Goal: Task Accomplishment & Management: Manage account settings

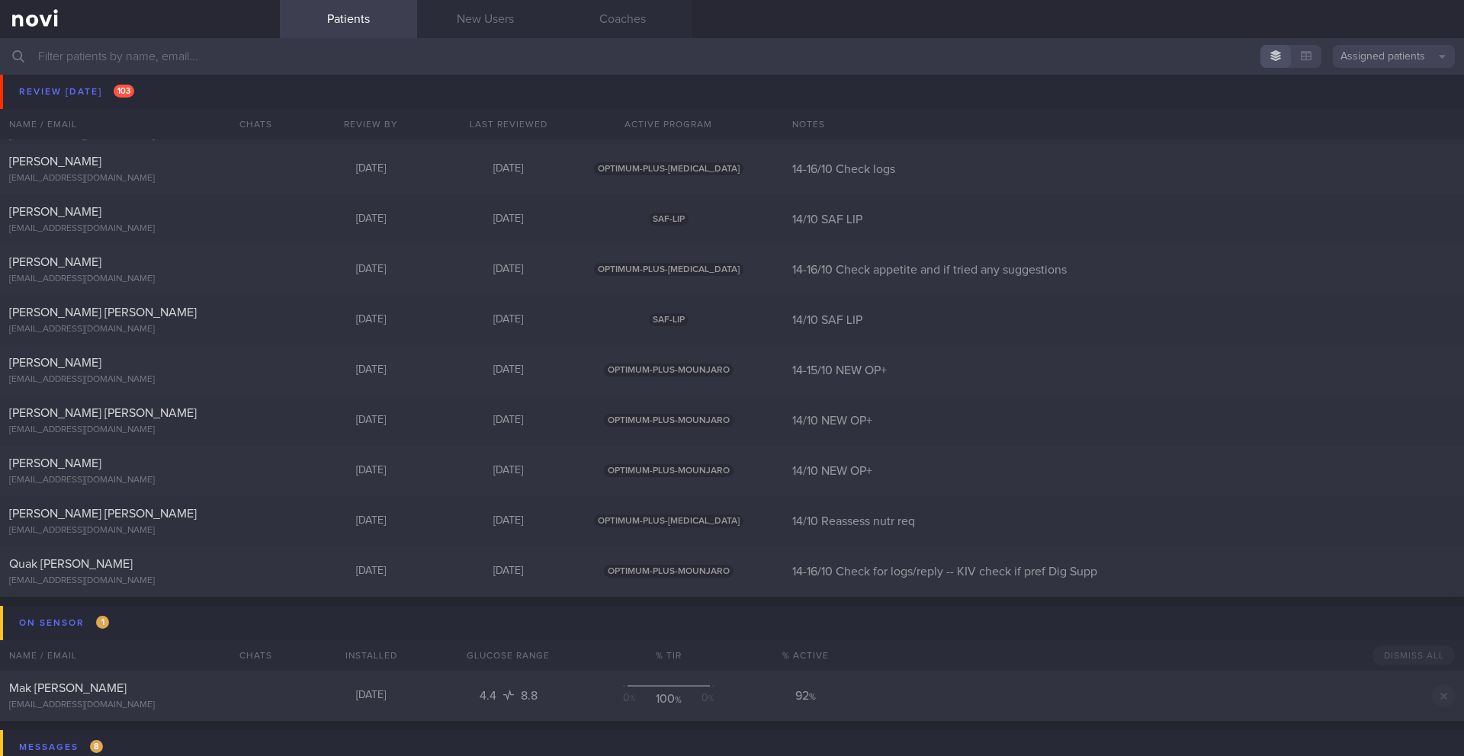
scroll to position [11252, 0]
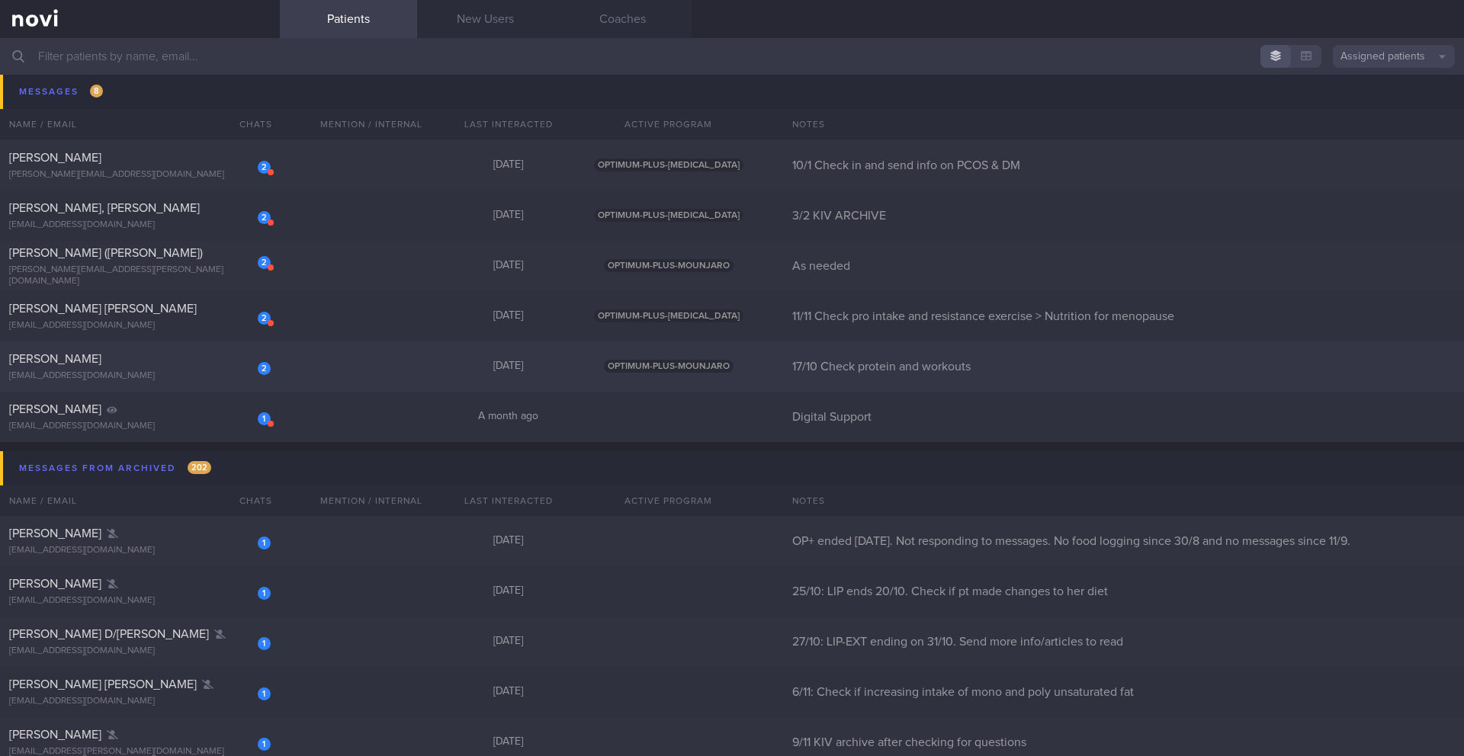
click at [143, 373] on div "[EMAIL_ADDRESS][DOMAIN_NAME]" at bounding box center [140, 376] width 262 height 11
select select "9"
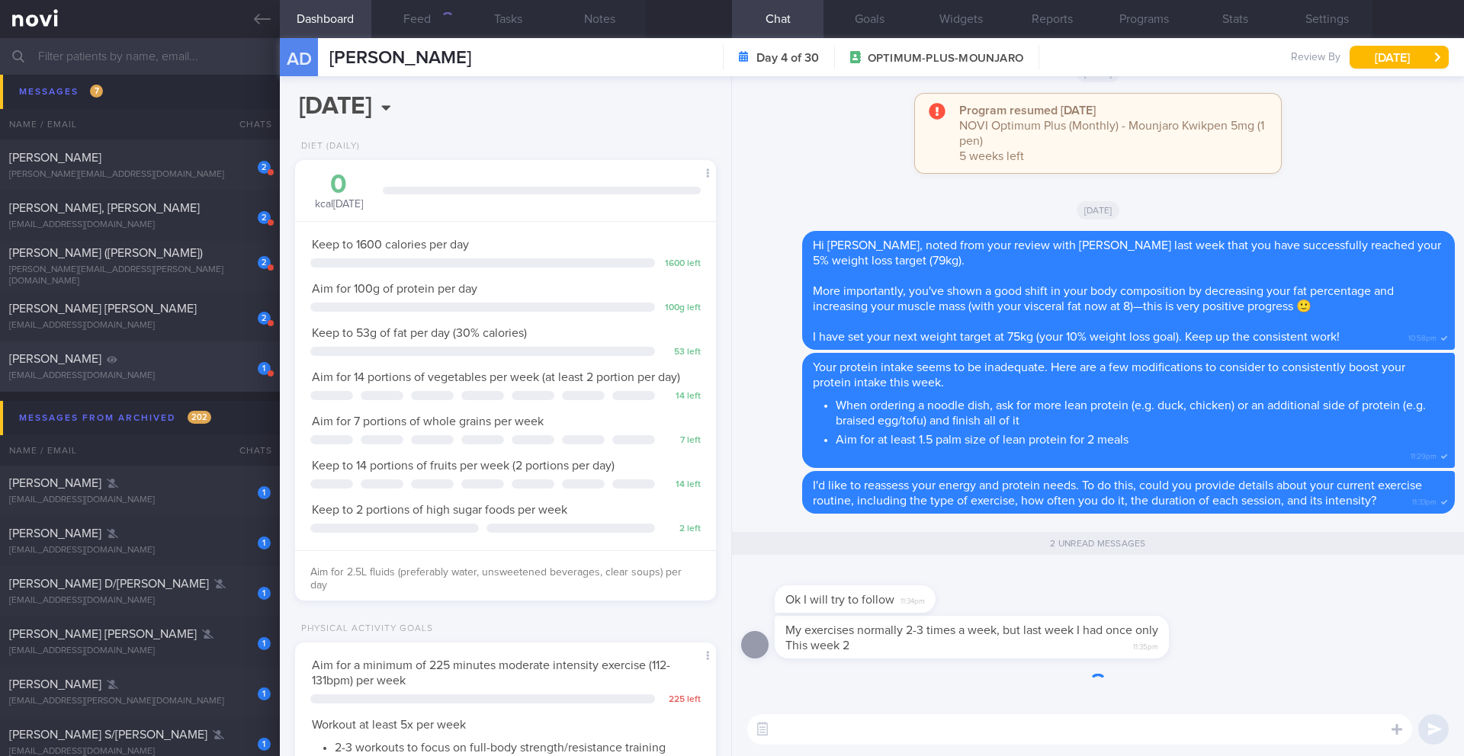
scroll to position [213, 383]
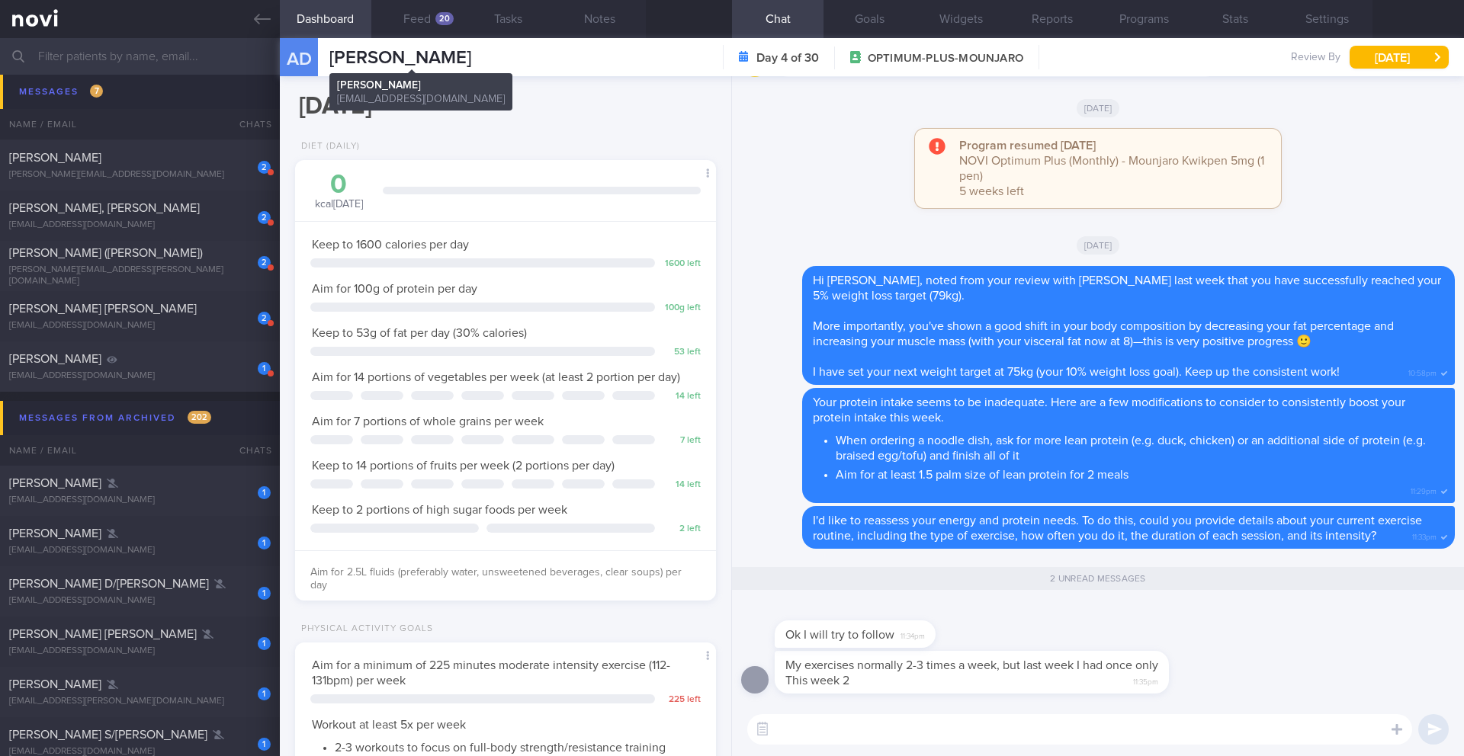
click at [419, 60] on span "[PERSON_NAME]" at bounding box center [400, 58] width 142 height 18
copy div "[PERSON_NAME] Dotcenko [PERSON_NAME] [EMAIL_ADDRESS][DOMAIN_NAME]"
click at [342, 18] on button "Dashboard" at bounding box center [326, 19] width 92 height 38
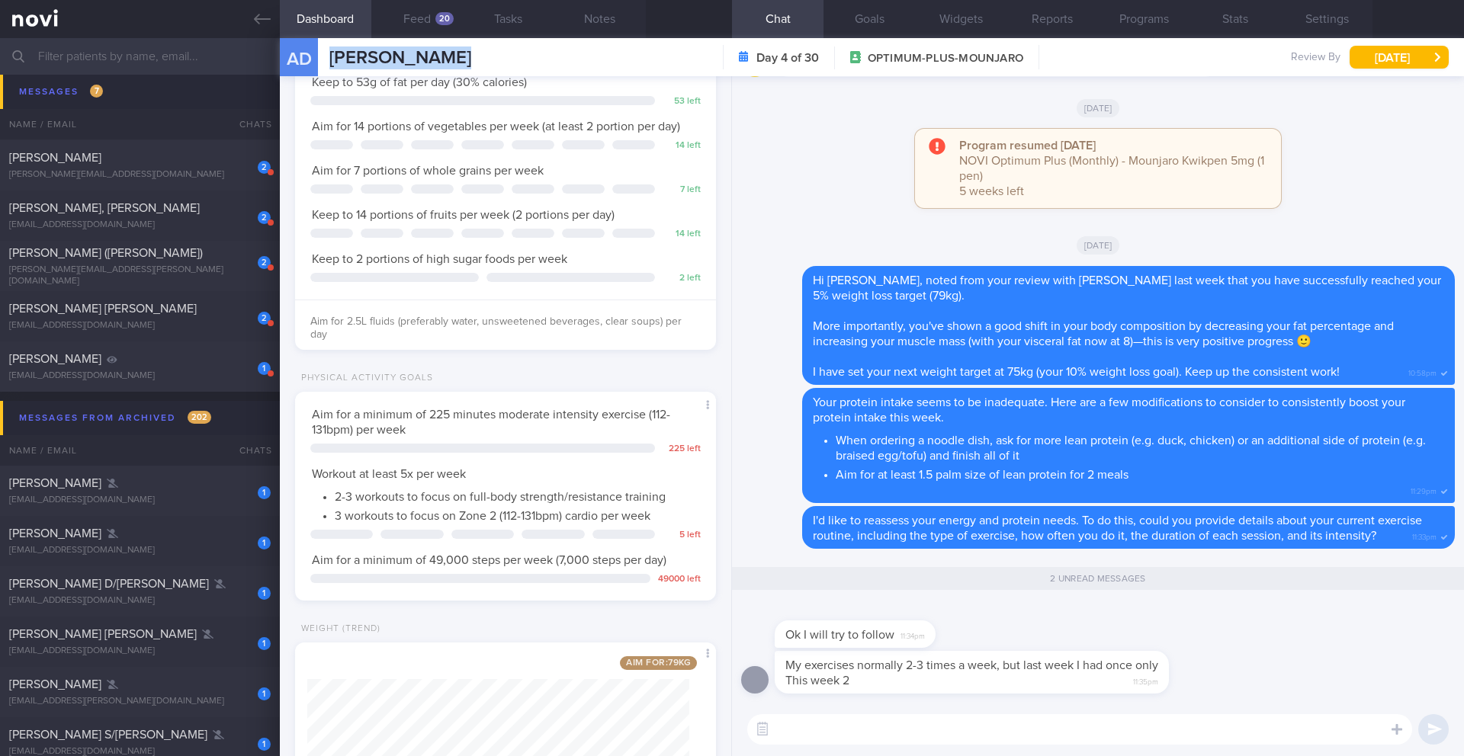
scroll to position [249, 0]
drag, startPoint x: 788, startPoint y: 668, endPoint x: 999, endPoint y: 665, distance: 210.5
click at [999, 665] on span "My exercises normally 2-3 times a week, but last week I had once only" at bounding box center [971, 666] width 373 height 12
copy span "My exercises normally 2-3 times a week"
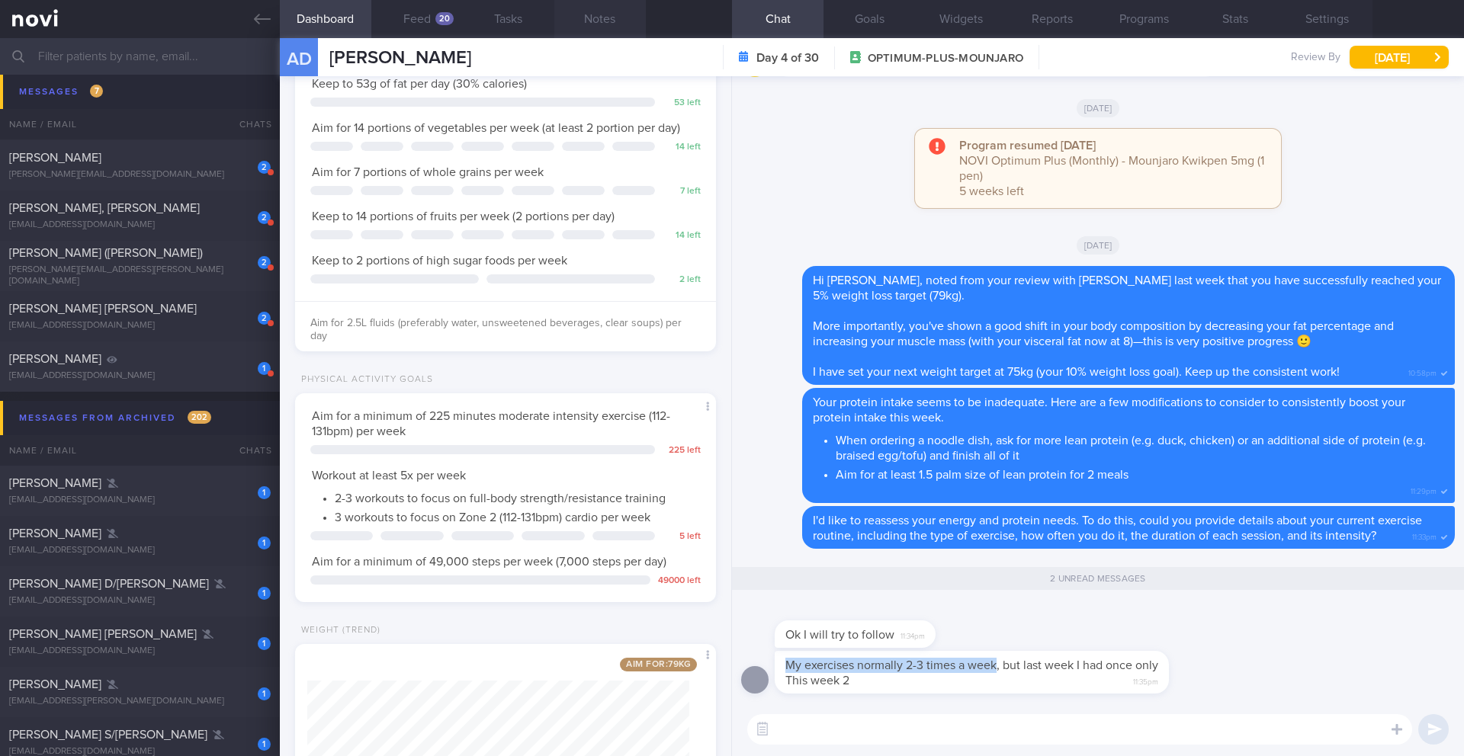
click at [609, 24] on button "Notes" at bounding box center [600, 19] width 92 height 38
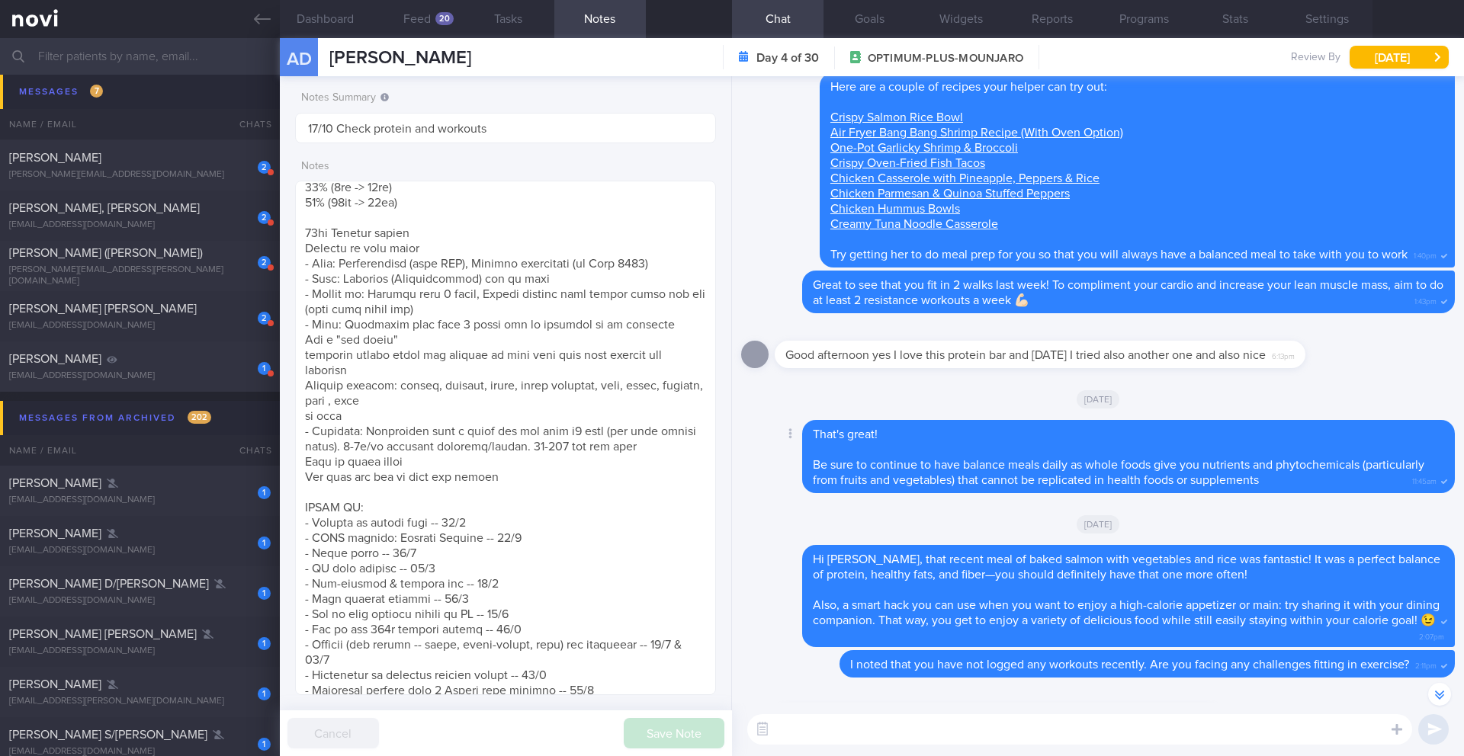
scroll to position [-1077, 0]
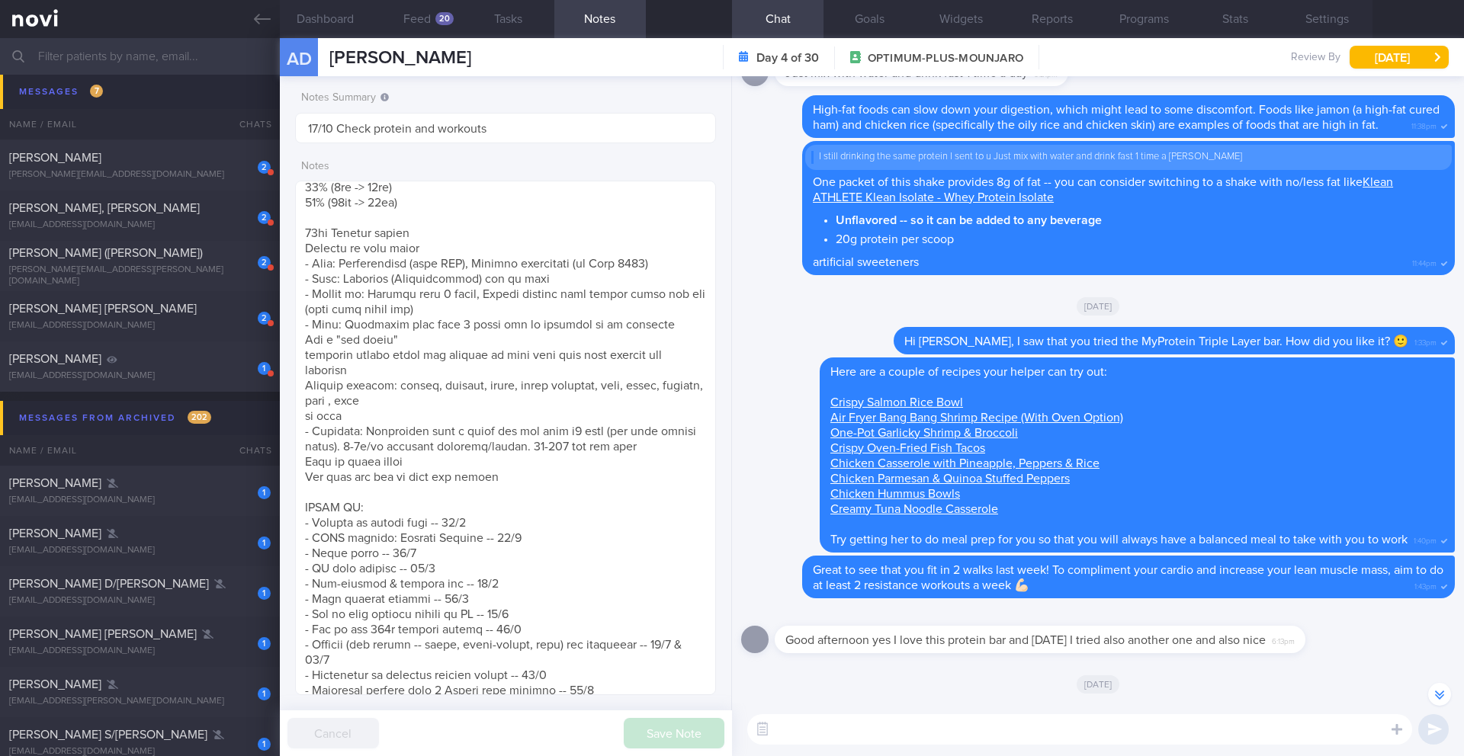
drag, startPoint x: 505, startPoint y: 63, endPoint x: 327, endPoint y: 58, distance: 177.8
click at [327, 58] on div "AD [PERSON_NAME] [PERSON_NAME] Dotcenko [EMAIL_ADDRESS][DOMAIN_NAME] Day 4 of 3…" at bounding box center [872, 57] width 1184 height 38
copy span "[PERSON_NAME]"
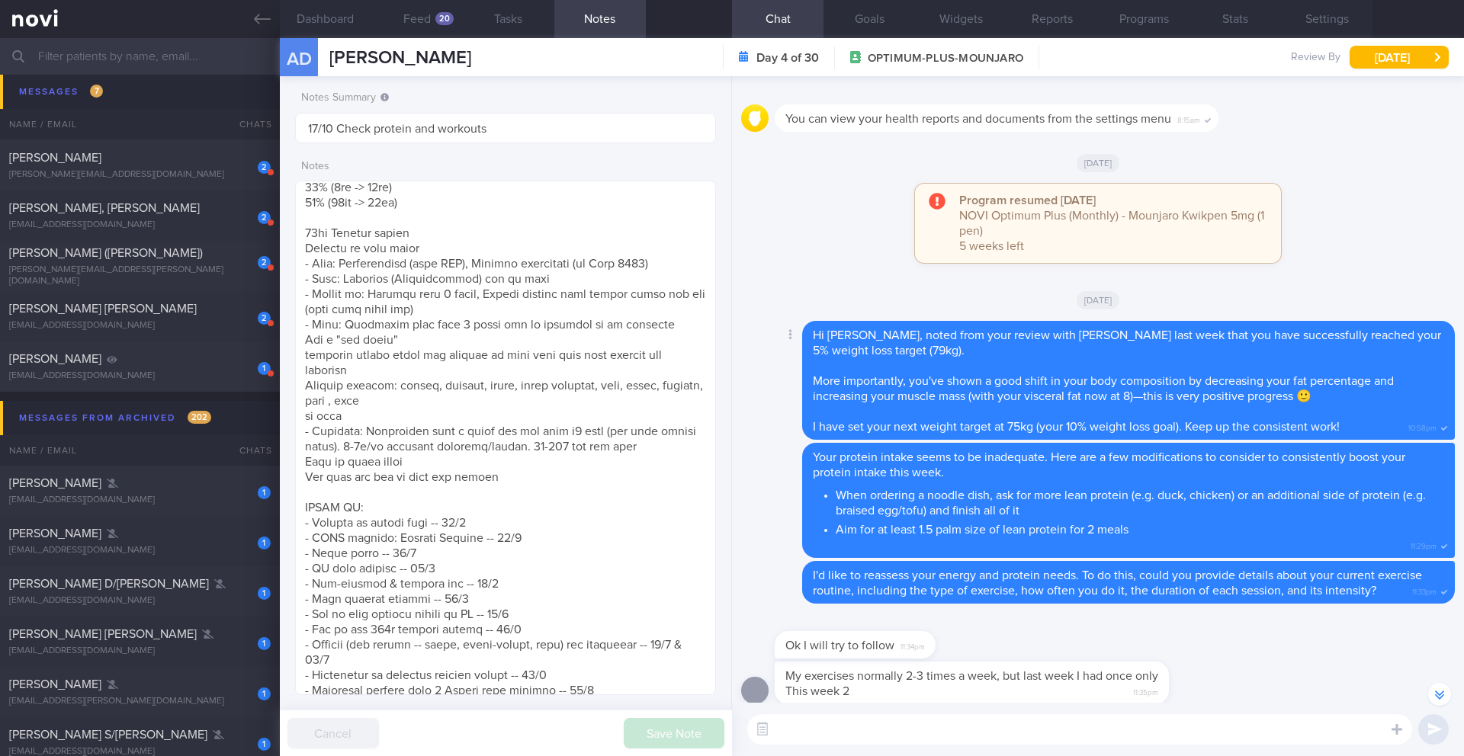
scroll to position [0, 0]
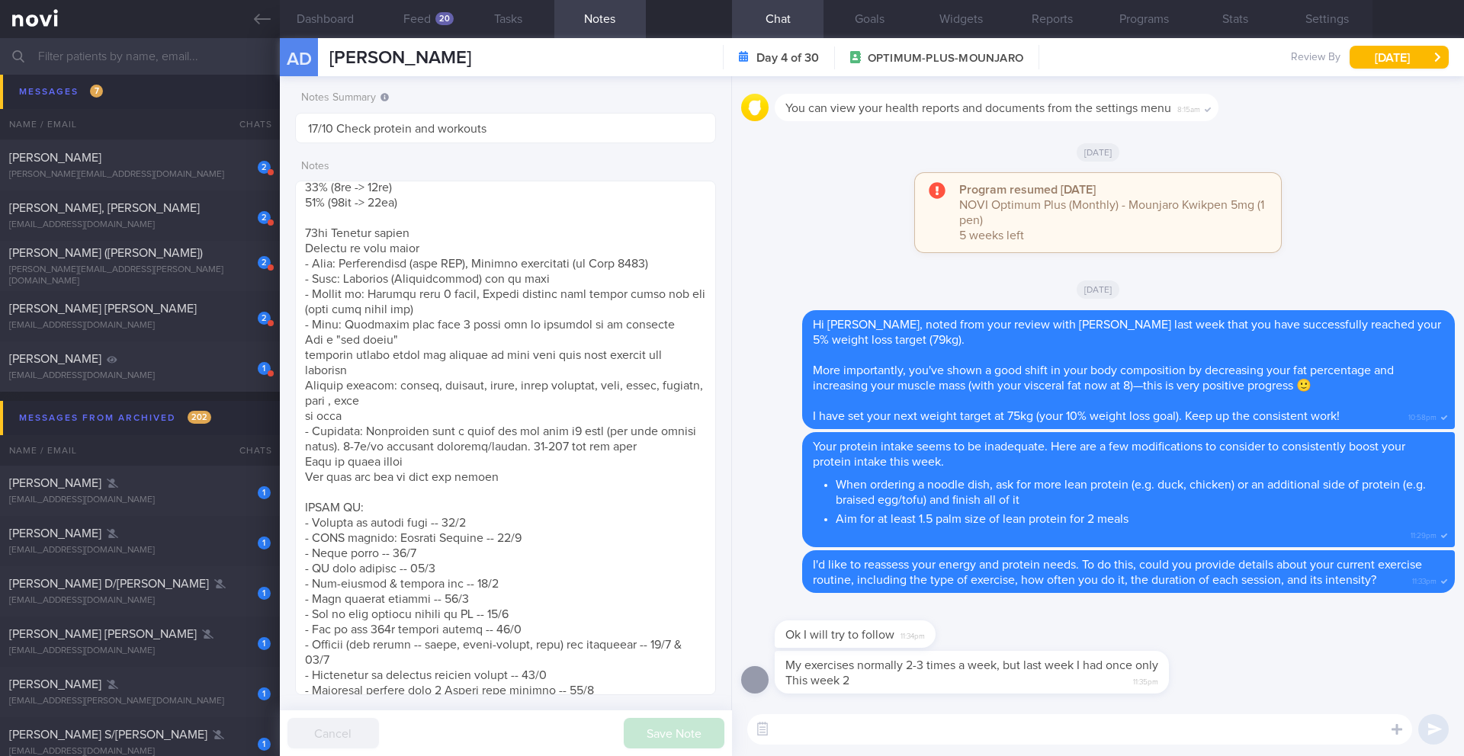
click at [926, 724] on textarea at bounding box center [1079, 730] width 665 height 31
type textarea "A"
type textarea "W"
type textarea "I"
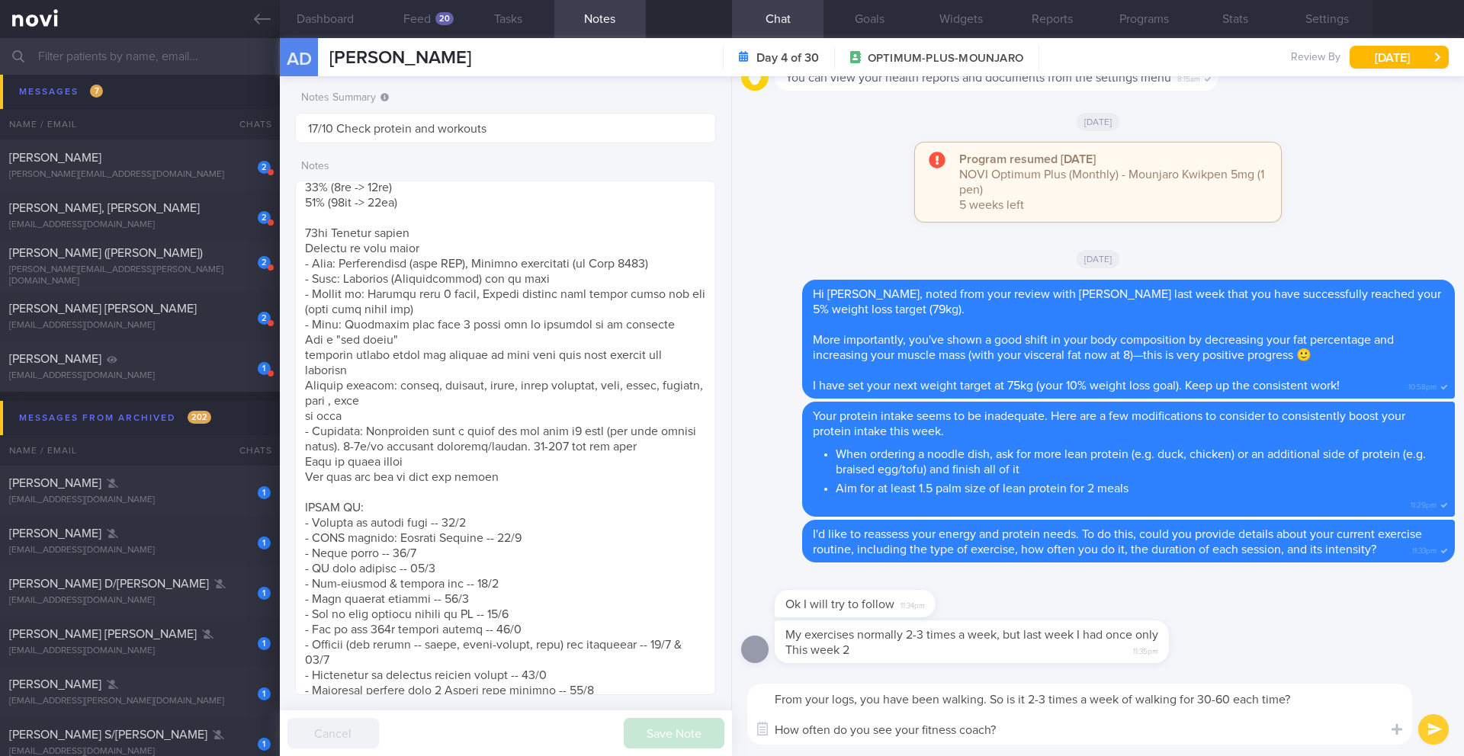
click at [997, 732] on textarea "From your logs, you have been walking. So is it 2-3 times a week of walking for…" at bounding box center [1079, 714] width 665 height 61
click at [994, 734] on textarea "From your logs, you have been walking. So is it 2-3 times a week of walking for…" at bounding box center [1079, 714] width 665 height 61
drag, startPoint x: 1074, startPoint y: 730, endPoint x: 744, endPoint y: 698, distance: 331.7
click at [744, 698] on div "From your logs, you have been walking. So is it 2-3 times a week of walking for…" at bounding box center [1098, 715] width 732 height 84
paste textarea "I see you've been walking. Is that 2 to 3 times a week for 30 to 60 minutes eac…"
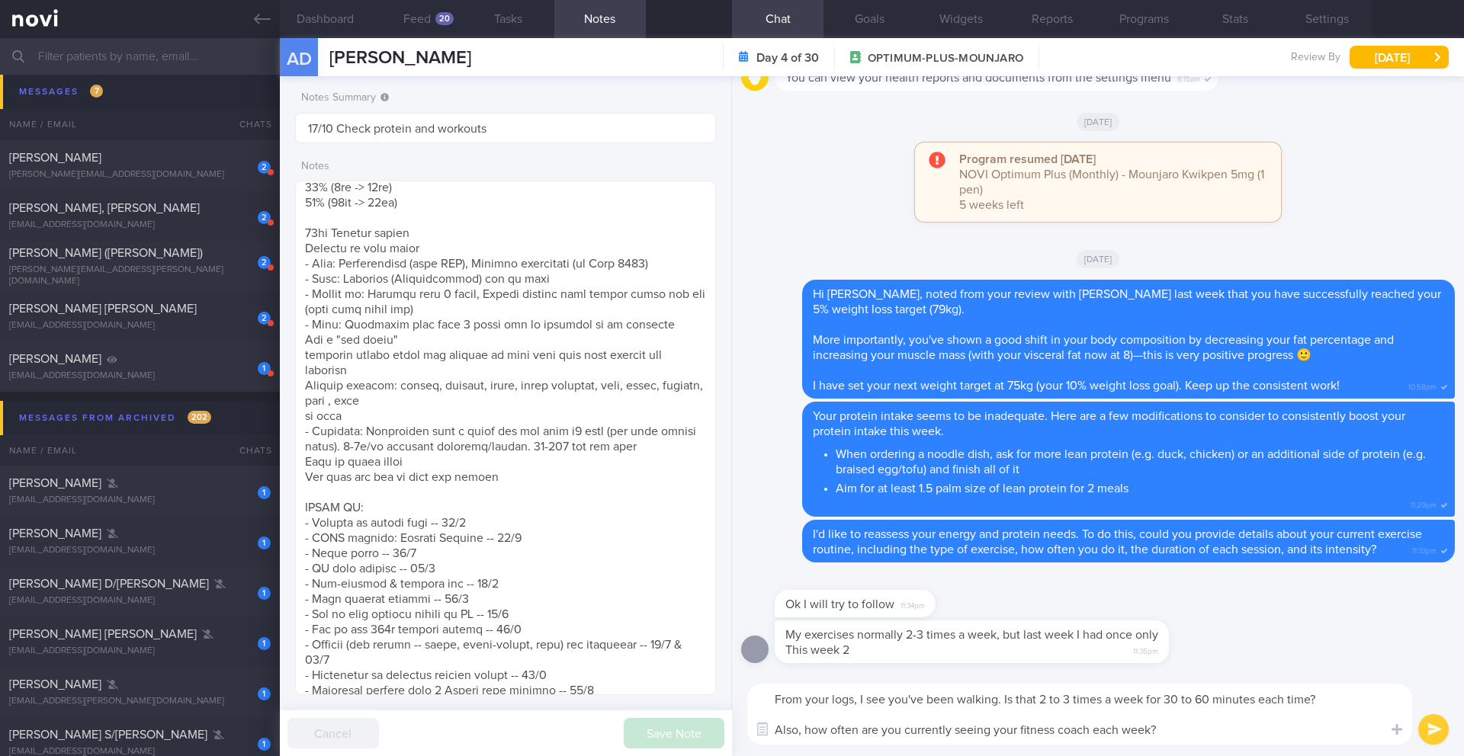
type textarea "From your logs, I see you've been walking. Is that 2 to 3 times a week for 30 t…"
click at [1444, 728] on button "submit" at bounding box center [1433, 730] width 31 height 31
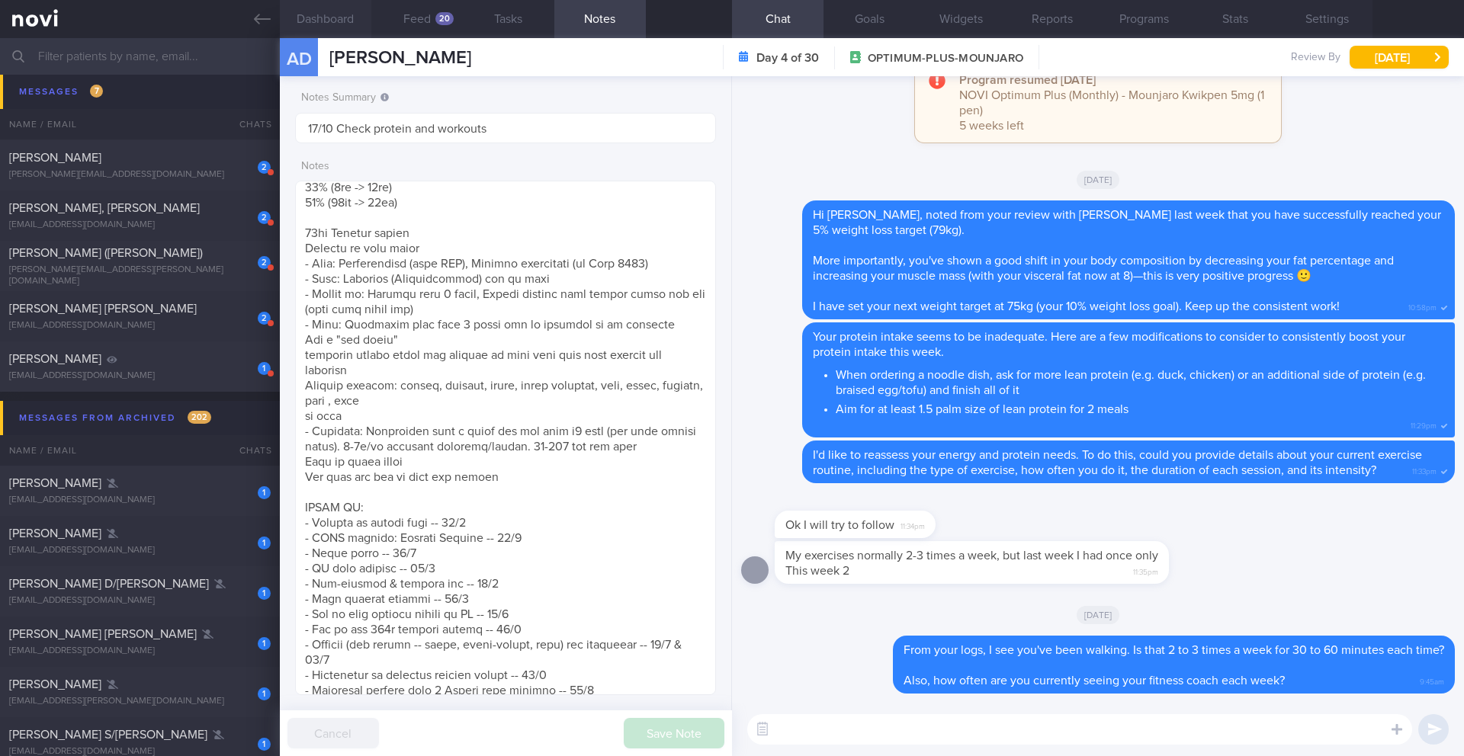
click at [342, 29] on button "Dashboard" at bounding box center [326, 19] width 92 height 38
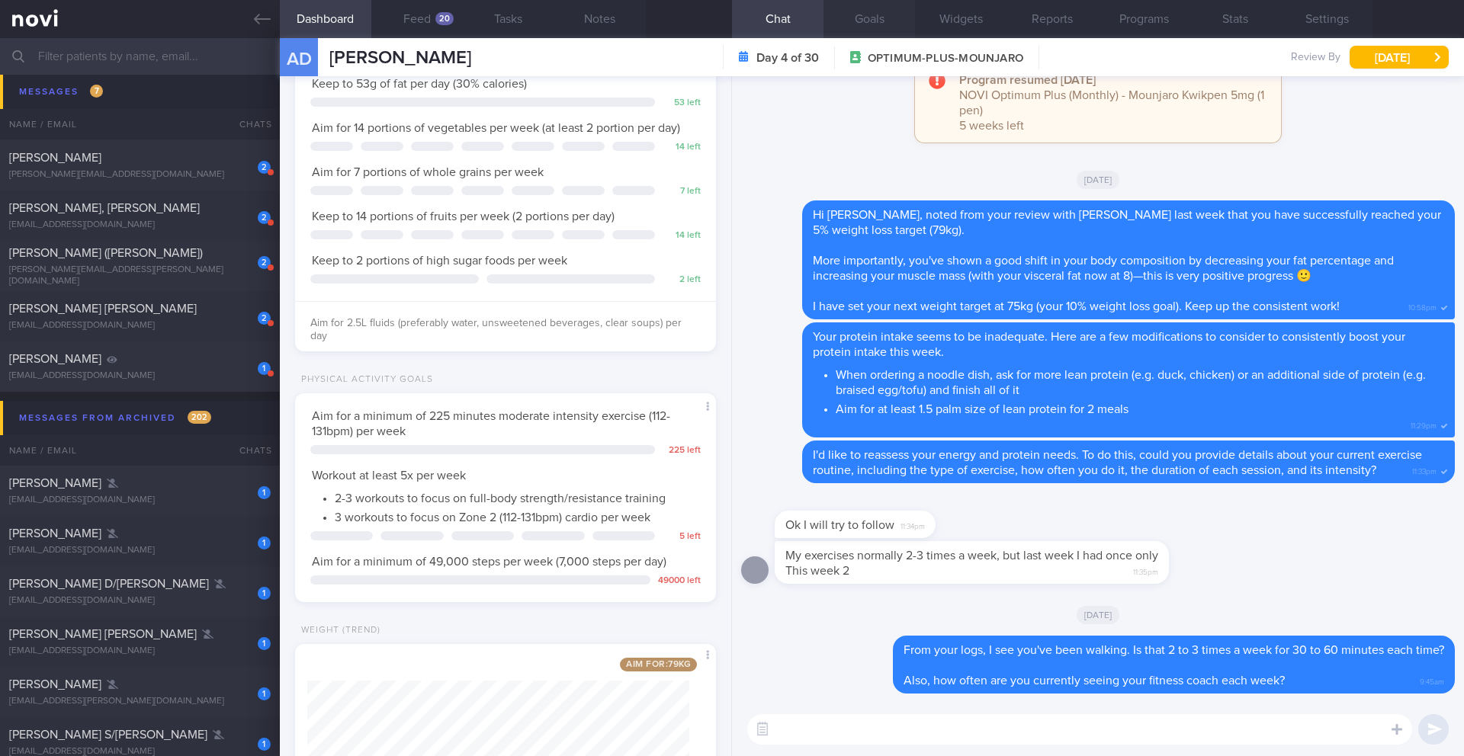
click at [882, 21] on button "Goals" at bounding box center [870, 19] width 92 height 38
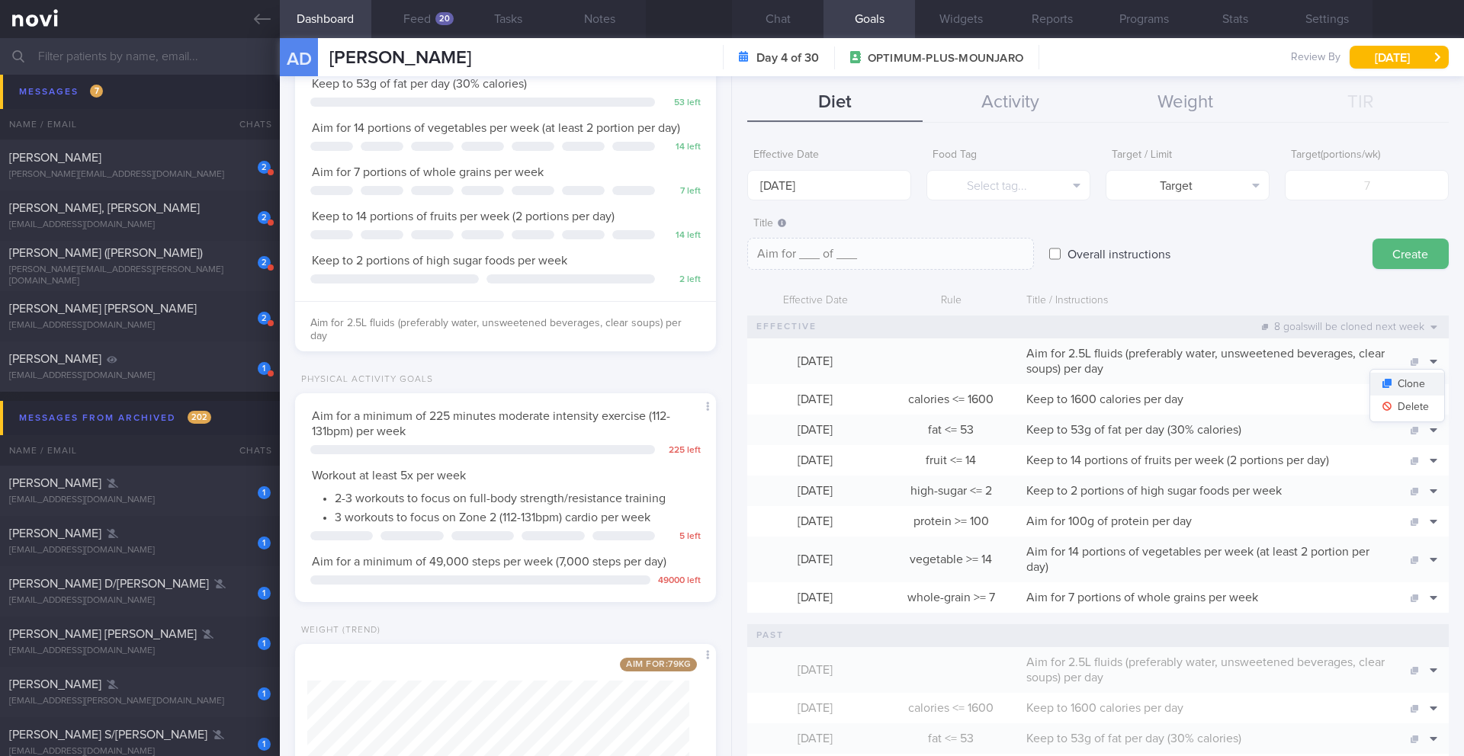
click at [1420, 393] on button "Clone" at bounding box center [1407, 384] width 74 height 23
type textarea "Aim for 2.5L fluids (preferably water, unsweetened beverages, clear soups) per …"
checkbox input "true"
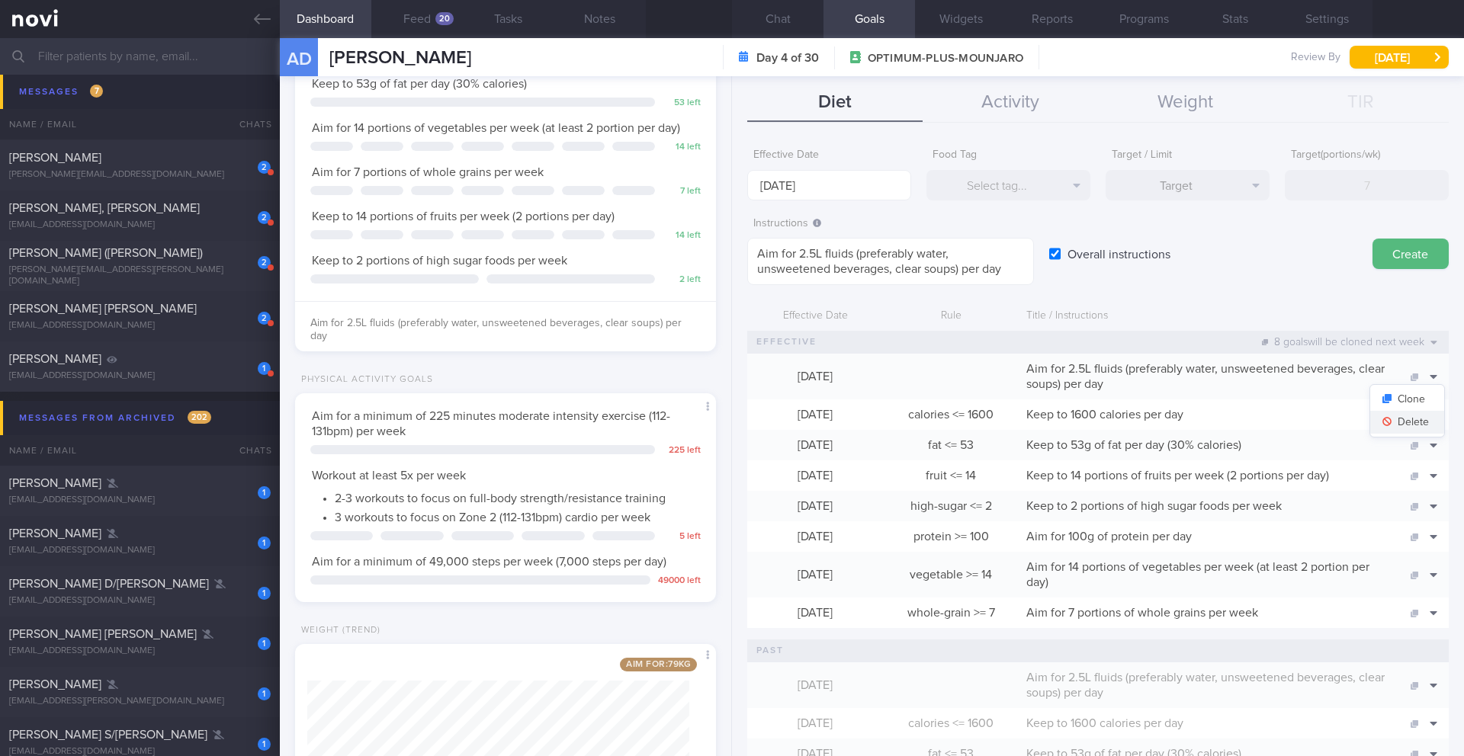
click at [1408, 418] on button "Delete" at bounding box center [1407, 422] width 74 height 23
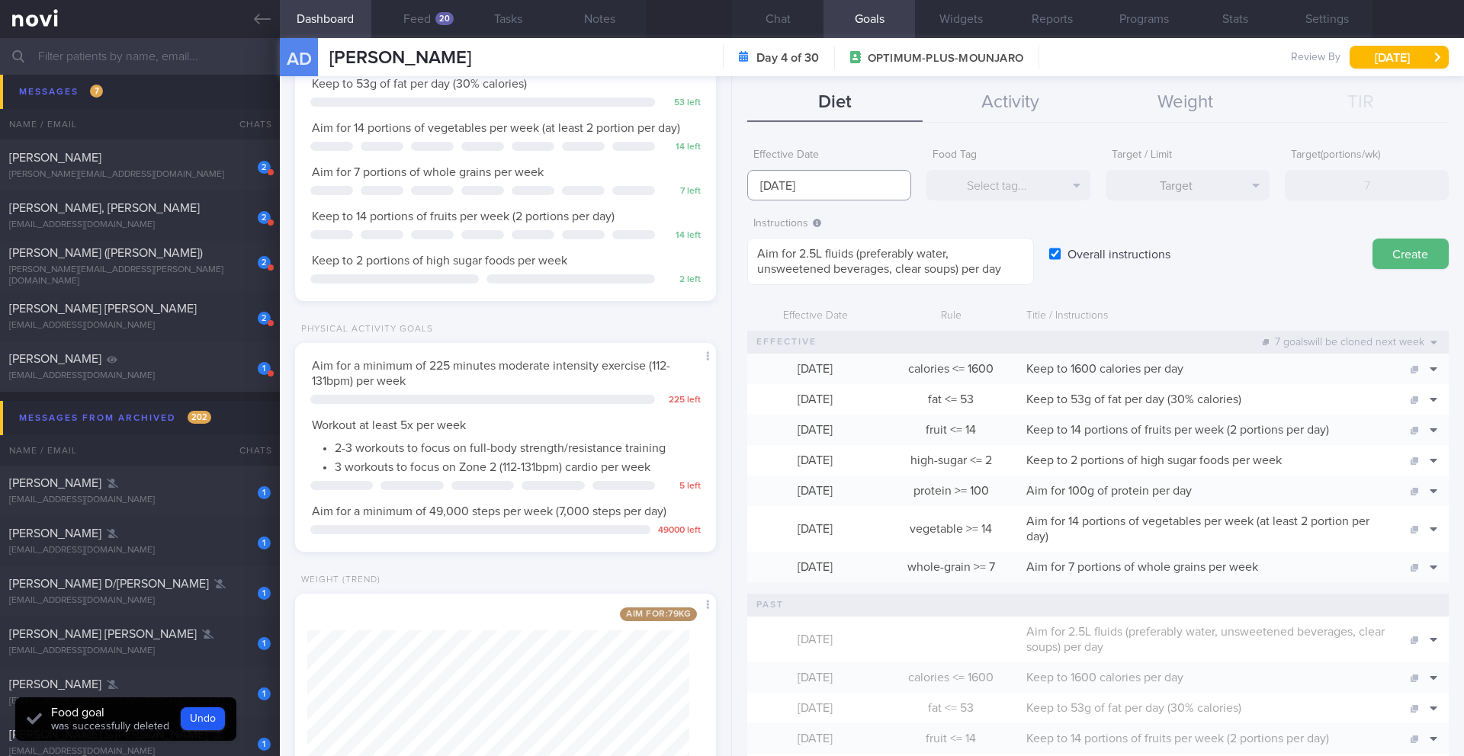
click at [802, 178] on input "[DATE]" at bounding box center [829, 185] width 164 height 31
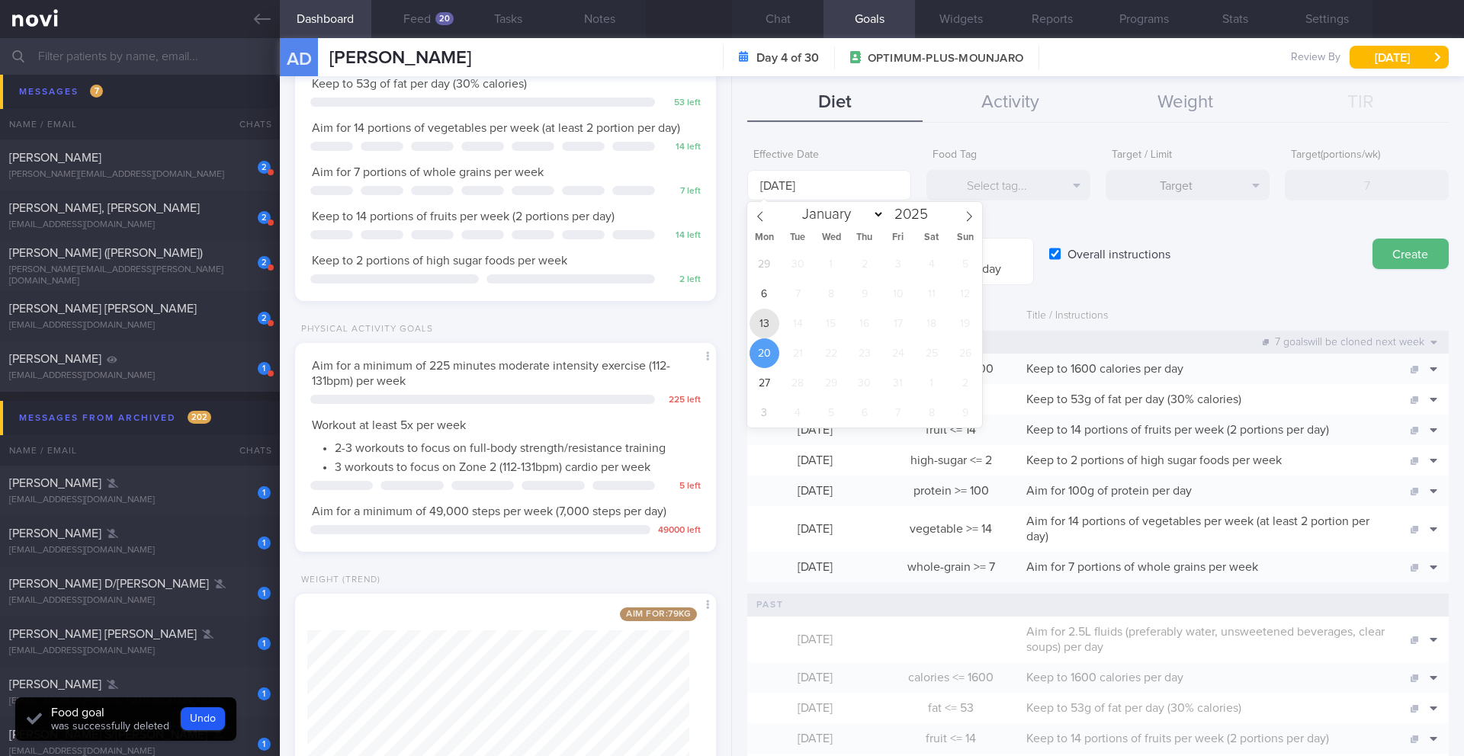
click at [771, 320] on span "13" at bounding box center [765, 324] width 30 height 30
type input "[DATE]"
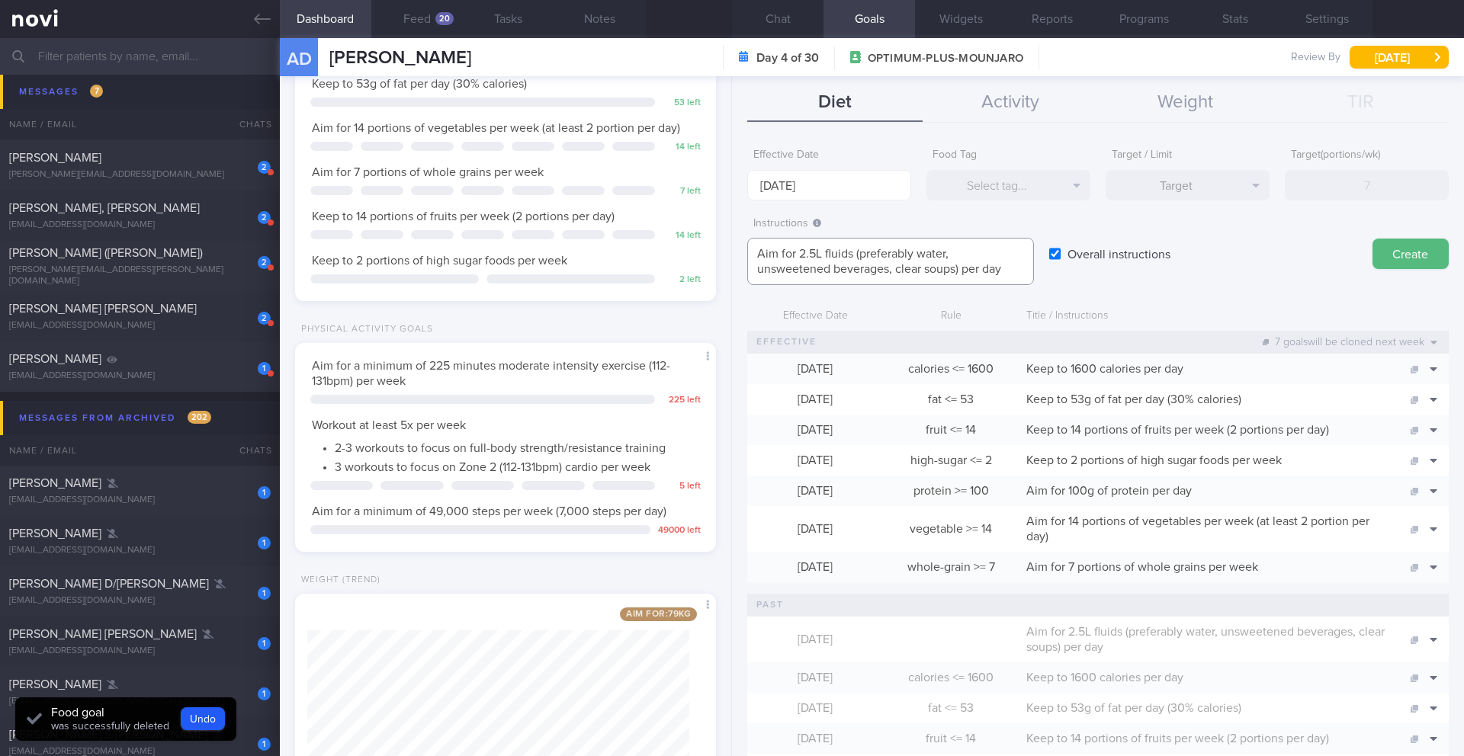
click at [814, 254] on textarea "Aim for 2.5L fluids (preferably water, unsweetened beverages, clear soups) per …" at bounding box center [890, 261] width 287 height 47
type textarea "Aim for 2.3L fluids (preferably water, unsweetened beverages, clear soups) per …"
click at [1414, 258] on button "Create" at bounding box center [1411, 254] width 76 height 31
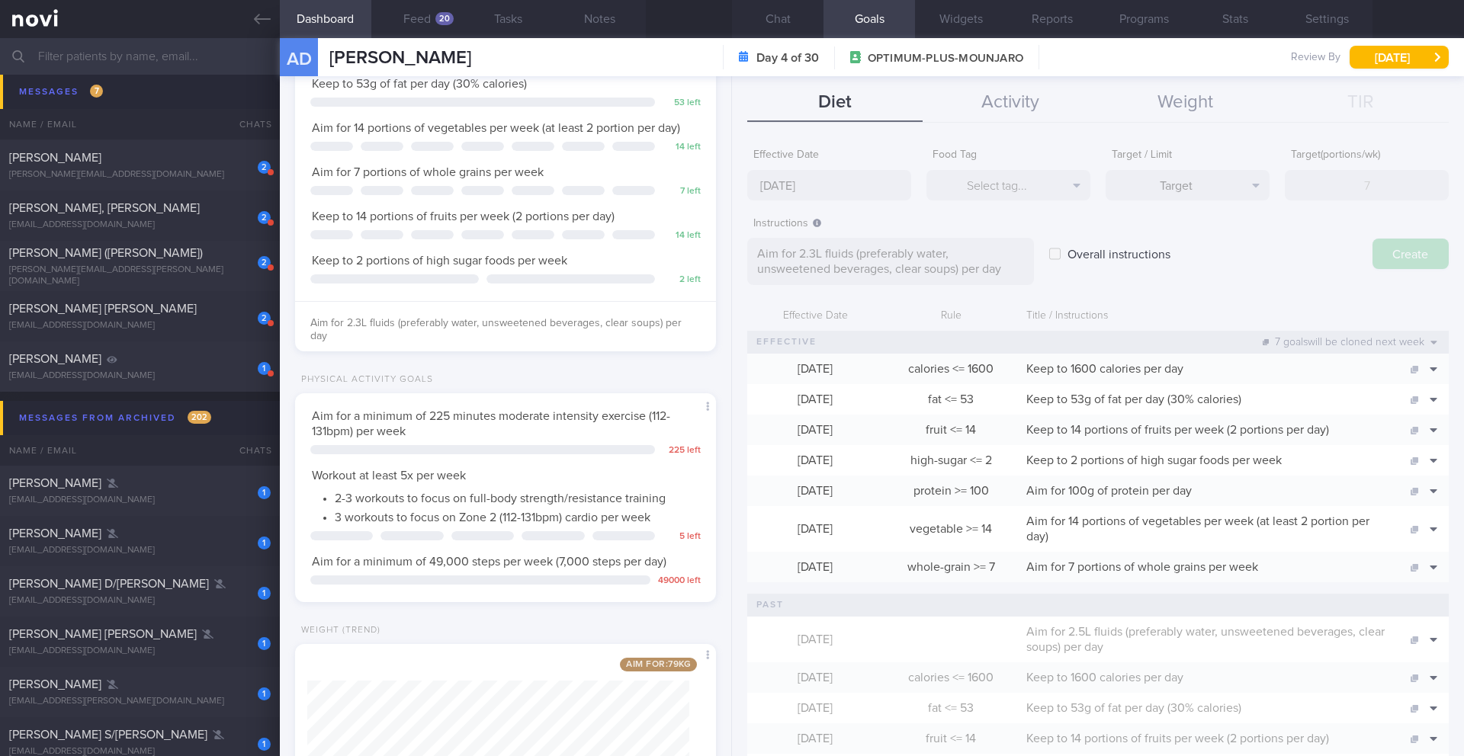
type input "[DATE]"
type textarea "Aim for ___ of ___"
checkbox input "false"
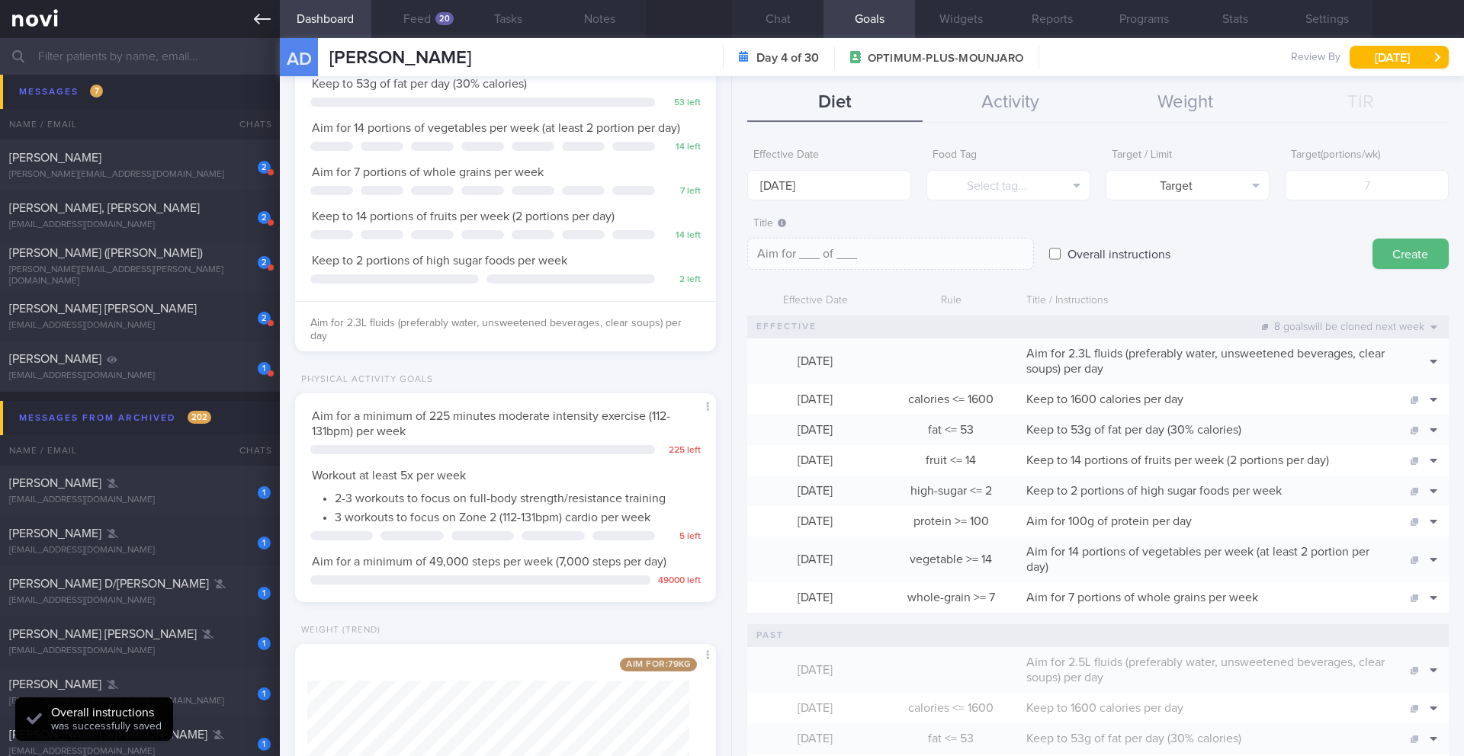
click at [262, 20] on icon at bounding box center [262, 19] width 17 height 17
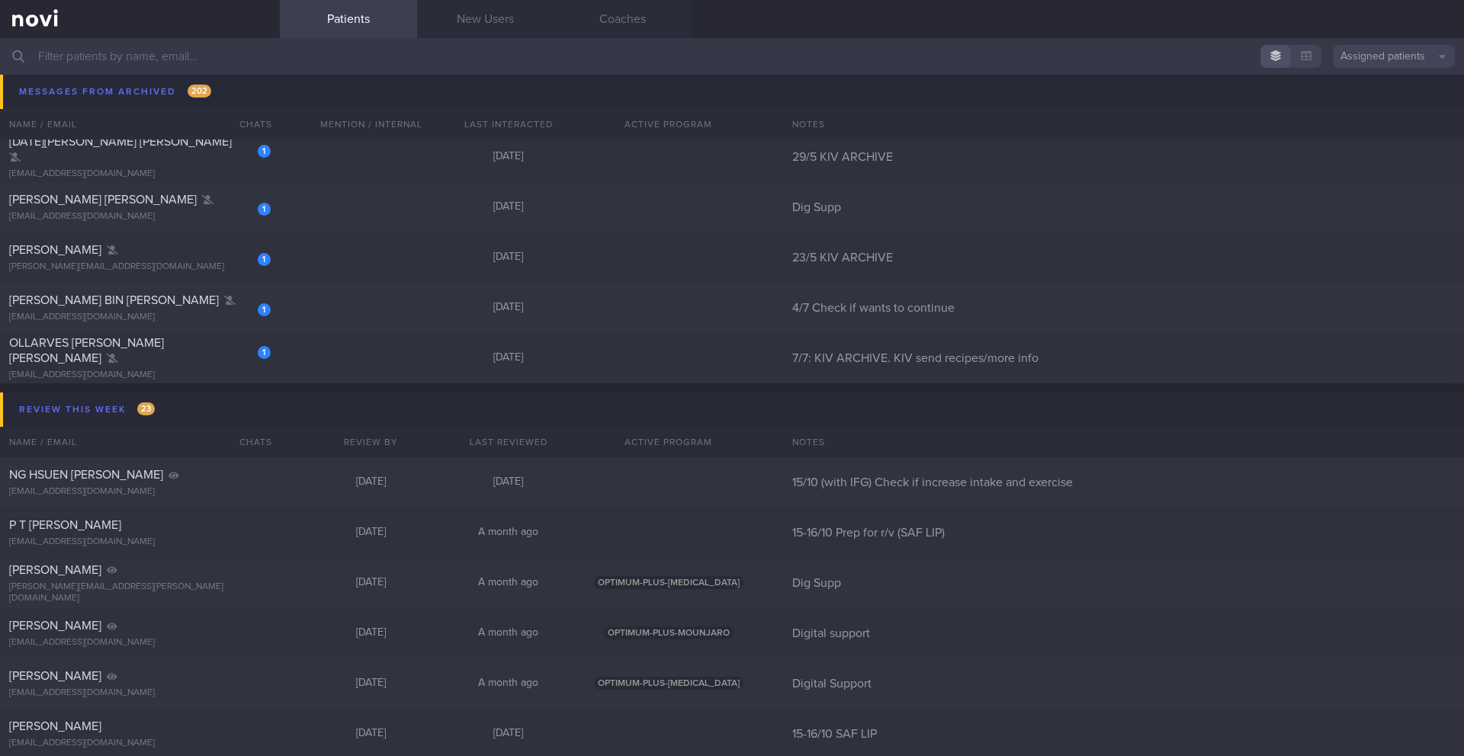
scroll to position [21492, 0]
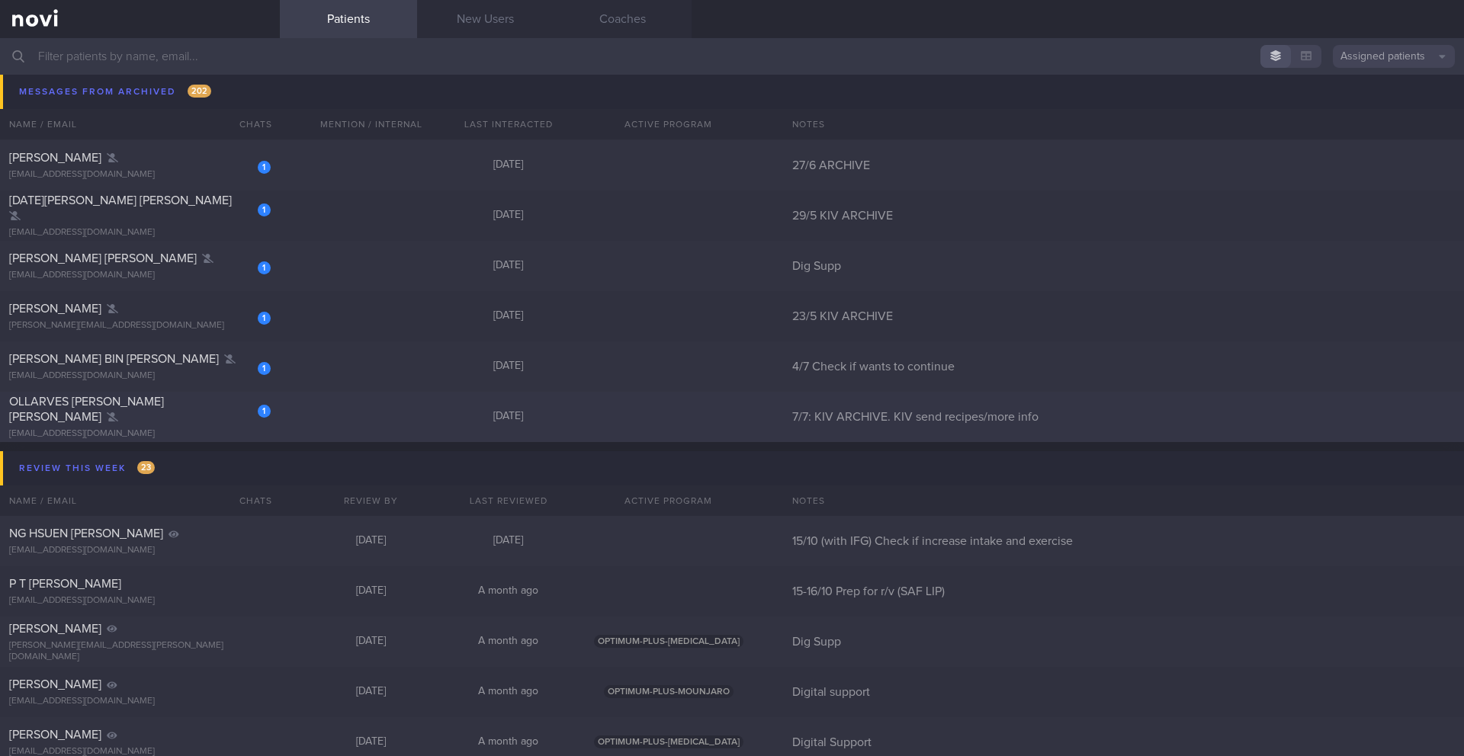
click at [233, 416] on div "OLLARVES [PERSON_NAME] [PERSON_NAME]" at bounding box center [138, 409] width 258 height 31
select select "9"
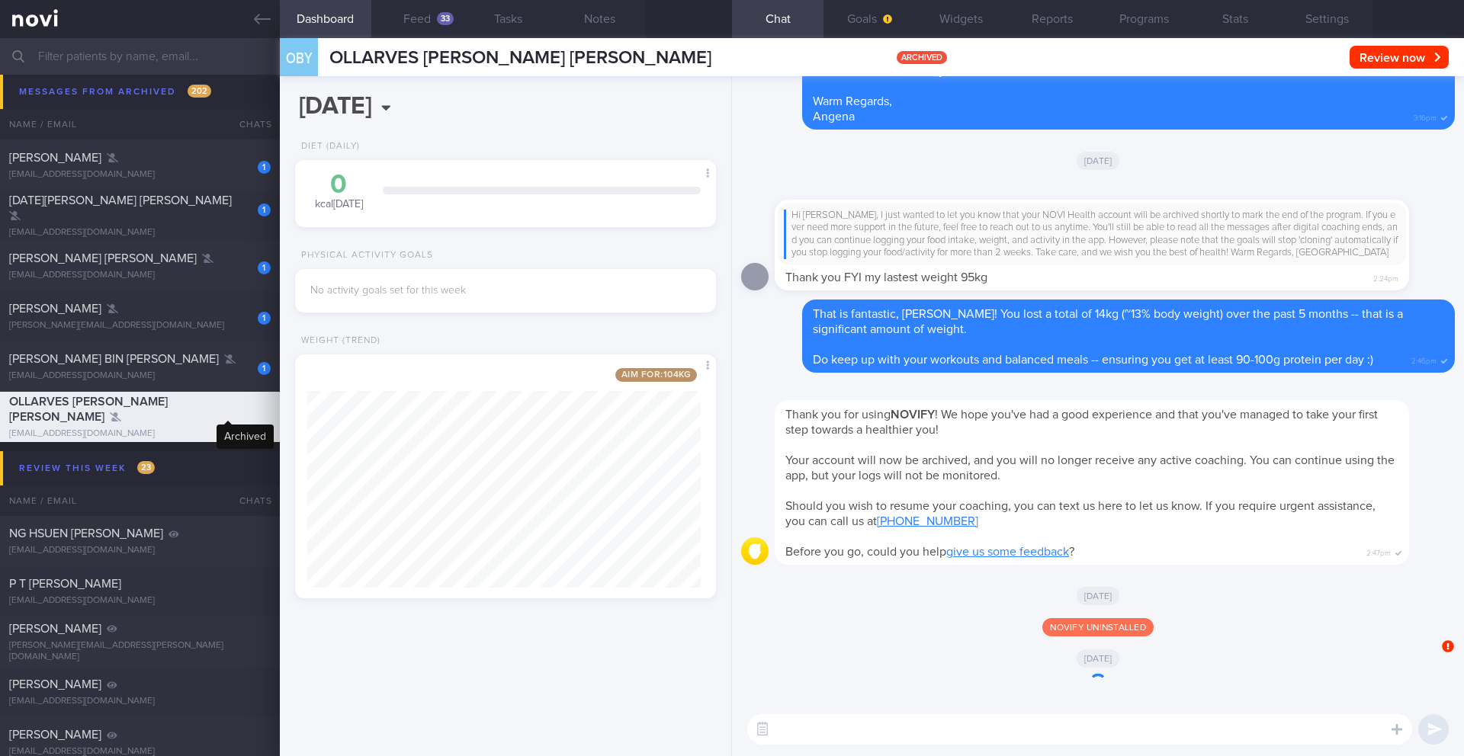
scroll to position [219, 394]
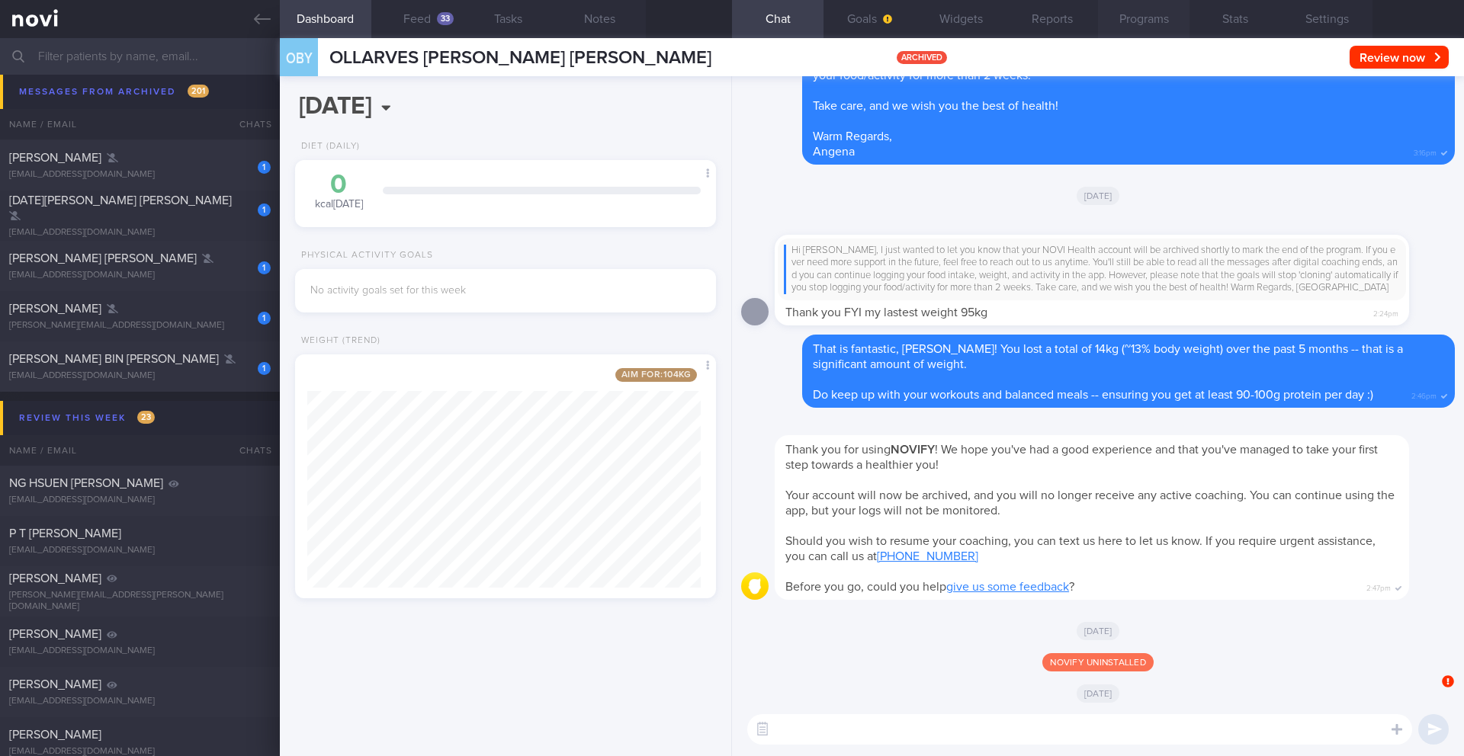
click at [1167, 14] on button "Programs" at bounding box center [1144, 19] width 92 height 38
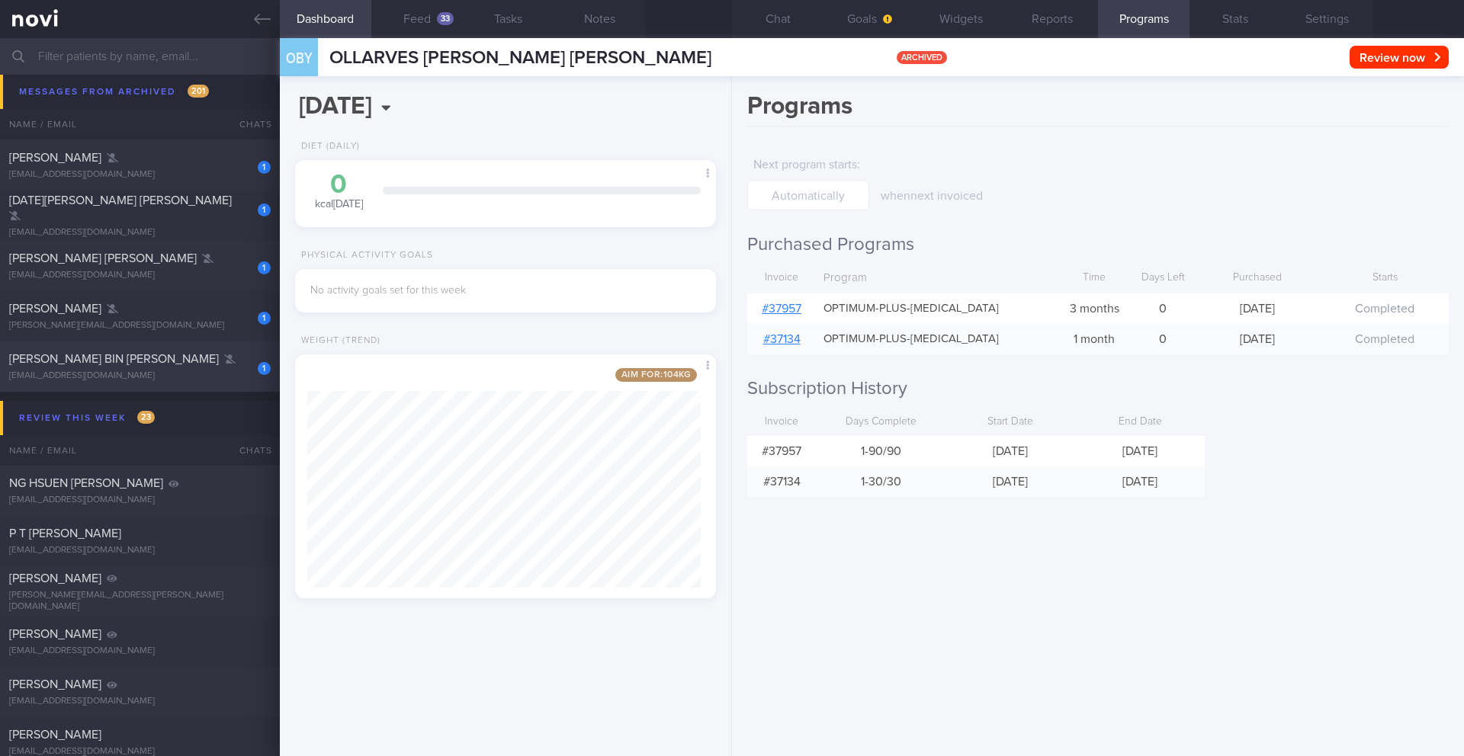
click at [150, 371] on div "[EMAIL_ADDRESS][DOMAIN_NAME]" at bounding box center [140, 376] width 262 height 11
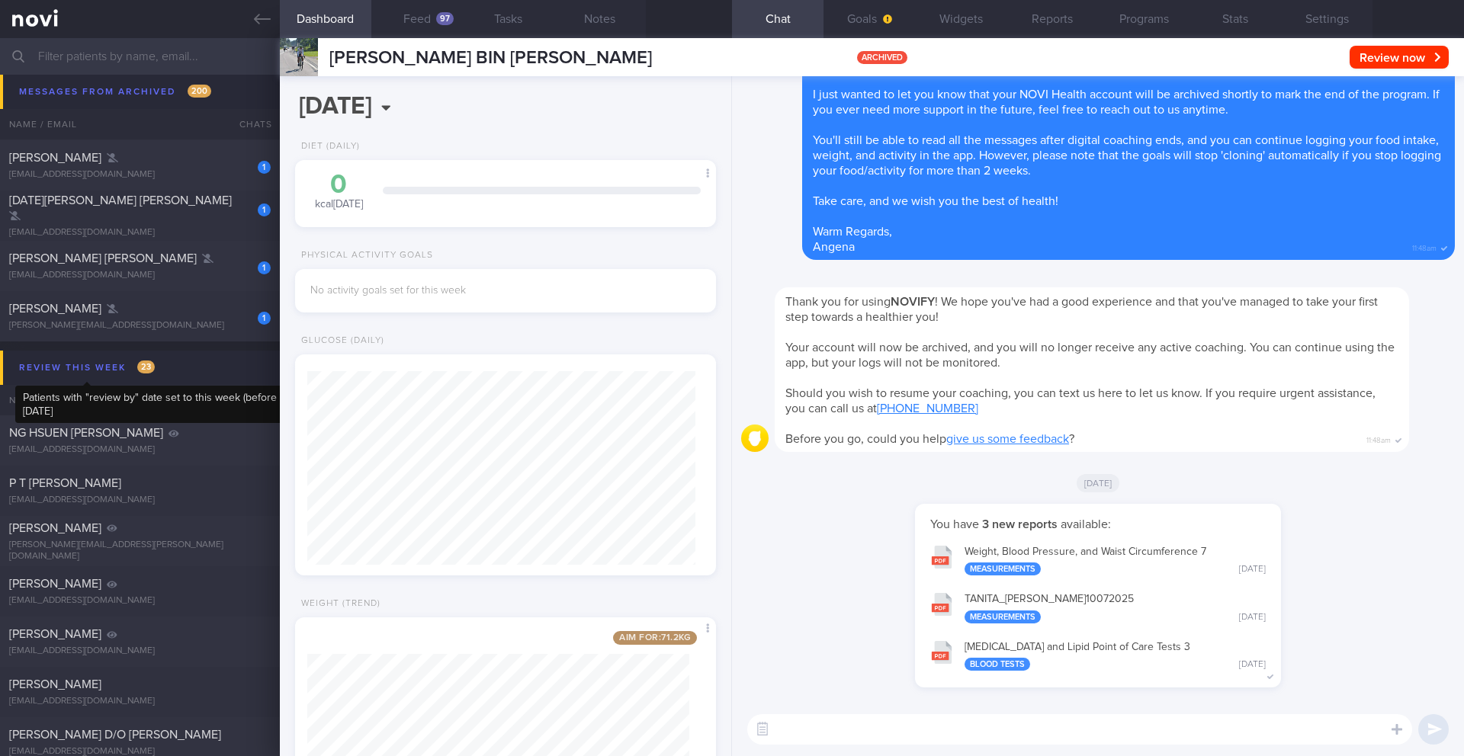
scroll to position [194, 389]
click at [1151, 19] on button "Programs" at bounding box center [1144, 19] width 92 height 38
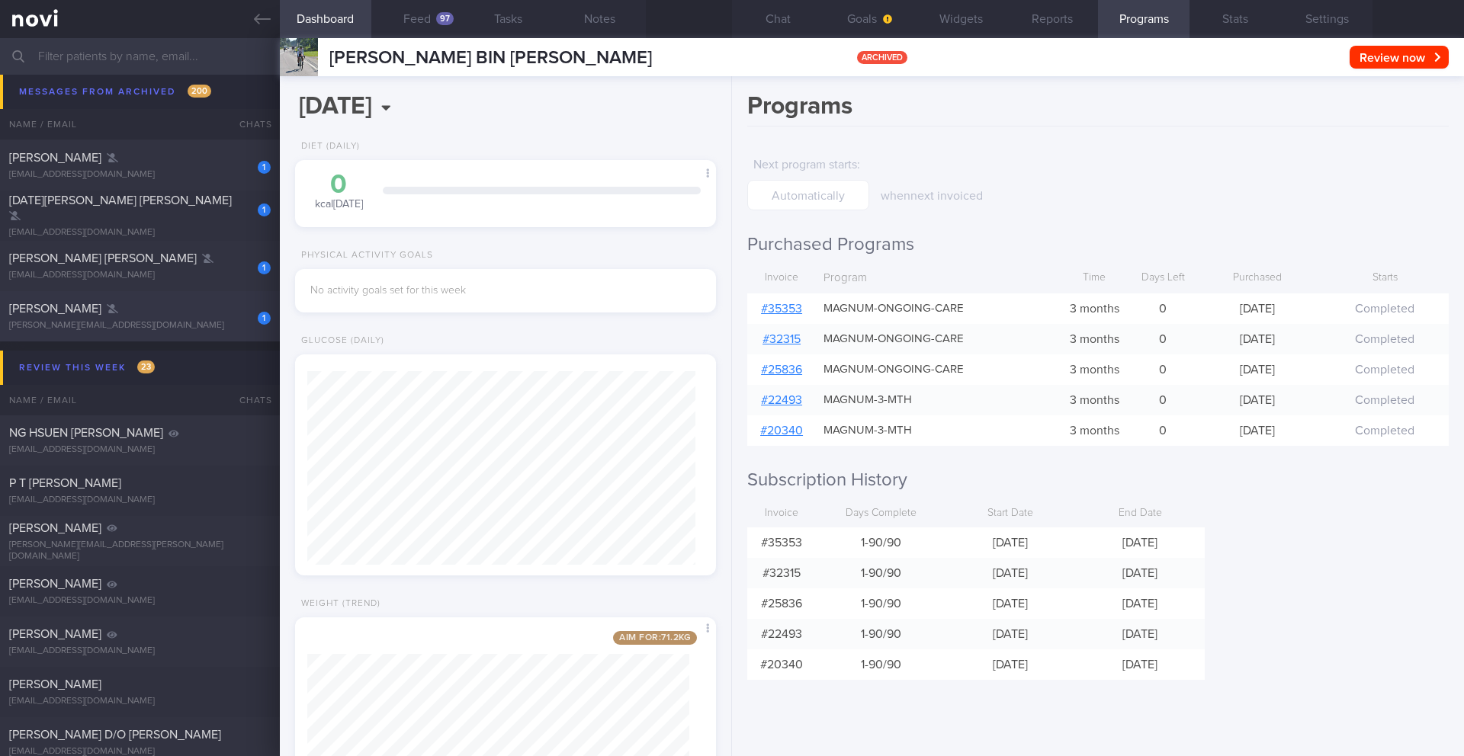
click at [159, 323] on div "[PERSON_NAME][EMAIL_ADDRESS][DOMAIN_NAME]" at bounding box center [140, 325] width 262 height 11
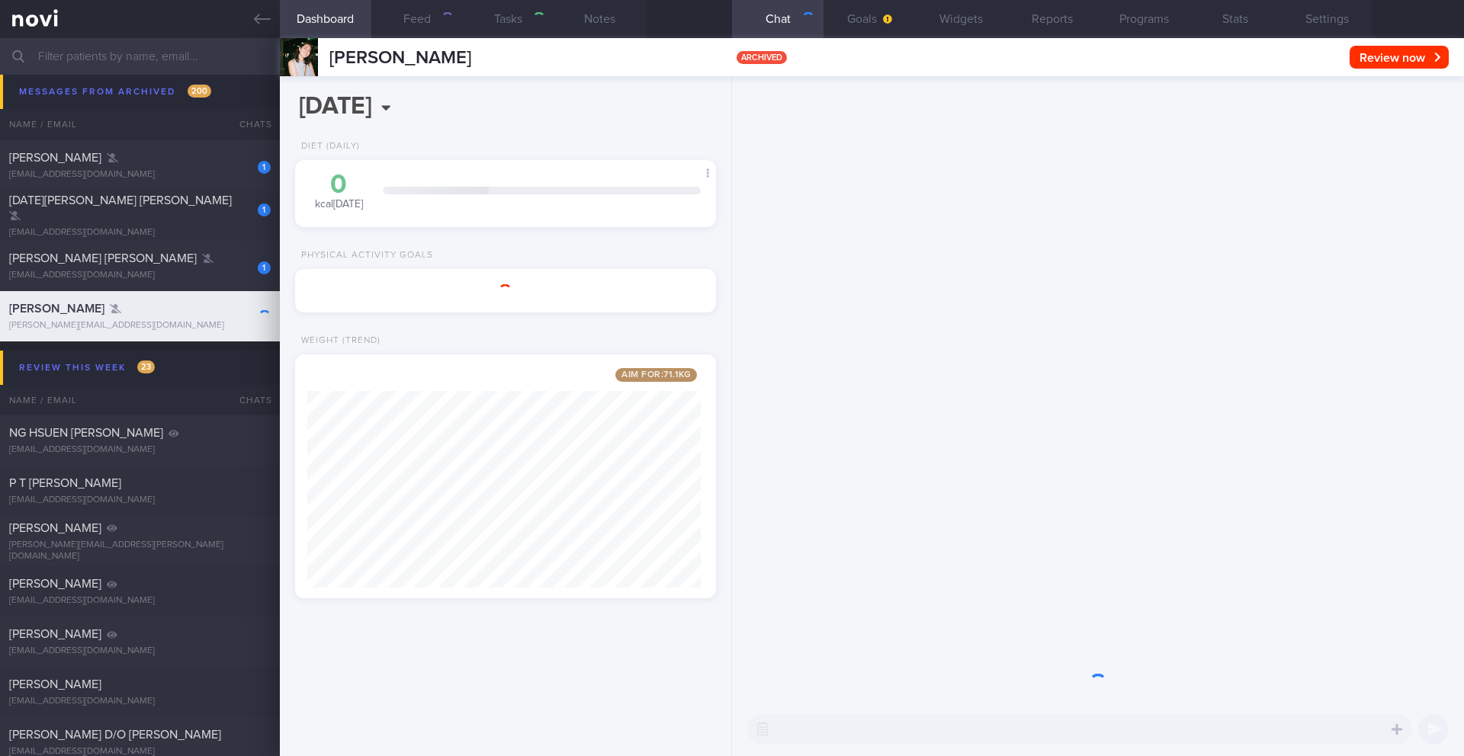
scroll to position [219, 394]
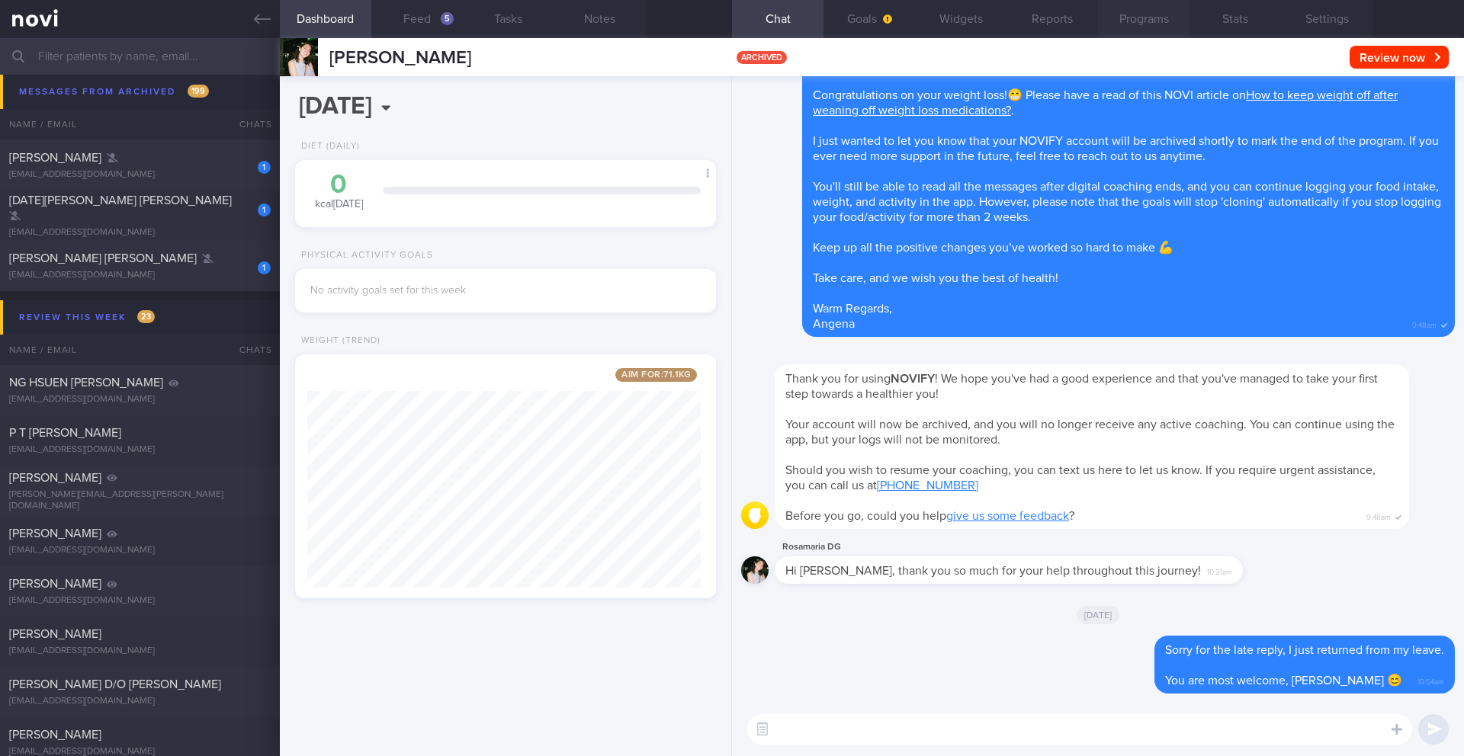
click at [1139, 25] on button "Programs" at bounding box center [1144, 19] width 92 height 38
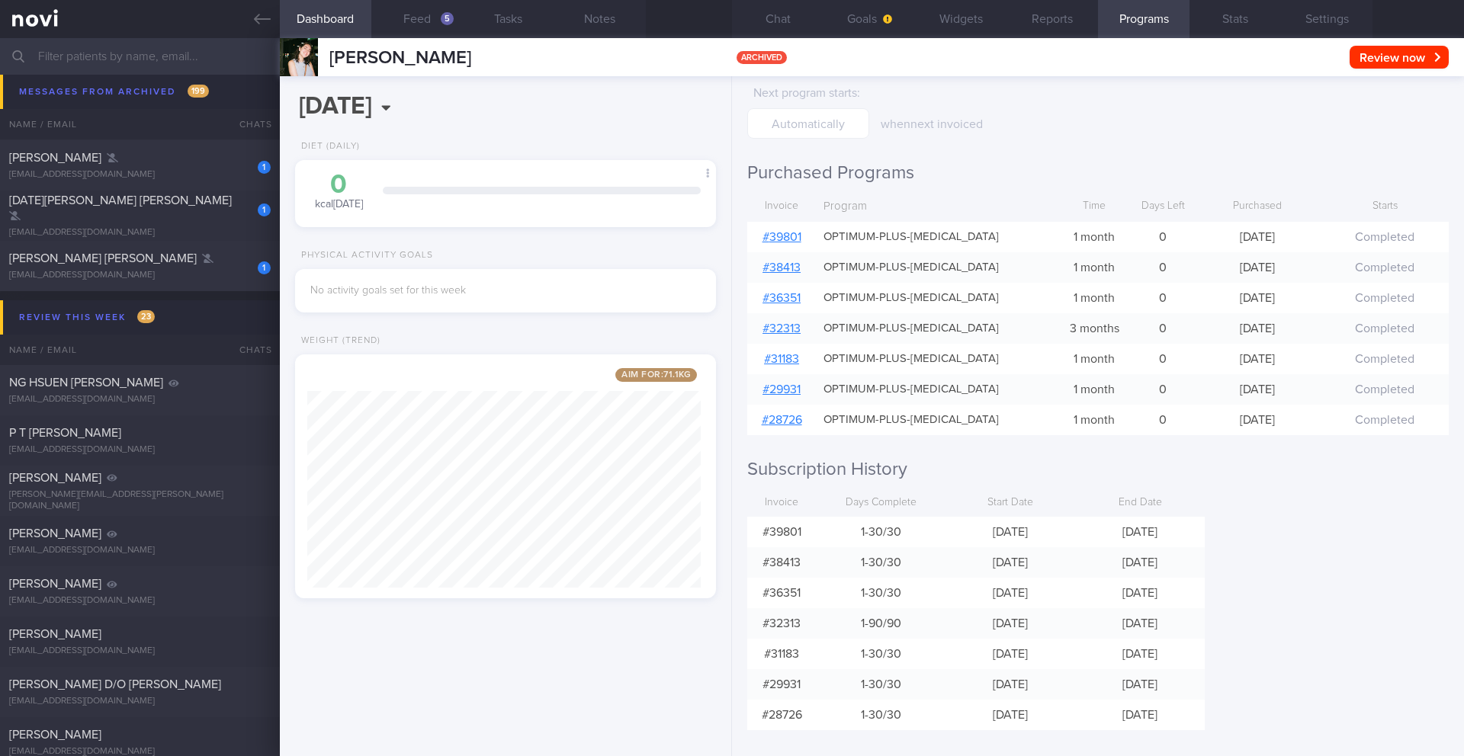
scroll to position [84, 0]
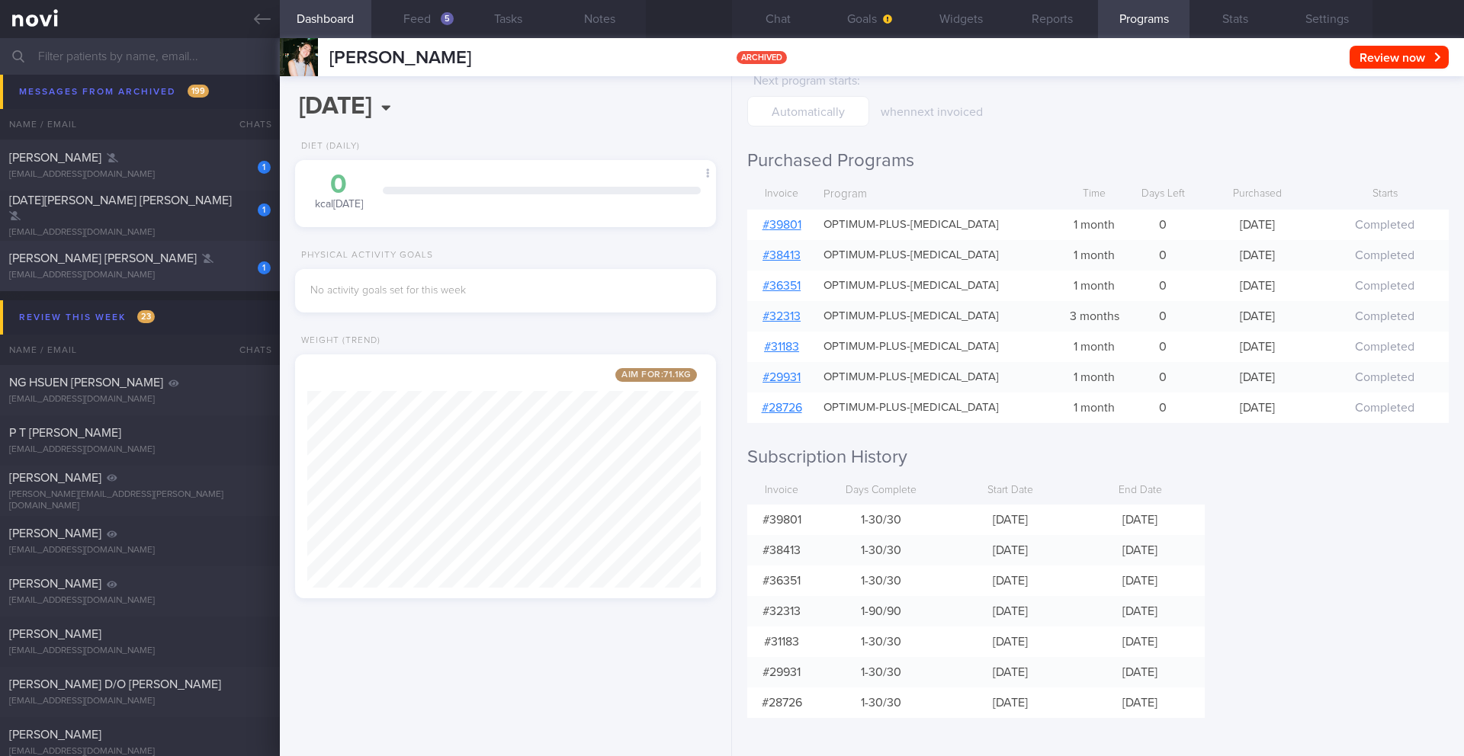
click at [159, 276] on div "[EMAIL_ADDRESS][DOMAIN_NAME]" at bounding box center [140, 275] width 262 height 11
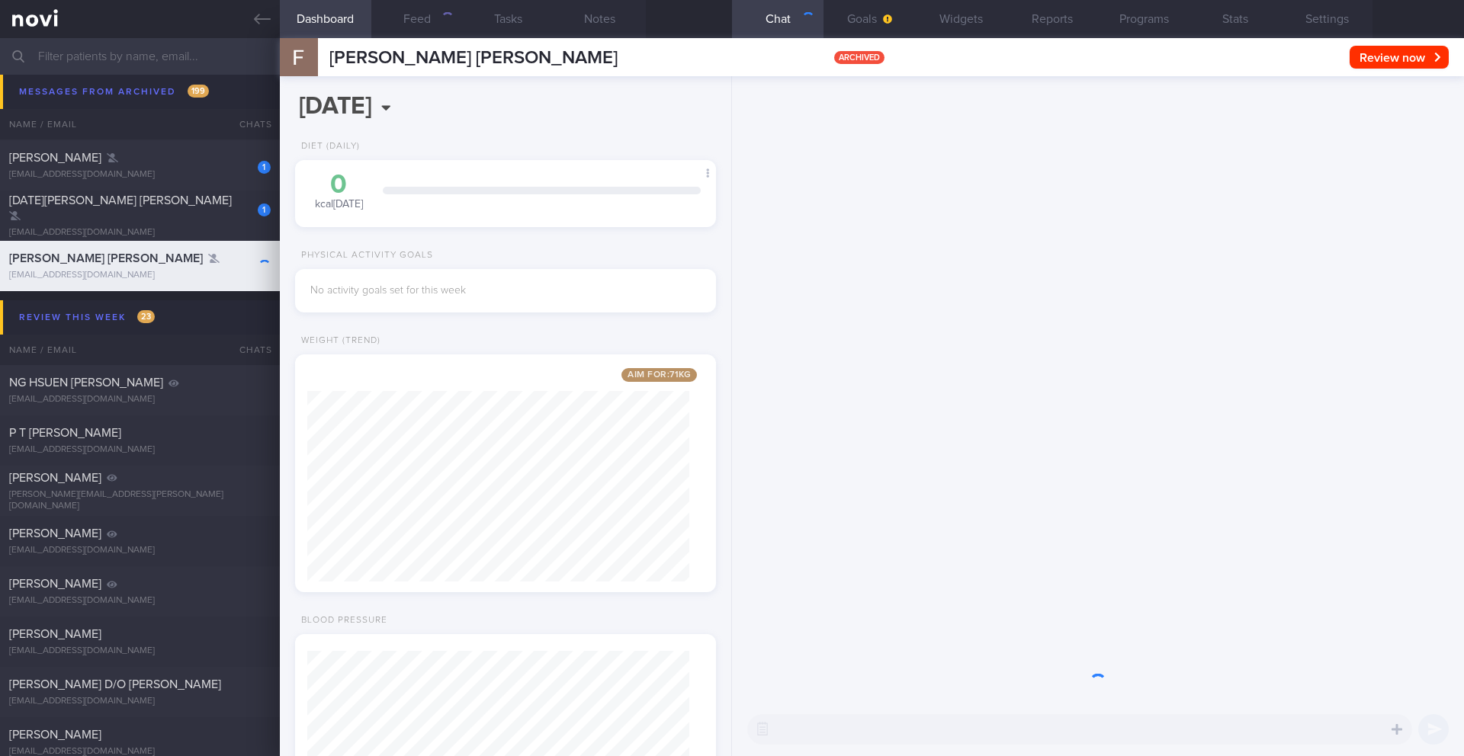
scroll to position [191, 383]
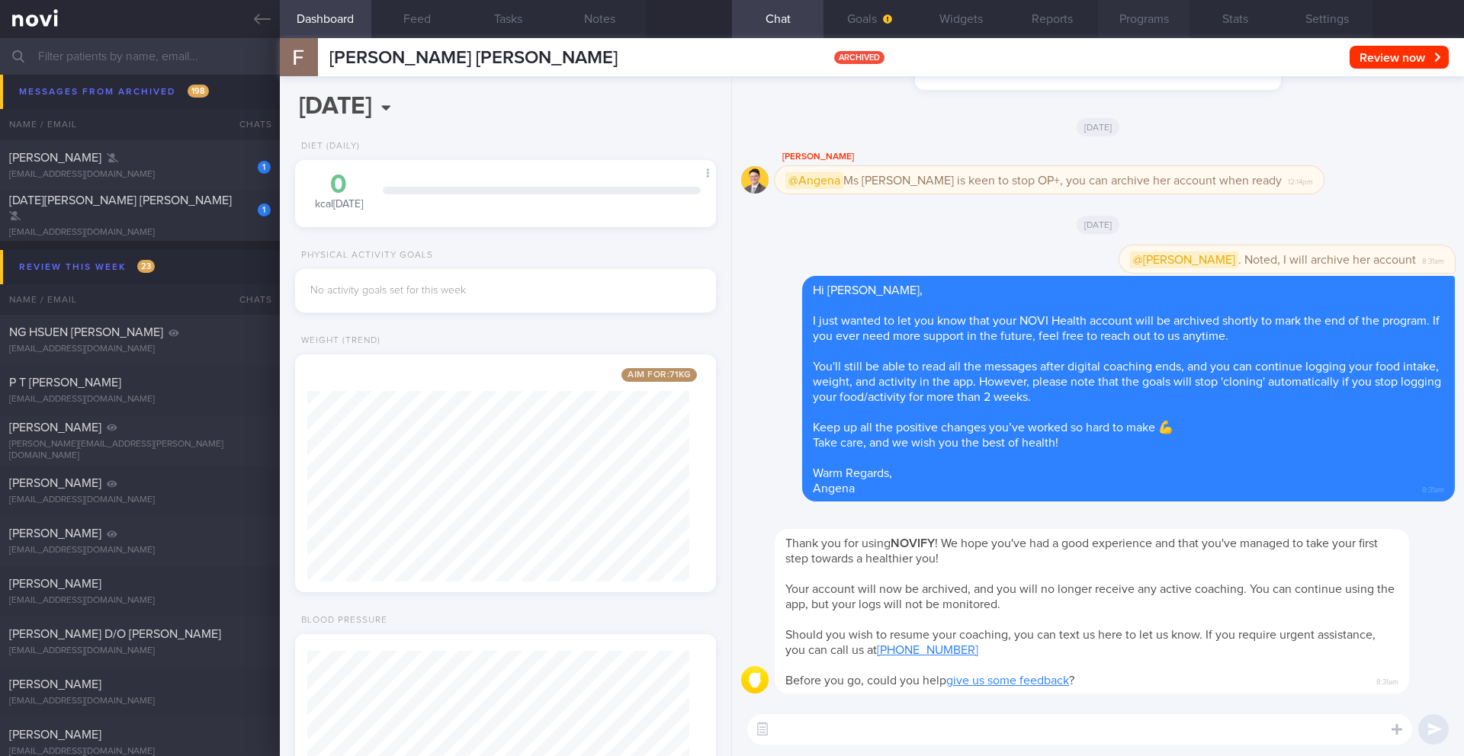
click at [1128, 33] on button "Programs" at bounding box center [1144, 19] width 92 height 38
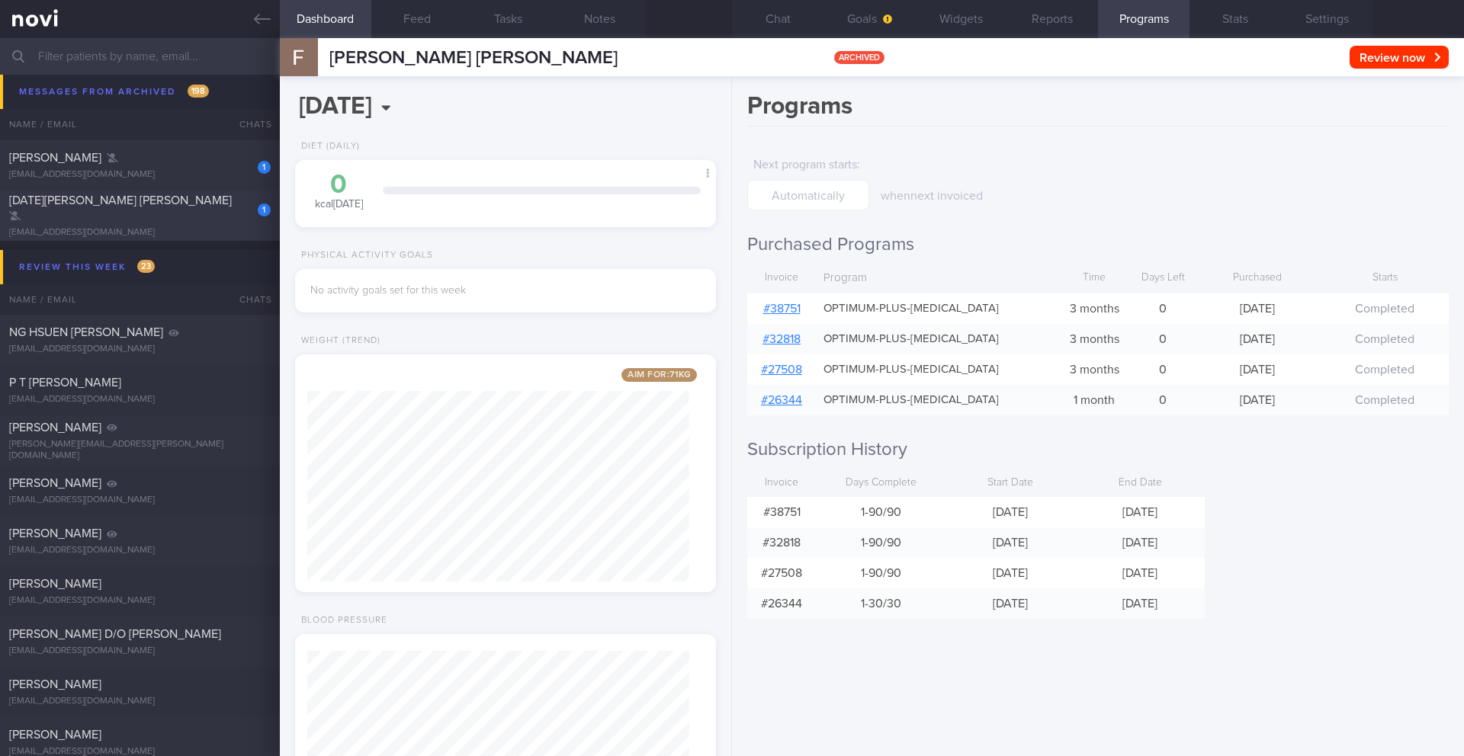
click at [201, 229] on div "[EMAIL_ADDRESS][DOMAIN_NAME]" at bounding box center [140, 232] width 262 height 11
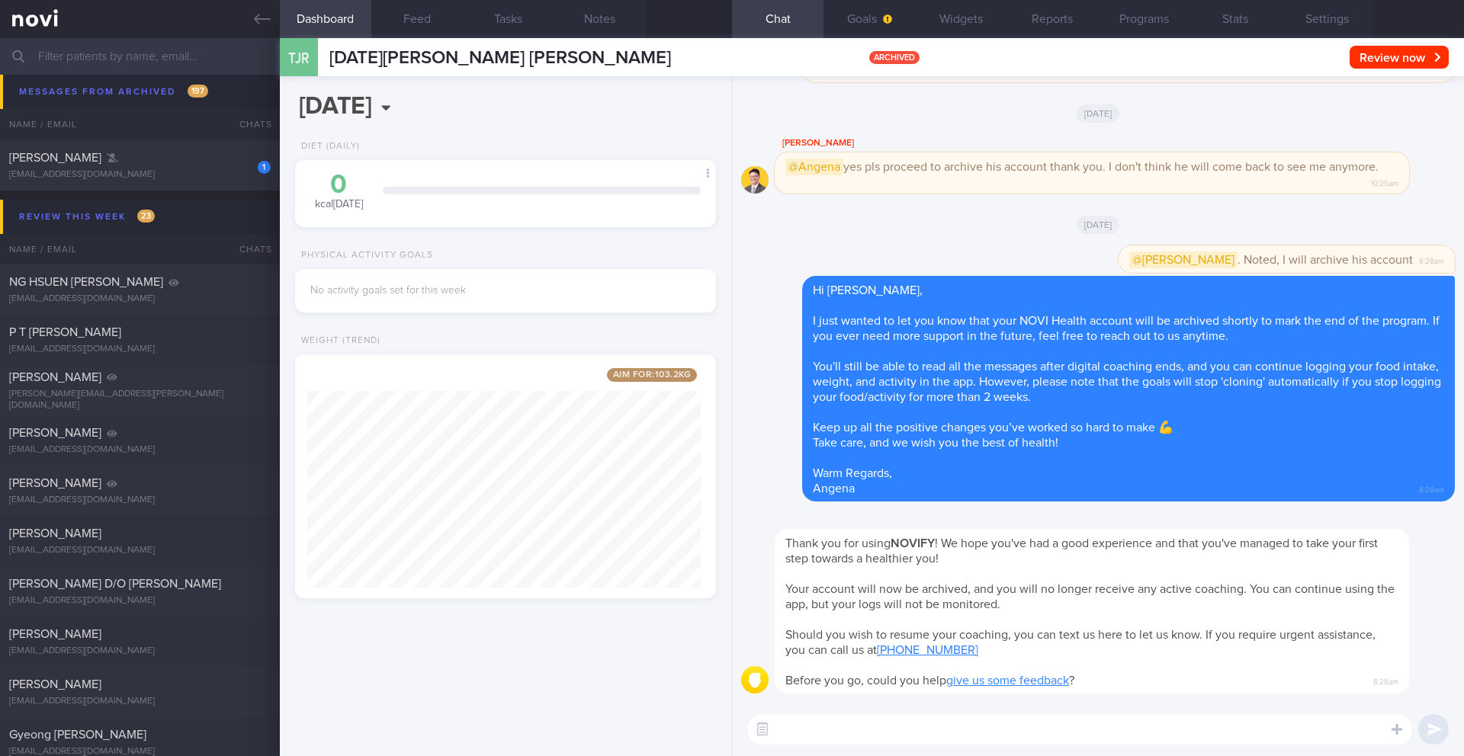
scroll to position [219, 394]
click at [165, 161] on div "[PERSON_NAME]" at bounding box center [138, 157] width 258 height 15
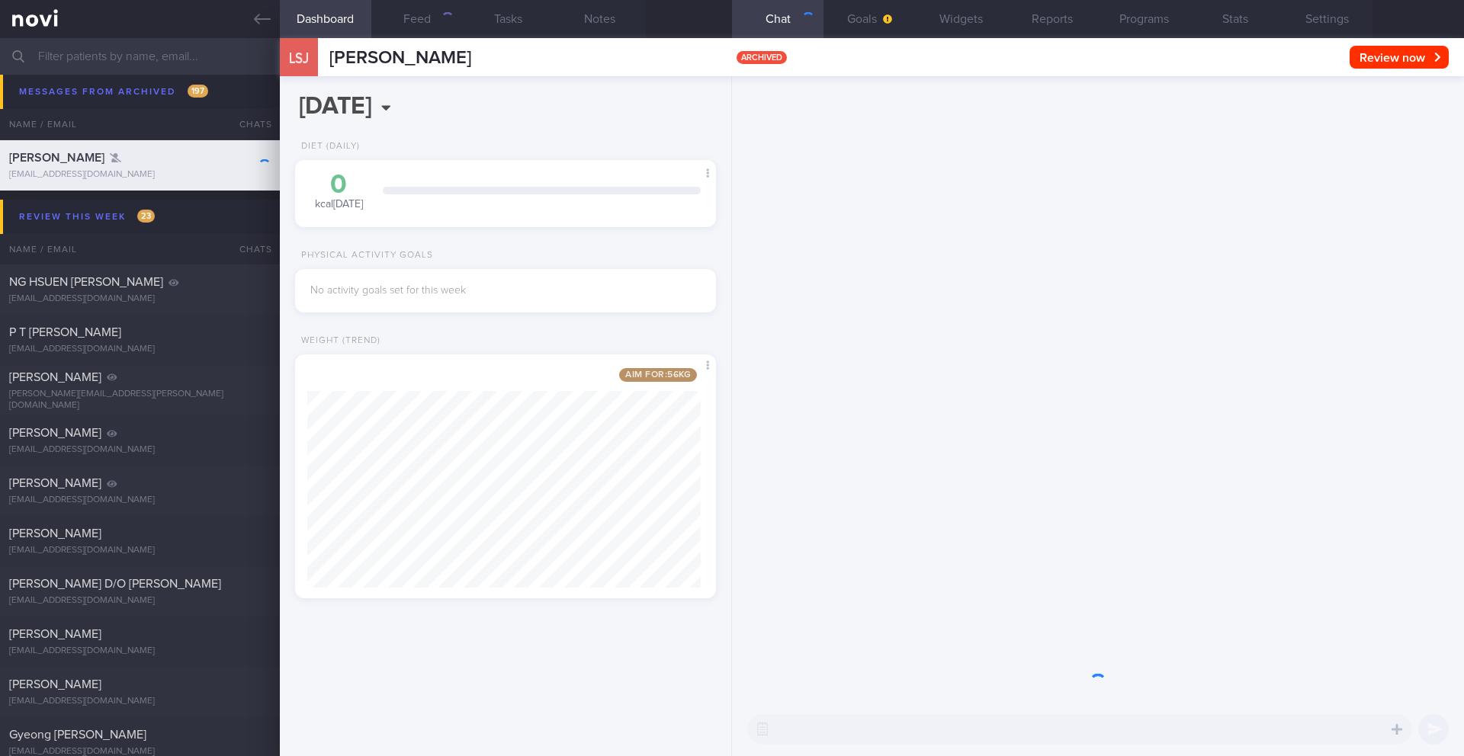
scroll to position [219, 394]
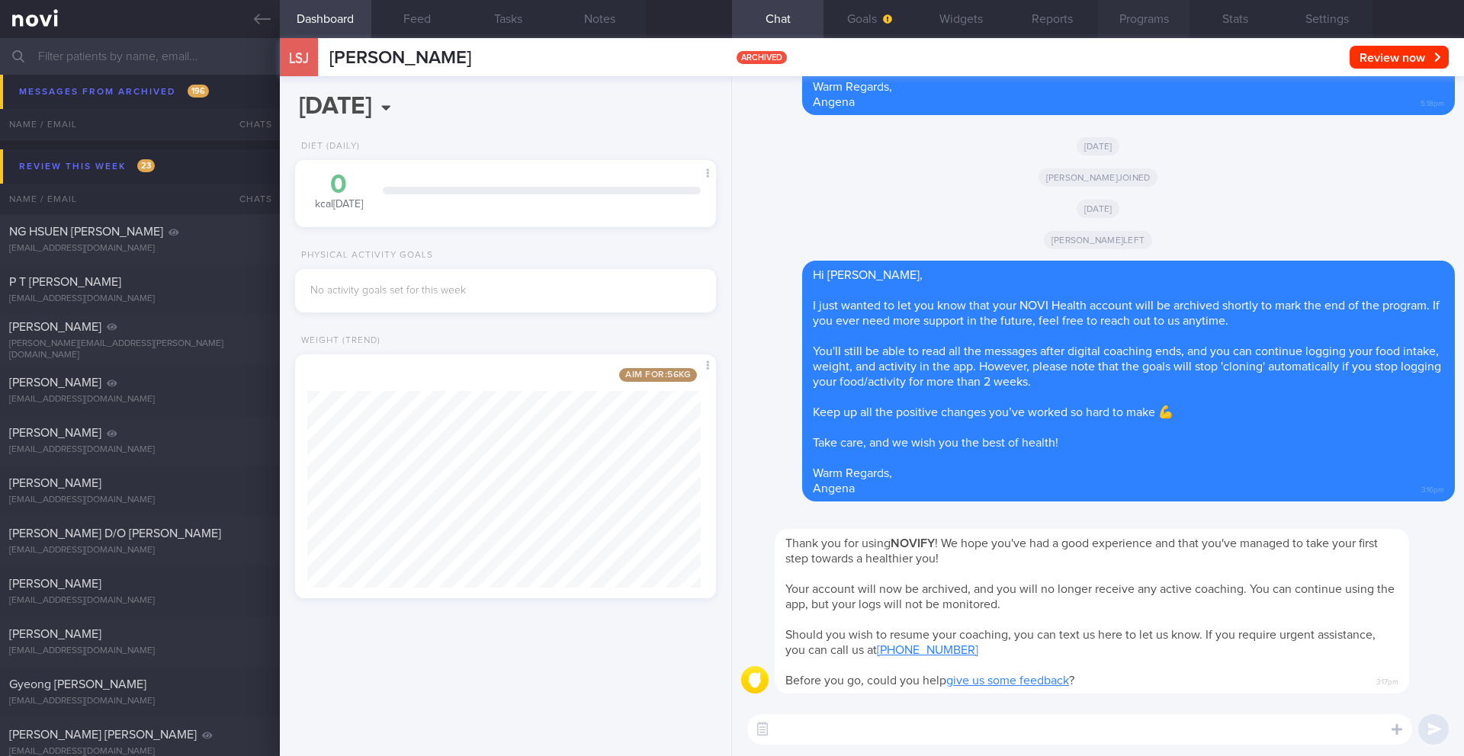
click at [1144, 21] on button "Programs" at bounding box center [1144, 19] width 92 height 38
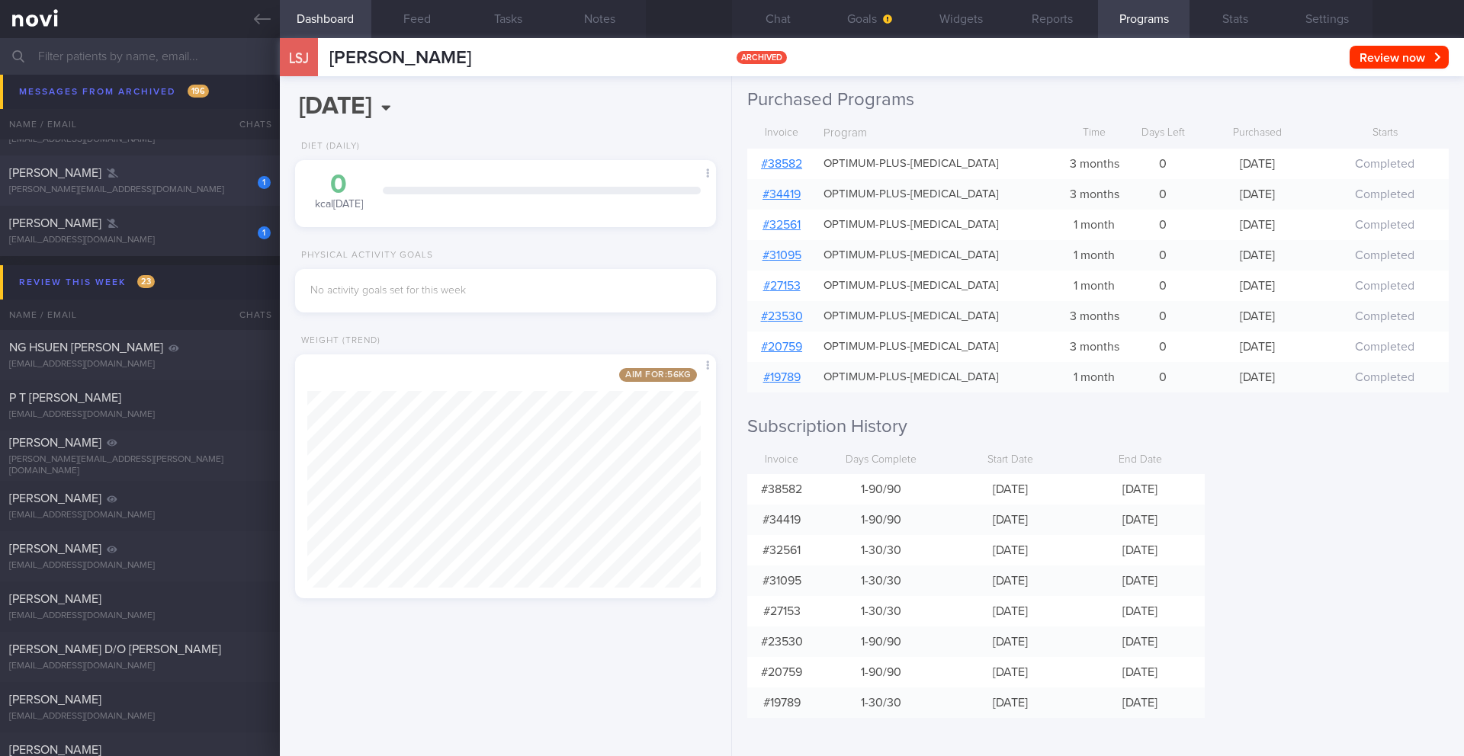
scroll to position [21164, 0]
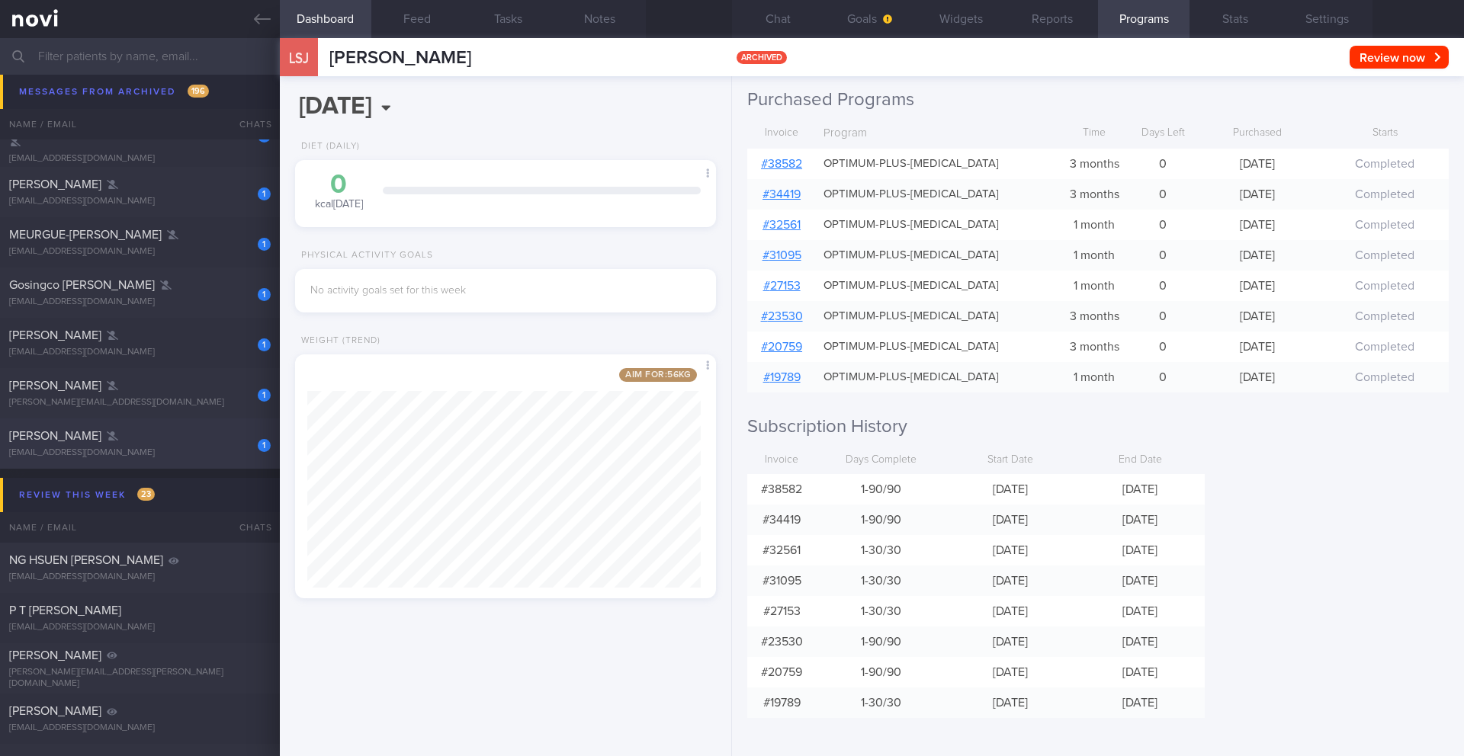
click at [151, 453] on div "[EMAIL_ADDRESS][DOMAIN_NAME]" at bounding box center [140, 453] width 262 height 11
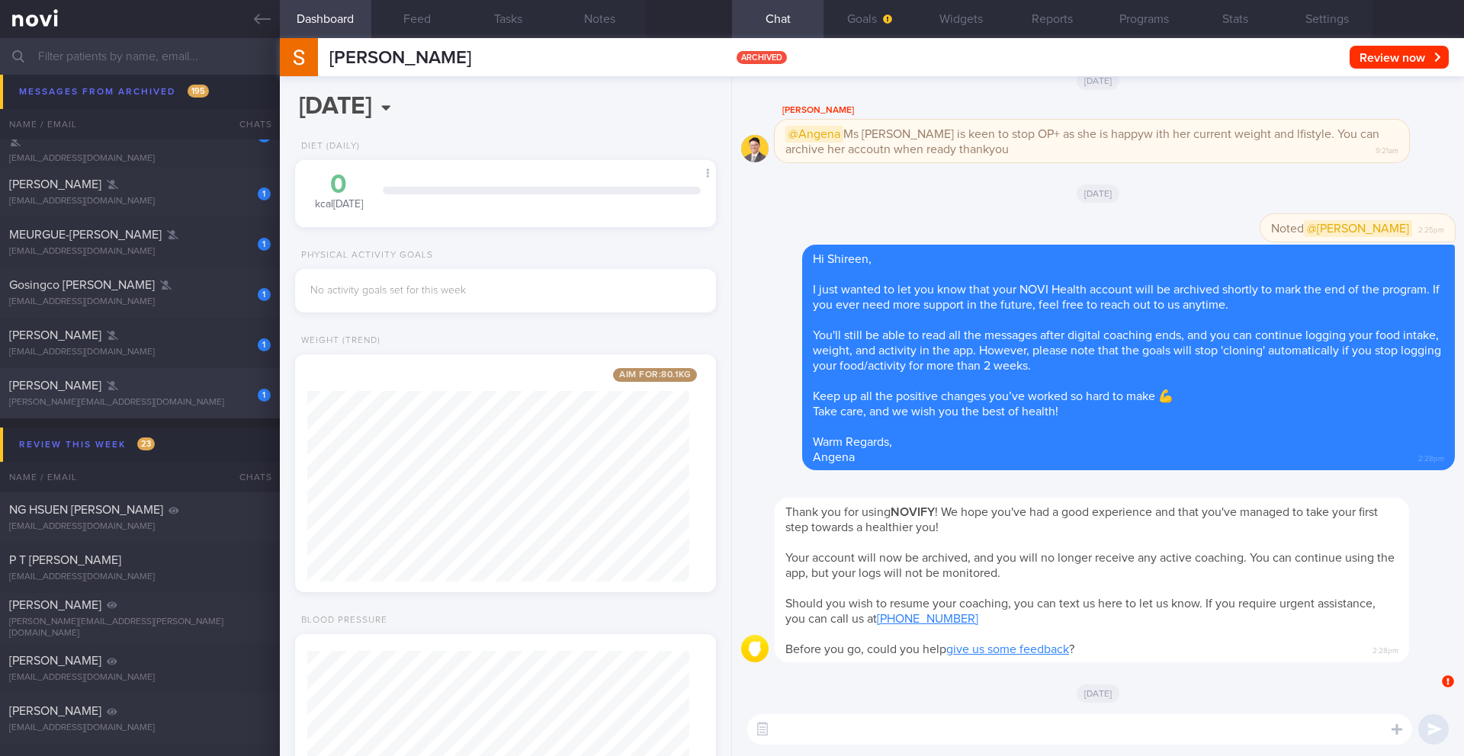
click at [161, 393] on div "1 [PERSON_NAME] [EMAIL_ADDRESS][DOMAIN_NAME]" at bounding box center [140, 393] width 280 height 31
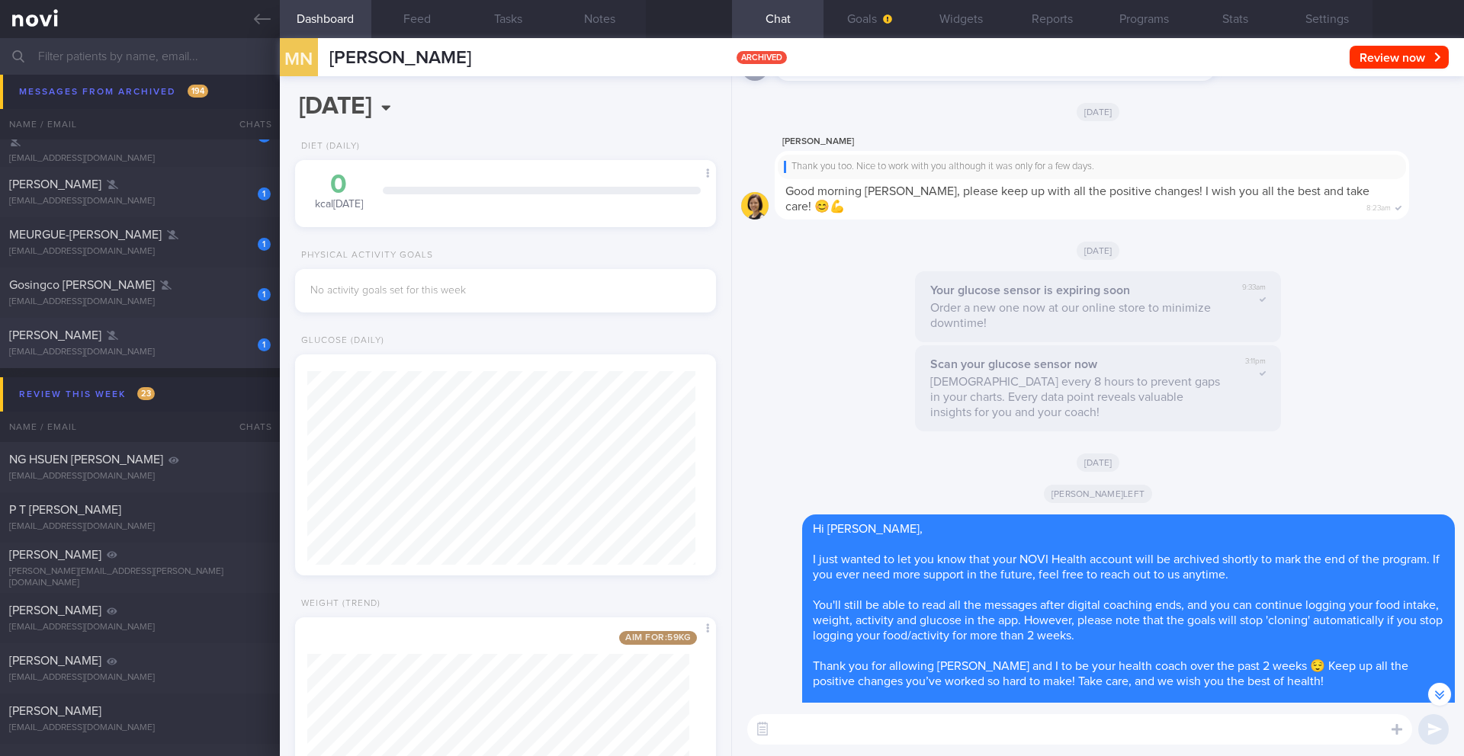
click at [122, 355] on div "[EMAIL_ADDRESS][DOMAIN_NAME]" at bounding box center [140, 352] width 262 height 11
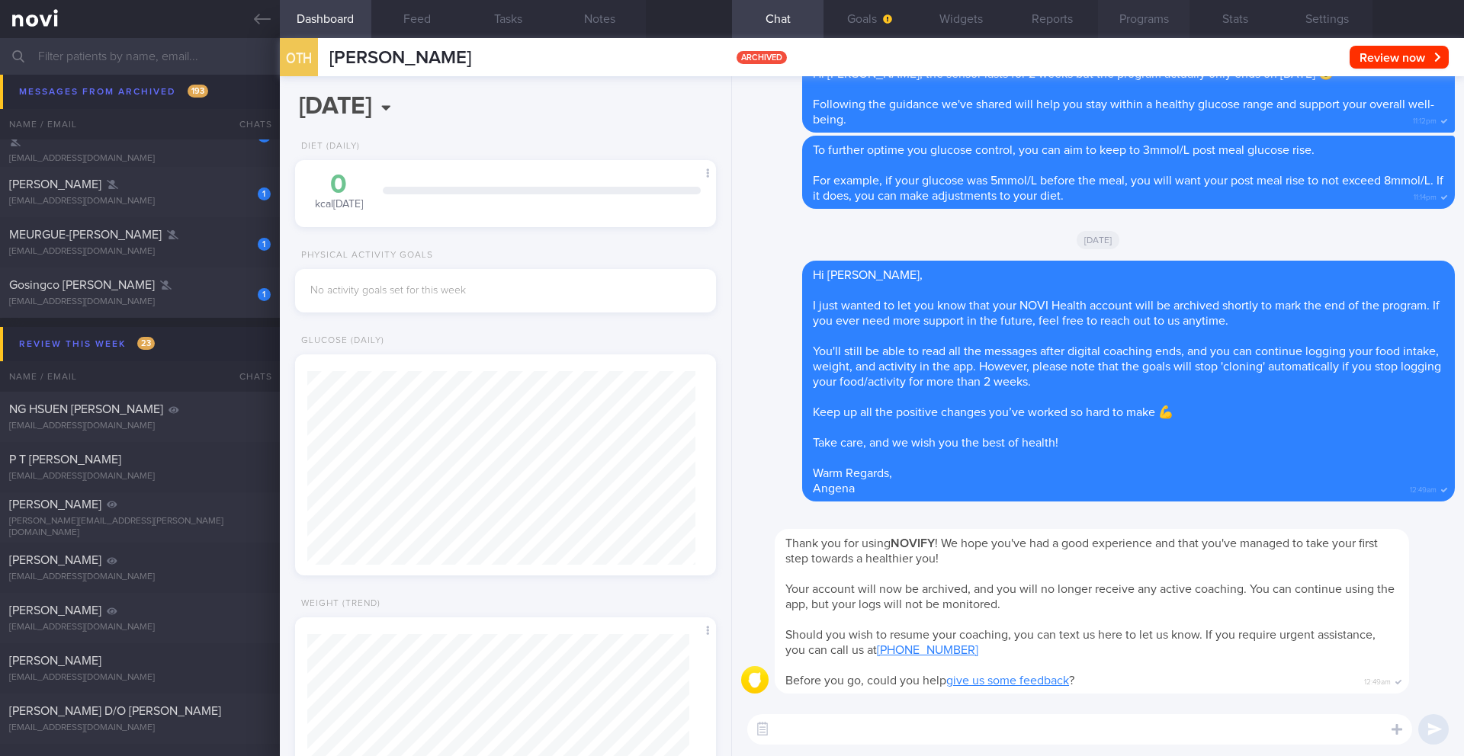
click at [1170, 21] on button "Programs" at bounding box center [1144, 19] width 92 height 38
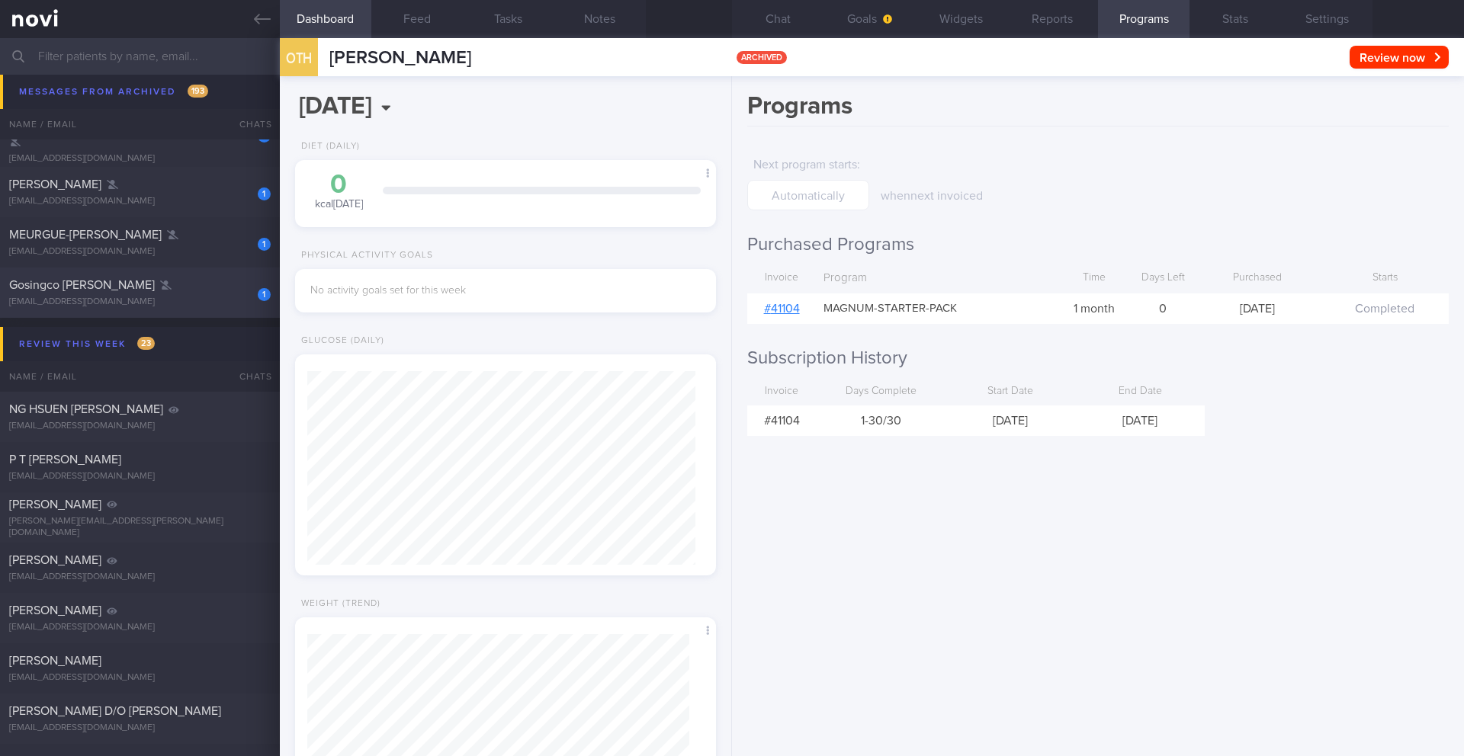
click at [198, 309] on div "1 [PERSON_NAME] [EMAIL_ADDRESS][DOMAIN_NAME] [DATE] [DATE] KIV ARCHIVE" at bounding box center [732, 293] width 1464 height 50
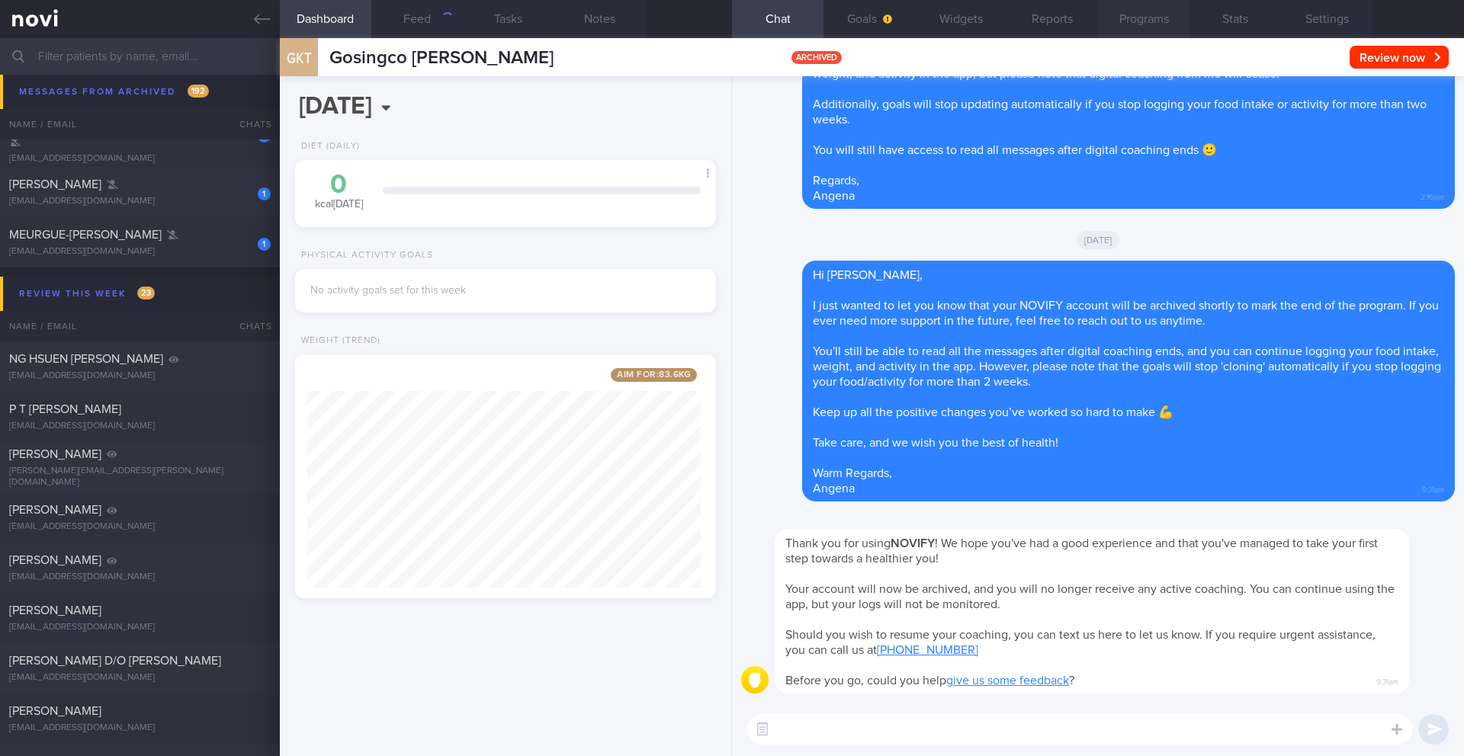
click at [1154, 14] on button "Programs" at bounding box center [1144, 19] width 92 height 38
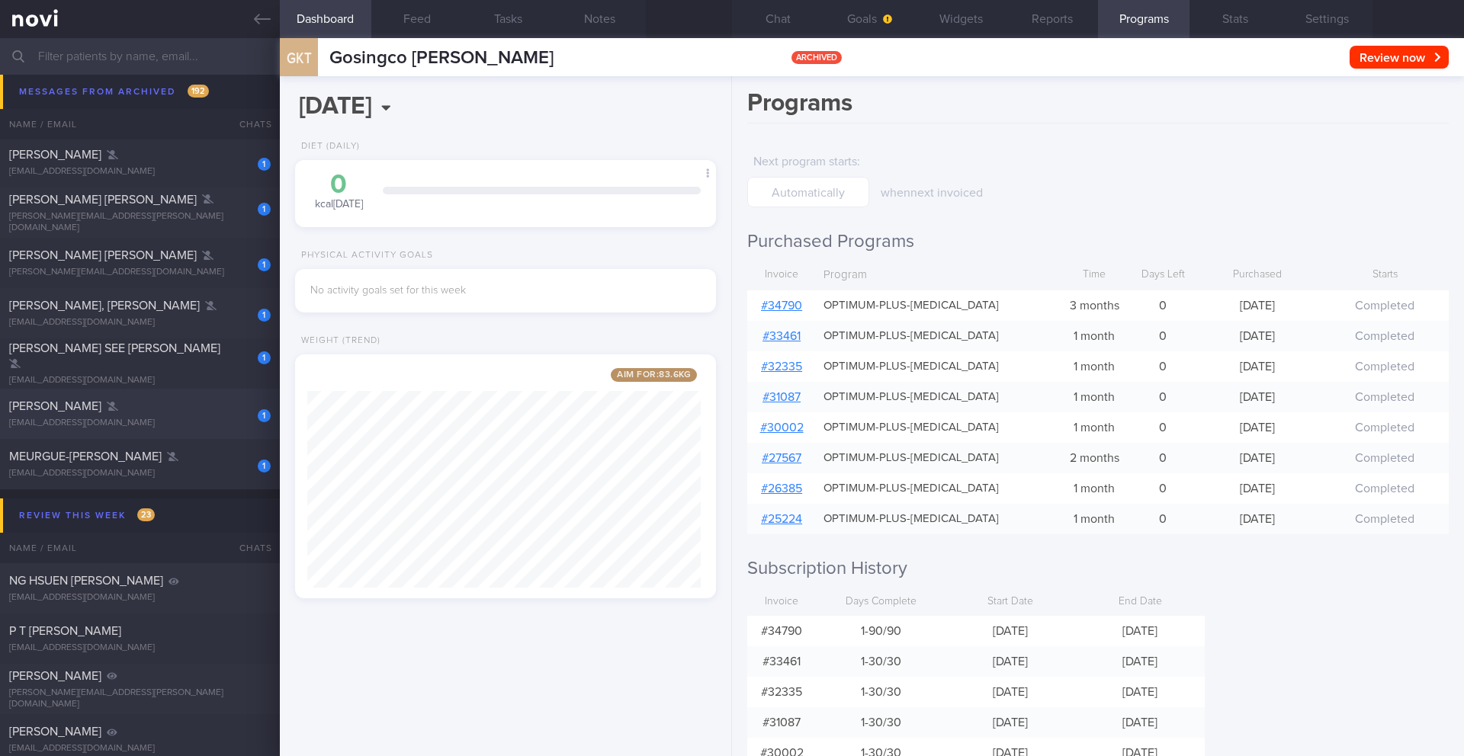
click at [162, 420] on div "[EMAIL_ADDRESS][DOMAIN_NAME]" at bounding box center [140, 423] width 262 height 11
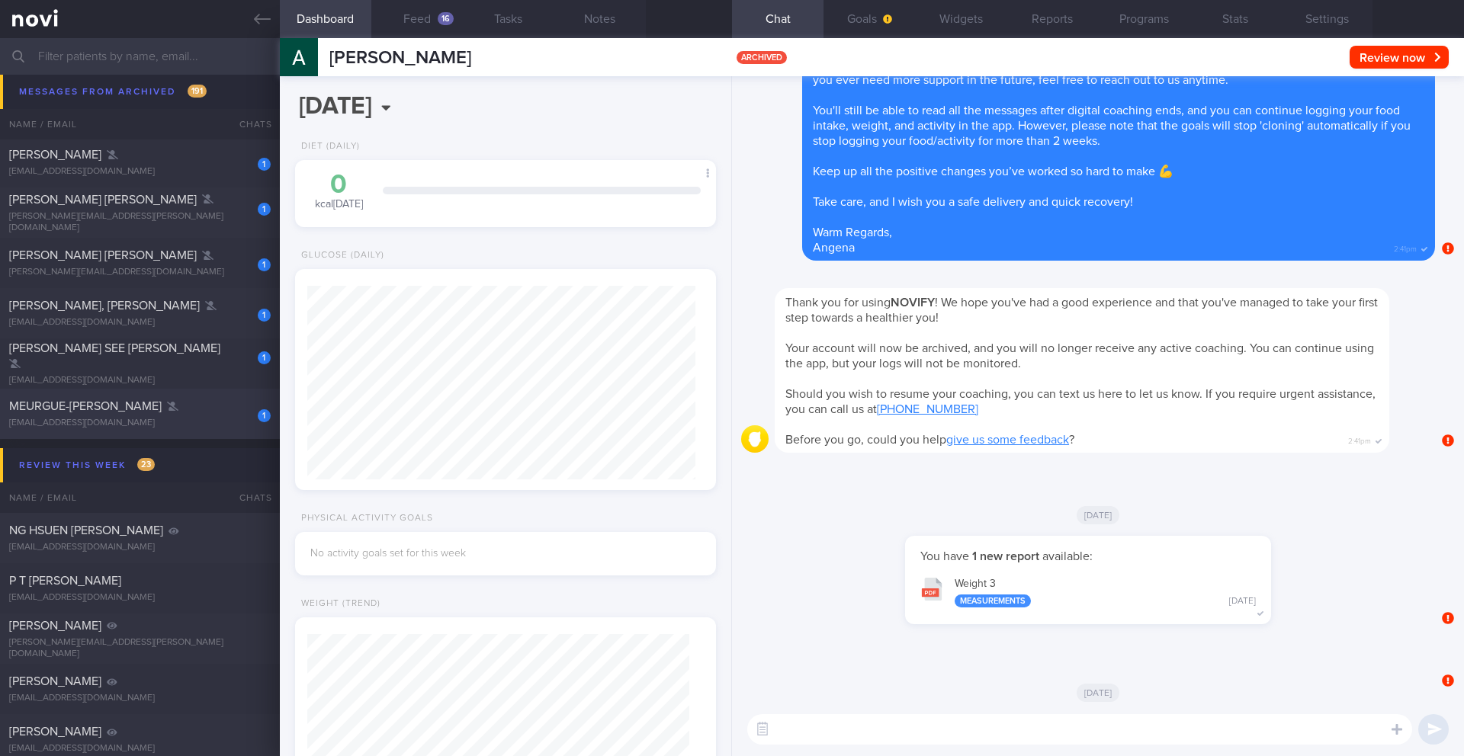
click at [188, 418] on div "[EMAIL_ADDRESS][DOMAIN_NAME]" at bounding box center [140, 423] width 262 height 11
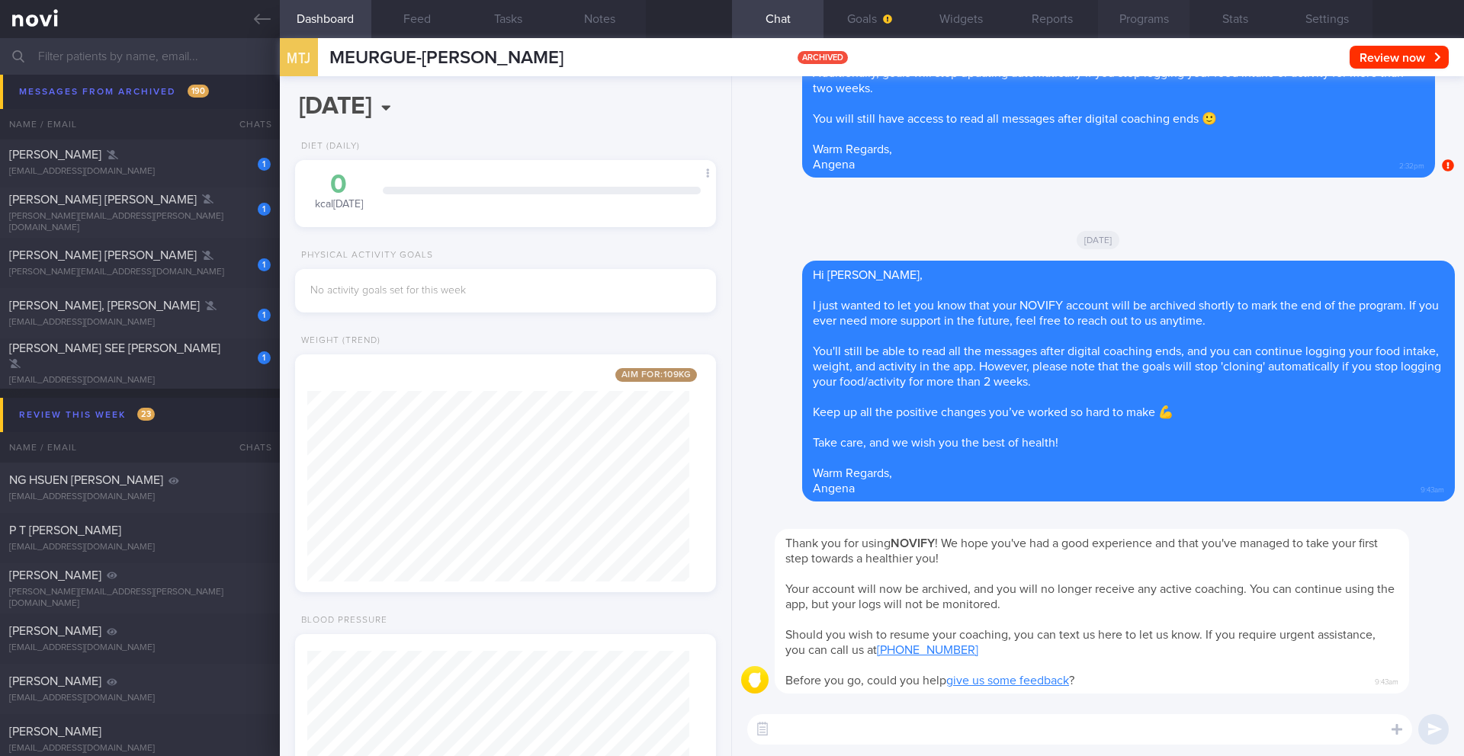
click at [1145, 24] on button "Programs" at bounding box center [1144, 19] width 92 height 38
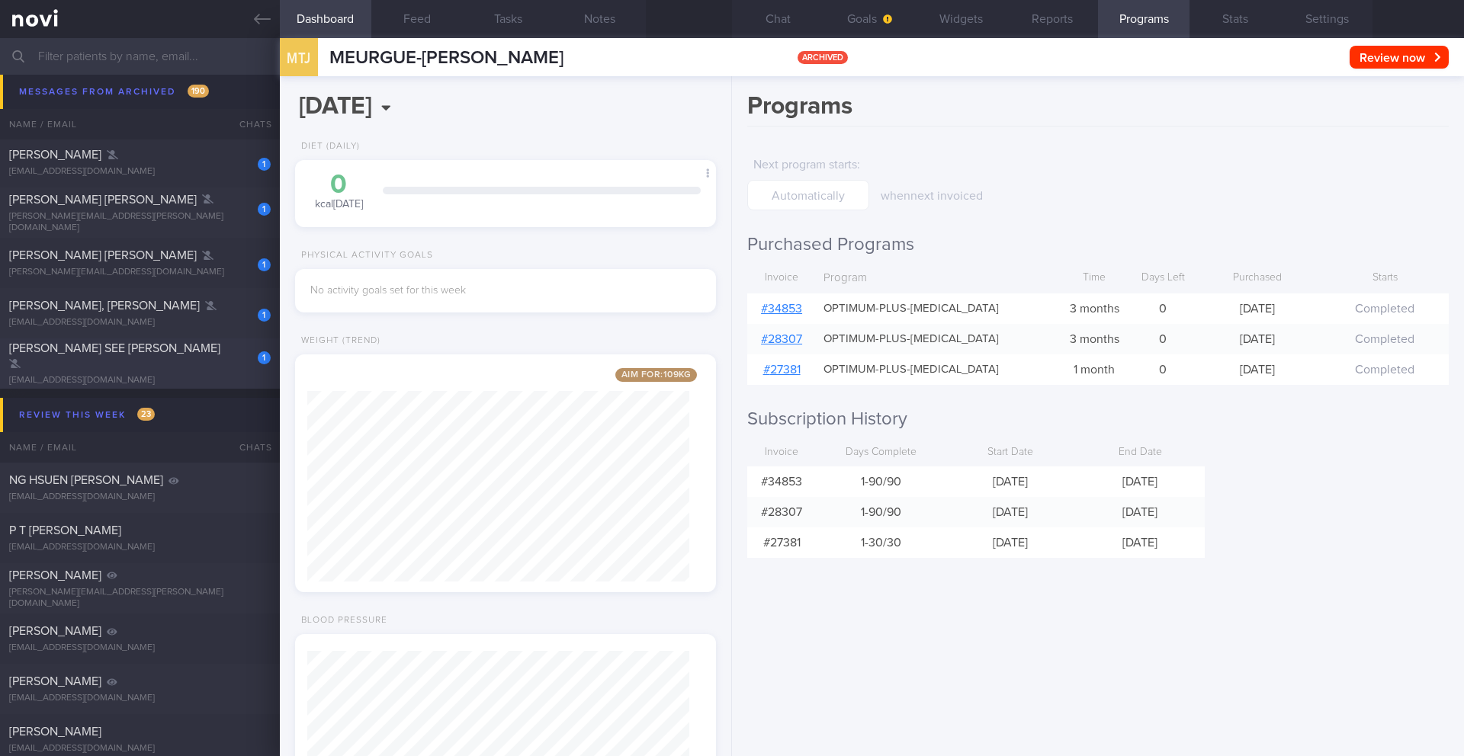
click at [138, 361] on div "[PERSON_NAME] SEE [PERSON_NAME]" at bounding box center [138, 356] width 258 height 31
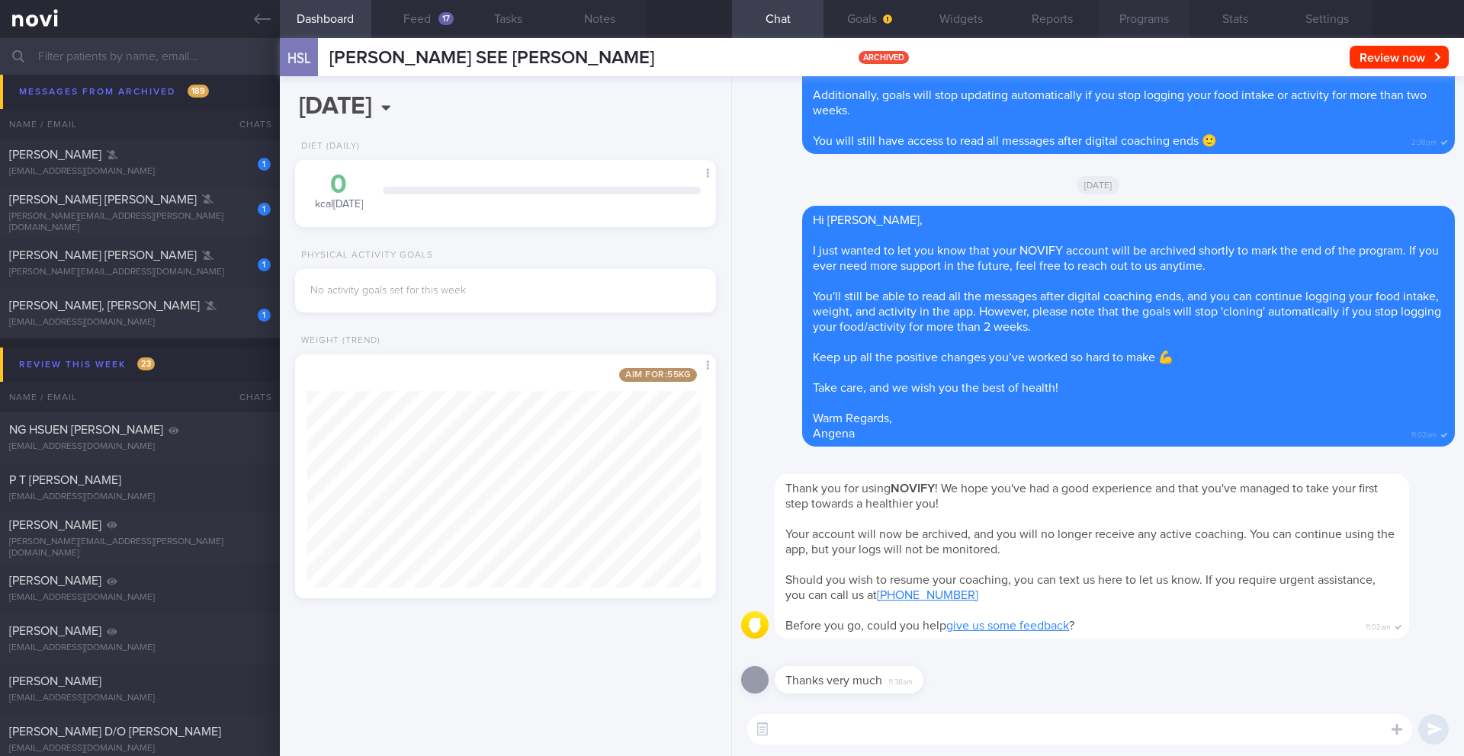
click at [1142, 21] on button "Programs" at bounding box center [1144, 19] width 92 height 38
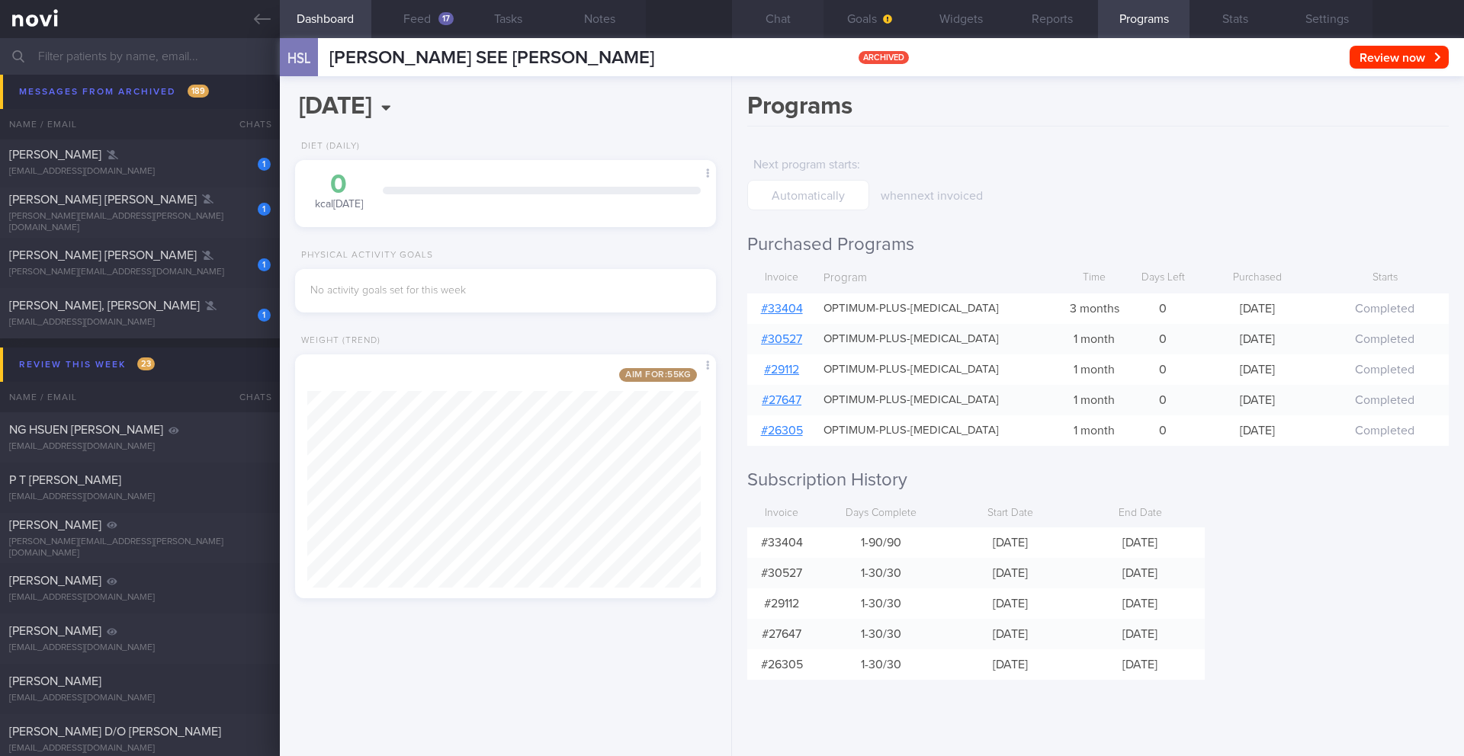
click at [769, 23] on button "Chat" at bounding box center [778, 19] width 92 height 38
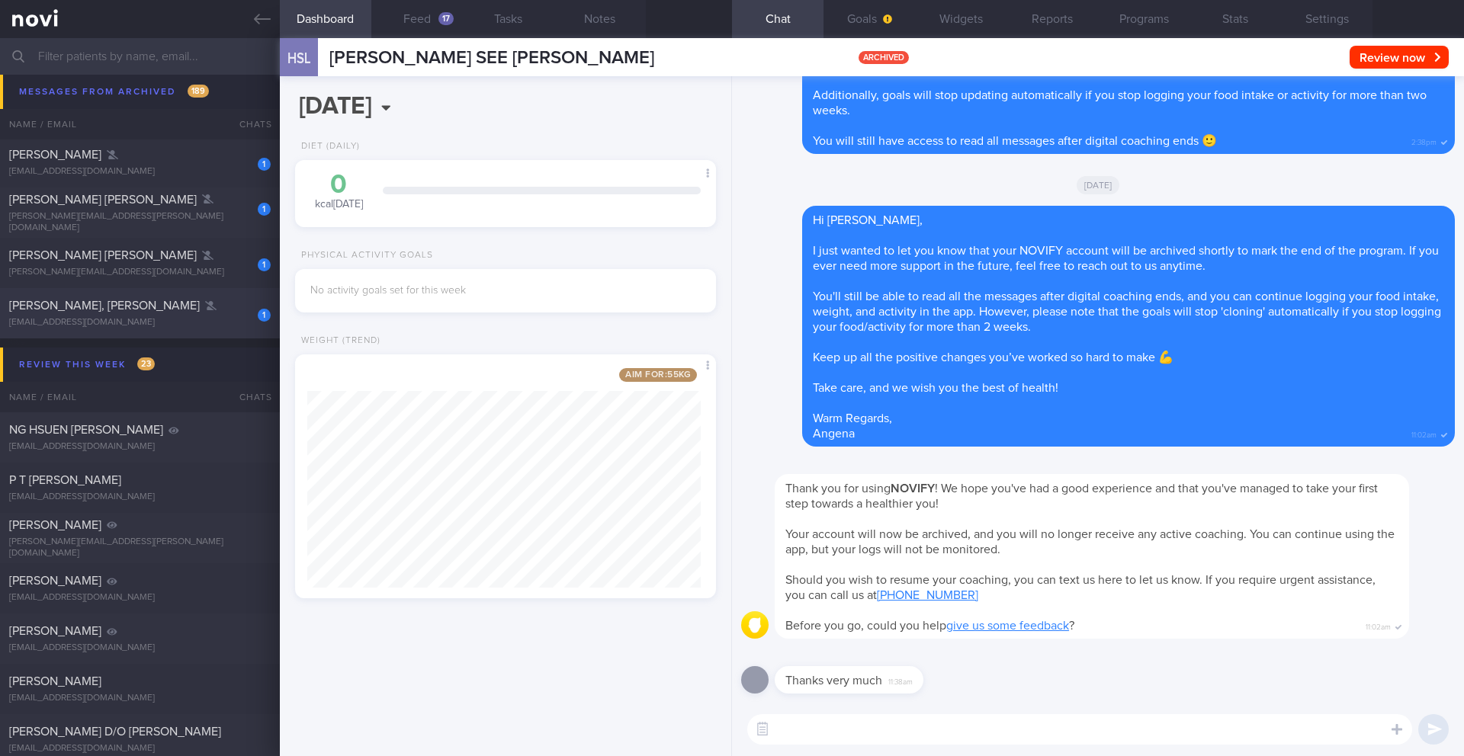
click at [188, 326] on div "[EMAIL_ADDRESS][DOMAIN_NAME]" at bounding box center [140, 322] width 262 height 11
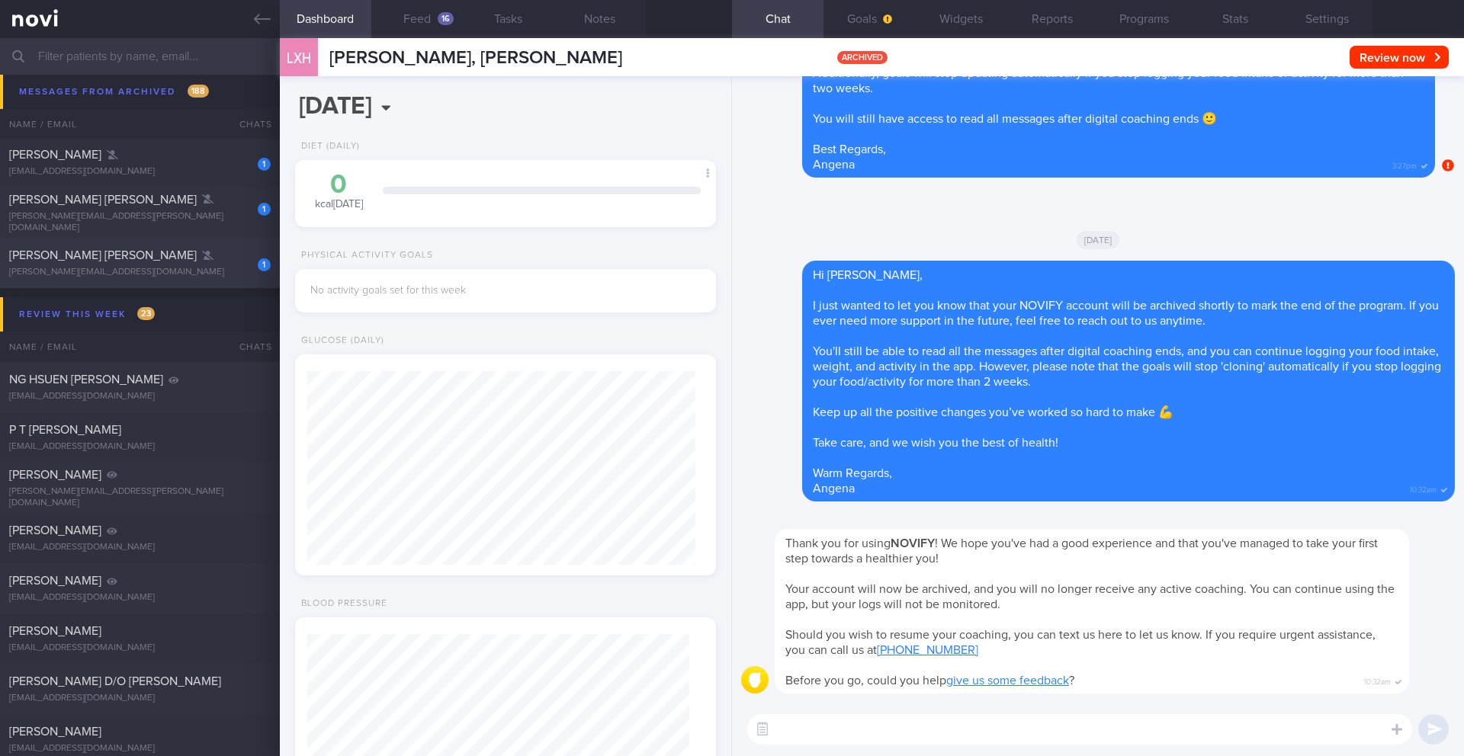
click at [111, 267] on div "[PERSON_NAME][EMAIL_ADDRESS][DOMAIN_NAME]" at bounding box center [140, 272] width 262 height 11
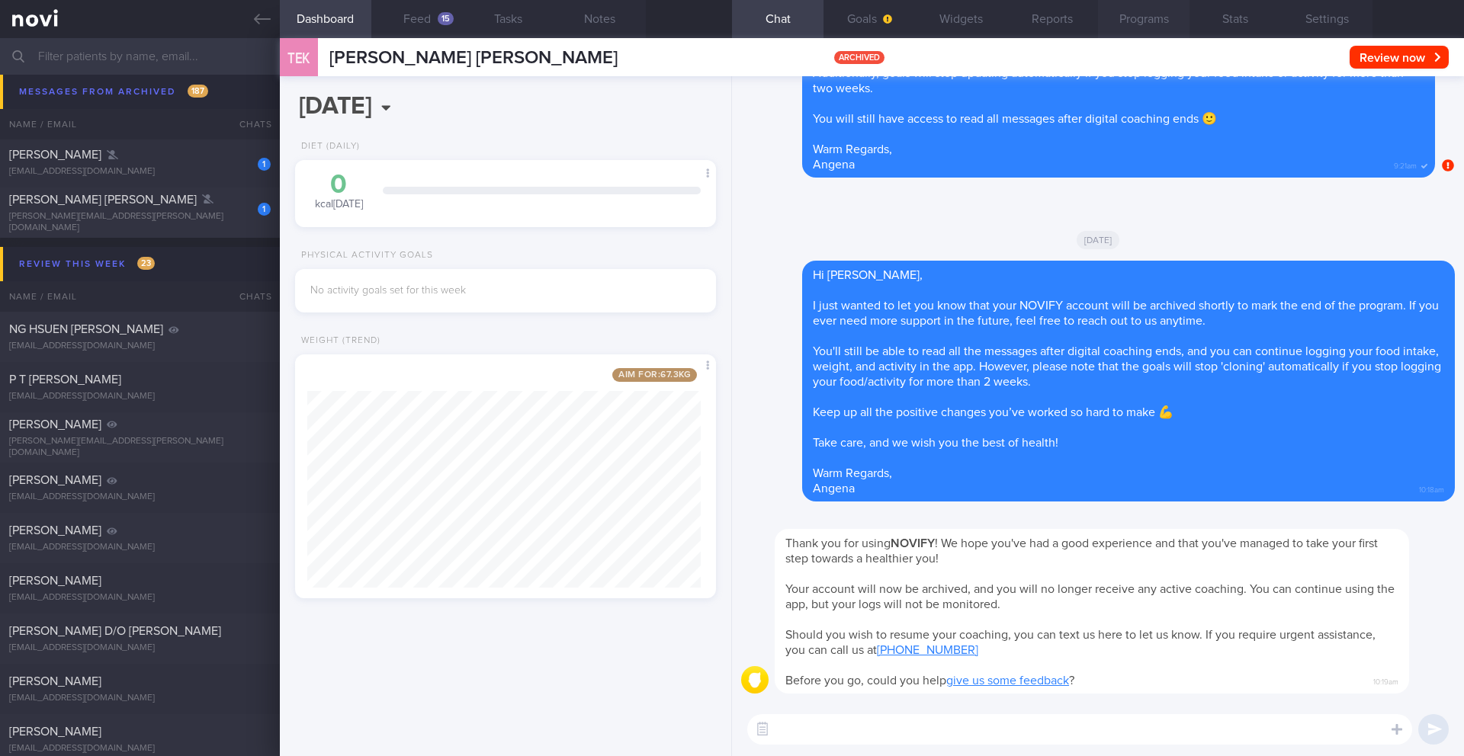
click at [1160, 14] on button "Programs" at bounding box center [1144, 19] width 92 height 38
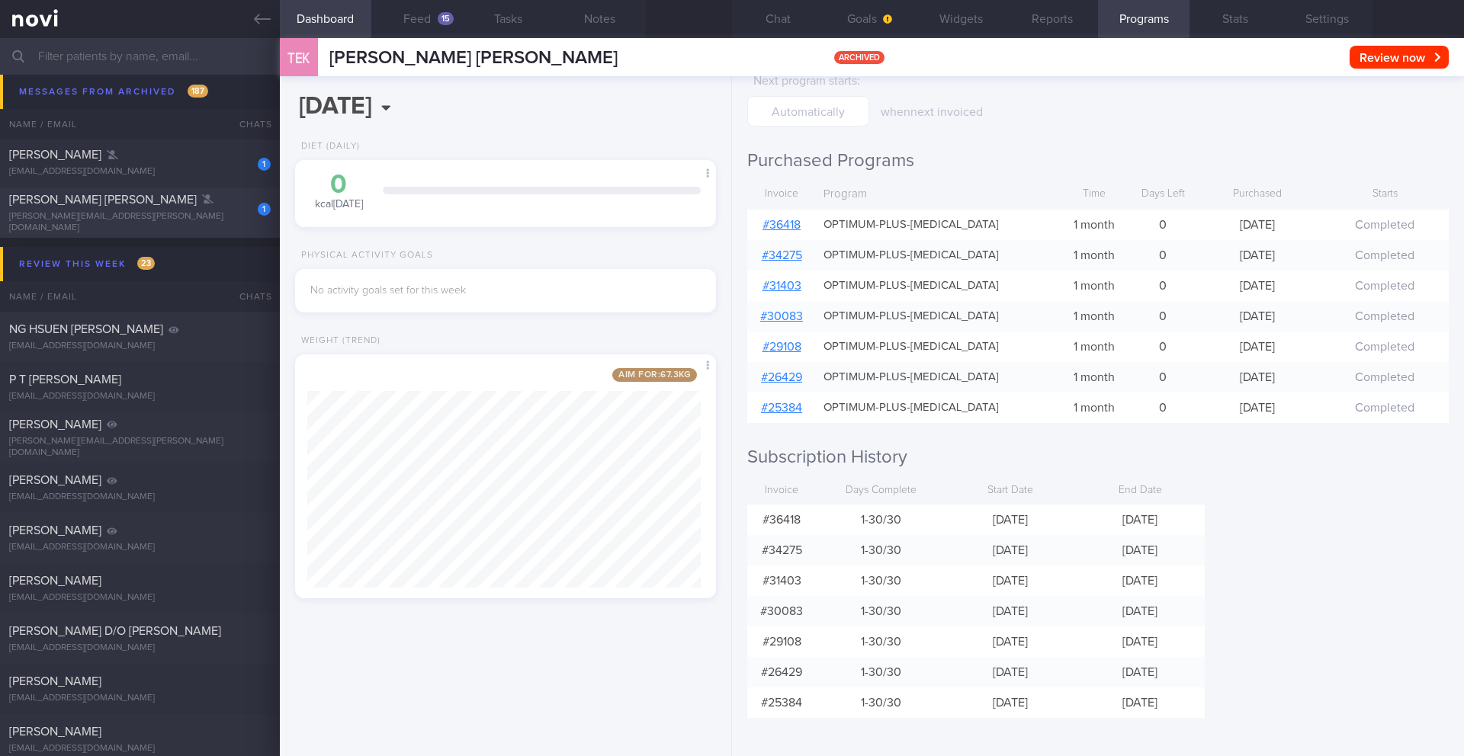
click at [214, 226] on div "[PERSON_NAME][EMAIL_ADDRESS][PERSON_NAME][DOMAIN_NAME]" at bounding box center [140, 222] width 262 height 23
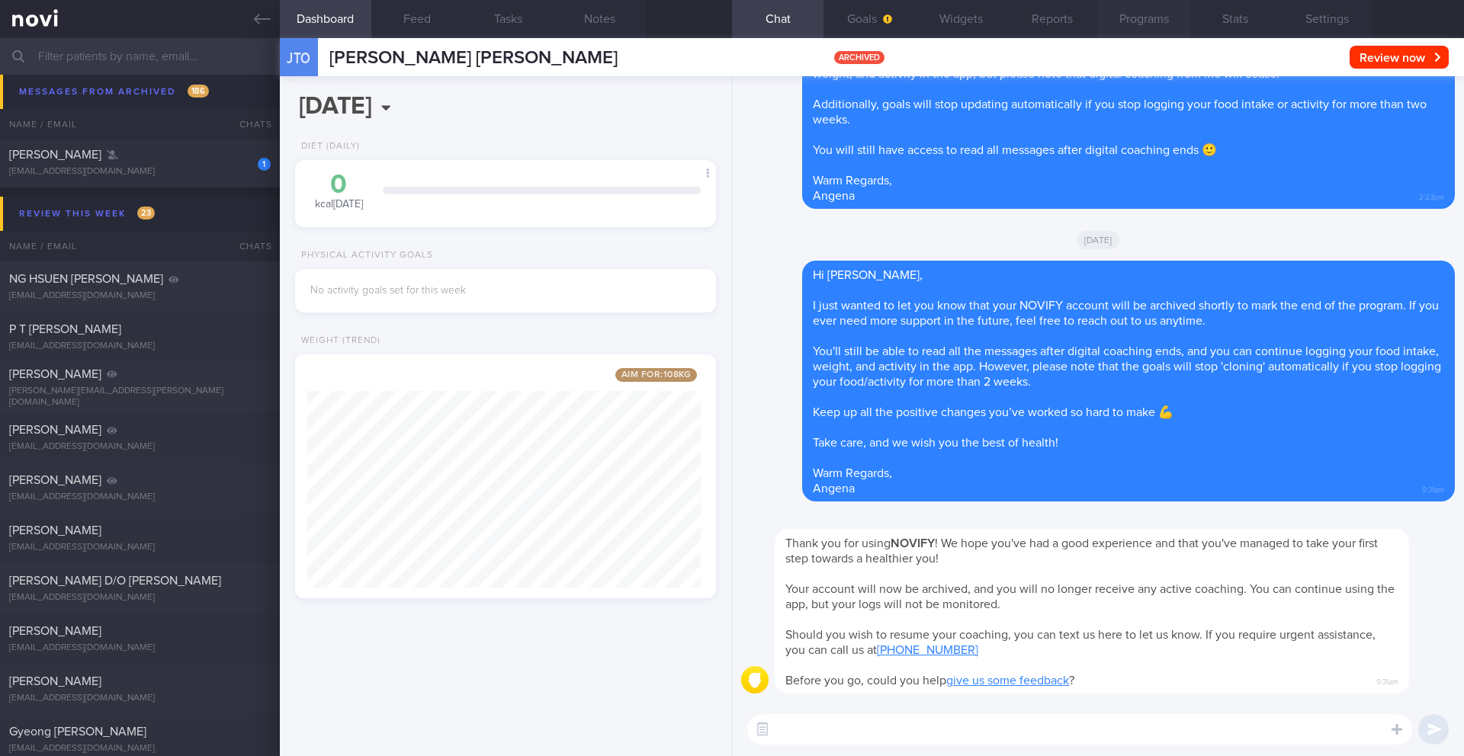
click at [1151, 21] on button "Programs" at bounding box center [1144, 19] width 92 height 38
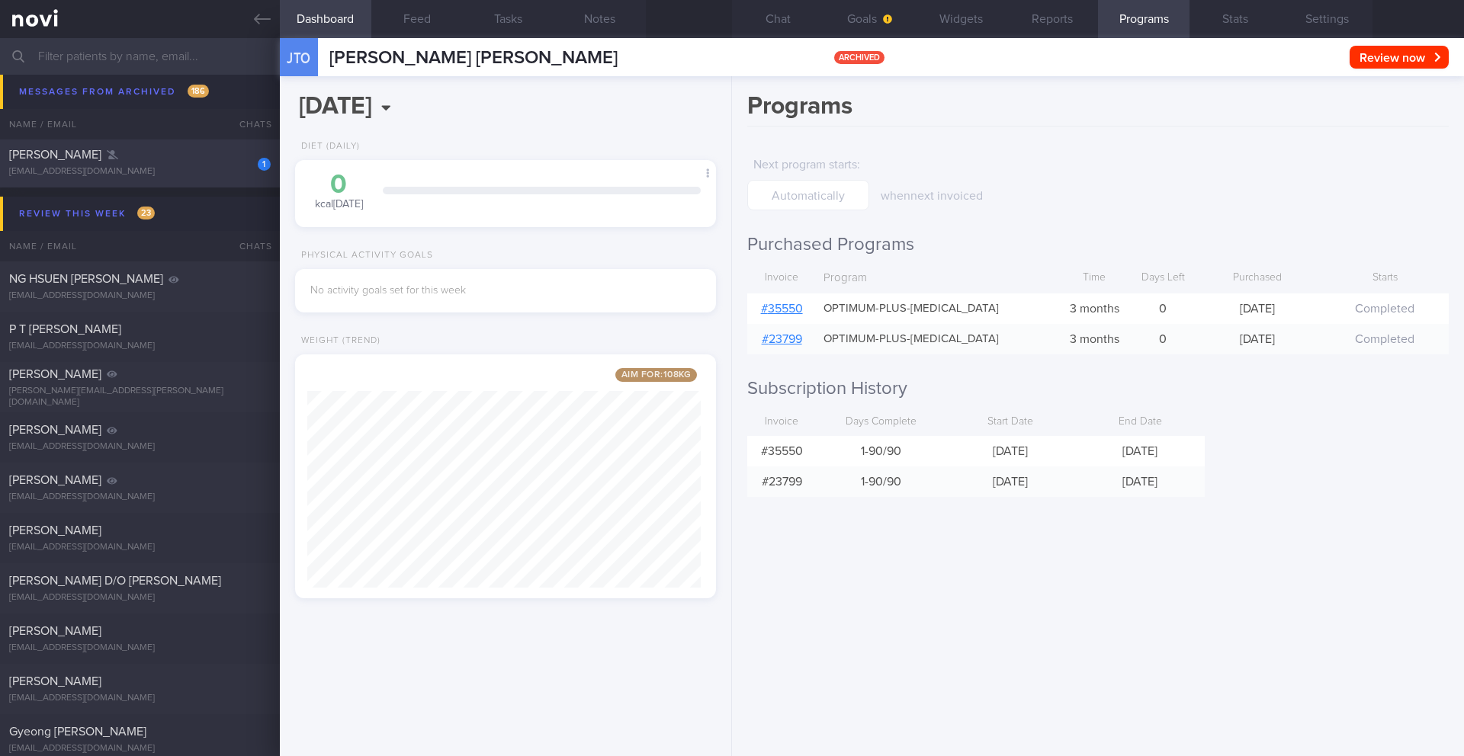
click at [204, 176] on div "[EMAIL_ADDRESS][DOMAIN_NAME]" at bounding box center [140, 171] width 262 height 11
type input "24/4 KIV ARCHIVE. KIV send info and check for new appt"
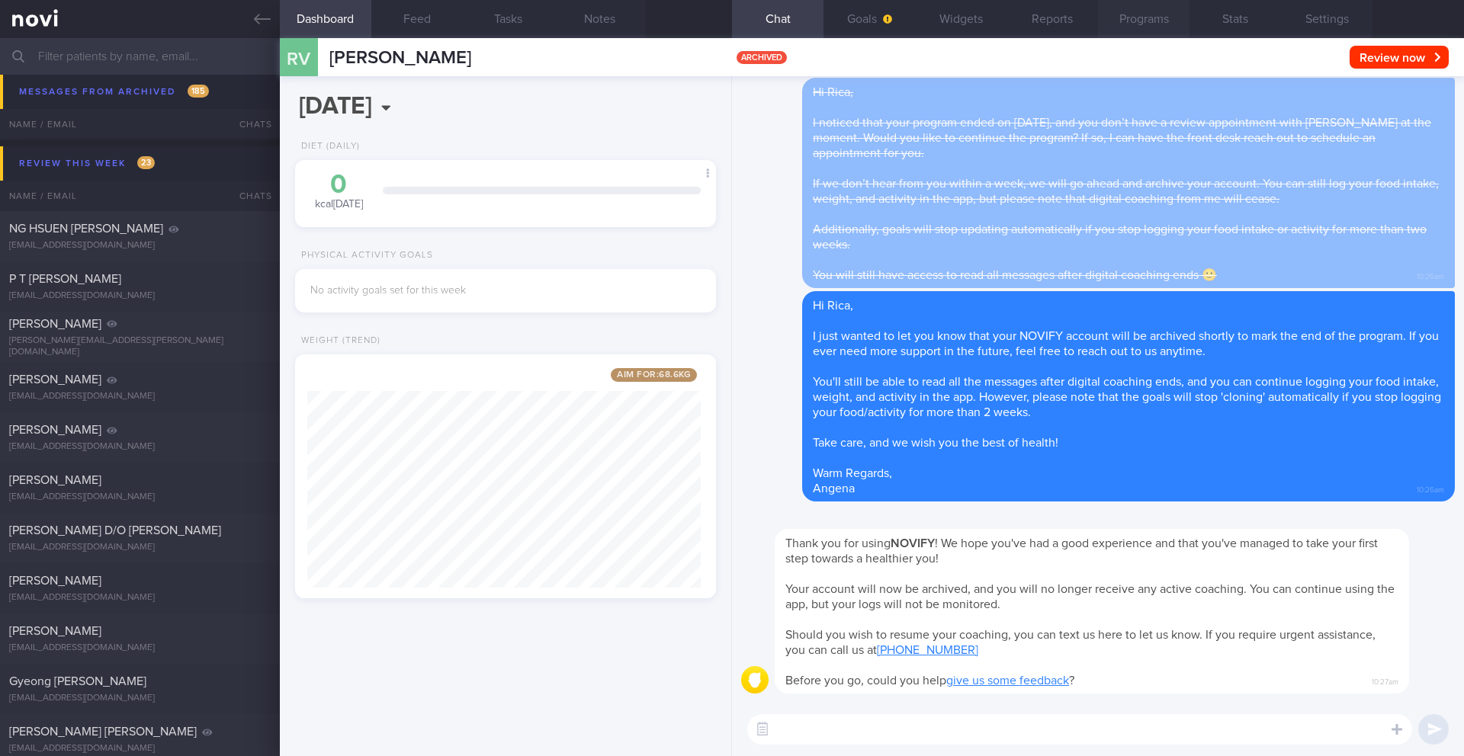
click at [1133, 23] on button "Programs" at bounding box center [1144, 19] width 92 height 38
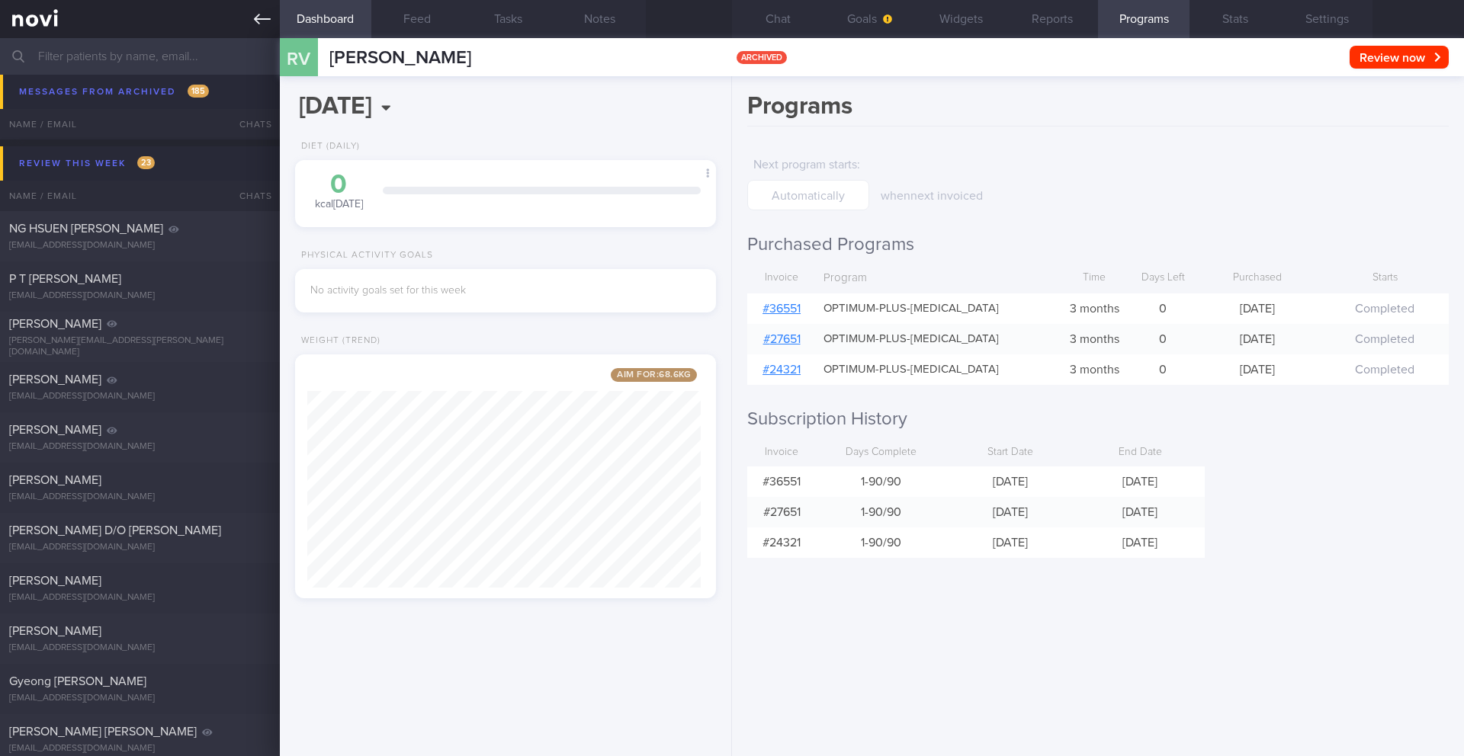
click at [260, 21] on icon at bounding box center [262, 19] width 17 height 17
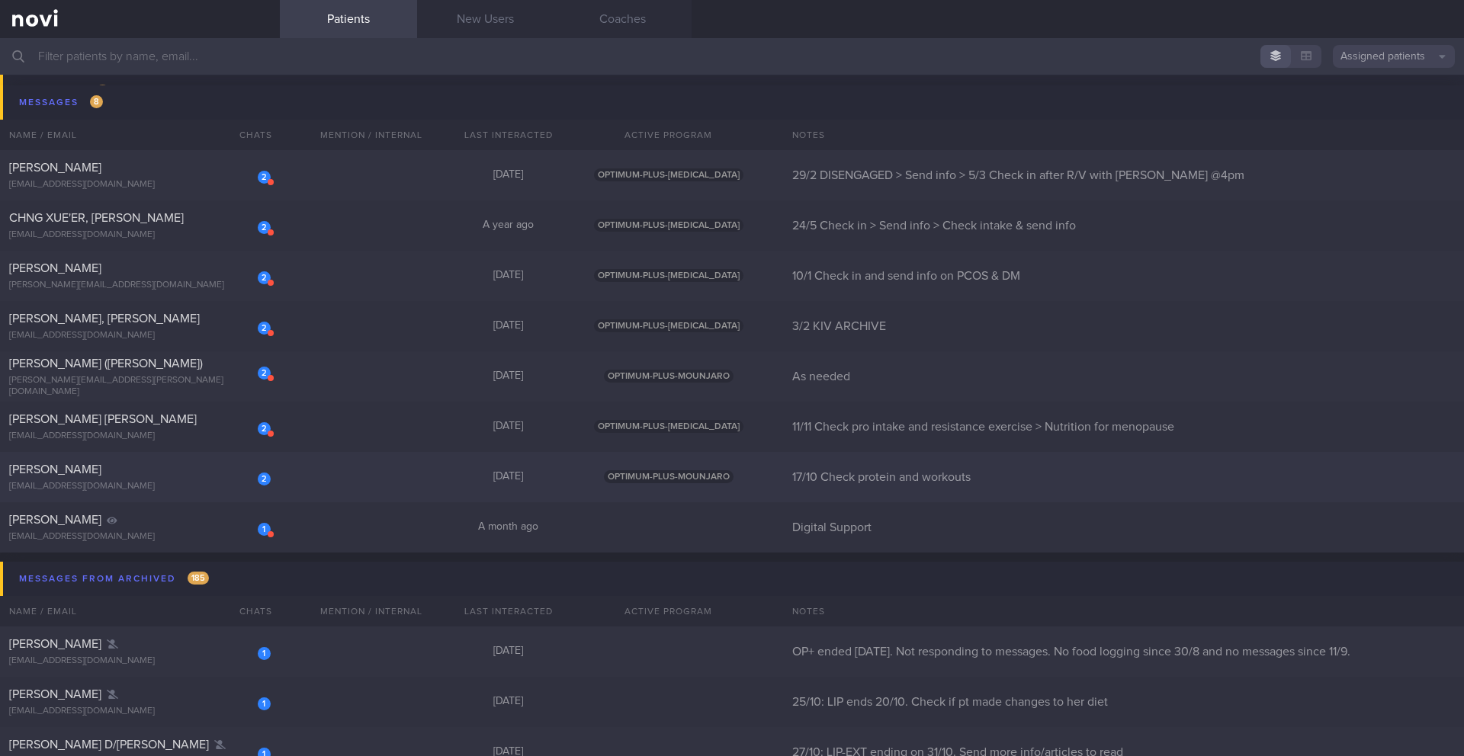
click at [164, 476] on div "[PERSON_NAME]" at bounding box center [138, 469] width 258 height 15
select select "9"
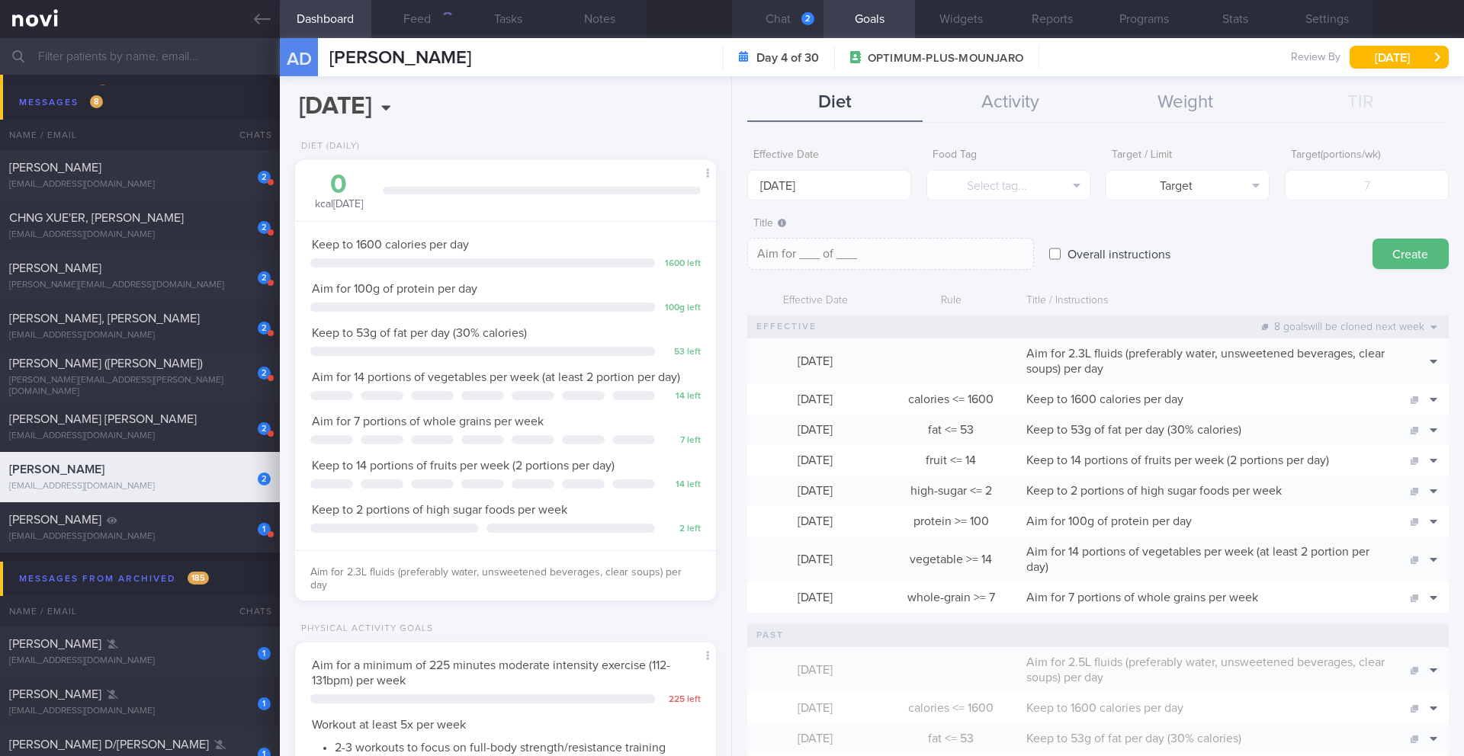
click at [782, 17] on button "Chat 2" at bounding box center [778, 19] width 92 height 38
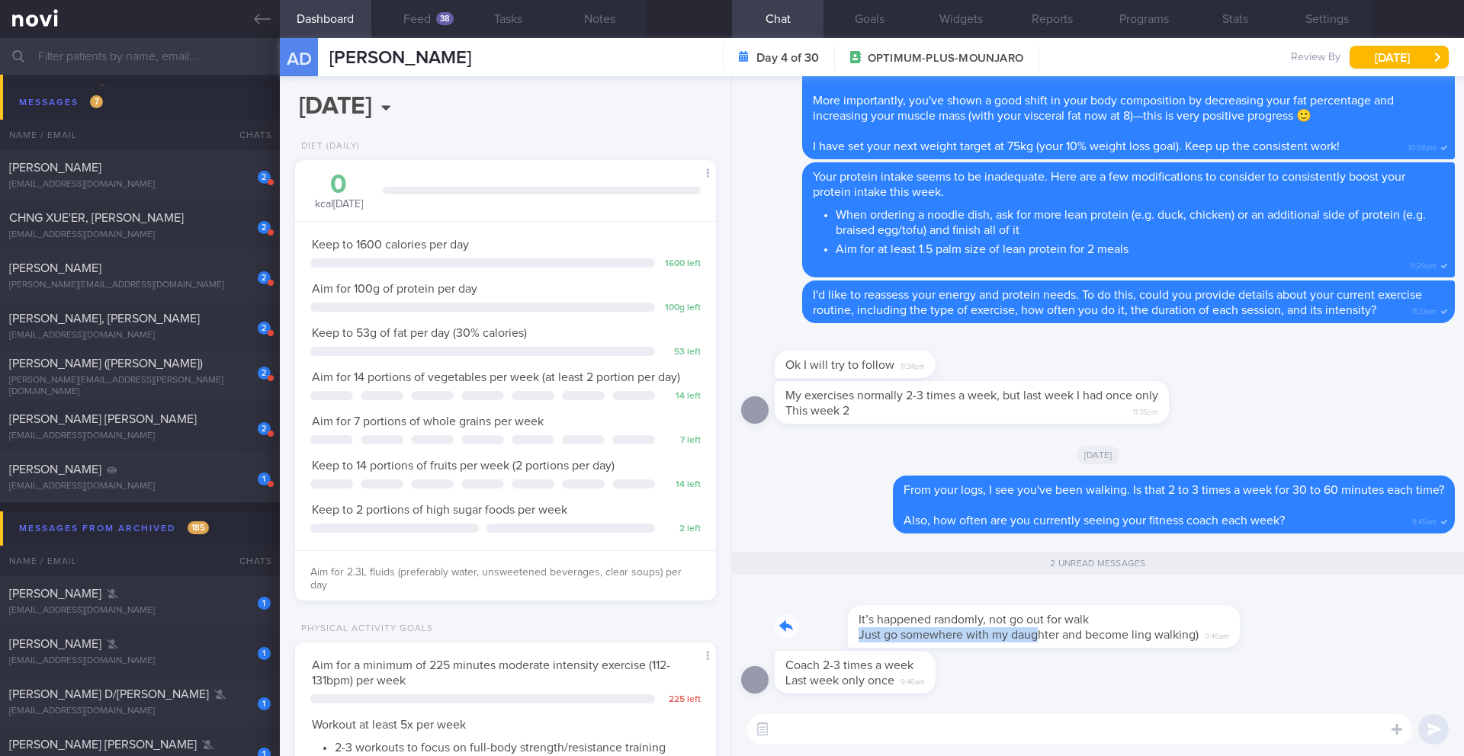
drag, startPoint x: 782, startPoint y: 631, endPoint x: 965, endPoint y: 631, distance: 183.8
click at [965, 631] on div "It’s happened randomly, not go out for walk Just go somewhere with my daughter …" at bounding box center [994, 617] width 438 height 61
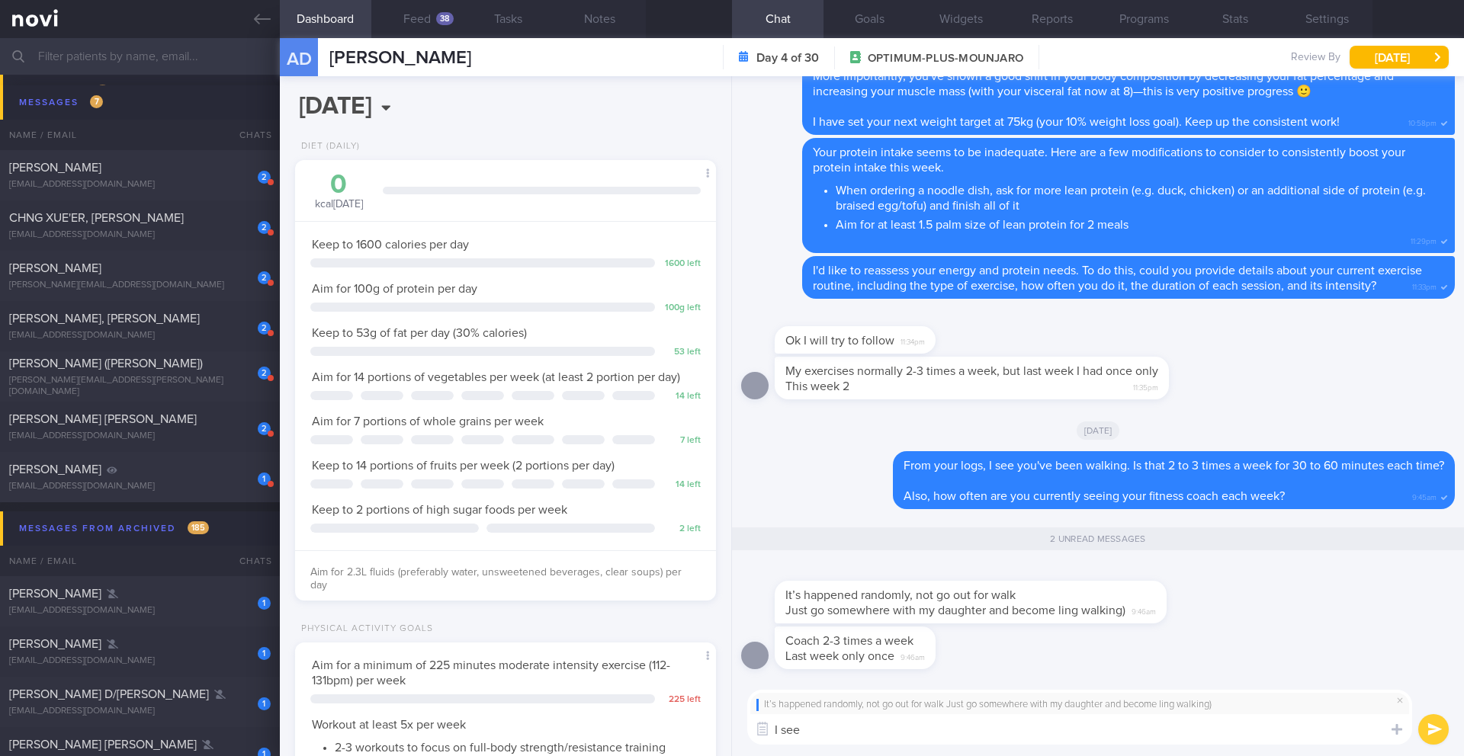
type textarea "I see 🙂"
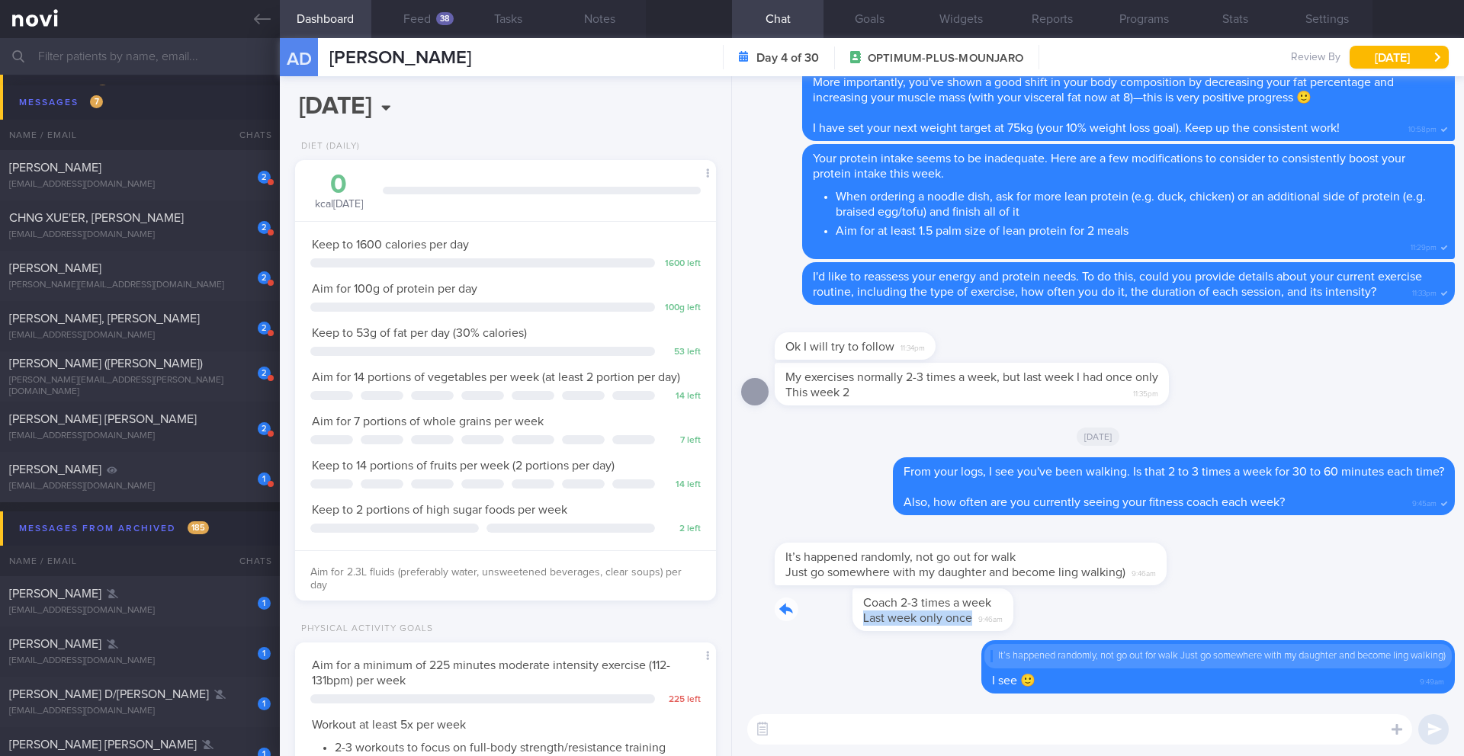
drag, startPoint x: 782, startPoint y: 612, endPoint x: 990, endPoint y: 616, distance: 207.4
click at [990, 616] on div "Coach 2-3 times a week Last week only once 9:46am" at bounding box center [1098, 615] width 714 height 52
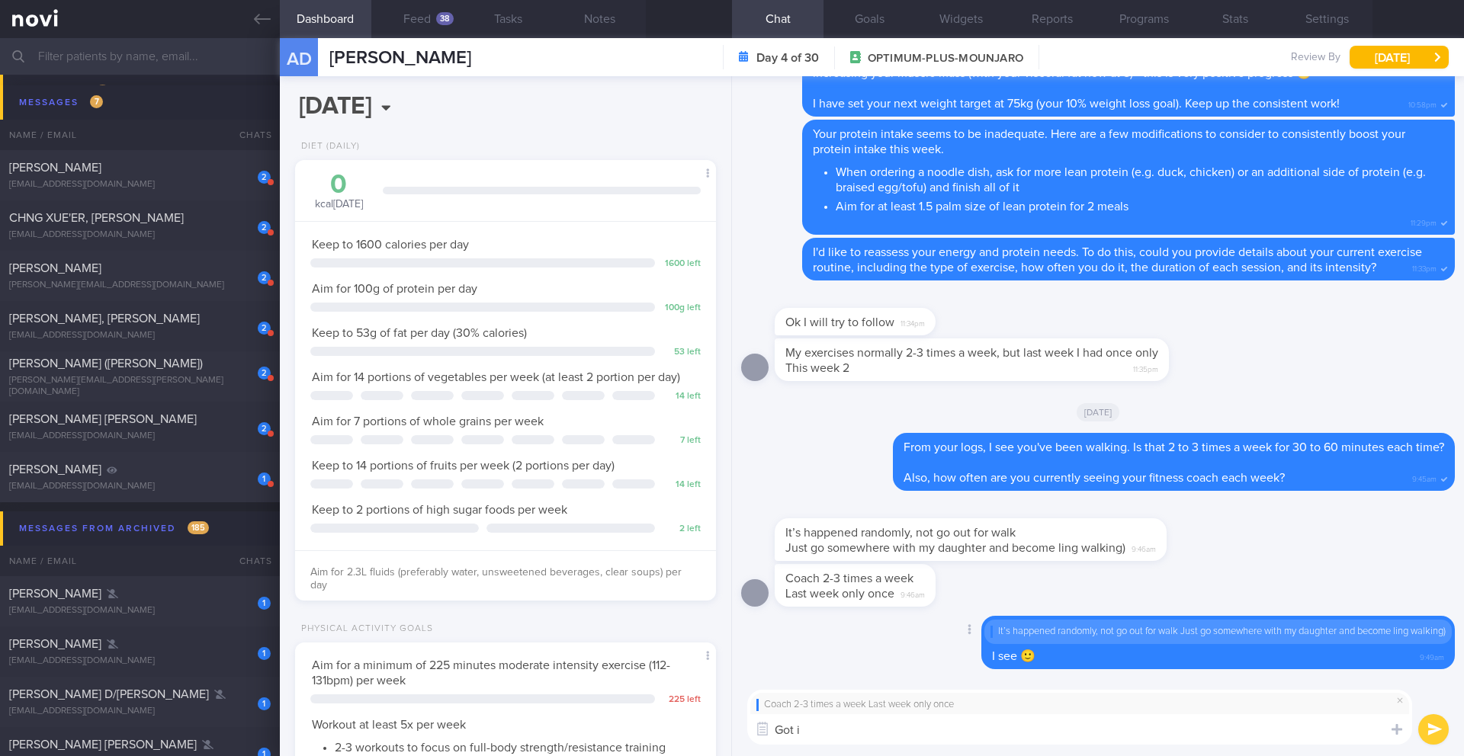
type textarea "Got it"
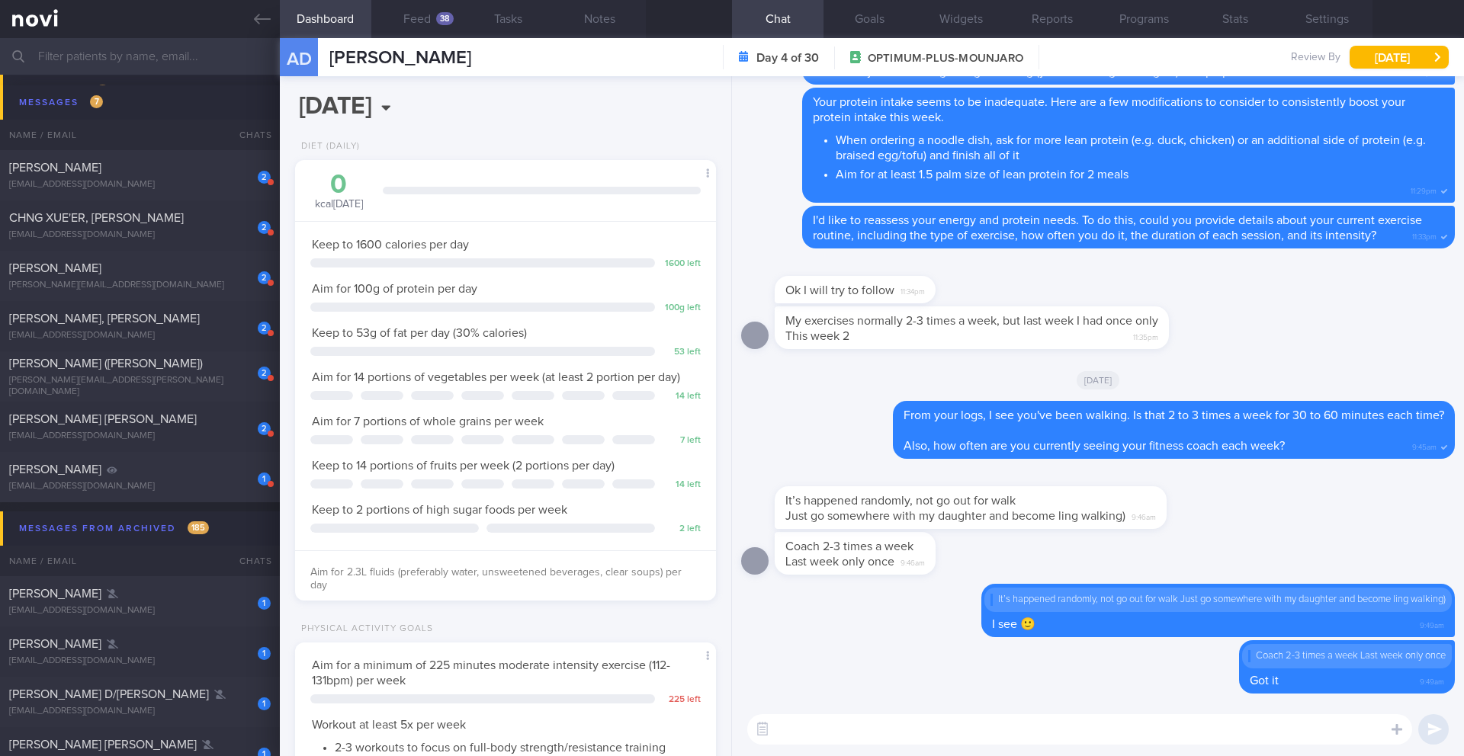
click at [905, 732] on textarea at bounding box center [1079, 730] width 665 height 31
click at [801, 728] on textarea "The walks are great and will help you get more cardio" at bounding box center [1079, 730] width 665 height 31
drag, startPoint x: 890, startPoint y: 735, endPoint x: 932, endPoint y: 729, distance: 42.4
click at [932, 729] on textarea "Brisk walks are great and will help you get more cardio" at bounding box center [1079, 730] width 665 height 31
click at [929, 734] on textarea "Brisk walks are great for help you get more cardio" at bounding box center [1079, 730] width 665 height 31
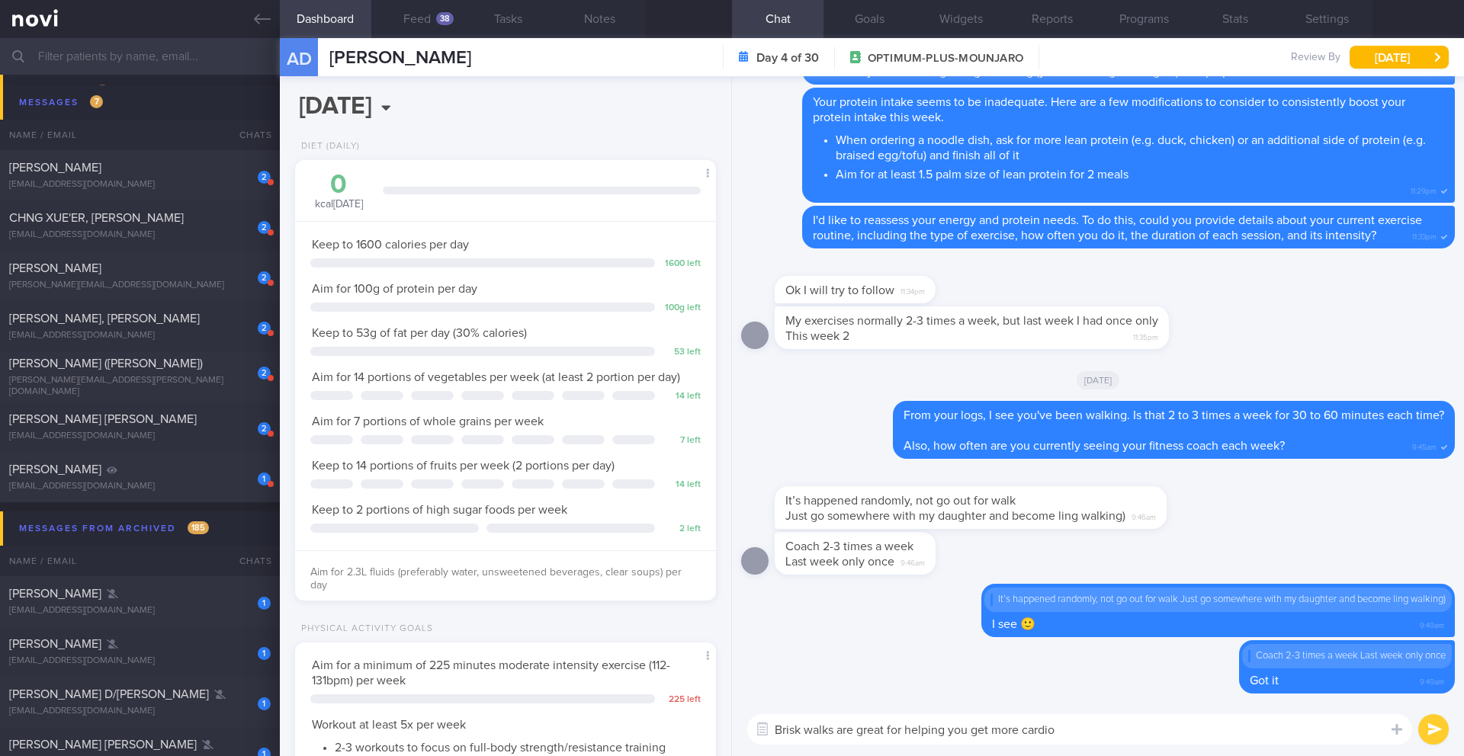
drag, startPoint x: 1066, startPoint y: 727, endPoint x: 949, endPoint y: 731, distance: 116.7
click at [949, 731] on textarea "Brisk walks are great for helping you get more cardio" at bounding box center [1079, 730] width 665 height 31
click at [1128, 720] on textarea "Brisk walks are great for helping to get more cardio exercise -- which will hel…" at bounding box center [1079, 730] width 665 height 31
click at [1122, 731] on textarea "Brisk walks are great for helping to get more cardio exercise -- which will hel…" at bounding box center [1079, 730] width 665 height 31
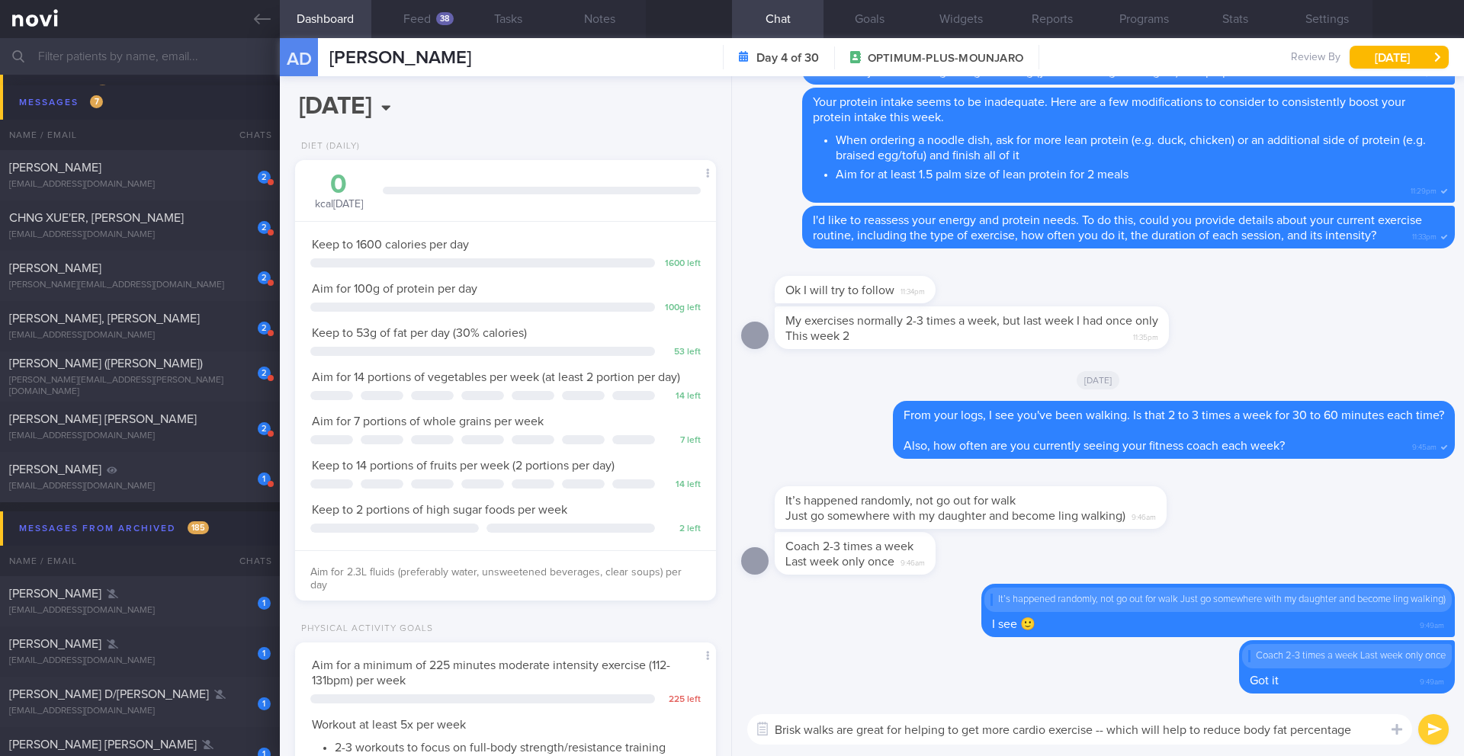
click at [1122, 731] on textarea "Brisk walks are great for helping to get more cardio exercise -- which will hel…" at bounding box center [1079, 730] width 665 height 31
paste textarea "a fantastic way to get more cardio exercise, which is excellent for helping you…"
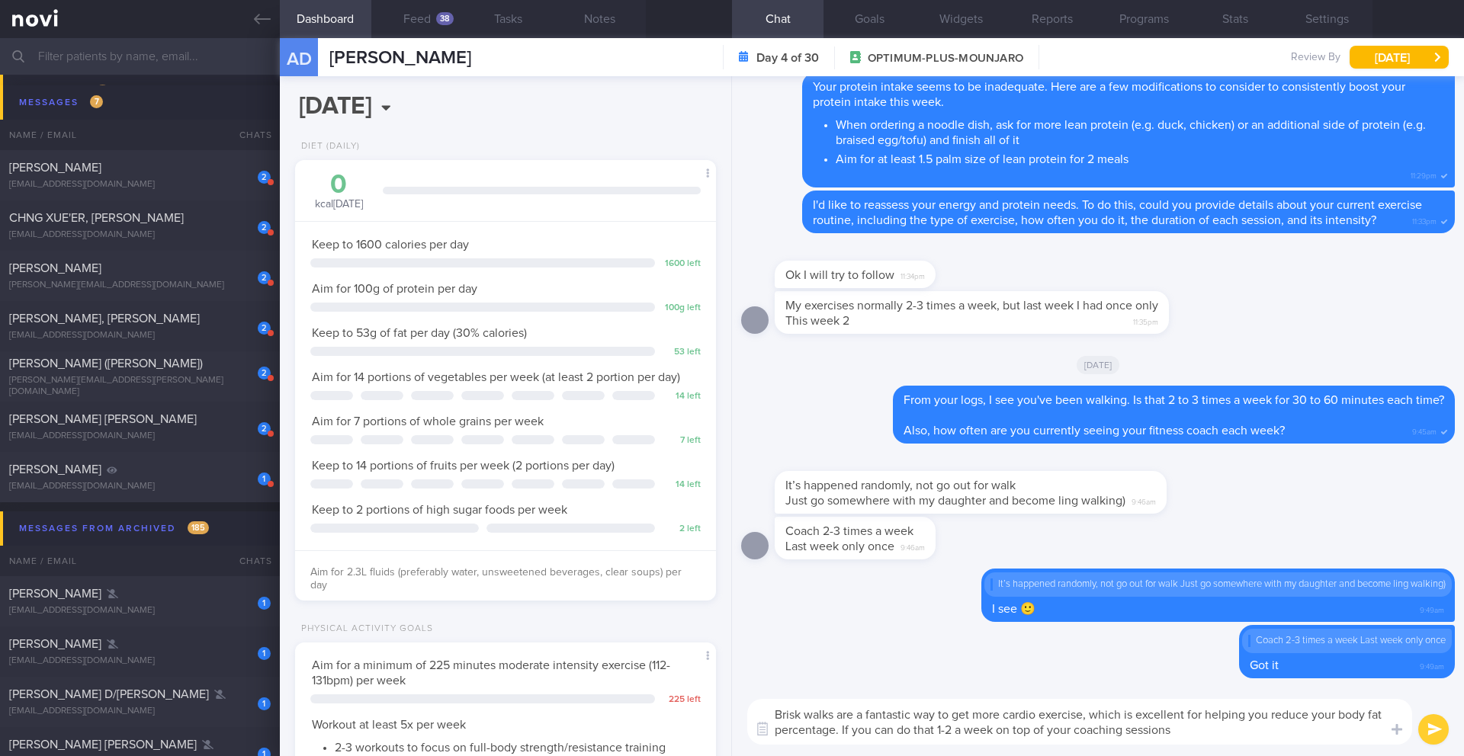
click at [910, 731] on textarea "Brisk walks are a fantastic way to get more cardio exercise, which is excellent…" at bounding box center [1079, 722] width 665 height 46
click at [938, 733] on textarea "Brisk walks are a fantastic way to get more cardio exercise, which is excellent…" at bounding box center [1079, 722] width 665 height 46
click at [917, 734] on textarea "Brisk walks are a fantastic way to get more cardio exercise, which is excellent…" at bounding box center [1079, 722] width 665 height 46
click at [982, 731] on textarea "Brisk walks are a fantastic way to get more cardio exercise, which is excellent…" at bounding box center [1079, 722] width 665 height 46
click at [621, 21] on button "Notes" at bounding box center [600, 19] width 92 height 38
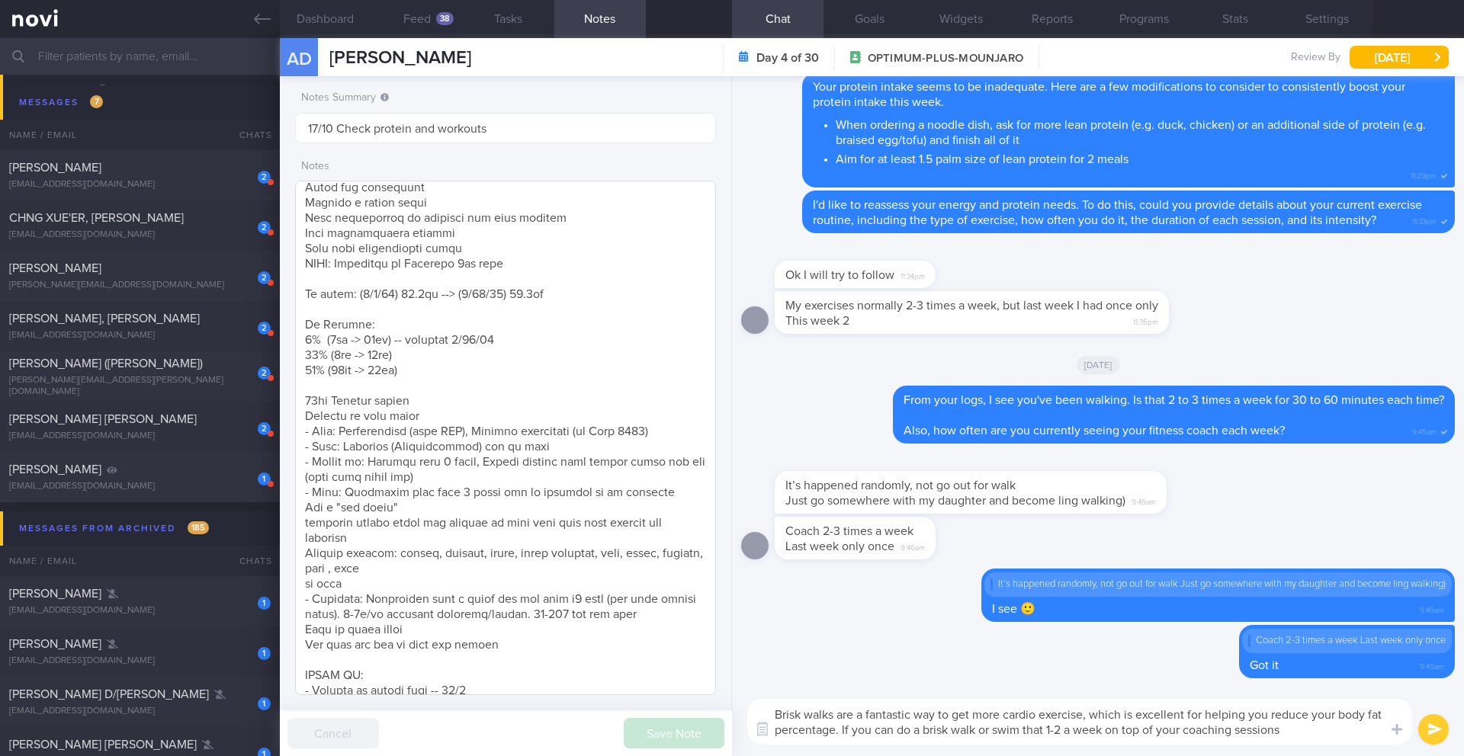
scroll to position [271, 0]
click at [1047, 731] on textarea "Brisk walks are a fantastic way to get more cardio exercise, which is excellent…" at bounding box center [1079, 722] width 665 height 46
drag, startPoint x: 774, startPoint y: 716, endPoint x: 1302, endPoint y: 727, distance: 527.8
click at [1302, 727] on textarea "Brisk walks are a fantastic way to get more cardio exercise, which is excellent…" at bounding box center [1079, 722] width 665 height 46
paste textarea "! If you can fit in a brisk walk or swim once or twice a week on top of your co…"
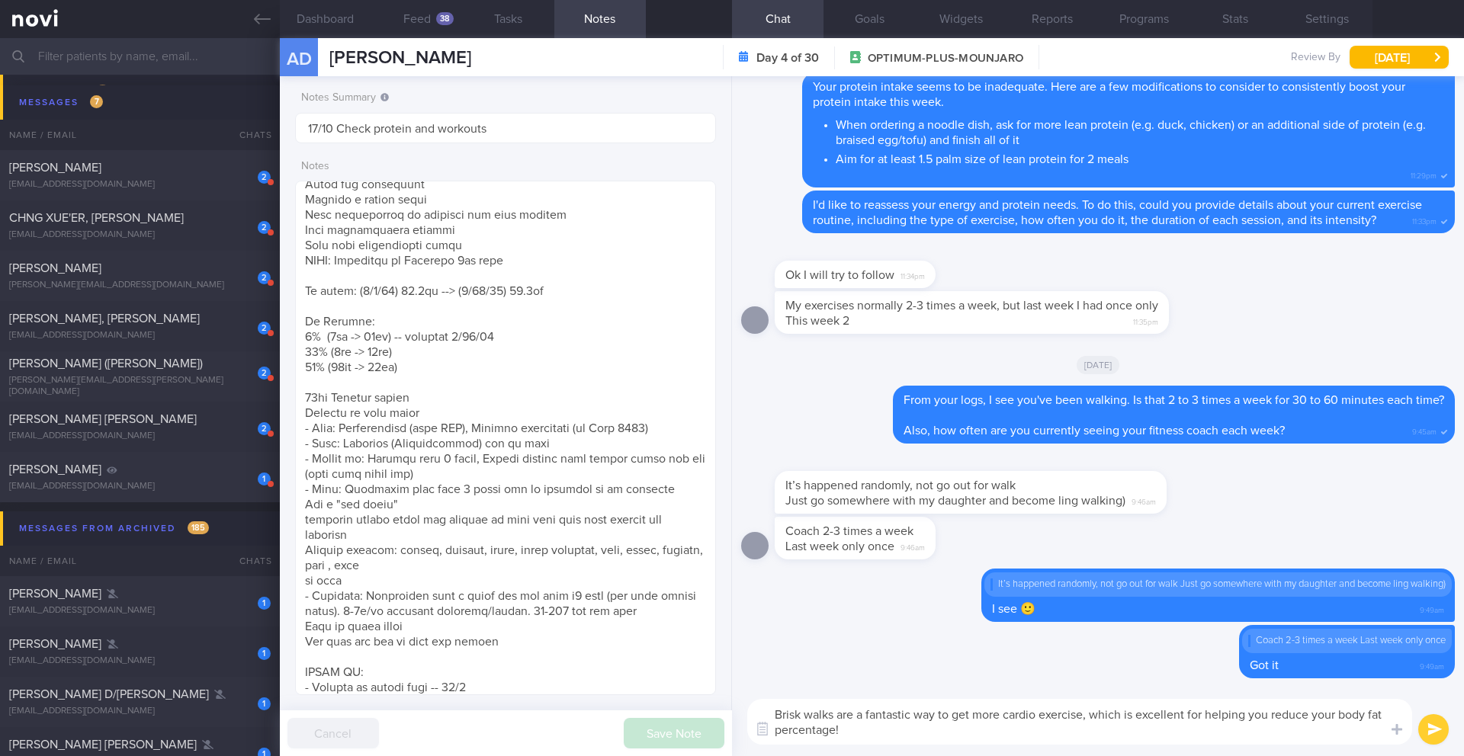
scroll to position [0, 0]
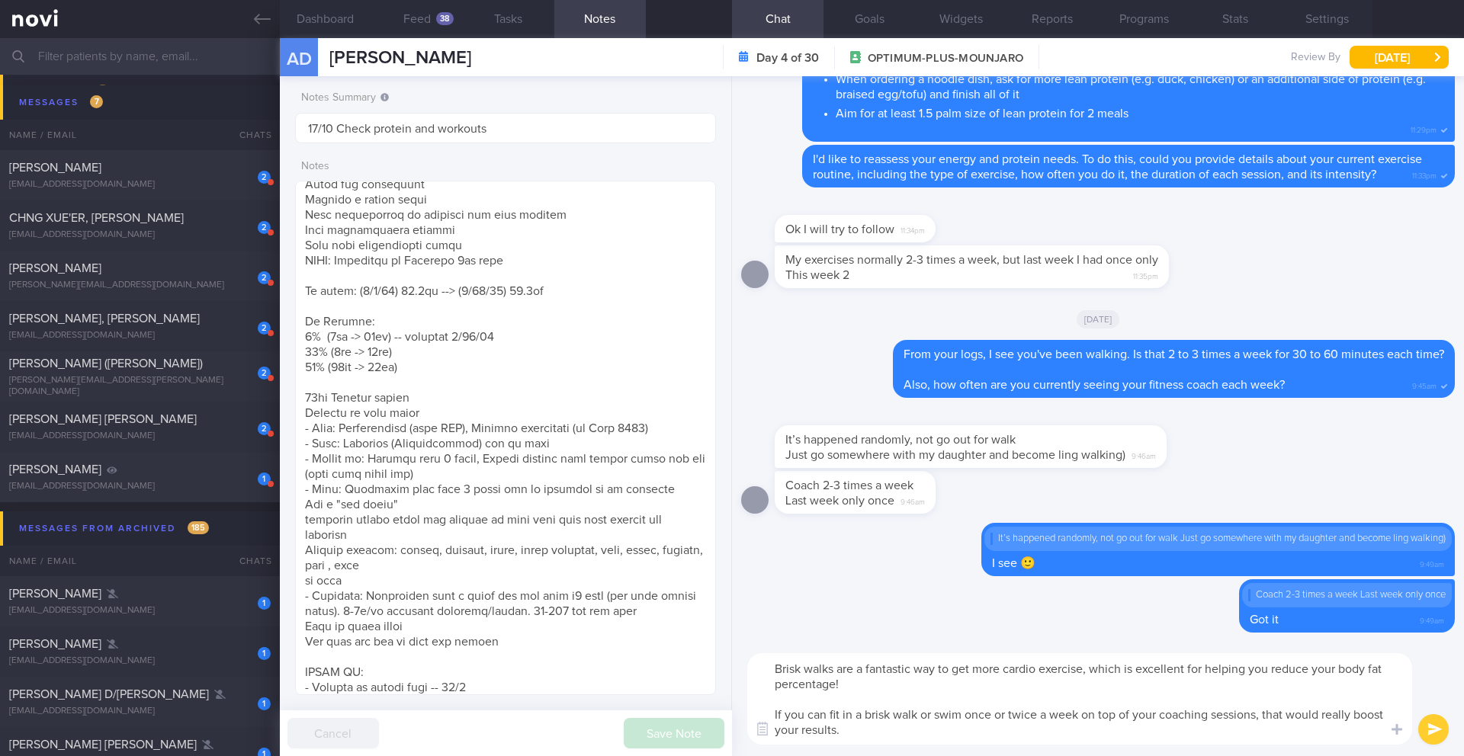
click at [897, 682] on textarea "Brisk walks are a fantastic way to get more cardio exercise, which is excellent…" at bounding box center [1079, 700] width 665 height 92
click at [1267, 669] on textarea "Brisk walks are a fantastic way to get more cardio exercise, which is excellent…" at bounding box center [1079, 700] width 665 height 92
click at [1384, 673] on textarea "Brisk walks are a fantastic way to get more cardio exercise, which is excellent…" at bounding box center [1079, 700] width 665 height 92
click at [982, 689] on textarea "Brisk walks are a fantastic way to get more cardio exercise, which is excellent…" at bounding box center [1079, 700] width 665 height 92
drag, startPoint x: 930, startPoint y: 734, endPoint x: 747, endPoint y: 734, distance: 183.8
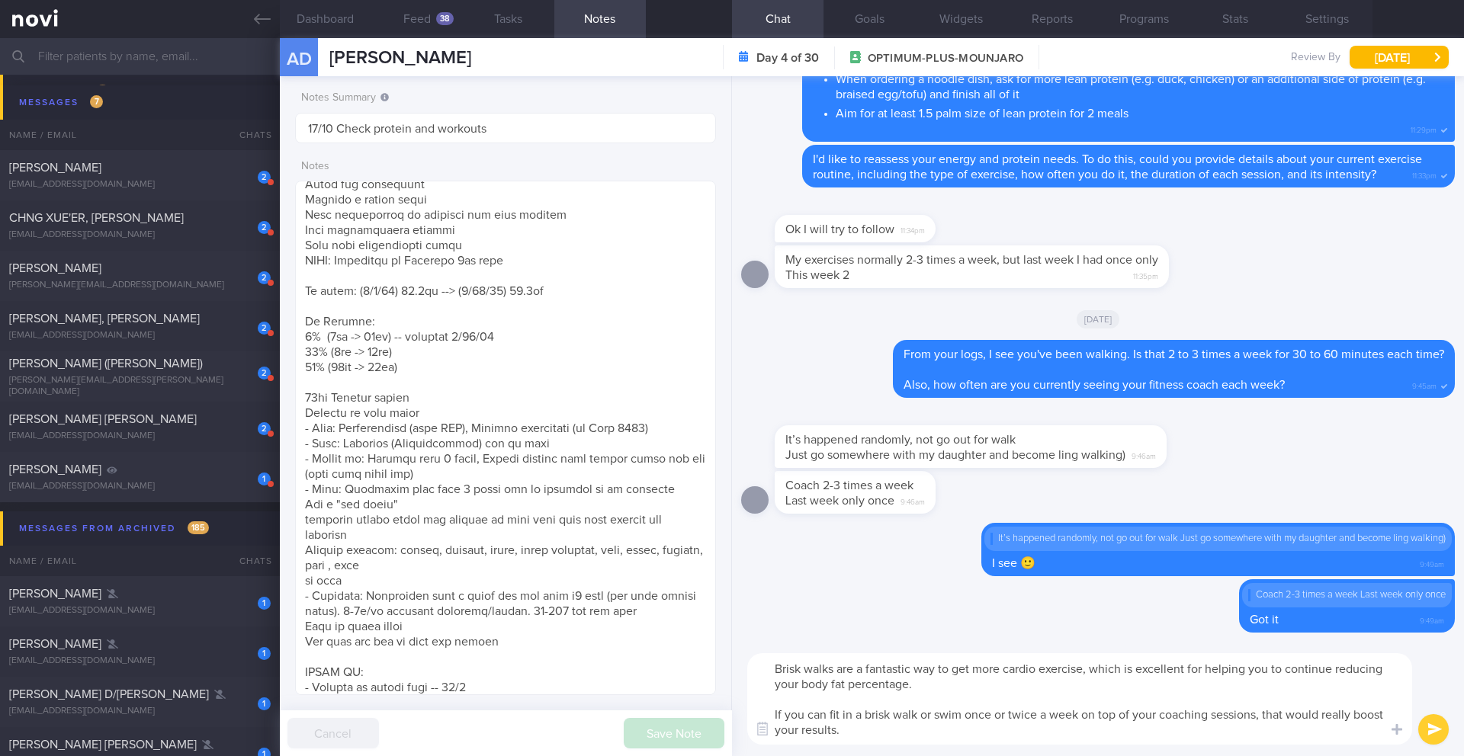
click at [747, 734] on div "Brisk walks are a fantastic way to get more cardio exercise, which is excellent…" at bounding box center [1079, 700] width 665 height 92
click at [810, 668] on textarea "Brisk walks are a fantastic way to get more cardio exercise, which is excellent…" at bounding box center [1079, 700] width 665 height 92
drag, startPoint x: 770, startPoint y: 670, endPoint x: 882, endPoint y: 727, distance: 126.2
click at [882, 727] on textarea "Brisk walks are a fantastic way to get more cardio exercise, which is excellent…" at bounding box center [1079, 700] width 665 height 92
type textarea "Brisk walks are a fantastic way to get more cardio exercise, which is excellent…"
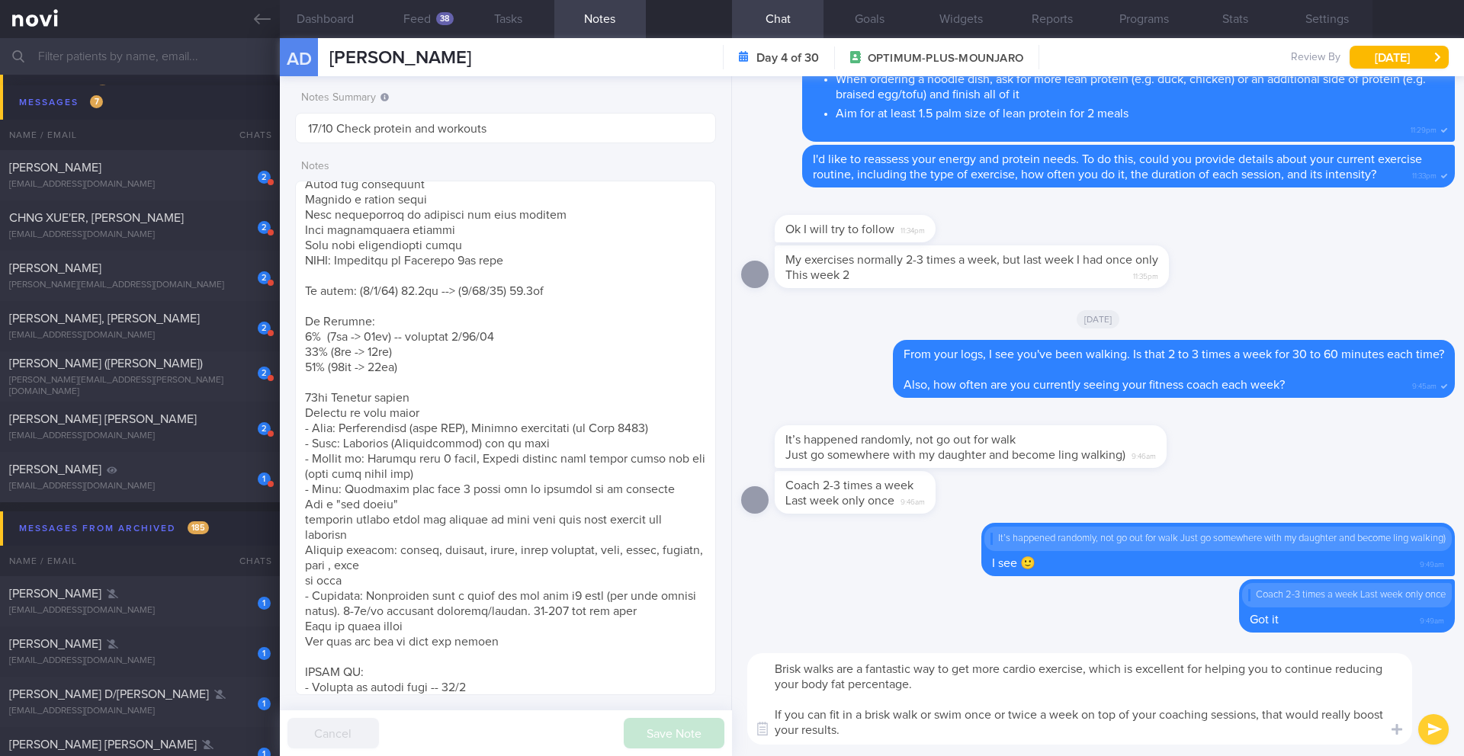
click at [1439, 732] on button "submit" at bounding box center [1433, 730] width 31 height 31
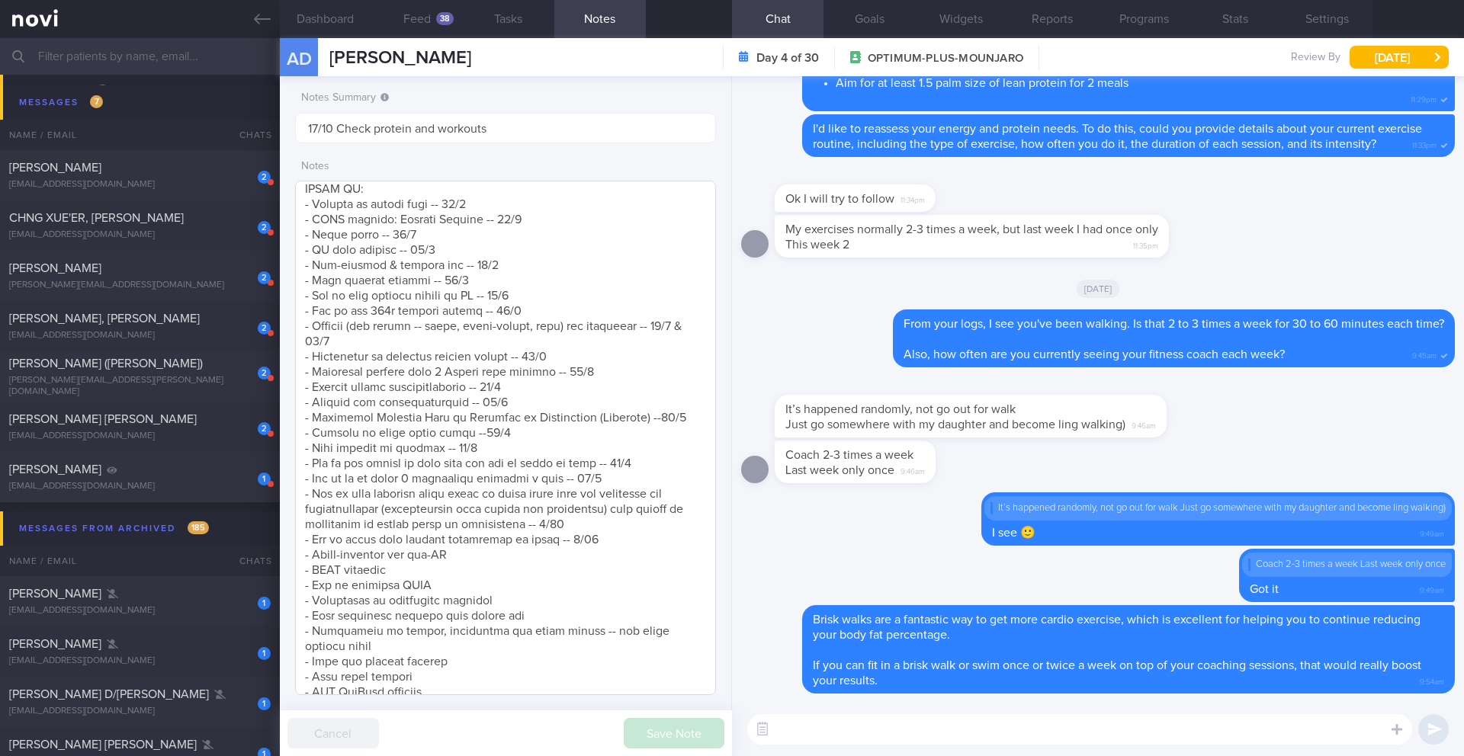
scroll to position [764, 0]
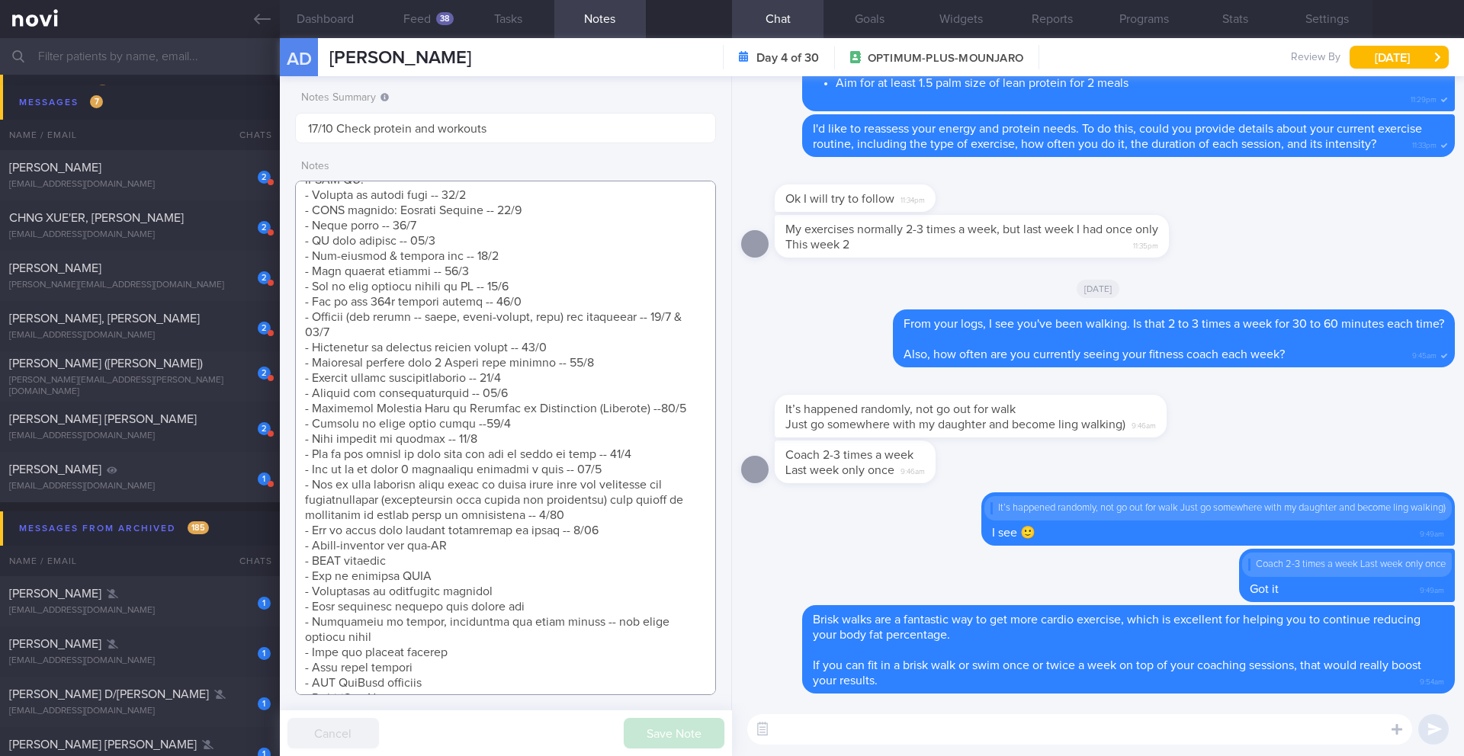
click at [627, 534] on textarea at bounding box center [505, 438] width 421 height 515
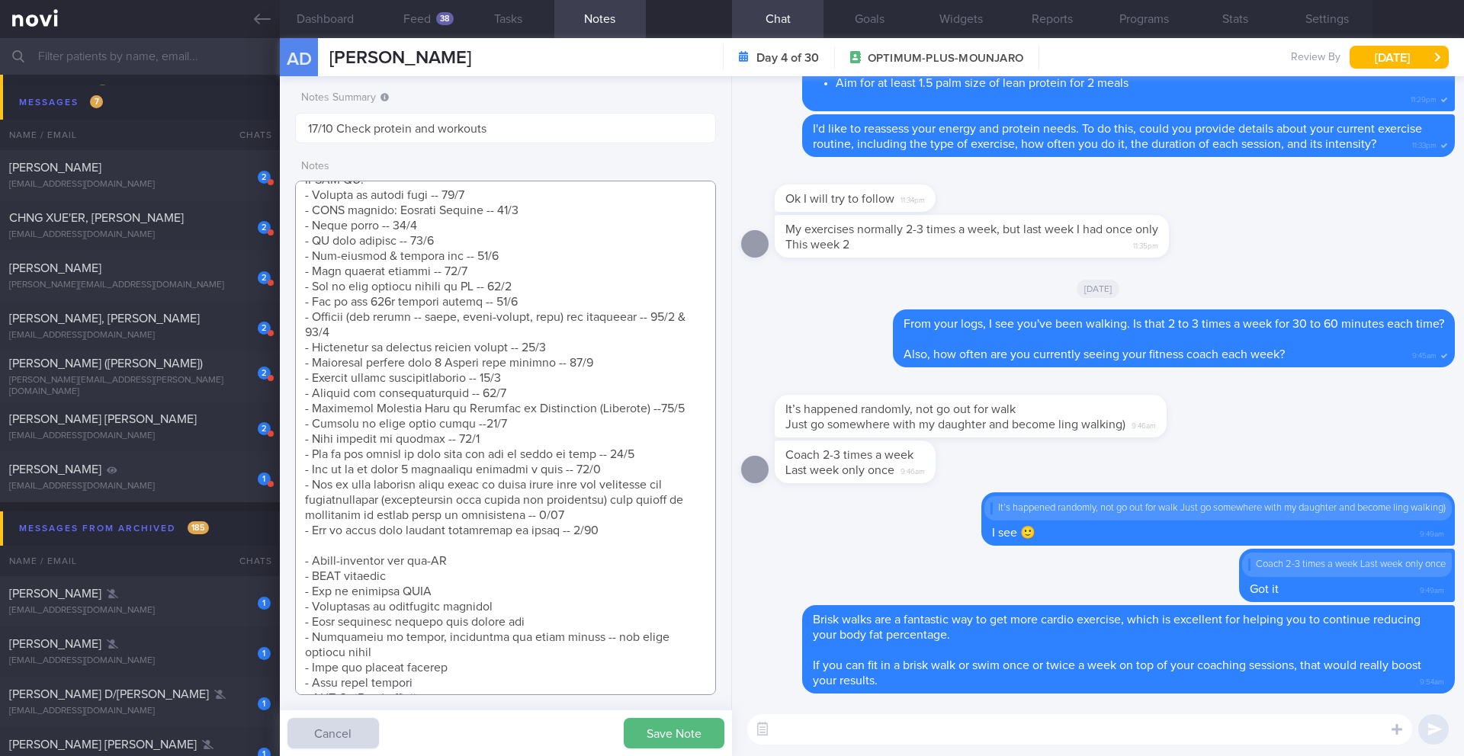
scroll to position [859, 0]
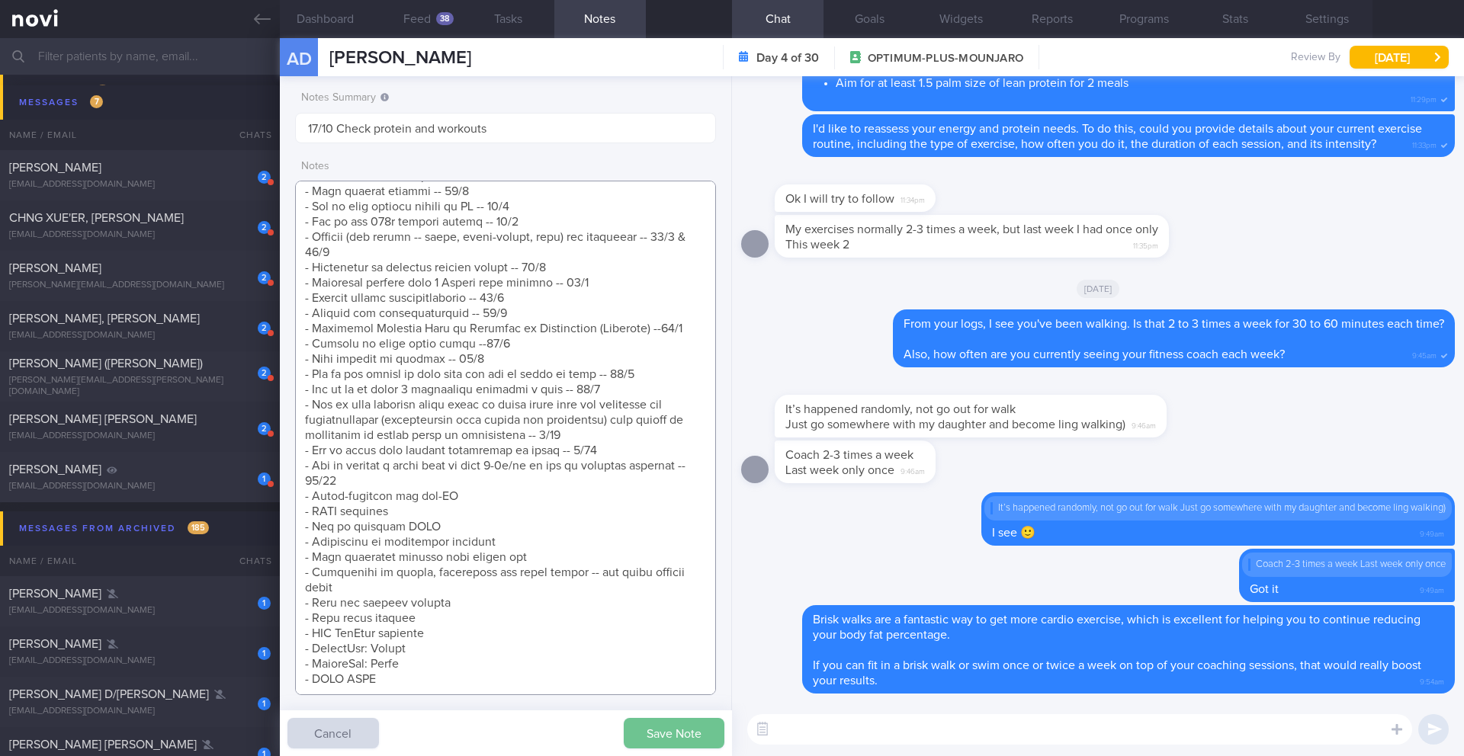
type textarea "Protein Powder (already has) Nuzest Clean Lean Protein (Smooth Vanilla) SUPPORT…"
click at [679, 725] on button "Save Note" at bounding box center [674, 733] width 101 height 31
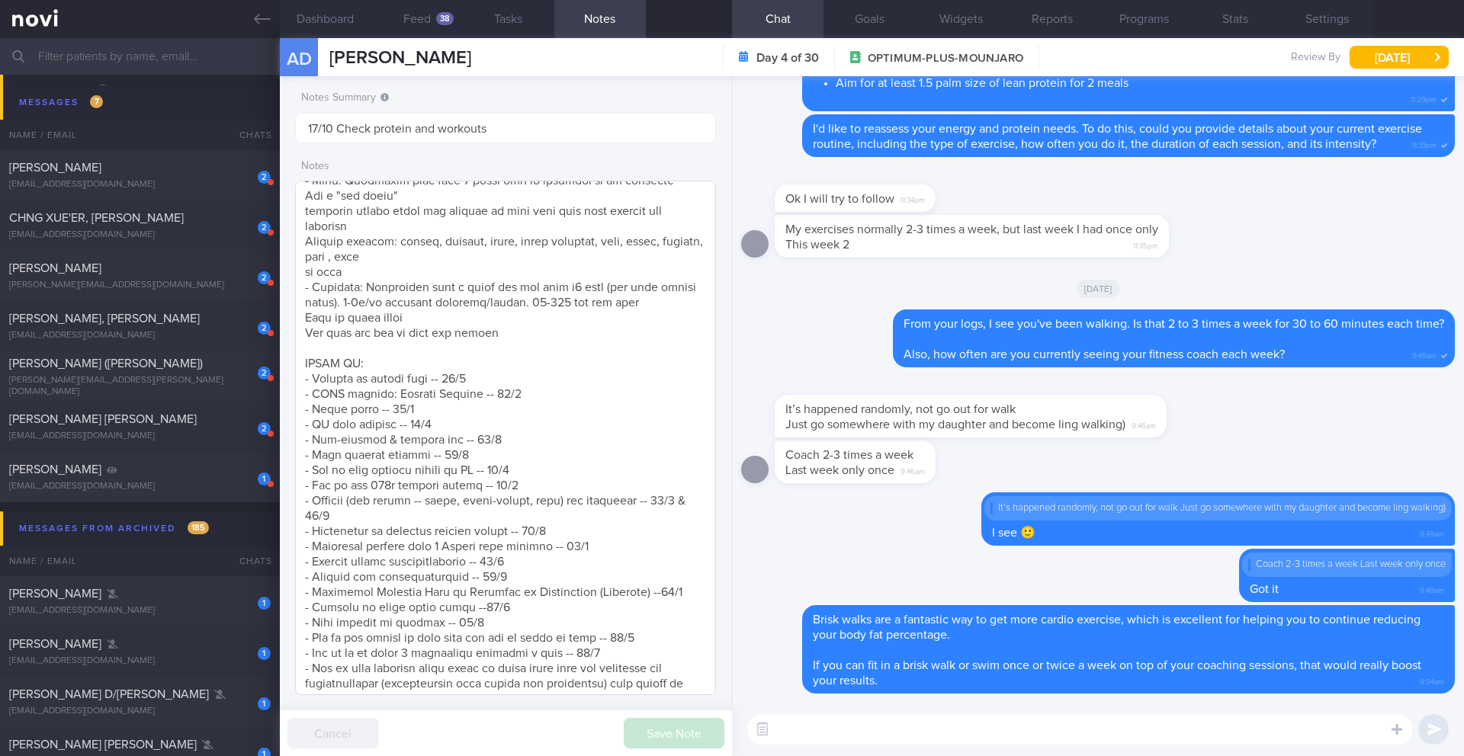
scroll to position [576, 0]
click at [323, 18] on button "Dashboard" at bounding box center [326, 19] width 92 height 38
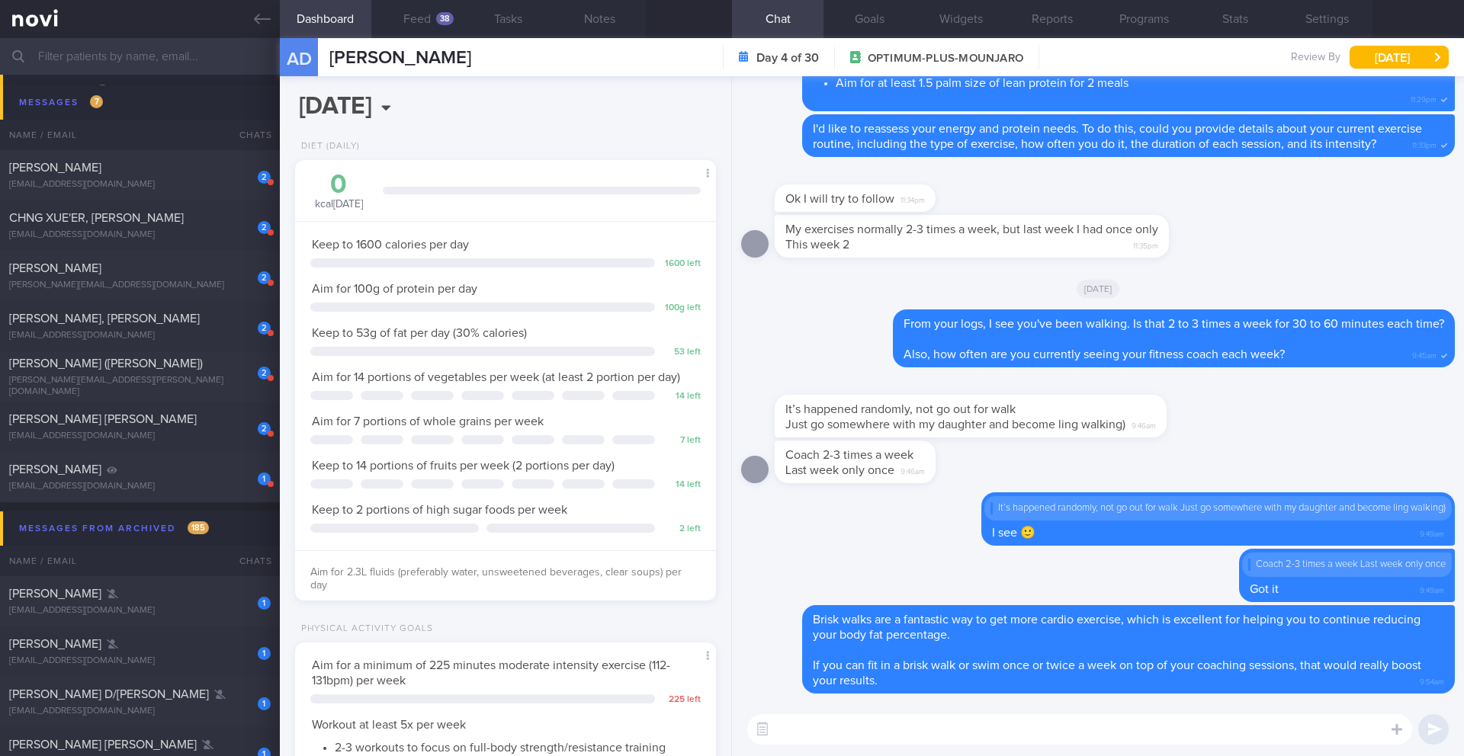
paste textarea "I have reassessed your nutritional requirements and updated your targets based …"
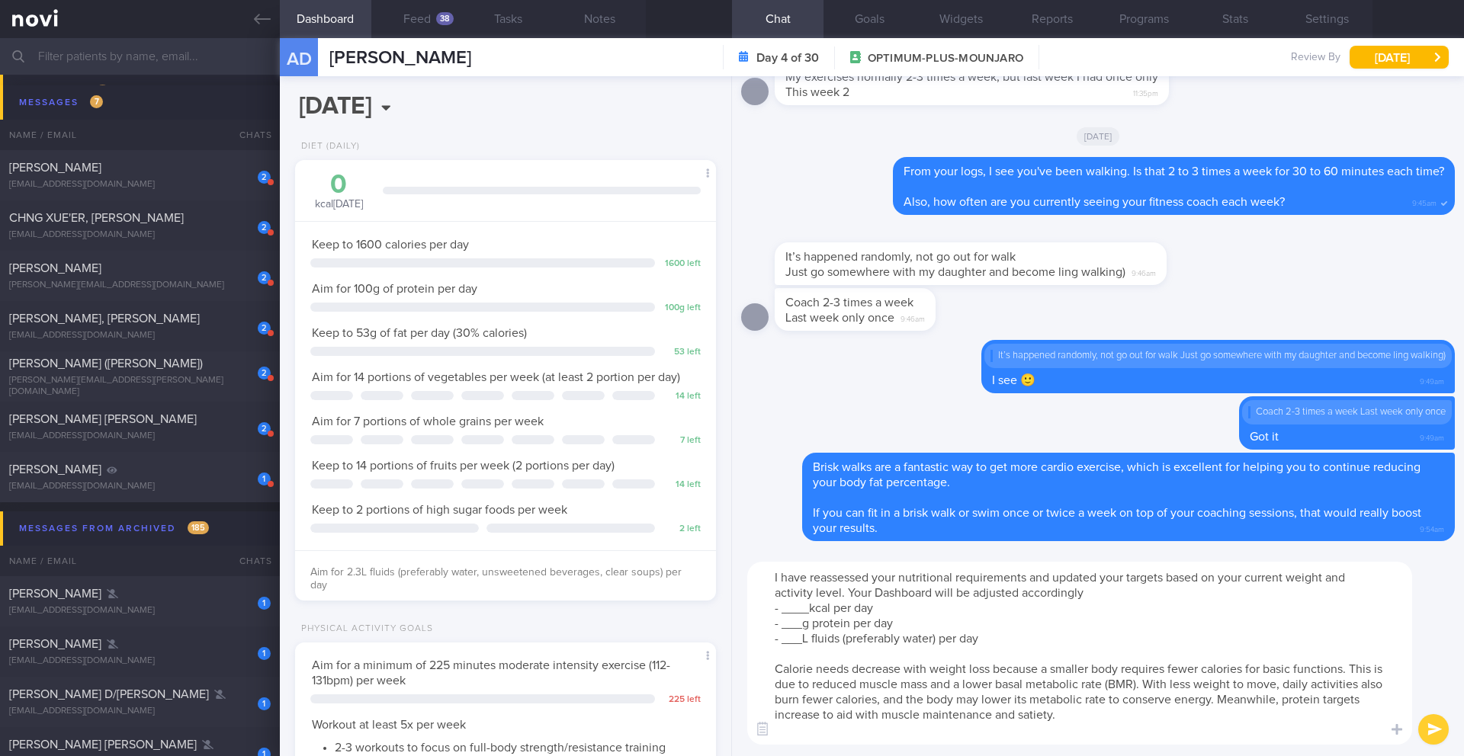
drag, startPoint x: 808, startPoint y: 613, endPoint x: 789, endPoint y: 612, distance: 18.4
click at [789, 612] on textarea "I have reassessed your nutritional requirements and updated your targets based …" at bounding box center [1079, 653] width 665 height 183
type textarea "I have reassessed your nutritional requirements and updated your targets based …"
click at [865, 13] on button "Goals" at bounding box center [870, 19] width 92 height 38
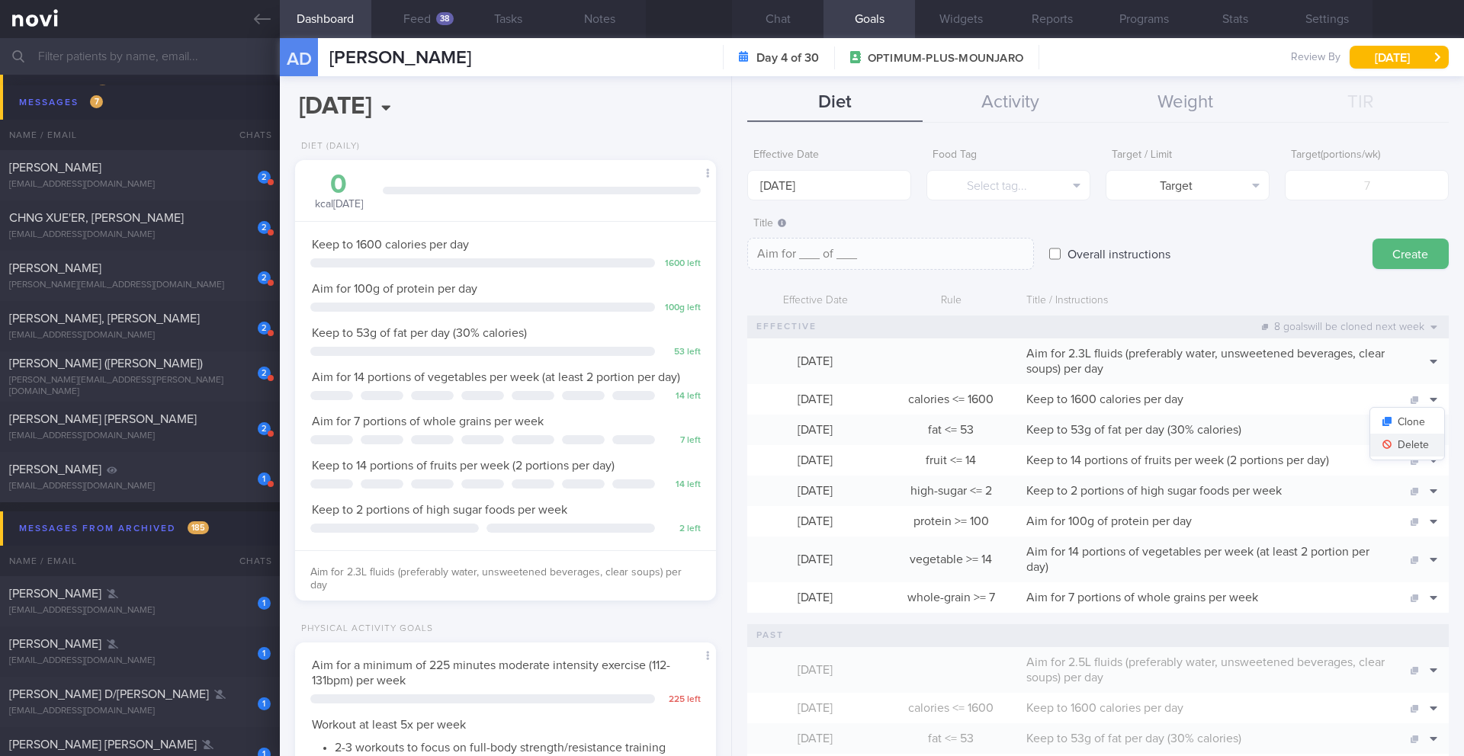
click at [1415, 445] on button "Delete" at bounding box center [1407, 445] width 74 height 23
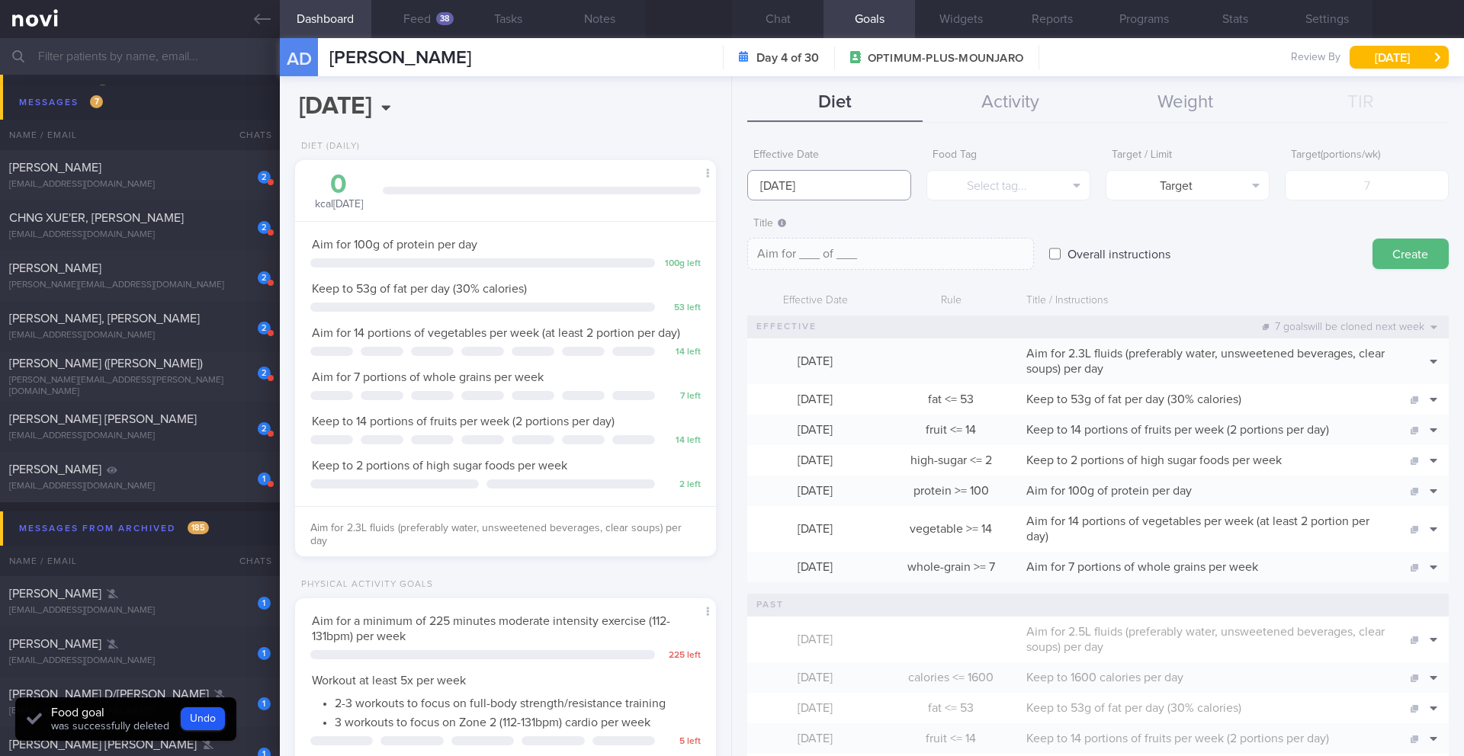
click at [872, 198] on body "You are offline! Some functionality will be unavailable Patients New Users Coac…" at bounding box center [732, 378] width 1464 height 756
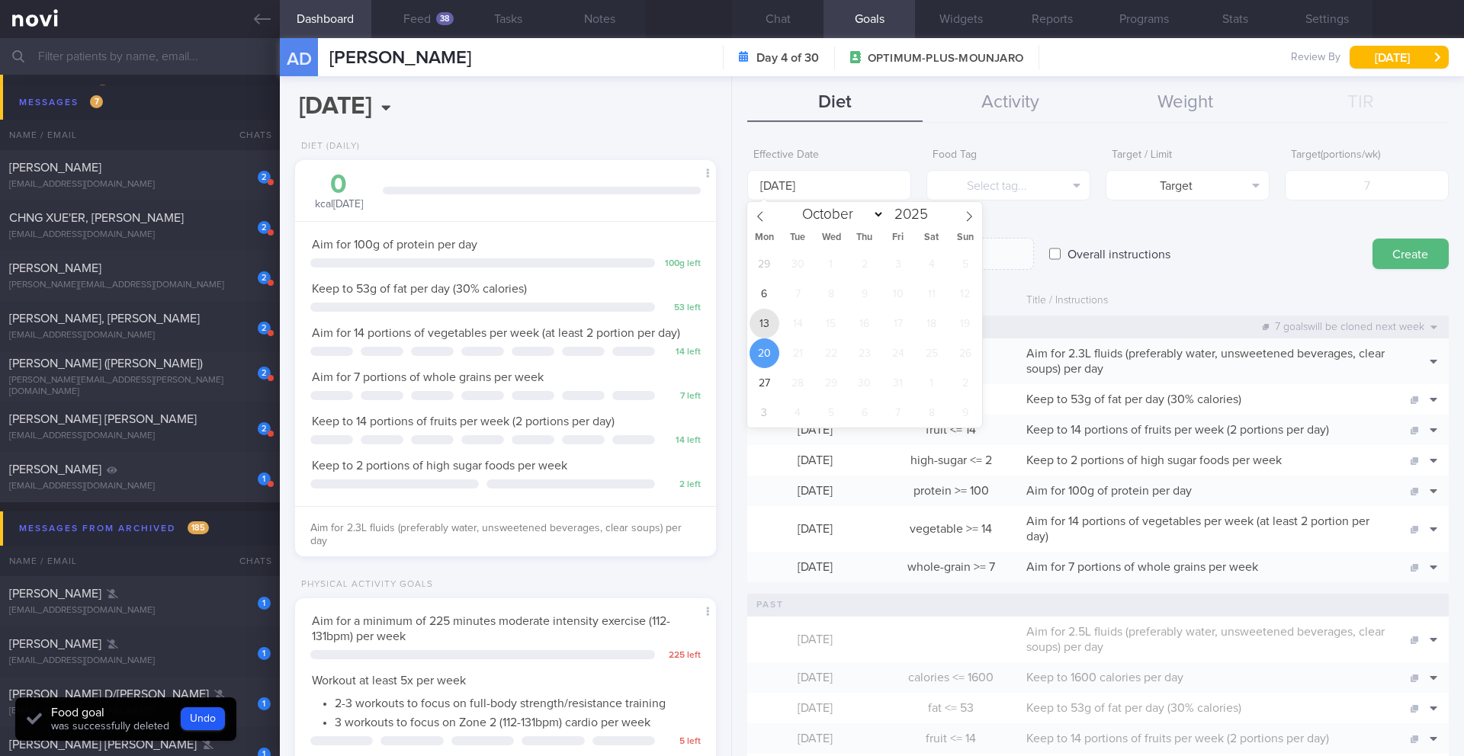
click at [762, 324] on span "13" at bounding box center [765, 324] width 30 height 30
type input "[DATE]"
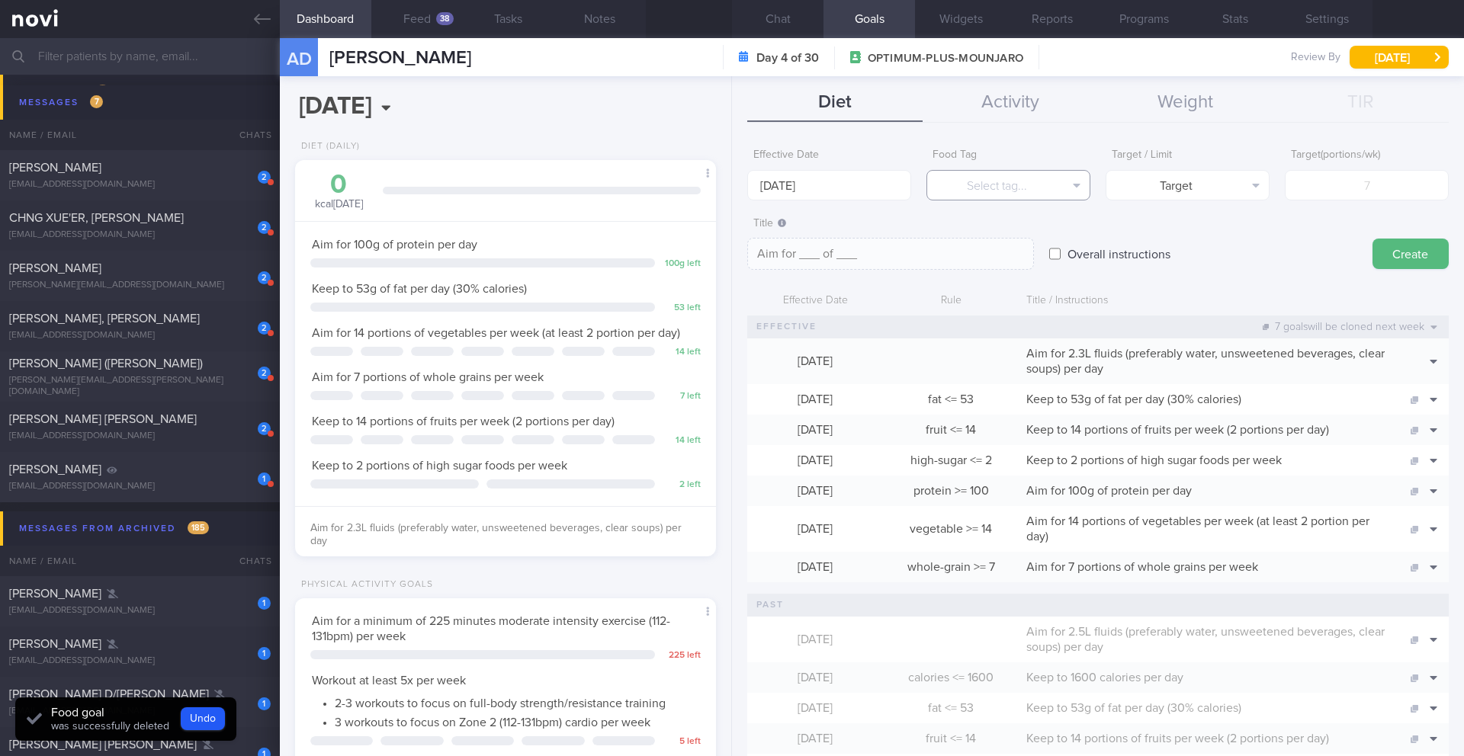
click at [962, 177] on button "Select tag..." at bounding box center [1008, 185] width 164 height 31
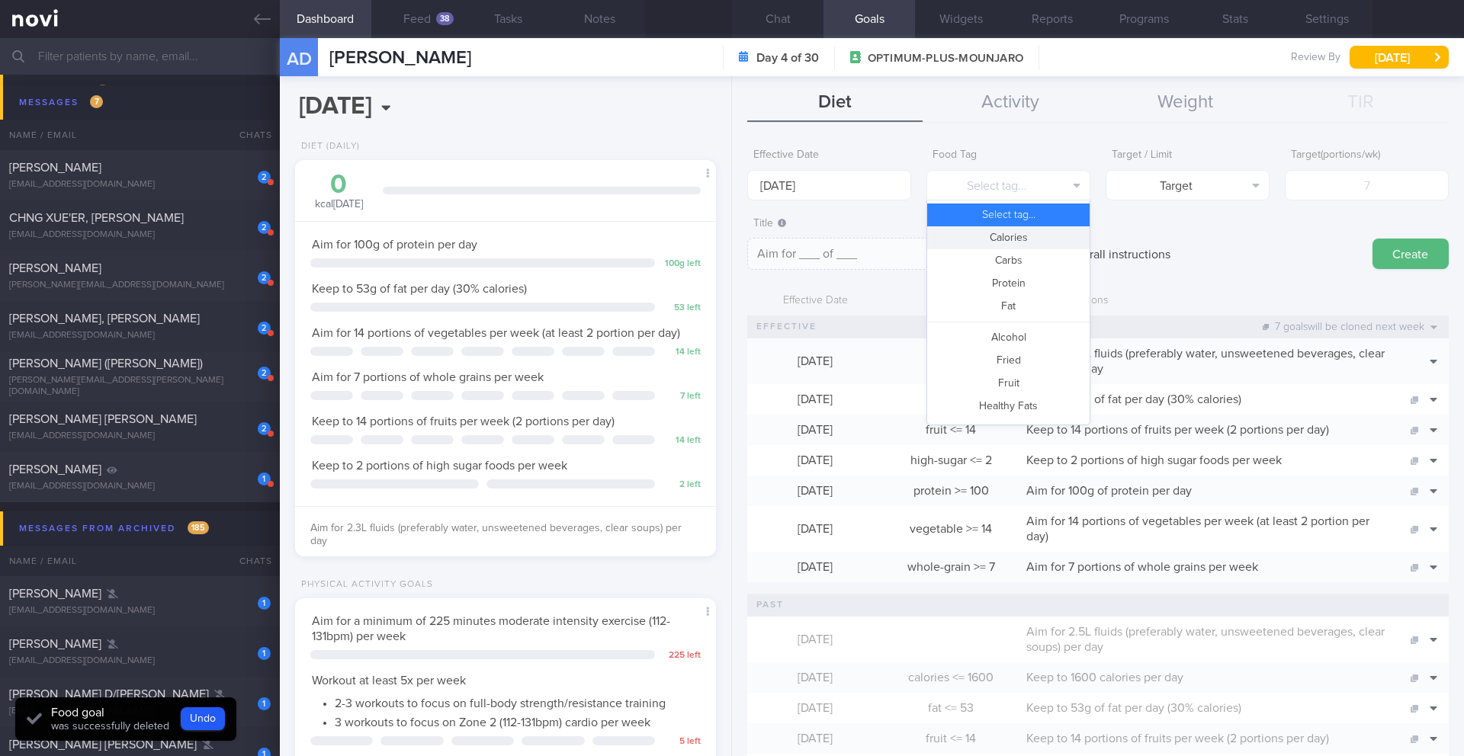
click at [965, 228] on button "Calories" at bounding box center [1008, 237] width 162 height 23
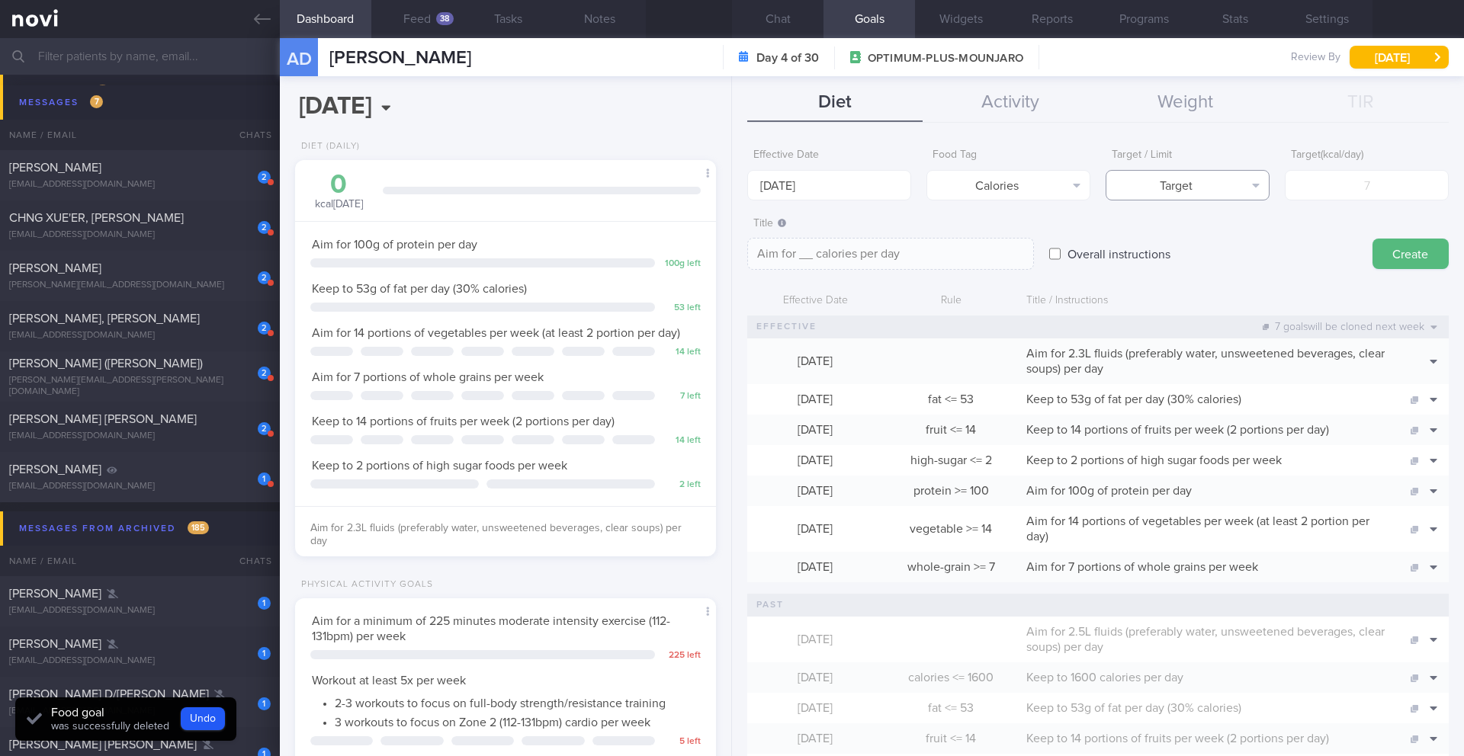
click at [1203, 200] on button "Target" at bounding box center [1188, 185] width 164 height 31
click at [1205, 193] on button "Target" at bounding box center [1188, 185] width 164 height 31
click at [1196, 191] on button "Target" at bounding box center [1188, 185] width 164 height 31
click at [1196, 249] on div "Target Limit" at bounding box center [1188, 227] width 164 height 53
click at [1196, 239] on button "Limit" at bounding box center [1187, 237] width 162 height 23
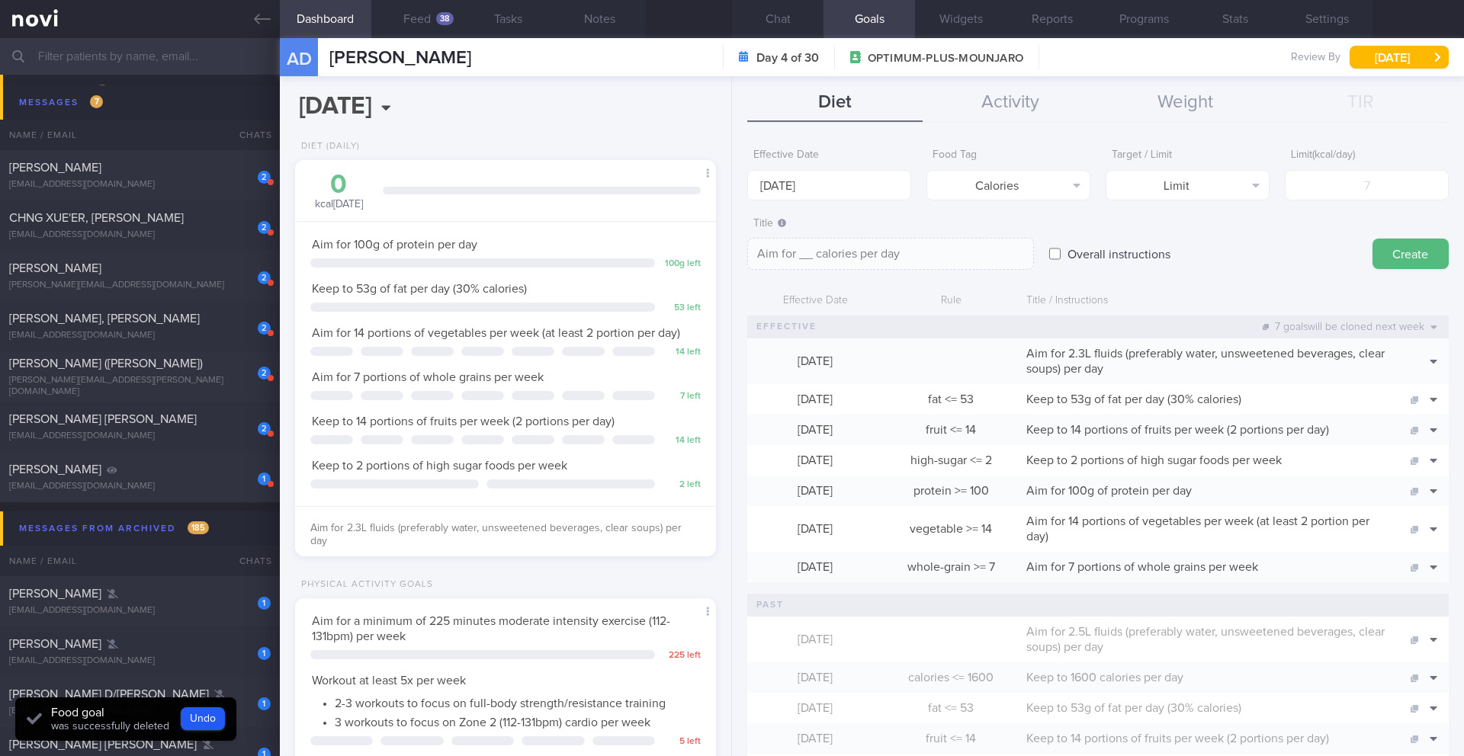
type textarea "Keep to __ calories per day"
click at [1327, 188] on input "number" at bounding box center [1367, 185] width 164 height 31
type input "1"
type textarea "Keep to 1 calories per day"
type input "14"
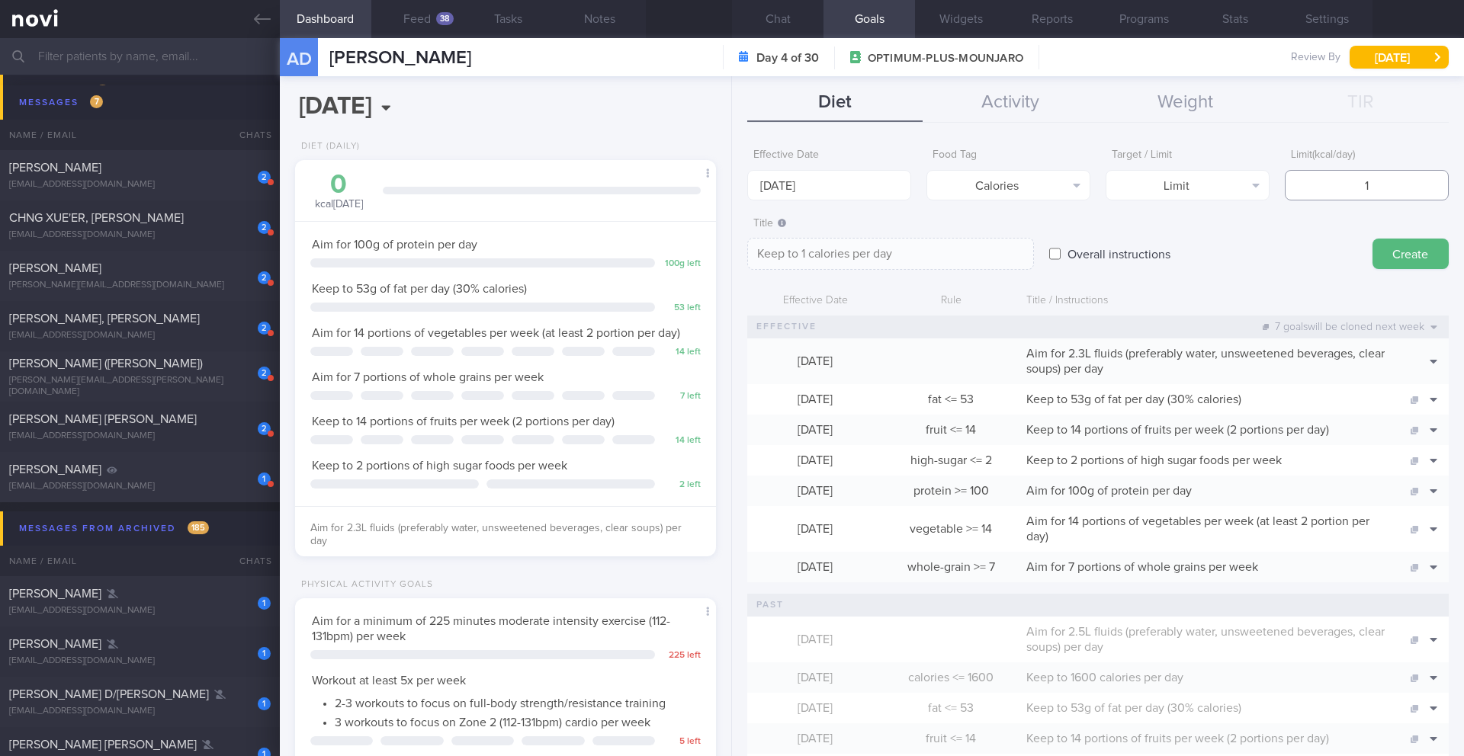
type textarea "Keep to 14 calories per day"
type input "140"
type textarea "Keep to 140 calories per day"
type input "1400"
type textarea "Keep to 1400 calories per day"
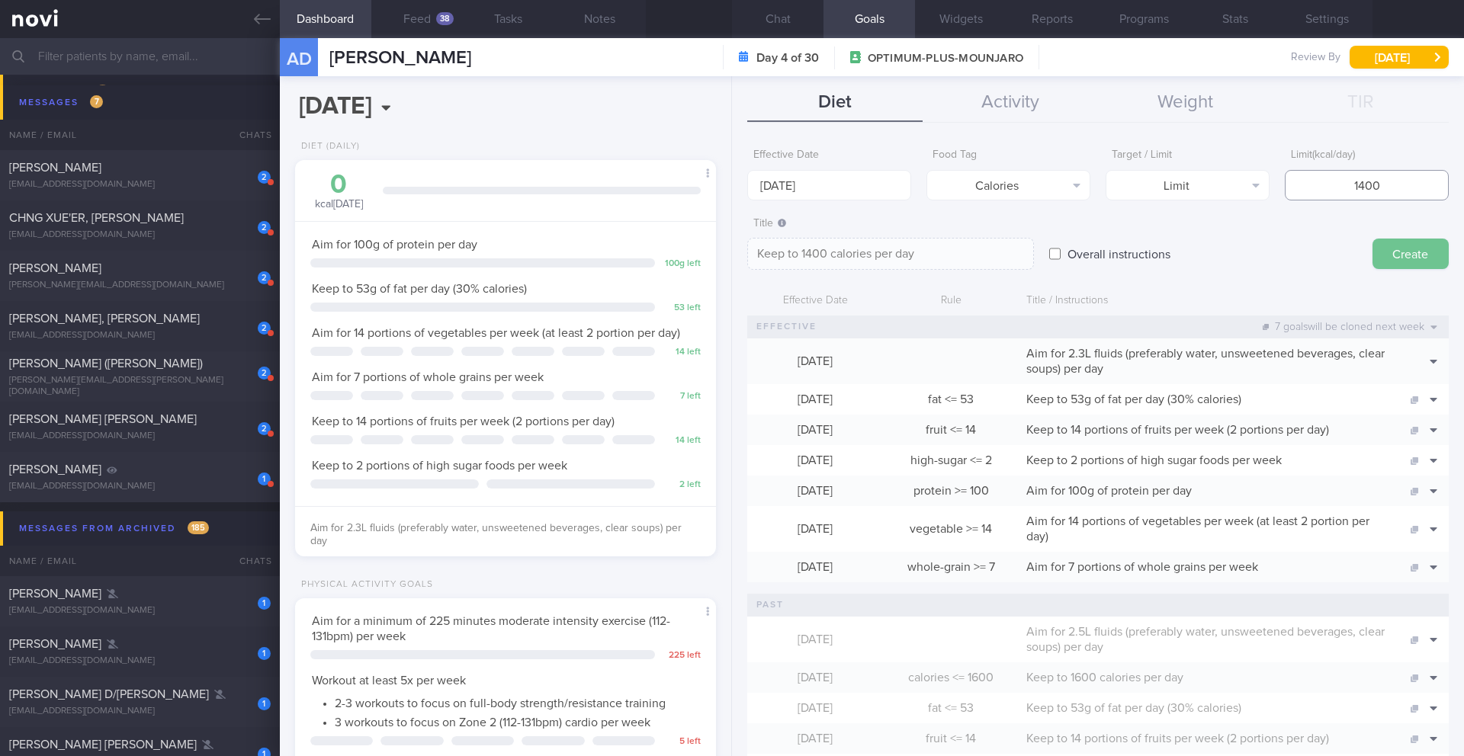
type input "1400"
click at [1392, 262] on button "Create" at bounding box center [1411, 254] width 76 height 31
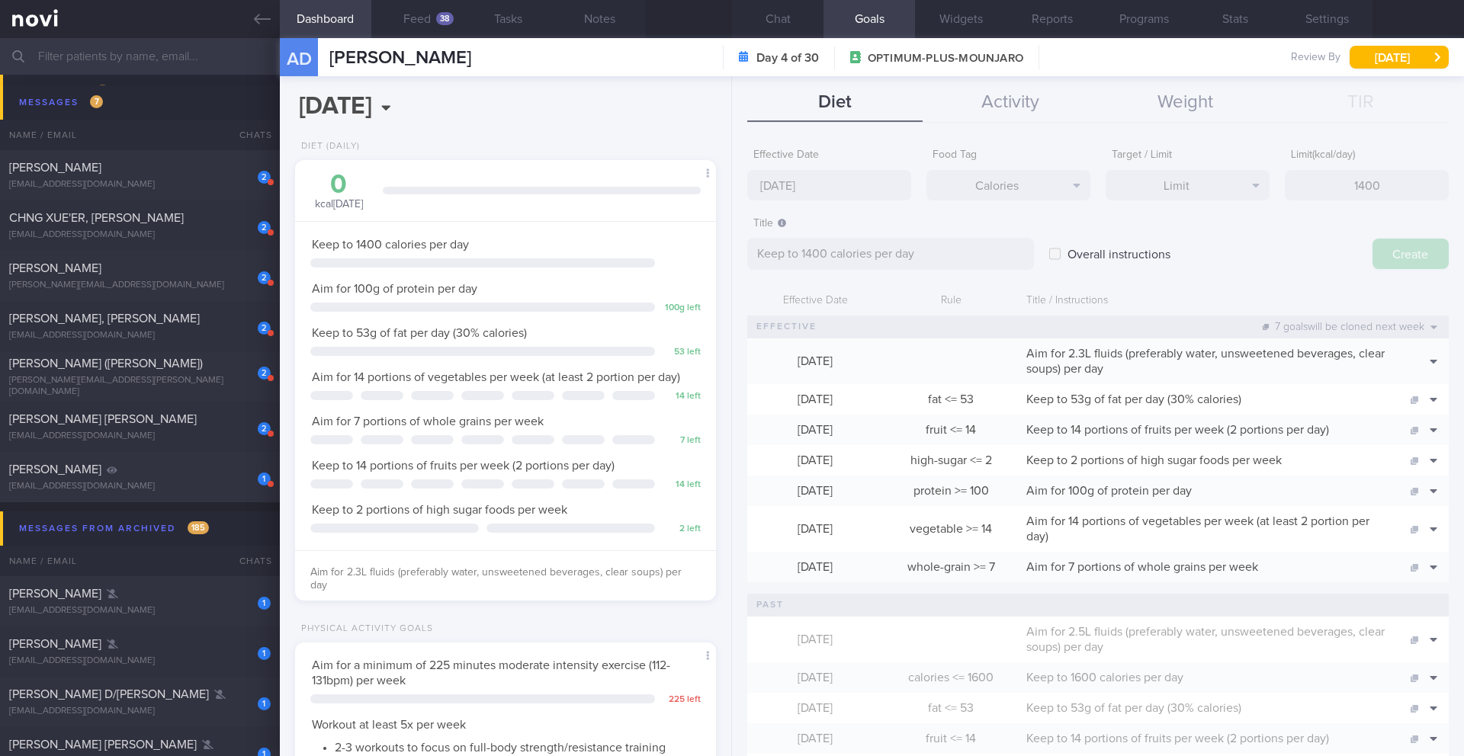
type input "[DATE]"
type textarea "Aim for ___ of ___"
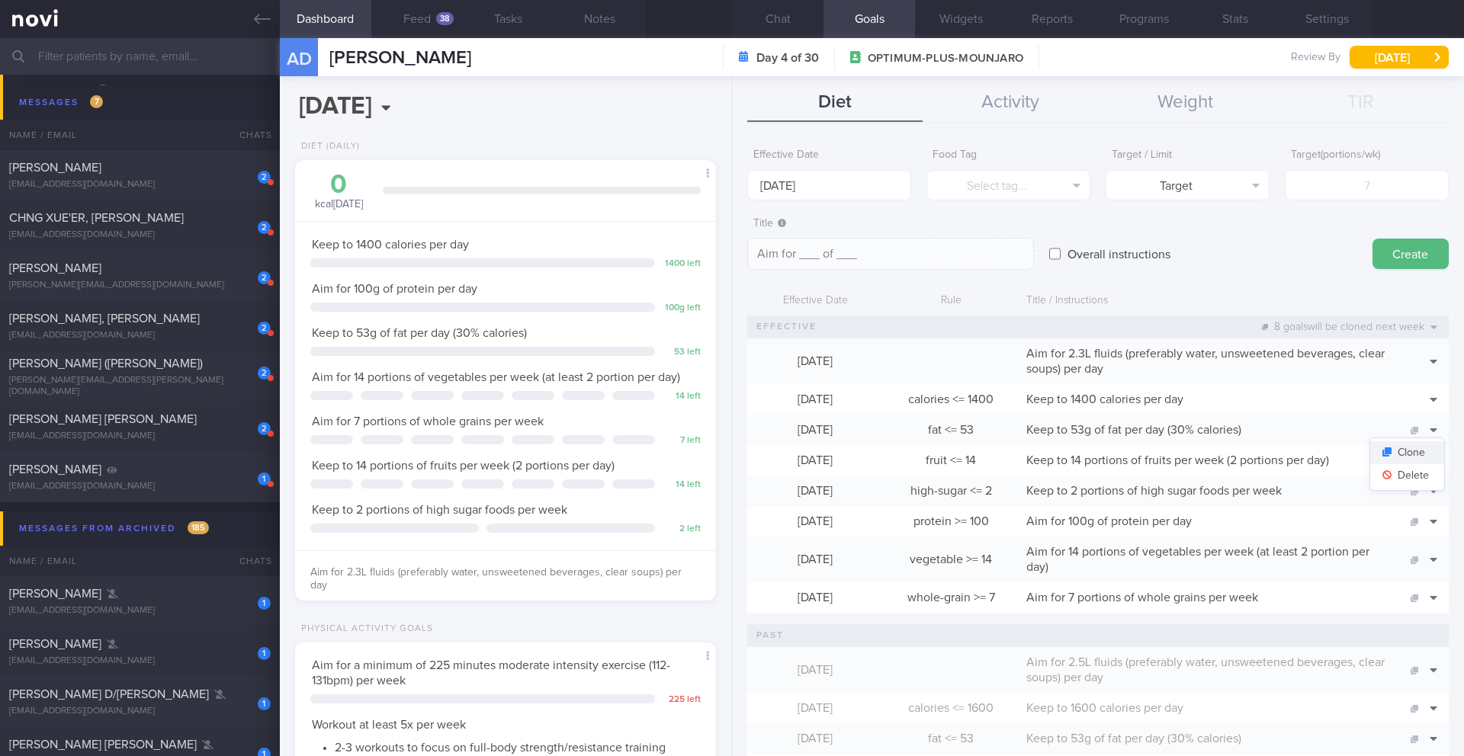
click at [1405, 458] on button "Clone" at bounding box center [1407, 453] width 74 height 23
type input "53"
type textarea "Keep to 53g of fat per day (30% calories)"
click at [1413, 475] on button "Delete" at bounding box center [1407, 475] width 74 height 23
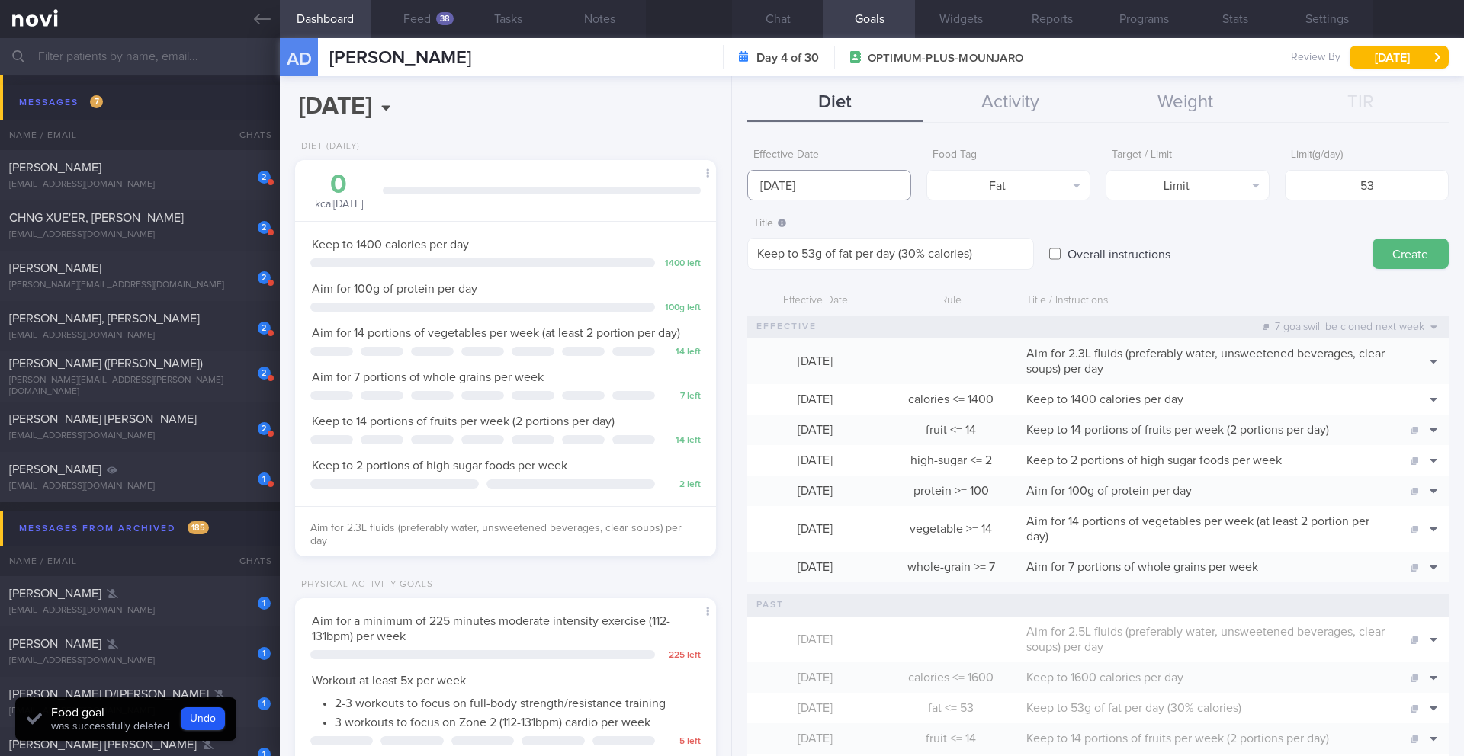
click at [859, 197] on input "[DATE]" at bounding box center [829, 185] width 164 height 31
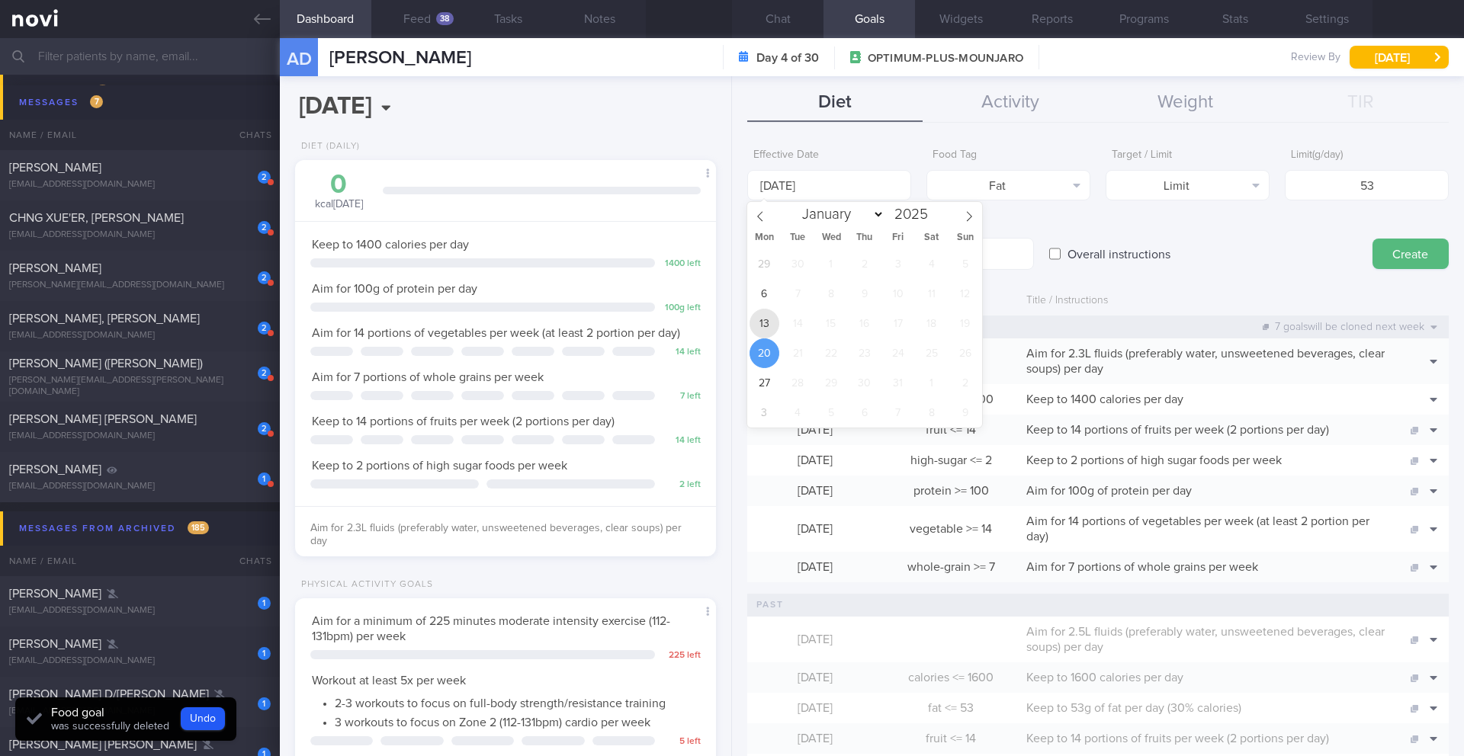
click at [770, 331] on span "13" at bounding box center [765, 324] width 30 height 30
type input "[DATE]"
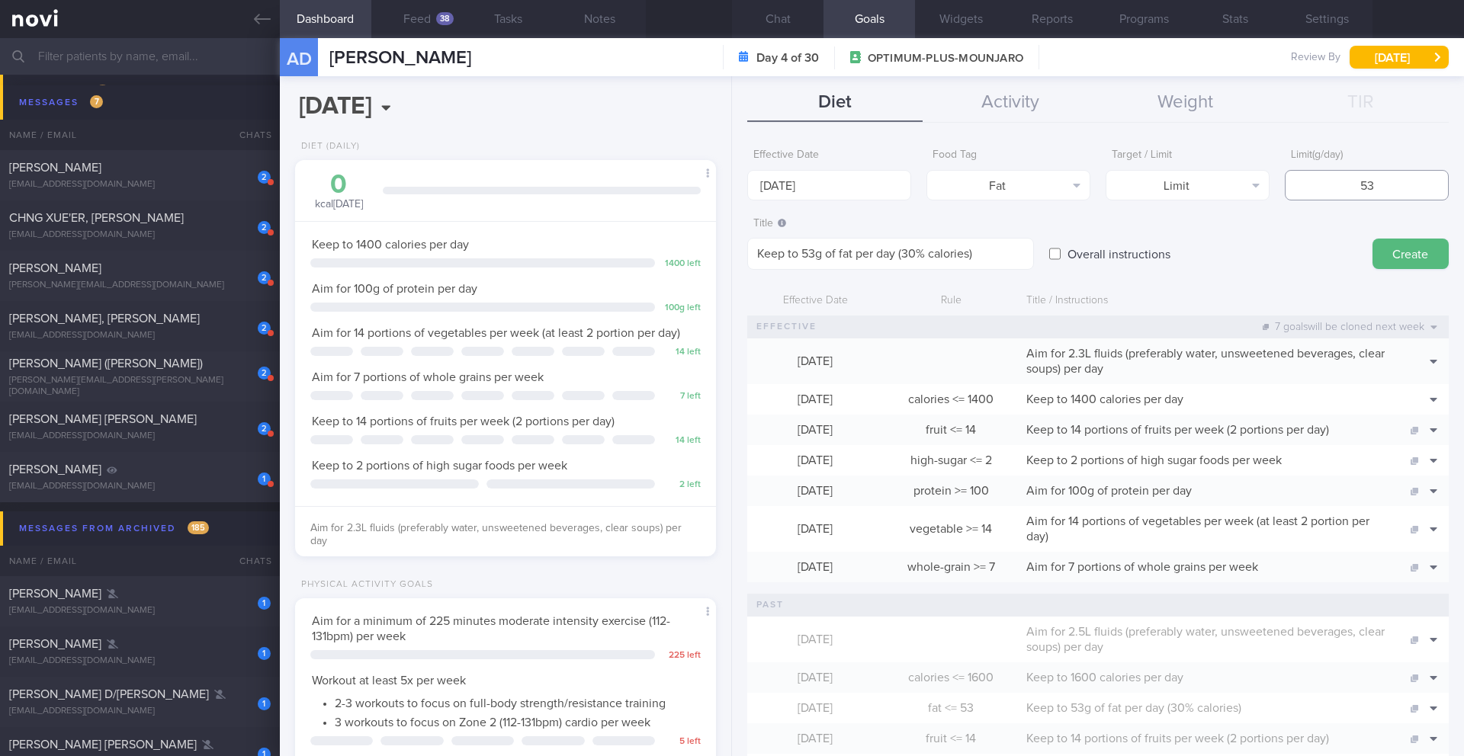
drag, startPoint x: 1335, startPoint y: 188, endPoint x: 1384, endPoint y: 191, distance: 48.9
click at [1384, 191] on input "53" at bounding box center [1367, 185] width 164 height 31
type input "47"
click at [1405, 247] on button "Create" at bounding box center [1411, 254] width 76 height 31
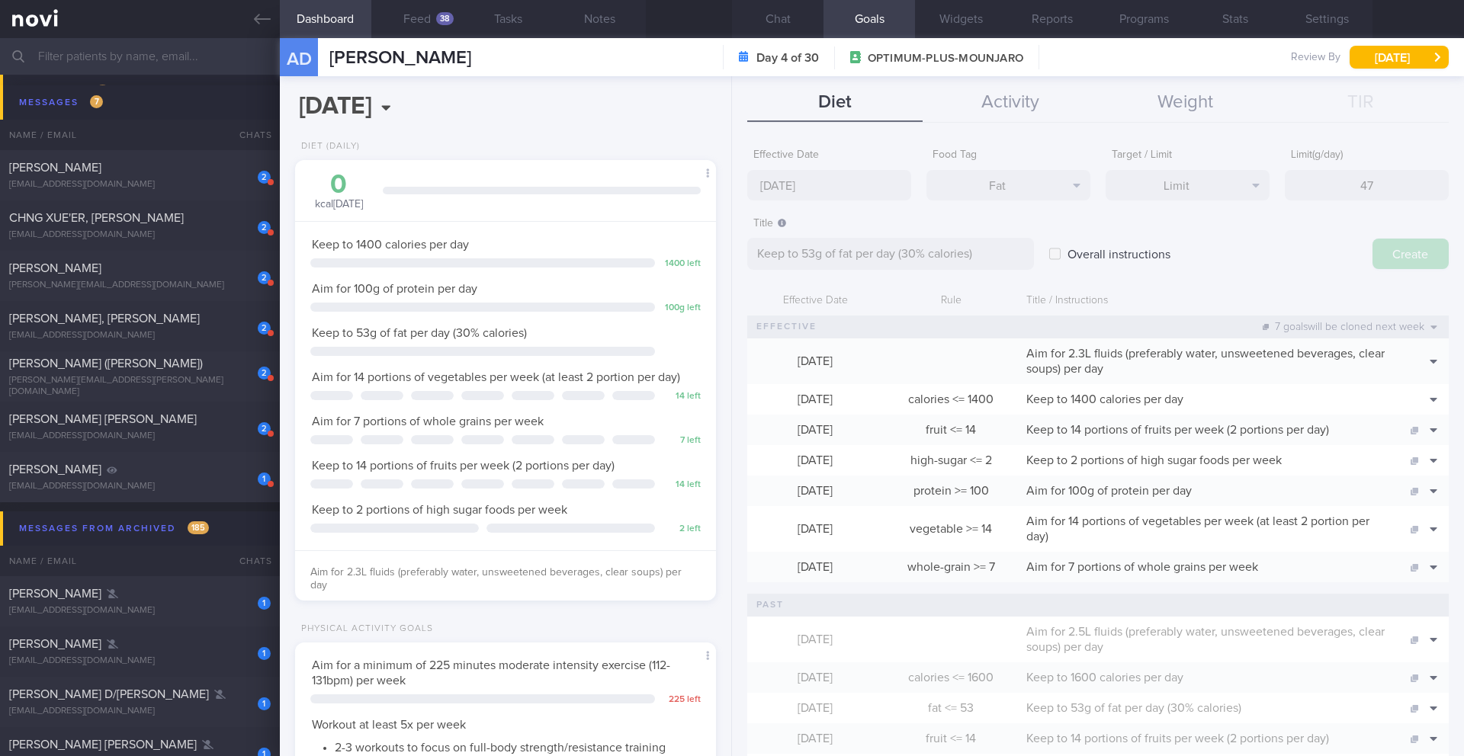
type input "[DATE]"
type textarea "Aim for ___ of ___"
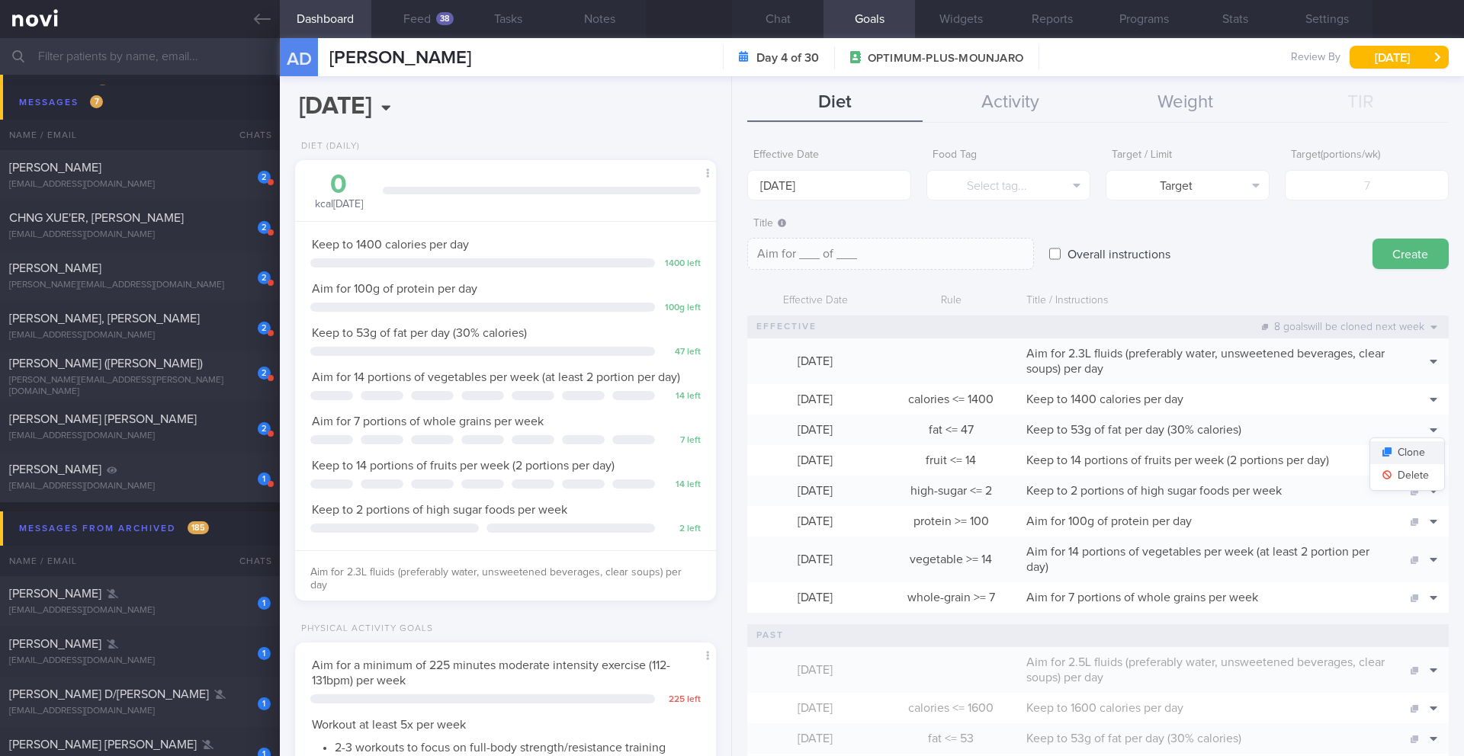
click at [1417, 453] on button "Clone" at bounding box center [1407, 453] width 74 height 23
type input "47"
type textarea "Keep to 53g of fat per day (30% calories)"
click at [1406, 474] on button "Delete" at bounding box center [1407, 475] width 74 height 23
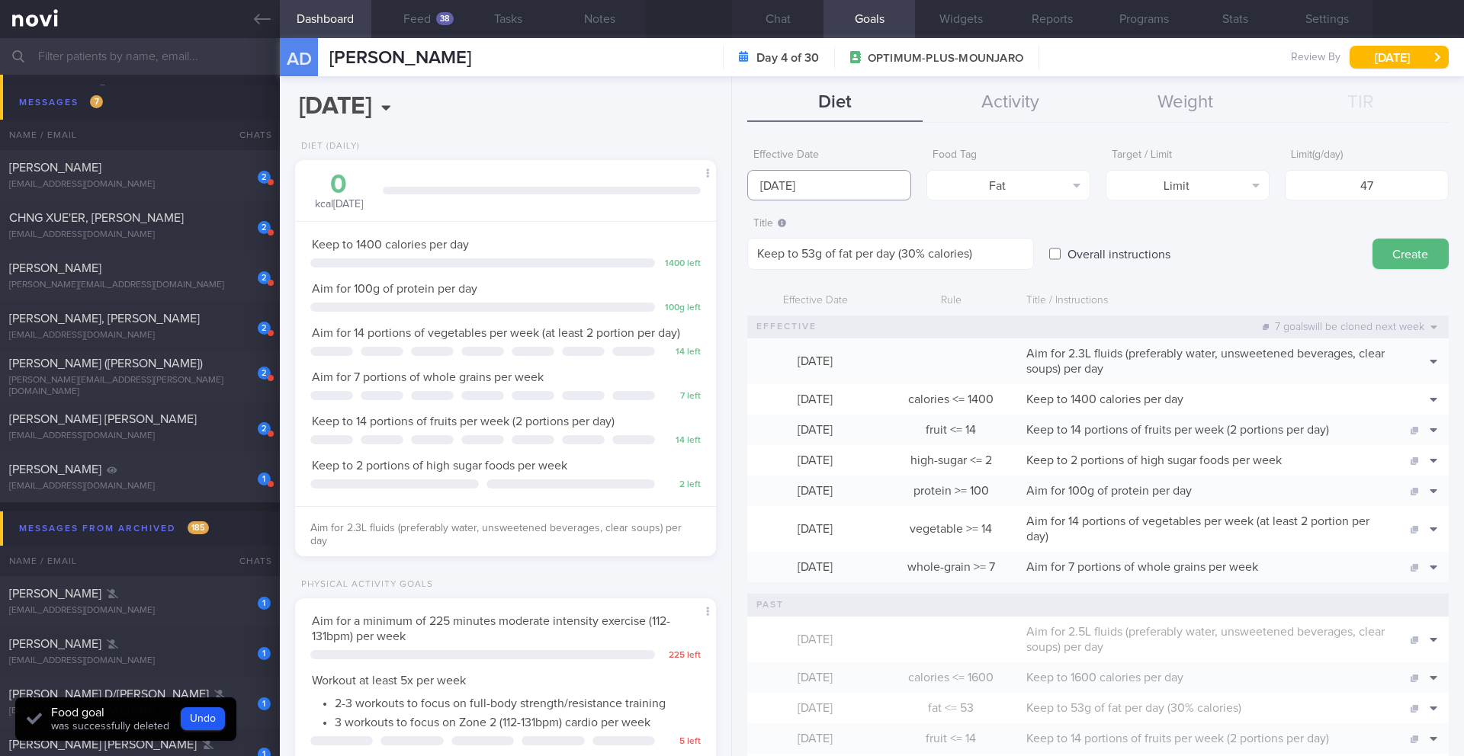
click at [843, 196] on body "You are offline! Some functionality will be unavailable Patients New Users Coac…" at bounding box center [732, 378] width 1464 height 756
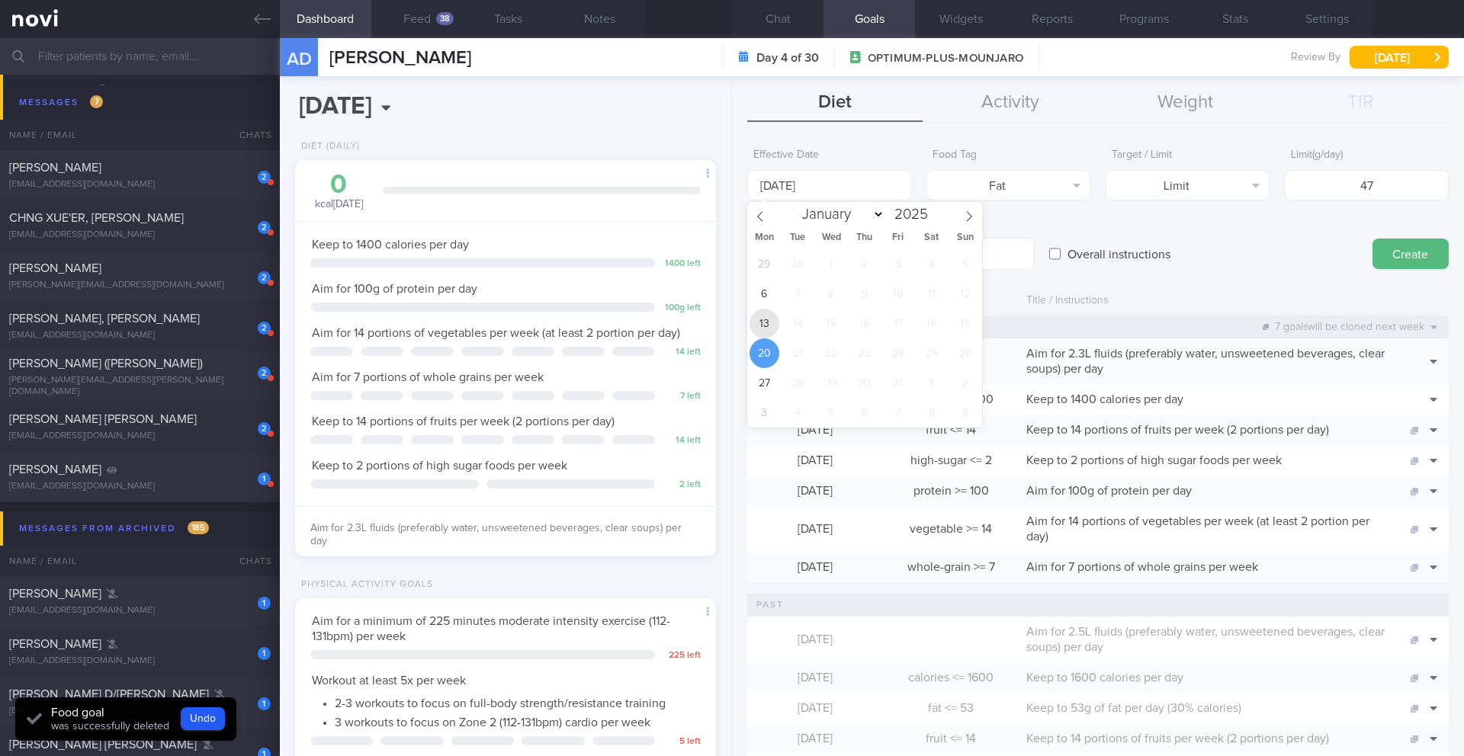
click at [776, 322] on span "13" at bounding box center [765, 324] width 30 height 30
type input "[DATE]"
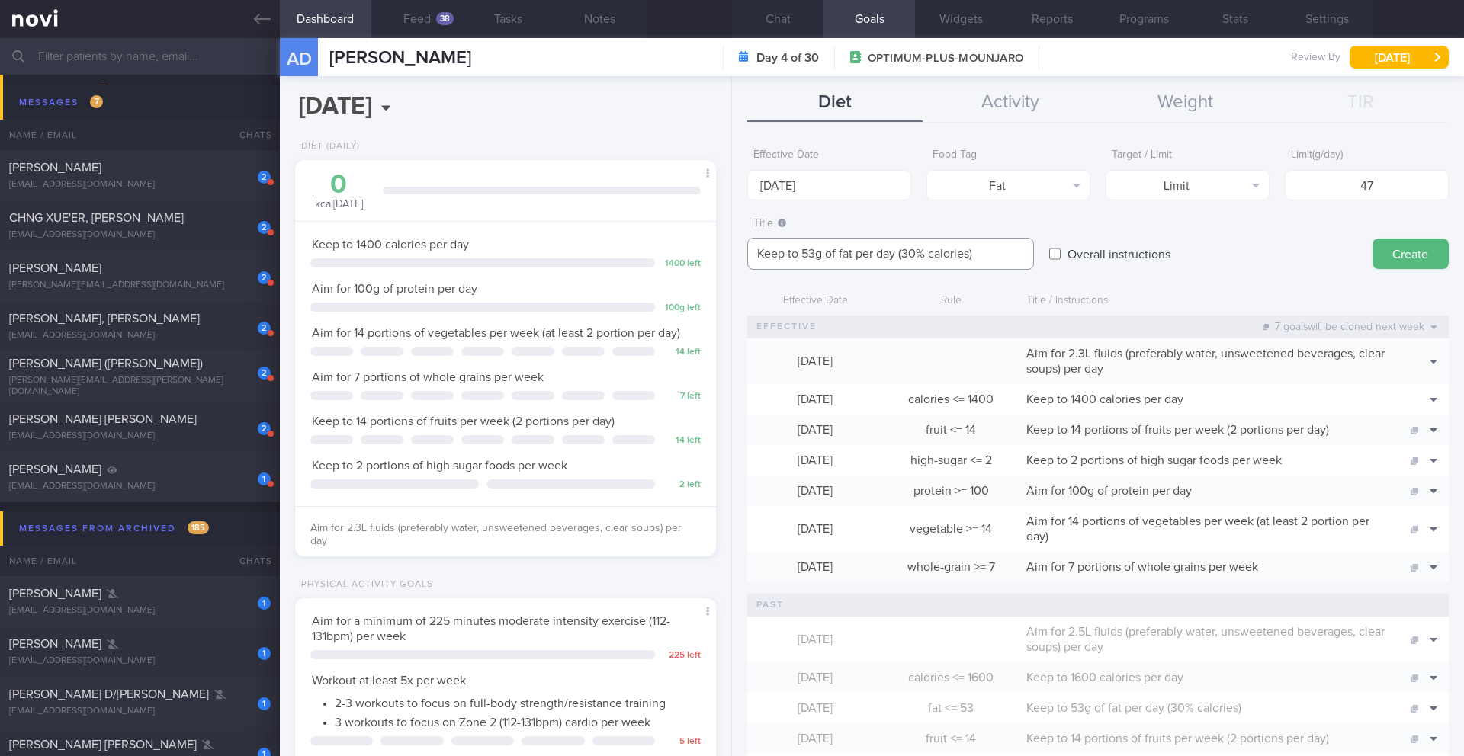
drag, startPoint x: 817, startPoint y: 255, endPoint x: 793, endPoint y: 254, distance: 24.4
click at [793, 254] on textarea "Keep to 53g of fat per day (30% calories)" at bounding box center [890, 254] width 287 height 32
click at [811, 257] on textarea "Keep to 53g of fat per day (30% calories)" at bounding box center [890, 254] width 287 height 32
click at [816, 255] on textarea "Keep to 53g of fat per day (30% calories)" at bounding box center [890, 254] width 287 height 32
type textarea "Keep to 47g of fat per day (30% calories)"
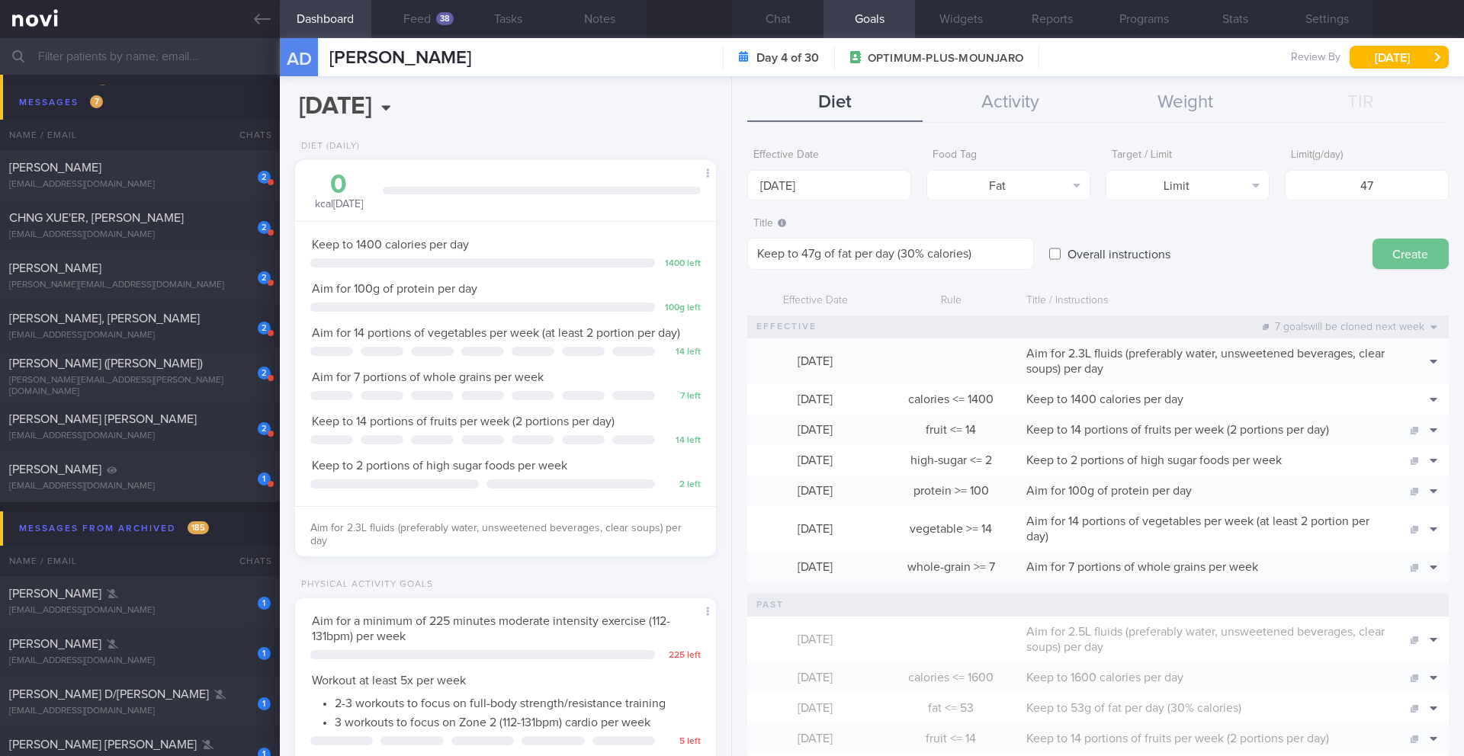
click at [1375, 252] on button "Create" at bounding box center [1411, 254] width 76 height 31
type input "[DATE]"
type textarea "Aim for ___ of ___"
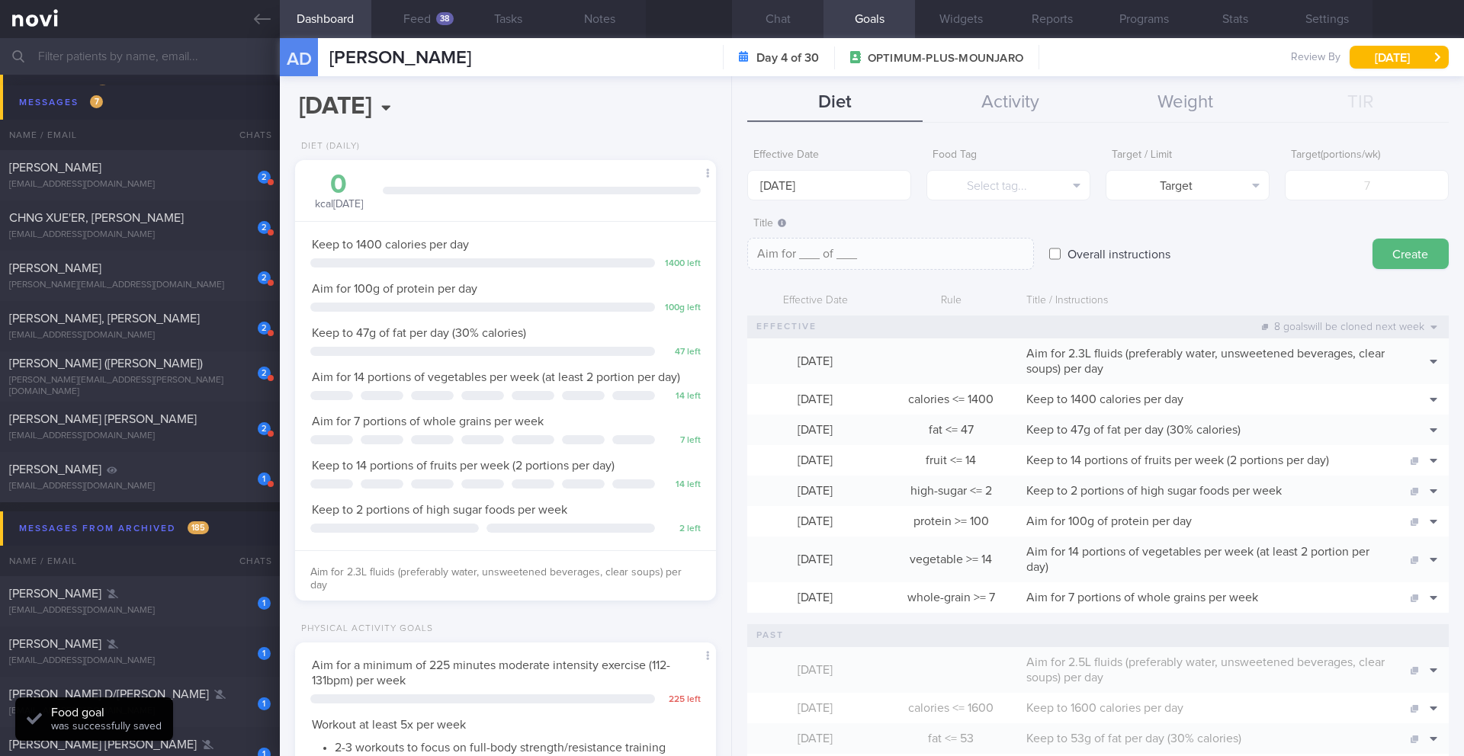
click at [777, 9] on button "Chat" at bounding box center [778, 19] width 92 height 38
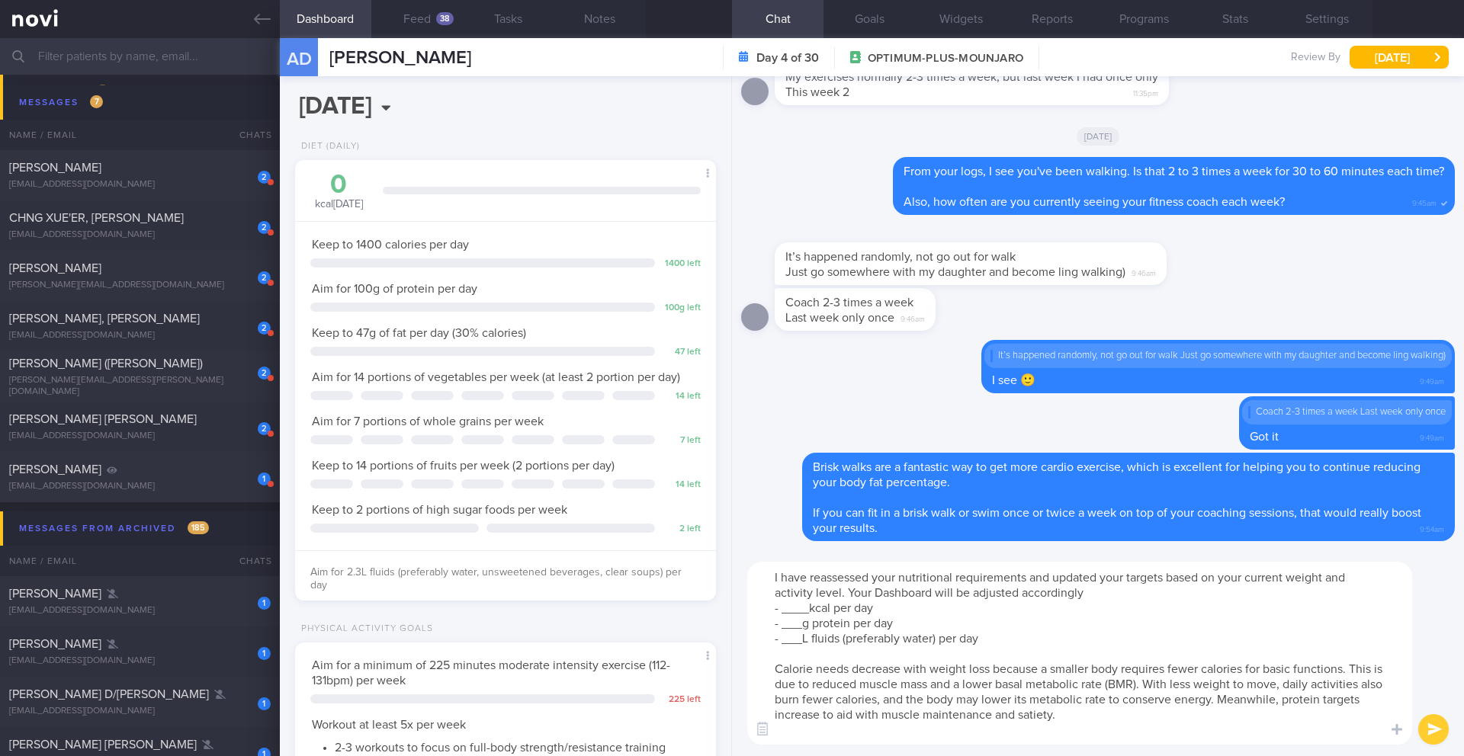
drag, startPoint x: 808, startPoint y: 609, endPoint x: 795, endPoint y: 610, distance: 13.0
click at [795, 610] on textarea "I have reassessed your nutritional requirements and updated your targets based …" at bounding box center [1079, 653] width 665 height 183
drag, startPoint x: 483, startPoint y: 571, endPoint x: 512, endPoint y: 583, distance: 31.2
click at [512, 583] on div "Aim for 2.3L fluids (preferably water, unsweetened beverages, clear soups) per …" at bounding box center [505, 574] width 421 height 47
copy span "unsweetened beverages, clear soups) per day"
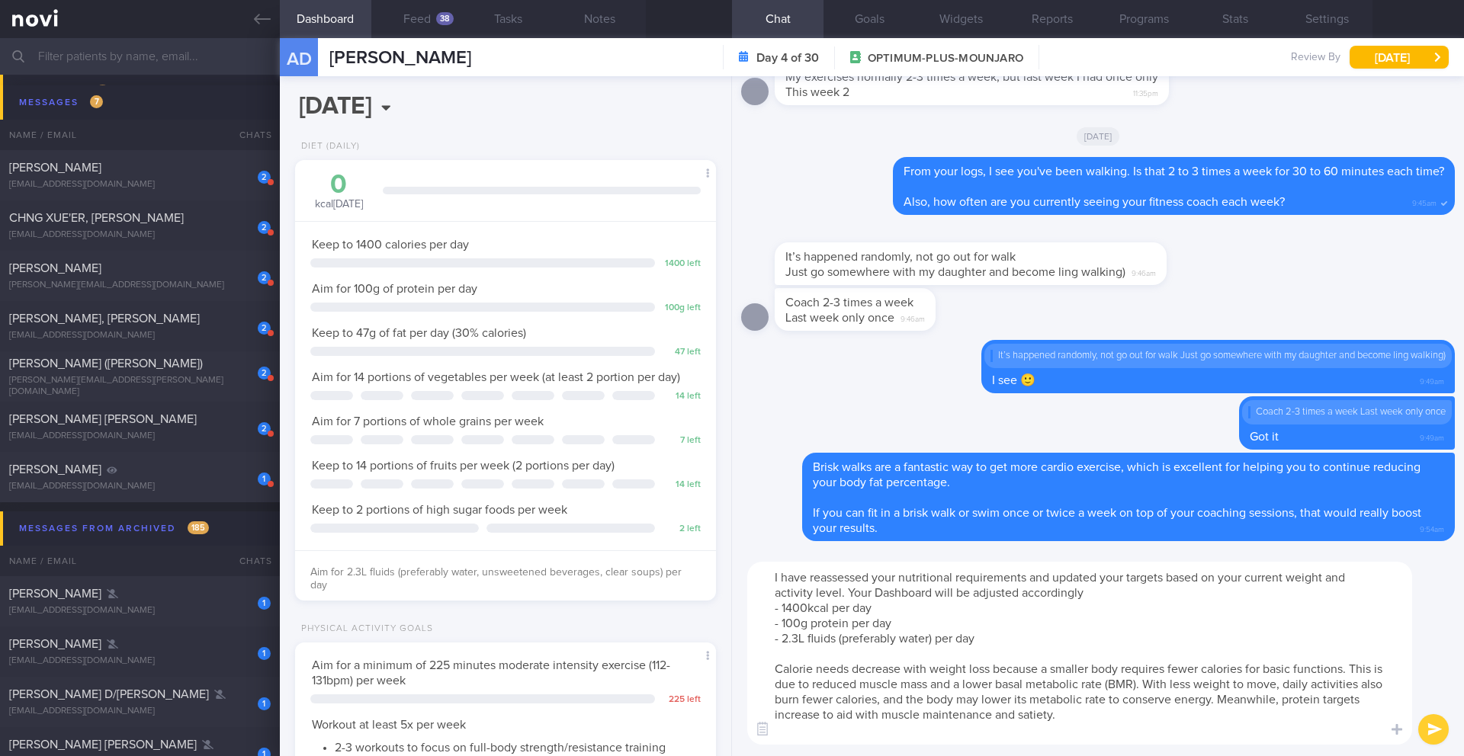
drag, startPoint x: 993, startPoint y: 635, endPoint x: 930, endPoint y: 636, distance: 62.5
click at [930, 636] on textarea "I have reassessed your nutritional requirements and updated your targets based …" at bounding box center [1079, 653] width 665 height 183
paste textarea "unsweetened beverages, clear soups"
click at [943, 637] on textarea "I have reassessed your nutritional requirements and updated your targets based …" at bounding box center [1079, 653] width 665 height 183
drag, startPoint x: 779, startPoint y: 669, endPoint x: 793, endPoint y: 672, distance: 14.1
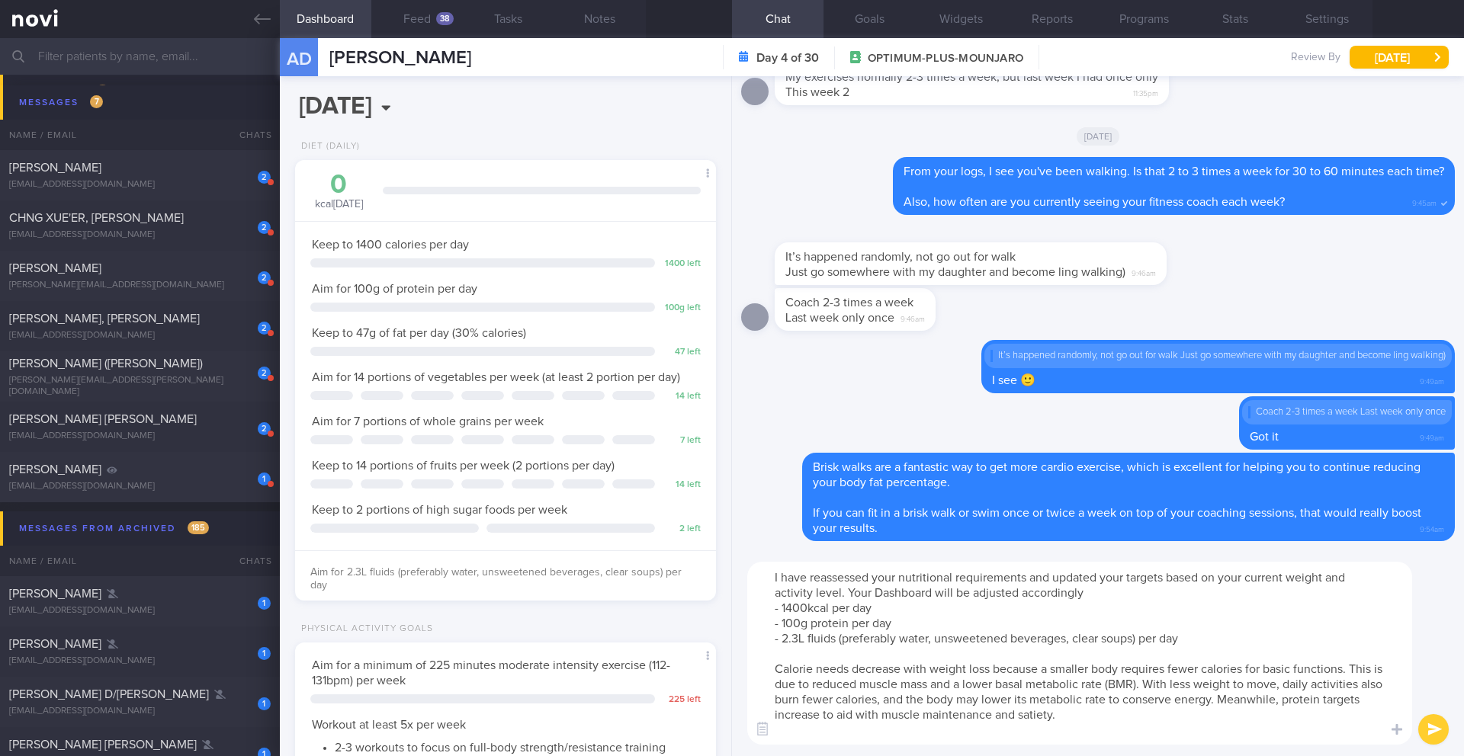
click at [795, 672] on textarea "I have reassessed your nutritional requirements and updated your targets based …" at bounding box center [1079, 653] width 665 height 183
drag, startPoint x: 778, startPoint y: 673, endPoint x: 1130, endPoint y: 713, distance: 354.6
click at [1130, 713] on textarea "I have reassessed your nutritional requirements and updated your targets based …" at bounding box center [1079, 653] width 665 height 183
paste textarea "As you lose weight, your calorie needs go down because a smaller body requires …"
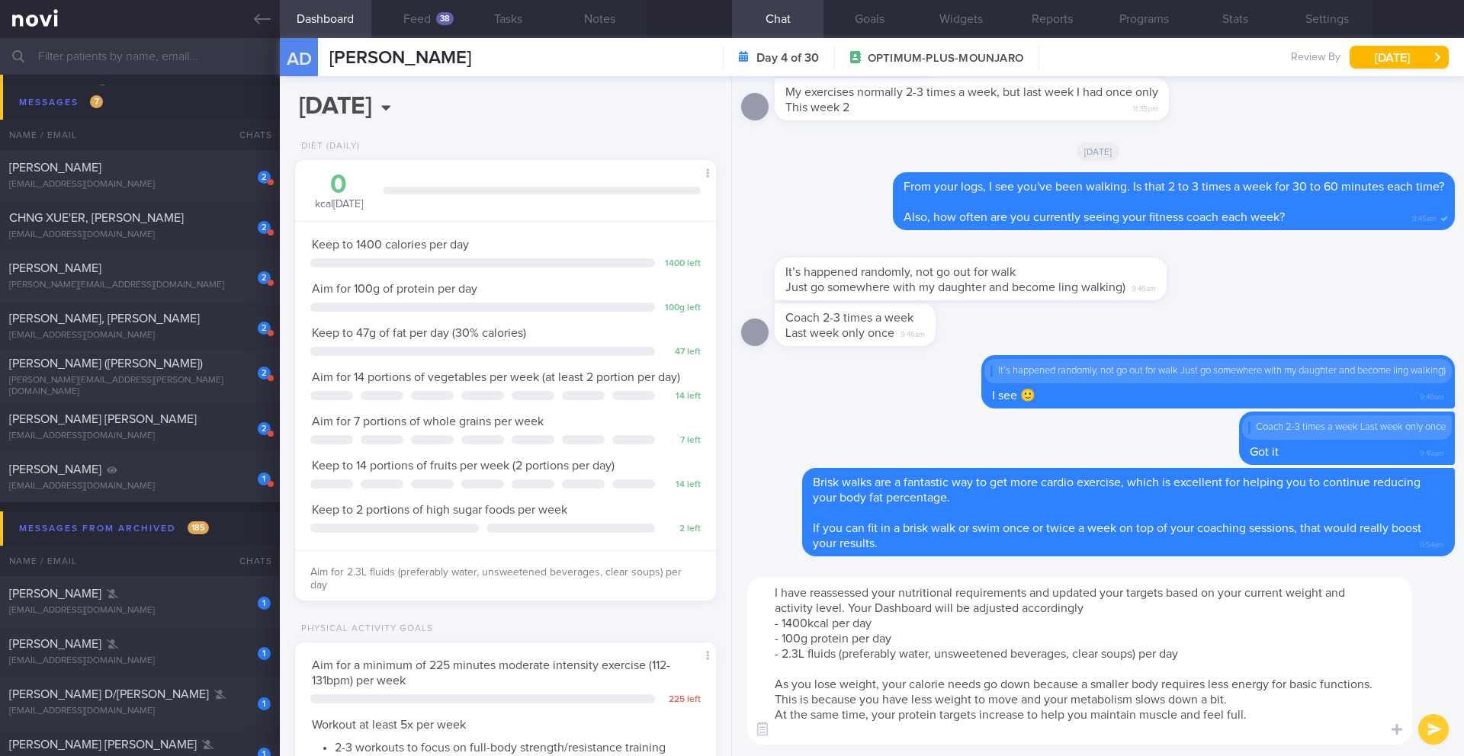
type textarea "I have reassessed your nutritional requirements and updated your targets based …"
click at [1431, 737] on button "submit" at bounding box center [1433, 730] width 31 height 31
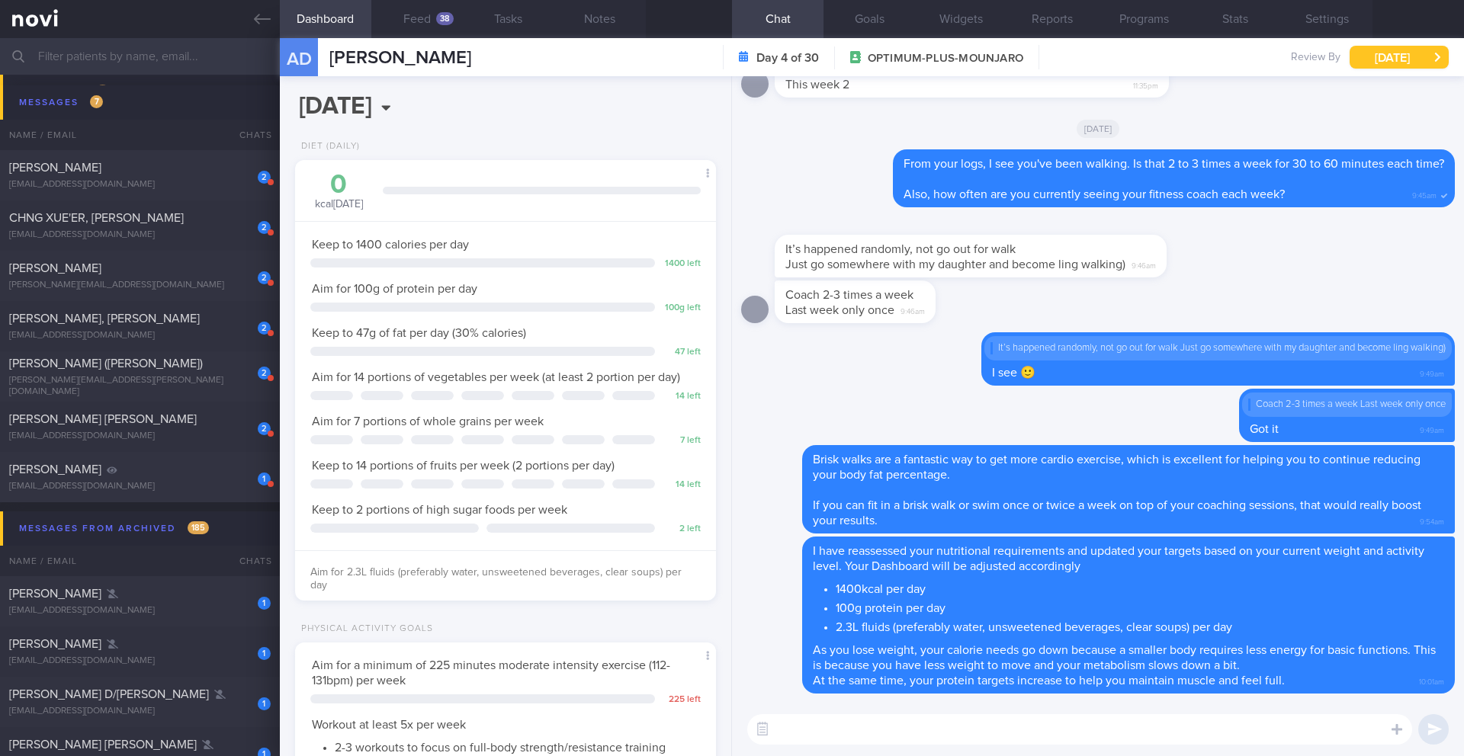
click at [1387, 53] on button "[DATE]" at bounding box center [1399, 57] width 99 height 23
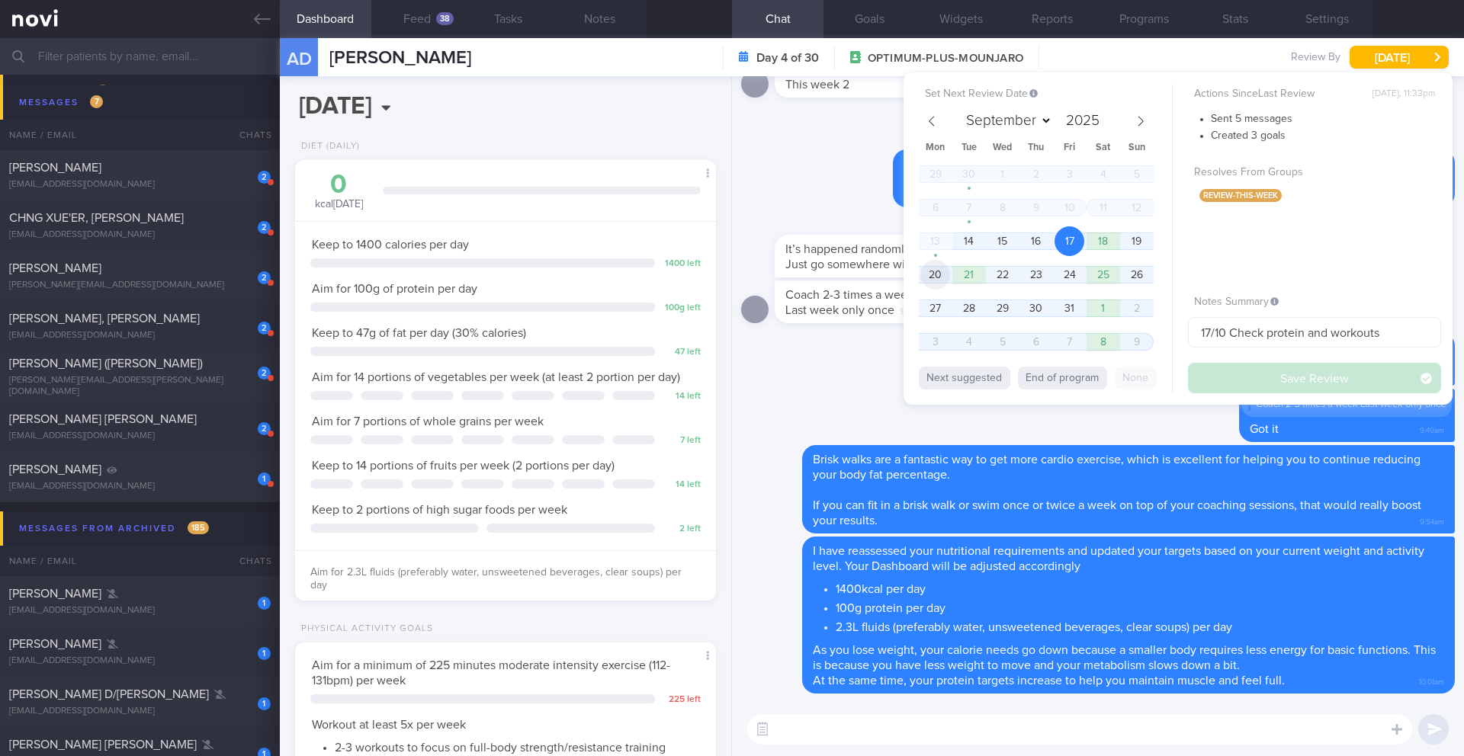
click at [931, 278] on span "20" at bounding box center [935, 275] width 30 height 30
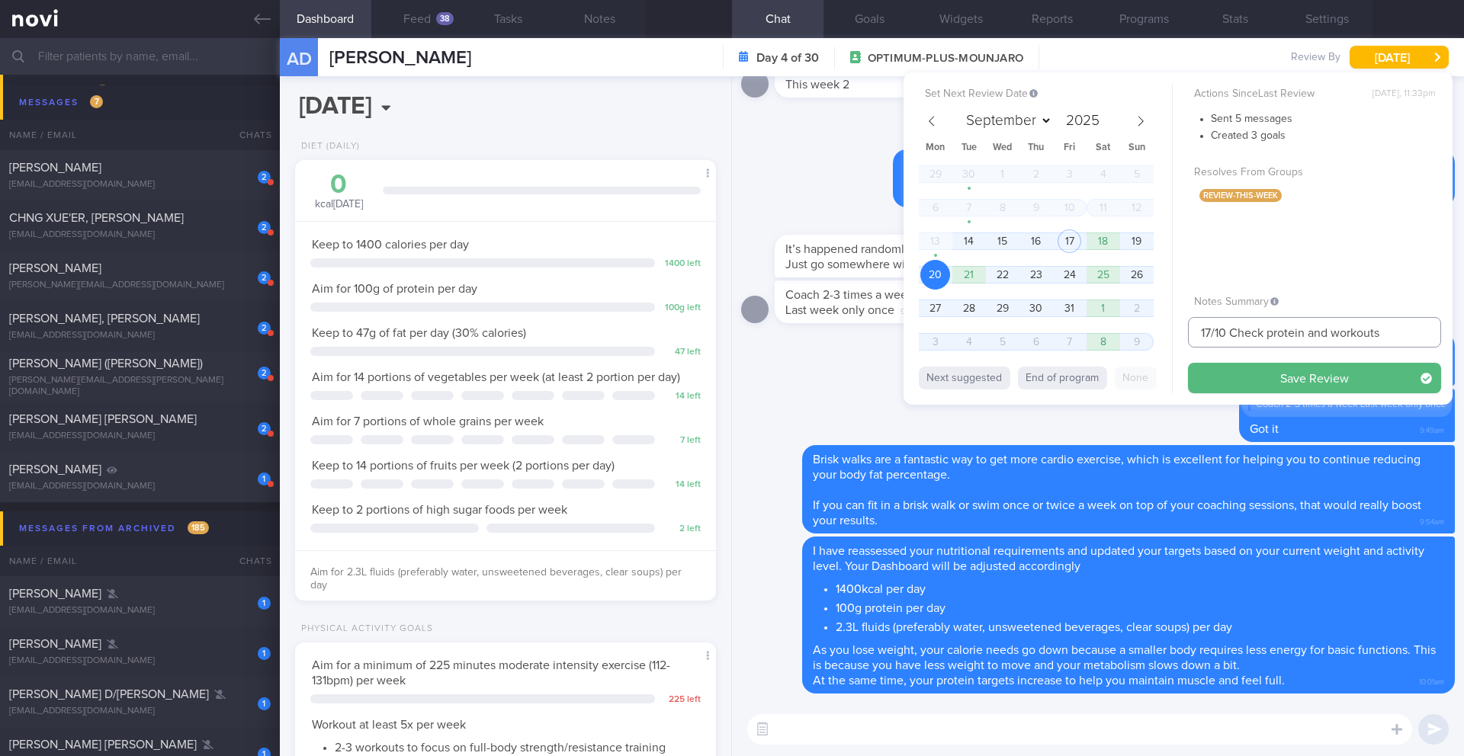
drag, startPoint x: 1211, startPoint y: 332, endPoint x: 1172, endPoint y: 335, distance: 39.0
click at [1172, 335] on div "Set Next Review Date [DATE] September October November [DATE] Mon Tue Wed Thu F…" at bounding box center [1178, 238] width 549 height 332
type input "20/10 Check protein and workouts"
click at [1233, 377] on button "Save Review" at bounding box center [1314, 378] width 253 height 31
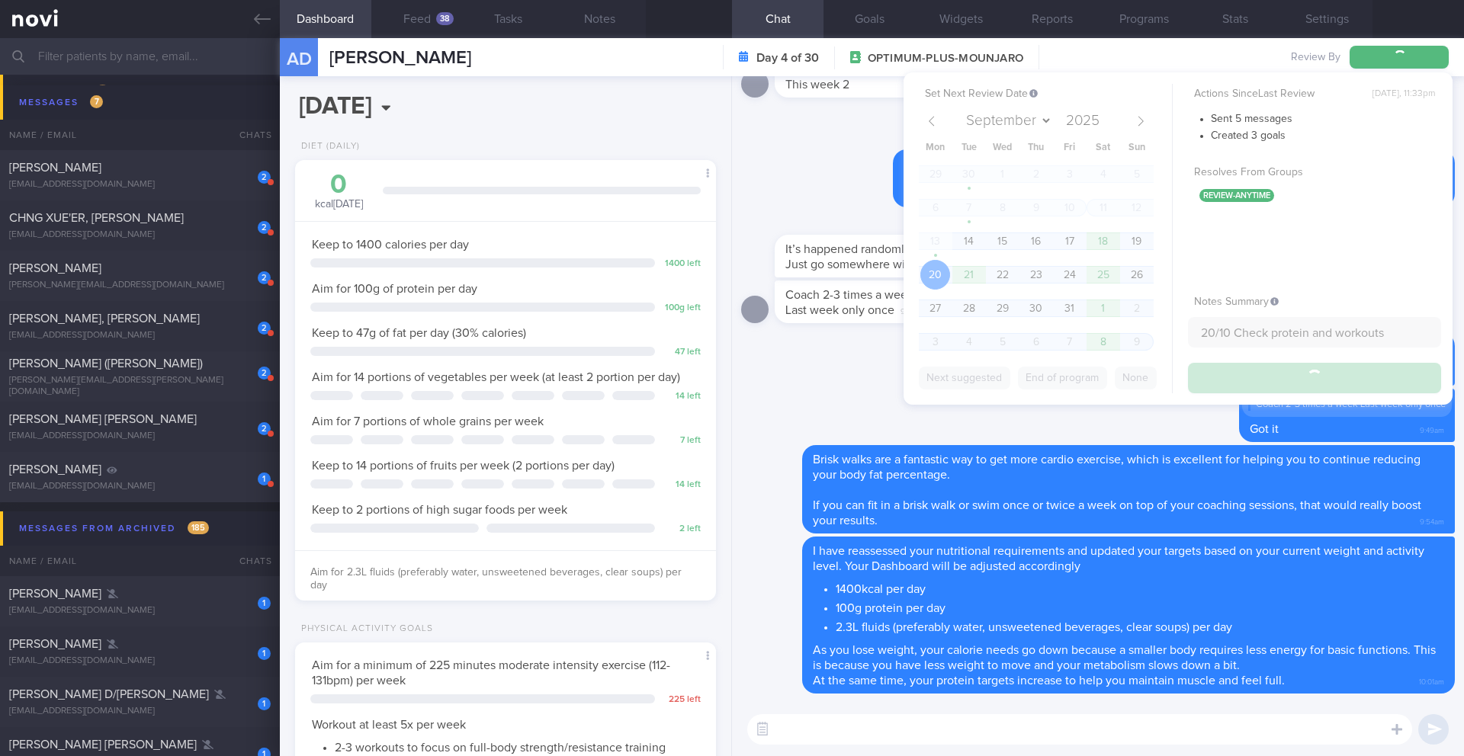
type input "20/10 Check protein and workouts"
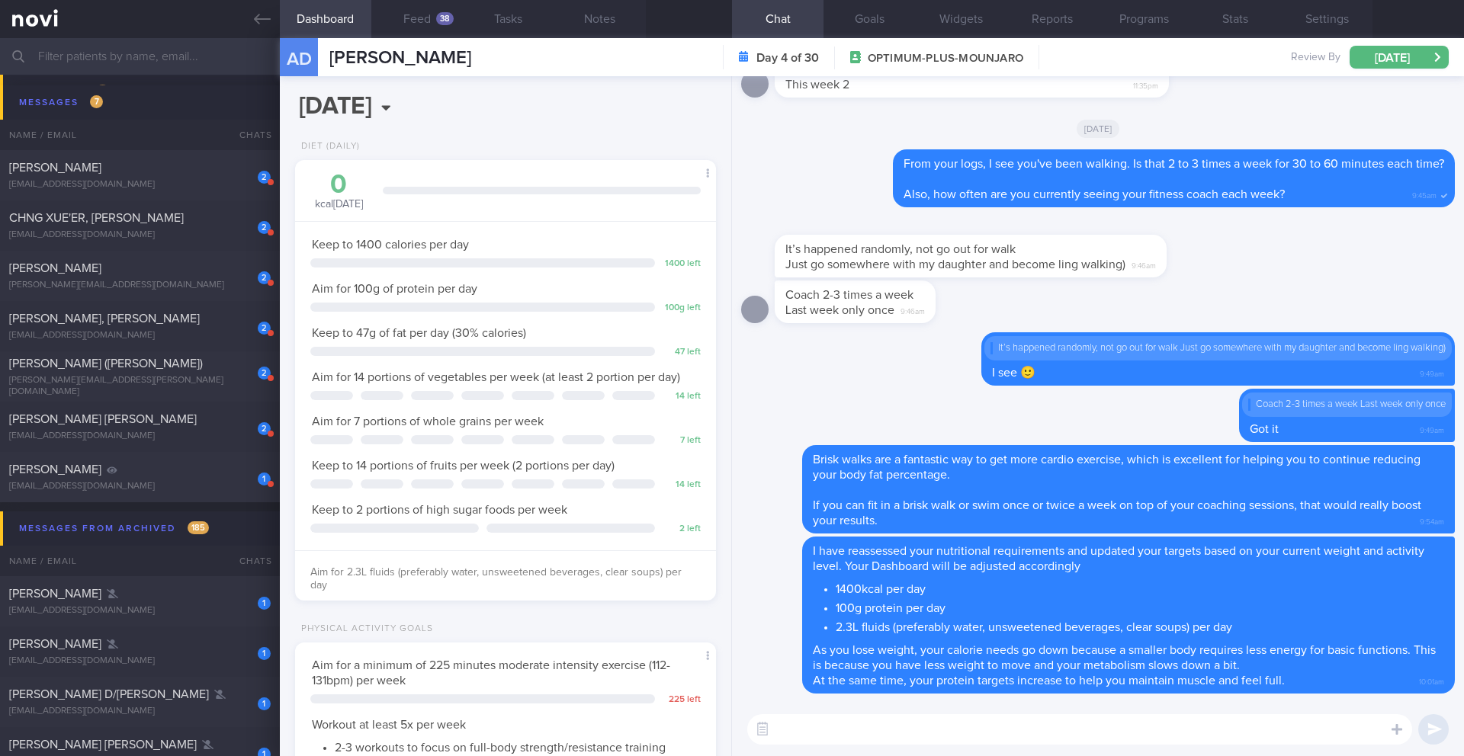
click at [477, 268] on div "1400 left" at bounding box center [505, 264] width 390 height 11
click at [173, 174] on div "[PERSON_NAME]" at bounding box center [138, 167] width 258 height 15
type input "29/2 DISENGAGED > Send info > 5/3 Check in after R/V with [PERSON_NAME] @4pm"
type textarea "Not logging. Not responsive [[PERSON_NAME]'s pt] [DEMOGRAPHIC_DATA] - Bank - he…"
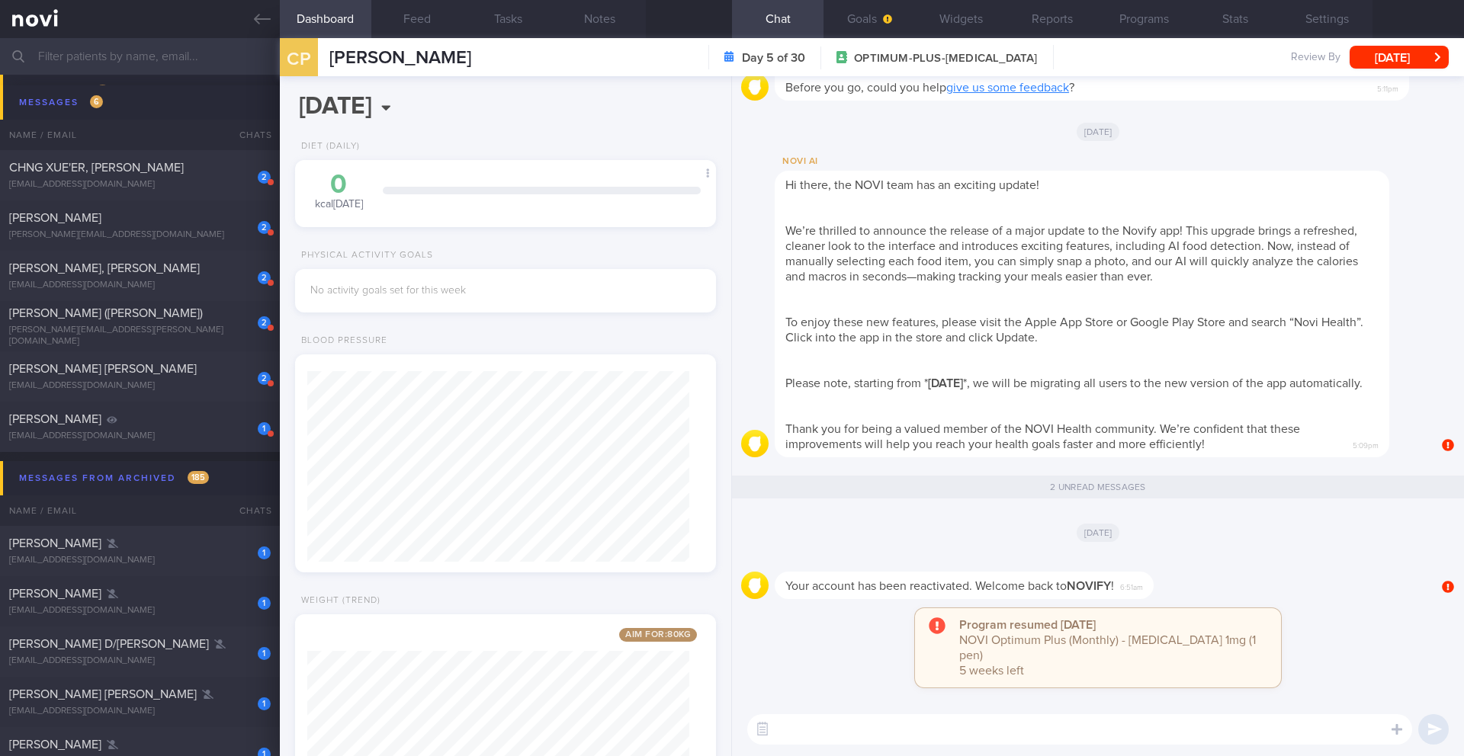
scroll to position [213, 383]
drag, startPoint x: 471, startPoint y: 58, endPoint x: 329, endPoint y: 59, distance: 142.6
click at [329, 59] on div "CP [PERSON_NAME] [PERSON_NAME] [EMAIL_ADDRESS][DOMAIN_NAME] Day 5 of 30 OPTIMUM…" at bounding box center [872, 57] width 1184 height 38
copy span "[PERSON_NAME]"
click at [1130, 23] on button "Programs" at bounding box center [1144, 19] width 92 height 38
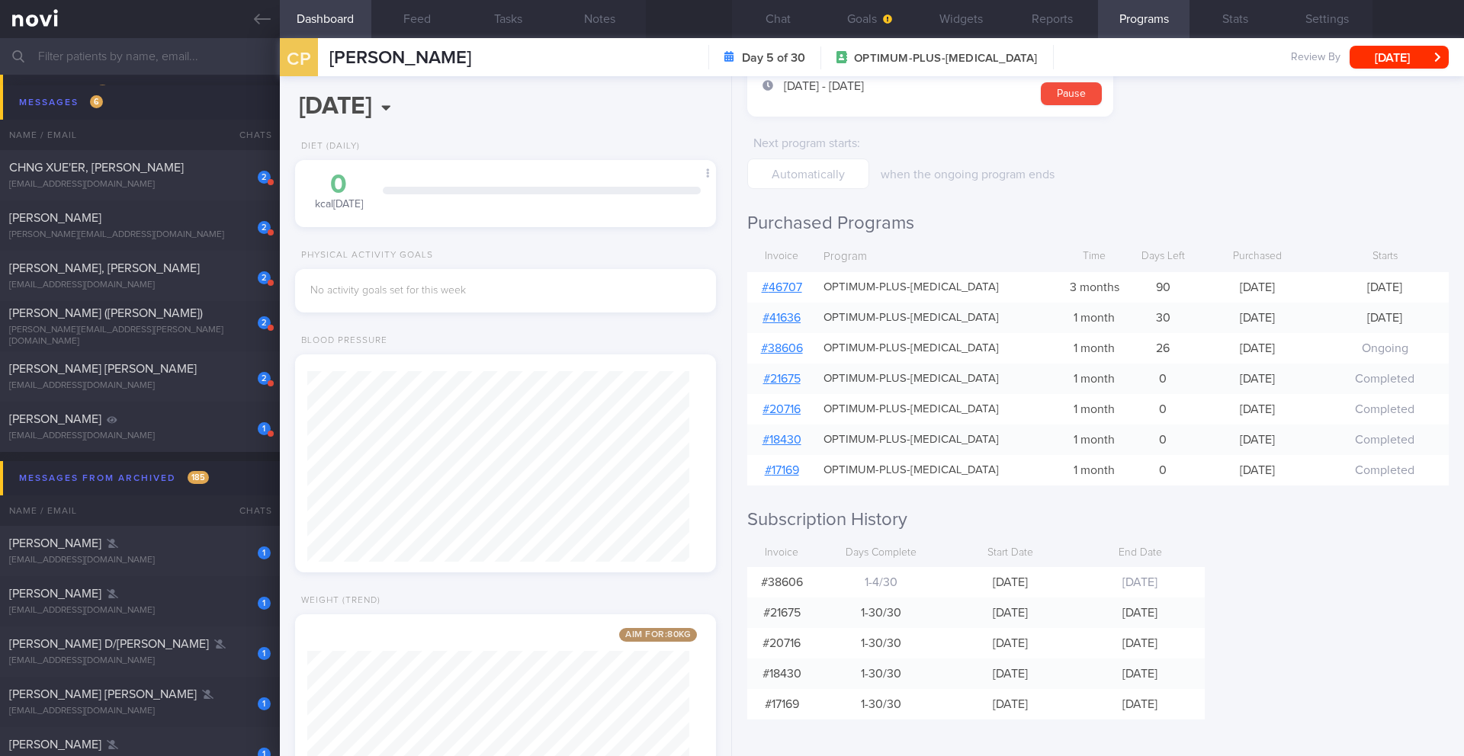
scroll to position [133, 0]
click at [1415, 63] on button "[DATE]" at bounding box center [1399, 57] width 99 height 23
click at [268, 12] on icon at bounding box center [262, 19] width 17 height 17
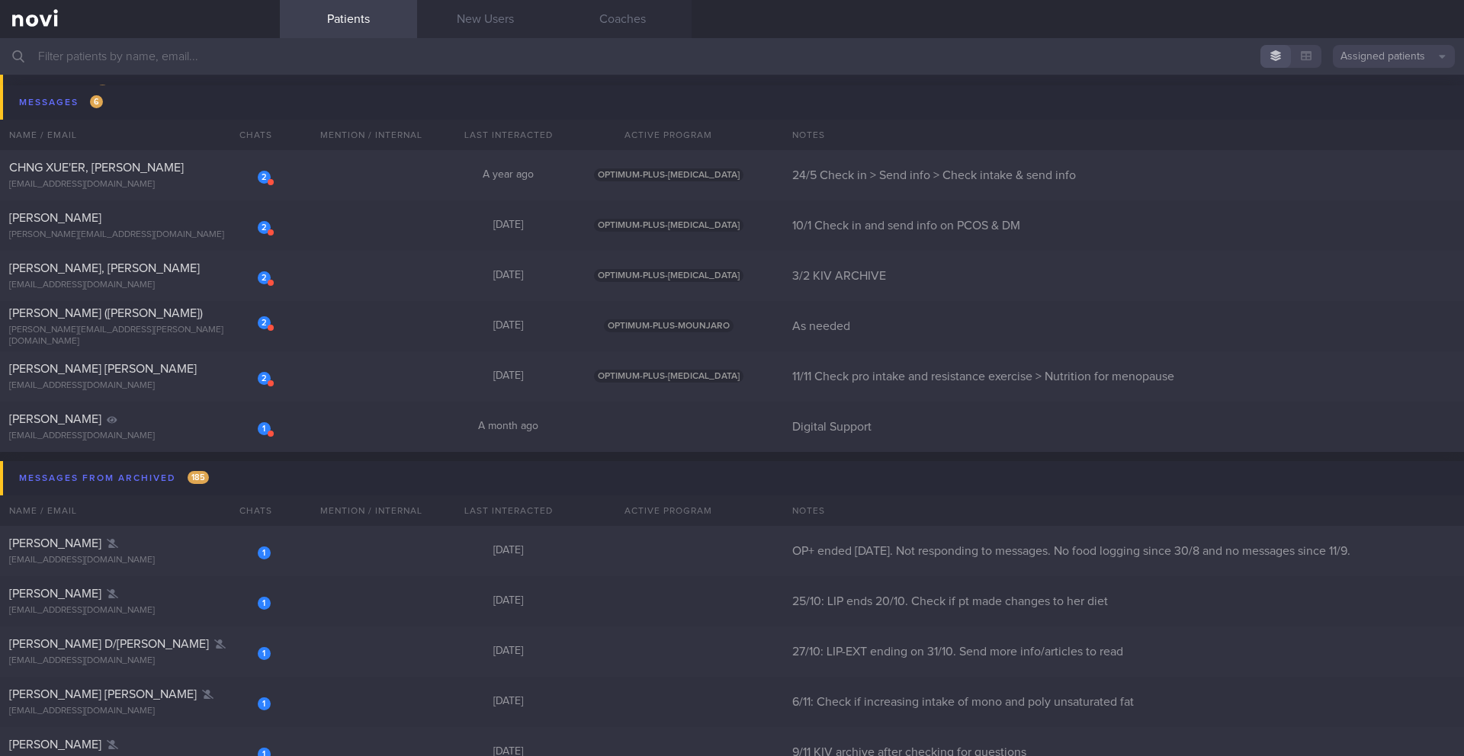
click at [297, 67] on input "text" at bounding box center [732, 56] width 1464 height 37
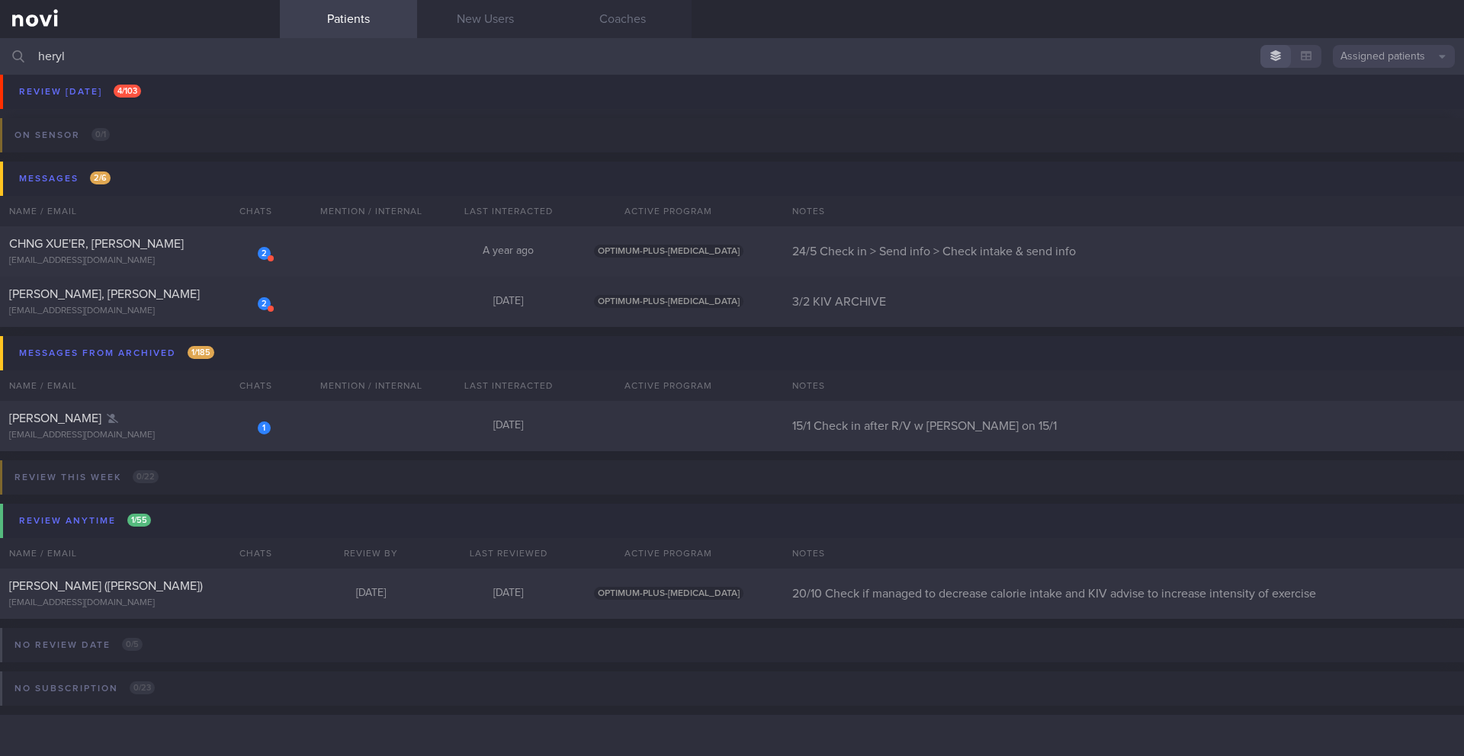
scroll to position [204, 0]
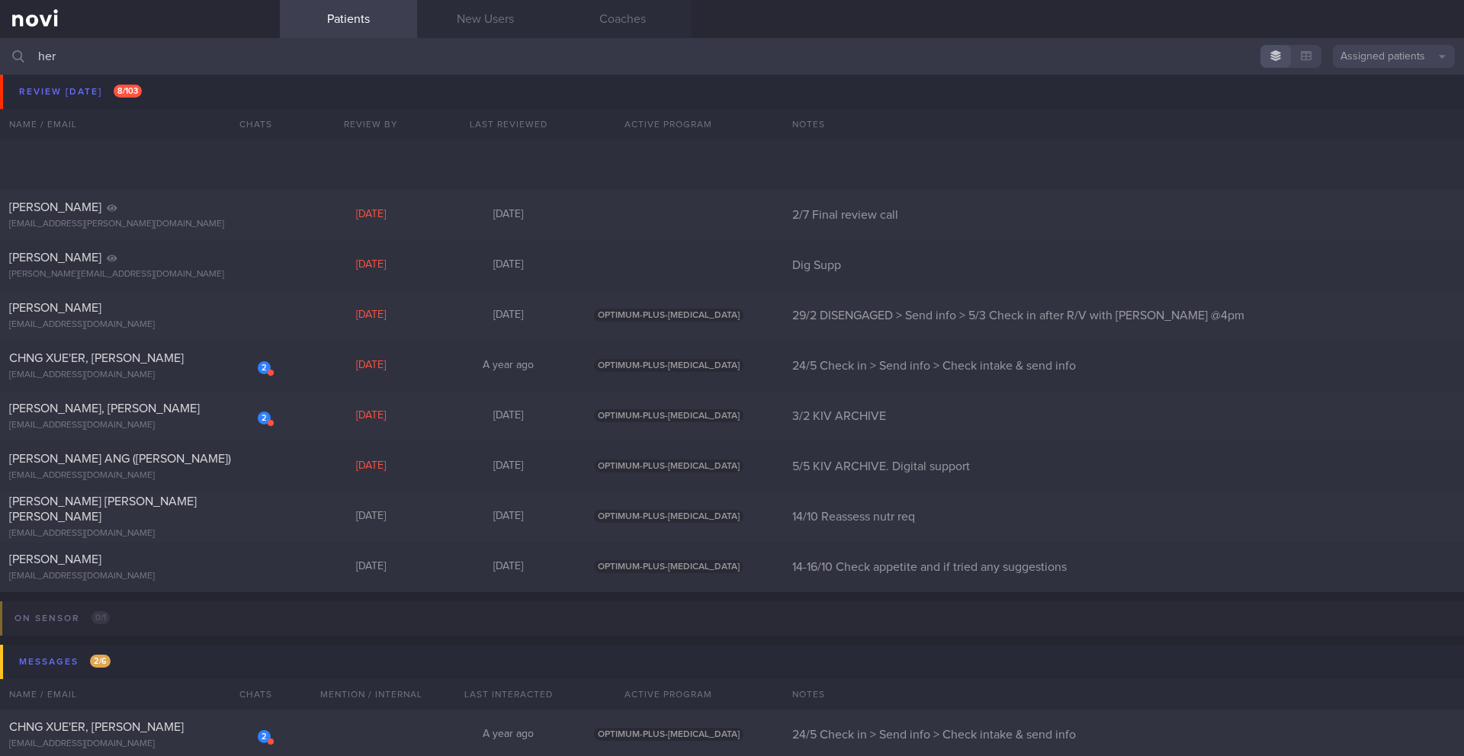
scroll to position [265, 0]
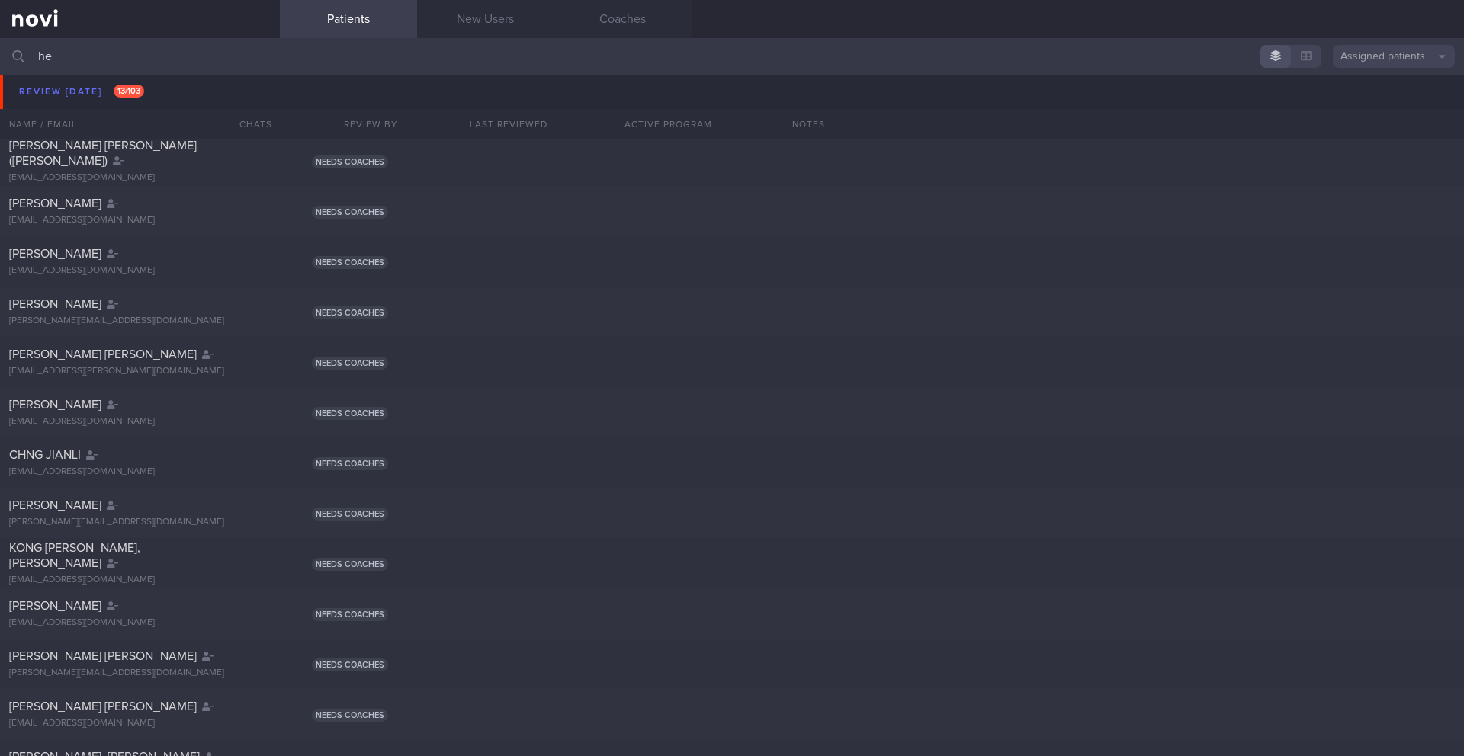
type input "h"
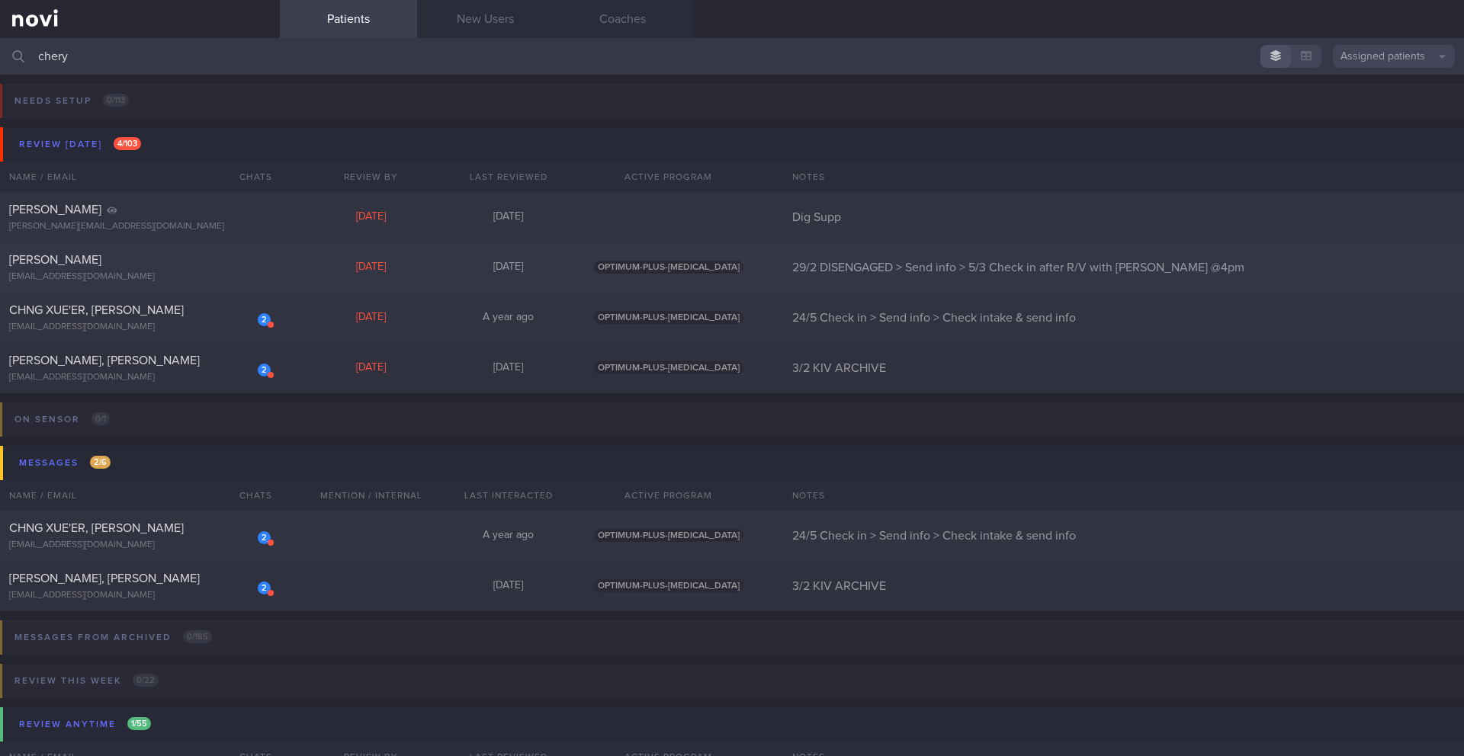
type input "chery"
click at [374, 280] on div "[PERSON_NAME] [EMAIL_ADDRESS][DOMAIN_NAME] [DATE] [DATE] OPTIMUM-PLUS-[MEDICAL_…" at bounding box center [732, 267] width 1464 height 50
select select "9"
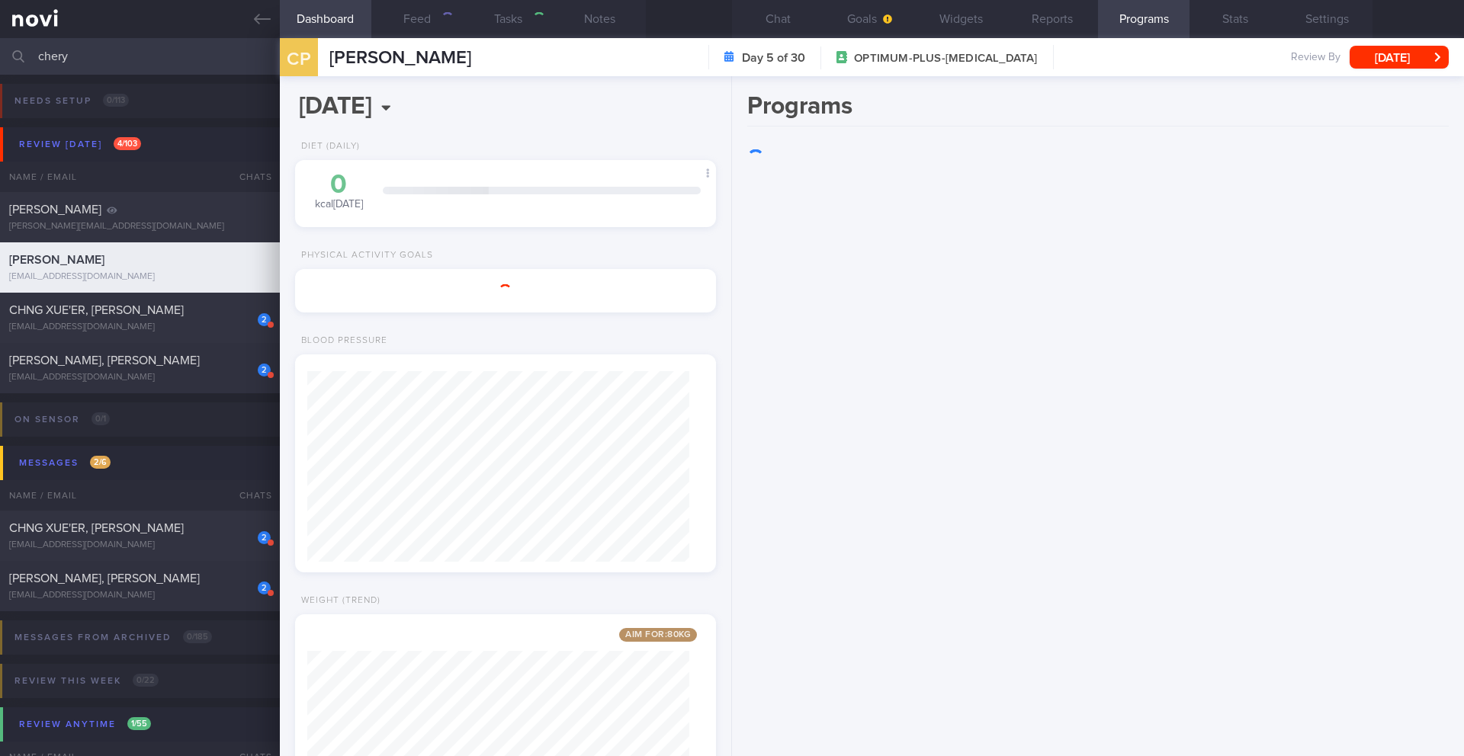
scroll to position [213, 383]
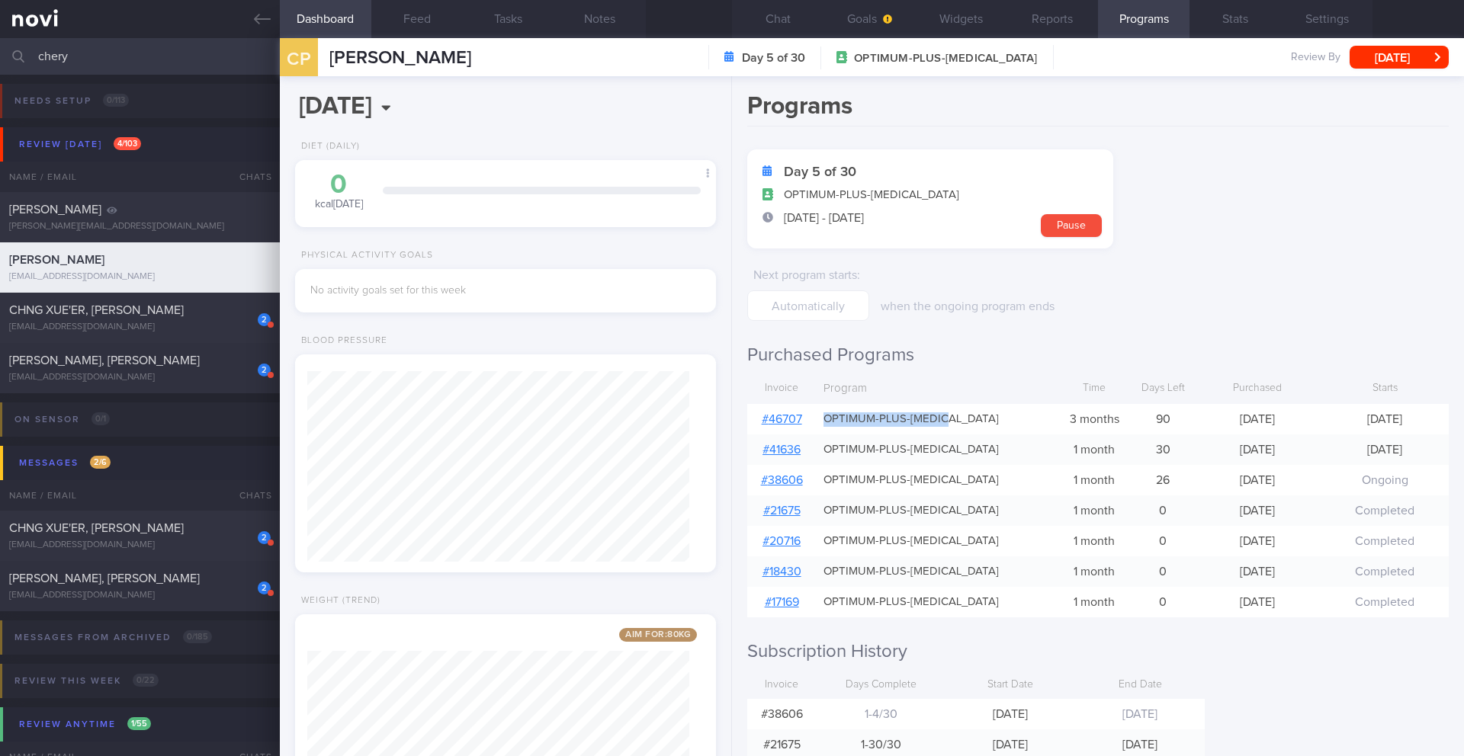
drag, startPoint x: 953, startPoint y: 416, endPoint x: 819, endPoint y: 418, distance: 134.2
click at [819, 418] on div "OPTIMUM-PLUS-[MEDICAL_DATA]" at bounding box center [936, 419] width 240 height 30
click at [124, 63] on input "chery" at bounding box center [732, 56] width 1464 height 37
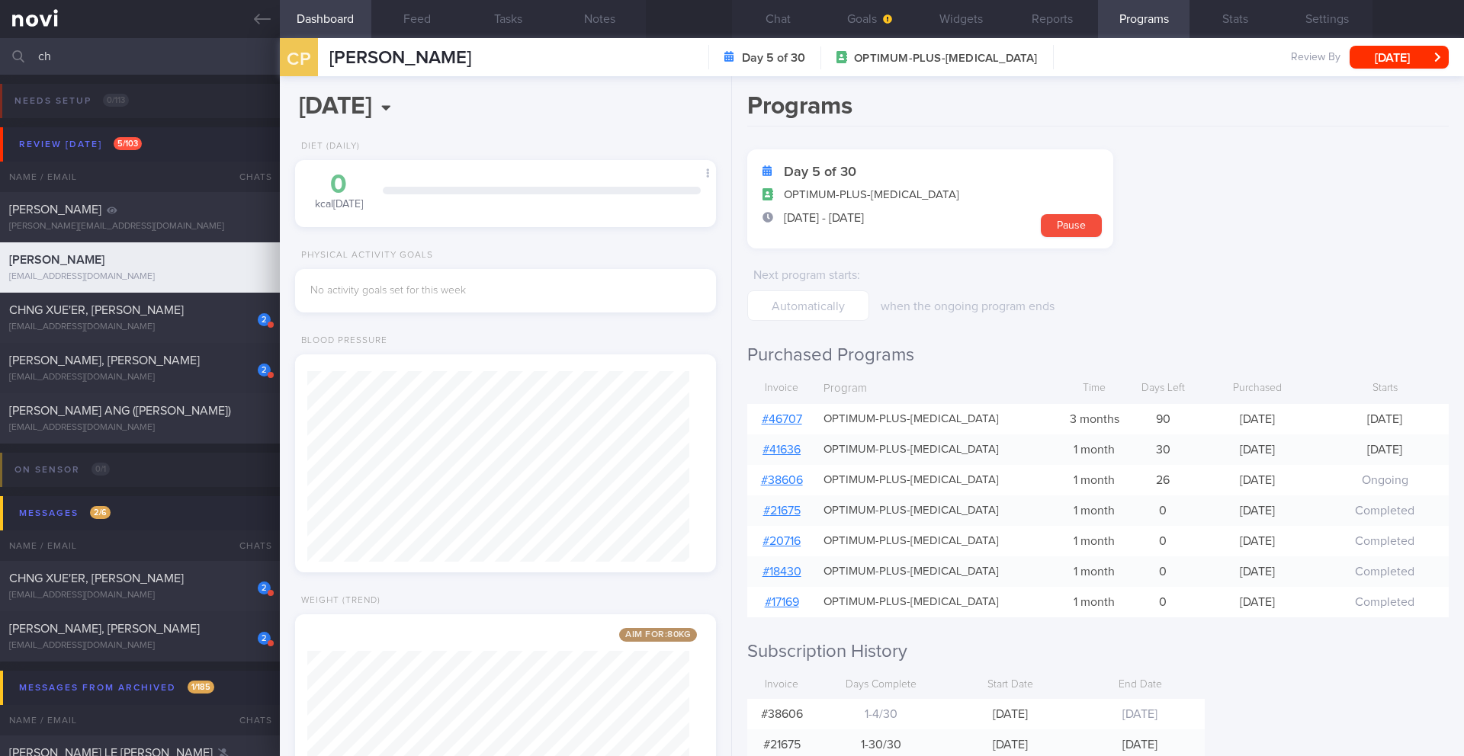
type input "c"
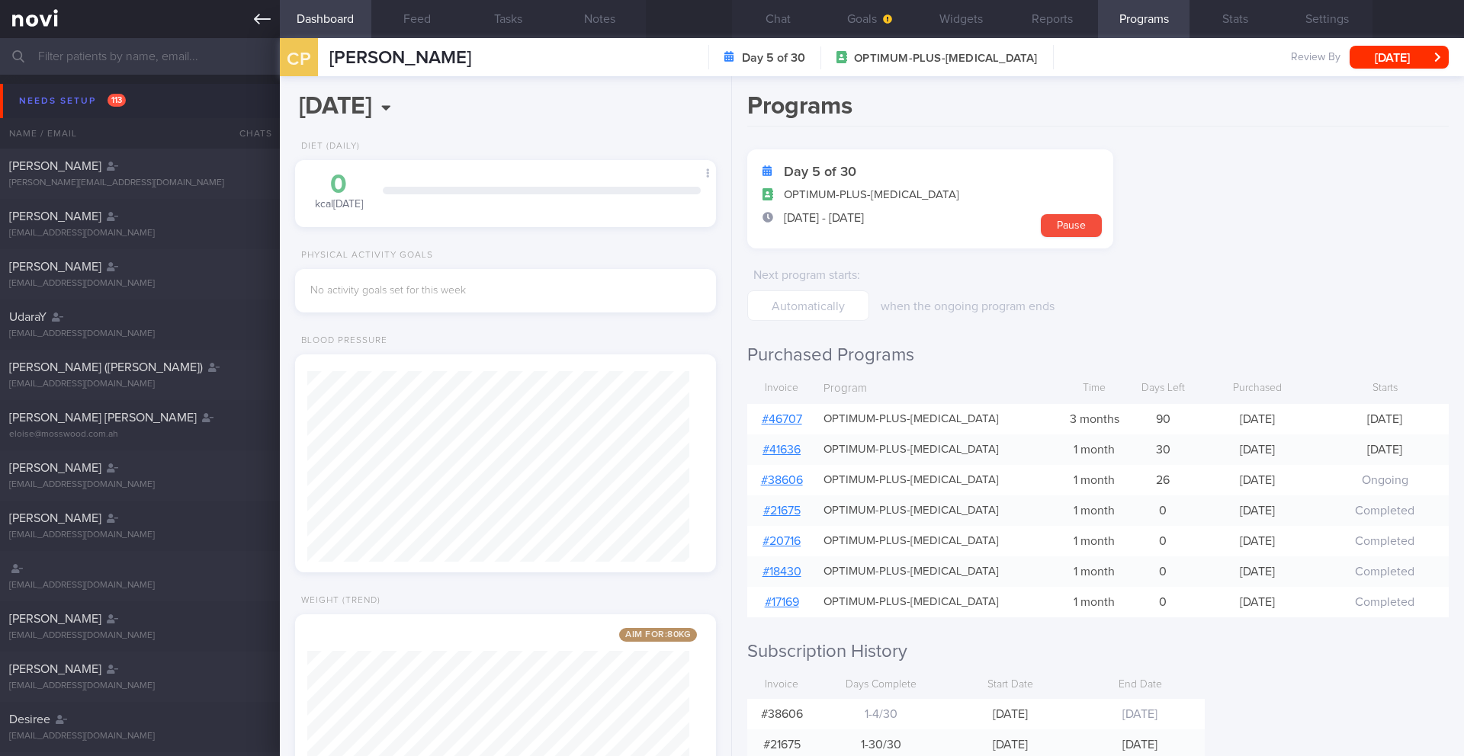
click at [260, 14] on icon at bounding box center [262, 19] width 17 height 17
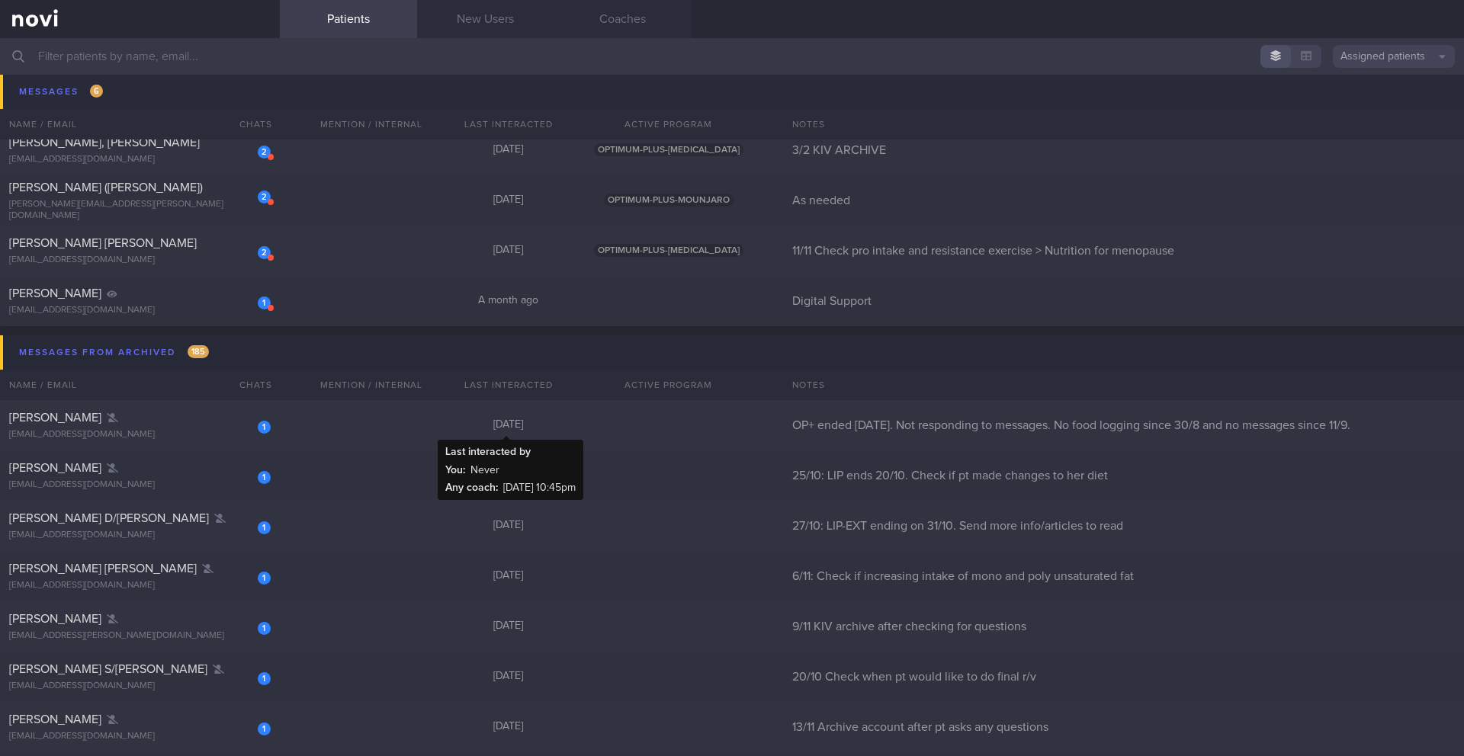
scroll to position [11264, 0]
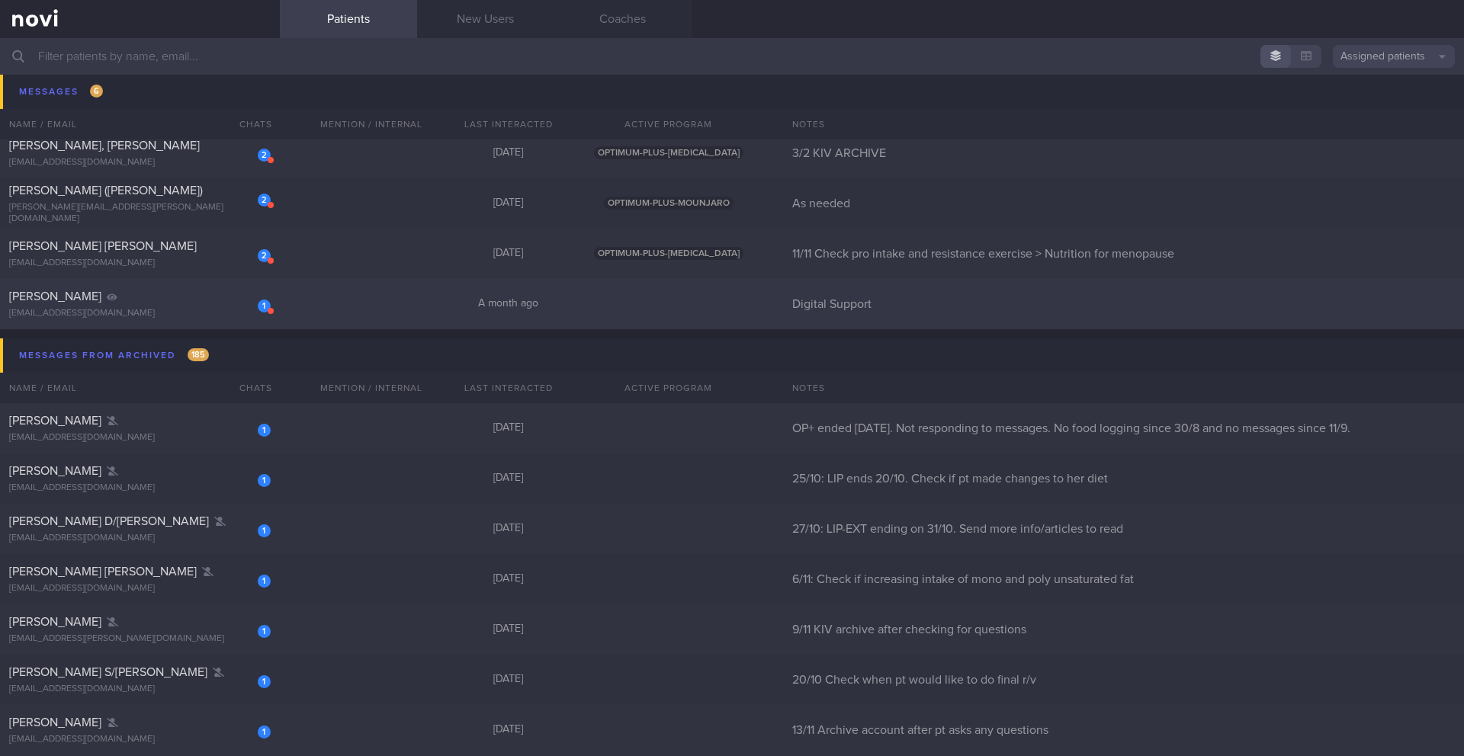
click at [171, 291] on div "[PERSON_NAME]" at bounding box center [138, 296] width 258 height 15
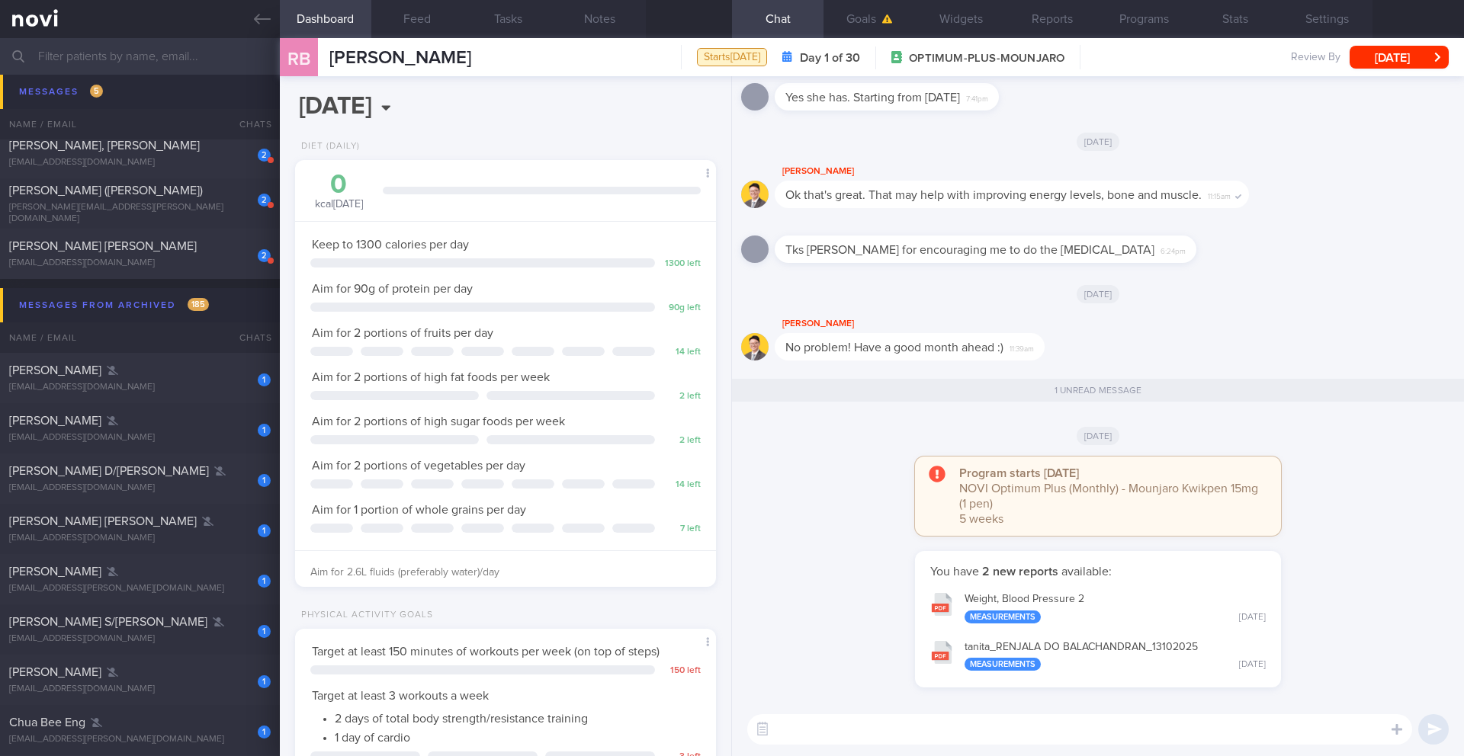
scroll to position [213, 383]
click at [1400, 55] on button "[DATE]" at bounding box center [1399, 57] width 99 height 23
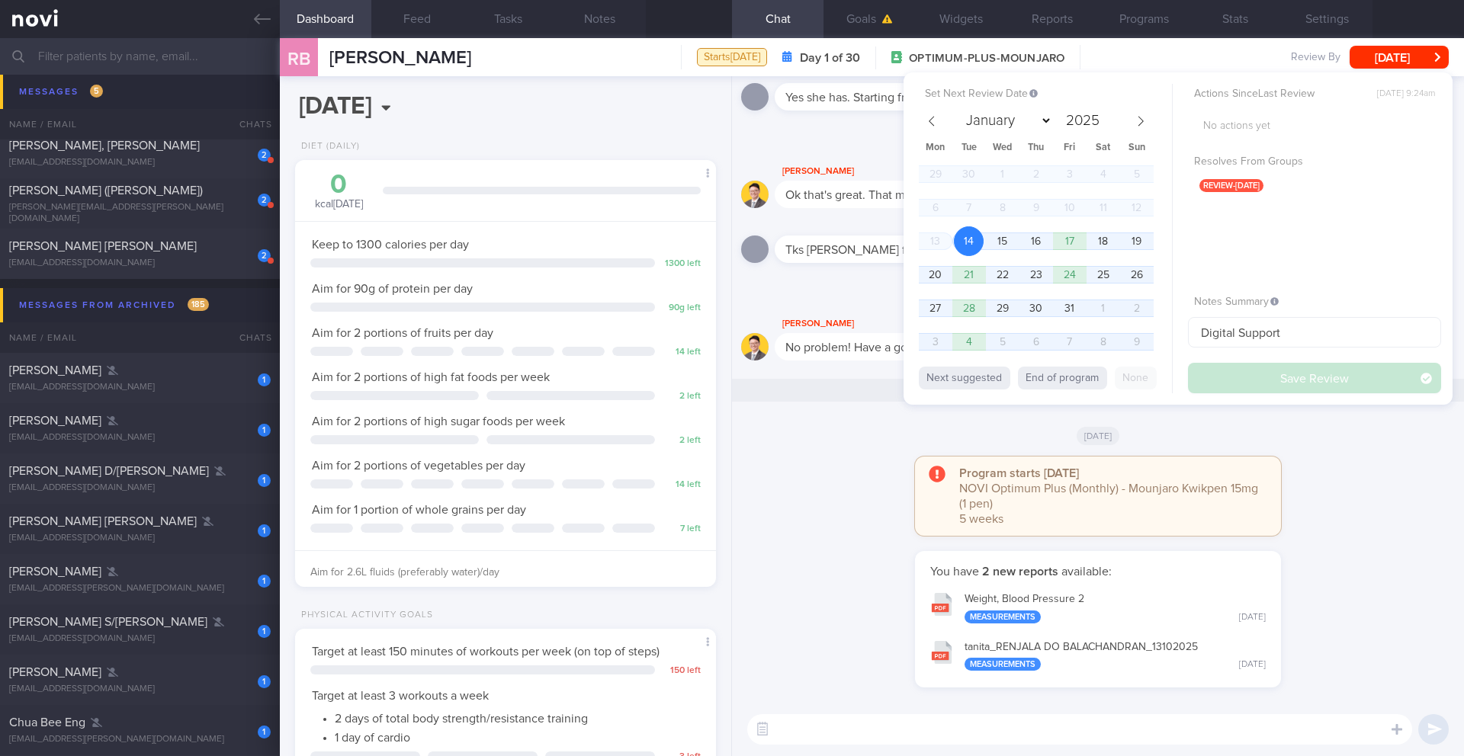
click at [517, 56] on div "RB [PERSON_NAME] [PERSON_NAME] [EMAIL_ADDRESS][DOMAIN_NAME] Starts [DATE] Day 1…" at bounding box center [872, 57] width 1184 height 38
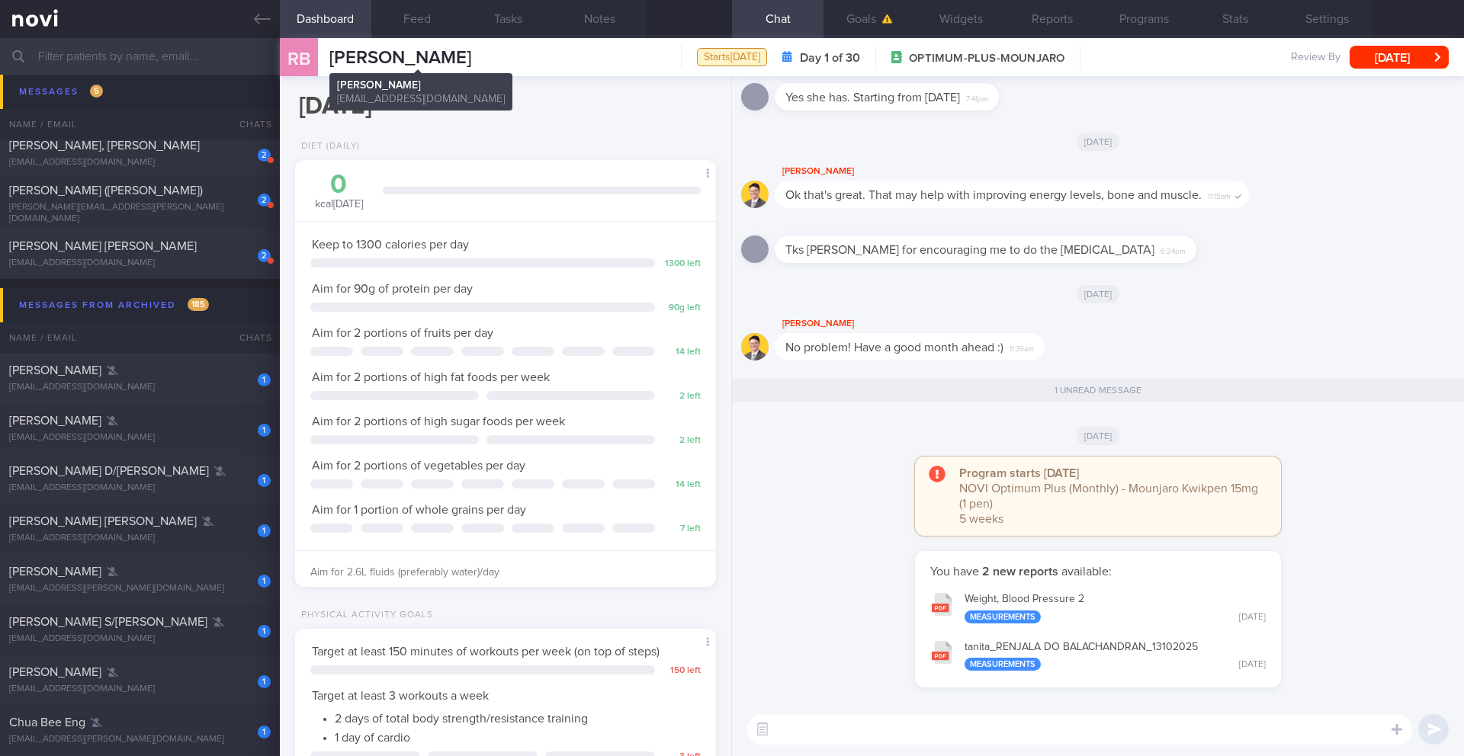
drag, startPoint x: 517, startPoint y: 55, endPoint x: 322, endPoint y: 58, distance: 195.2
click at [322, 58] on div "RB [PERSON_NAME] [PERSON_NAME] [EMAIL_ADDRESS][DOMAIN_NAME] Starts [DATE] Day 1…" at bounding box center [872, 57] width 1184 height 38
copy div "[PERSON_NAME]"
click at [1382, 72] on div "RB [PERSON_NAME] [PERSON_NAME] [EMAIL_ADDRESS][DOMAIN_NAME] Starts [DATE] Day 1…" at bounding box center [872, 57] width 1184 height 38
click at [1383, 64] on button "[DATE]" at bounding box center [1399, 57] width 99 height 23
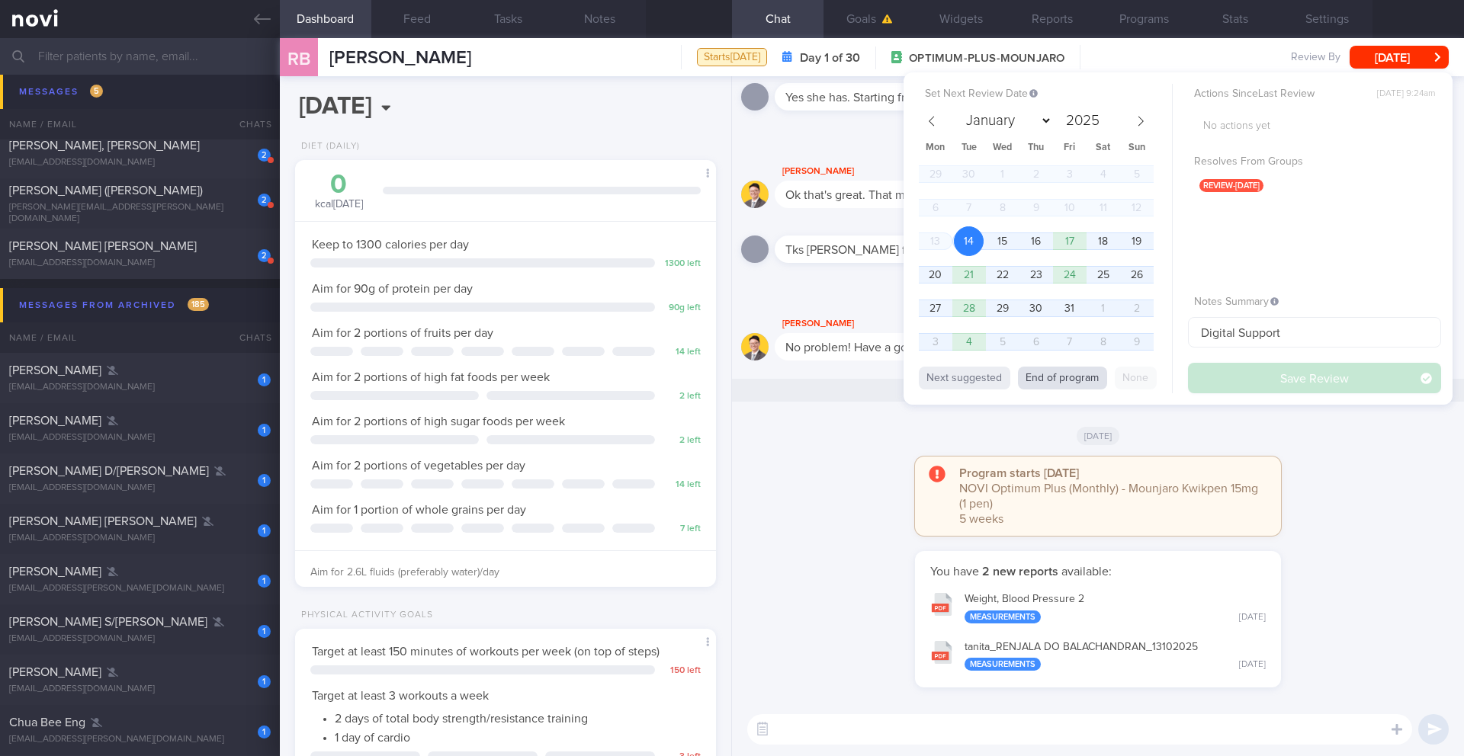
click at [1070, 376] on button "End of program" at bounding box center [1062, 378] width 89 height 23
select select "10"
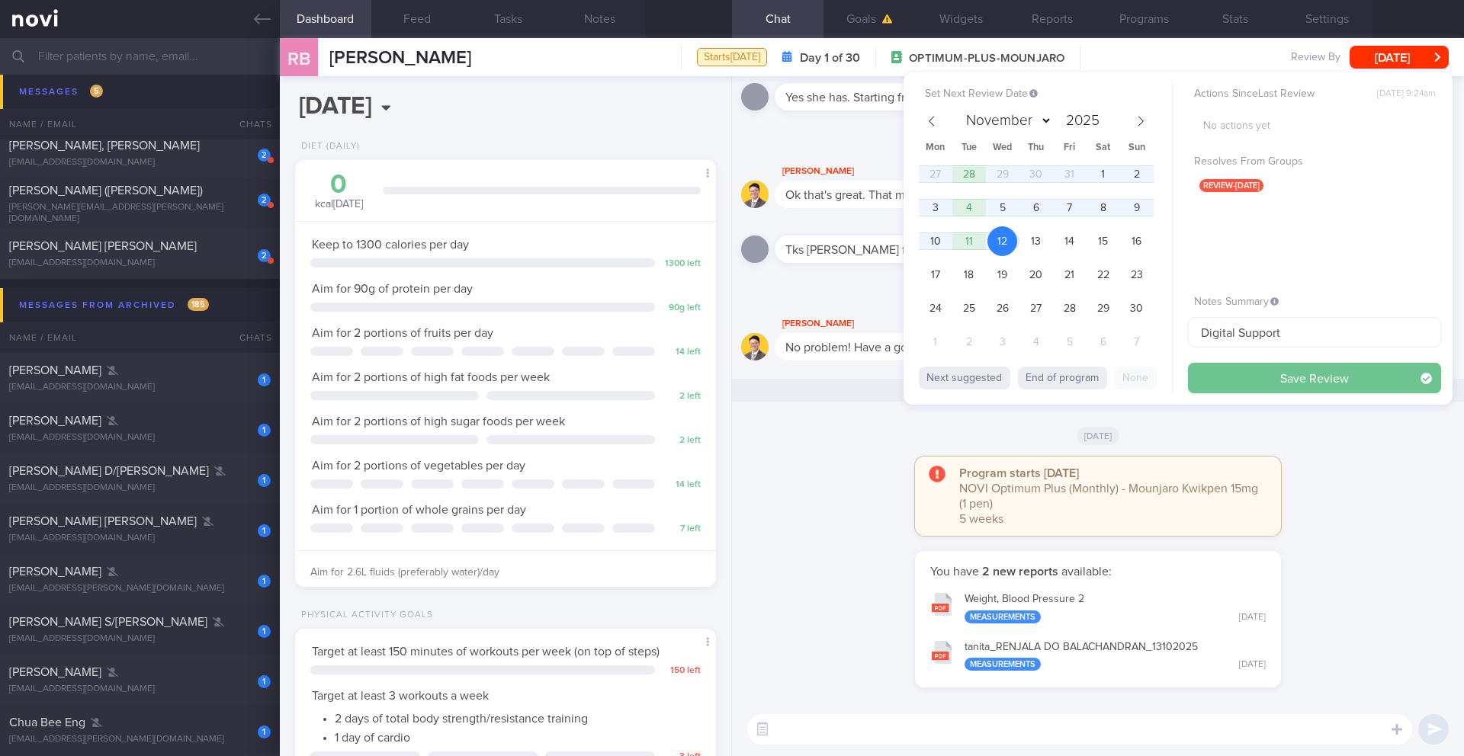
click at [1274, 378] on button "Save Review" at bounding box center [1314, 378] width 253 height 31
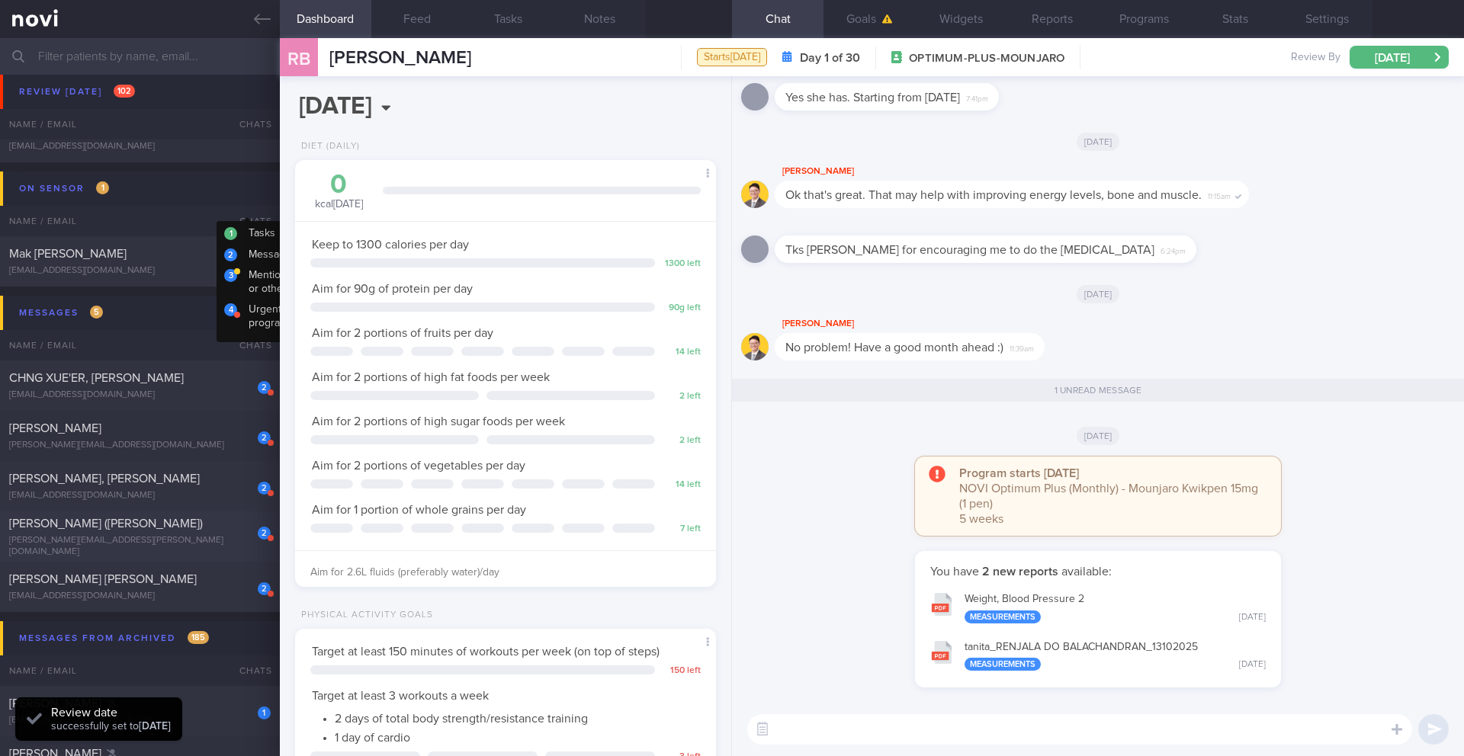
scroll to position [10904, 0]
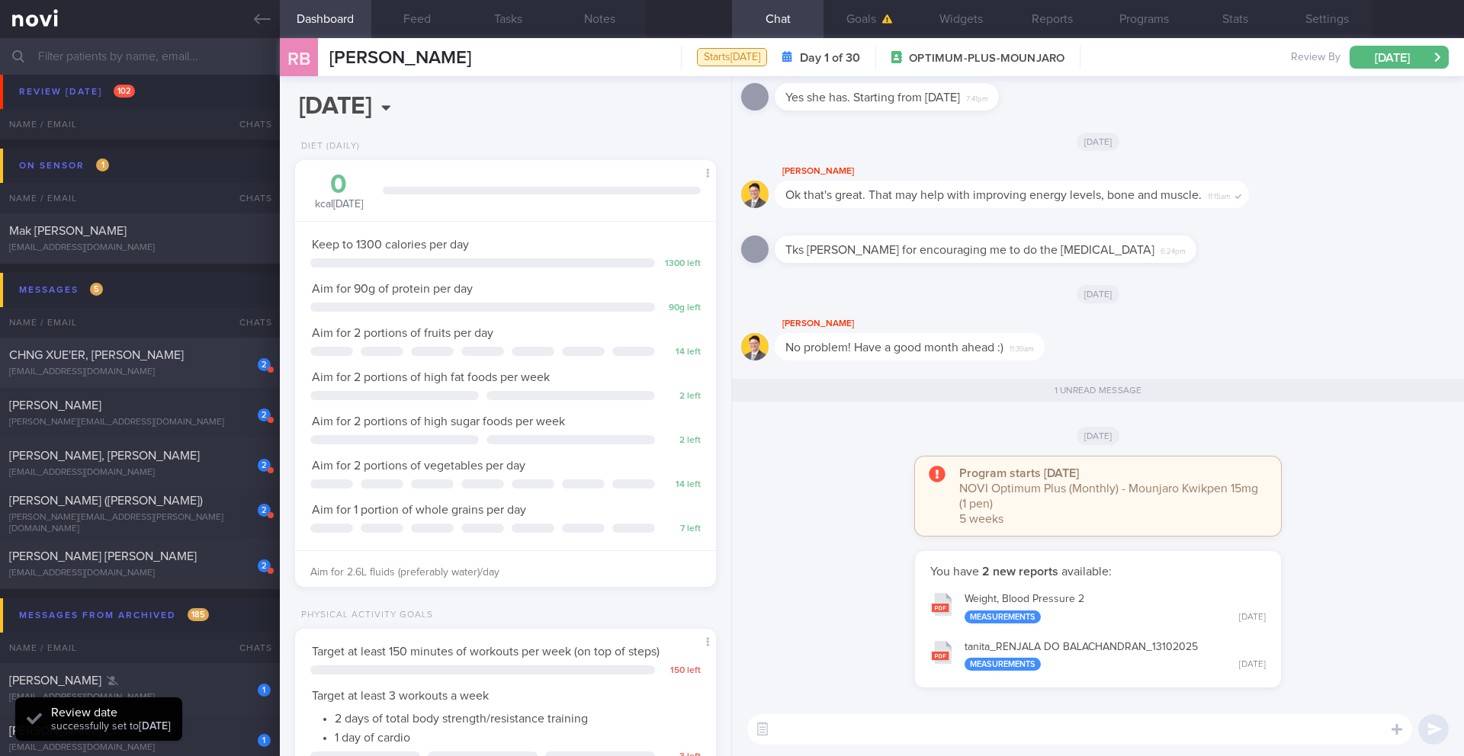
click at [159, 358] on div "CHNG XUE'ER, [PERSON_NAME]" at bounding box center [138, 355] width 258 height 15
type input "24/5 Check in > Send info > Check intake & send info"
select select "9"
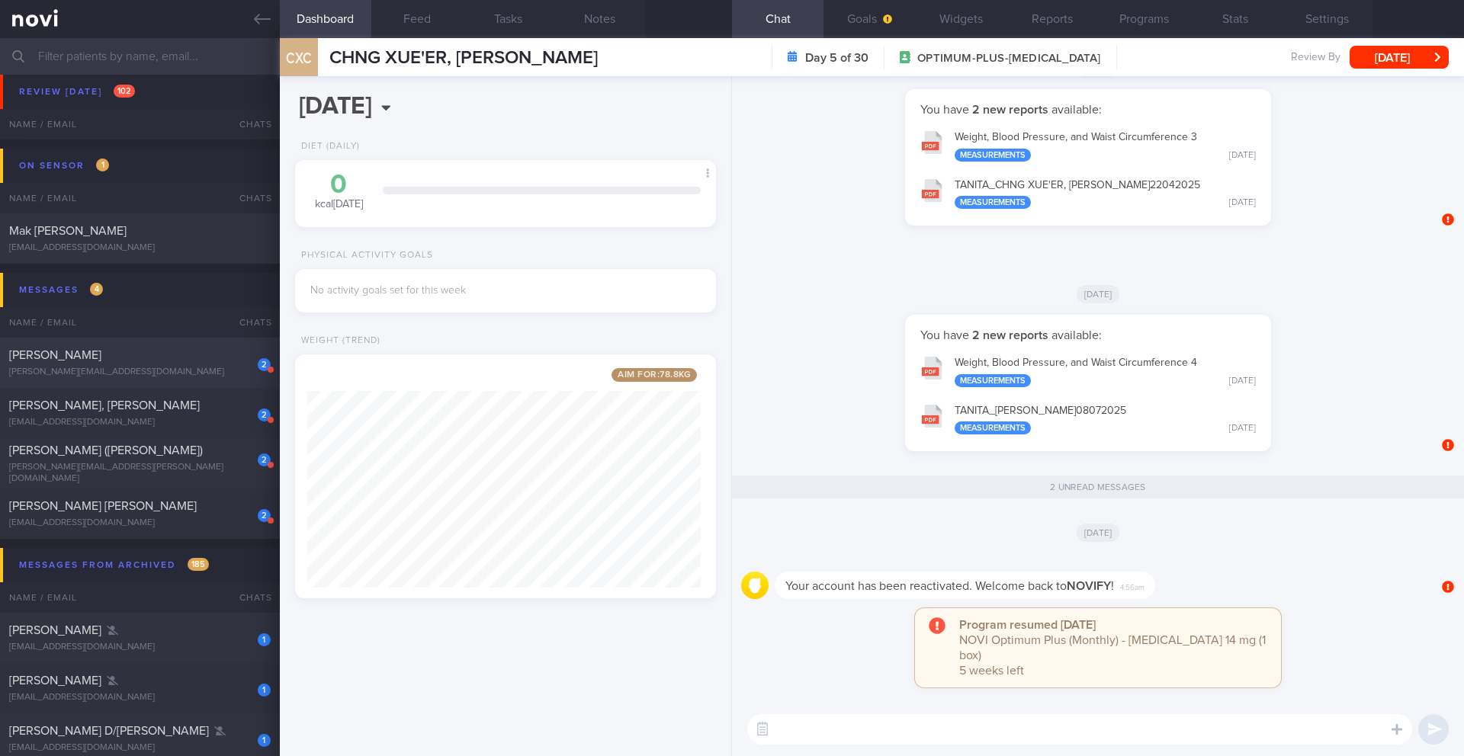
scroll to position [219, 394]
drag, startPoint x: 531, startPoint y: 64, endPoint x: 316, endPoint y: 61, distance: 215.8
click at [316, 61] on div "CXC [PERSON_NAME], [PERSON_NAME] [PERSON_NAME], [PERSON_NAME] [PERSON_NAME][EMA…" at bounding box center [872, 57] width 1184 height 38
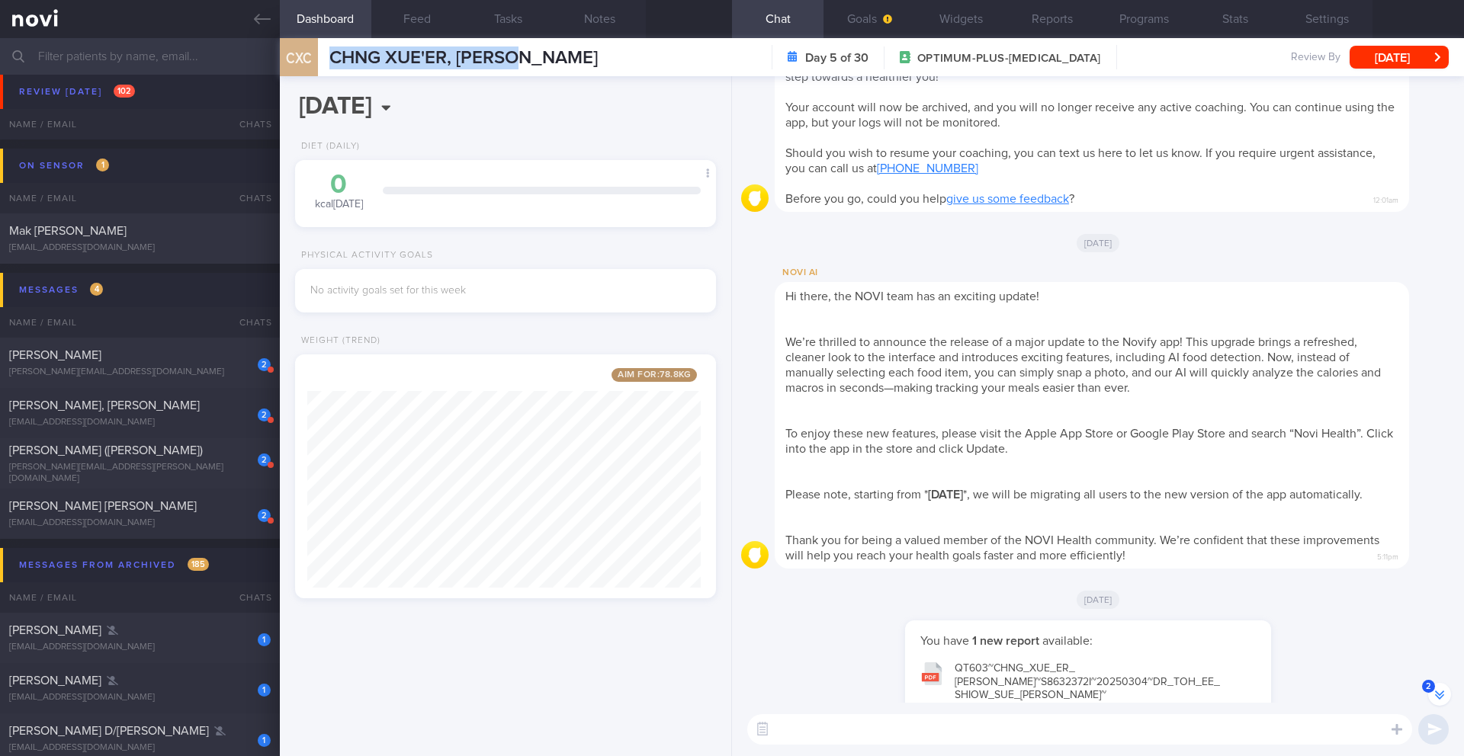
scroll to position [-1093, 0]
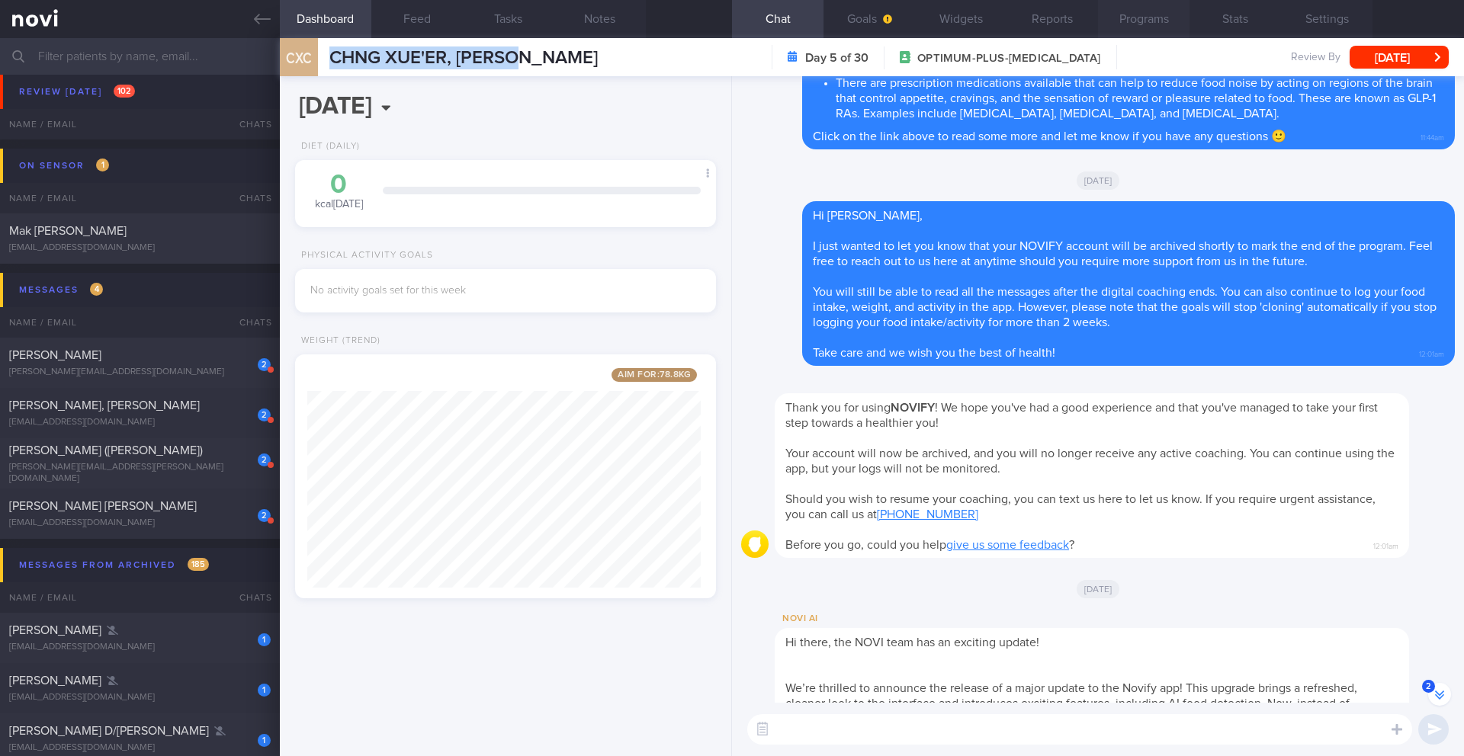
click at [1162, 14] on button "Programs" at bounding box center [1144, 19] width 92 height 38
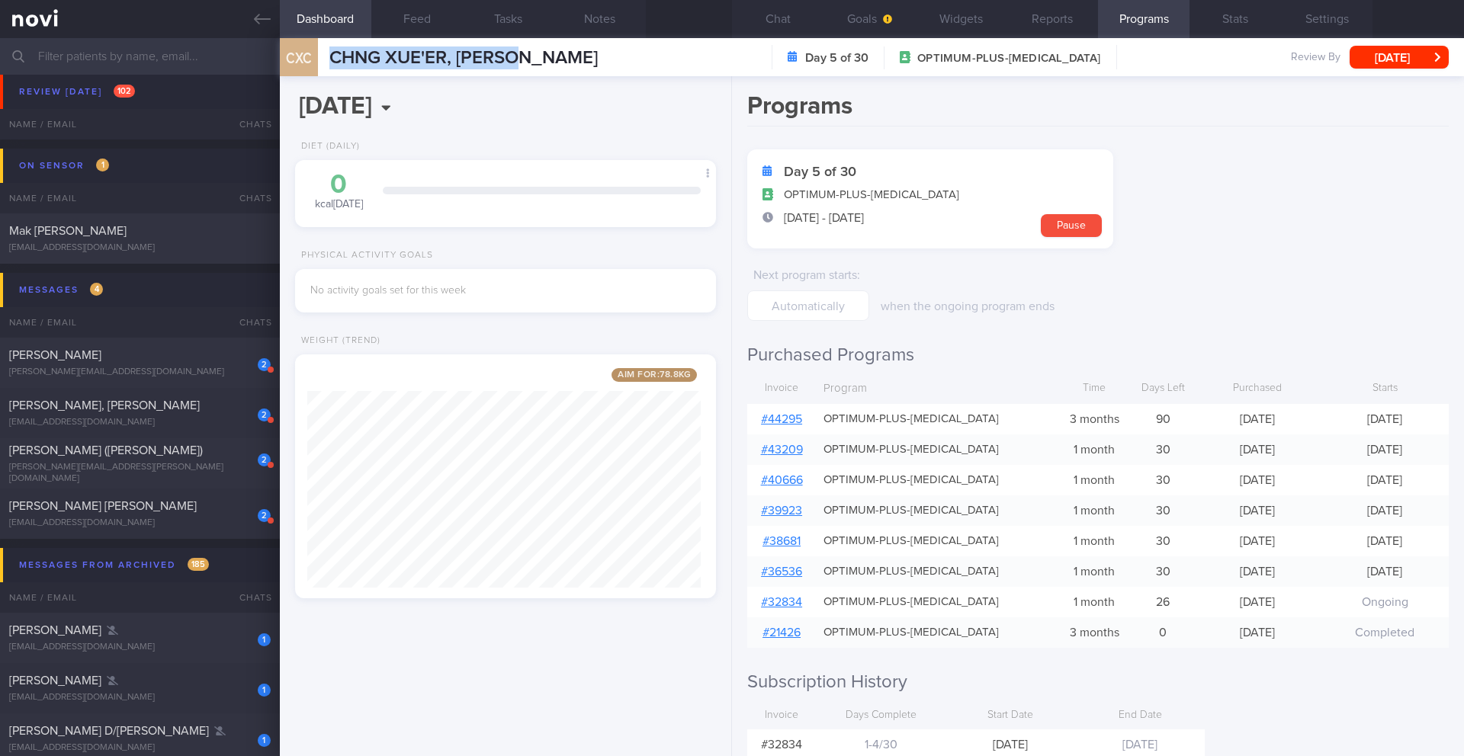
scroll to position [-1049, 0]
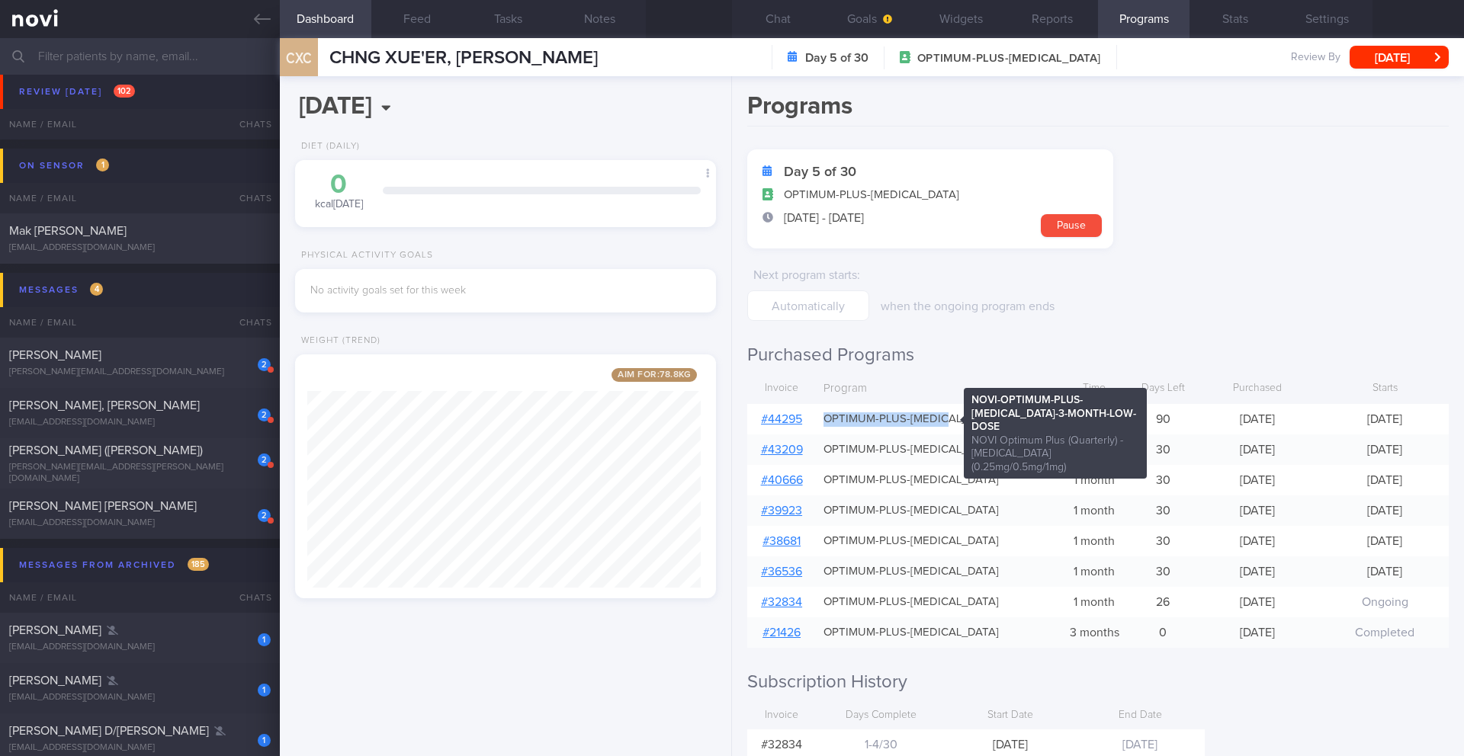
drag, startPoint x: 962, startPoint y: 418, endPoint x: 954, endPoint y: 419, distance: 7.8
click at [954, 419] on div "OPTIMUM-PLUS-[MEDICAL_DATA]" at bounding box center [936, 419] width 240 height 30
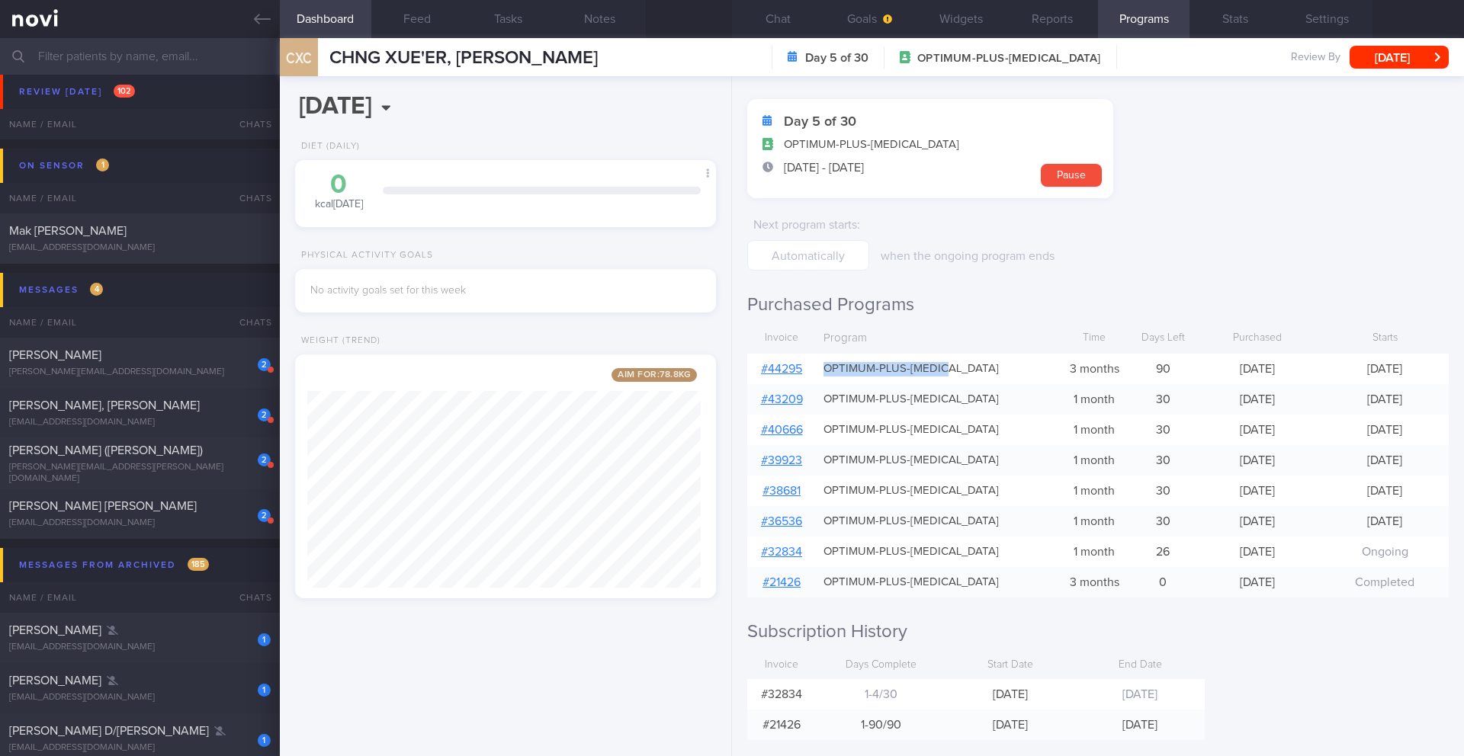
scroll to position [72, 0]
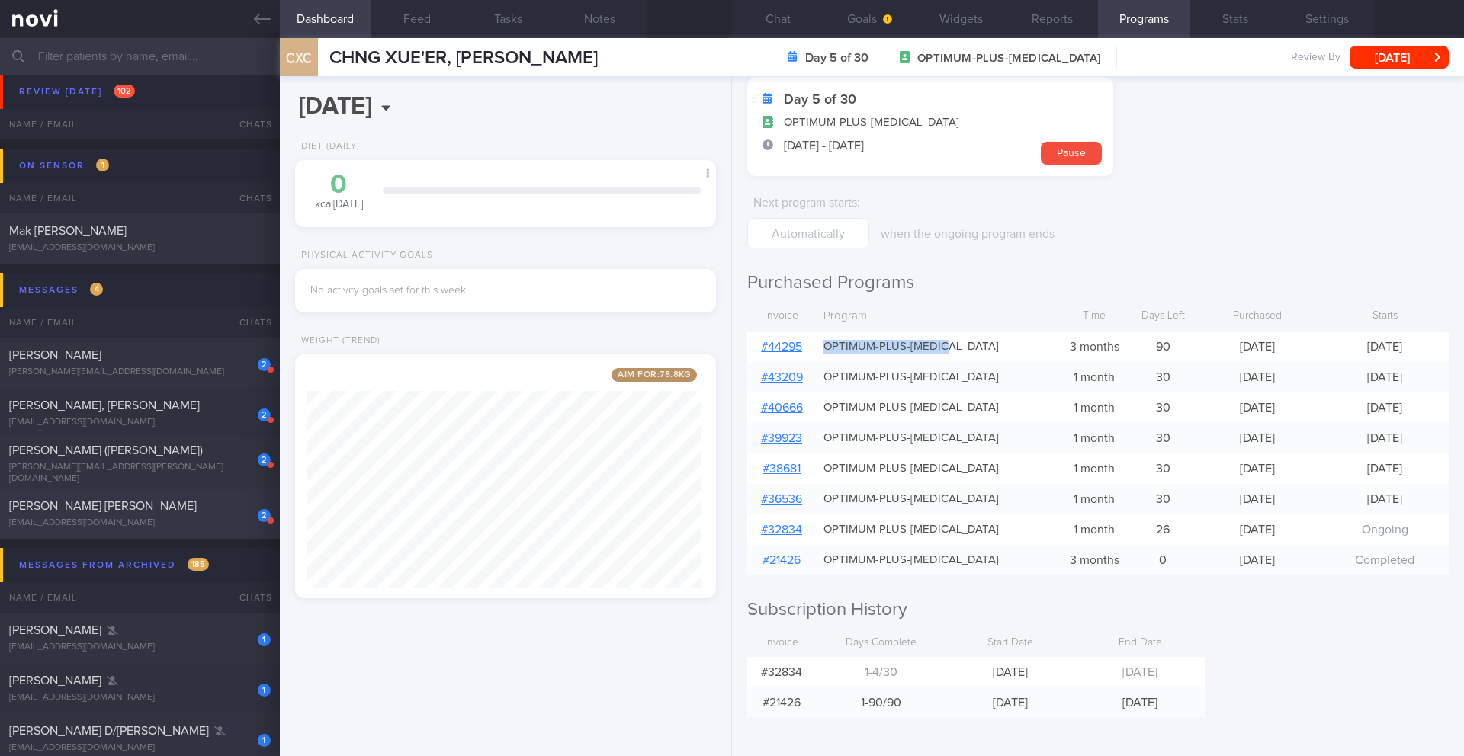
click at [175, 525] on div "[EMAIL_ADDRESS][DOMAIN_NAME]" at bounding box center [140, 523] width 262 height 11
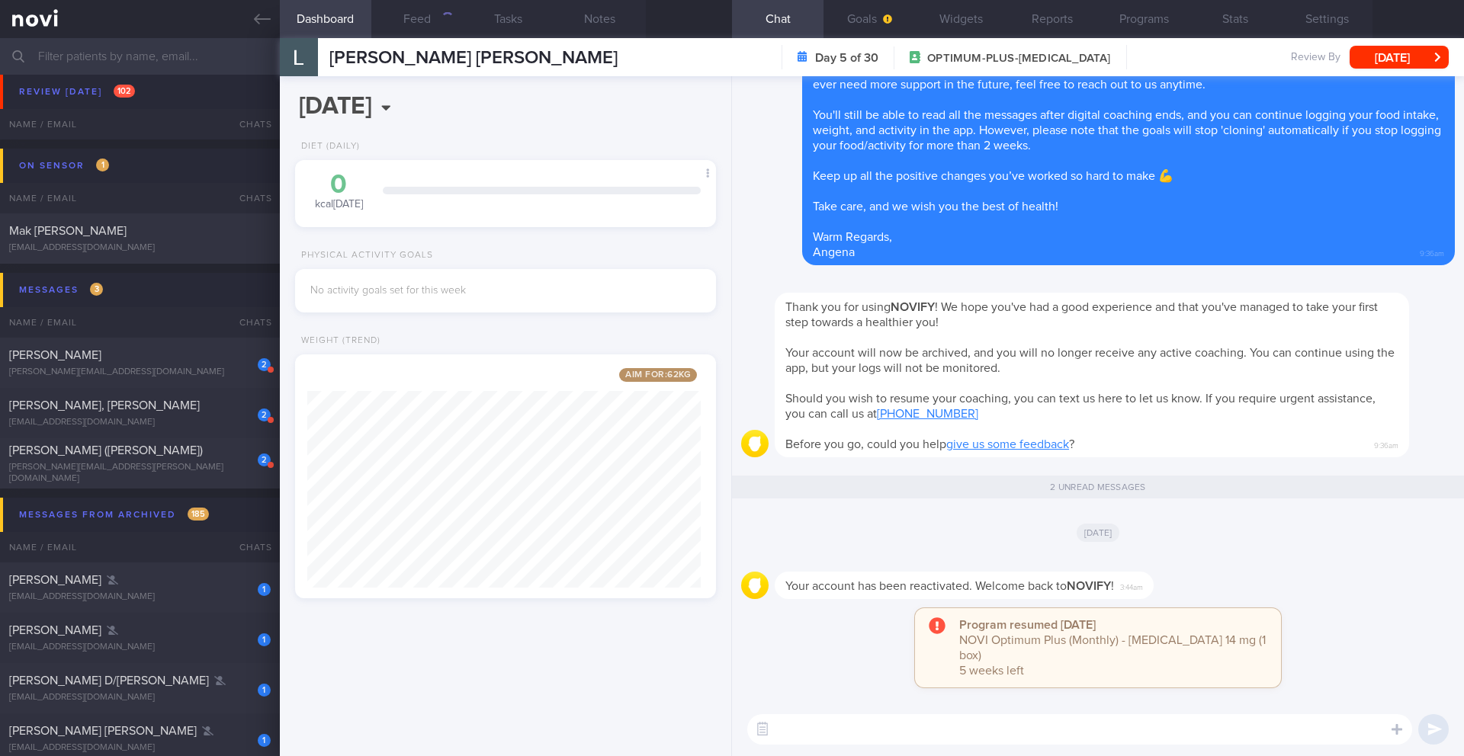
scroll to position [219, 394]
drag, startPoint x: 506, startPoint y: 56, endPoint x: 323, endPoint y: 53, distance: 183.0
click at [323, 53] on div "[PERSON_NAME] [PERSON_NAME] [PERSON_NAME] [EMAIL_ADDRESS][DOMAIN_NAME] Day 5 of…" at bounding box center [872, 57] width 1184 height 38
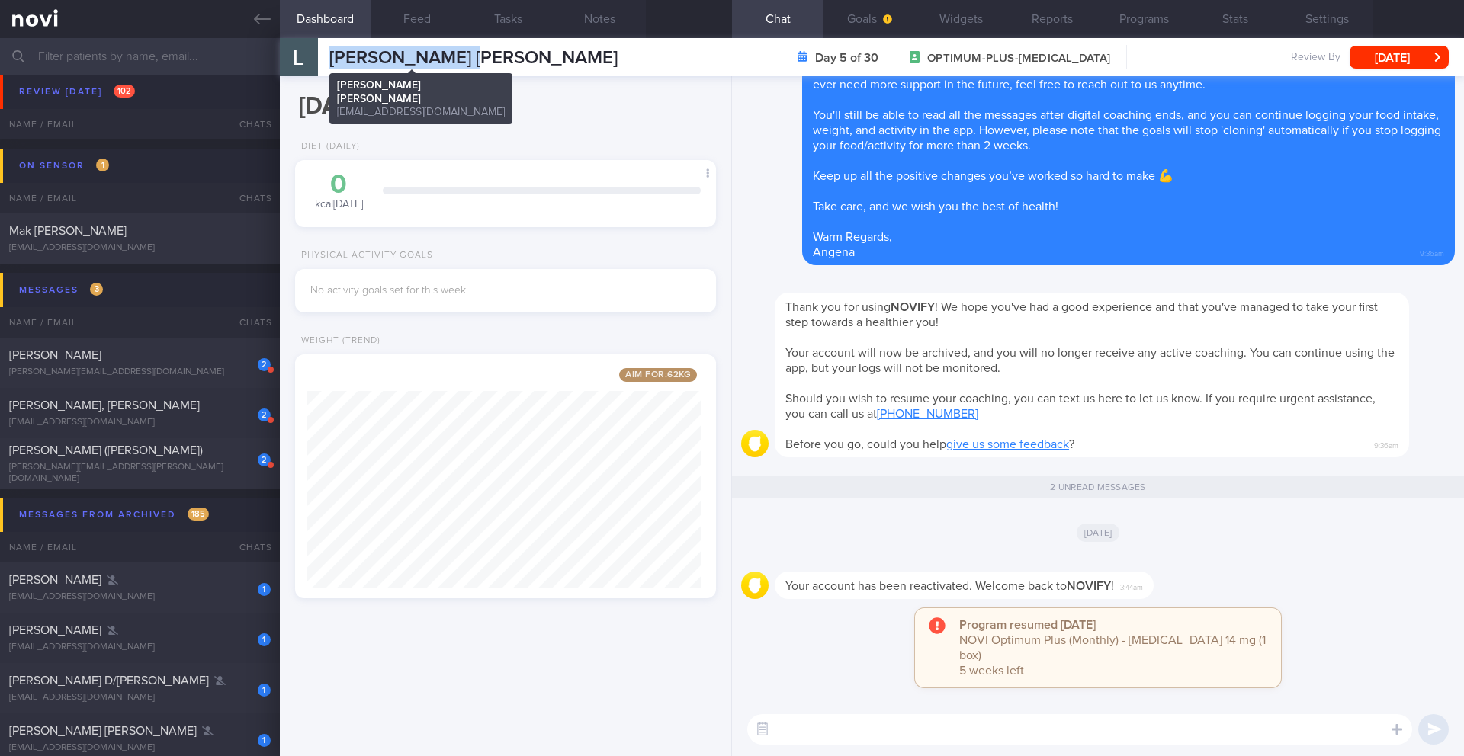
copy div "[PERSON_NAME] [PERSON_NAME]"
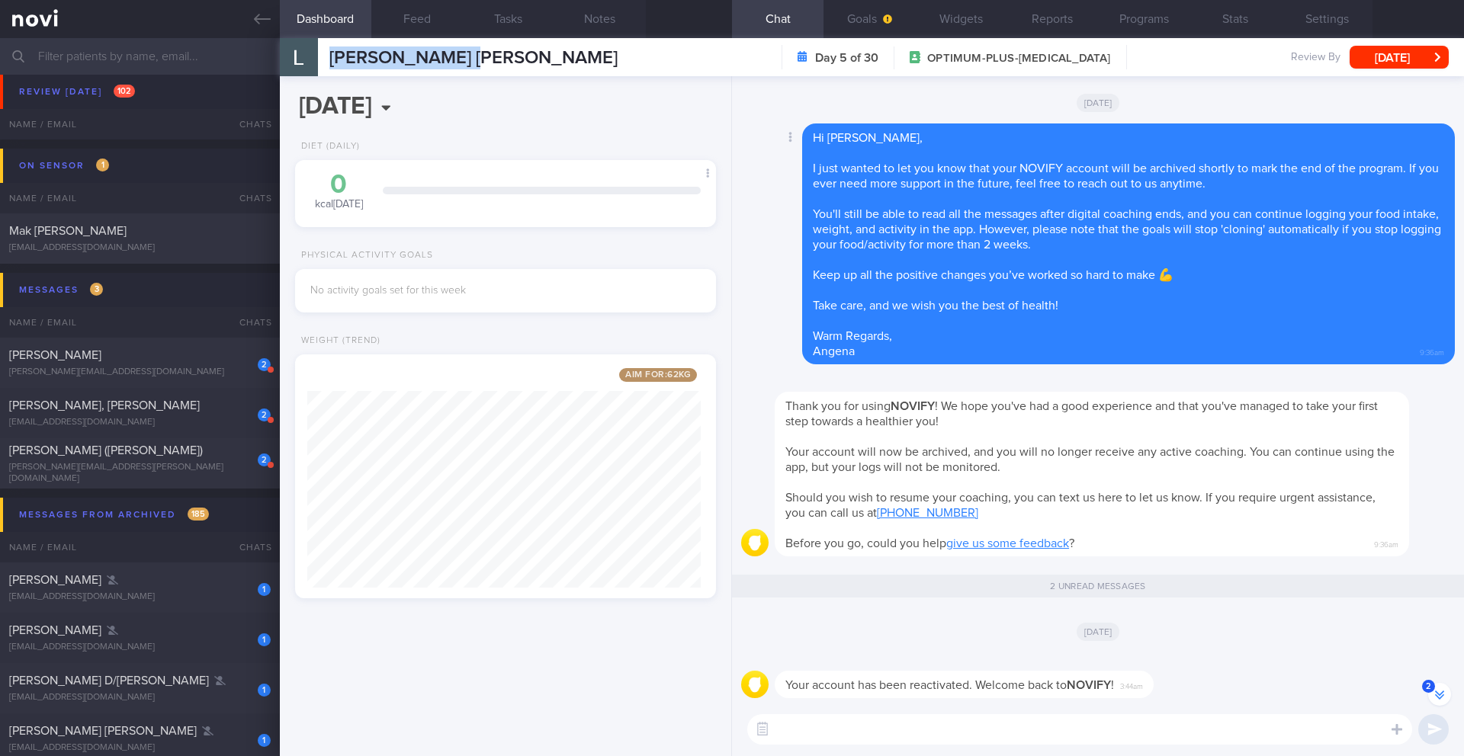
scroll to position [0, 0]
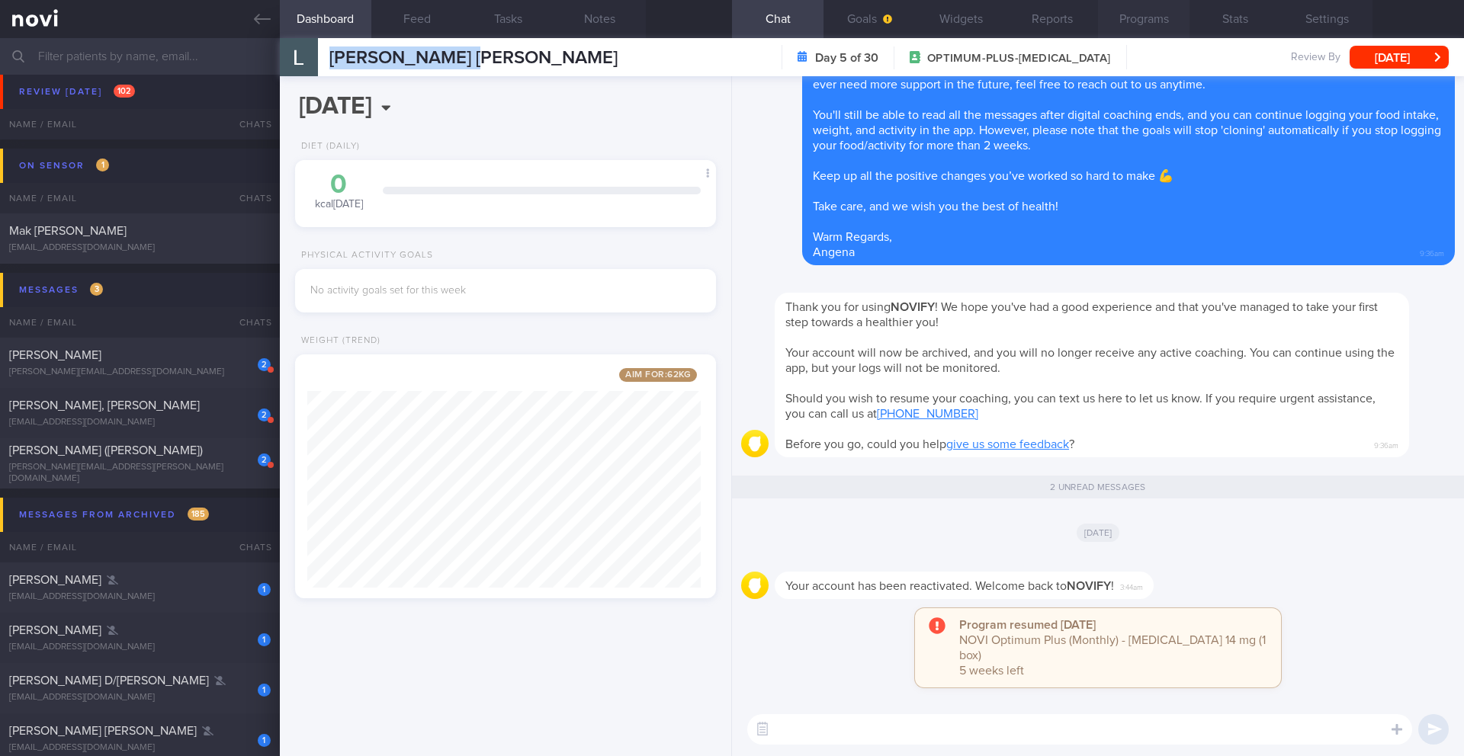
click at [1152, 18] on button "Programs" at bounding box center [1144, 19] width 92 height 38
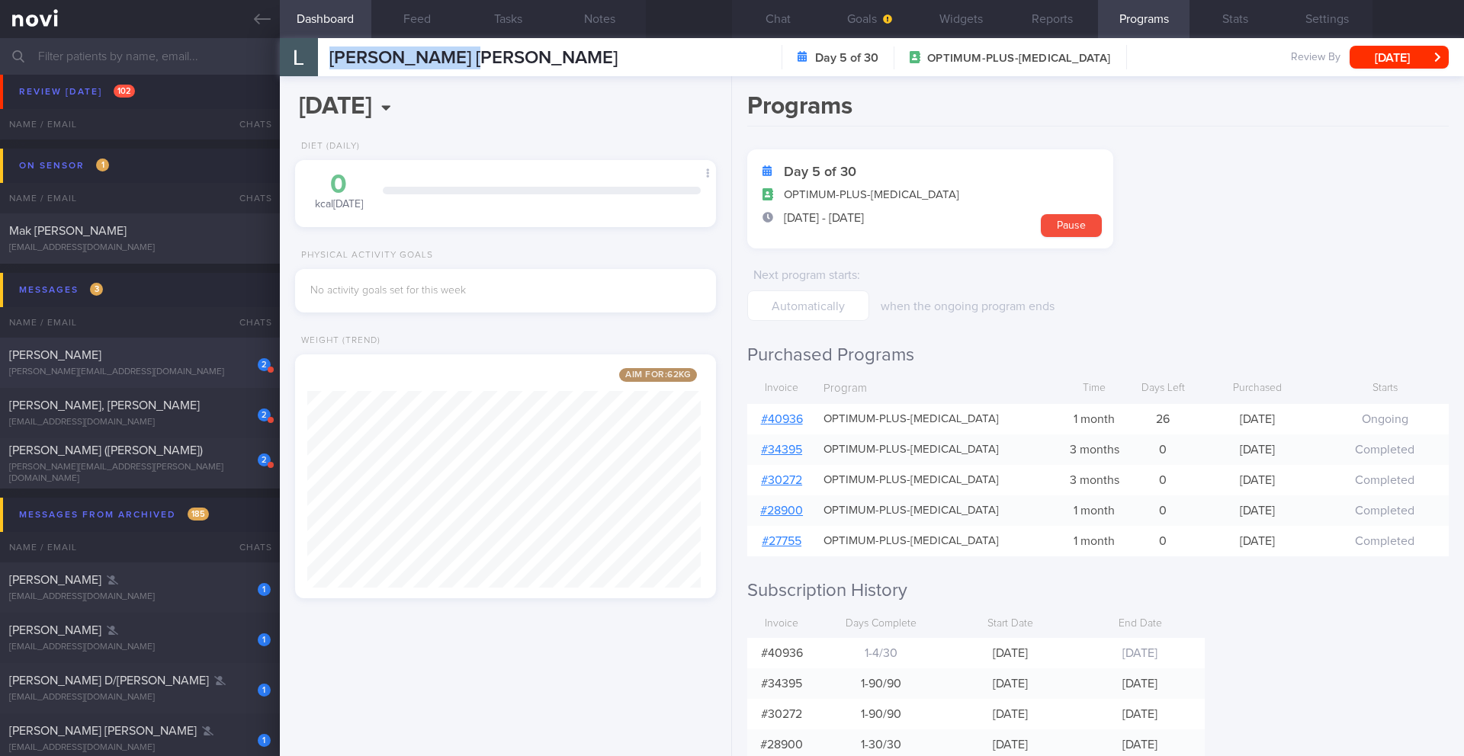
click at [129, 374] on div "[PERSON_NAME][EMAIL_ADDRESS][DOMAIN_NAME]" at bounding box center [140, 372] width 262 height 11
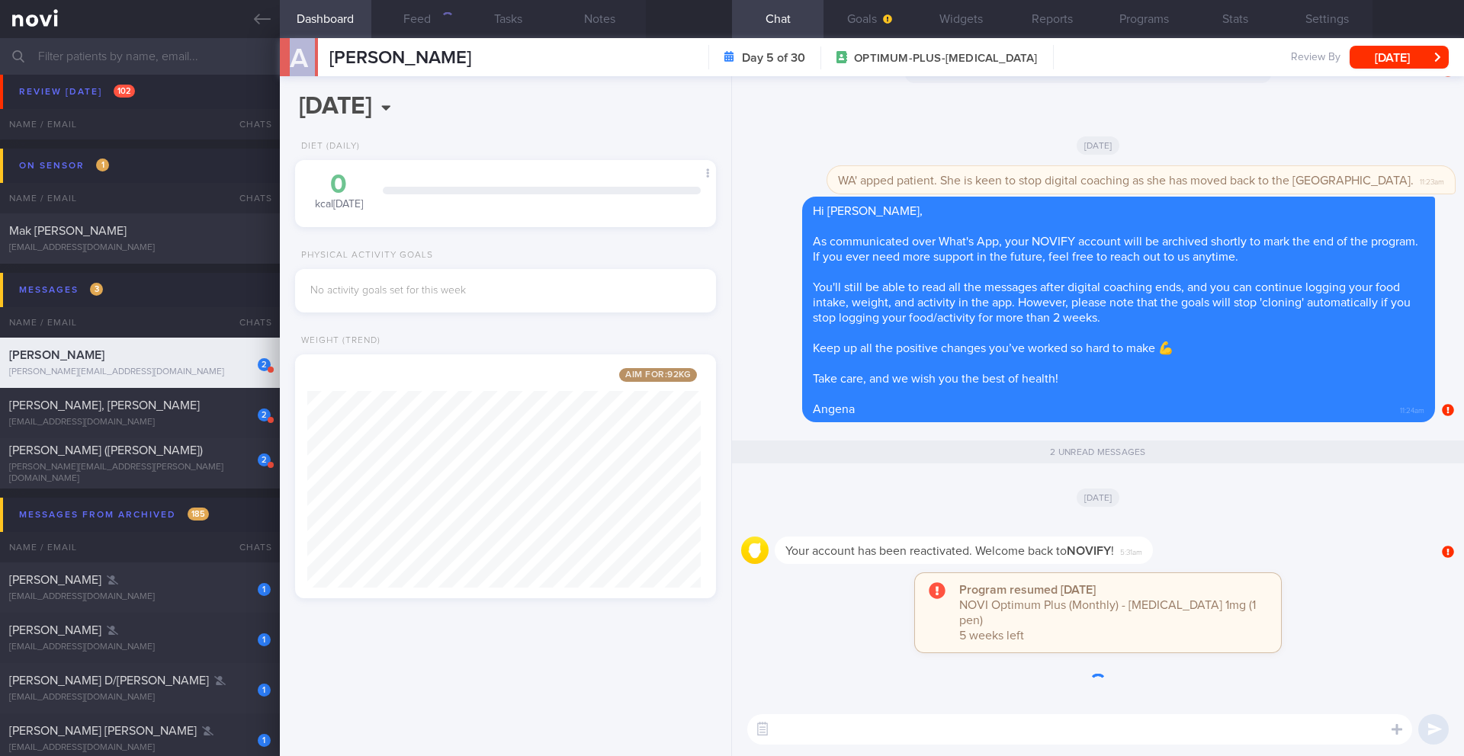
scroll to position [219, 394]
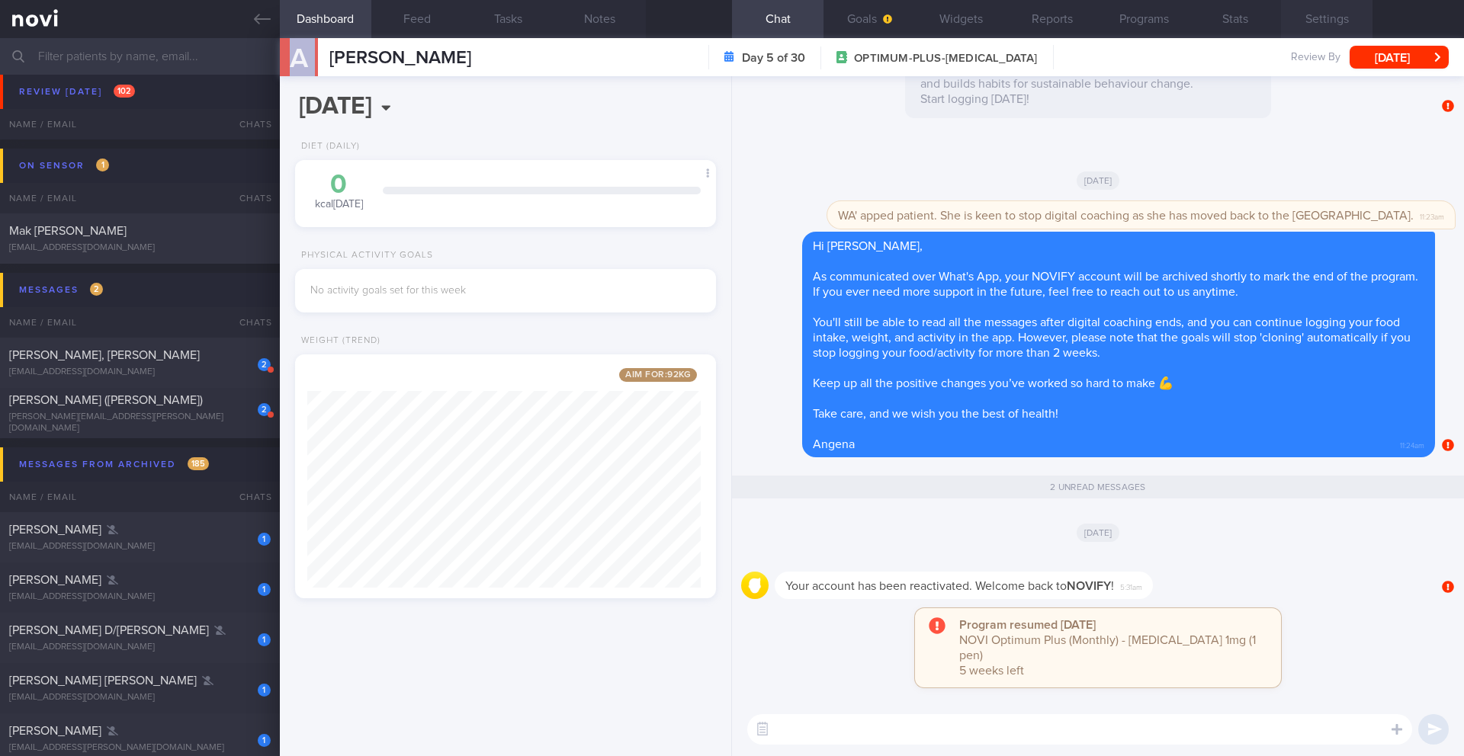
click at [1348, 14] on button "Settings" at bounding box center [1327, 19] width 92 height 38
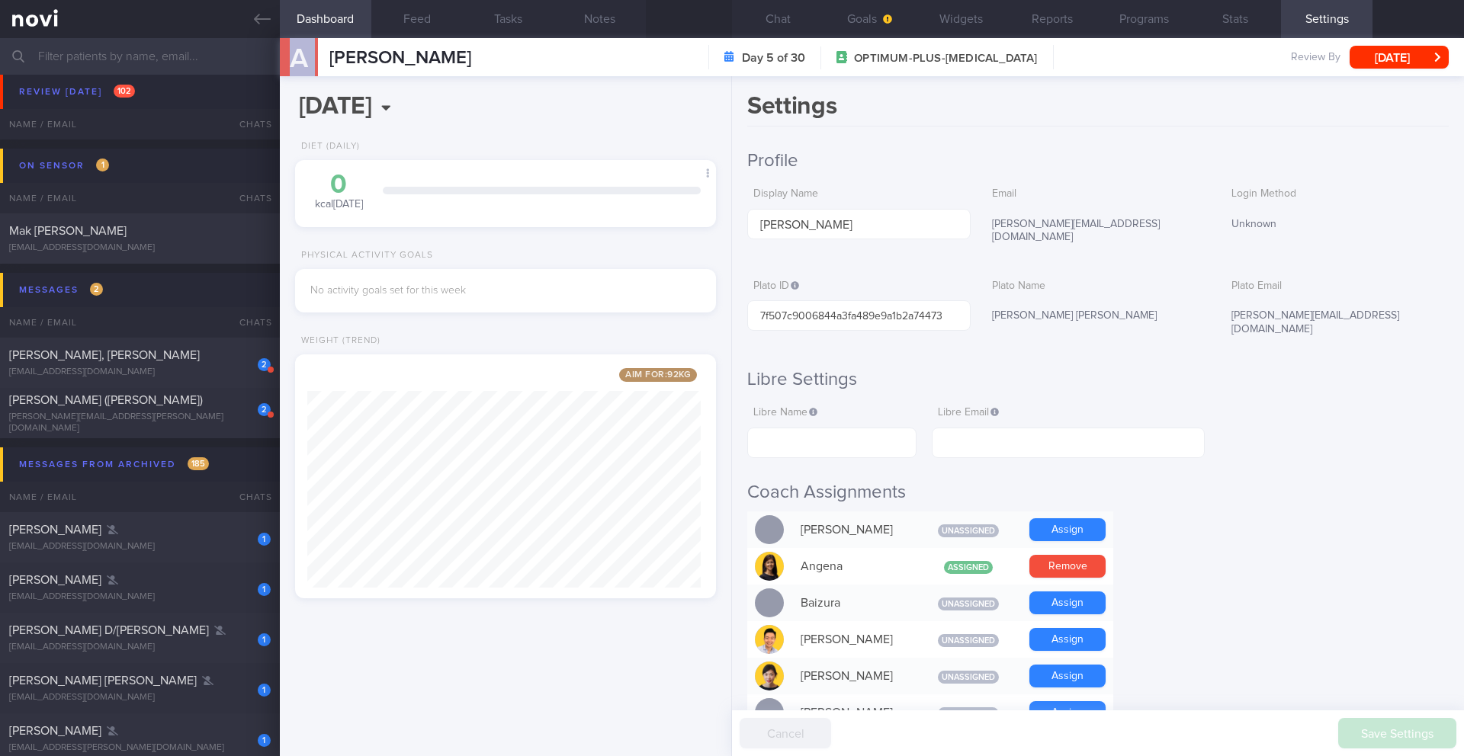
drag, startPoint x: 1140, startPoint y: 303, endPoint x: 991, endPoint y: 302, distance: 148.7
click at [991, 302] on div "[PERSON_NAME] [PERSON_NAME]" at bounding box center [1097, 316] width 223 height 32
drag, startPoint x: 989, startPoint y: 219, endPoint x: 1139, endPoint y: 223, distance: 150.3
click at [1139, 223] on div "[PERSON_NAME][EMAIL_ADDRESS][DOMAIN_NAME]" at bounding box center [1097, 231] width 223 height 45
copy div "[PERSON_NAME][EMAIL_ADDRESS][DOMAIN_NAME]"
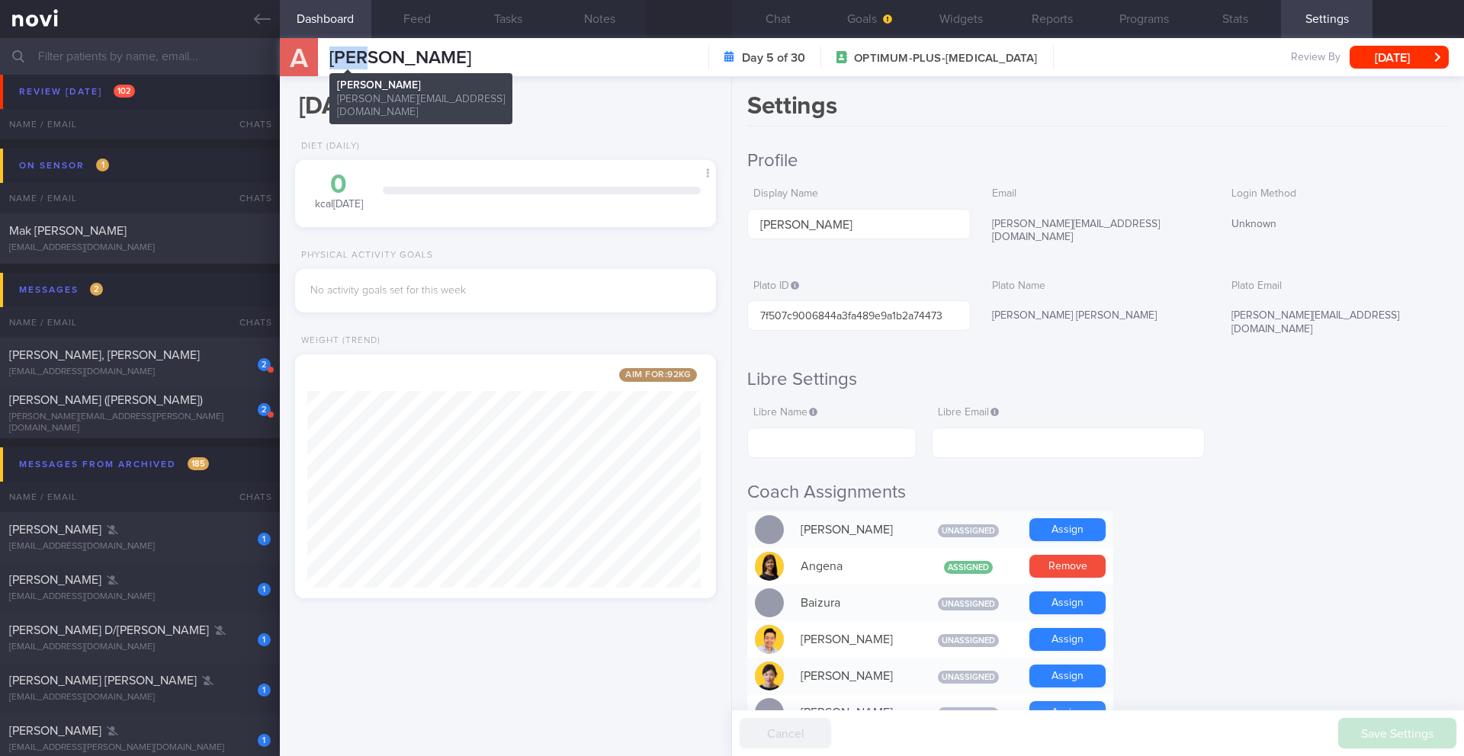
drag, startPoint x: 373, startPoint y: 63, endPoint x: 334, endPoint y: 63, distance: 38.9
click at [332, 63] on div "A [PERSON_NAME] [PERSON_NAME] [PERSON_NAME][EMAIL_ADDRESS][DOMAIN_NAME] Day 5 o…" at bounding box center [872, 57] width 1184 height 38
click at [1161, 26] on button "Programs" at bounding box center [1144, 19] width 92 height 38
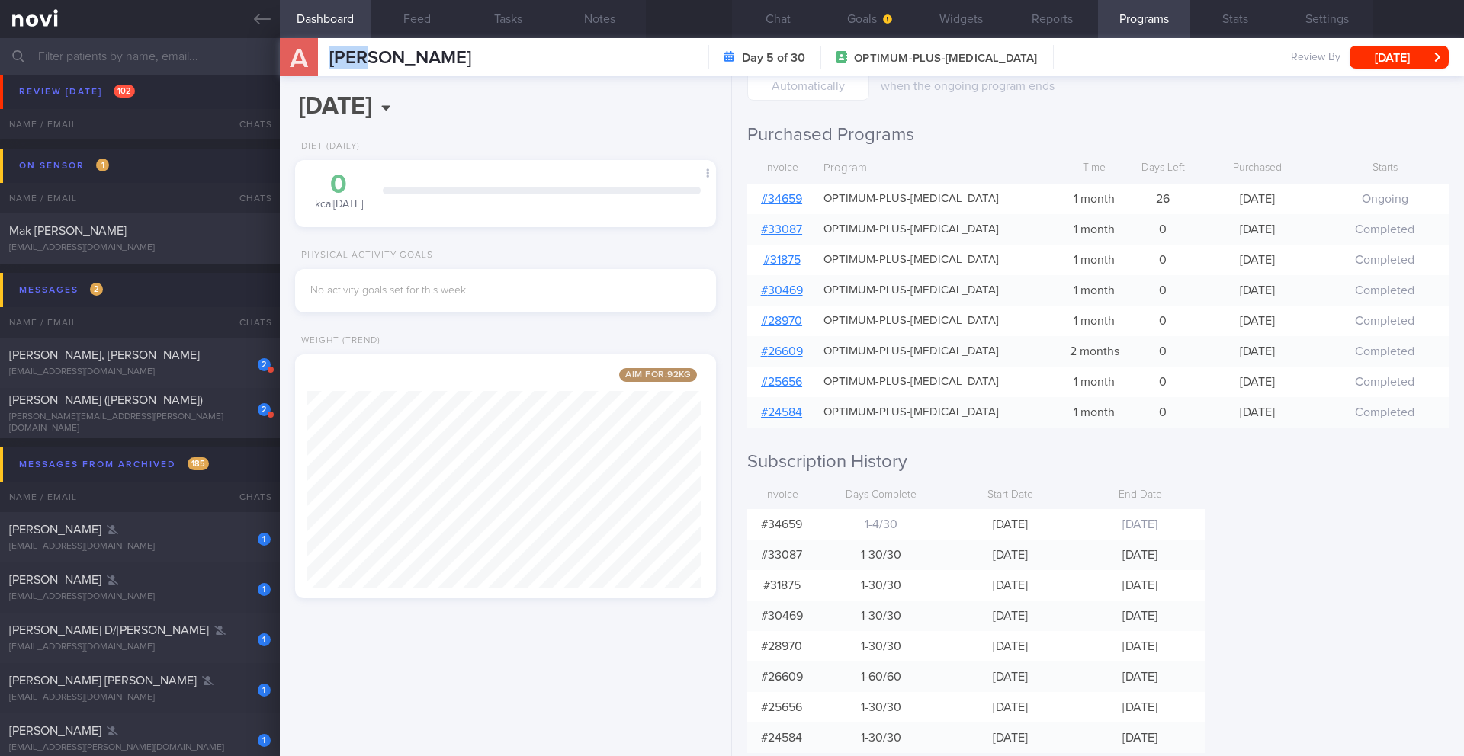
scroll to position [255, 0]
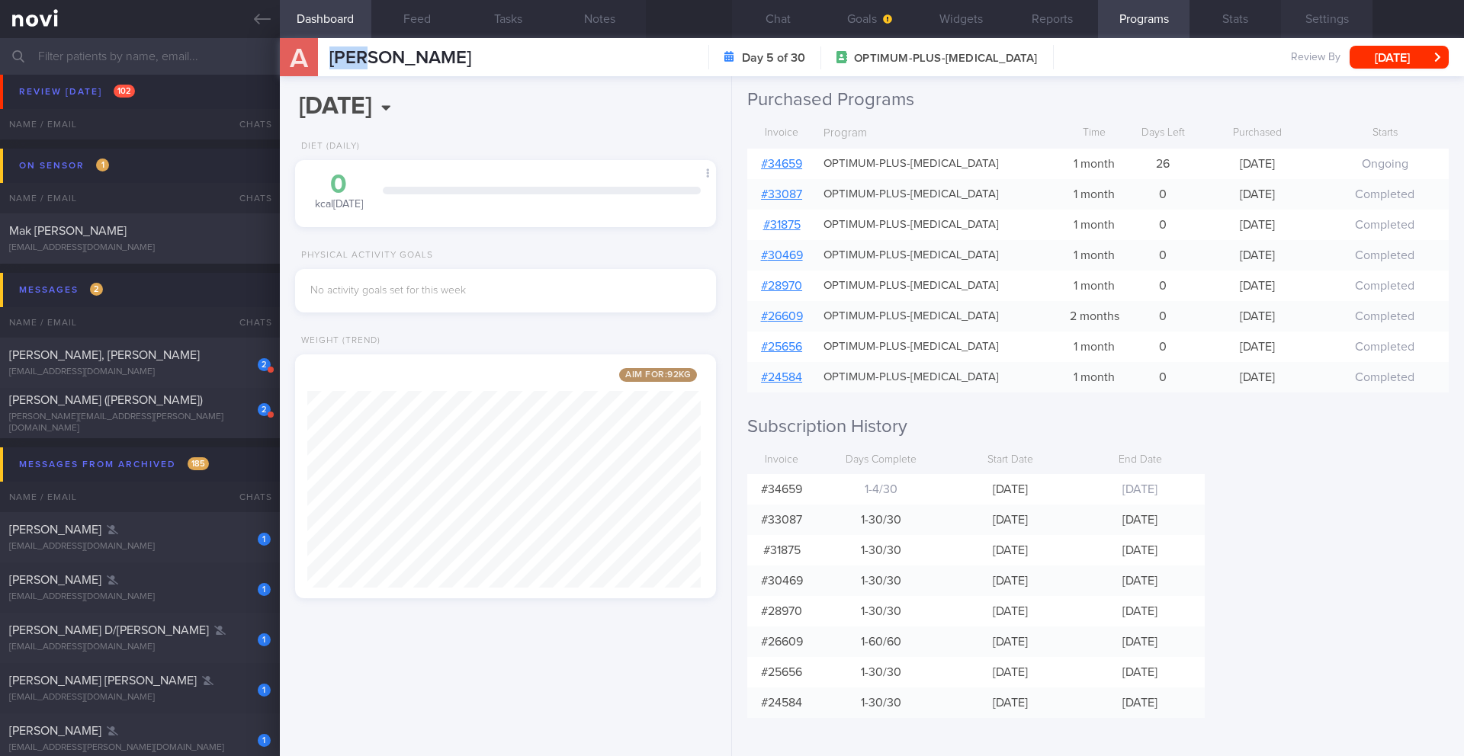
click at [1317, 22] on button "Settings" at bounding box center [1327, 19] width 92 height 38
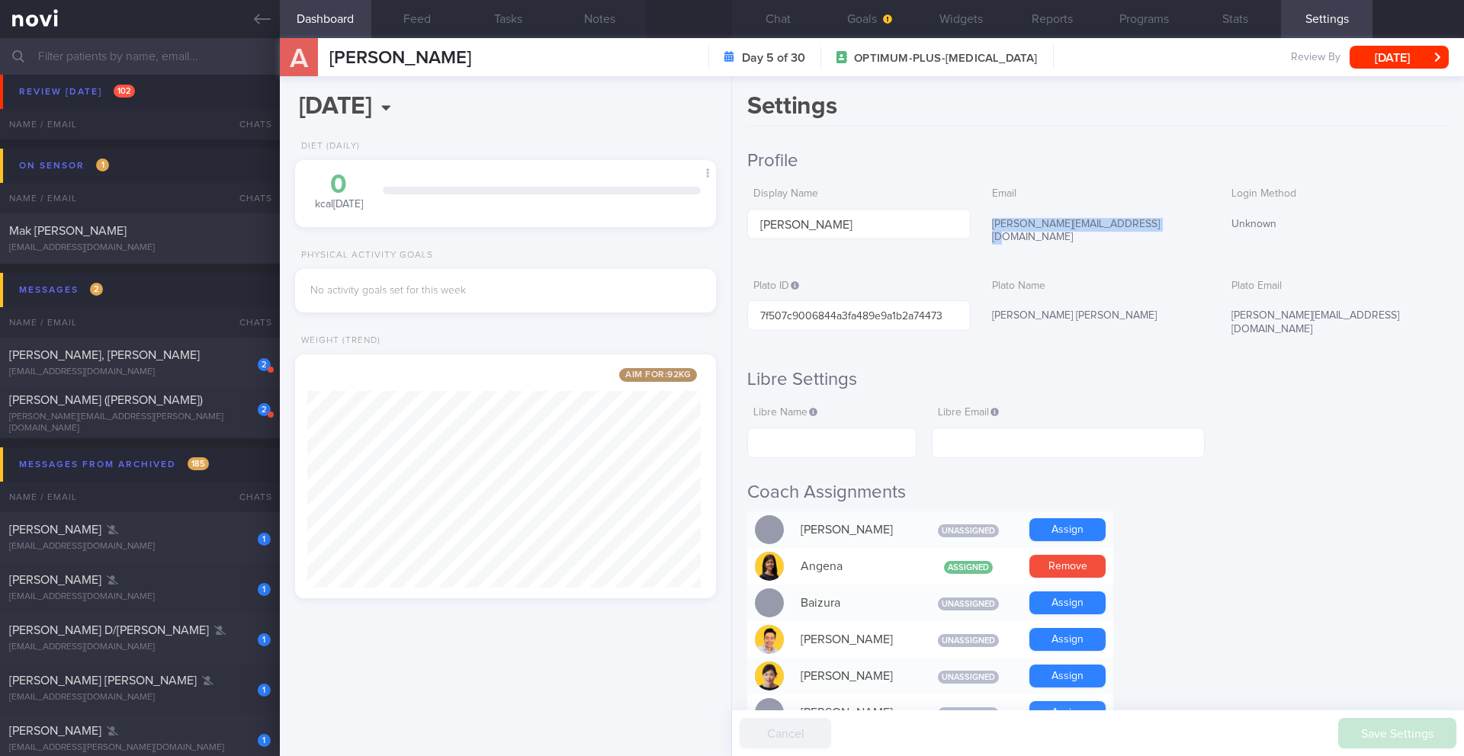
drag, startPoint x: 985, startPoint y: 224, endPoint x: 1138, endPoint y: 221, distance: 153.3
click at [1138, 221] on div "[PERSON_NAME][EMAIL_ADDRESS][DOMAIN_NAME]" at bounding box center [1097, 231] width 223 height 45
copy div "[PERSON_NAME][EMAIL_ADDRESS][DOMAIN_NAME]"
drag, startPoint x: 991, startPoint y: 306, endPoint x: 1156, endPoint y: 303, distance: 164.7
click at [1156, 303] on div "[PERSON_NAME] [PERSON_NAME]" at bounding box center [1097, 316] width 223 height 32
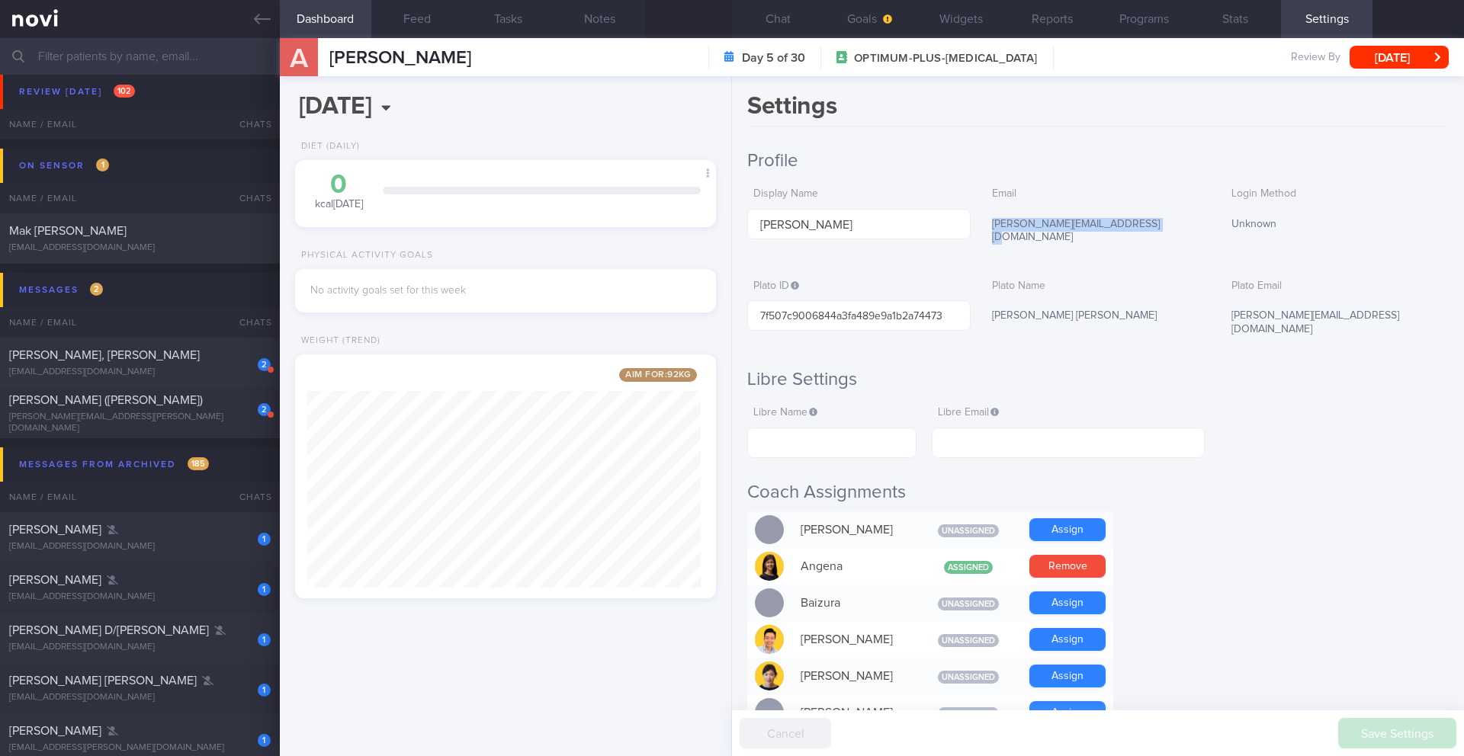
copy div "[PERSON_NAME] [PERSON_NAME]"
click at [191, 369] on div "[EMAIL_ADDRESS][DOMAIN_NAME]" at bounding box center [140, 372] width 262 height 11
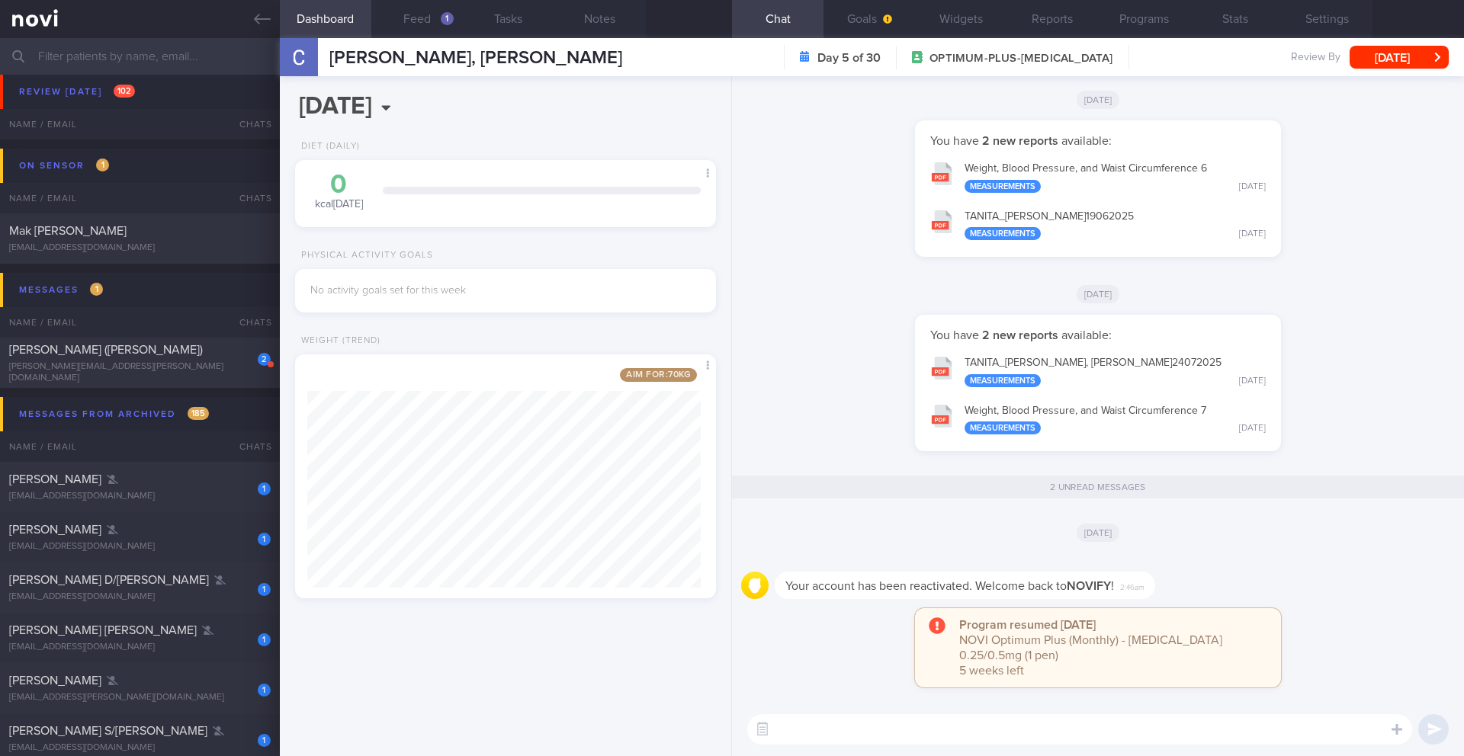
scroll to position [219, 394]
click at [439, 22] on button "Feed 1" at bounding box center [417, 19] width 92 height 38
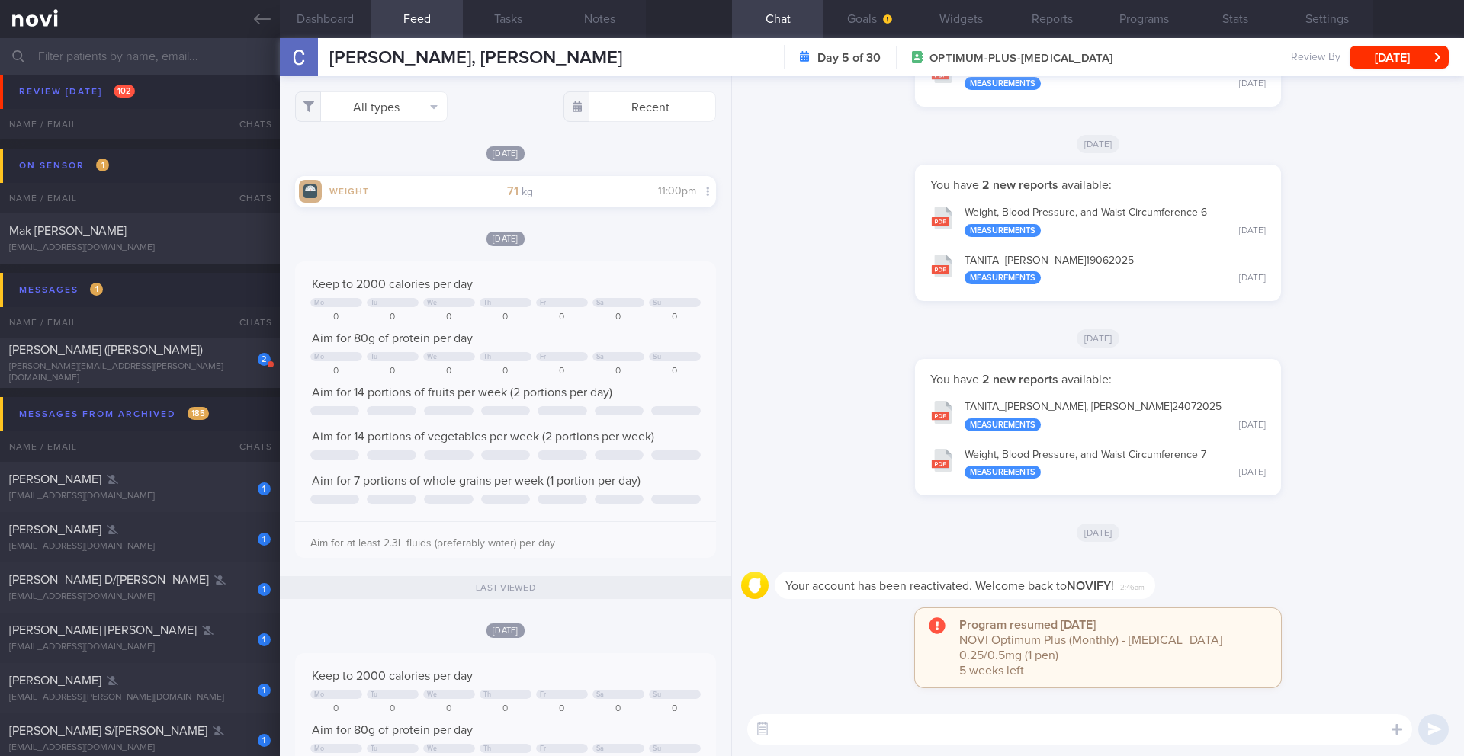
scroll to position [97, 390]
drag, startPoint x: 565, startPoint y: 53, endPoint x: 323, endPoint y: 53, distance: 241.7
click at [323, 53] on div "[PERSON_NAME], [PERSON_NAME], [PERSON_NAME] [PERSON_NAME][EMAIL_ADDRESS][DOMAIN…" at bounding box center [451, 57] width 342 height 38
click at [1138, 21] on button "Programs" at bounding box center [1144, 19] width 92 height 38
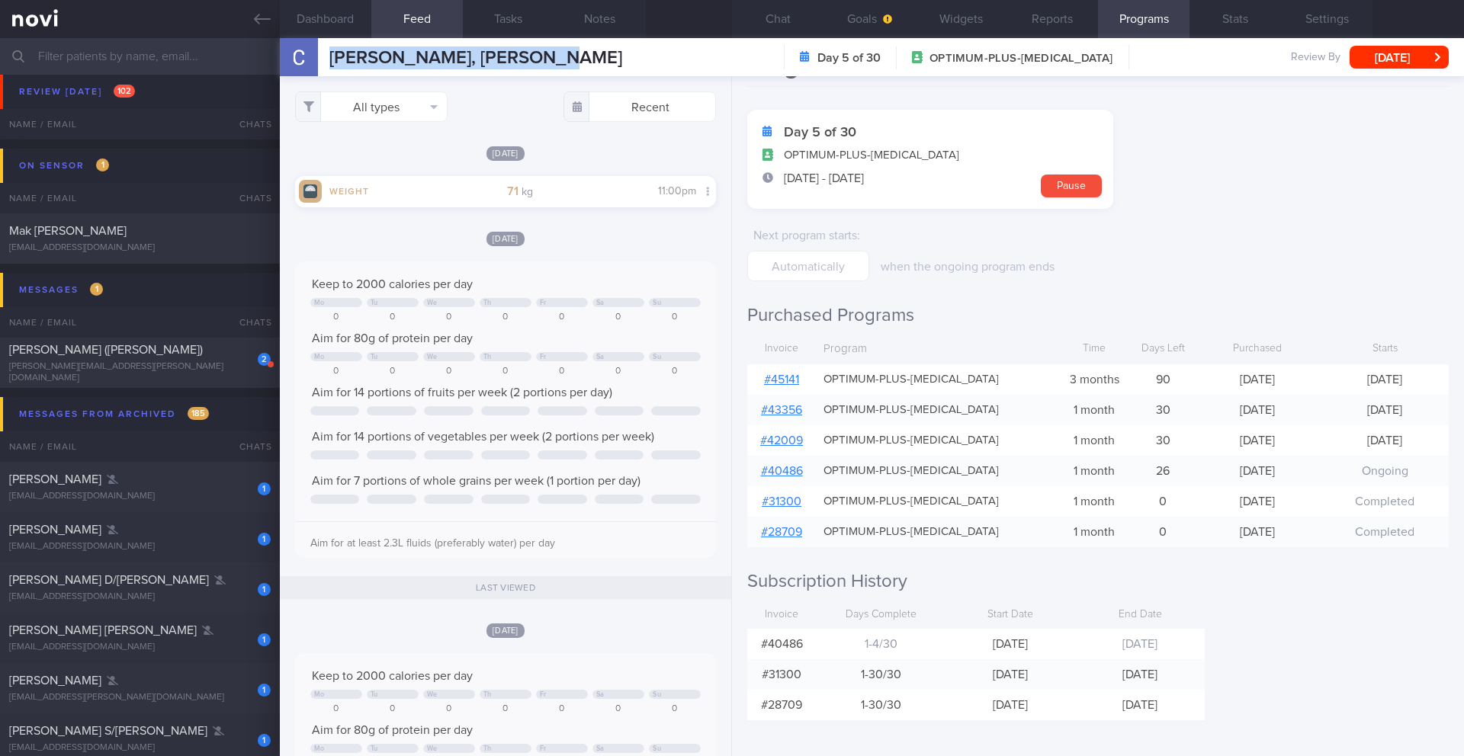
scroll to position [42, 0]
drag, startPoint x: 967, startPoint y: 376, endPoint x: 839, endPoint y: 371, distance: 128.2
click at [839, 371] on div "OPTIMUM-PLUS-[MEDICAL_DATA]" at bounding box center [936, 377] width 240 height 30
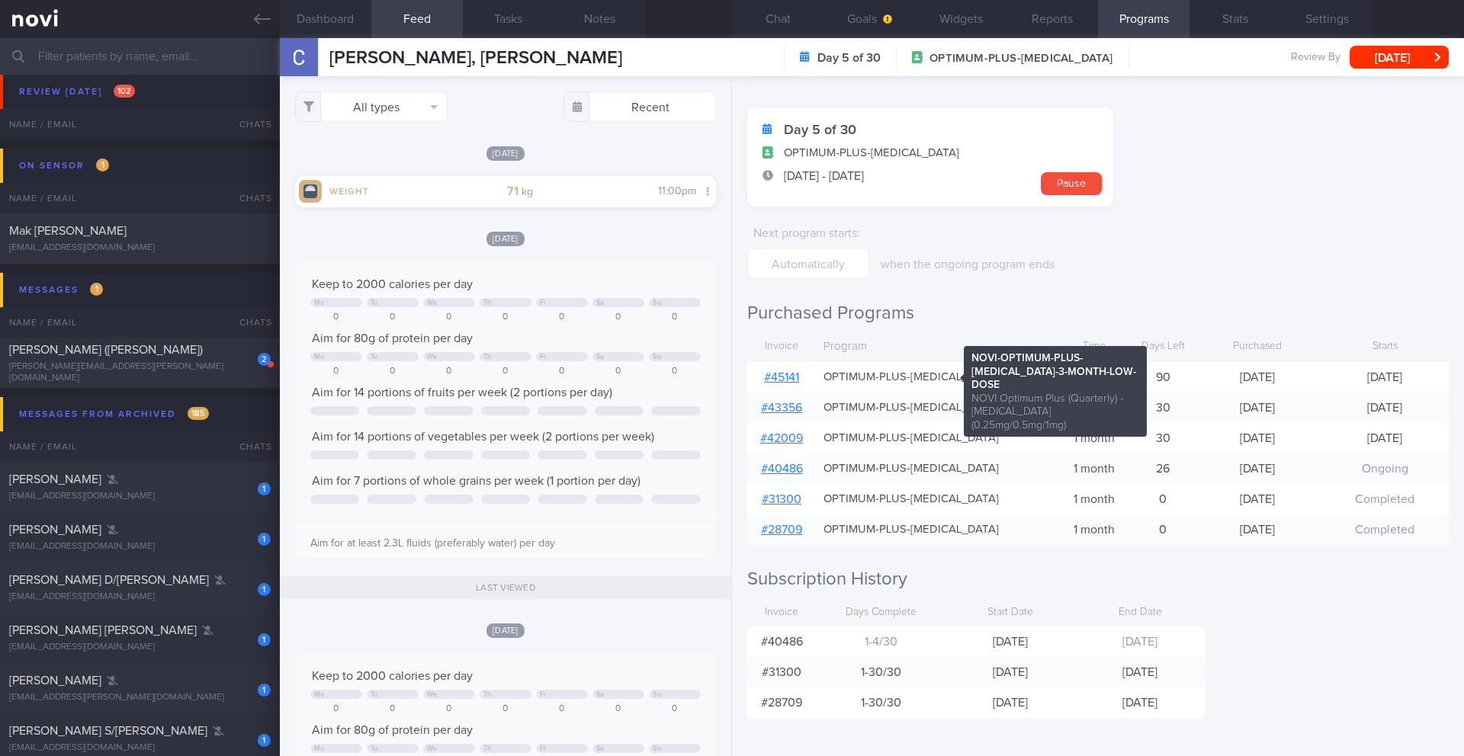
click at [851, 377] on span "OPTIMUM-PLUS-[MEDICAL_DATA]" at bounding box center [911, 378] width 175 height 14
click at [850, 377] on span "OPTIMUM-PLUS-[MEDICAL_DATA]" at bounding box center [911, 378] width 175 height 14
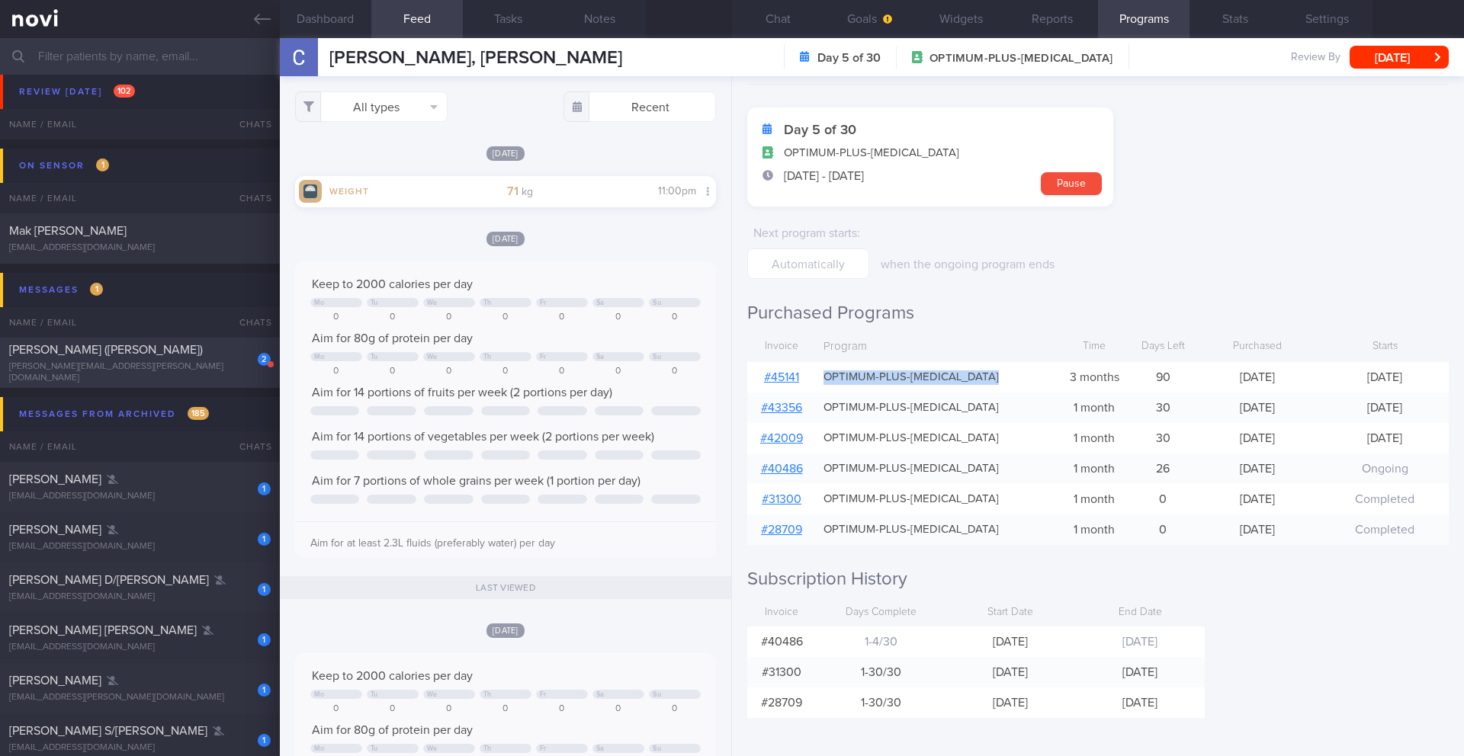
click at [148, 373] on div "[PERSON_NAME][EMAIL_ADDRESS][PERSON_NAME][DOMAIN_NAME]" at bounding box center [140, 372] width 262 height 23
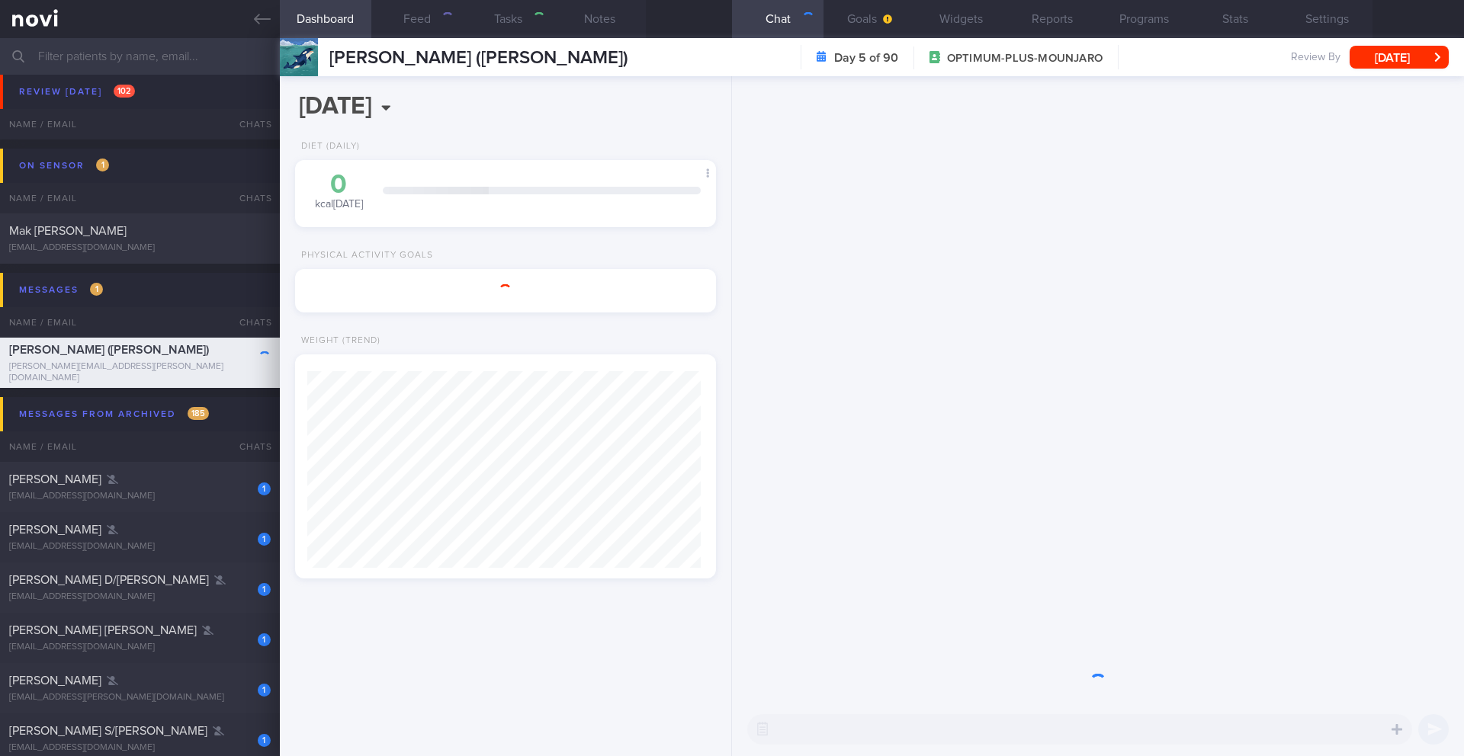
type input "As needed"
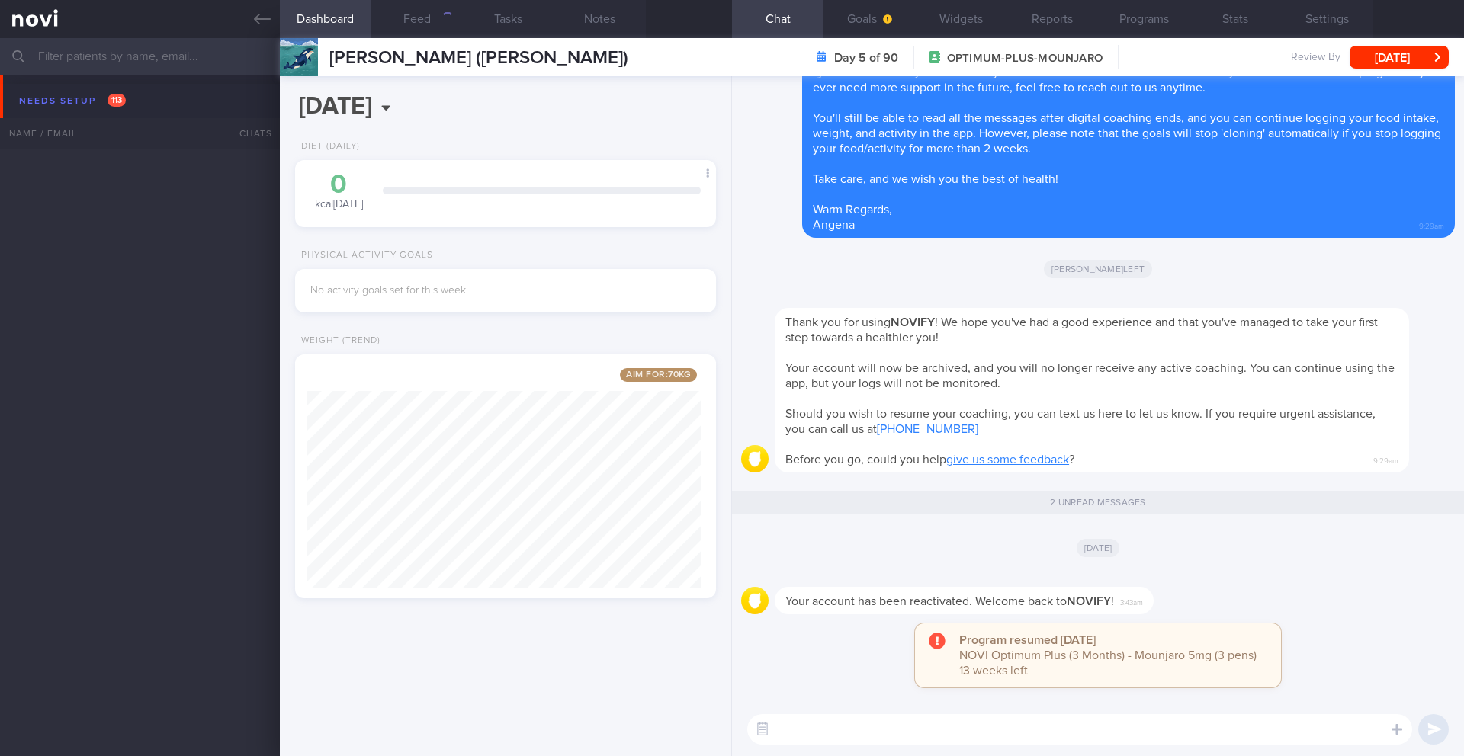
select select "9"
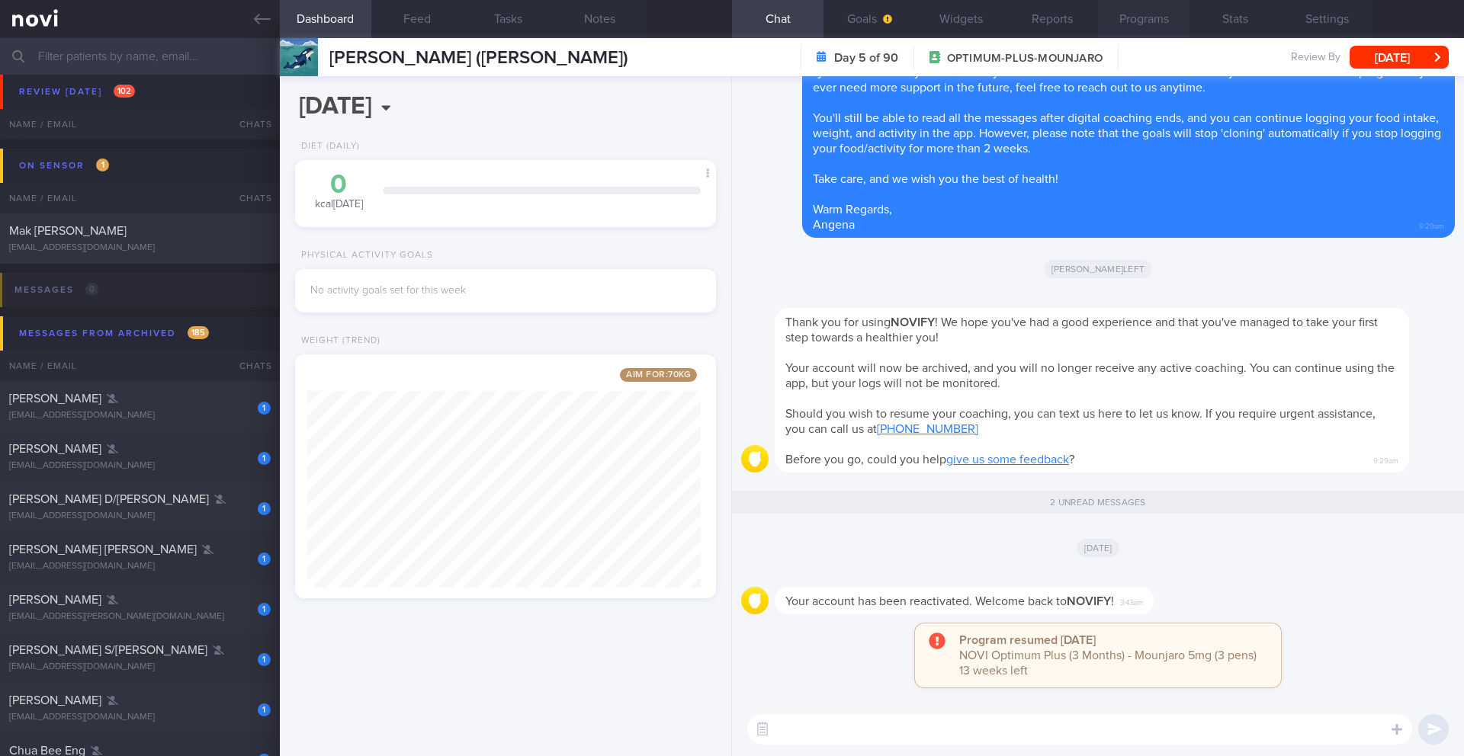
scroll to position [219, 394]
click at [1131, 23] on button "Programs" at bounding box center [1144, 19] width 92 height 38
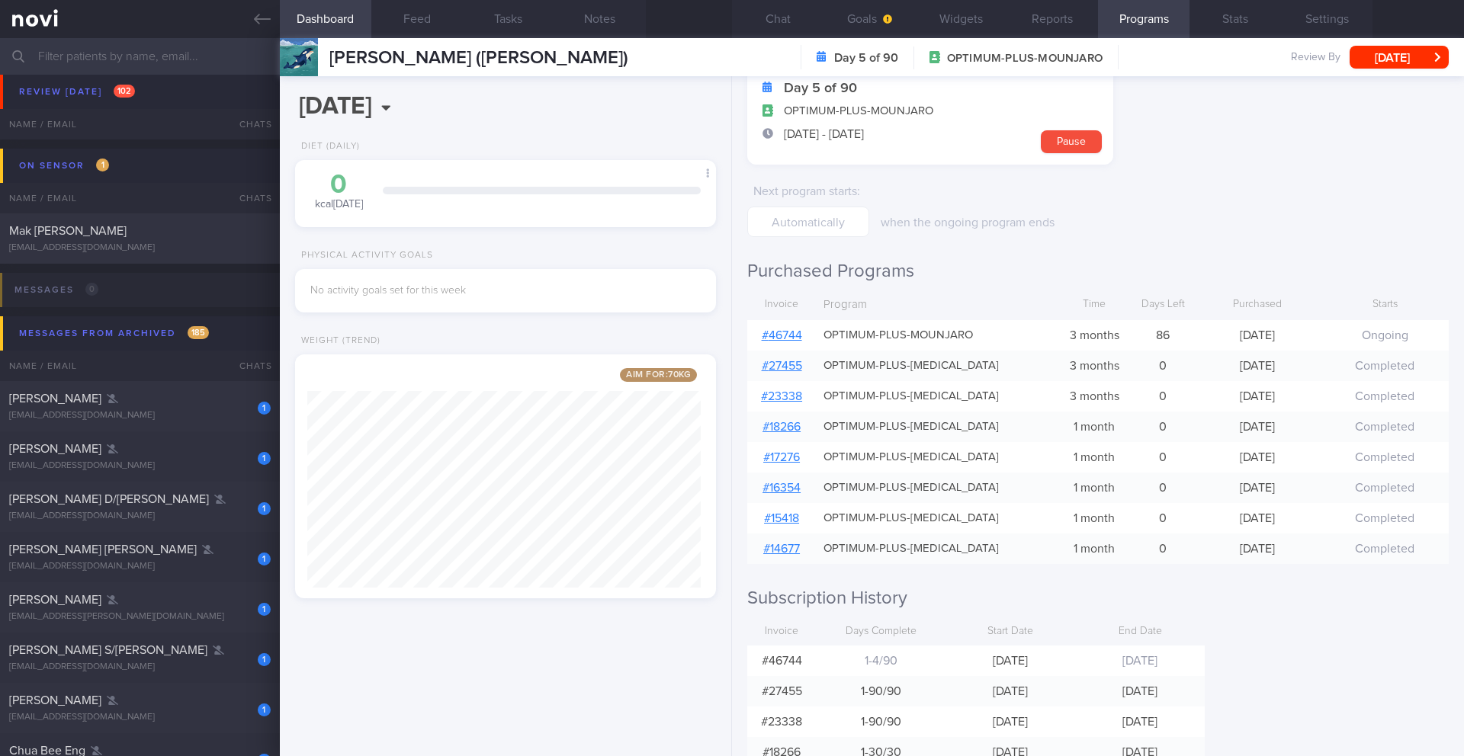
scroll to position [86, 0]
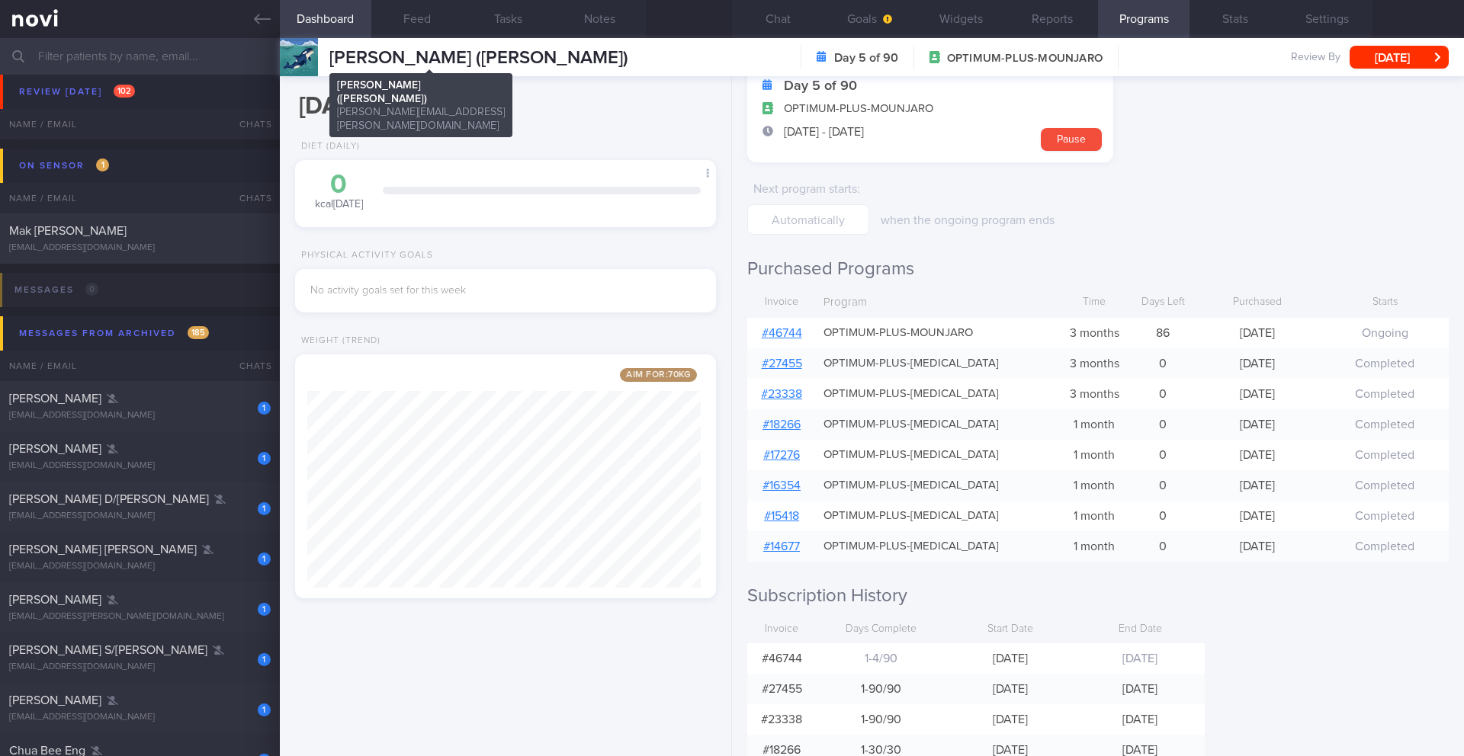
click at [389, 60] on span "[PERSON_NAME] ([PERSON_NAME])" at bounding box center [478, 58] width 299 height 18
copy div "Soo Shui Nee (Su Xueni) Soo Shui Nee (Su Xueni) emily.s.n.soo@gmail.com"
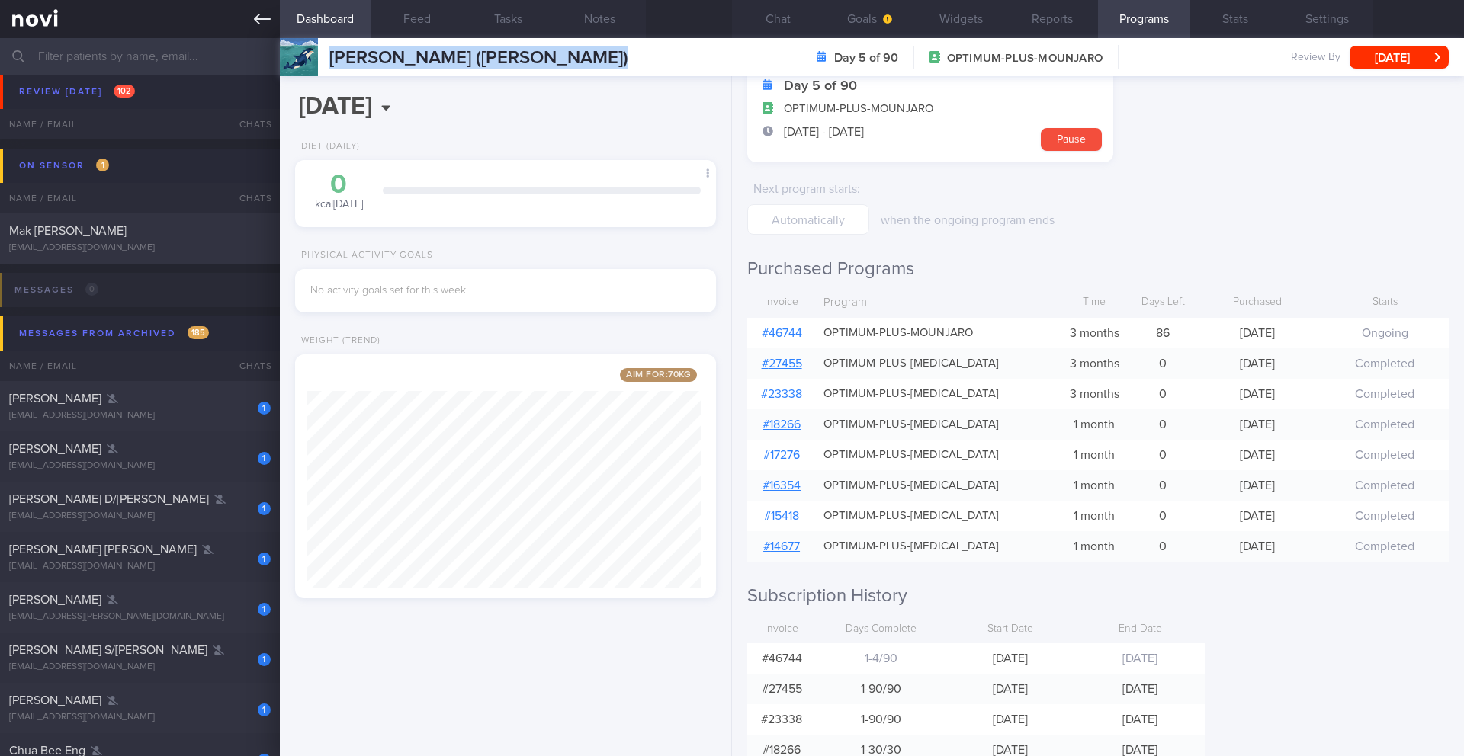
click at [259, 15] on icon at bounding box center [262, 19] width 17 height 17
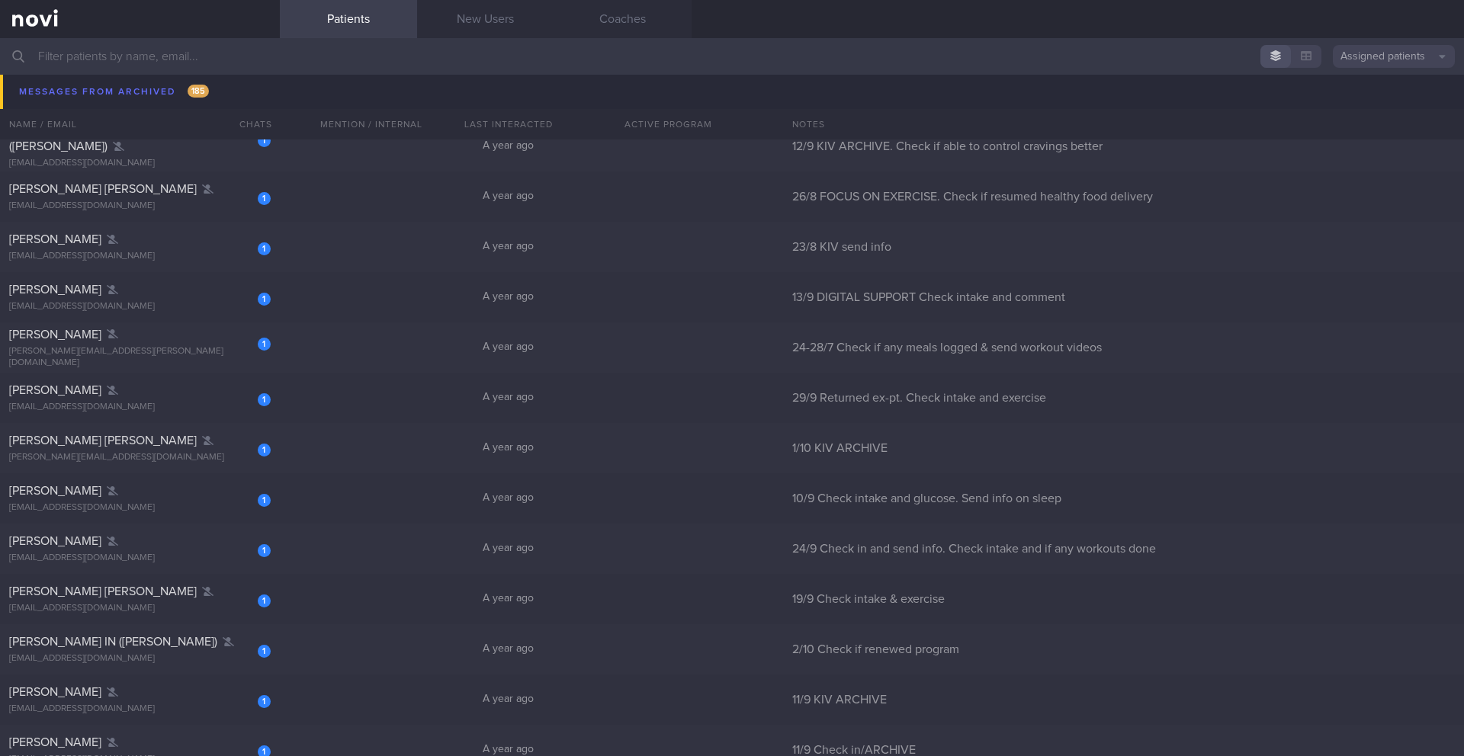
scroll to position [15670, 0]
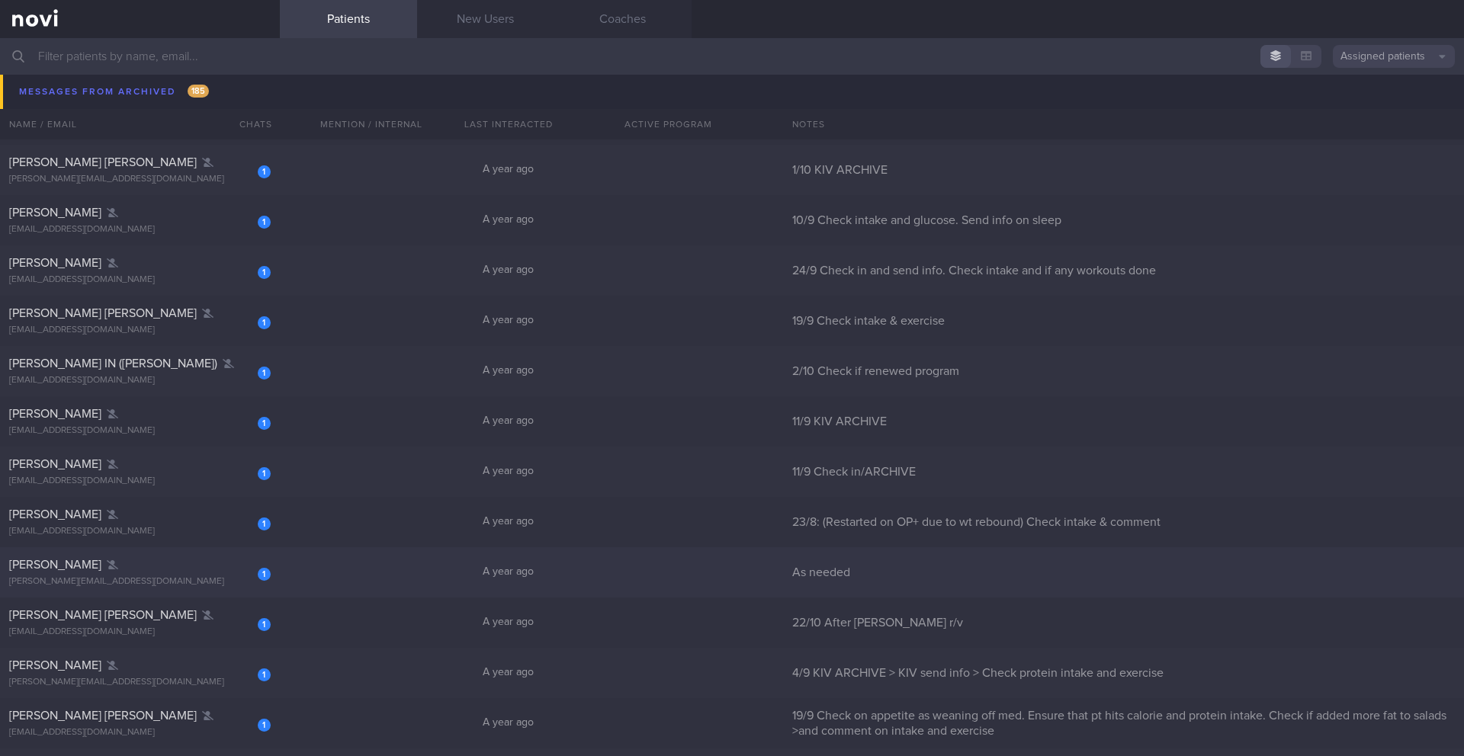
click at [201, 576] on div "[PERSON_NAME][EMAIL_ADDRESS][DOMAIN_NAME]" at bounding box center [140, 581] width 262 height 11
select select "9"
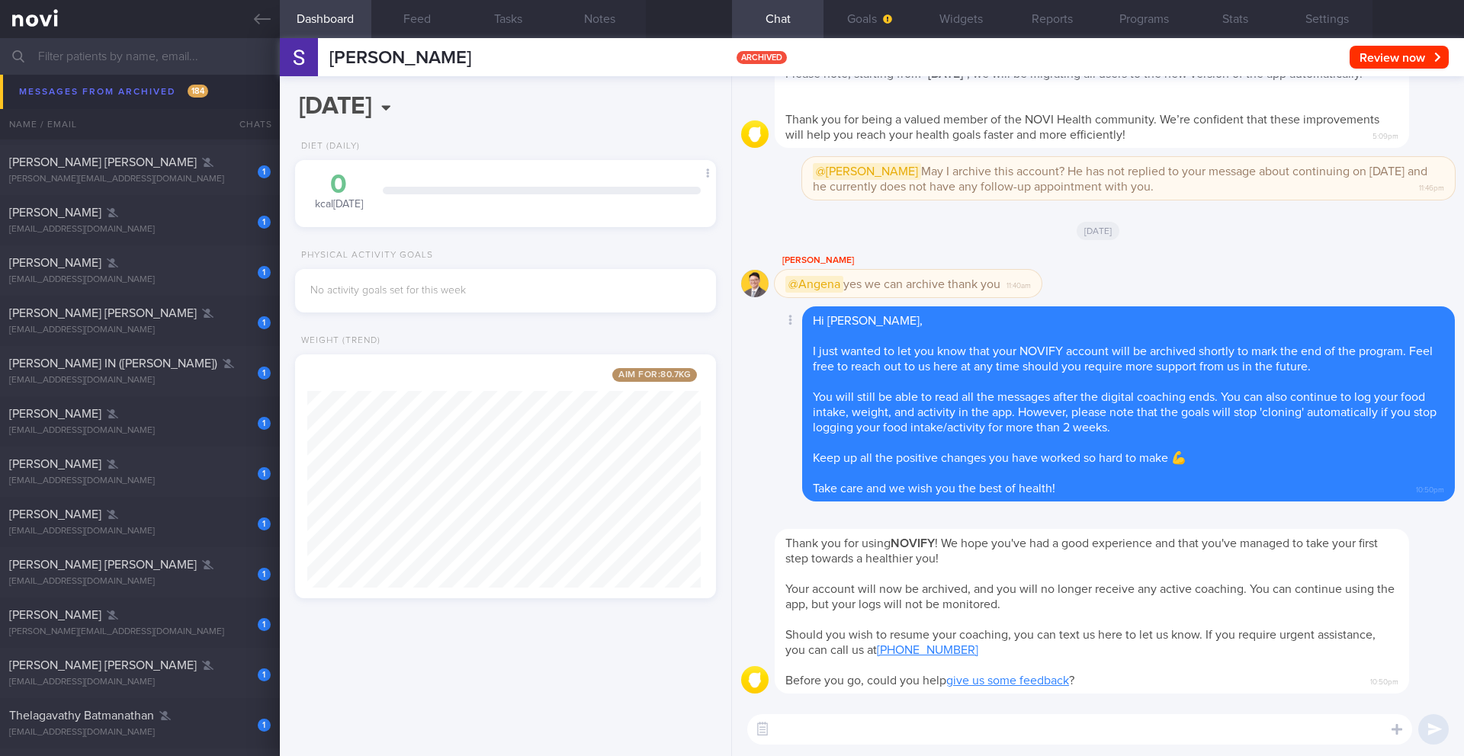
scroll to position [219, 394]
click at [461, 64] on span "[PERSON_NAME]" at bounding box center [400, 58] width 142 height 18
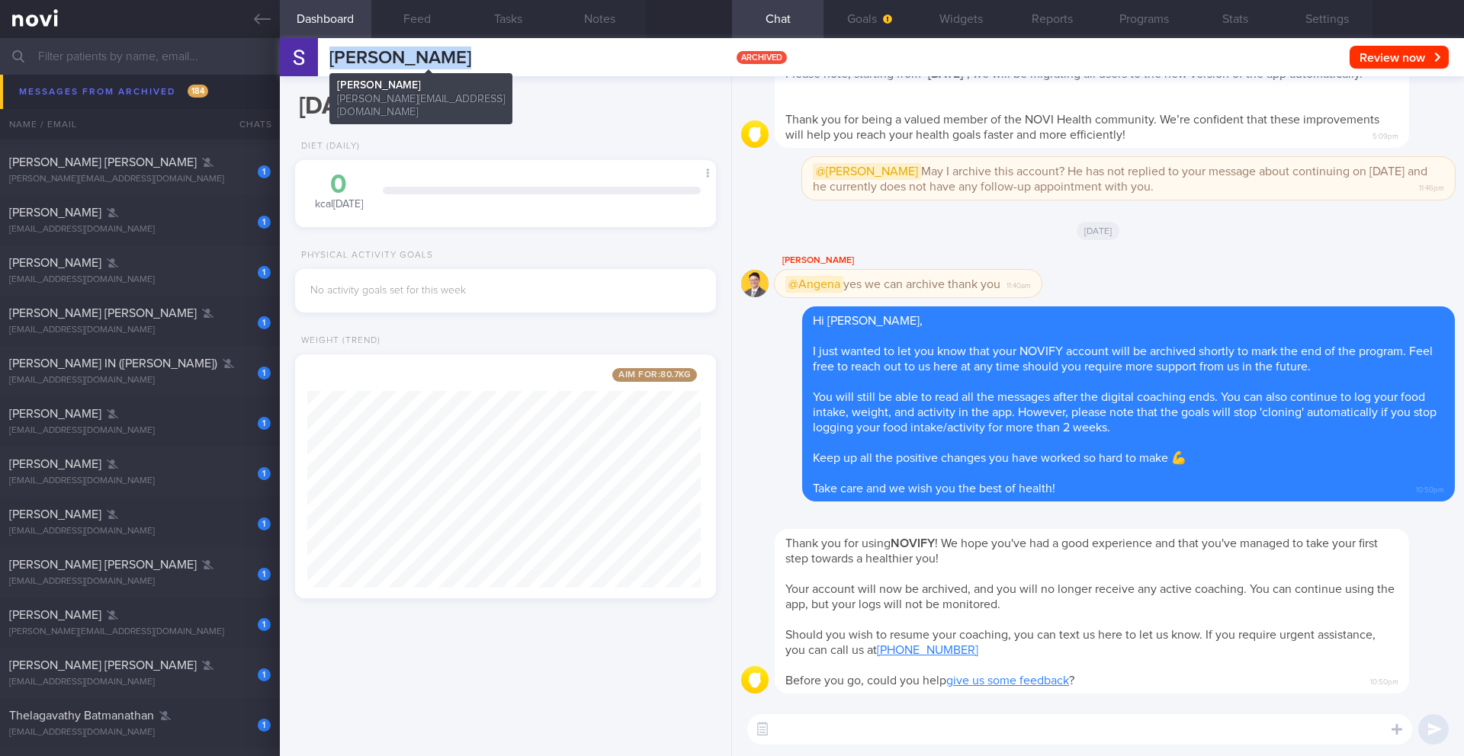
click at [461, 64] on span "[PERSON_NAME]" at bounding box center [400, 58] width 142 height 18
copy div "Riis-Johansen Sebastian Riis-Johansen Sebastian sebastian.r.johansen@gmail.com"
click at [1121, 21] on button "Programs" at bounding box center [1144, 19] width 92 height 38
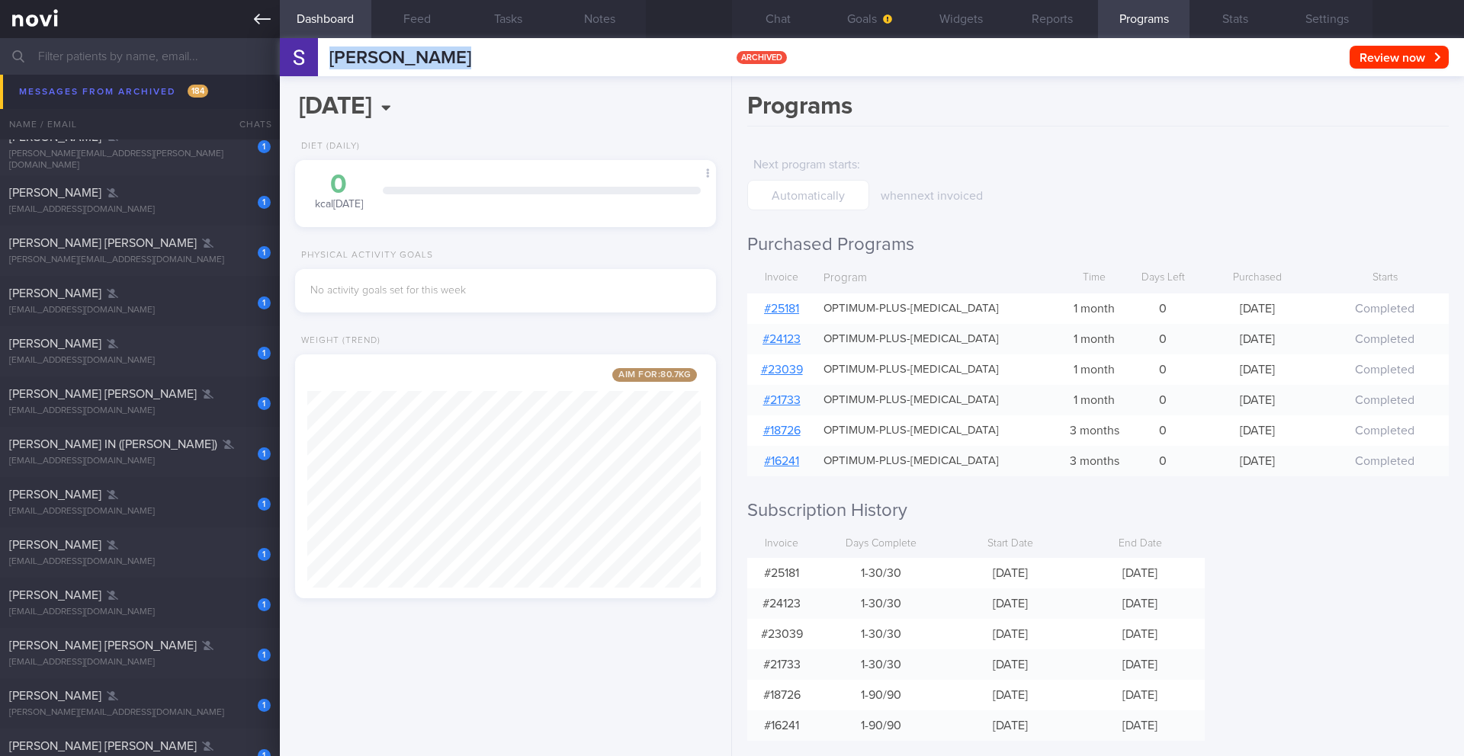
scroll to position [15700, 0]
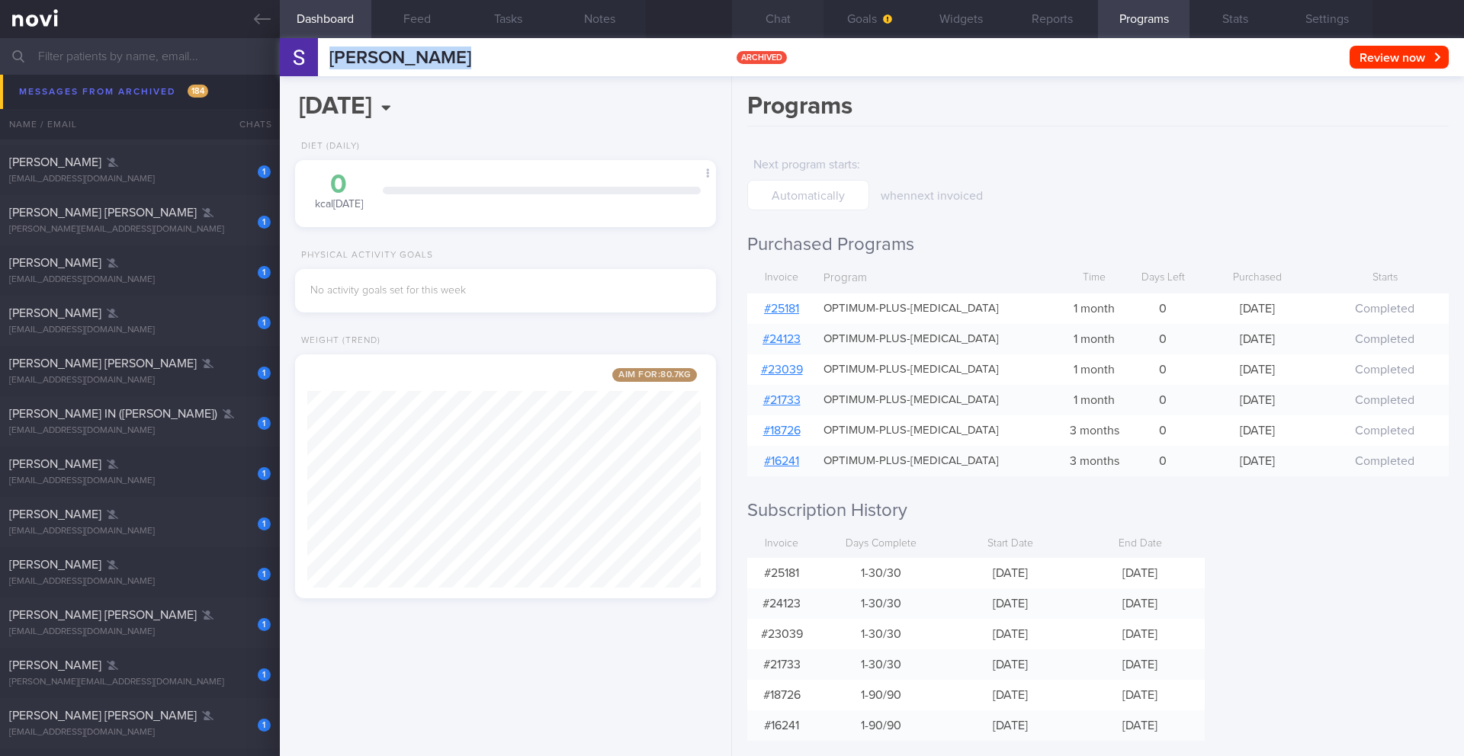
click at [785, 21] on button "Chat" at bounding box center [778, 19] width 92 height 38
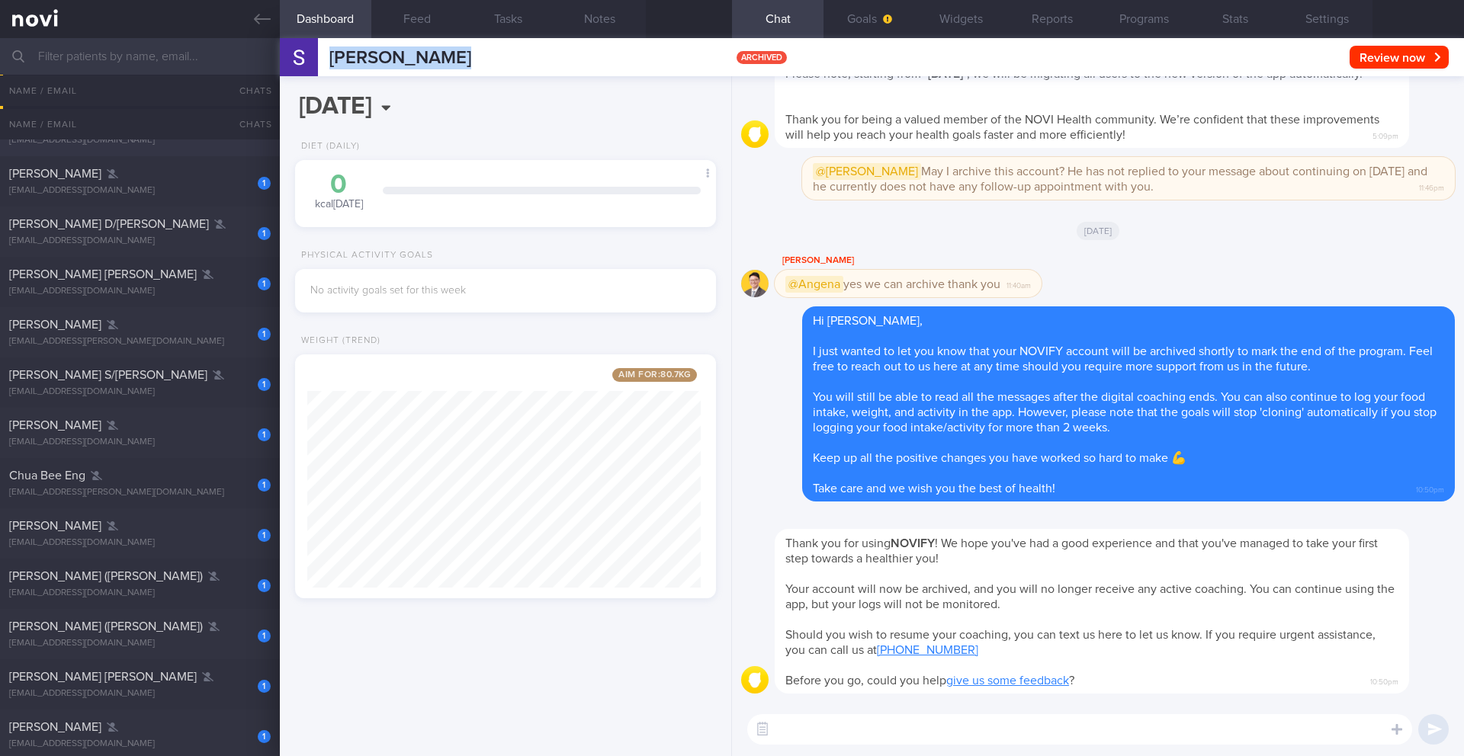
scroll to position [11114, 0]
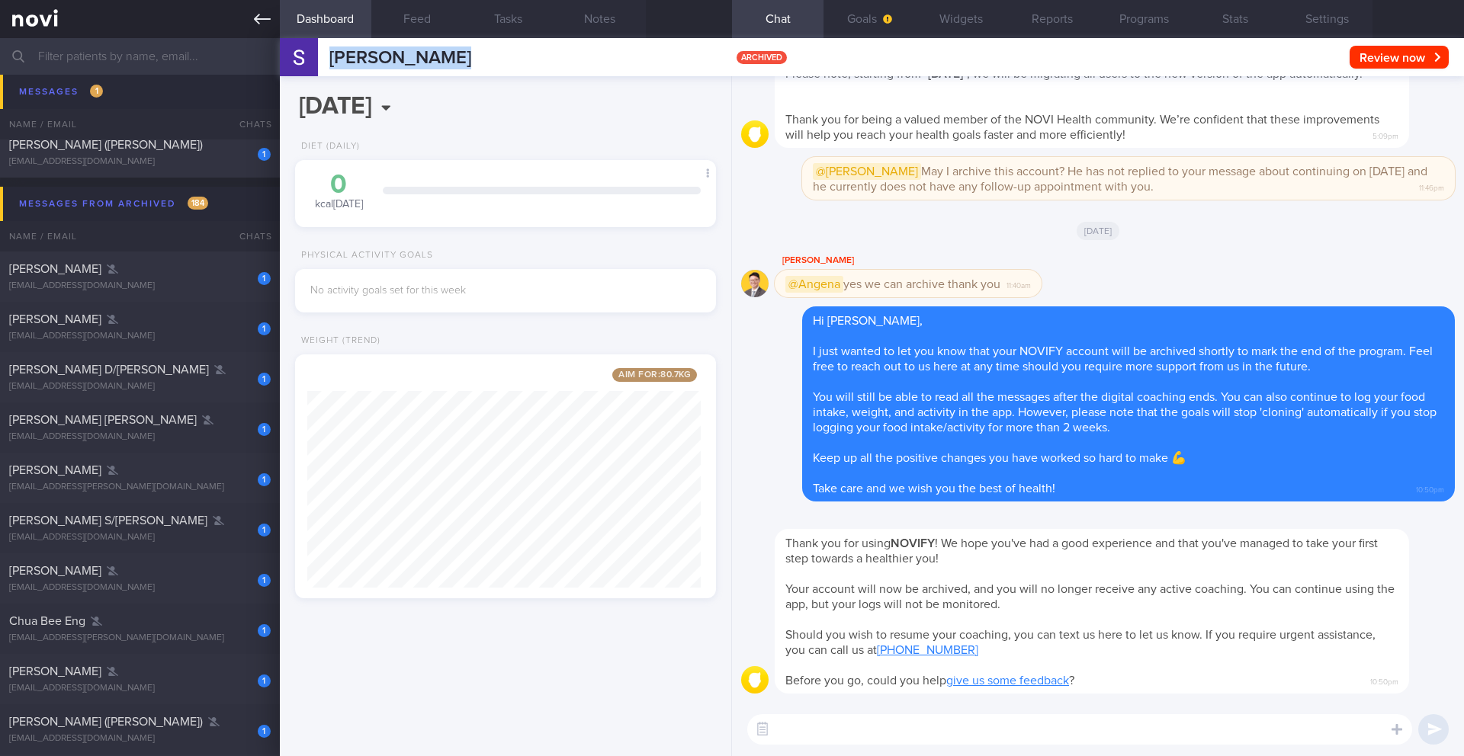
click at [258, 27] on link at bounding box center [140, 19] width 280 height 38
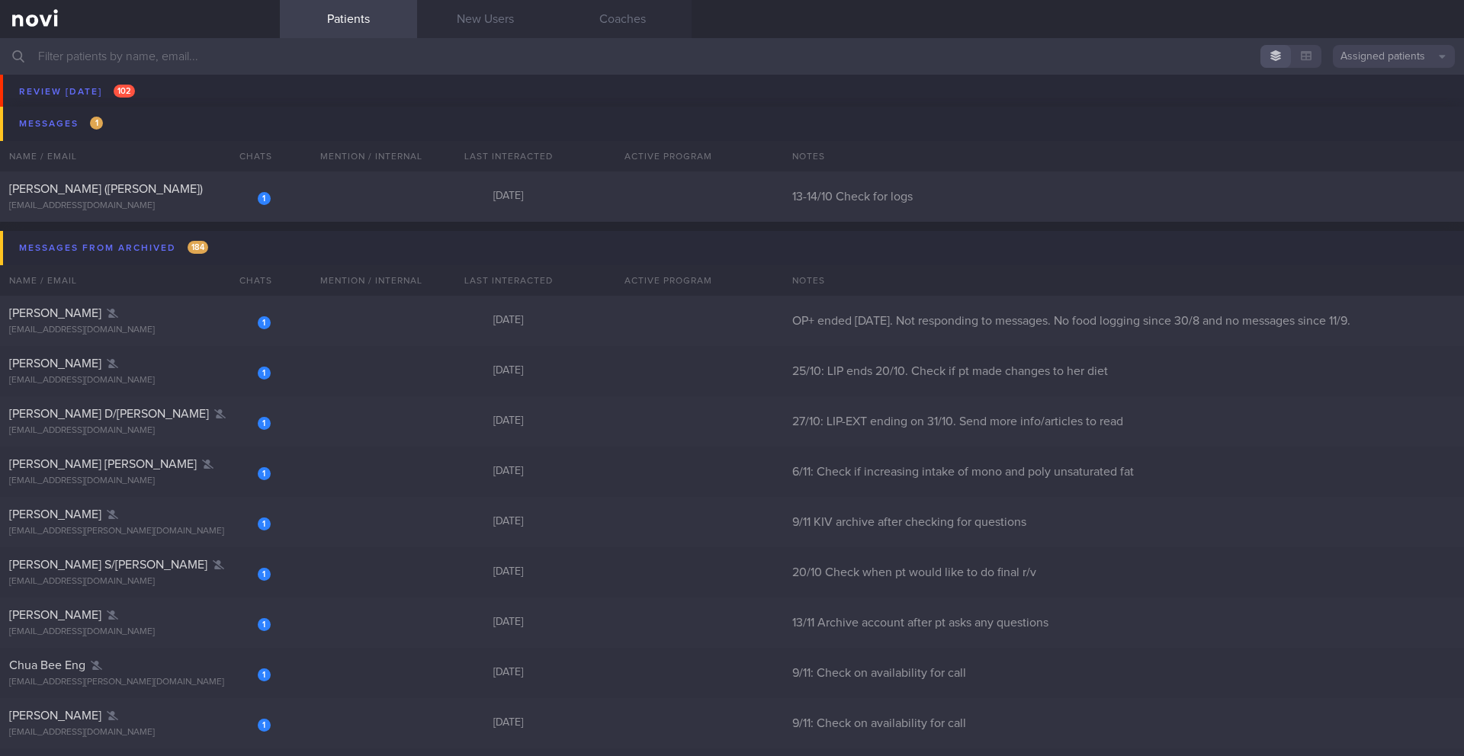
scroll to position [10781, 0]
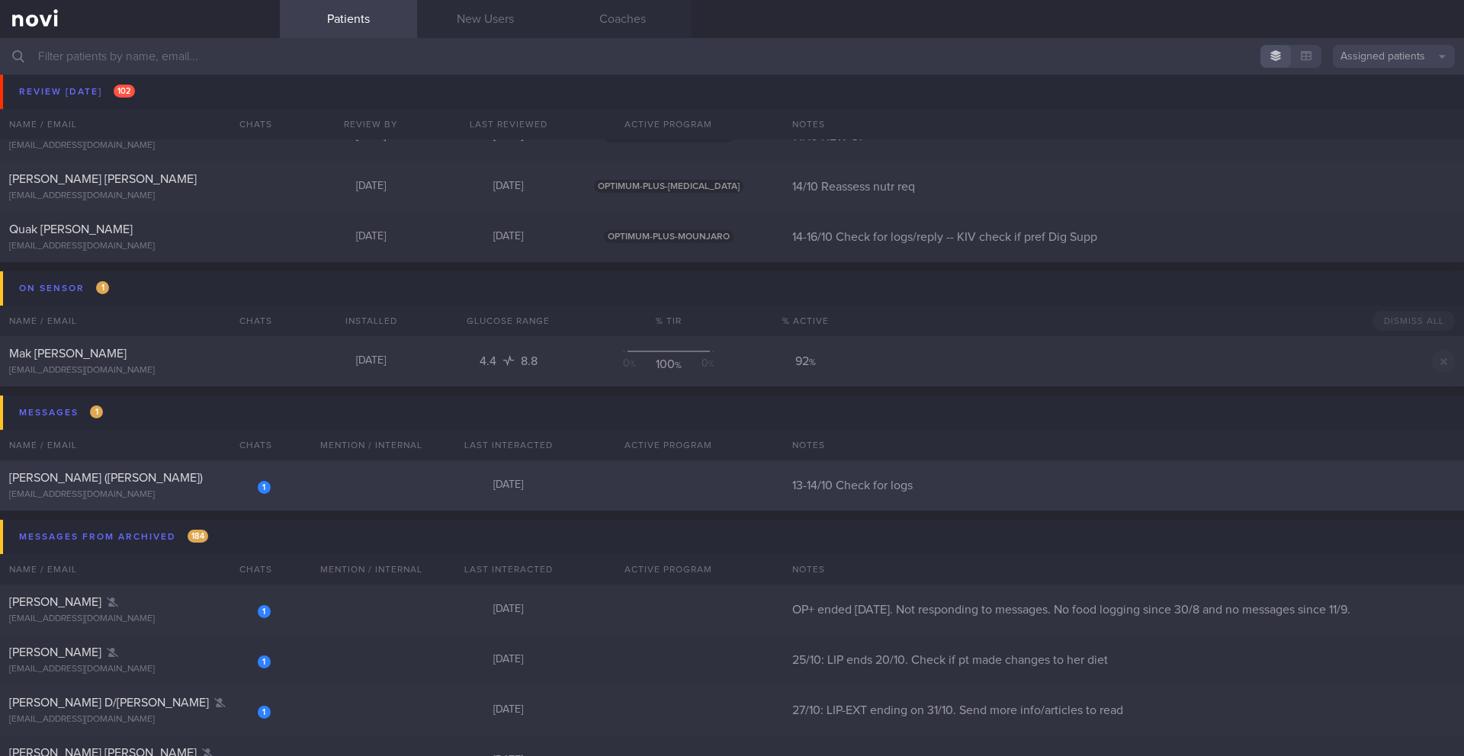
click at [169, 488] on div "1 Png Yeong Siang (William) willpng@gmail.com" at bounding box center [140, 485] width 280 height 31
select select "9"
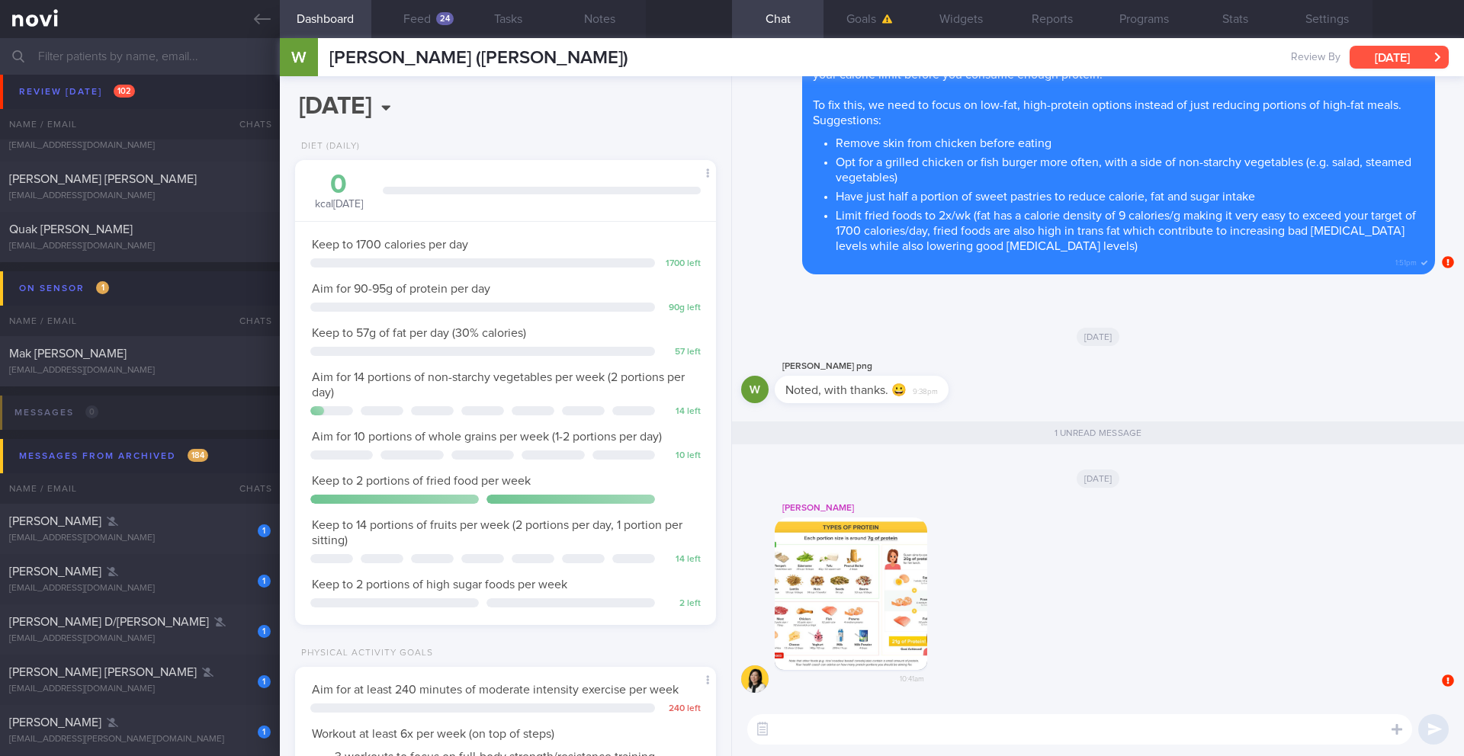
click at [1390, 65] on button "[DATE]" at bounding box center [1399, 57] width 99 height 23
drag, startPoint x: 331, startPoint y: 56, endPoint x: 535, endPoint y: 56, distance: 204.4
click at [558, 53] on div "Png Yeong Siang (William) Png Yeong Siang (William) willpng@gmail.com Review By…" at bounding box center [872, 57] width 1184 height 38
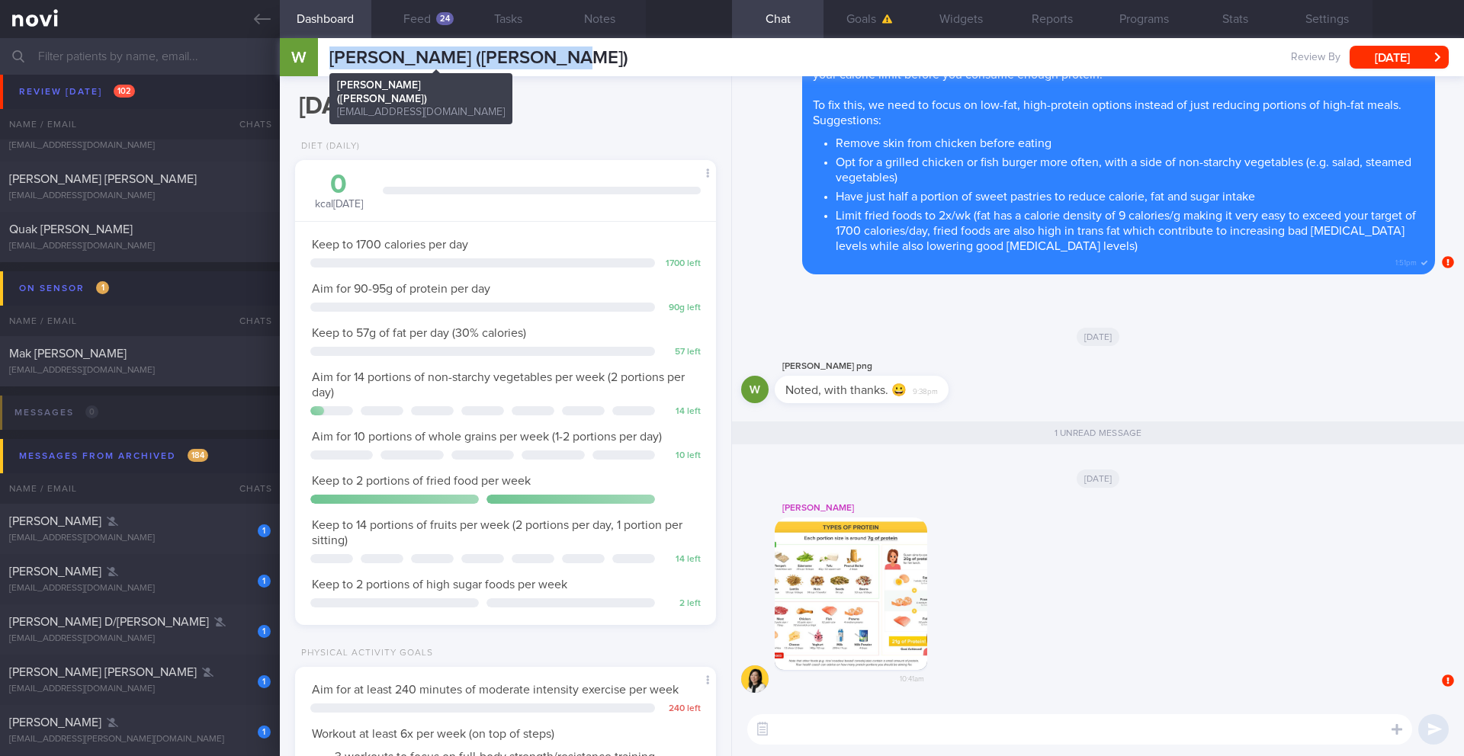
copy span "[PERSON_NAME] ([PERSON_NAME])"
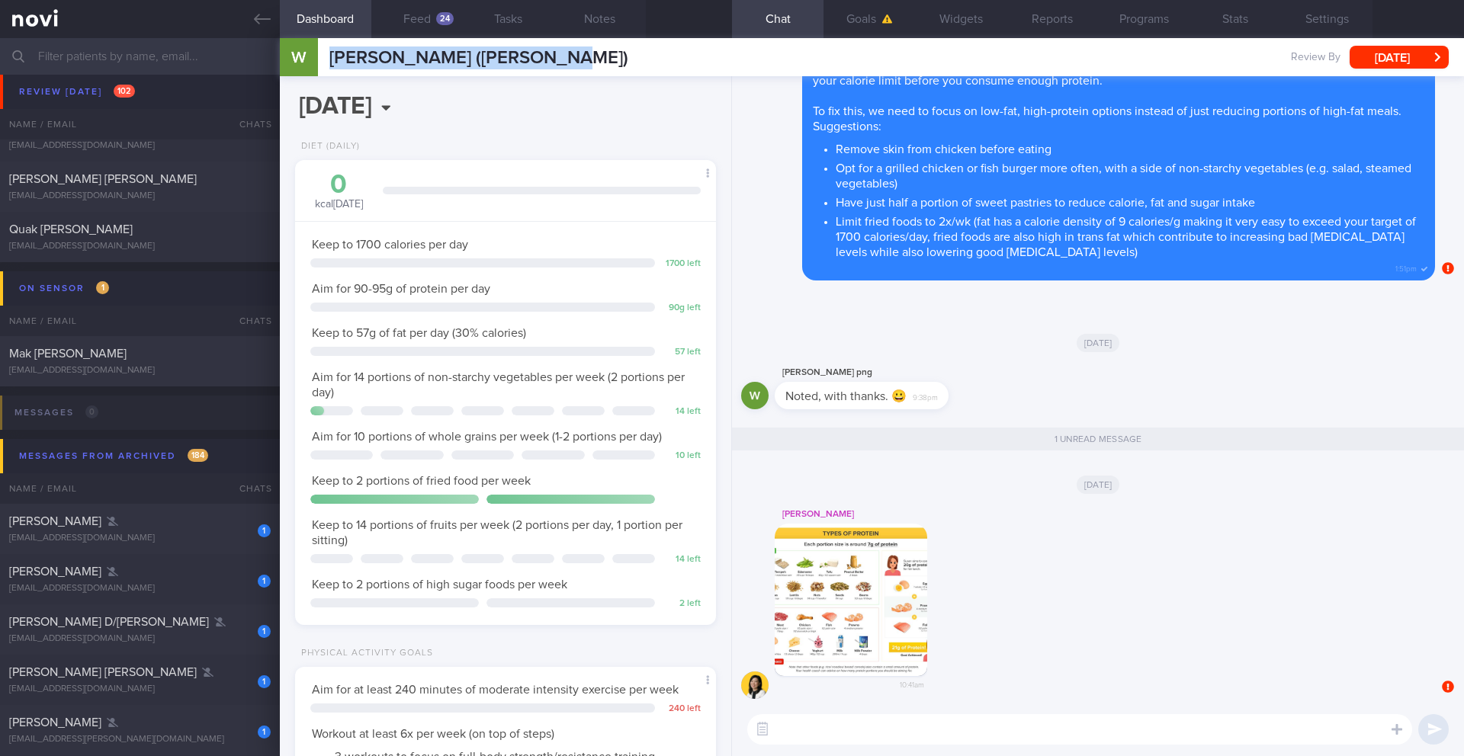
scroll to position [-24, 0]
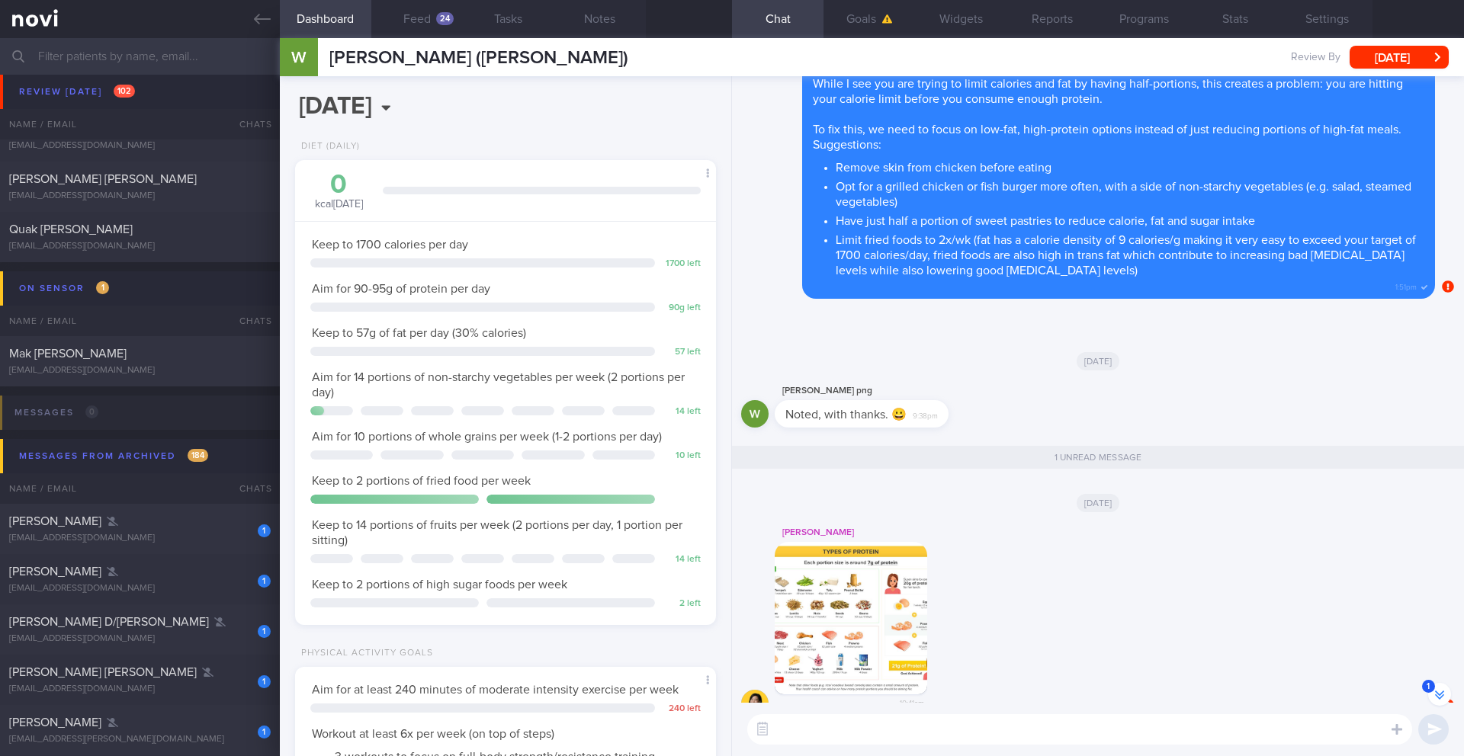
click at [917, 721] on textarea at bounding box center [1079, 730] width 665 height 31
type textarea "HI"
click at [442, 14] on div "24" at bounding box center [445, 18] width 18 height 13
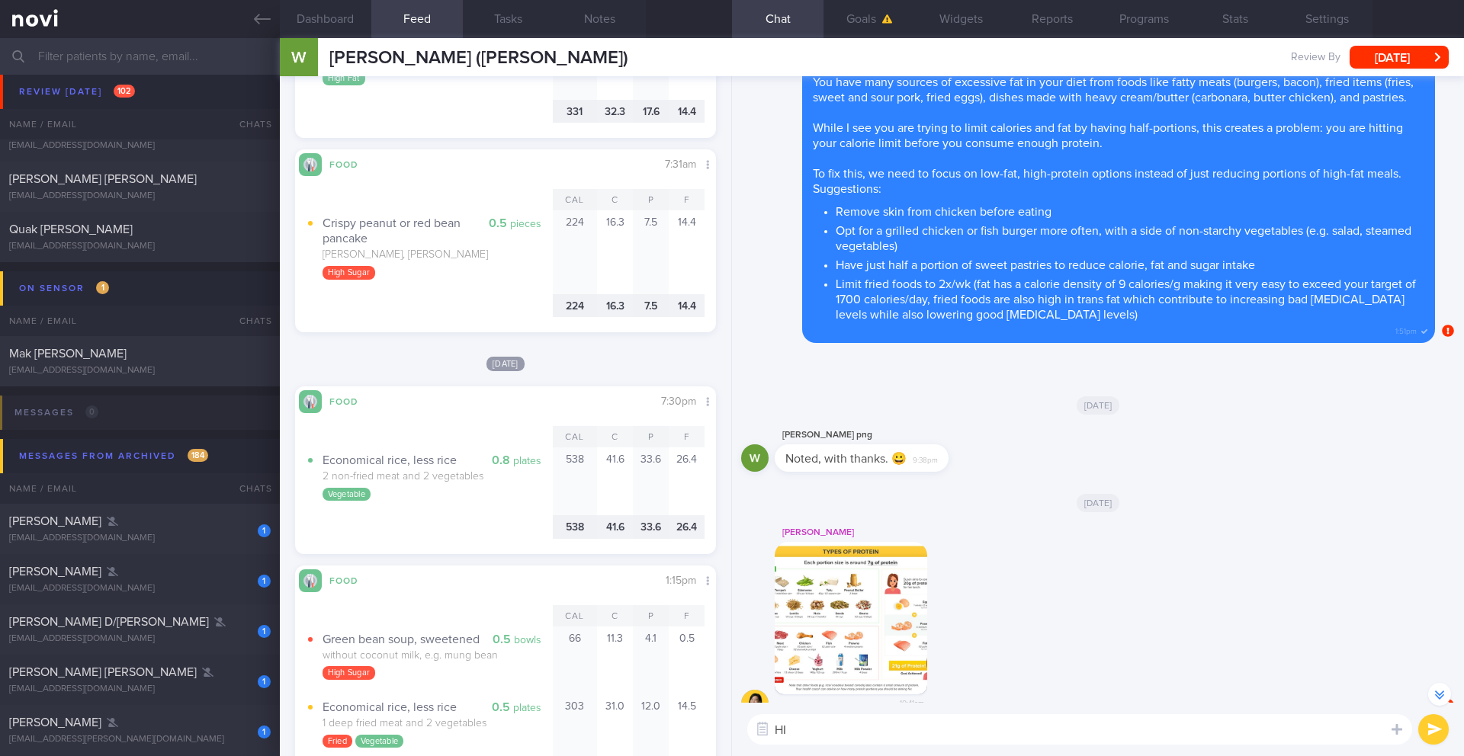
scroll to position [2209, 0]
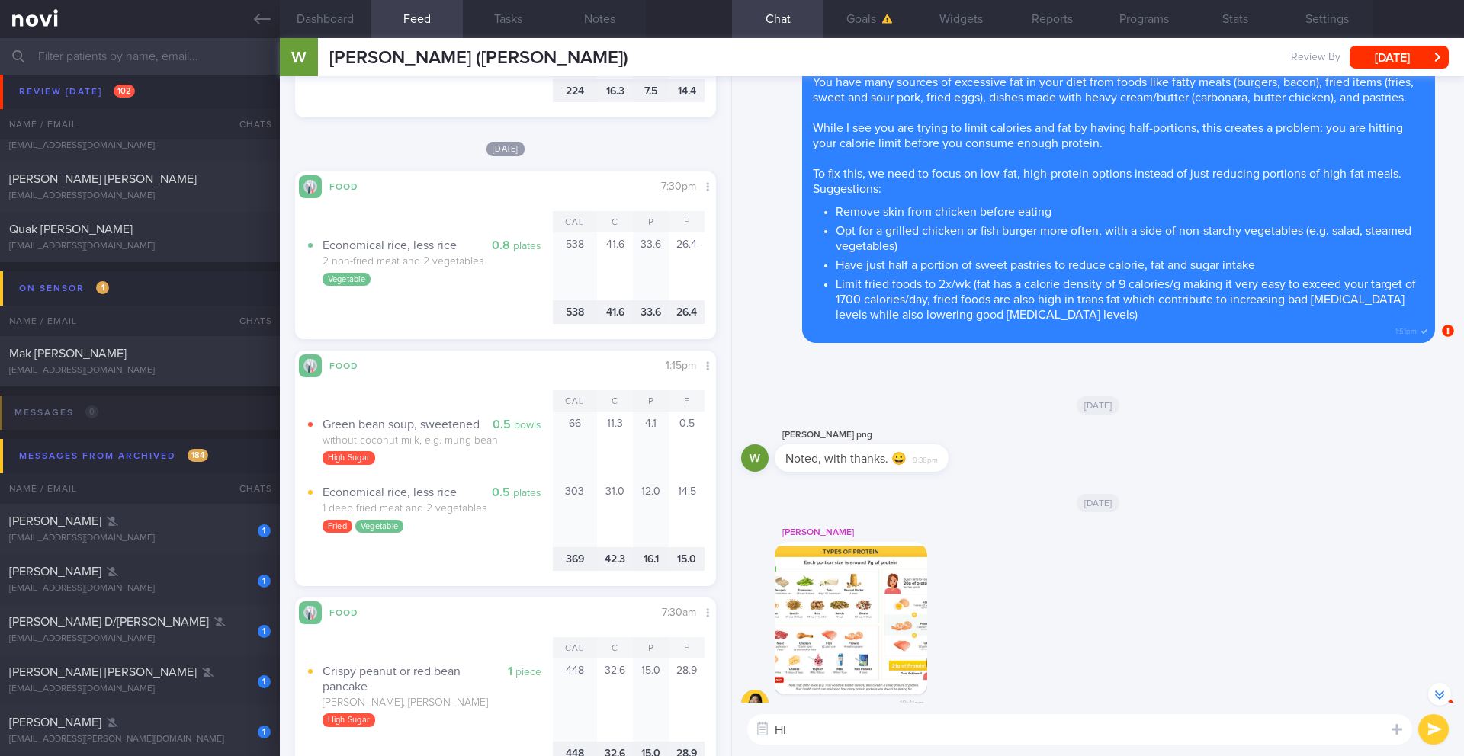
click at [148, 50] on input "text" at bounding box center [732, 56] width 1464 height 37
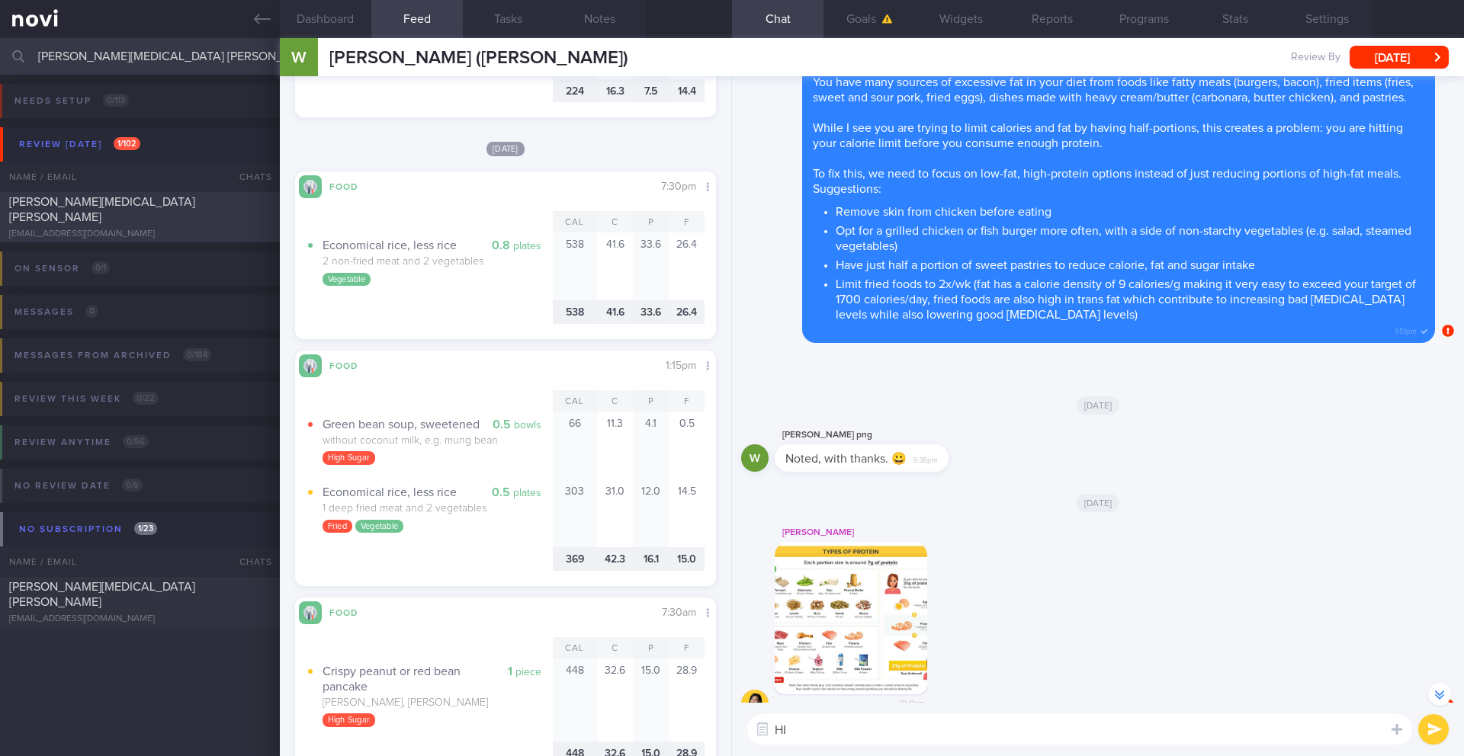
type input "[PERSON_NAME][MEDICAL_DATA] [PERSON_NAME]"
click at [200, 219] on div "CAROLINE THAM HUEY YIN thamcaroline@gmail.com" at bounding box center [140, 217] width 280 height 46
type input "10-13/10 NEW MAGNUM STARTER"
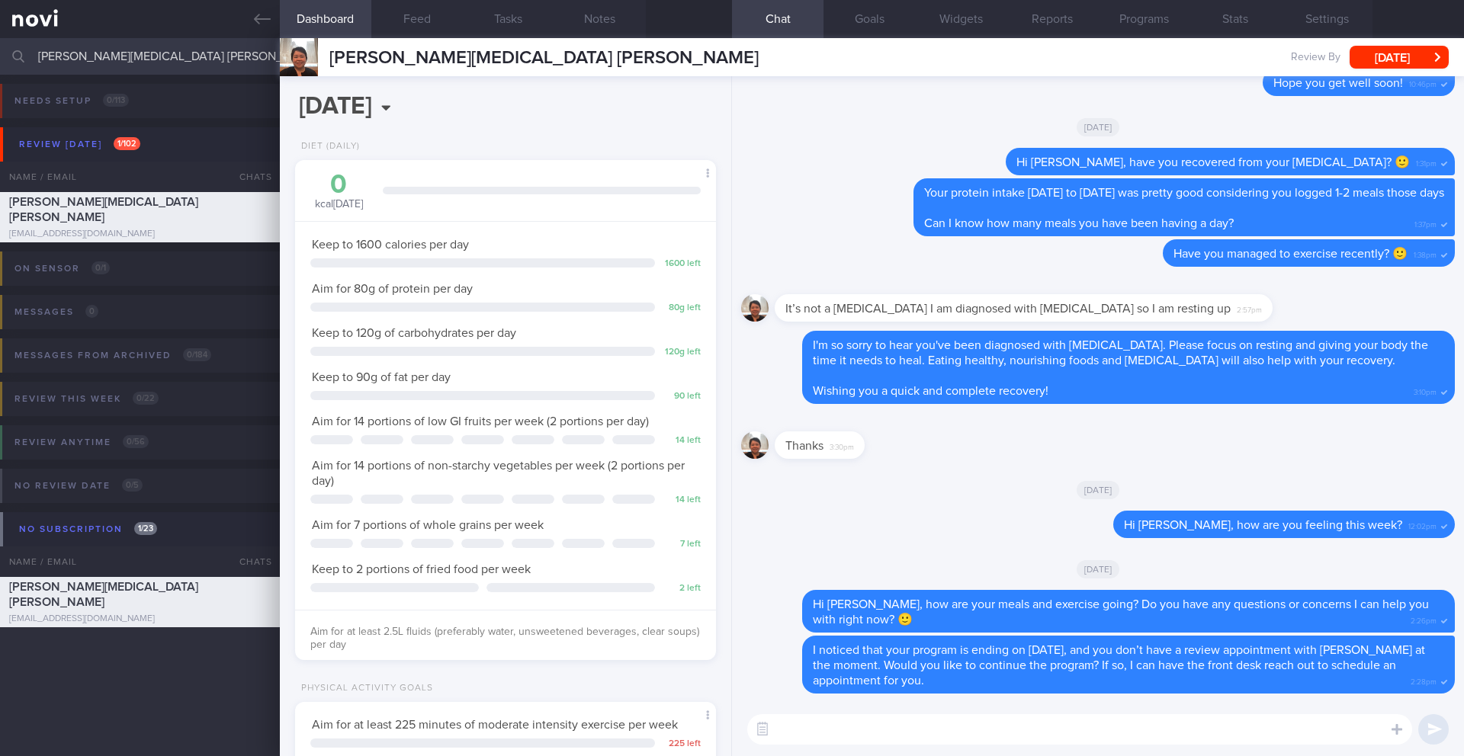
scroll to position [762336, 762167]
click at [855, 741] on textarea at bounding box center [1079, 730] width 665 height 31
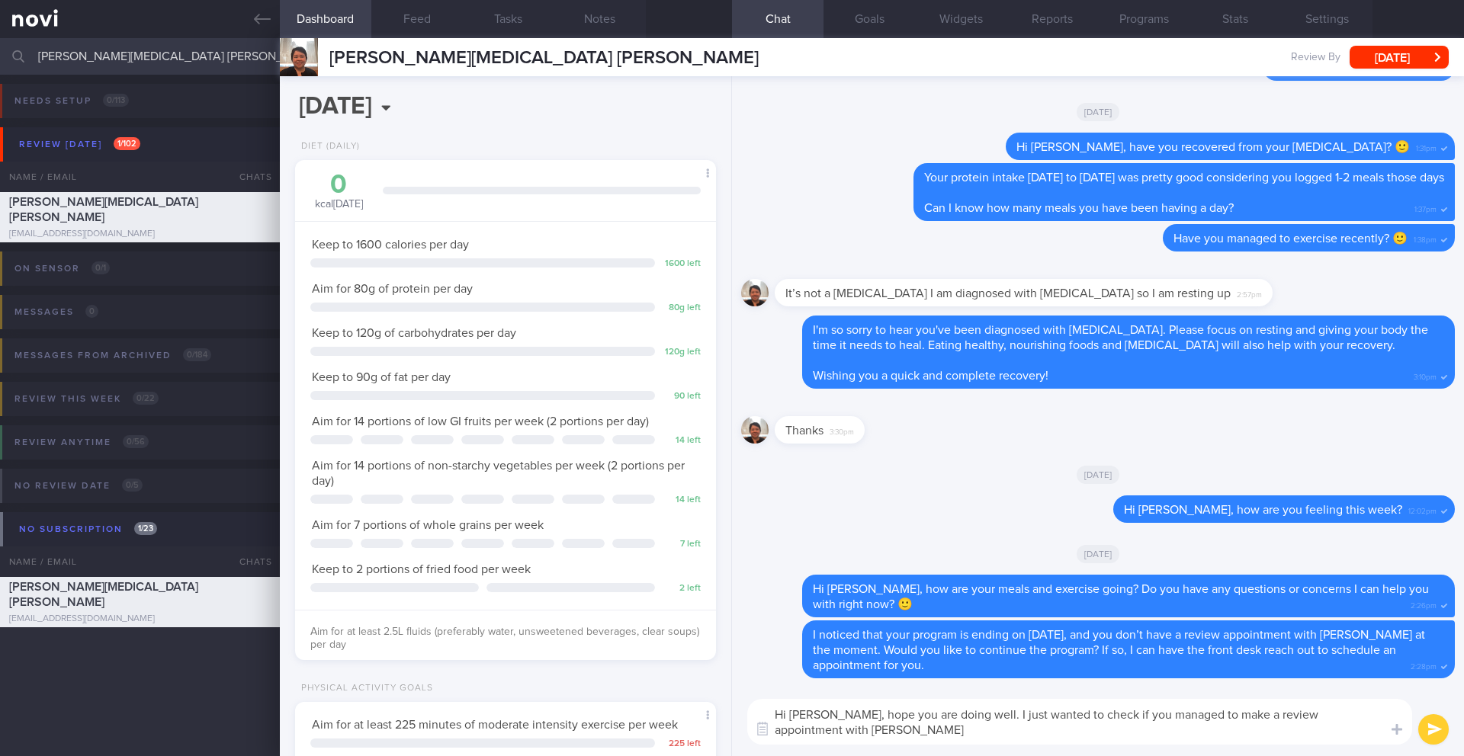
type textarea "Hi Caroline, hope you are doing well. I just wanted to check if you managed to …"
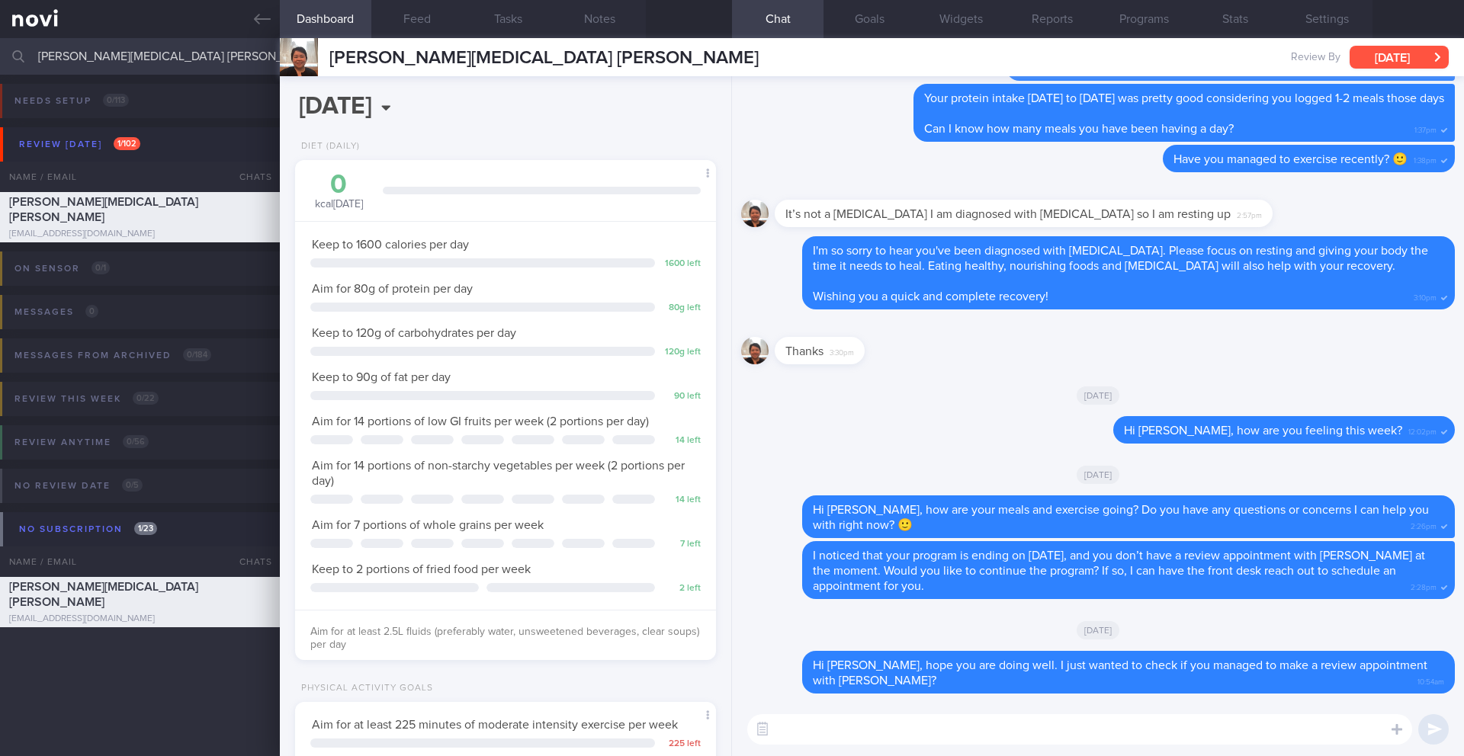
click at [1383, 66] on button "[DATE]" at bounding box center [1399, 57] width 99 height 23
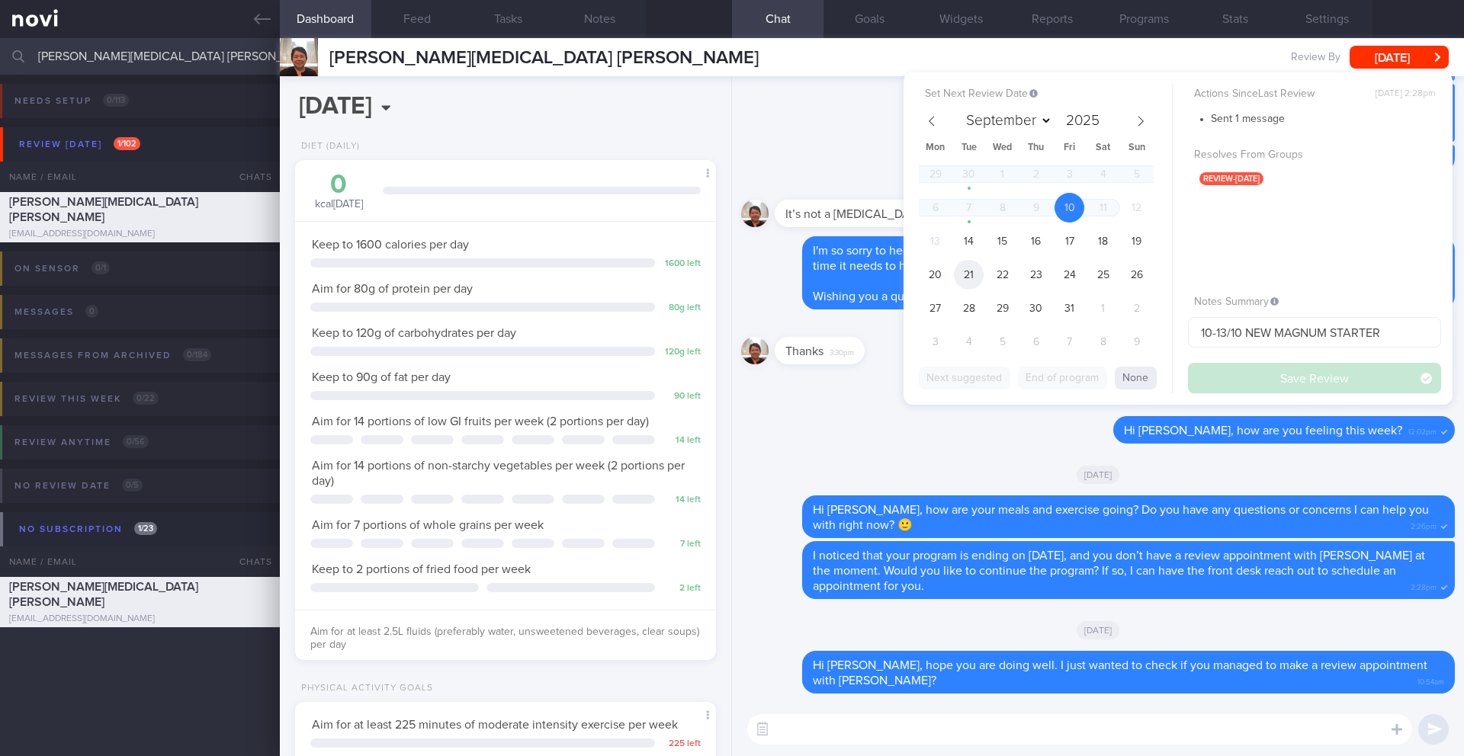
click at [981, 278] on span "21" at bounding box center [969, 275] width 30 height 30
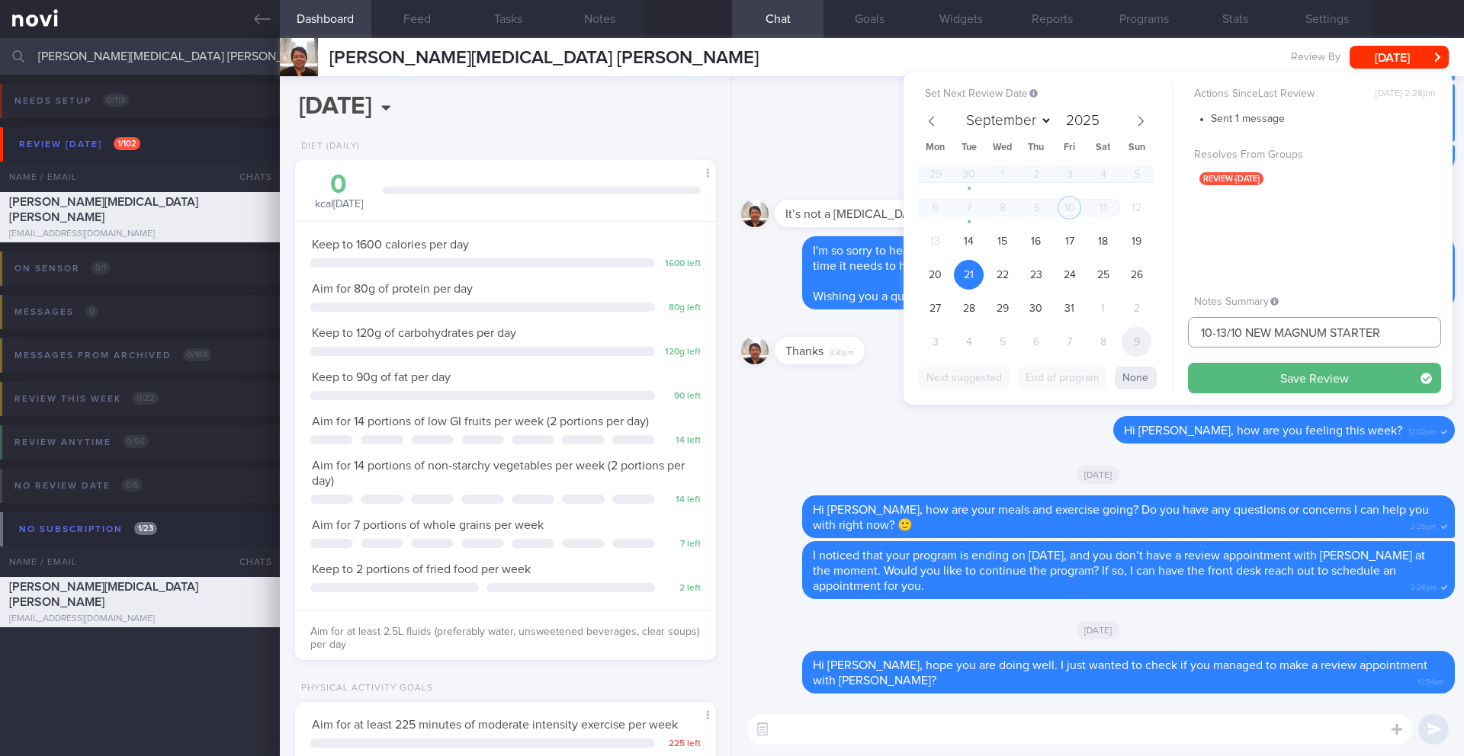
drag, startPoint x: 1215, startPoint y: 329, endPoint x: 1145, endPoint y: 330, distance: 69.4
click at [1145, 330] on div "Set Next Review Date 21 Oct 2025 September October November December 2025 Mon T…" at bounding box center [1178, 238] width 549 height 332
type input "21/10 NEW MAGNUM STARTER"
click at [1226, 368] on button "Save Review" at bounding box center [1314, 378] width 253 height 31
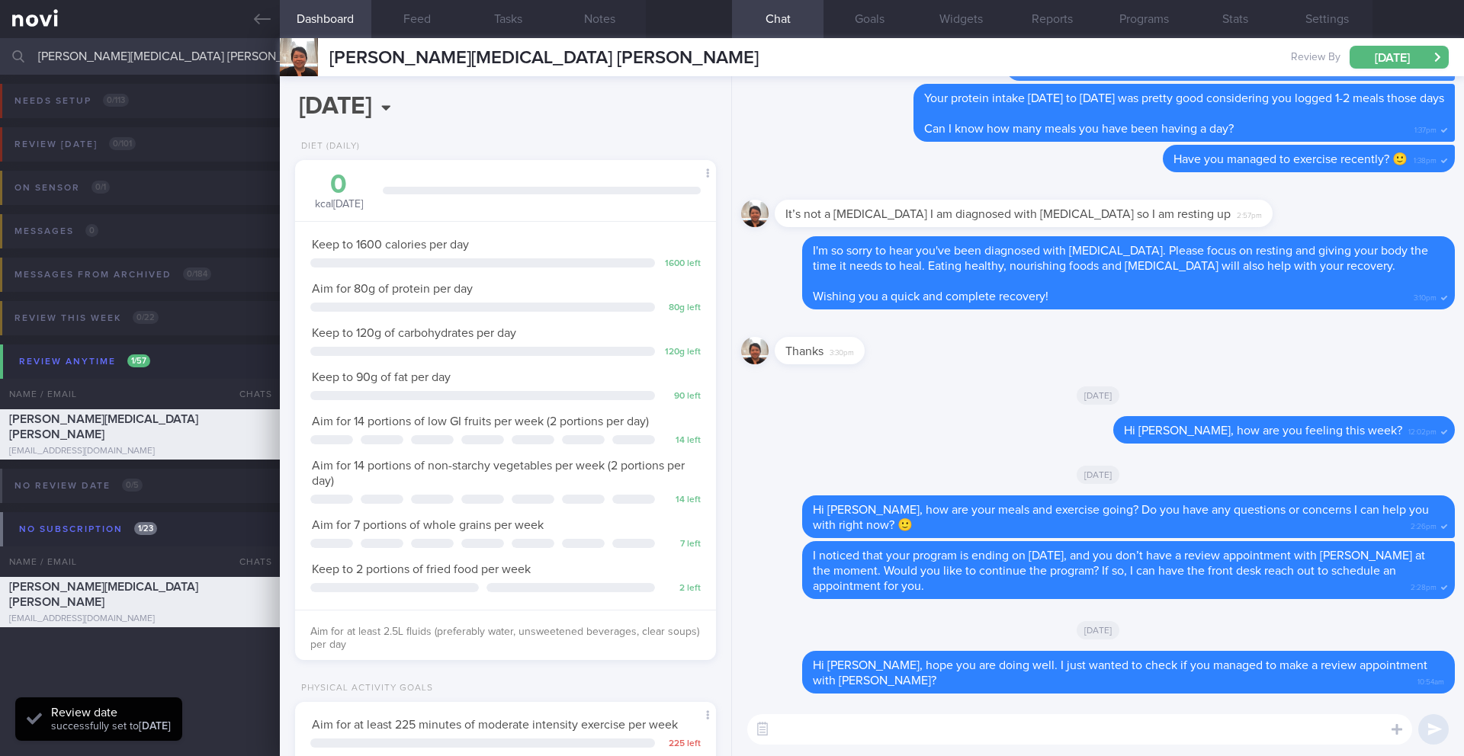
scroll to position [194, 389]
click at [86, 53] on input "[PERSON_NAME][MEDICAL_DATA] [PERSON_NAME]" at bounding box center [732, 56] width 1464 height 37
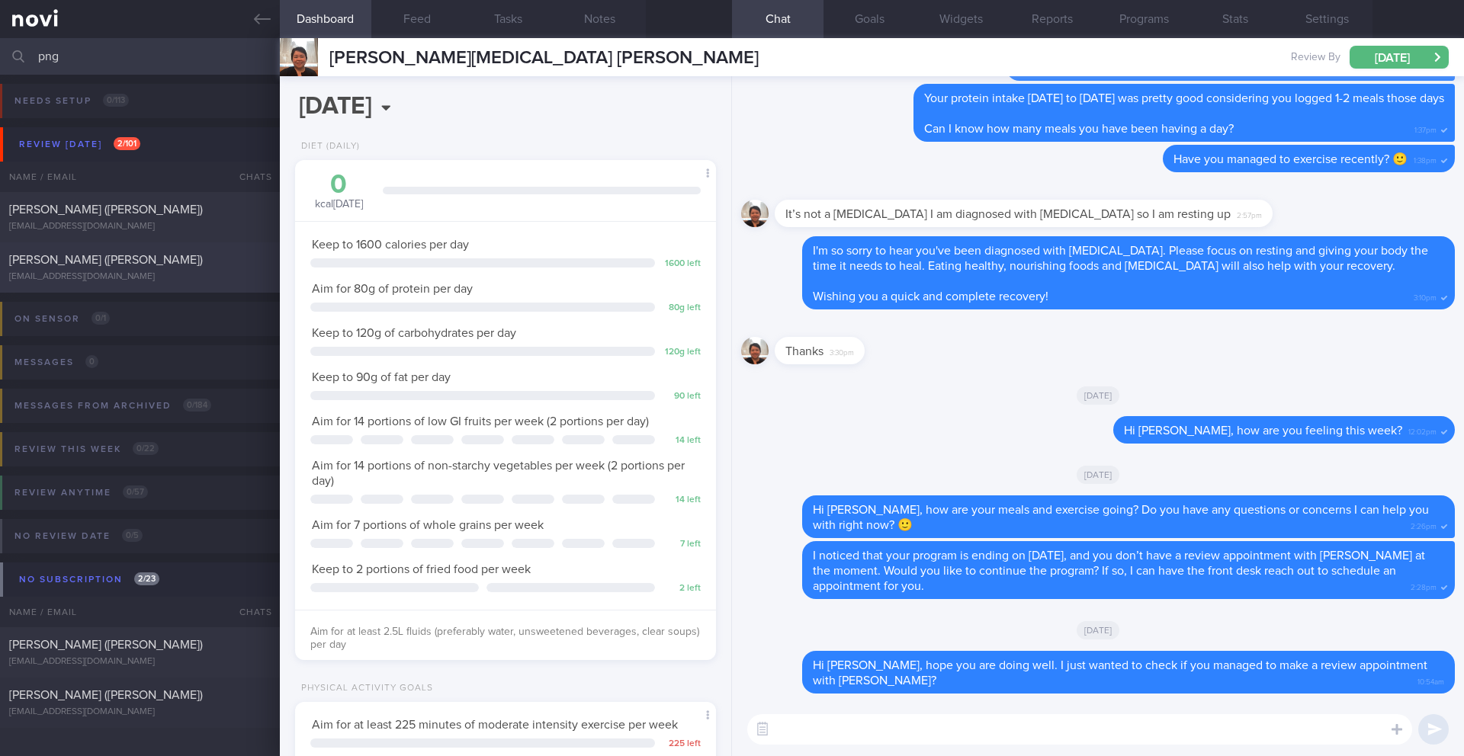
type input "png"
click at [146, 282] on div "[EMAIL_ADDRESS][DOMAIN_NAME]" at bounding box center [140, 276] width 262 height 11
type input "13-14/10 Check for logs"
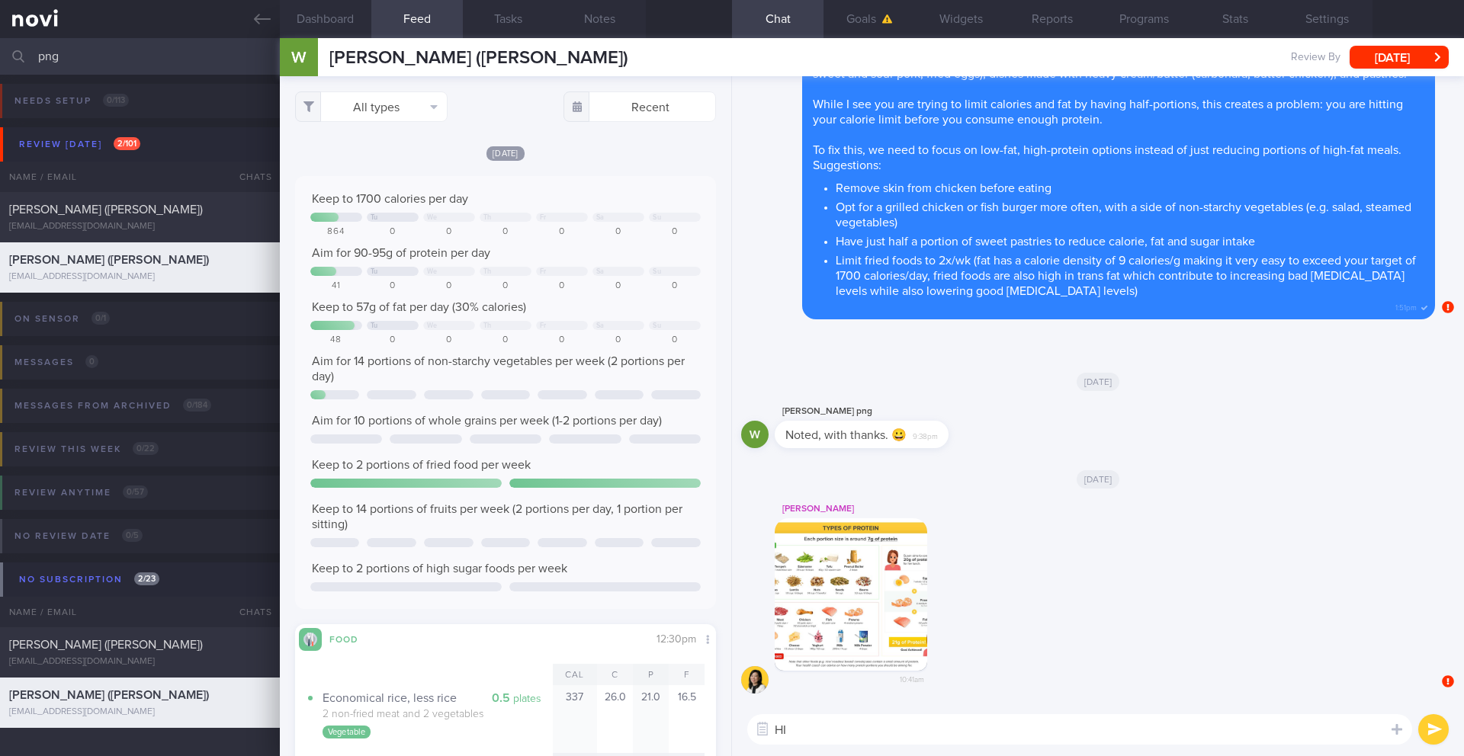
click at [849, 736] on textarea "HI" at bounding box center [1079, 730] width 665 height 31
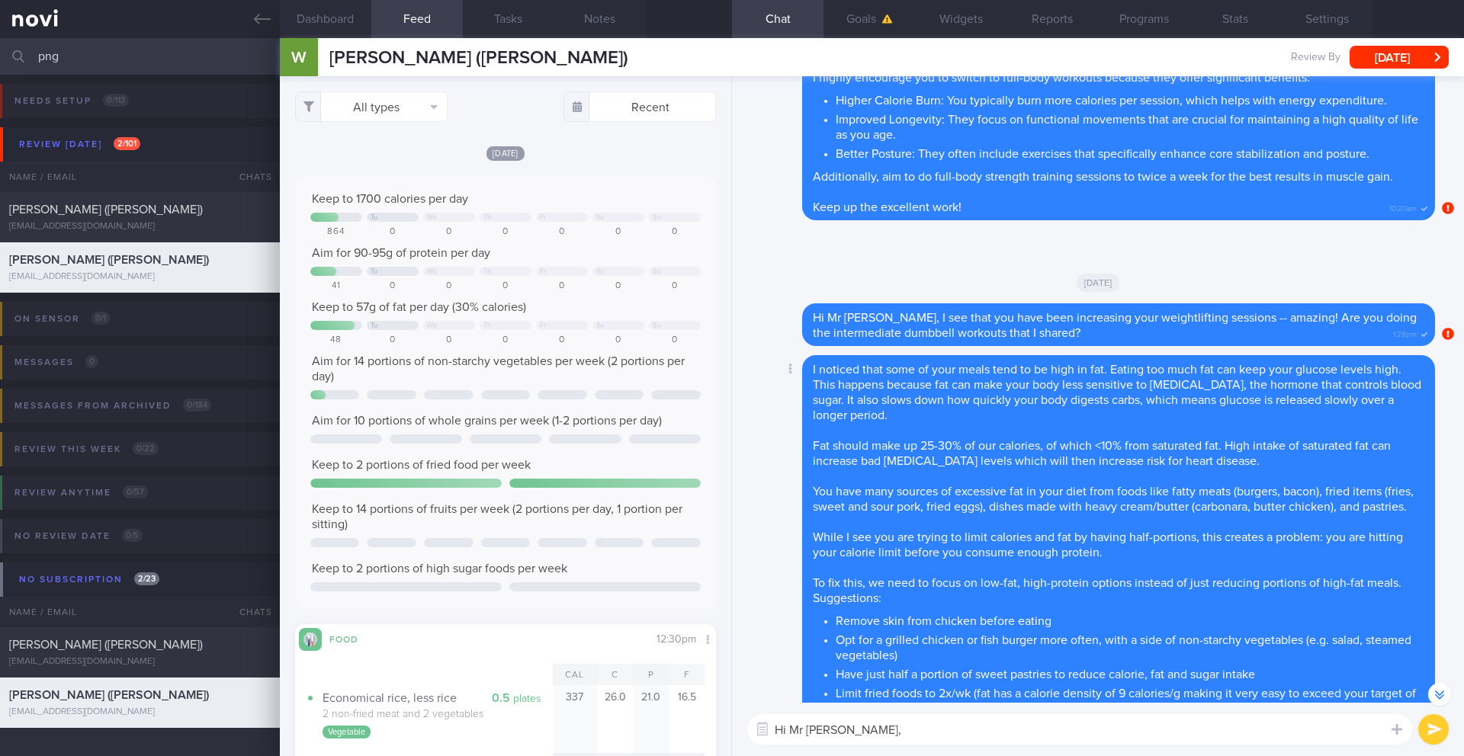
scroll to position [-454, 0]
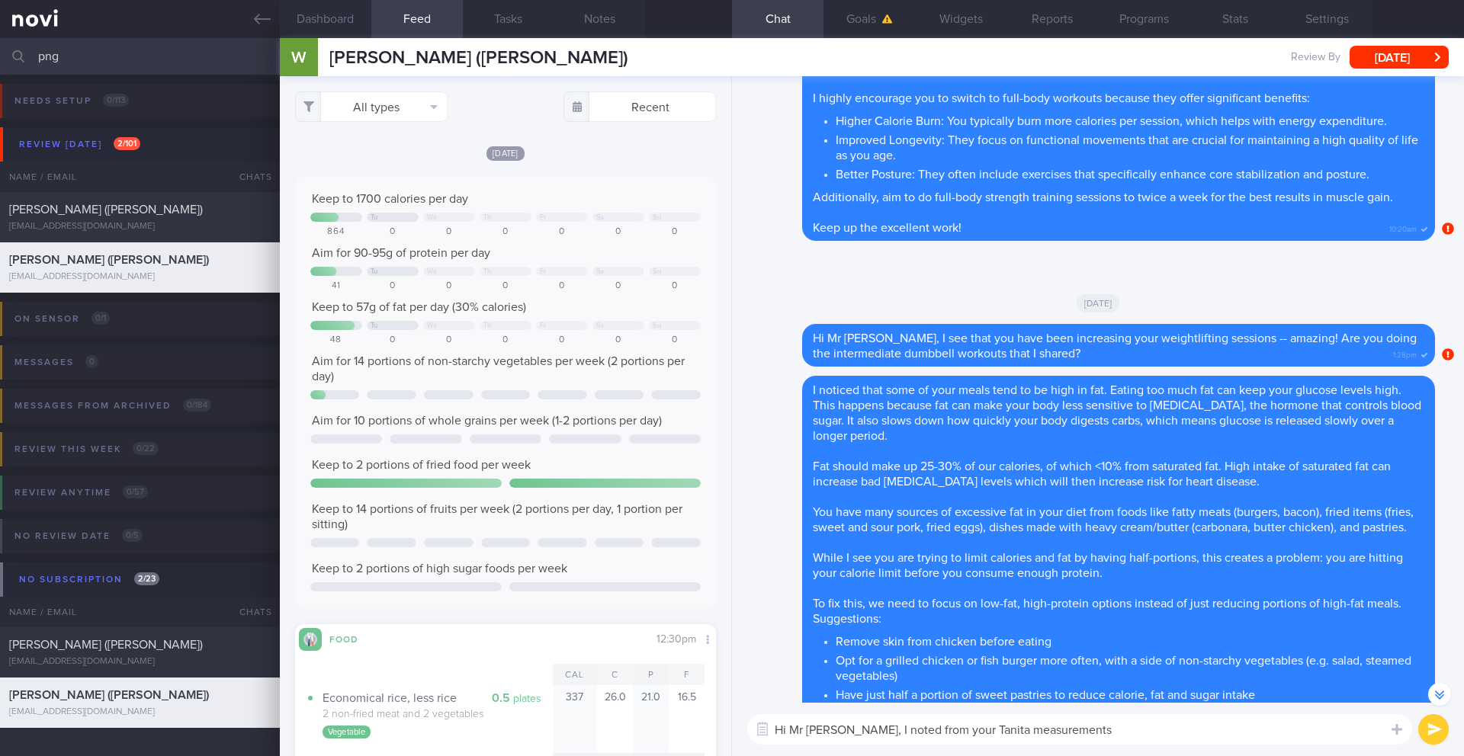
drag, startPoint x: 904, startPoint y: 734, endPoint x: 960, endPoint y: 731, distance: 55.7
click at [960, 731] on textarea "Hi Mr Png, I noted from your Tanita measurements" at bounding box center [1079, 730] width 665 height 31
click at [1185, 729] on textarea "Hi Mr Png, I noted from today's body composition measurements" at bounding box center [1079, 730] width 665 height 31
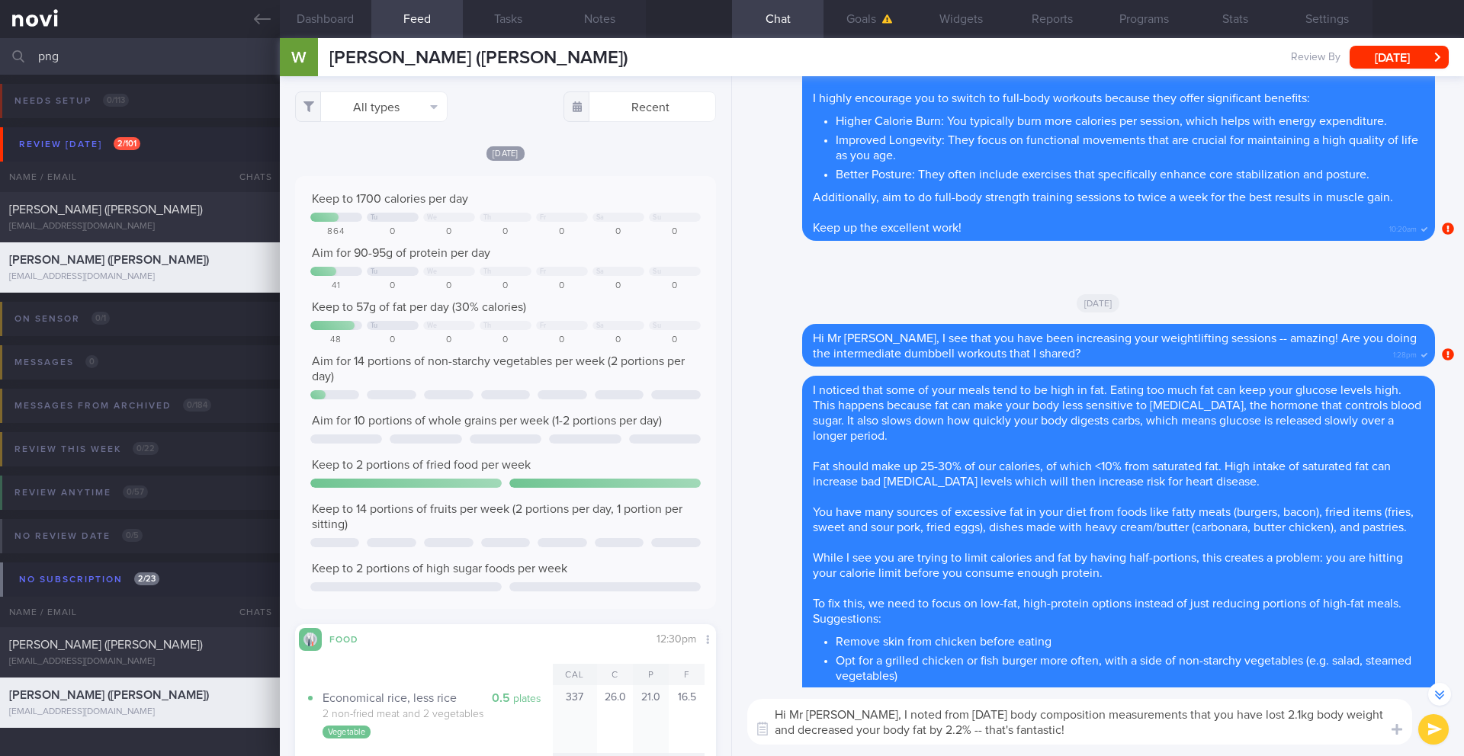
drag, startPoint x: 1049, startPoint y: 728, endPoint x: 774, endPoint y: 708, distance: 275.2
click at [774, 708] on textarea "Hi Mr Png, I noted from today's body composition measurements that you have los…" at bounding box center [1079, 722] width 665 height 46
click at [955, 732] on textarea "Hi Mr Png, I noted from today's body composition measurements that you have los…" at bounding box center [1079, 722] width 665 height 46
drag, startPoint x: 1037, startPoint y: 731, endPoint x: 833, endPoint y: 721, distance: 203.8
click at [833, 721] on textarea "Hi Mr Png, I noted from today's body composition measurements that you have los…" at bounding box center [1079, 722] width 665 height 46
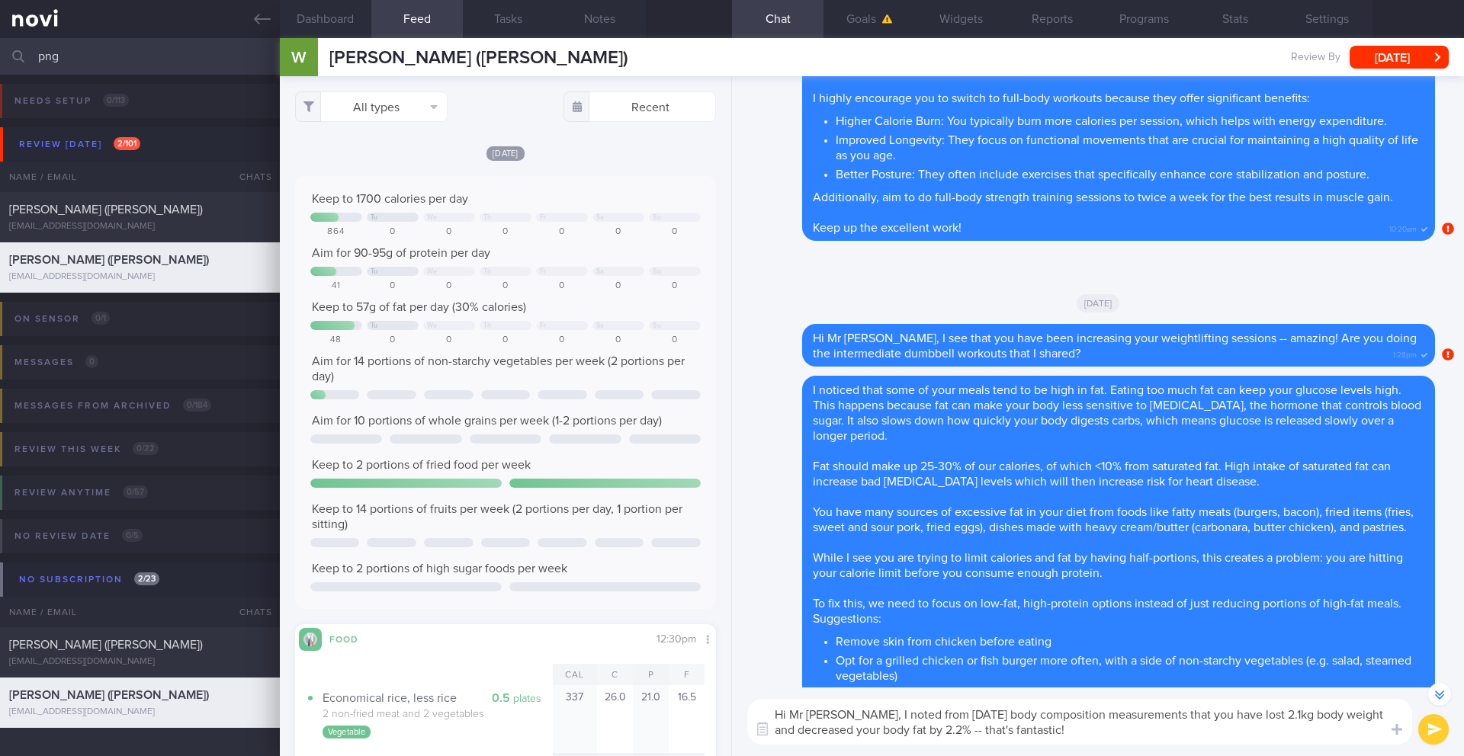
paste textarea "your body composition measurements today—that's fantastic progress! You've succ…"
type textarea "Hi Mr Png, I noted your body composition measurements today—that's fantastic pr…"
click at [597, 19] on button "Notes" at bounding box center [600, 19] width 92 height 38
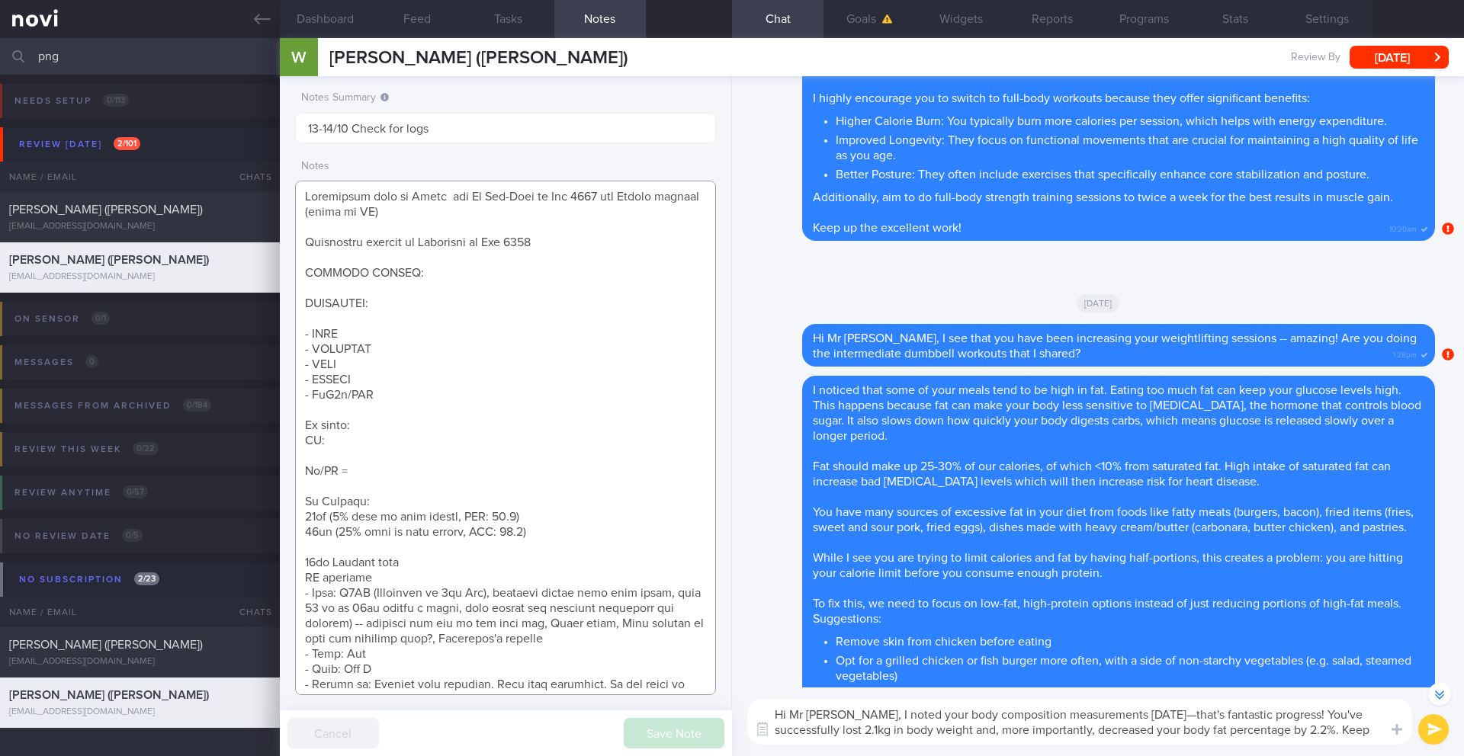
drag, startPoint x: 396, startPoint y: 397, endPoint x: 293, endPoint y: 275, distance: 159.6
click at [293, 275] on div "Notes Summary 13-14/10 Check for logs Notes Save Note Cancel" at bounding box center [506, 416] width 452 height 680
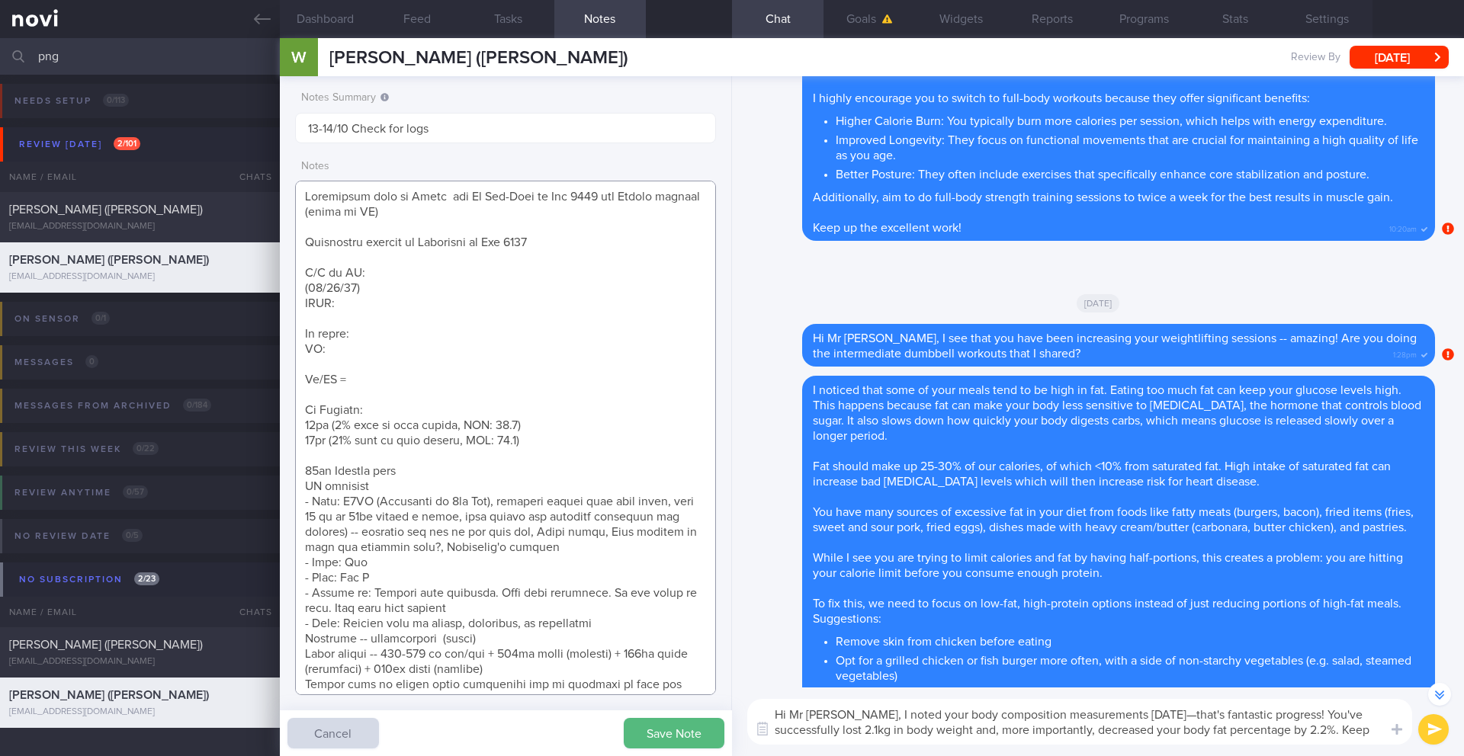
paste textarea "aim for TBF 24%, weight within healthy range 65kg increase lean muscle mass = 4…"
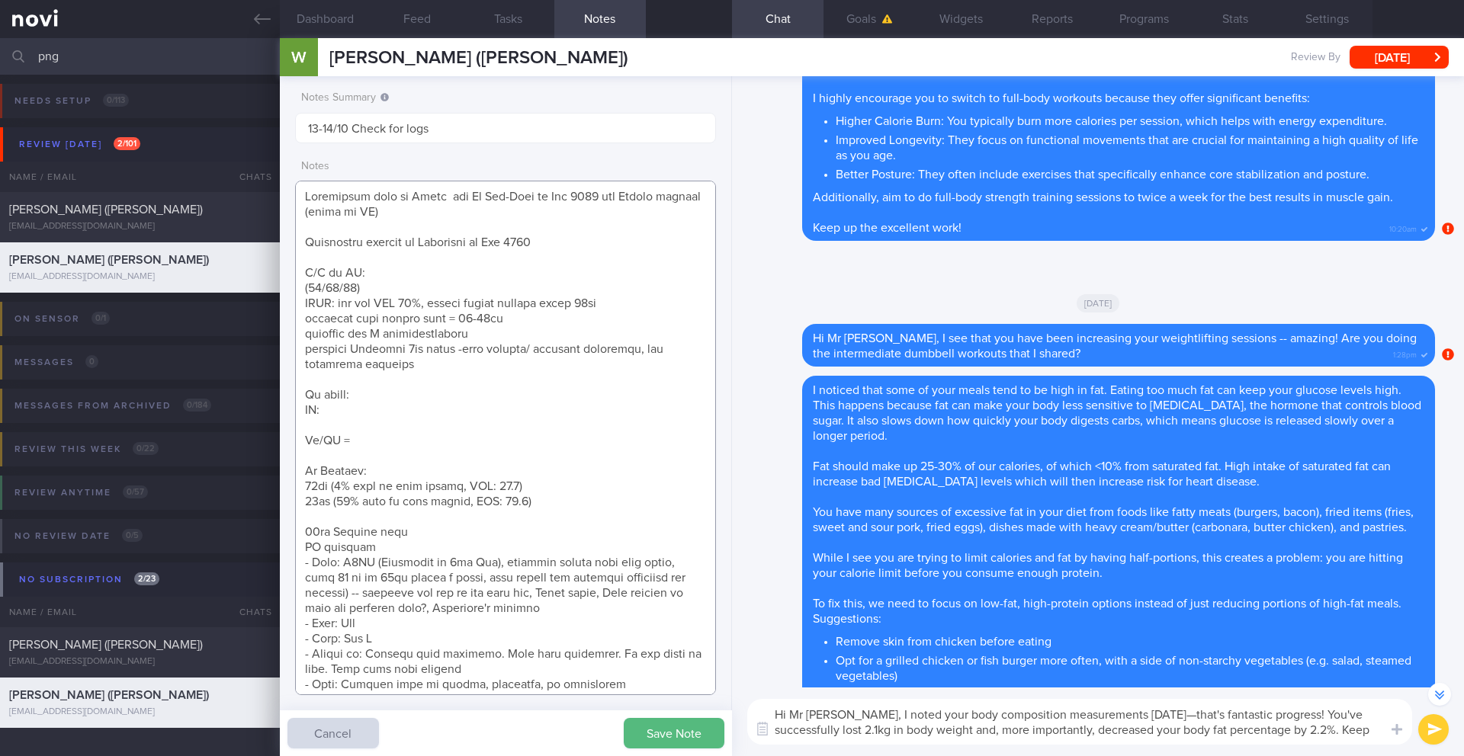
click at [381, 291] on textarea at bounding box center [505, 438] width 421 height 515
paste textarea "just got back from UK holiday, visited London, and Lancaseter where daughter is…"
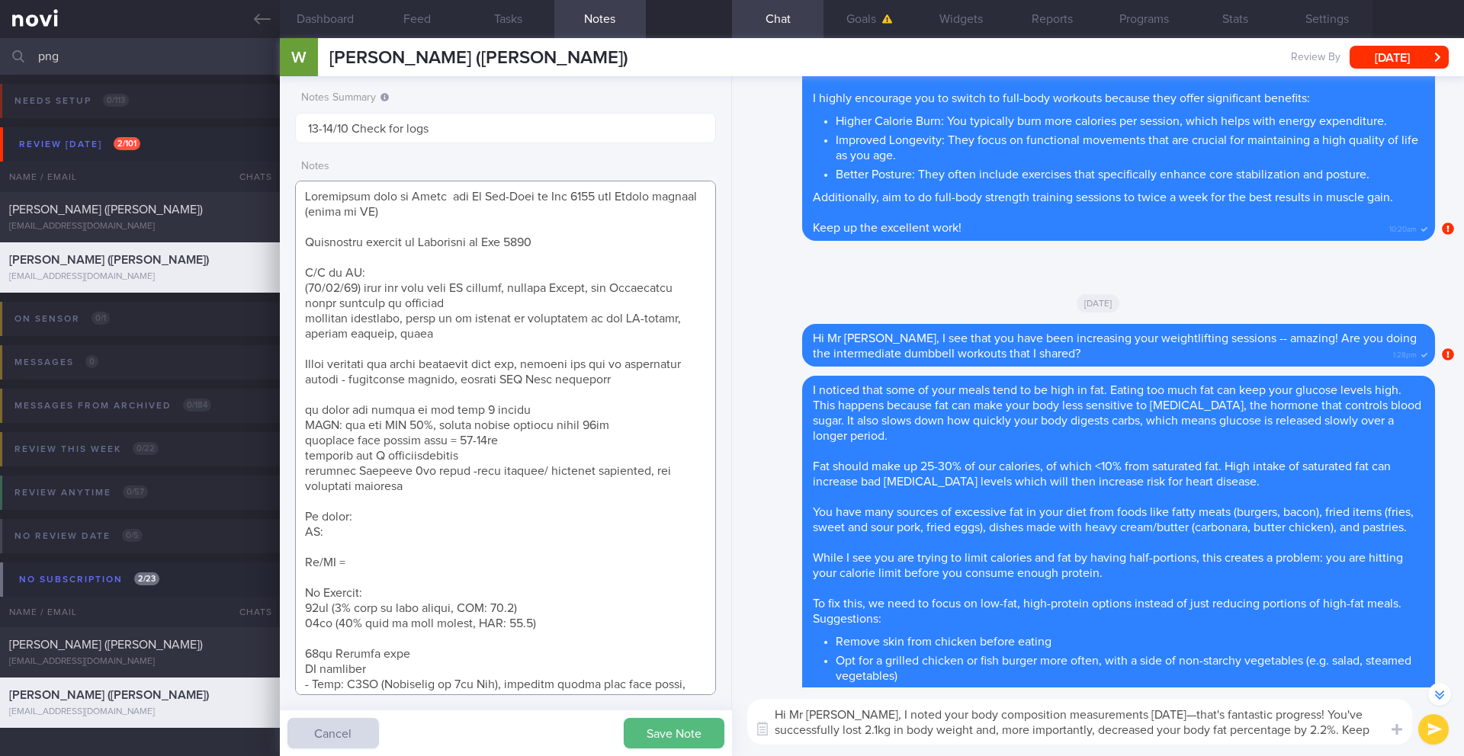
drag, startPoint x: 432, startPoint y: 336, endPoint x: 401, endPoint y: 336, distance: 30.5
click at [401, 336] on textarea at bounding box center [505, 438] width 421 height 515
drag, startPoint x: 668, startPoint y: 381, endPoint x: 281, endPoint y: 320, distance: 392.1
click at [281, 320] on div "Notes Summary 13-14/10 Check for logs Notes Save Note Cancel" at bounding box center [506, 416] width 452 height 680
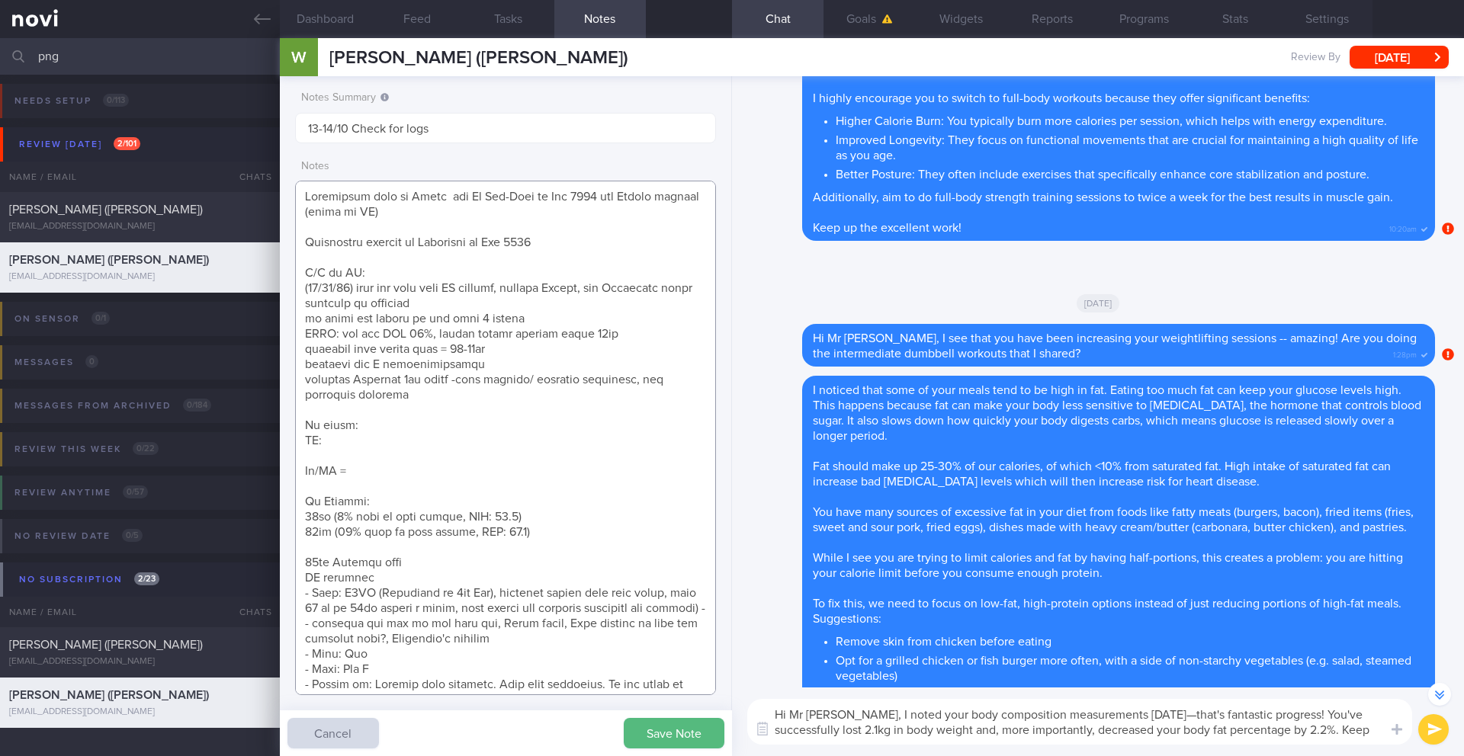
click at [387, 423] on textarea at bounding box center [505, 438] width 421 height 515
drag, startPoint x: 358, startPoint y: 477, endPoint x: 294, endPoint y: 442, distance: 72.7
click at [295, 442] on textarea at bounding box center [505, 438] width 421 height 515
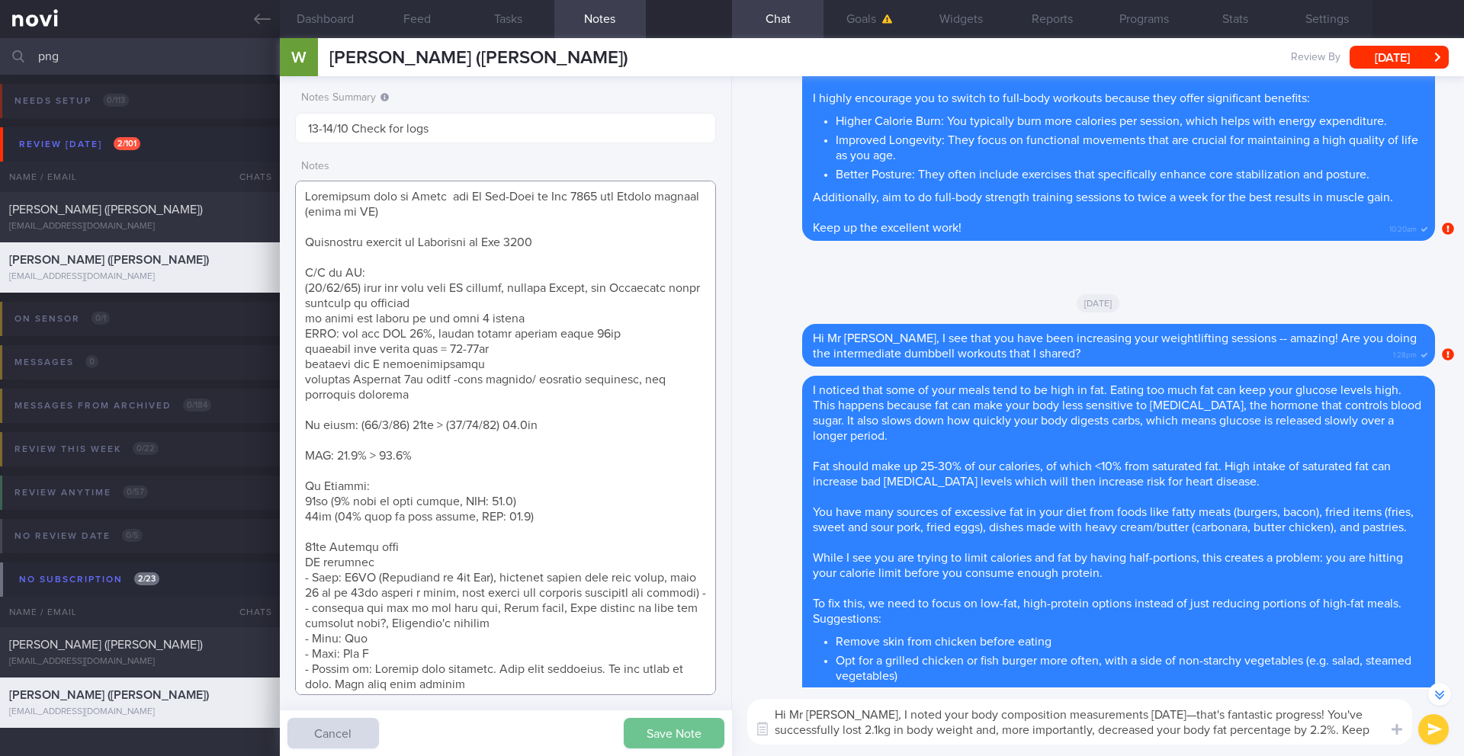
type textarea "Previously seen by Anita and Dr Sue-Anne in Dec 2020 for Magnum program (newly …"
click at [672, 731] on button "Save Note" at bounding box center [674, 733] width 101 height 31
click at [1440, 737] on button "submit" at bounding box center [1433, 730] width 31 height 31
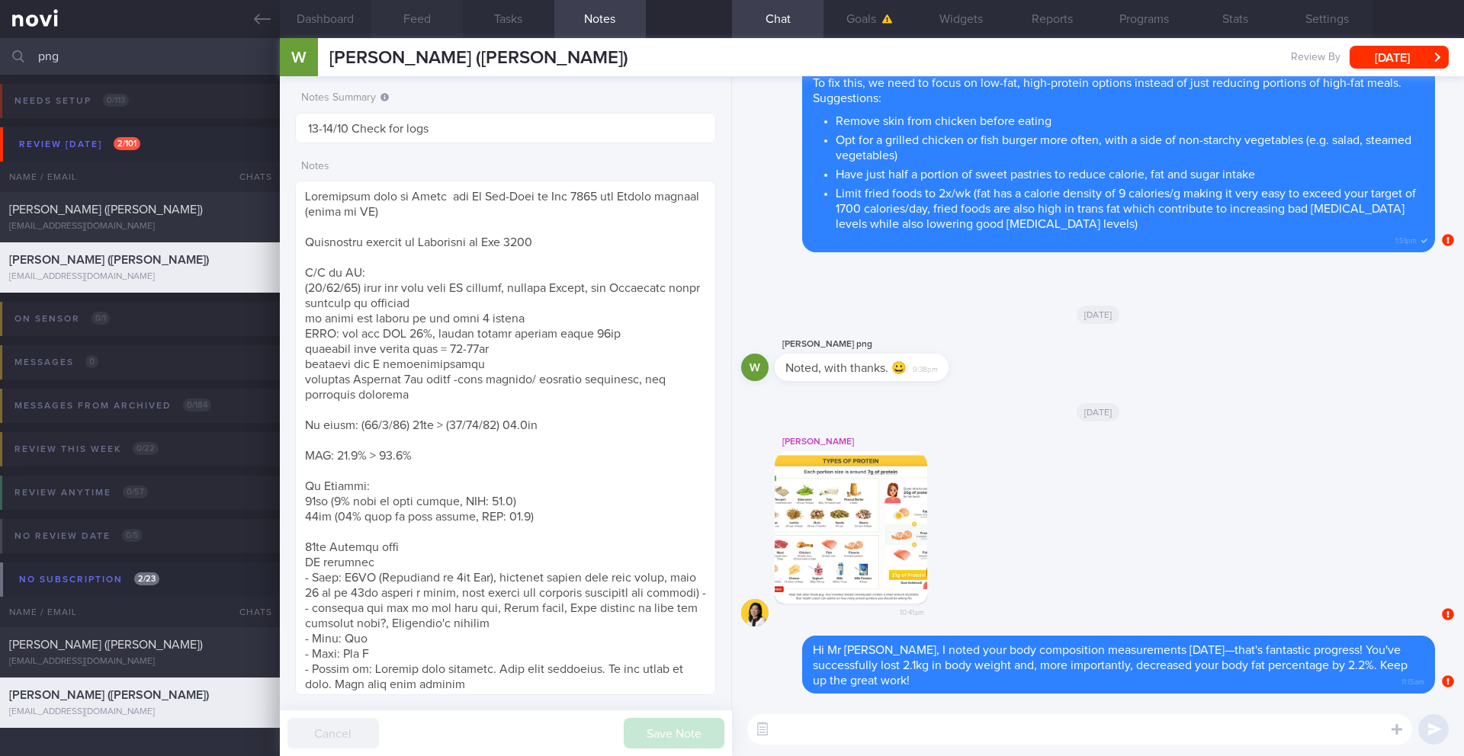
click at [422, 14] on button "Feed" at bounding box center [417, 19] width 92 height 38
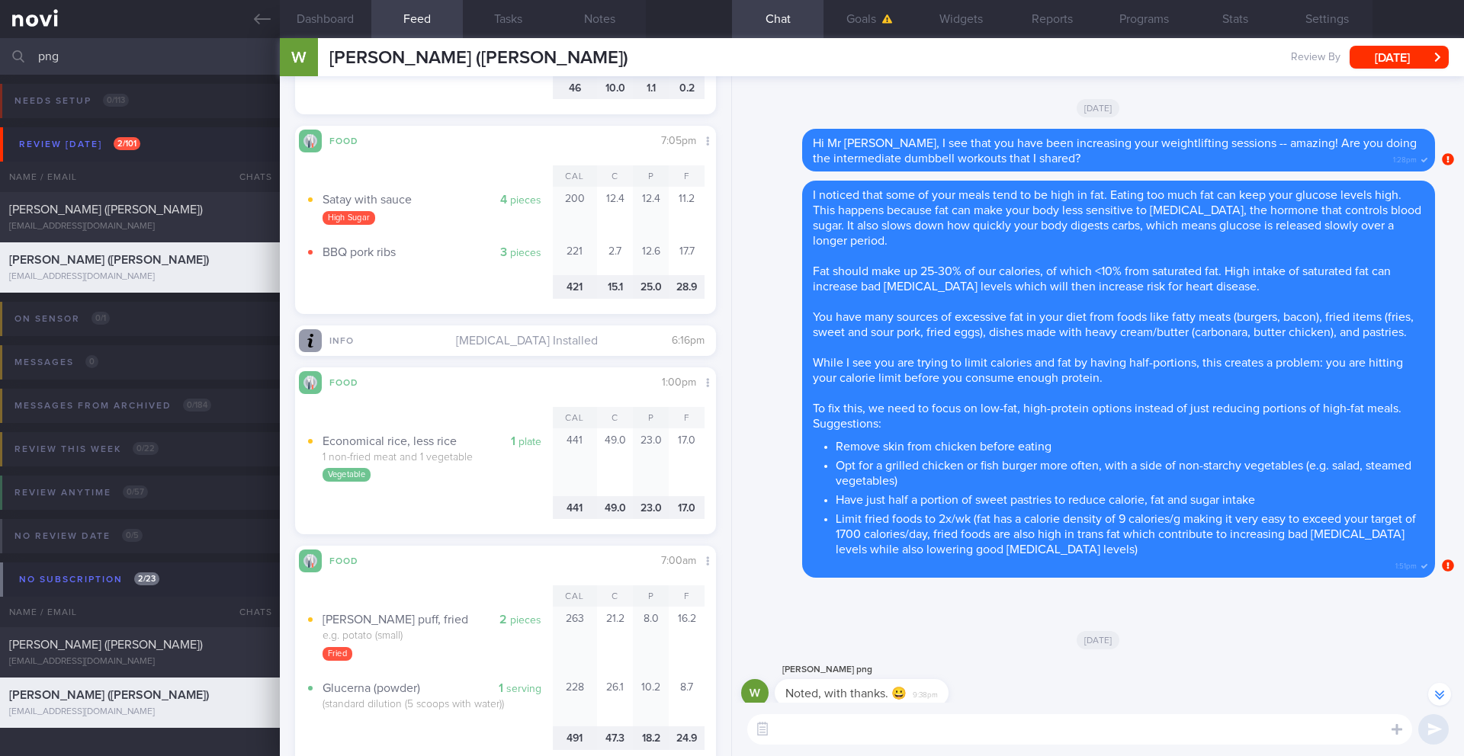
scroll to position [3808, 0]
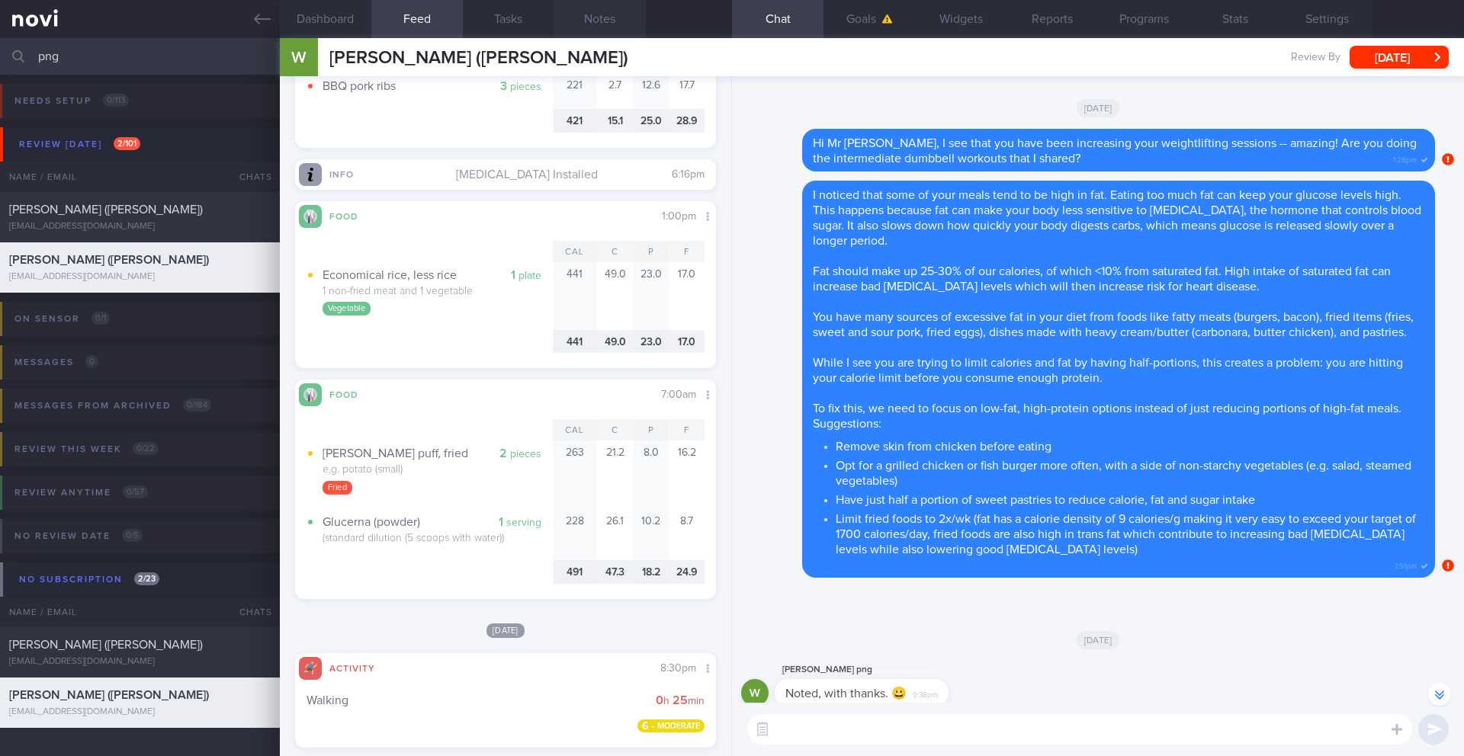
click at [596, 22] on button "Notes" at bounding box center [600, 19] width 92 height 38
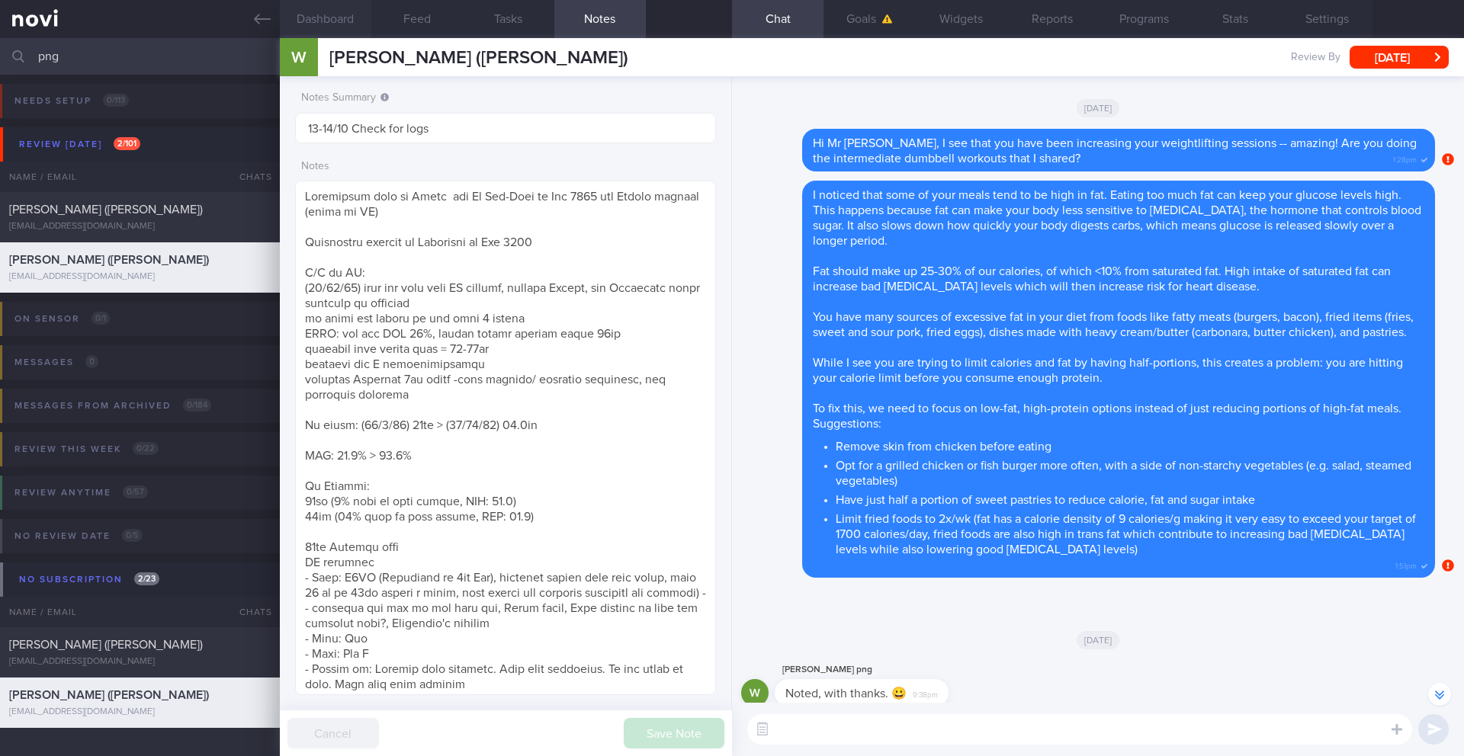
click at [313, 20] on button "Dashboard" at bounding box center [326, 19] width 92 height 38
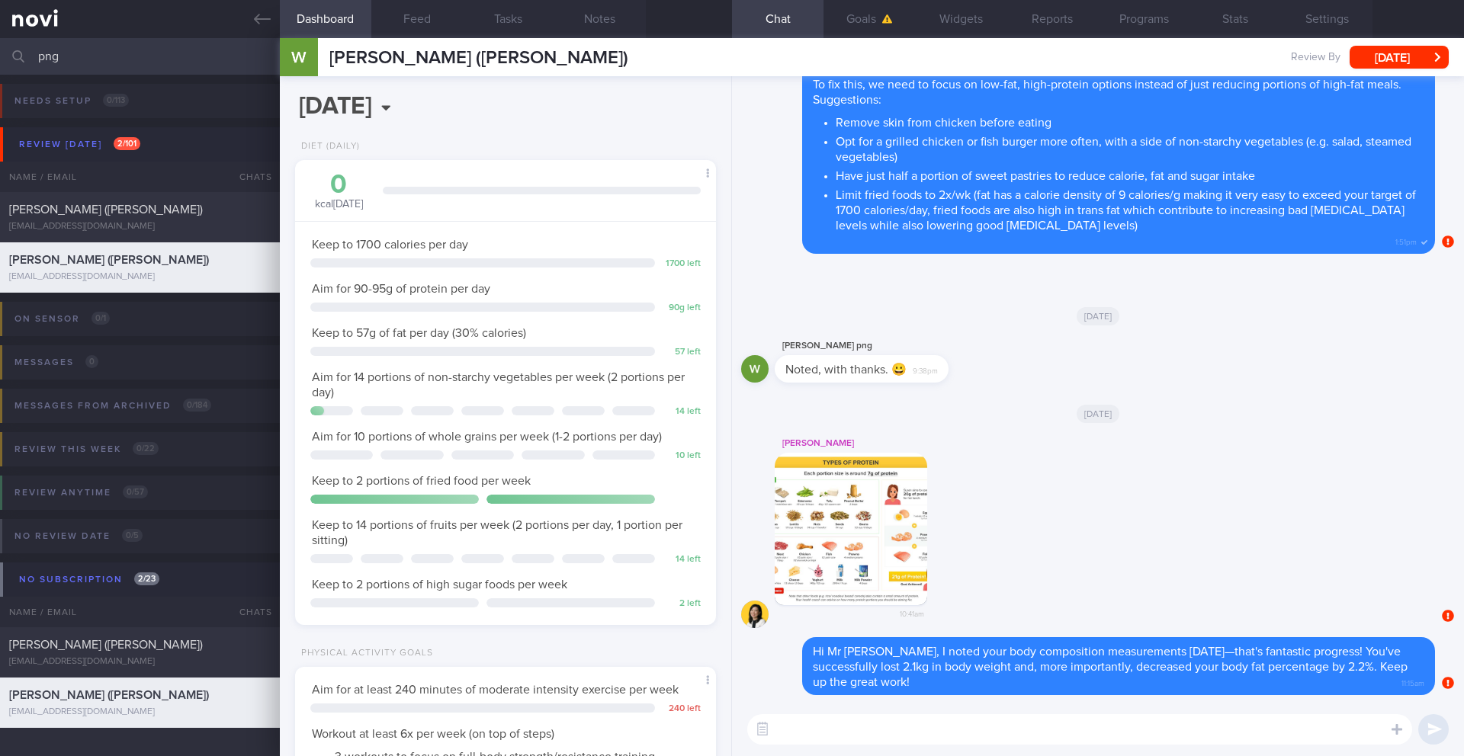
scroll to position [1, 0]
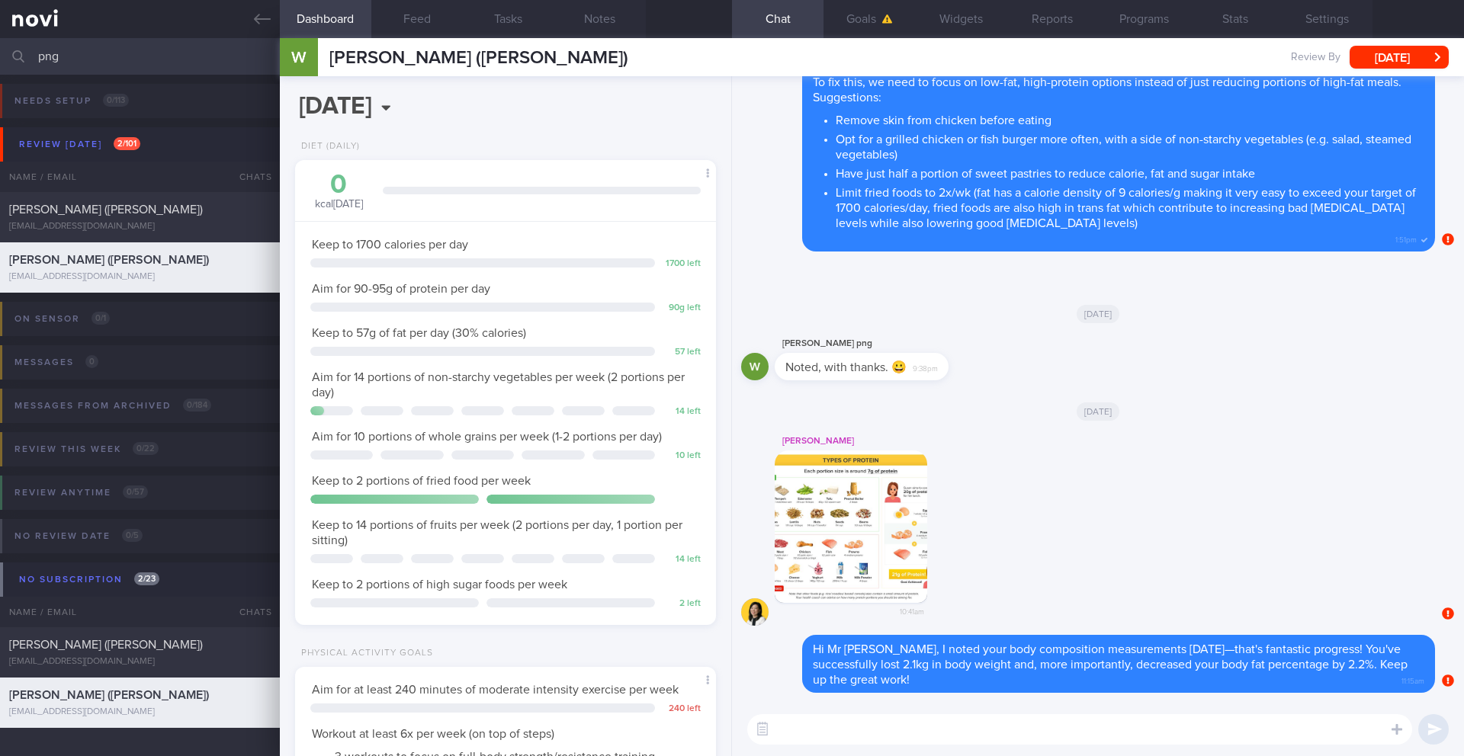
click at [852, 737] on textarea at bounding box center [1079, 730] width 665 height 31
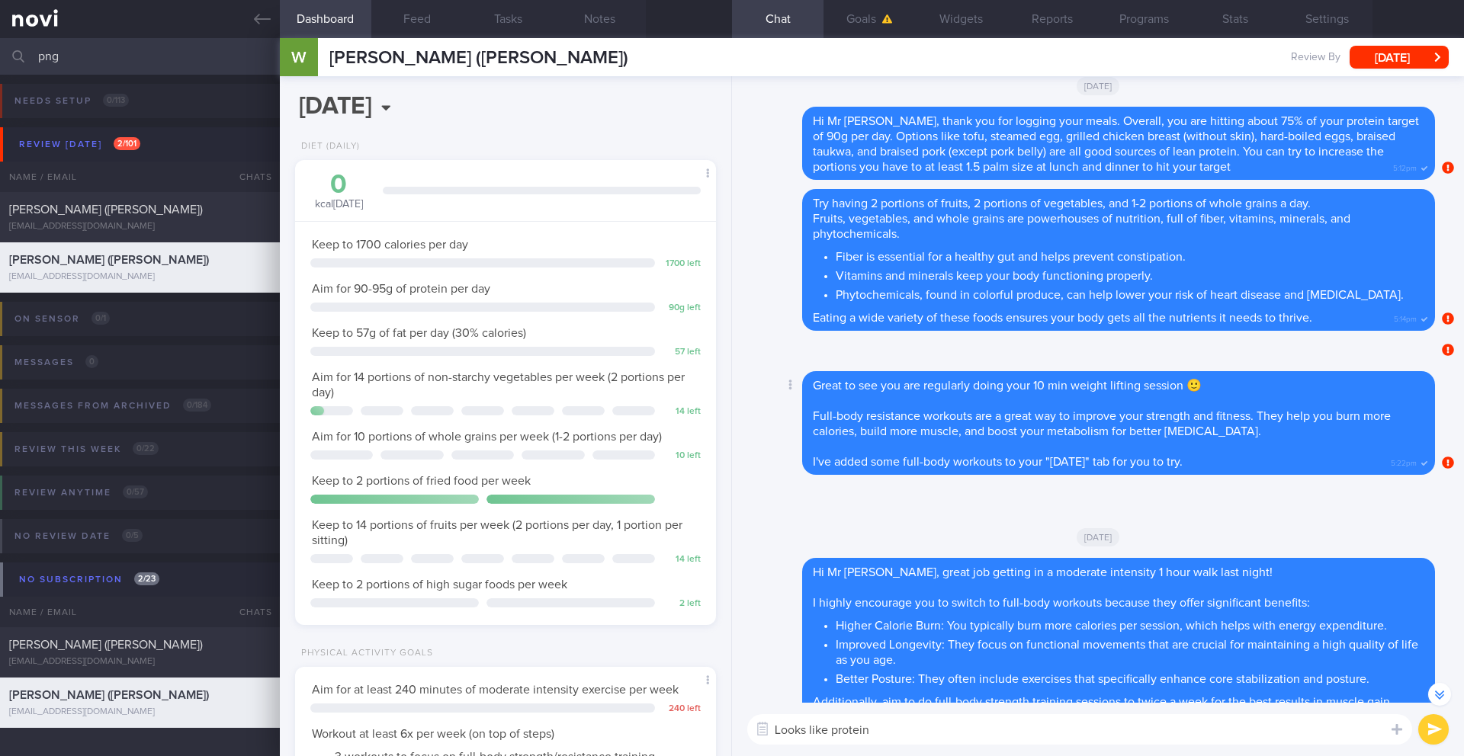
scroll to position [-1023, 0]
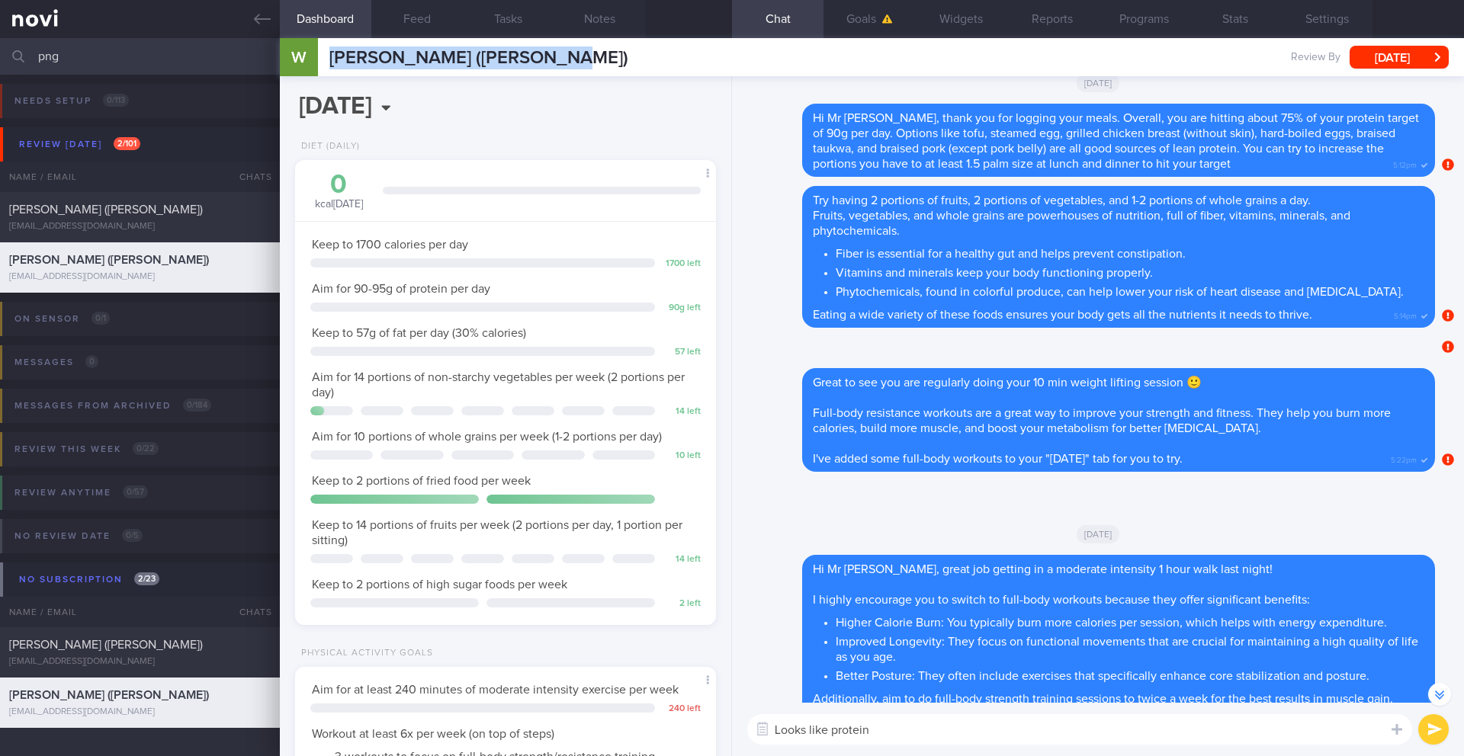
drag, startPoint x: 323, startPoint y: 60, endPoint x: 544, endPoint y: 53, distance: 220.5
click at [544, 53] on div "Png Yeong Siang (William) Png Yeong Siang (William) willpng@gmail.com Review By…" at bounding box center [872, 57] width 1184 height 38
copy span "[PERSON_NAME] ([PERSON_NAME])"
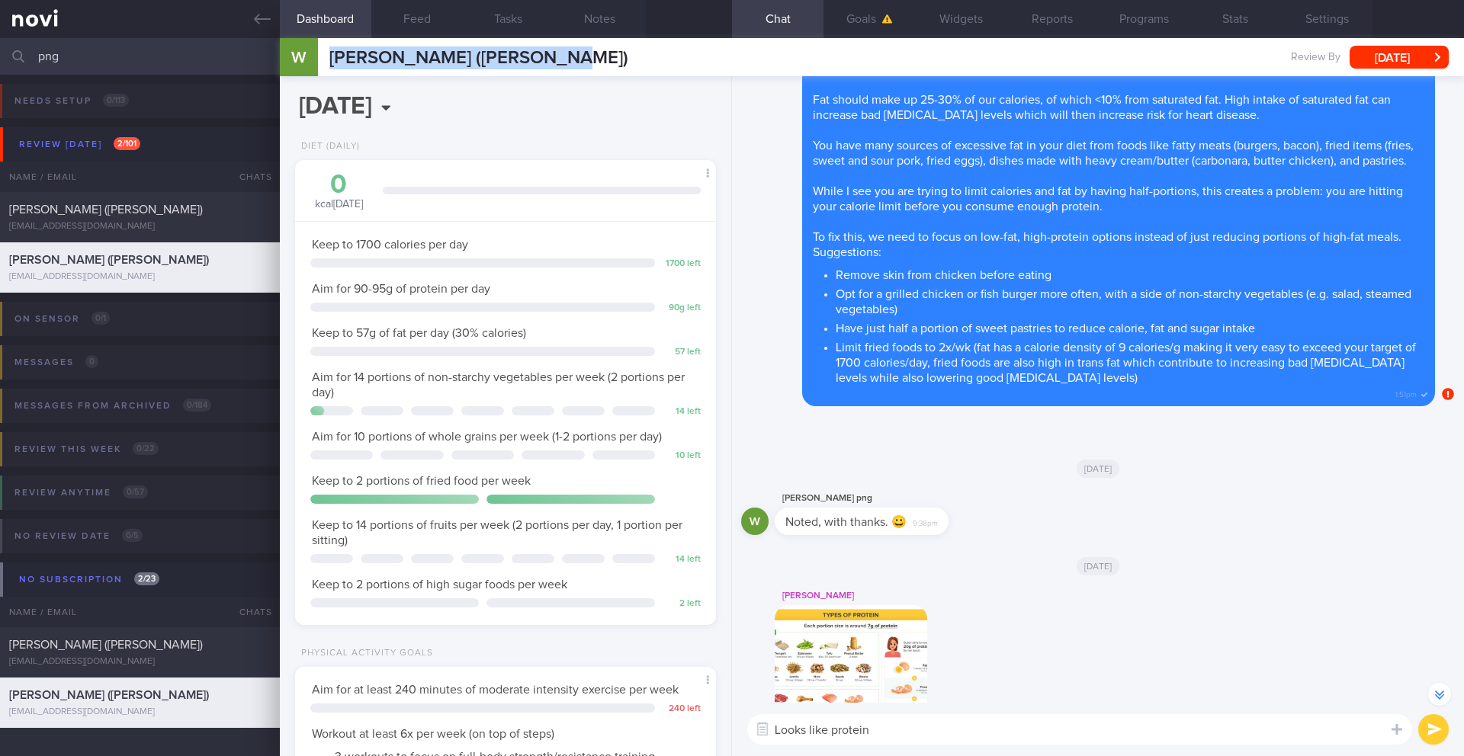
scroll to position [1, 0]
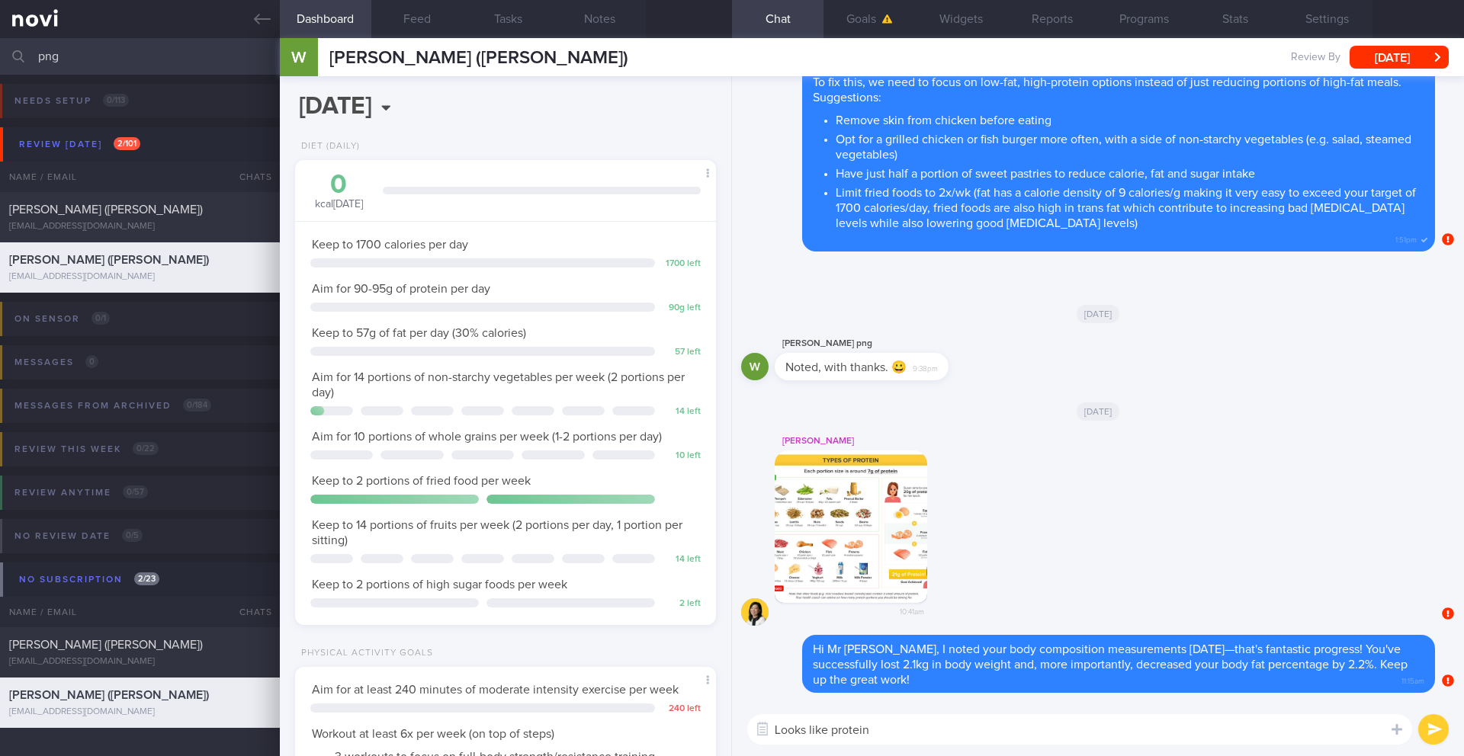
drag, startPoint x: 892, startPoint y: 729, endPoint x: 737, endPoint y: 731, distance: 154.8
click at [738, 731] on div "Looks like protein Looks like protein ​ Looks like protein ​" at bounding box center [1098, 729] width 732 height 53
click at [407, 17] on button "Feed" at bounding box center [417, 19] width 92 height 38
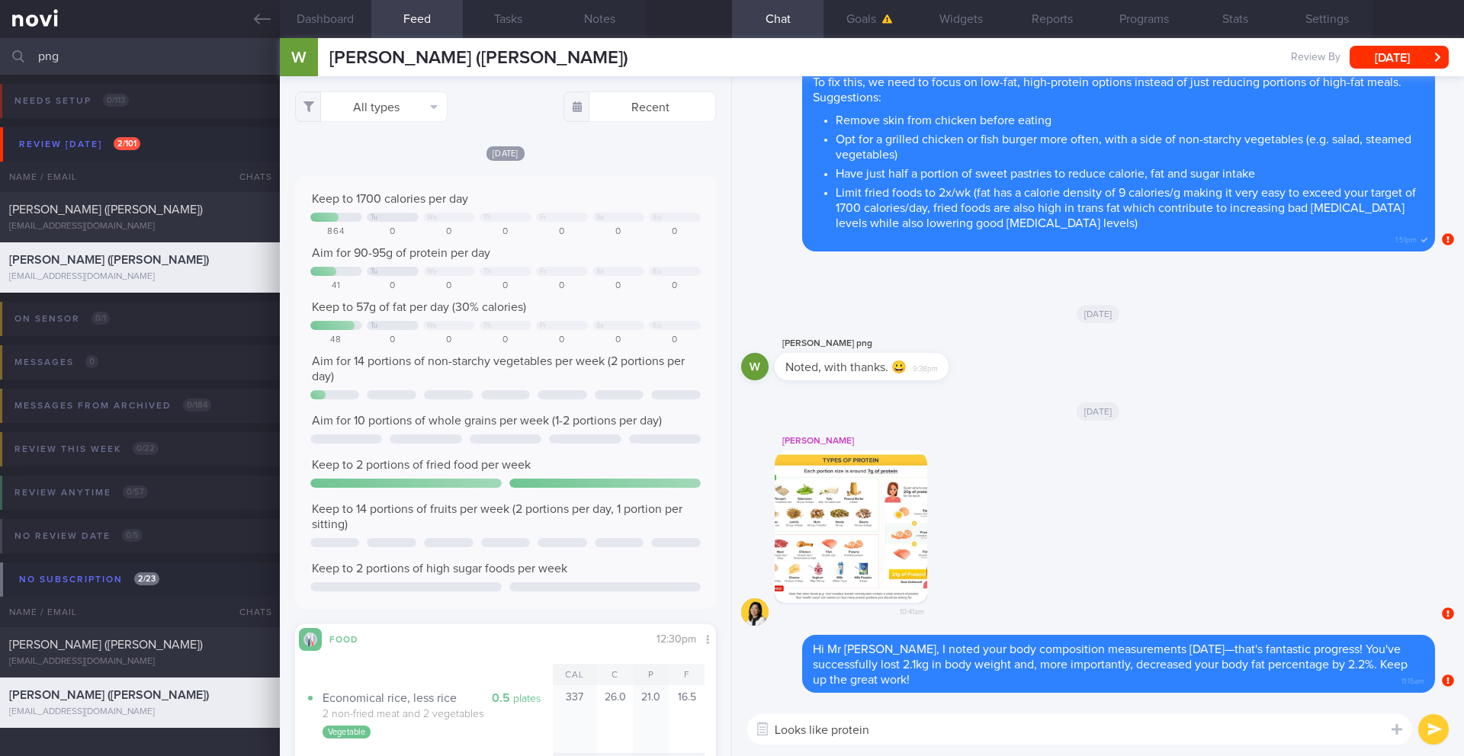
drag, startPoint x: 907, startPoint y: 732, endPoint x: 702, endPoint y: 729, distance: 205.1
click at [702, 729] on div "Dashboard Feed Tasks Notes Chat Goals Widgets Reports Programs Stats Settings P…" at bounding box center [872, 397] width 1184 height 718
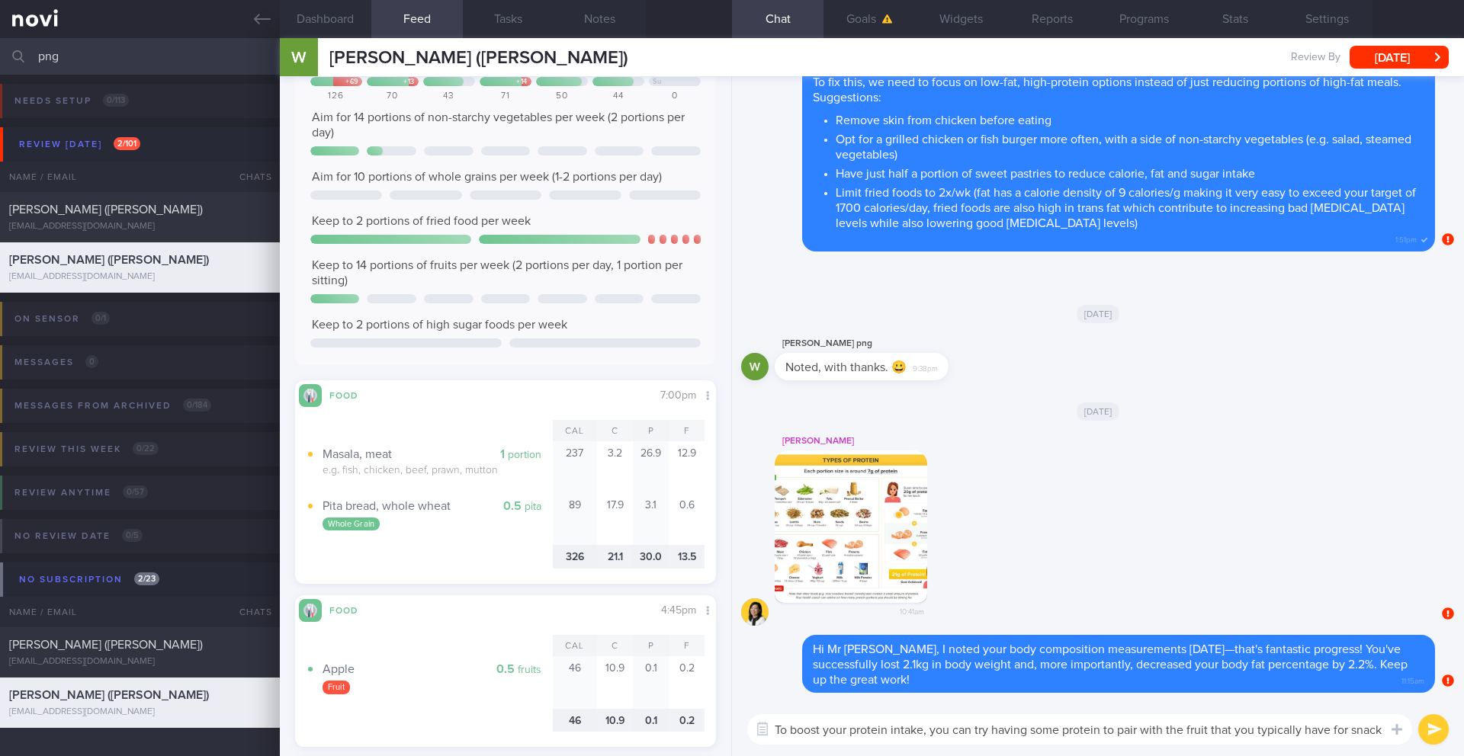
scroll to position [1238, 0]
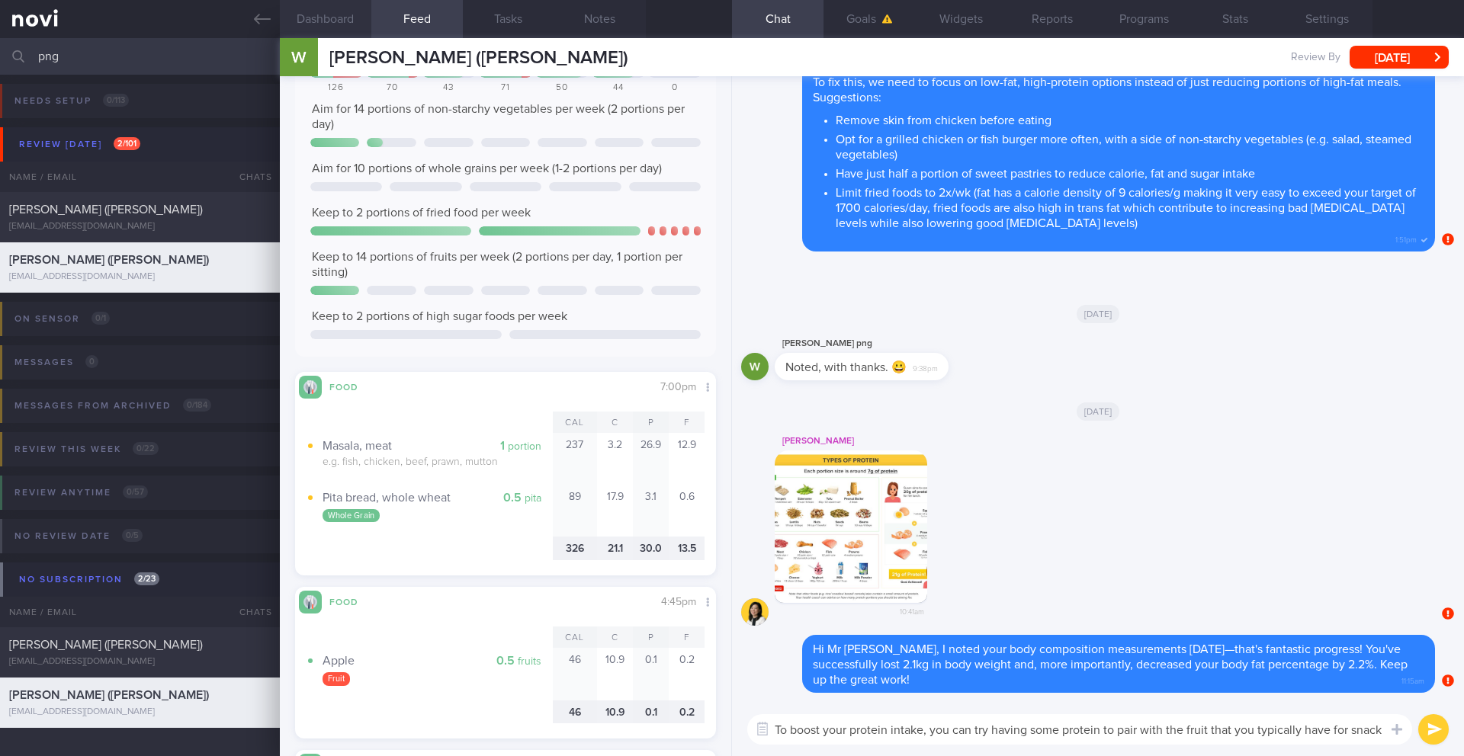
click at [334, 21] on button "Dashboard" at bounding box center [326, 19] width 92 height 38
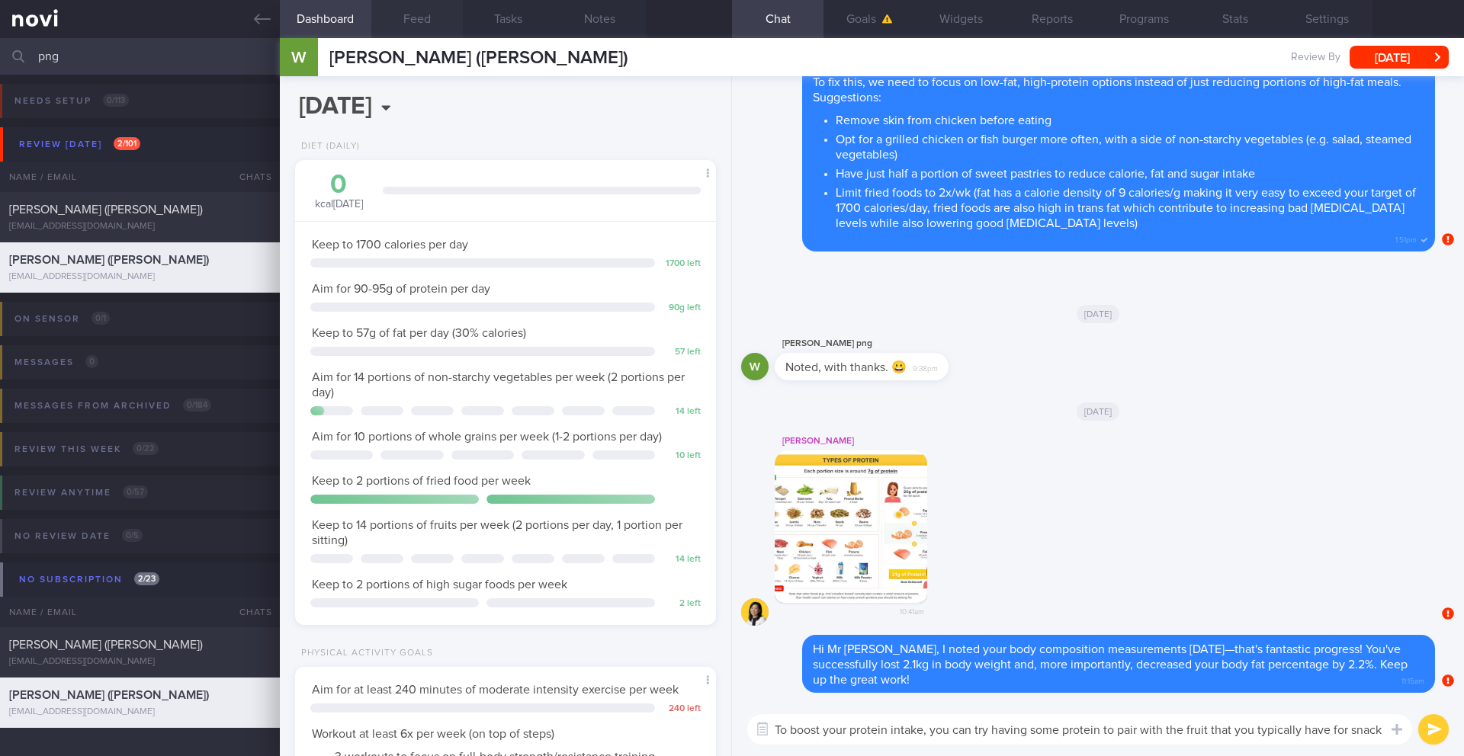
click at [412, 12] on button "Feed" at bounding box center [417, 19] width 92 height 38
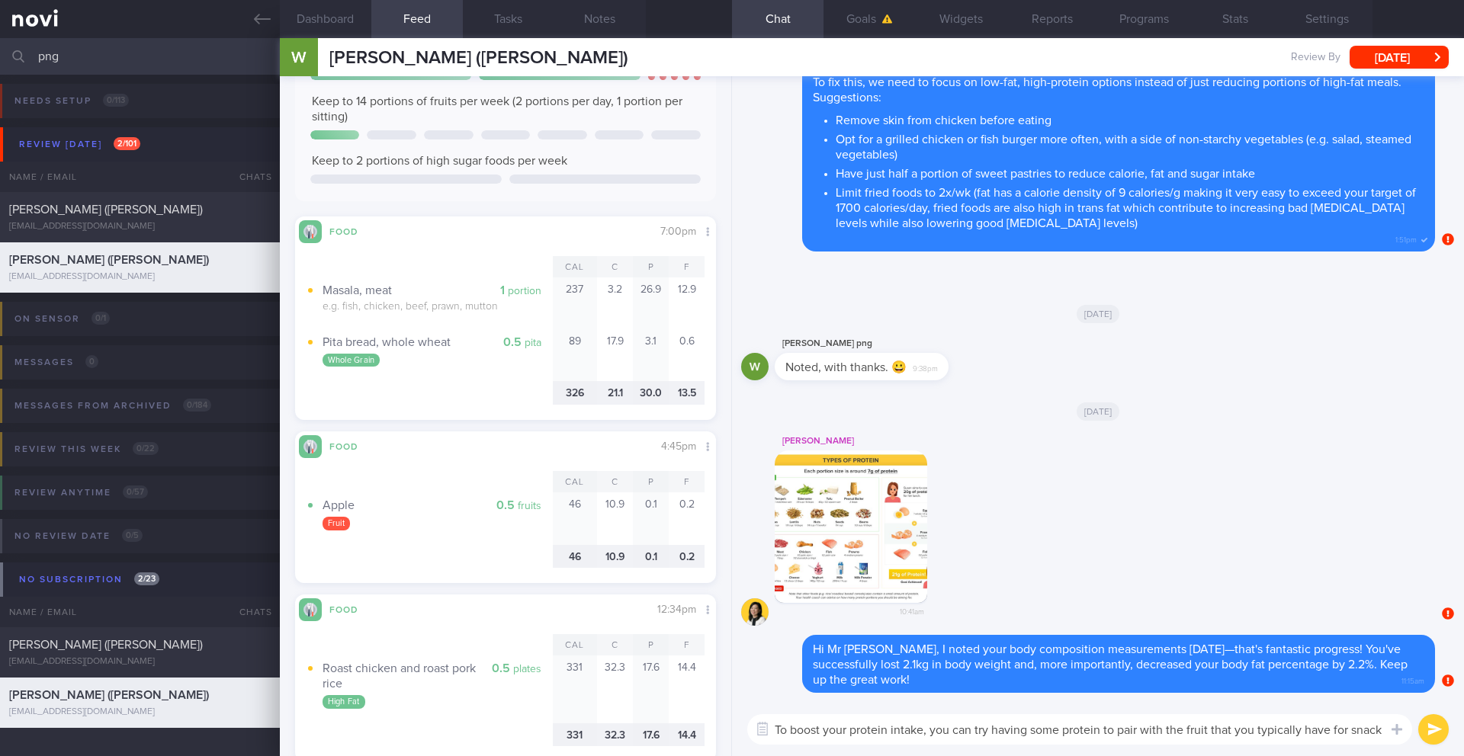
scroll to position [1405, 0]
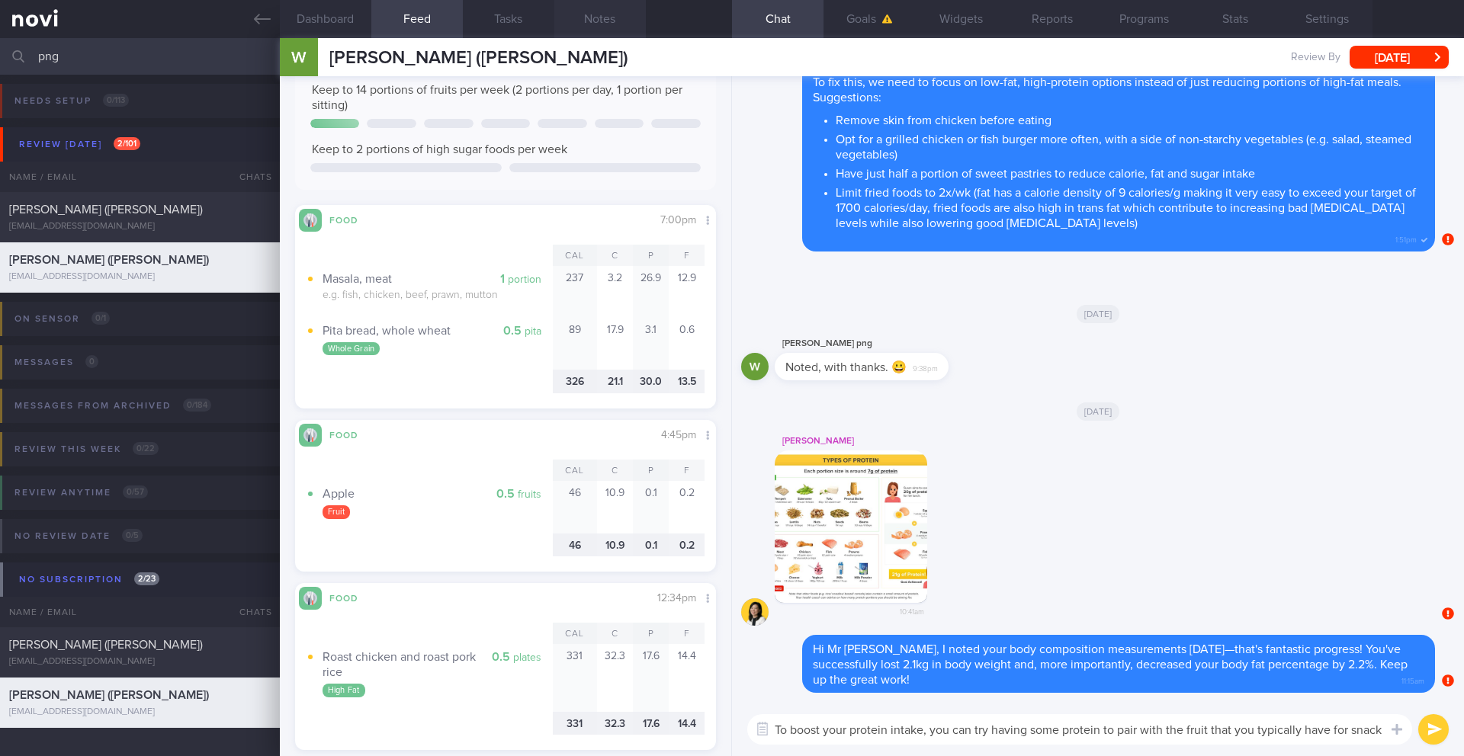
click at [613, 24] on button "Notes" at bounding box center [600, 19] width 92 height 38
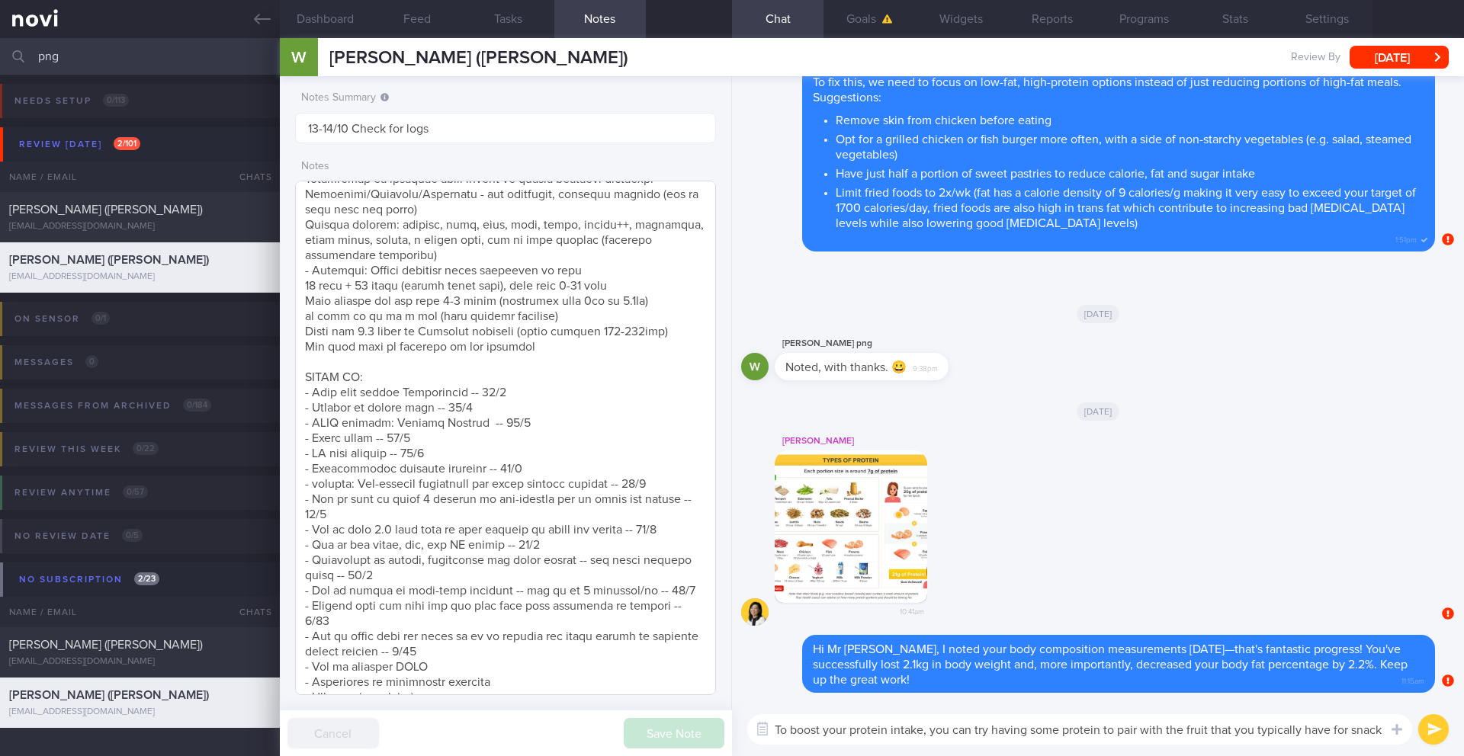
scroll to position [627, 0]
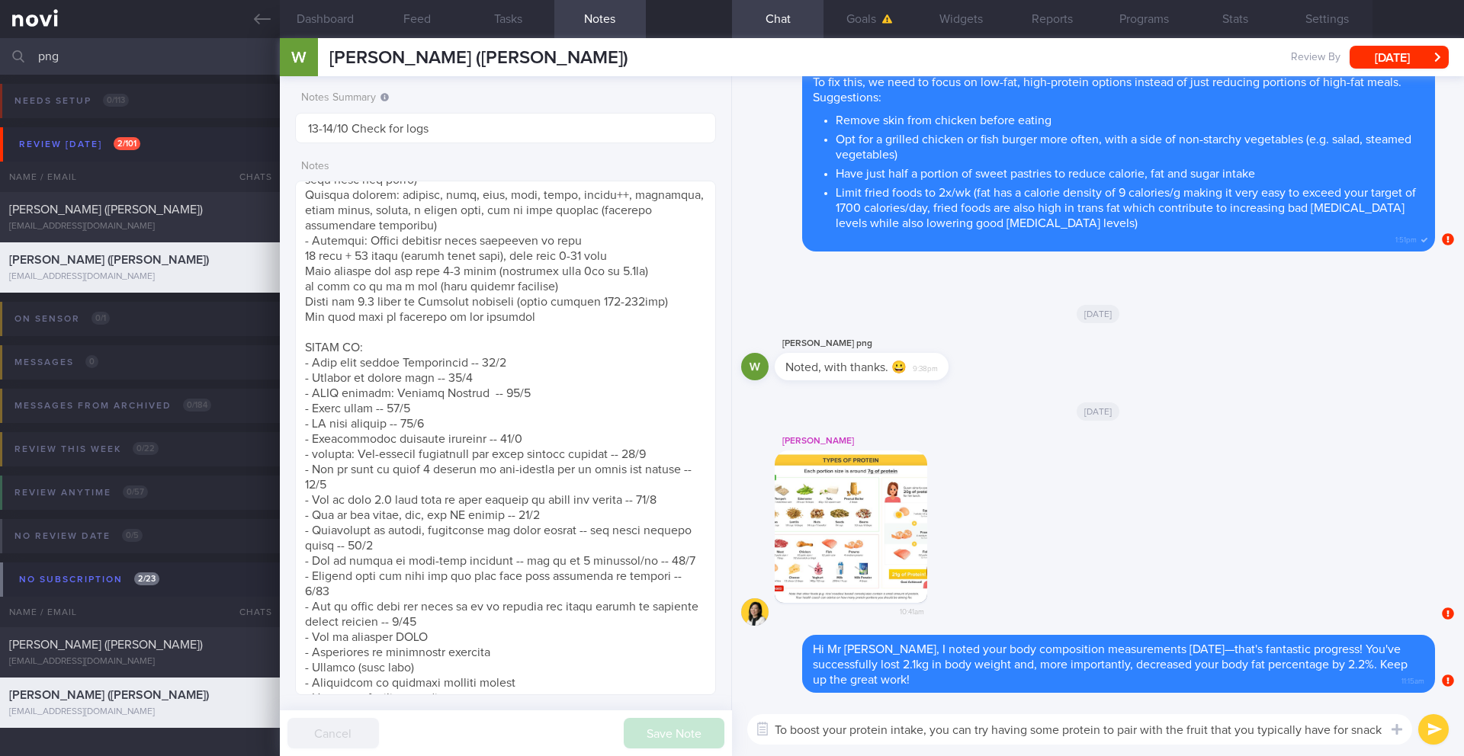
click at [1376, 734] on textarea "To boost your protein intake, you can try having some protein to pair with the …" at bounding box center [1079, 730] width 665 height 31
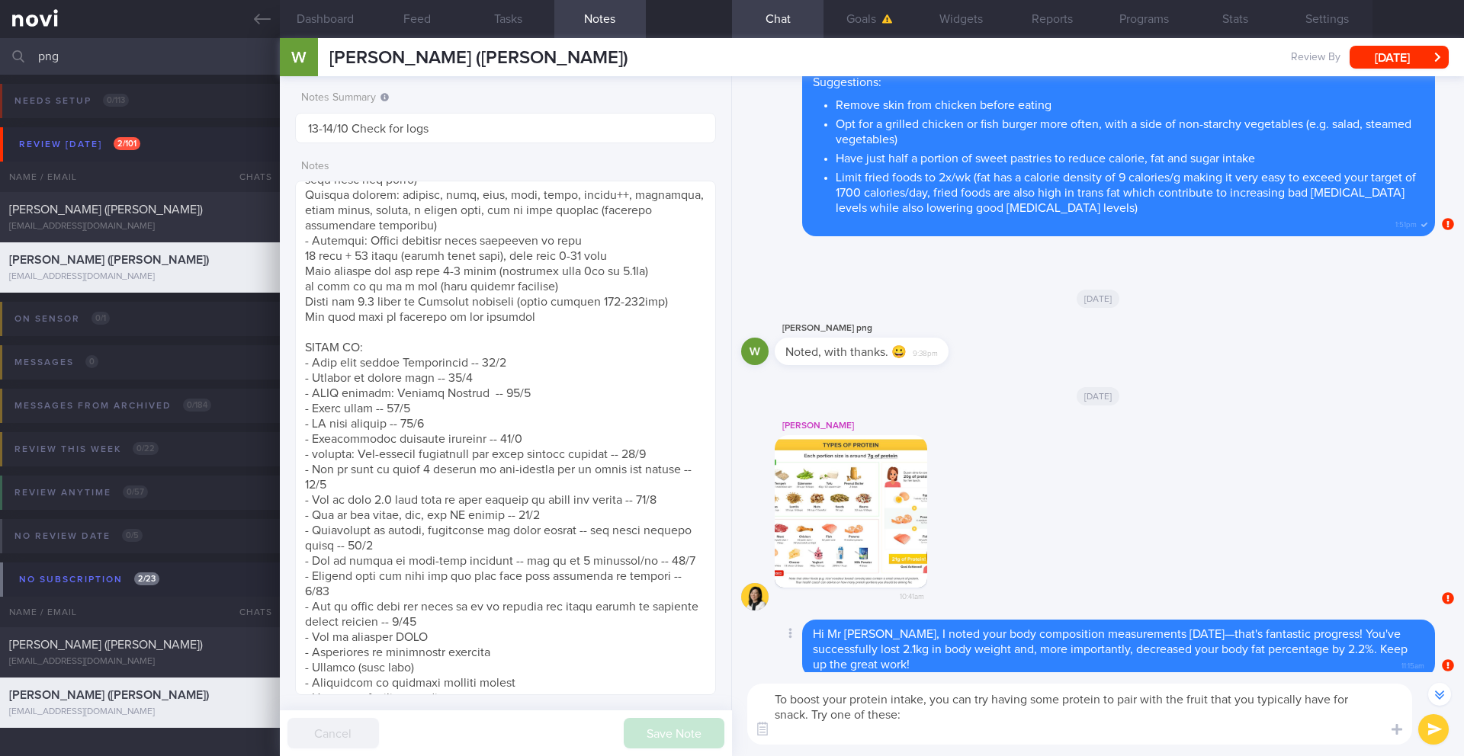
scroll to position [-30, 0]
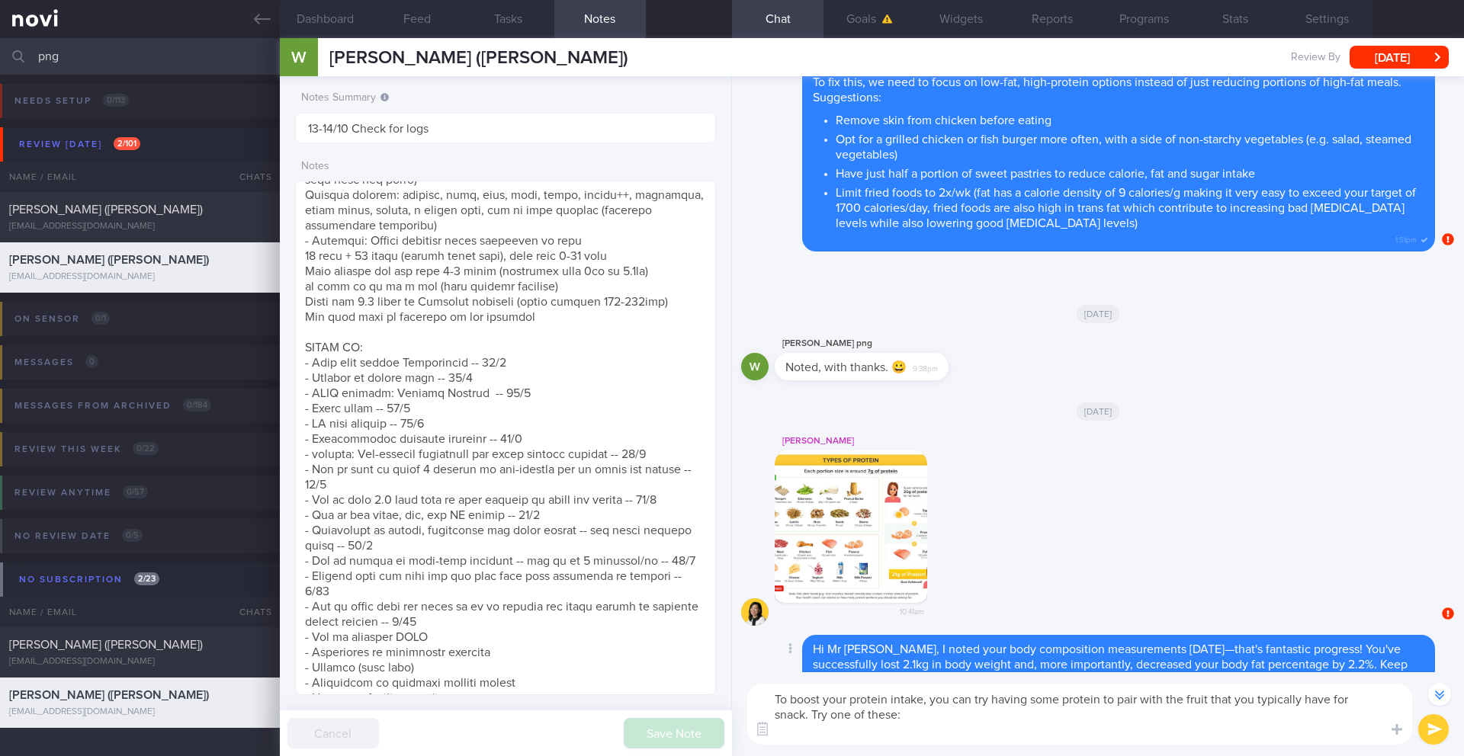
paste textarea "- 1 whole medium egg - 1 matchbox size (30g) chicken - 30g canned tuna in water…"
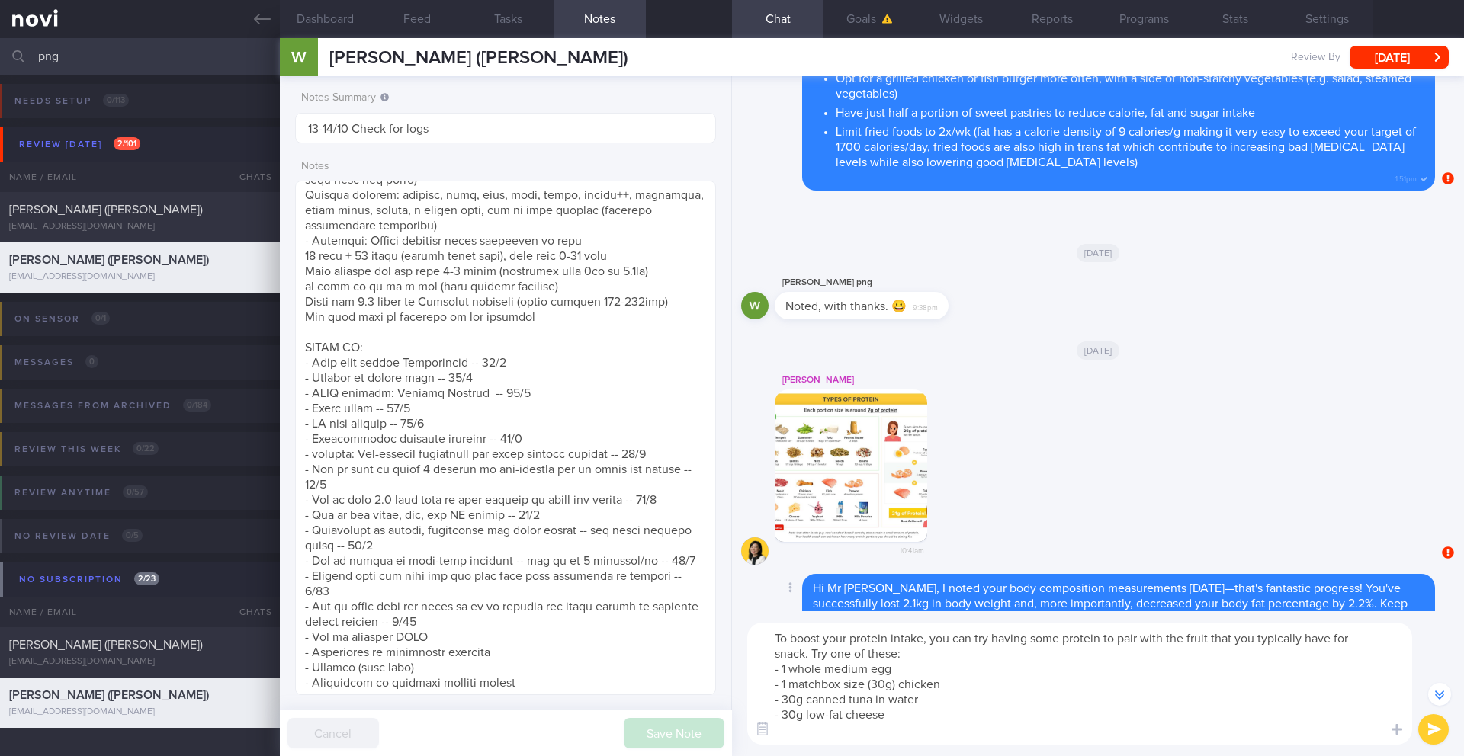
scroll to position [-91, 0]
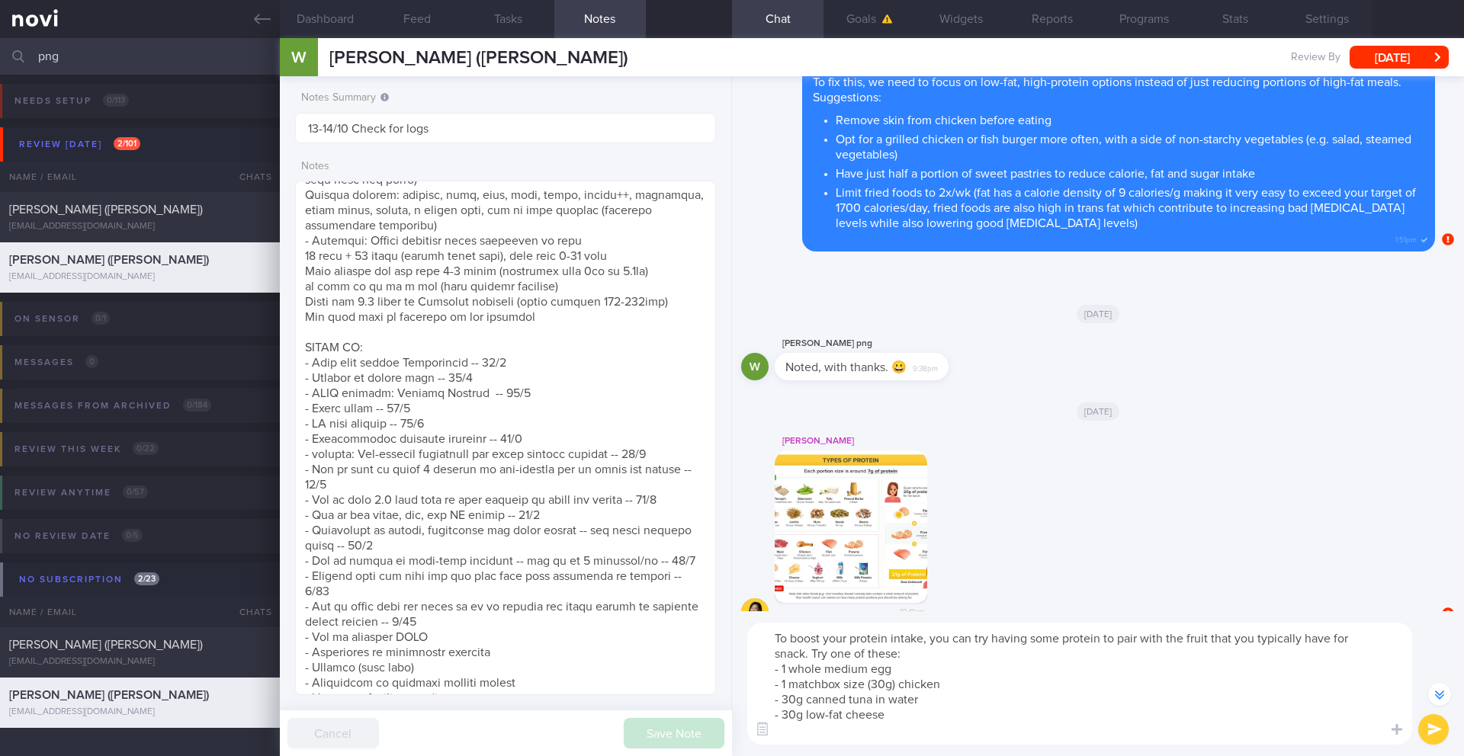
click at [876, 657] on textarea "To boost your protein intake, you can try having some protein to pair with the …" at bounding box center [1079, 684] width 665 height 122
click at [847, 731] on textarea "To boost your protein intake, you can try having some protein to pair with the …" at bounding box center [1079, 684] width 665 height 122
paste textarea "1 tablespoon of unsweetened nut butter"
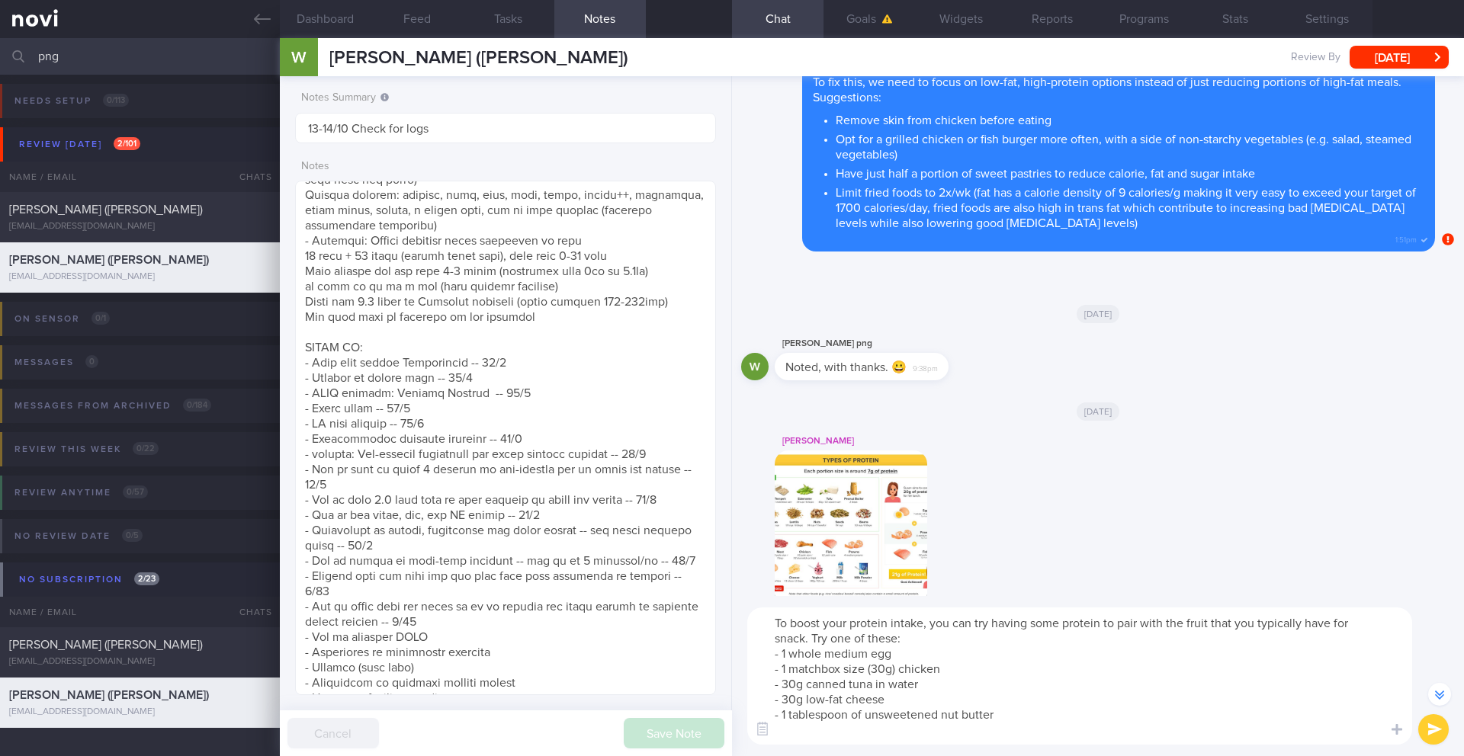
click at [1008, 734] on textarea "To boost your protein intake, you can try having some protein to pair with the …" at bounding box center [1079, 676] width 665 height 137
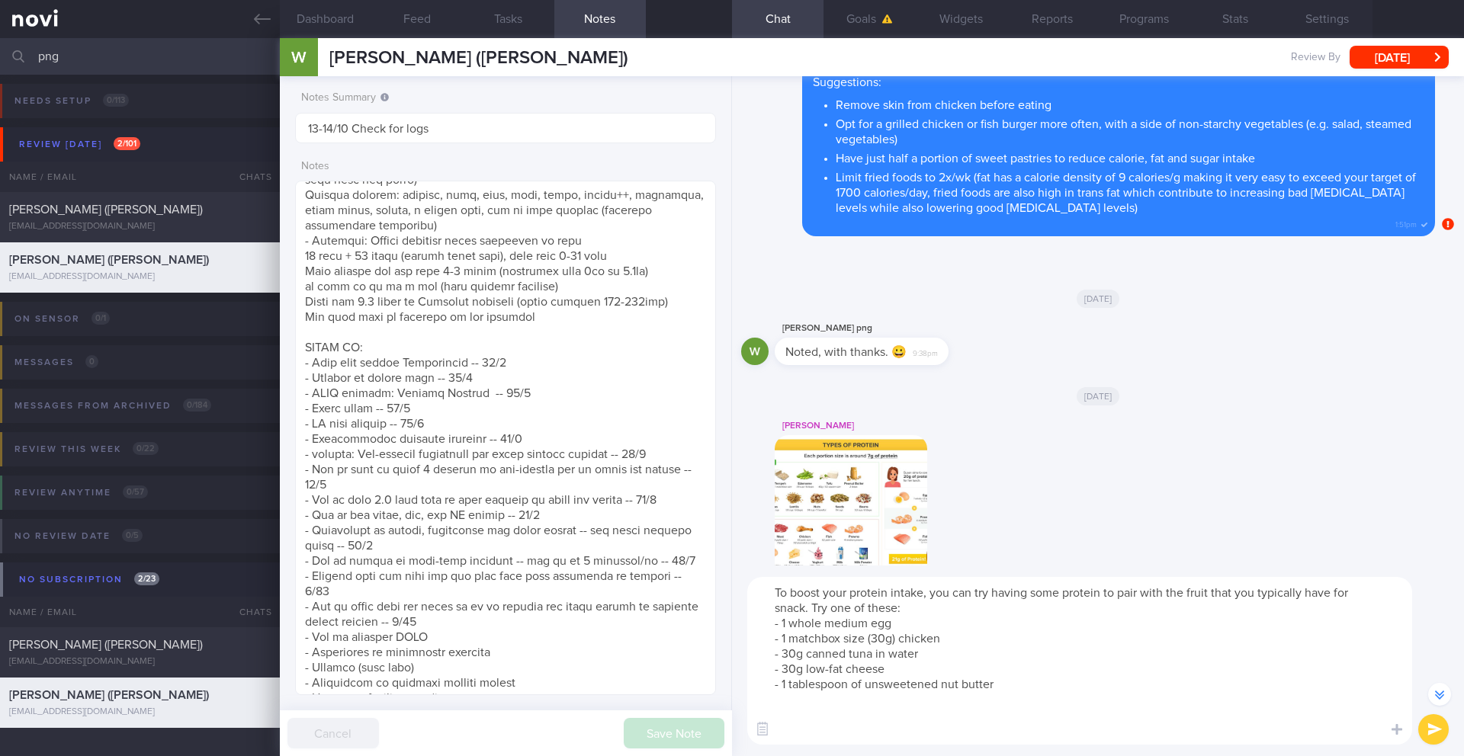
scroll to position [-136, 0]
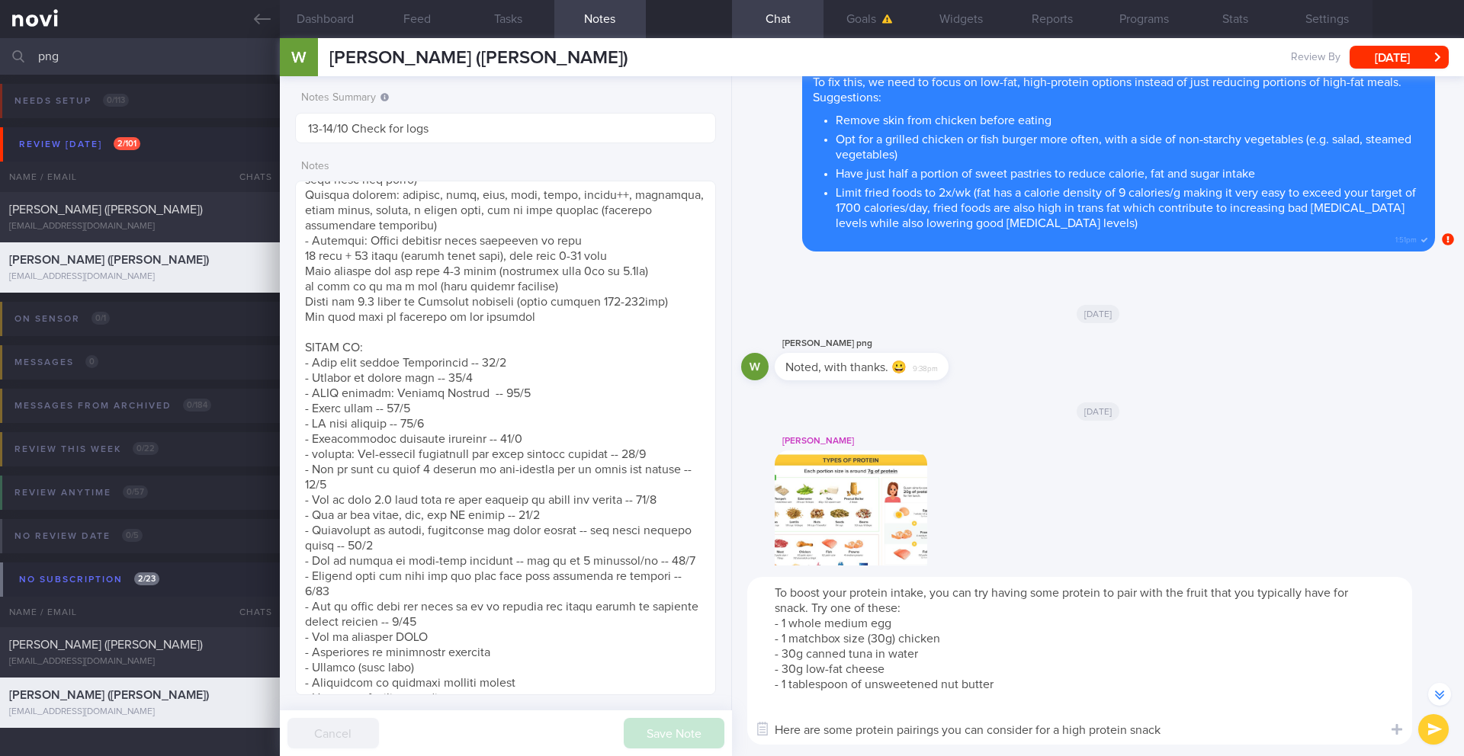
click at [894, 725] on textarea "To boost your protein intake, you can try having some protein to pair with the …" at bounding box center [1079, 661] width 665 height 168
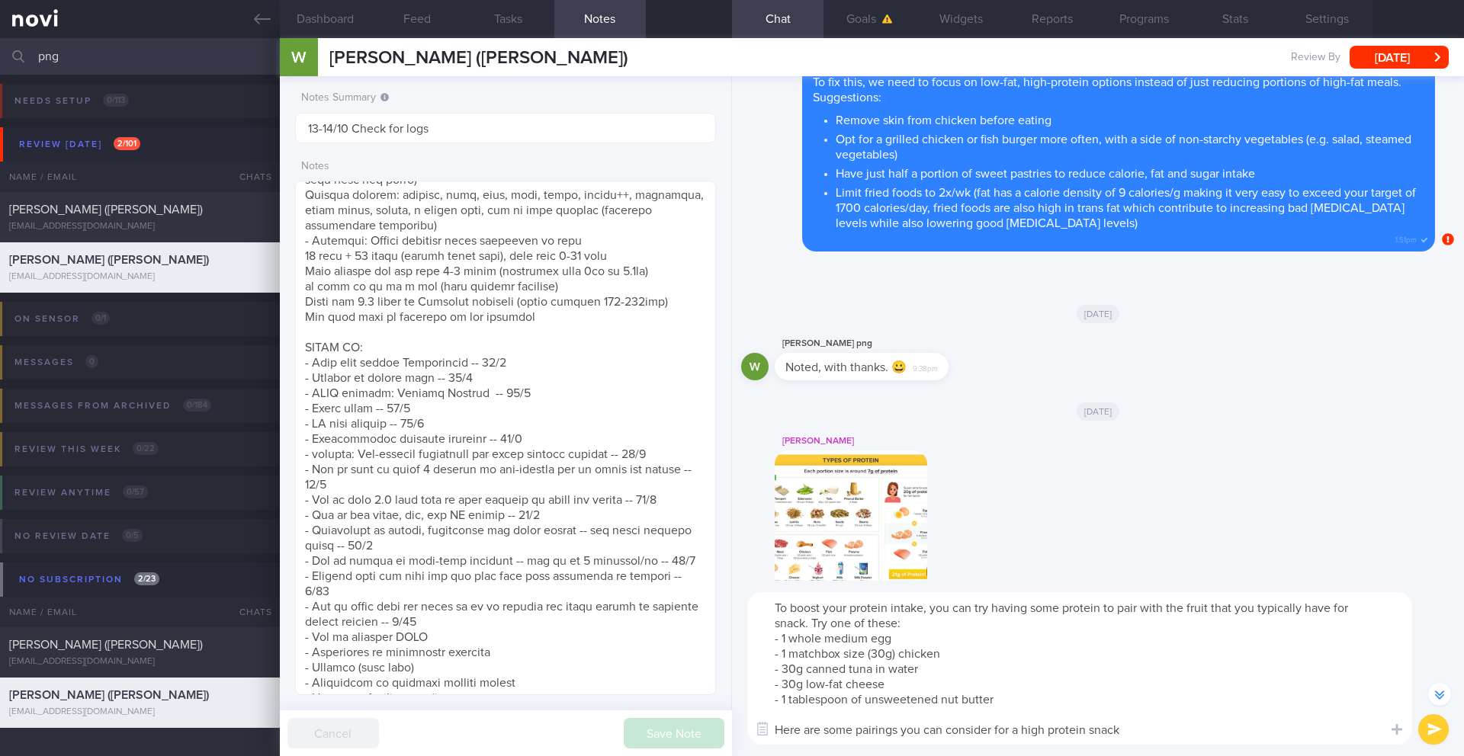
click at [1228, 728] on textarea "To boost your protein intake, you can try having some protein to pair with the …" at bounding box center [1079, 669] width 665 height 153
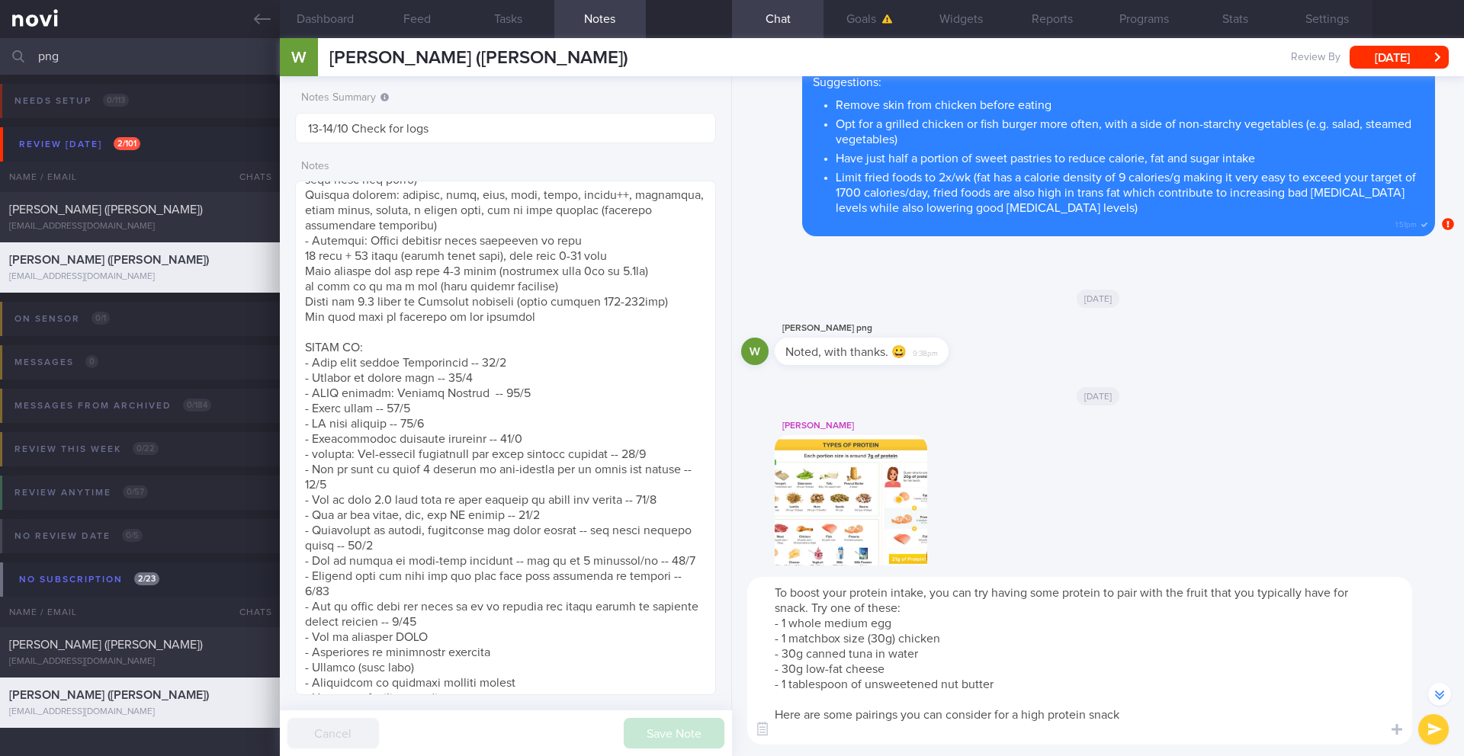
scroll to position [-136, 0]
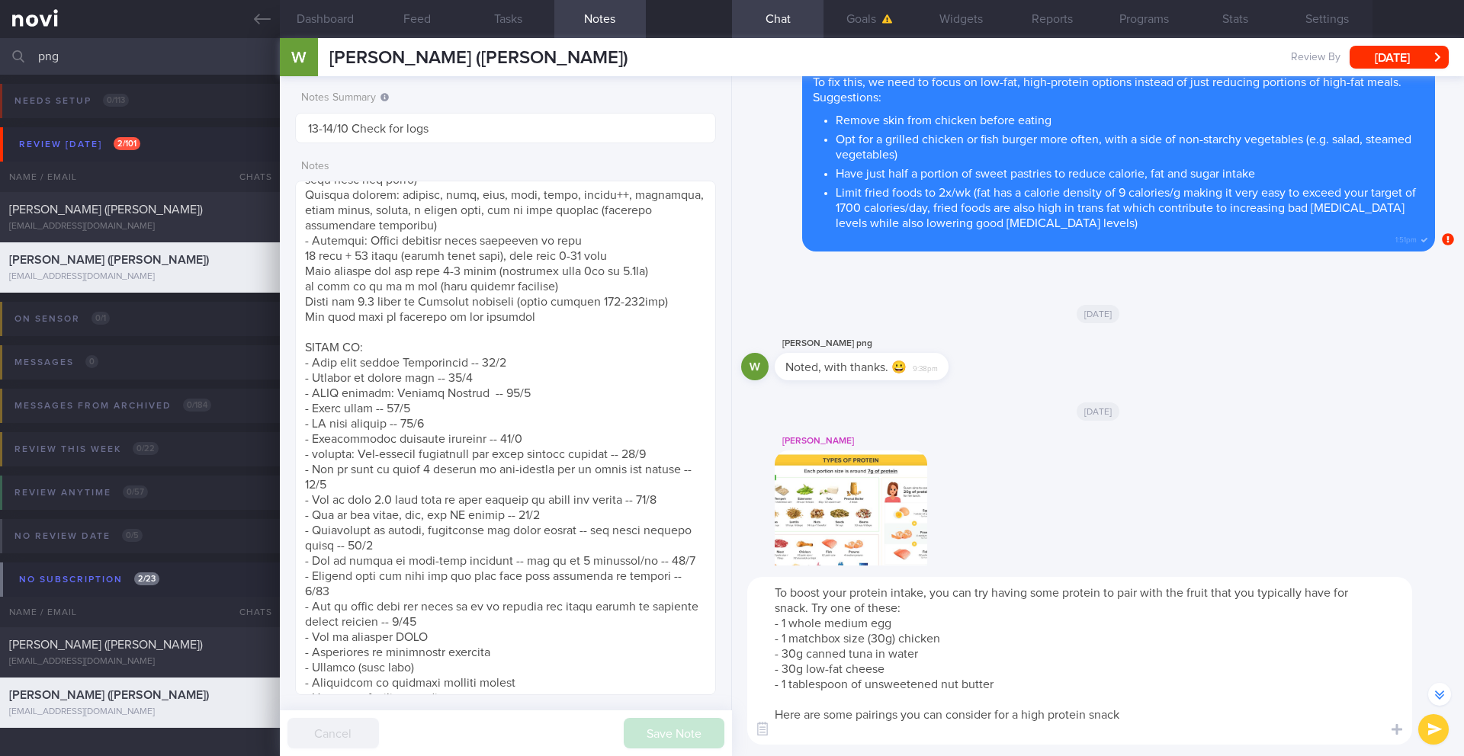
paste textarea "- 1 small fruit with 1 part-skim mozzarella cheese stick - 1 handful of unsalte…"
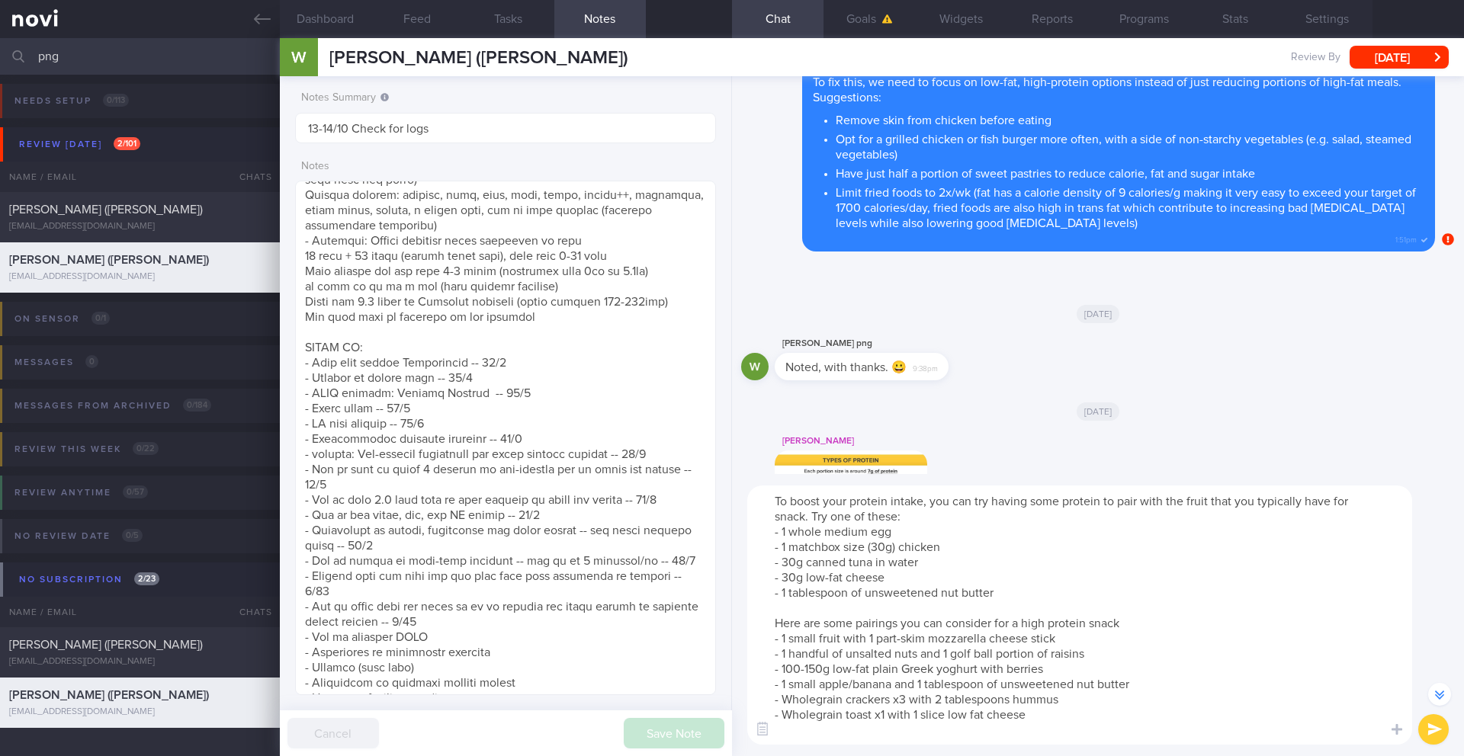
drag, startPoint x: 1048, startPoint y: 665, endPoint x: 744, endPoint y: 666, distance: 303.5
click at [744, 666] on div "To boost your protein intake, you can try having some protein to pair with the …" at bounding box center [1098, 615] width 732 height 282
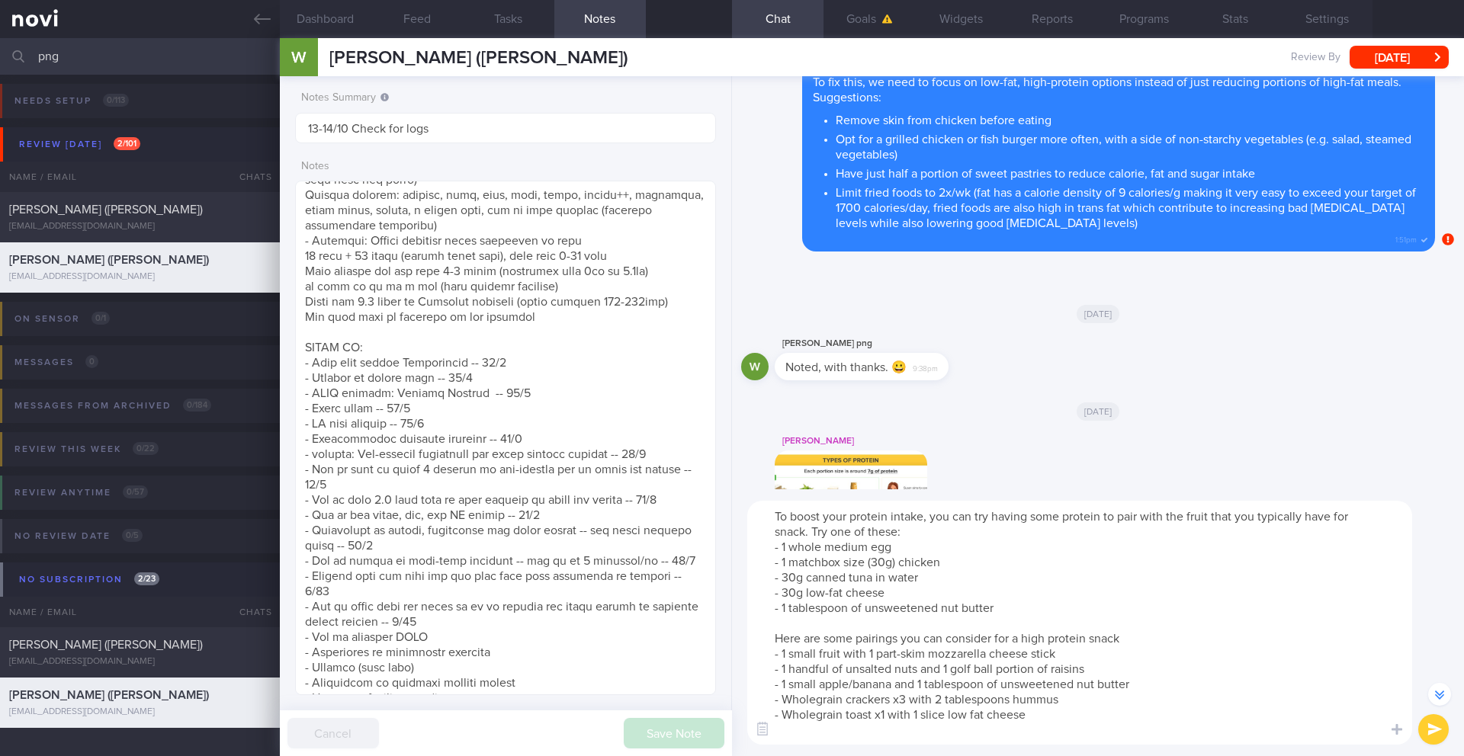
click at [1177, 637] on textarea "To boost your protein intake, you can try having some protein to pair with the …" at bounding box center [1079, 623] width 665 height 244
type textarea "To boost your protein intake, you can try having some protein to pair with the …"
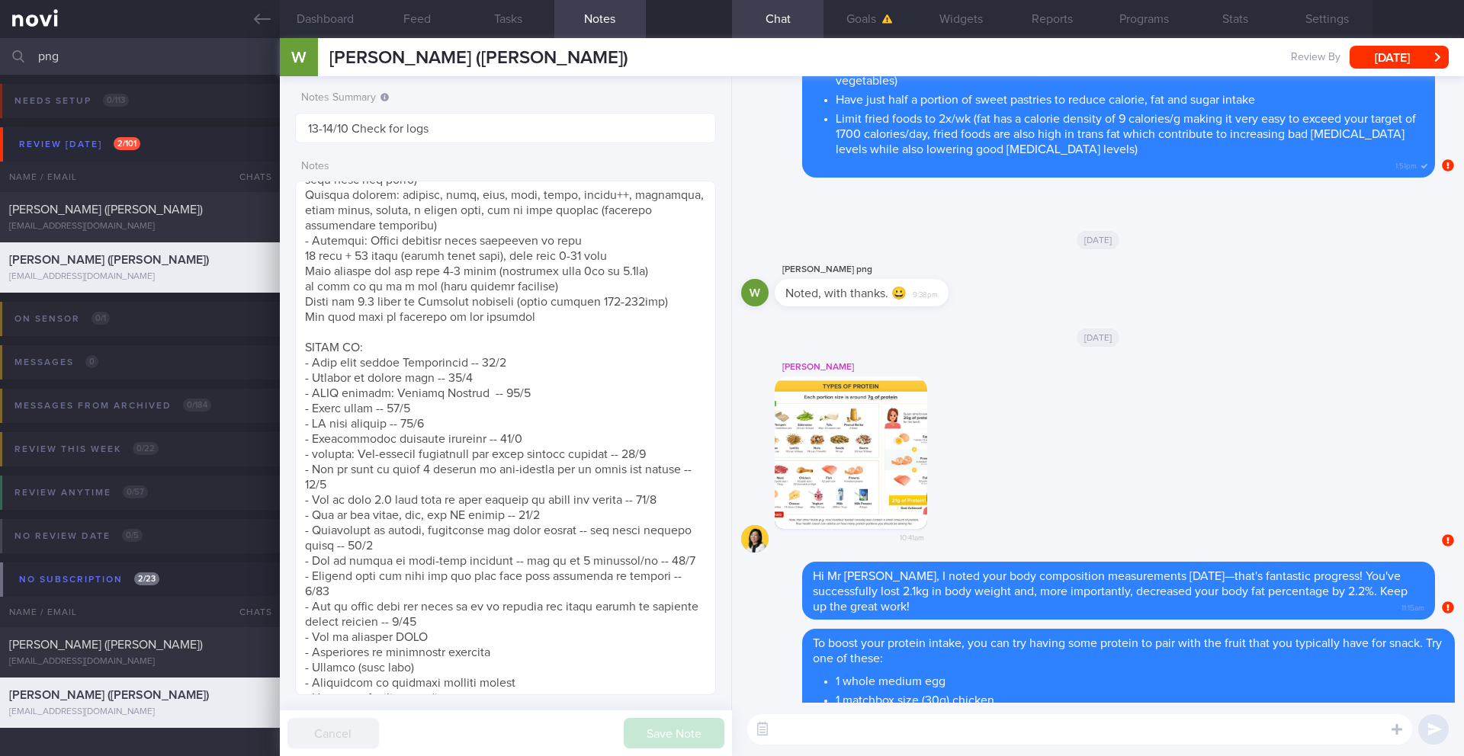
scroll to position [0, 0]
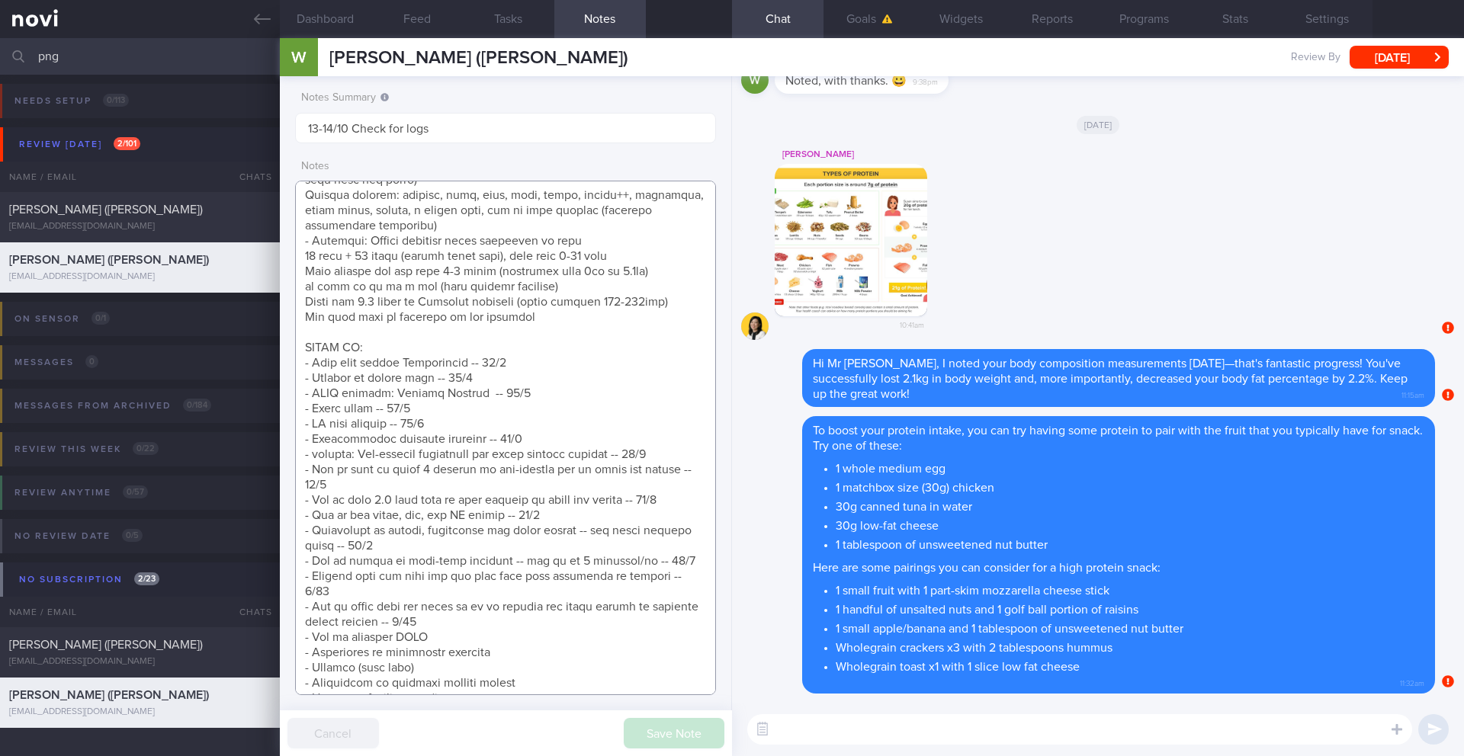
click at [463, 608] on textarea at bounding box center [505, 438] width 421 height 515
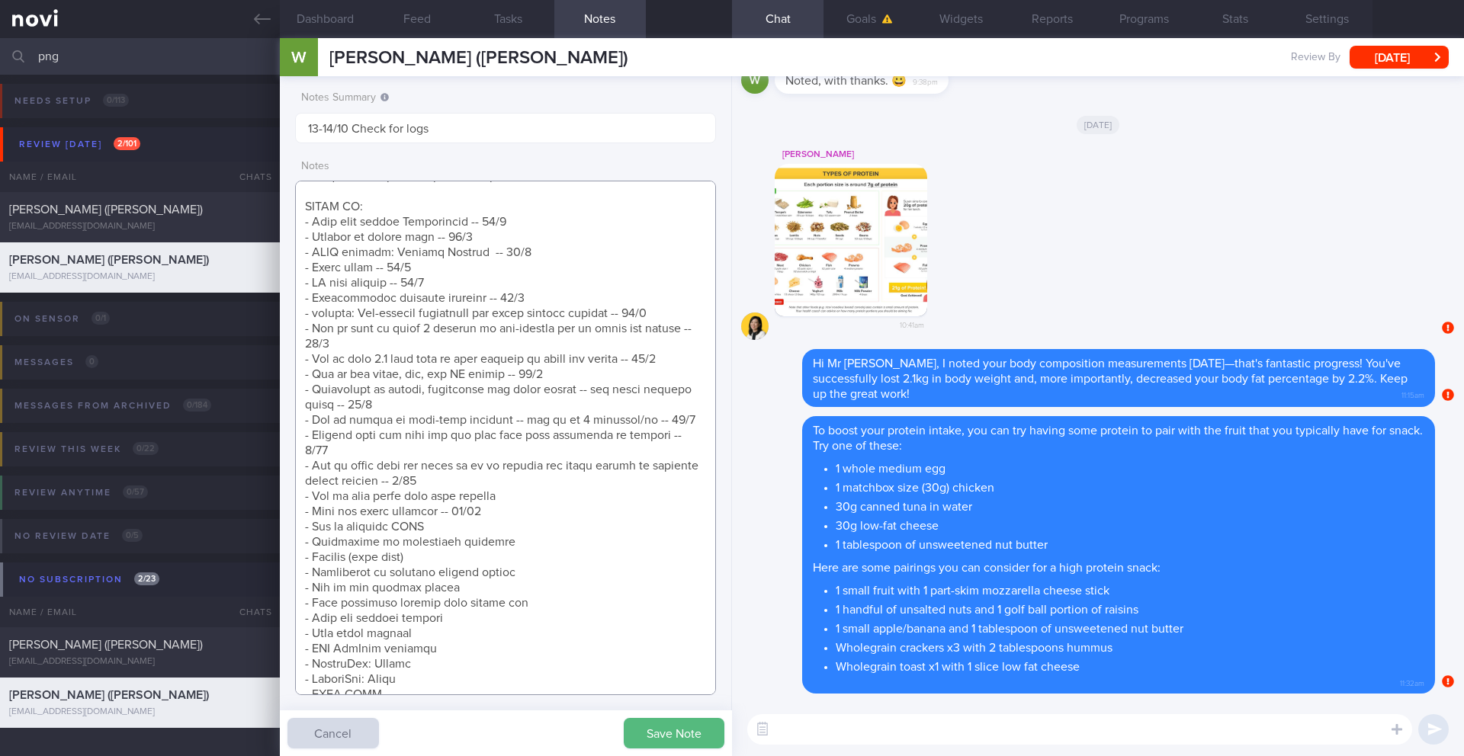
click at [645, 484] on textarea at bounding box center [505, 438] width 421 height 515
type textarea "Previously seen by Anita and Dr Sue-Anne in Dec 2020 for Magnum program (newly …"
click at [660, 745] on button "Save Note" at bounding box center [674, 733] width 101 height 31
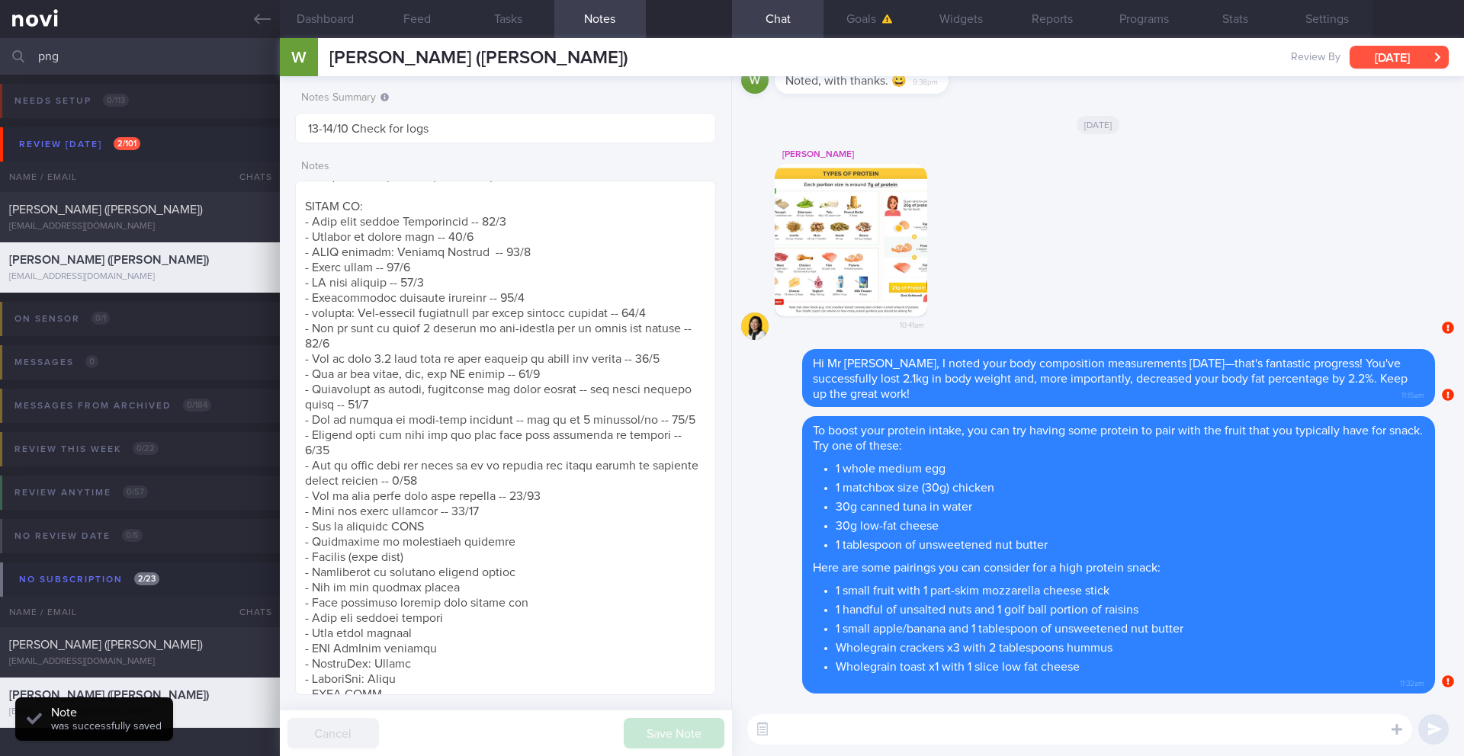
click at [1356, 59] on button "[DATE]" at bounding box center [1399, 57] width 99 height 23
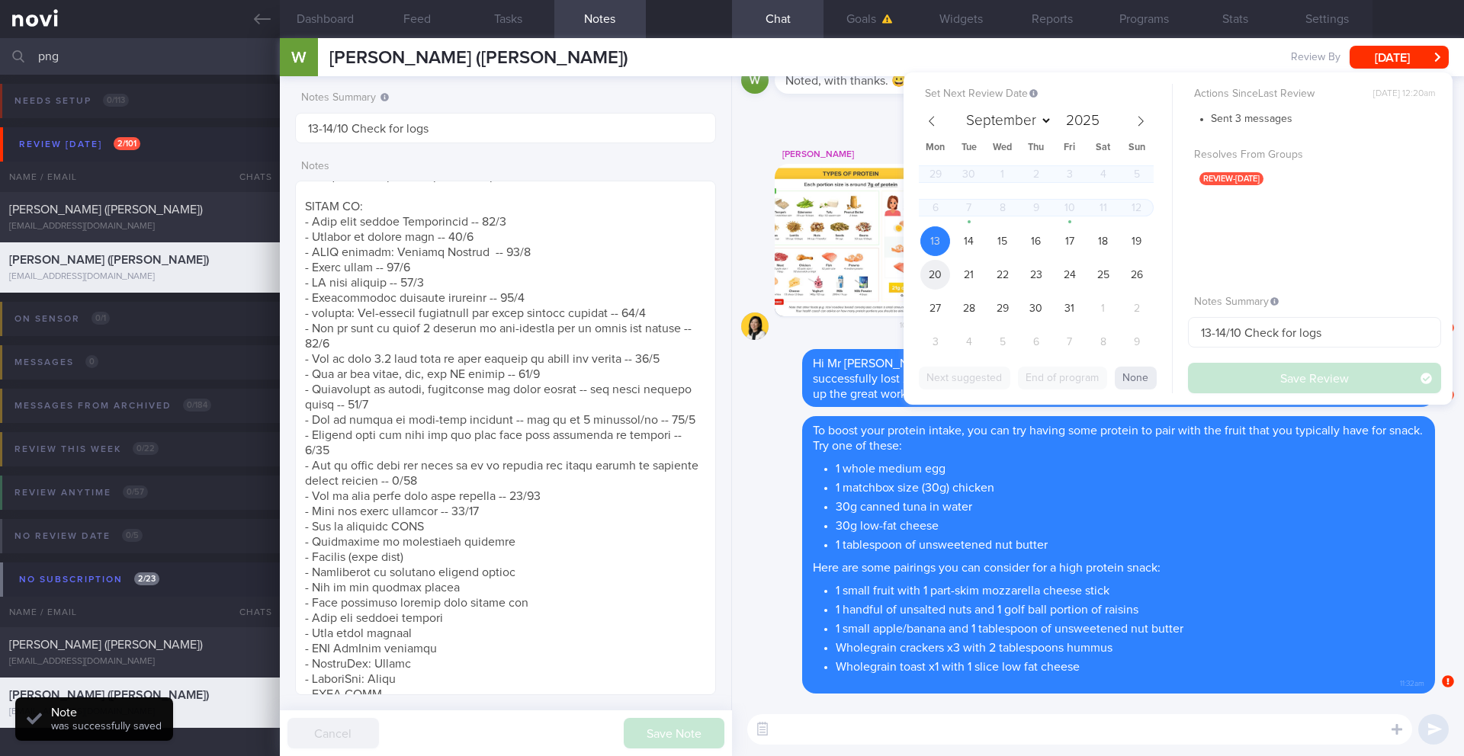
click at [944, 276] on span "20" at bounding box center [935, 275] width 30 height 30
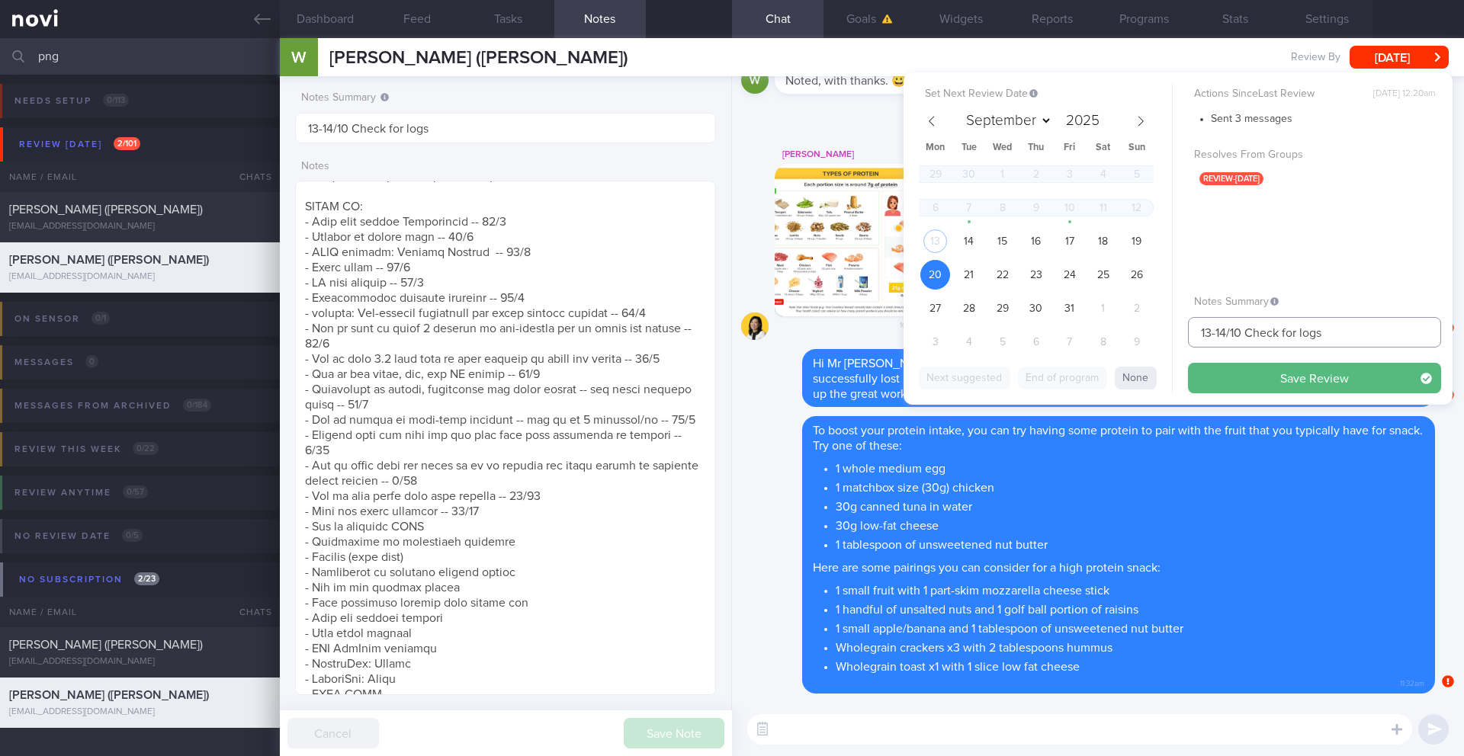
drag, startPoint x: 1225, startPoint y: 332, endPoint x: 1180, endPoint y: 332, distance: 45.0
click at [1180, 332] on div "Set Next Review Date 20 Oct 2025 September October November December 2025 Mon T…" at bounding box center [1178, 238] width 549 height 332
type input "20/10 Check for logs"
click at [1248, 376] on button "Save Review" at bounding box center [1314, 378] width 253 height 31
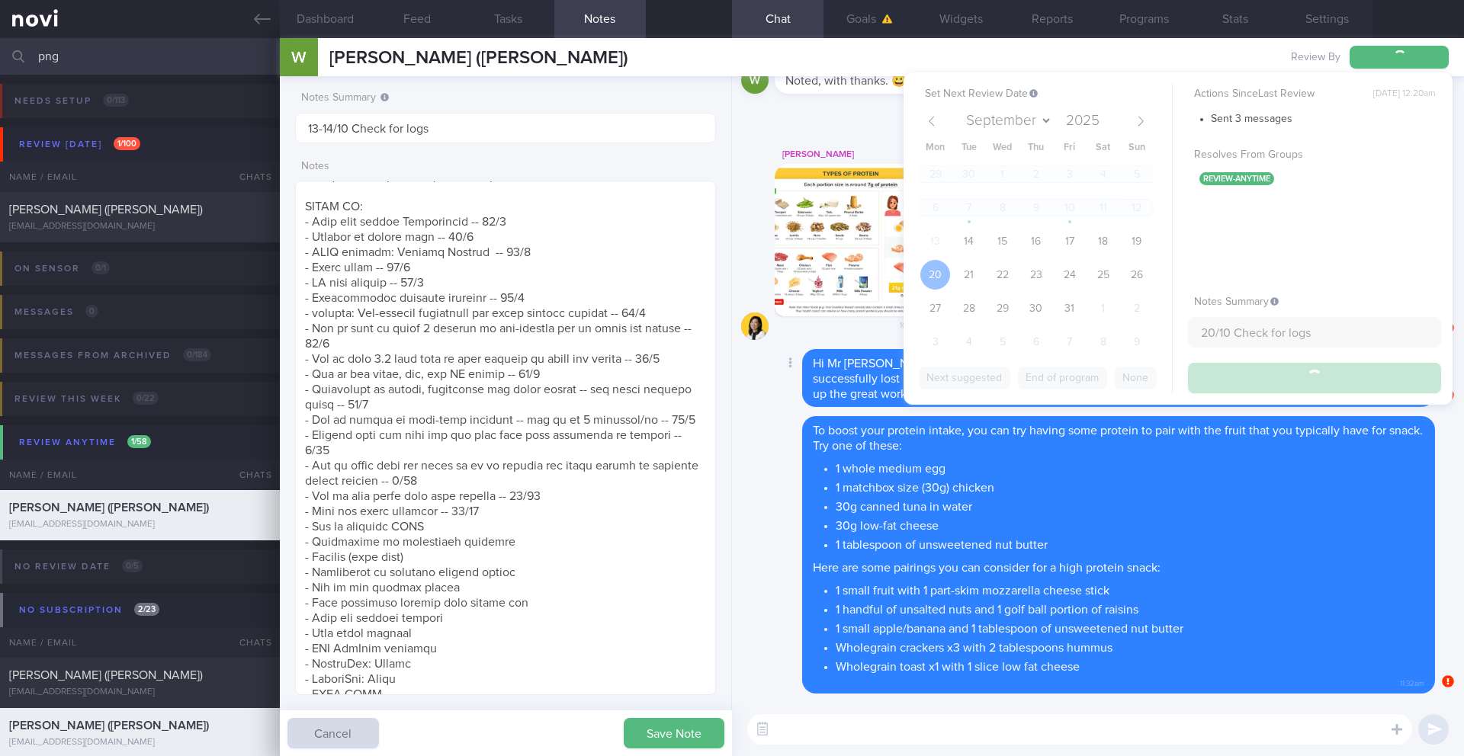
type input "20/10 Check for logs"
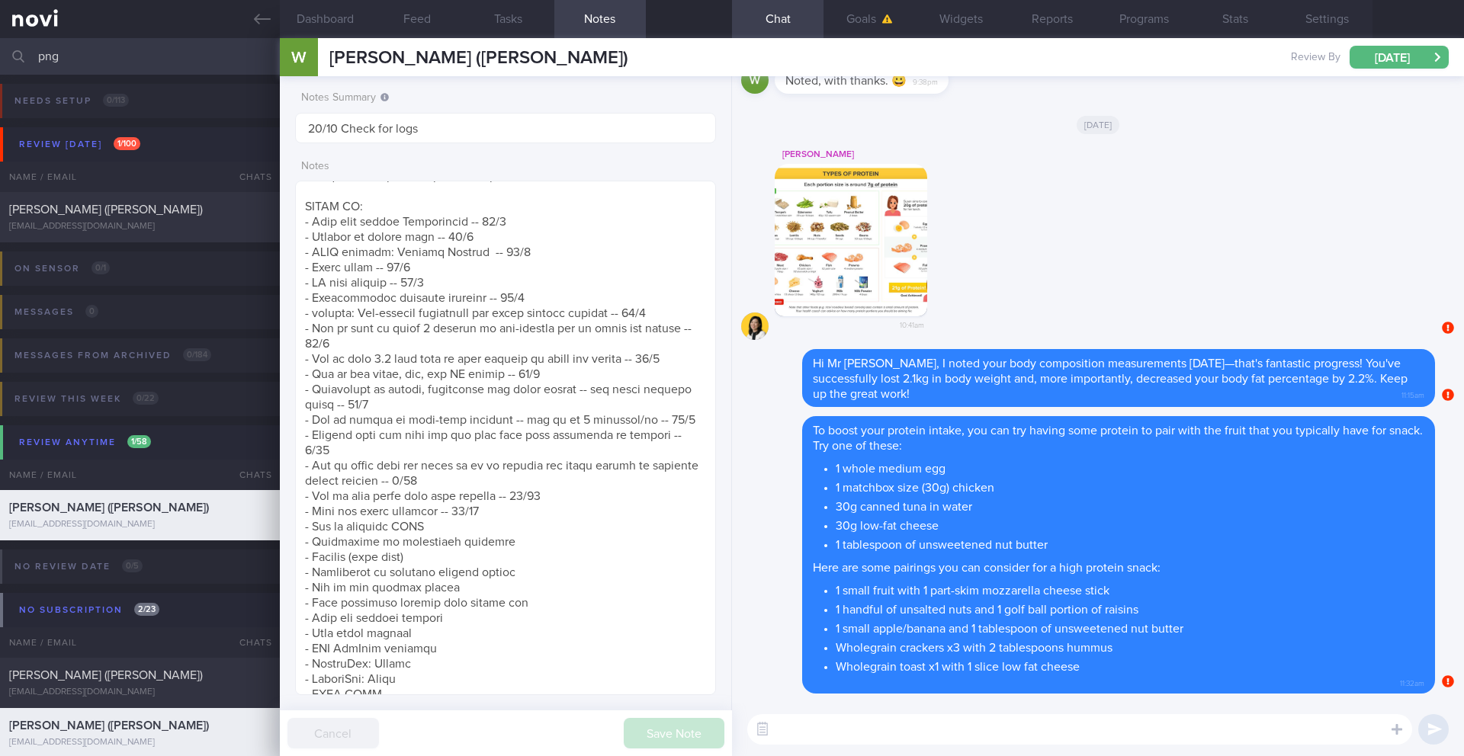
scroll to position [762336, 762167]
click at [61, 56] on input "png" at bounding box center [732, 56] width 1464 height 37
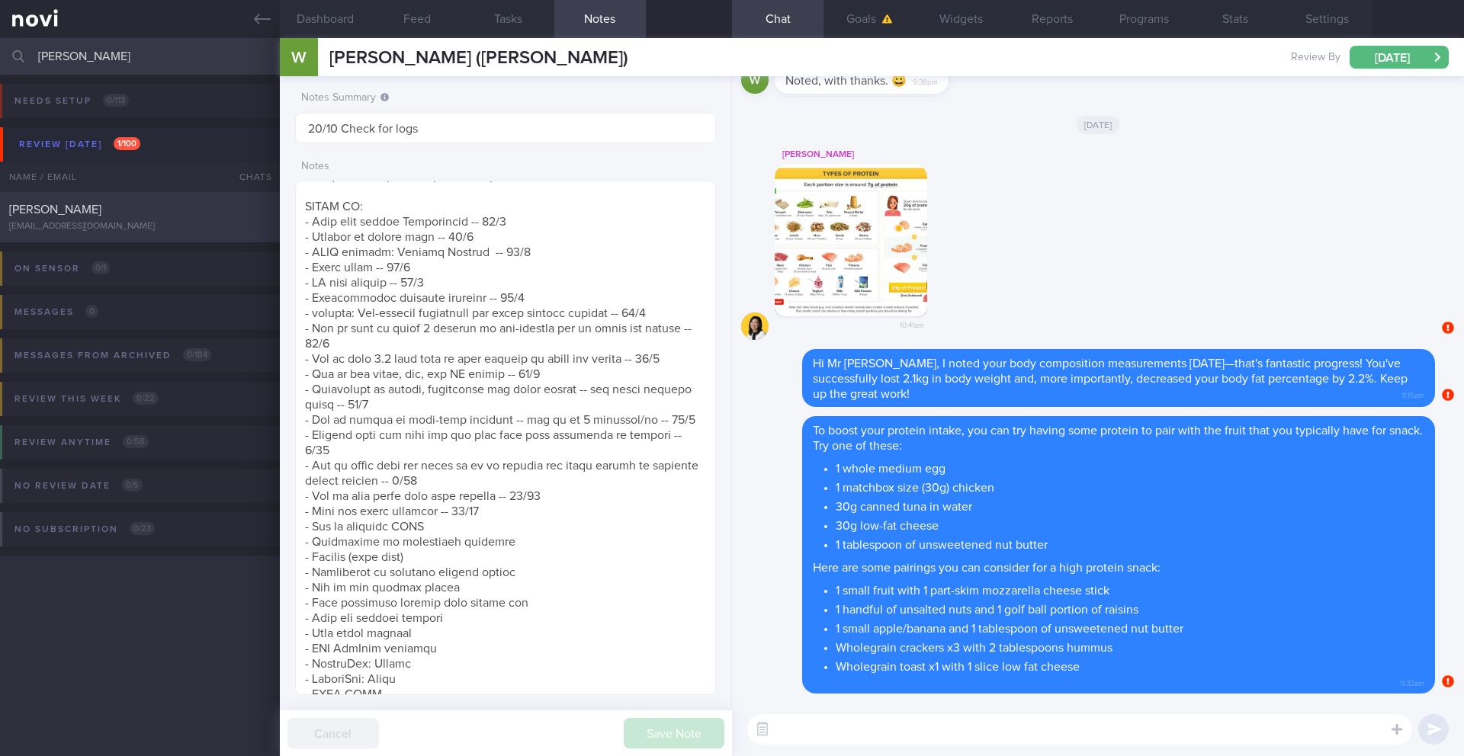
type input "[PERSON_NAME]"
click at [101, 217] on div "[PERSON_NAME]" at bounding box center [138, 209] width 258 height 15
type input "14/10 KIV Dig Supp"
type textarea "SUPPORT NEEDED: CHALLENGE: R/V with JJ: (9/9/25) Tolerated Wegovy 1mg Intended …"
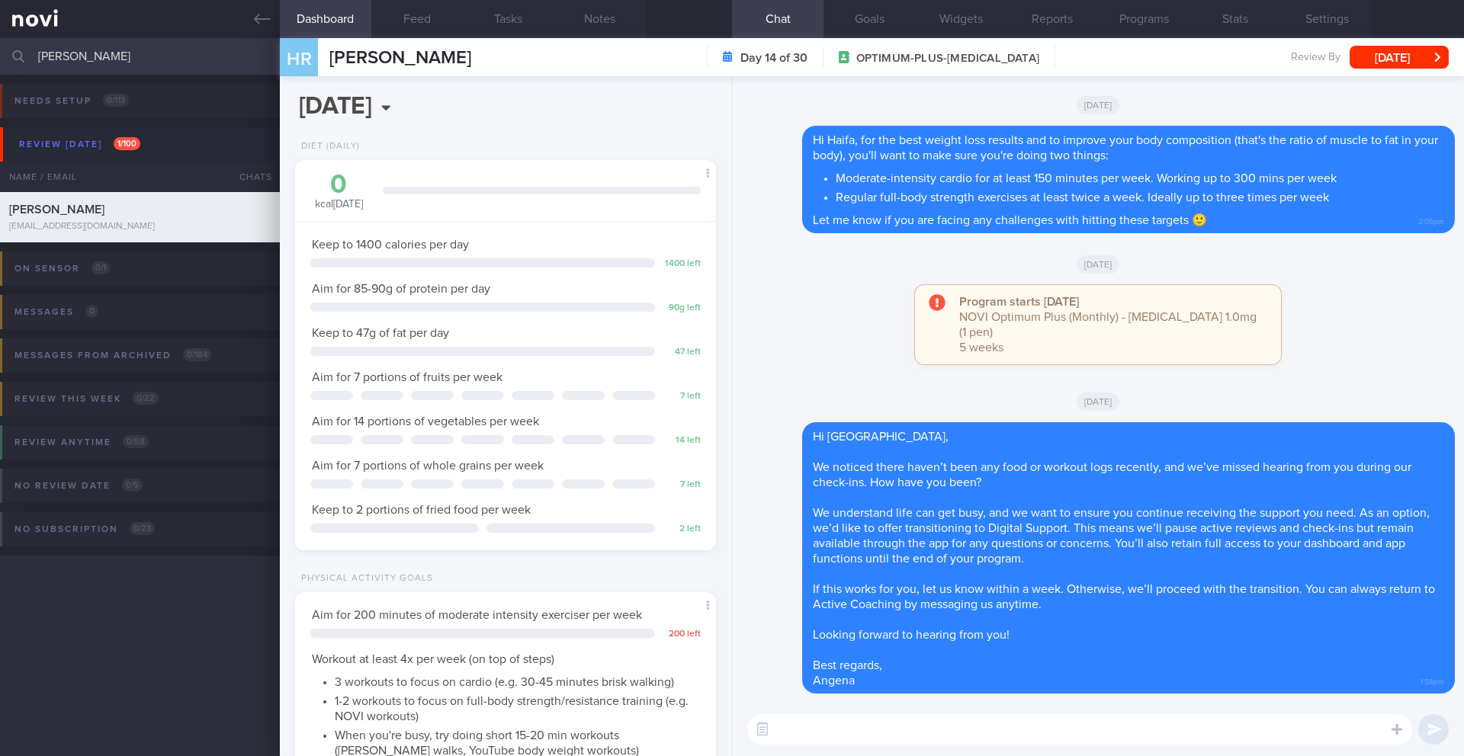
scroll to position [213, 383]
click at [605, 21] on button "Notes" at bounding box center [600, 19] width 92 height 38
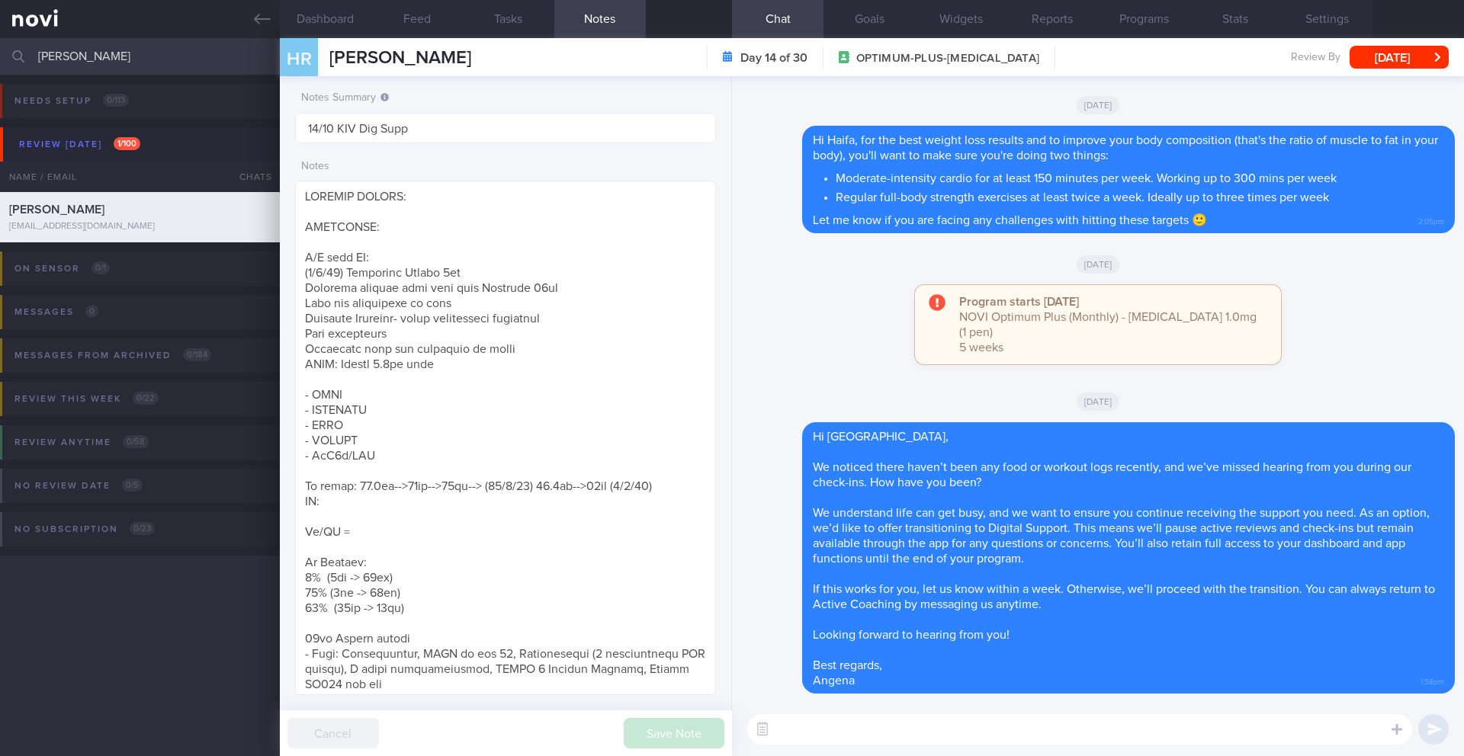
paste textarea "Hi _____, You have been transitioned to Digital Support. While there will no lo…"
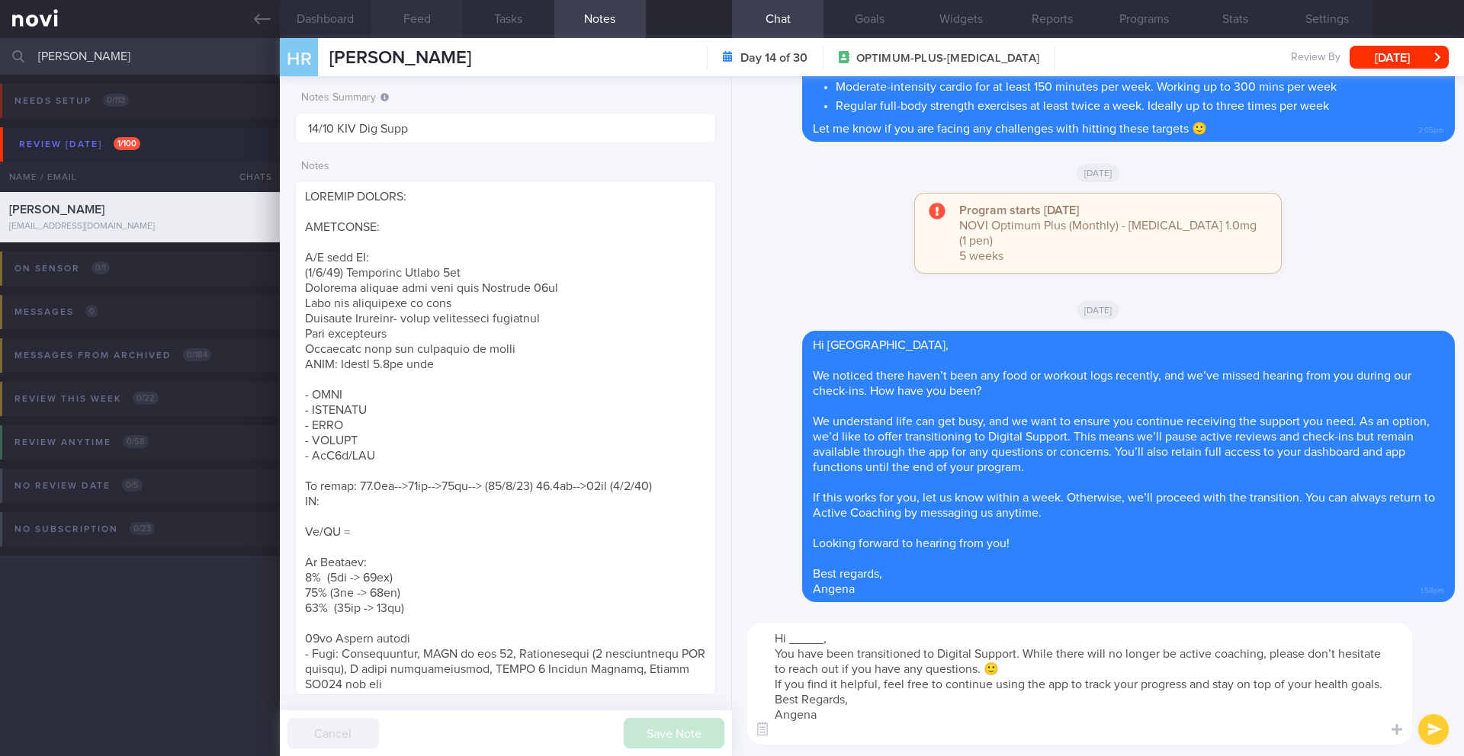
click at [407, 17] on button "Feed" at bounding box center [417, 19] width 92 height 38
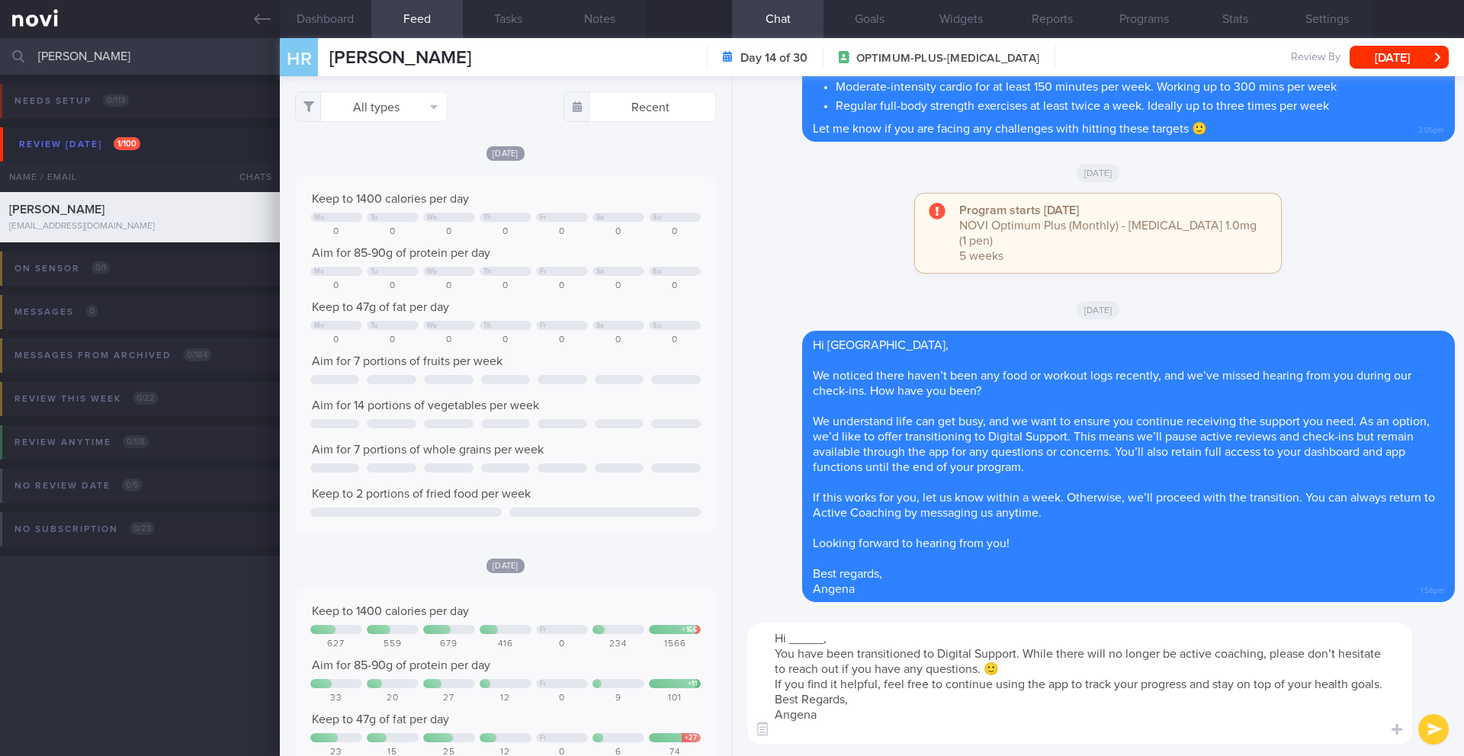
drag, startPoint x: 822, startPoint y: 644, endPoint x: 791, endPoint y: 644, distance: 31.3
click at [791, 644] on textarea "Hi _____, You have been transitioned to Digital Support. While there will no lo…" at bounding box center [1079, 684] width 665 height 122
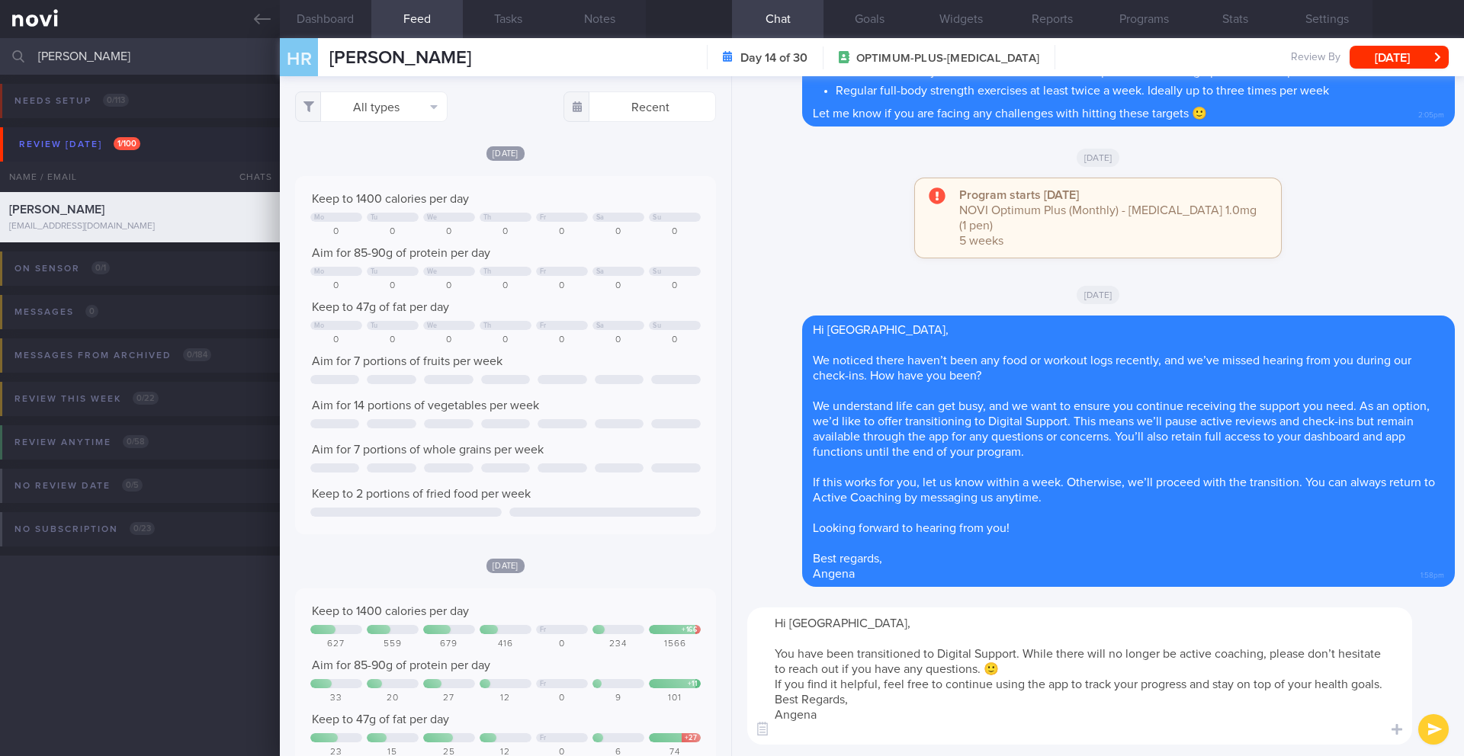
click at [1064, 664] on textarea "Hi Haifa, You have been transitioned to Digital Support. While there will no lo…" at bounding box center [1079, 676] width 665 height 137
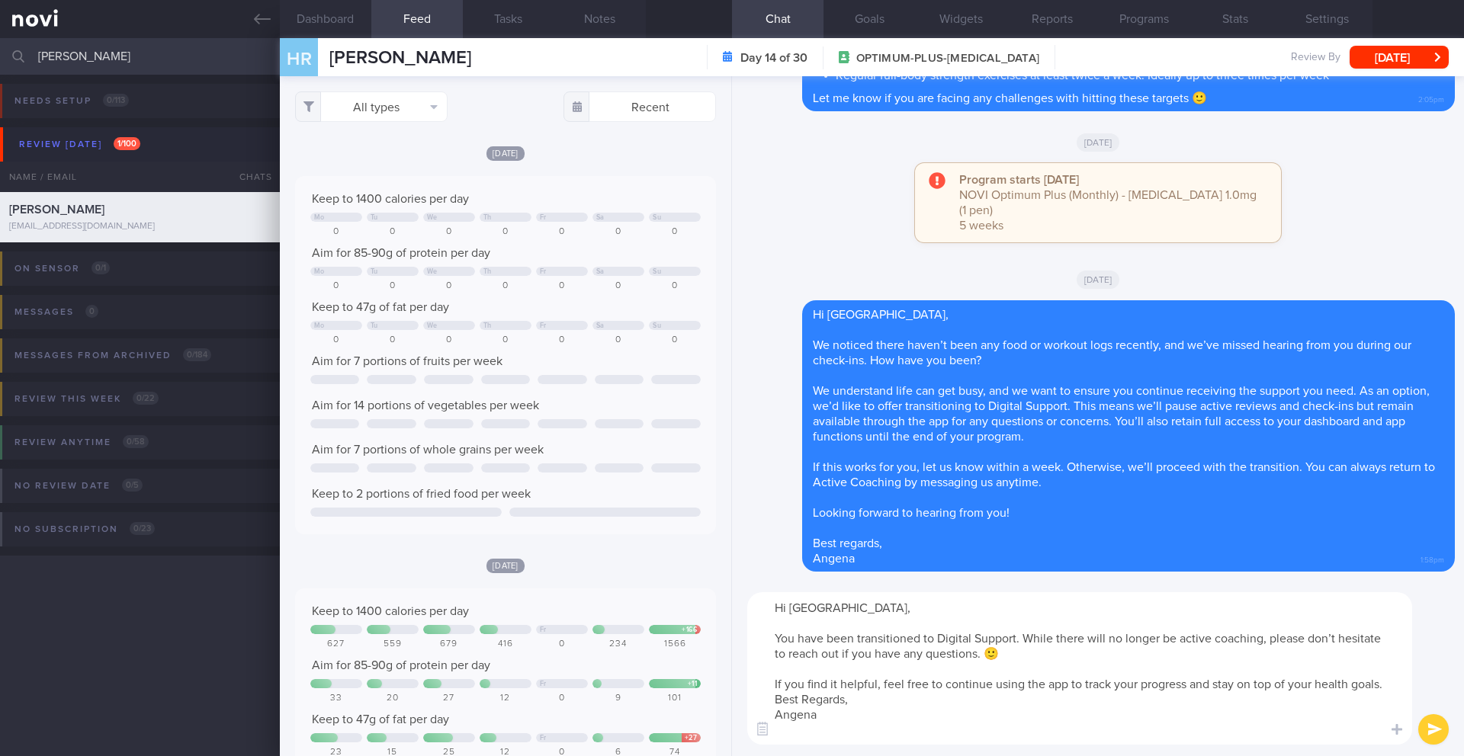
click at [933, 704] on textarea "Hi Haifa, You have been transitioned to Digital Support. While there will no lo…" at bounding box center [1079, 669] width 665 height 153
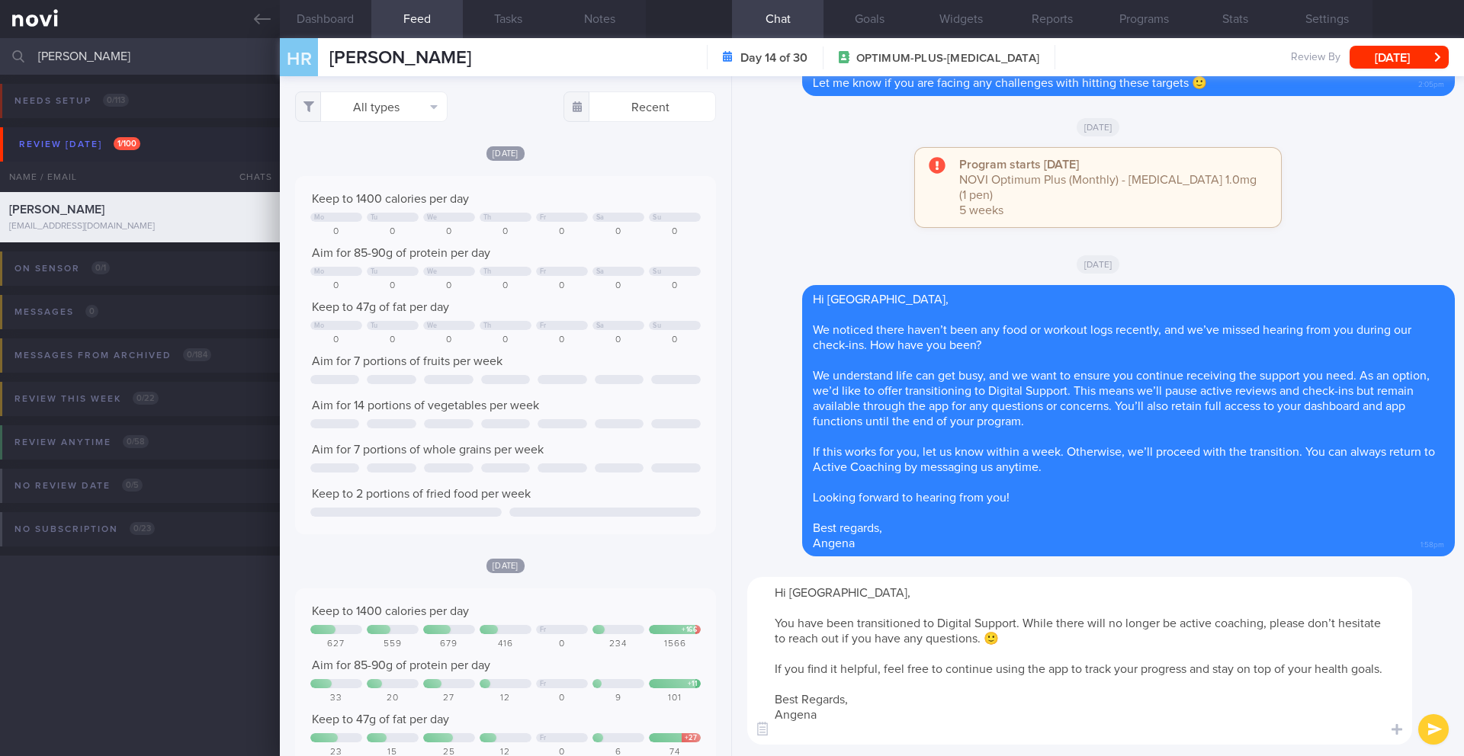
type textarea "Hi Haifa, You have been transitioned to Digital Support. While there will no lo…"
click at [1430, 736] on button "submit" at bounding box center [1433, 730] width 31 height 31
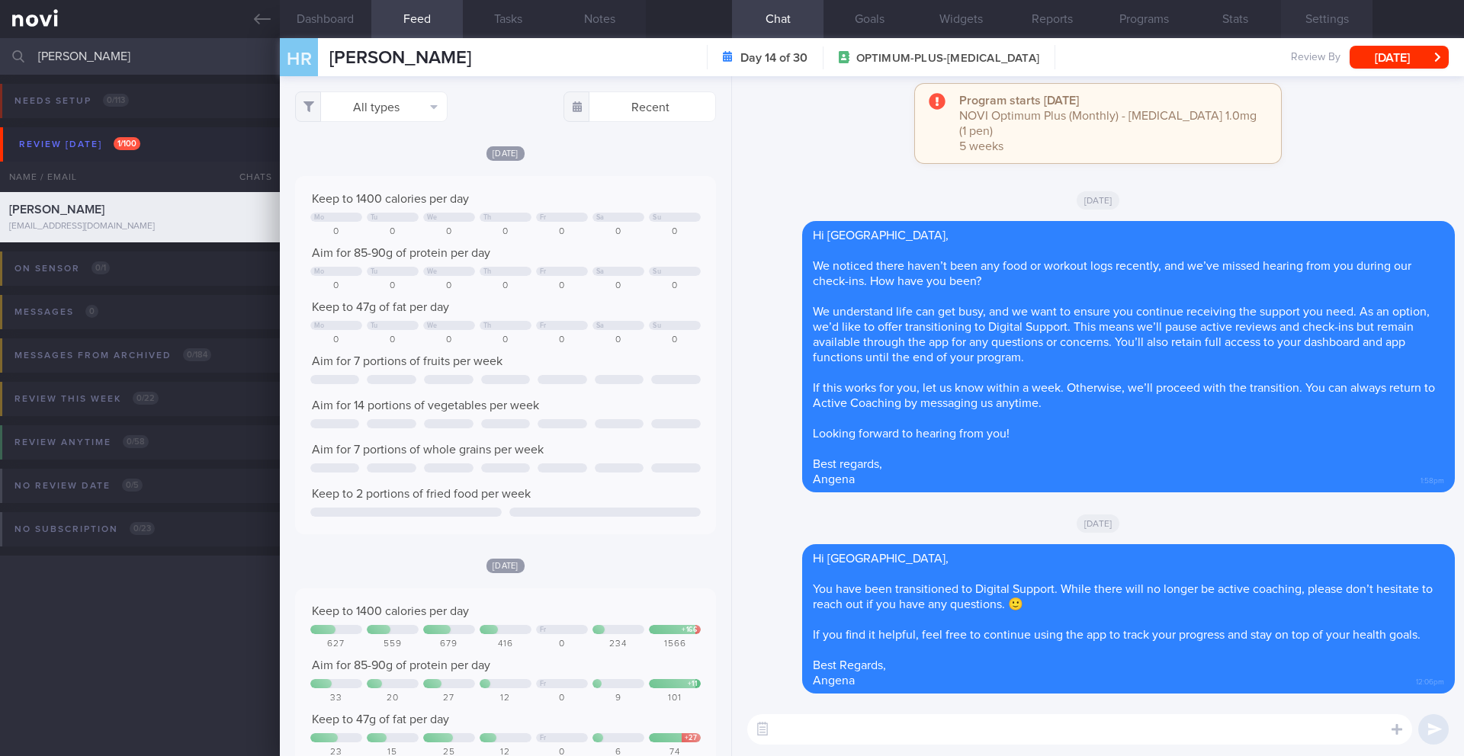
click at [1337, 19] on button "Settings" at bounding box center [1327, 19] width 92 height 38
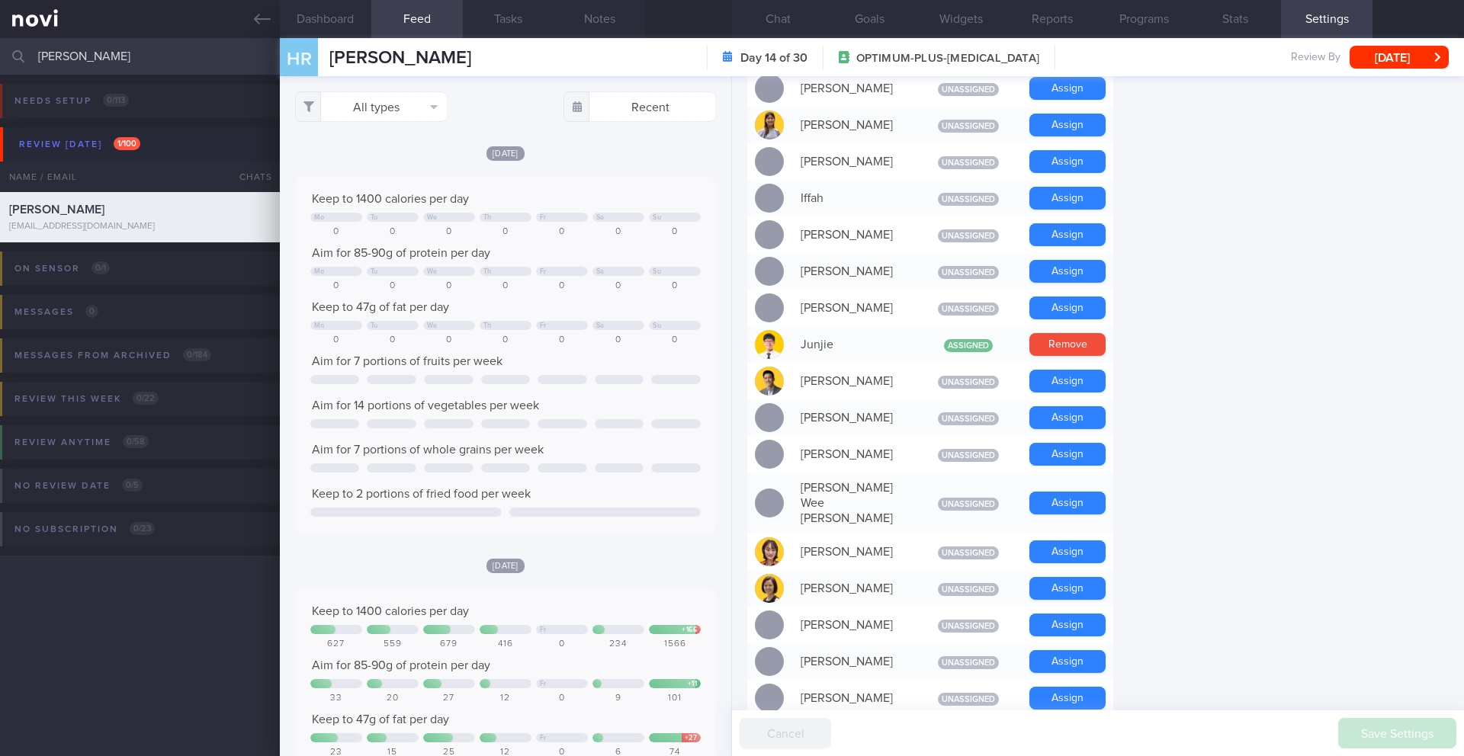
scroll to position [1250, 0]
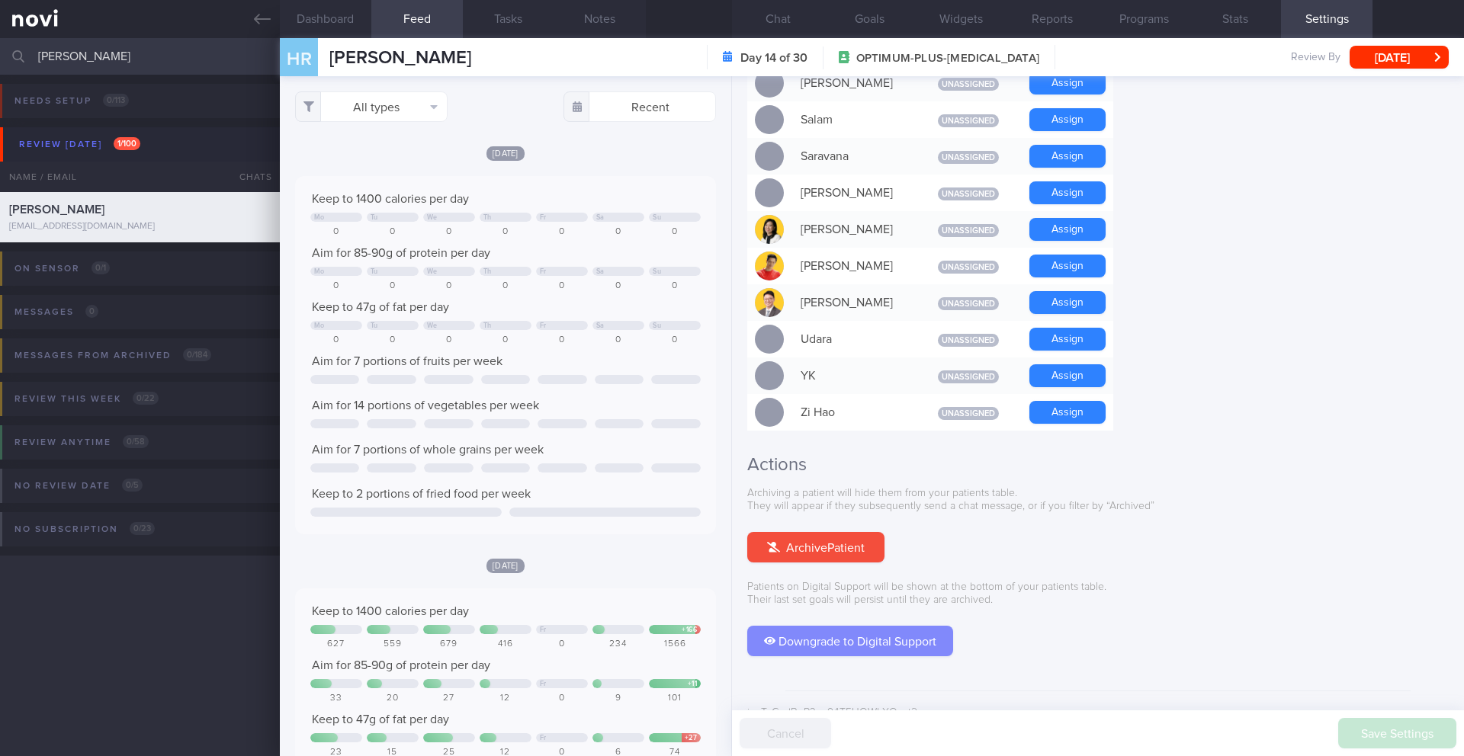
click at [845, 626] on button "Downgrade to Digital Support" at bounding box center [850, 641] width 206 height 31
click at [1370, 57] on button "[DATE]" at bounding box center [1399, 57] width 99 height 23
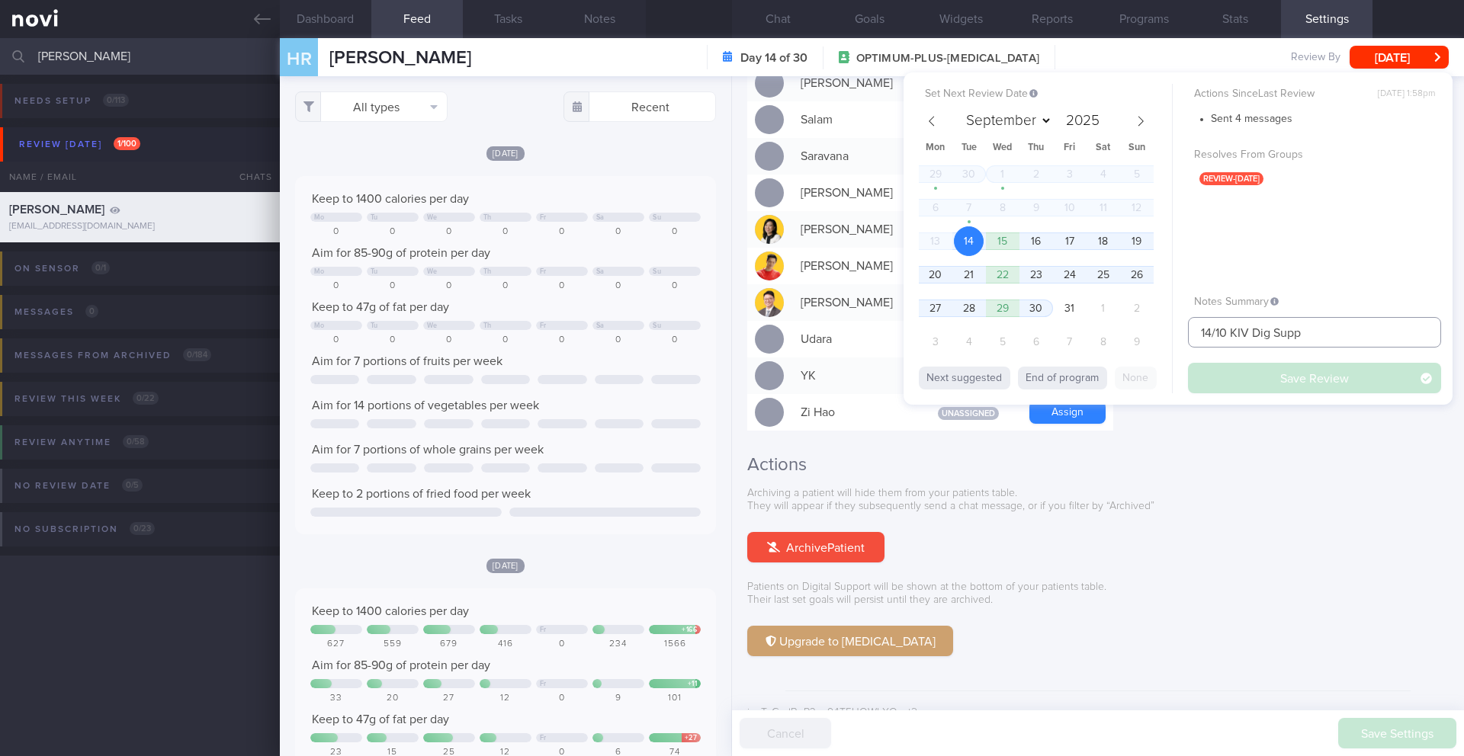
drag, startPoint x: 1251, startPoint y: 336, endPoint x: 1170, endPoint y: 328, distance: 82.0
click at [1171, 329] on div "Set Next Review Date 14 Oct 2025 September October November December 2025 Mon T…" at bounding box center [1178, 238] width 549 height 332
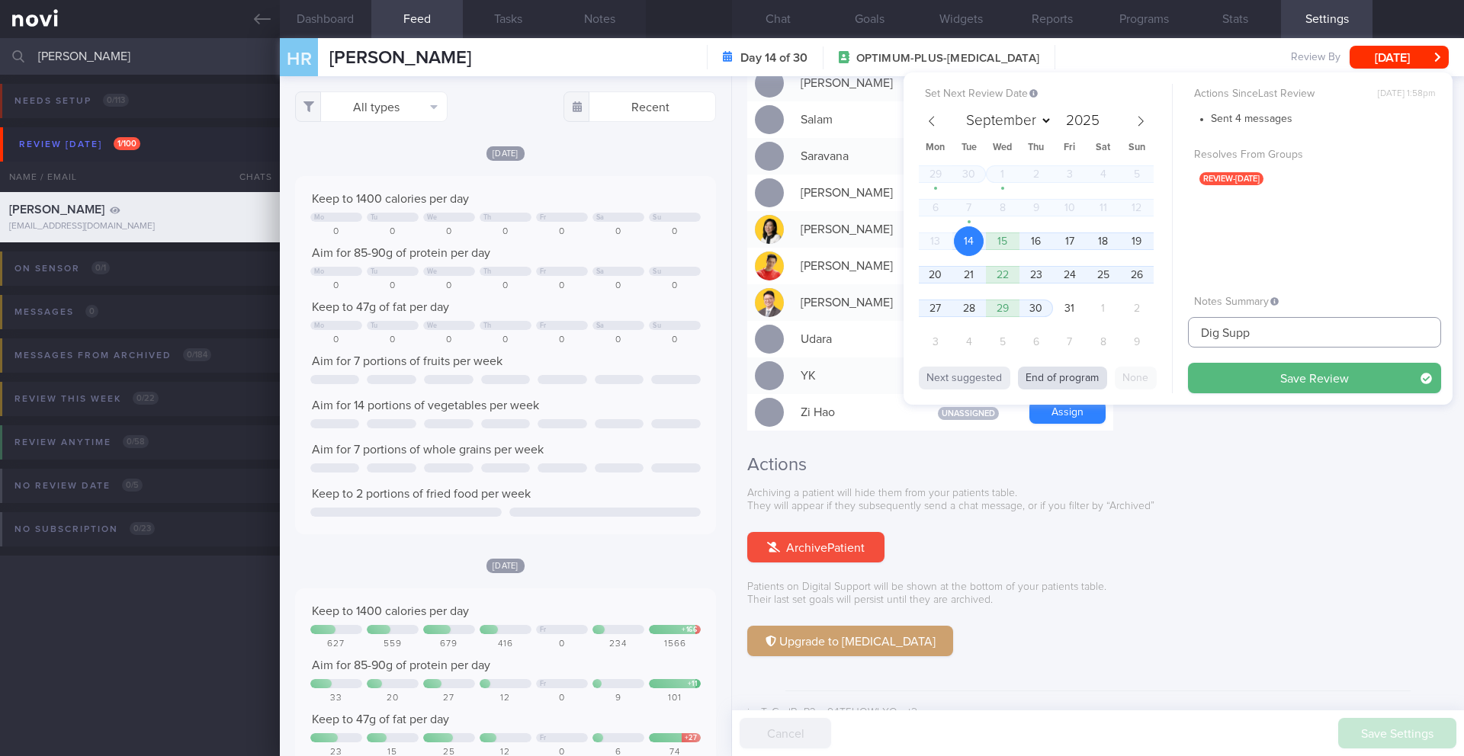
type input "Dig Supp"
click at [1082, 382] on button "End of program" at bounding box center [1062, 378] width 89 height 23
click at [1235, 383] on button "Save Review" at bounding box center [1314, 378] width 253 height 31
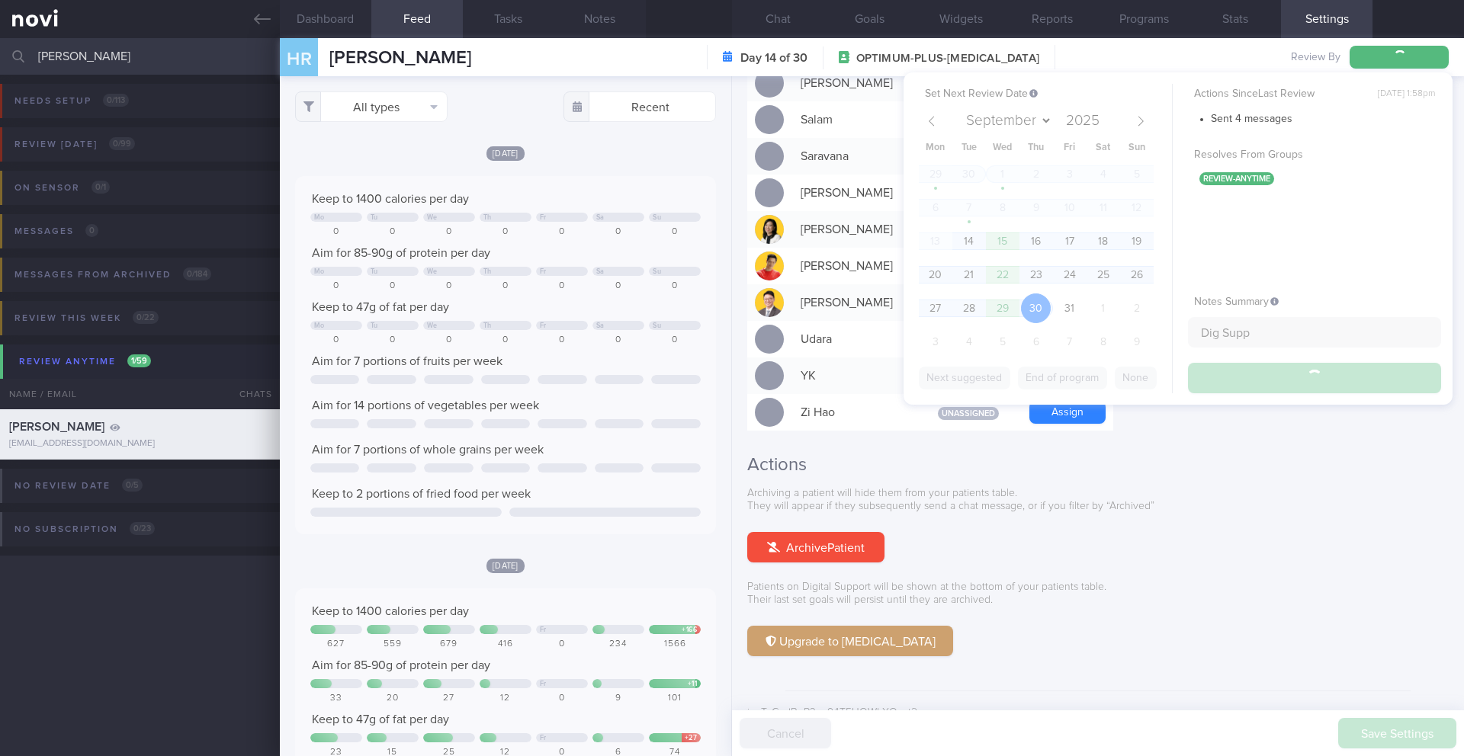
type input "Dig Supp"
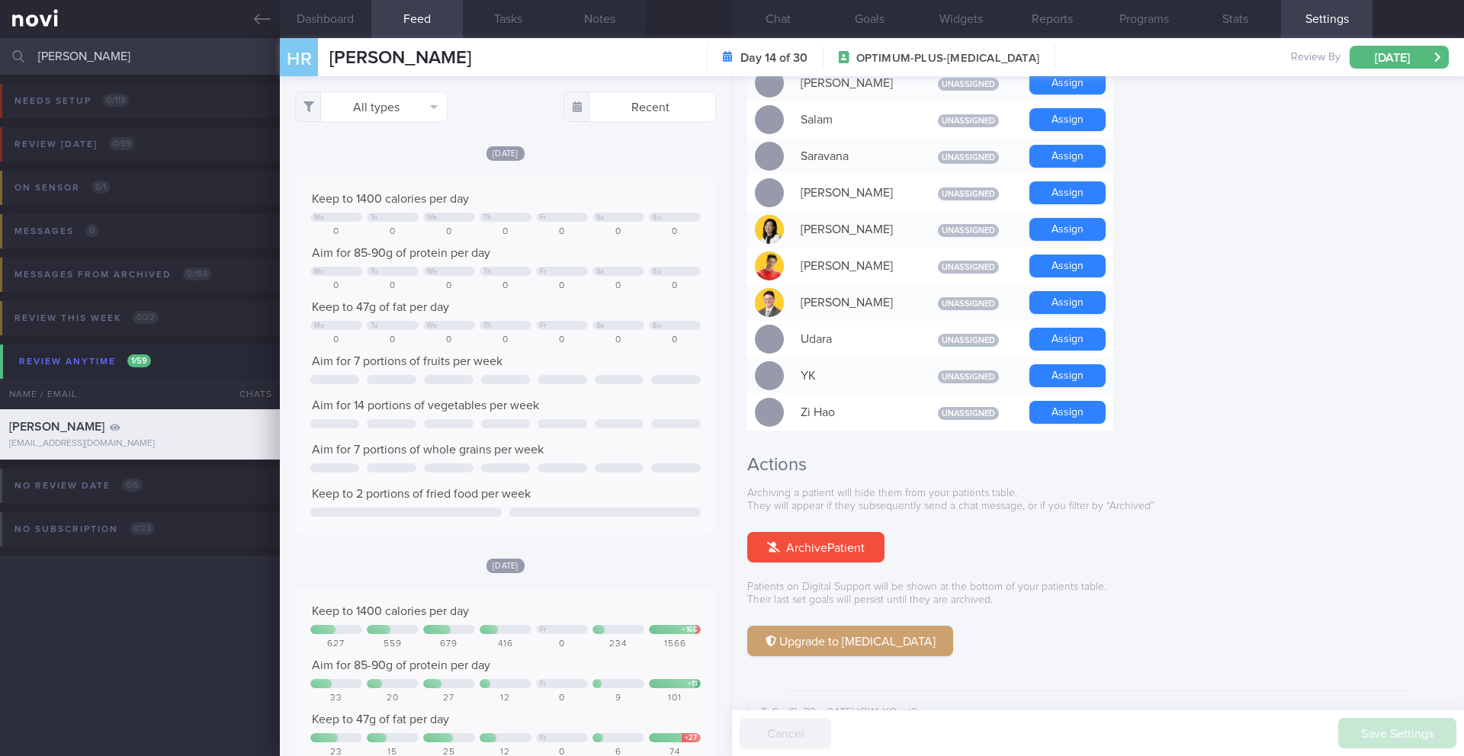
drag, startPoint x: 149, startPoint y: 54, endPoint x: 33, endPoint y: 54, distance: 115.9
click at [33, 54] on div "HAIFA RAFIQ Assigned patients Assigned patients All active patients Archived pa…" at bounding box center [732, 56] width 1464 height 37
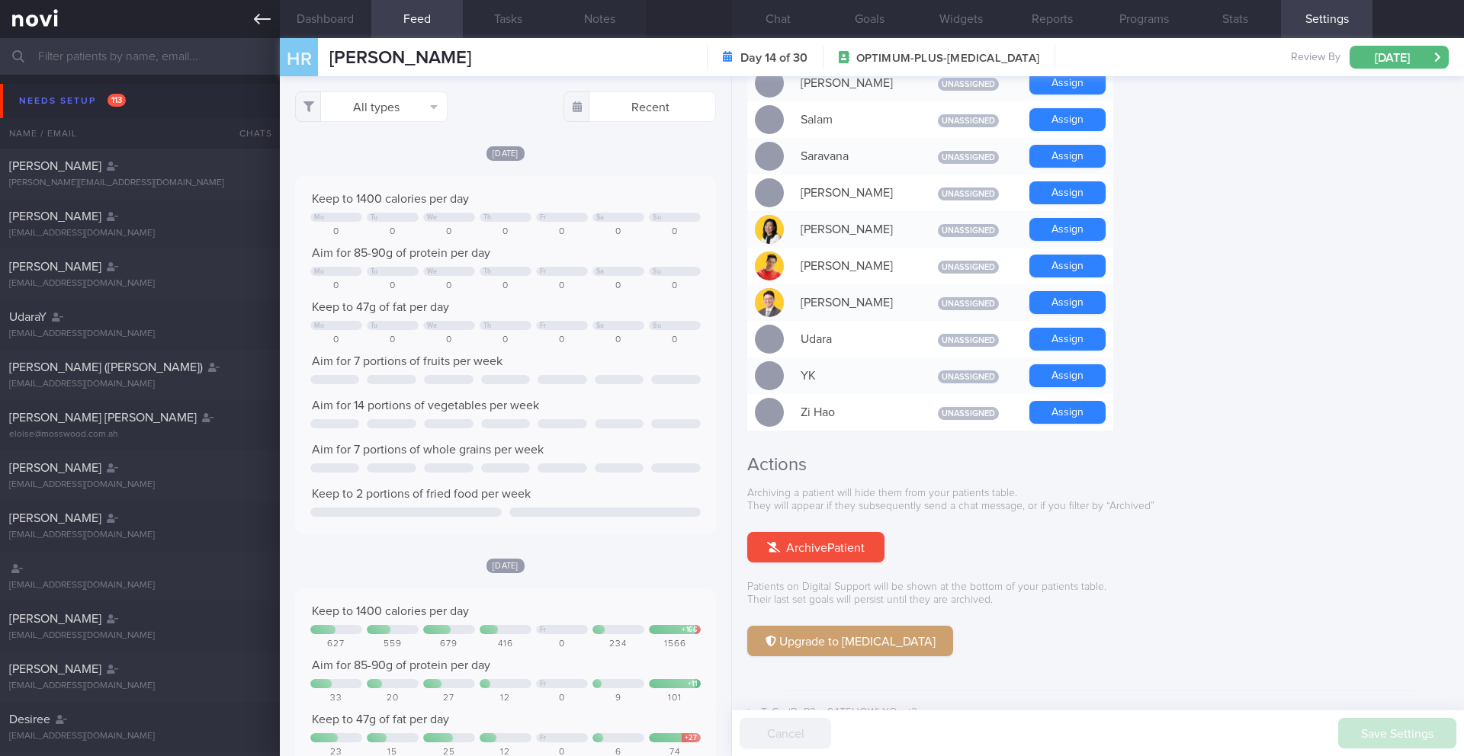
click at [261, 24] on icon at bounding box center [262, 19] width 17 height 17
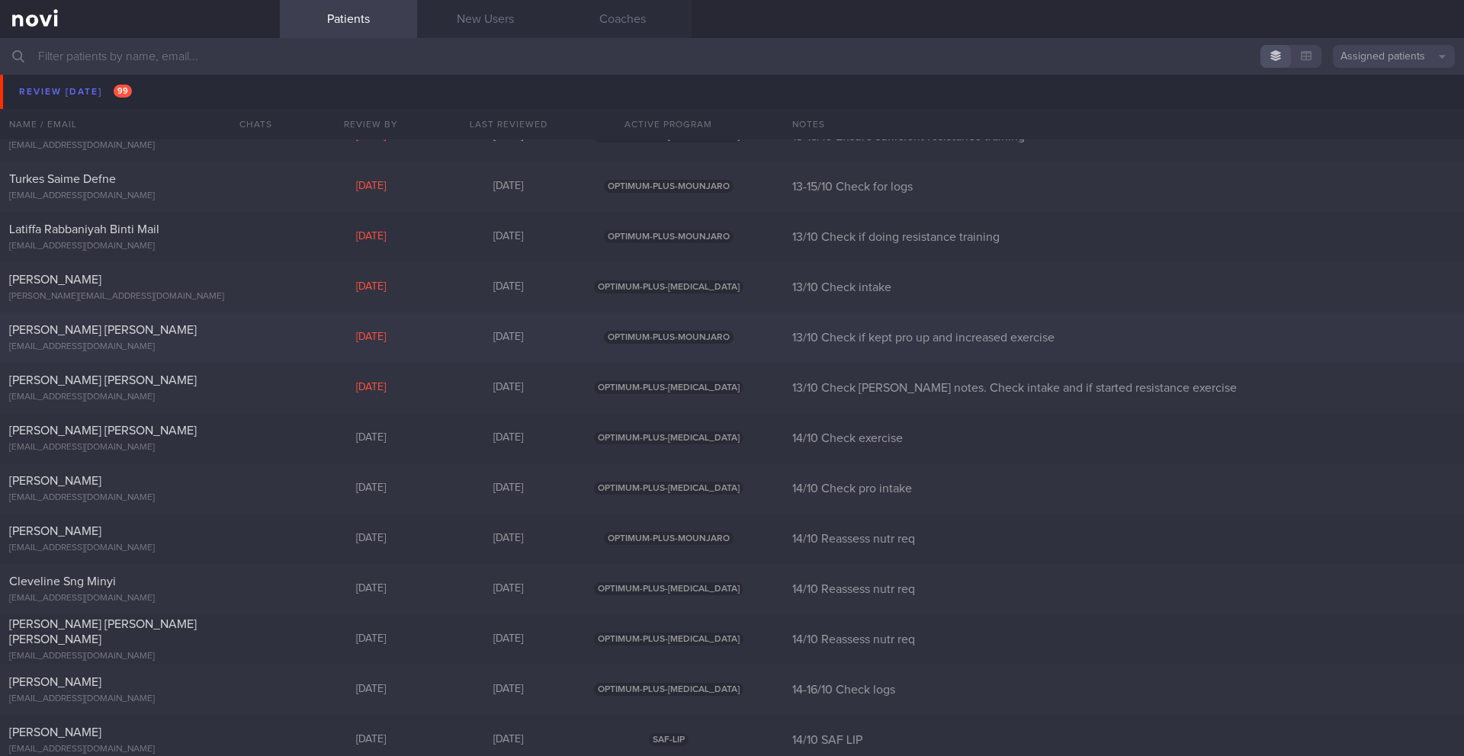
scroll to position [10108, 0]
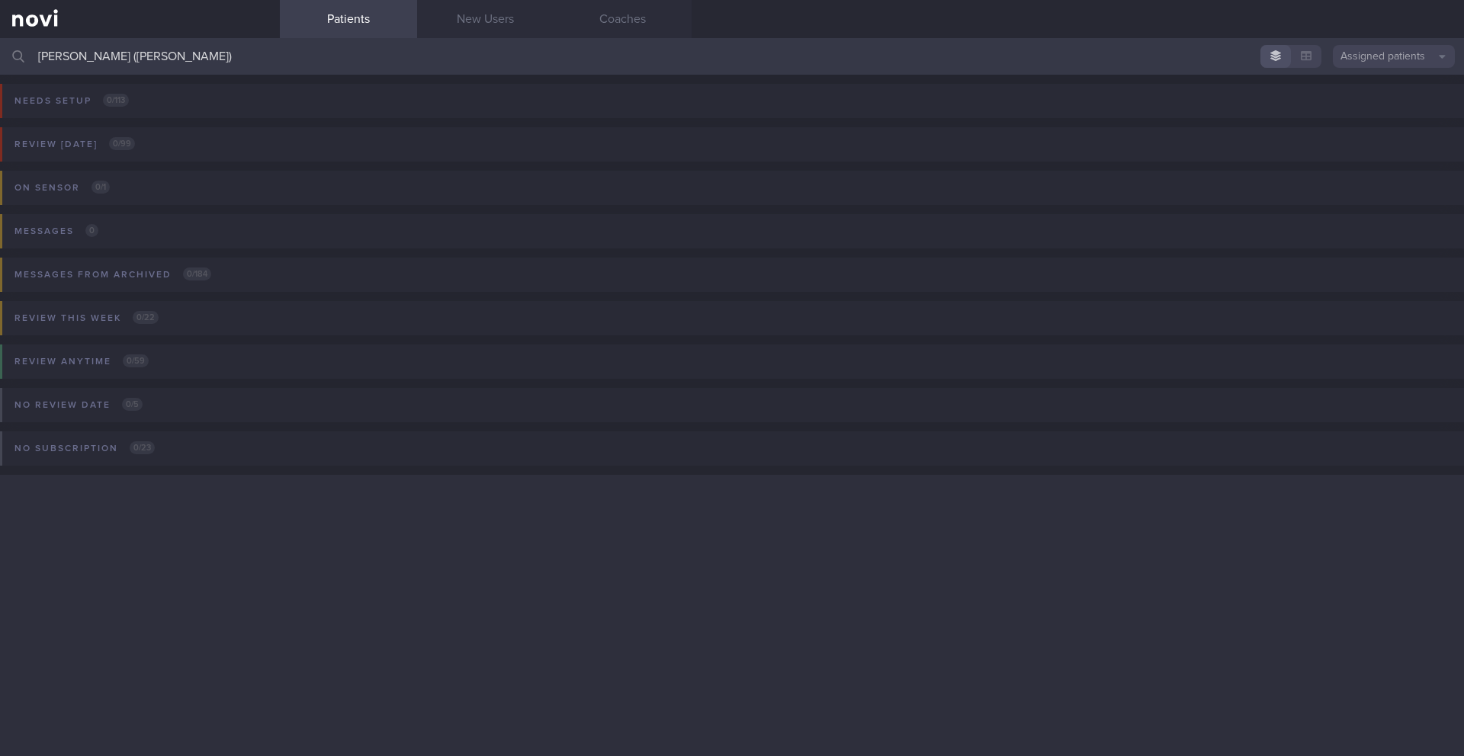
click at [673, 654] on div "Needs setup 0 / 113 Name / Email Chats Setup tasks needed Review today 0 / 99 N…" at bounding box center [732, 416] width 1464 height 682
click at [394, 69] on input "SWEE KENG YEONG (Ryan)" at bounding box center [732, 56] width 1464 height 37
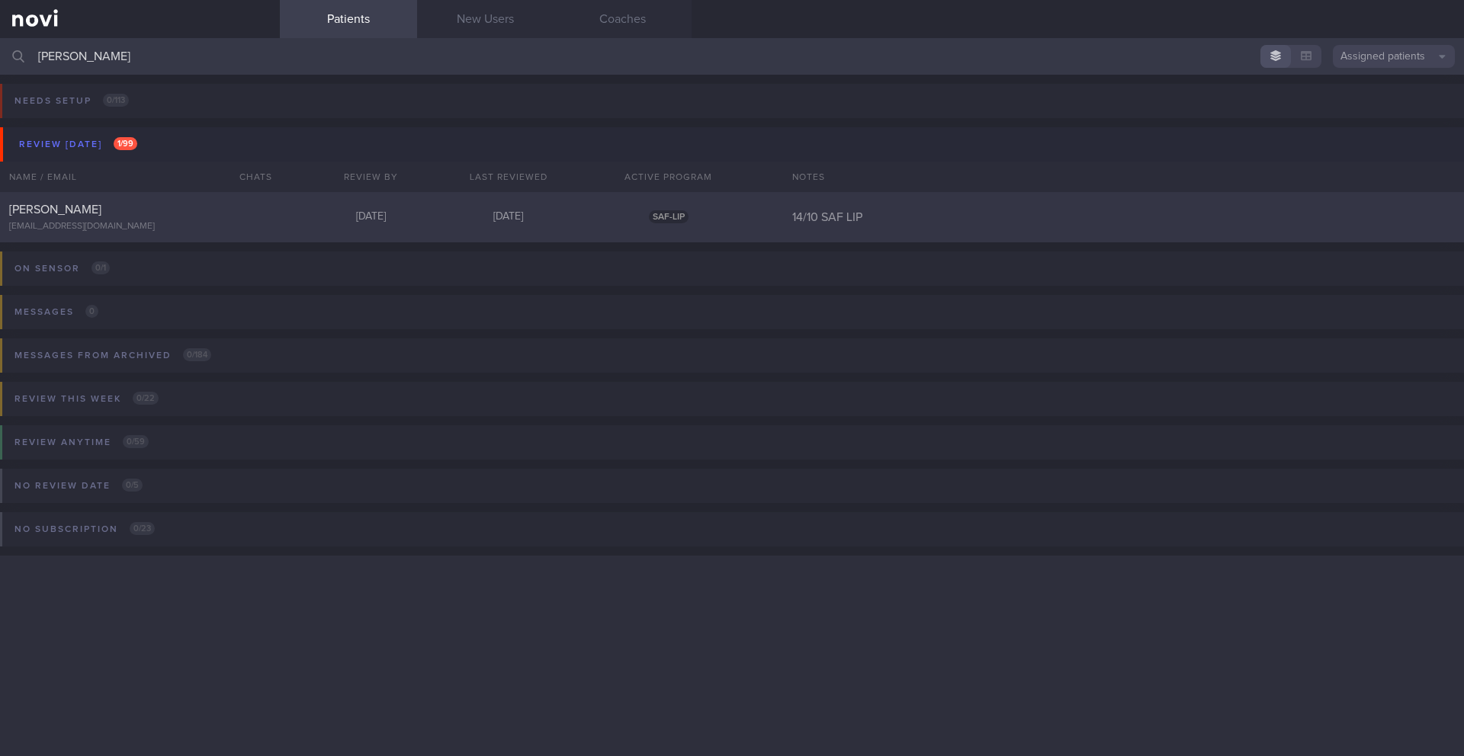
type input "[PERSON_NAME]"
click at [310, 222] on div "[DATE]" at bounding box center [371, 217] width 137 height 14
select select "9"
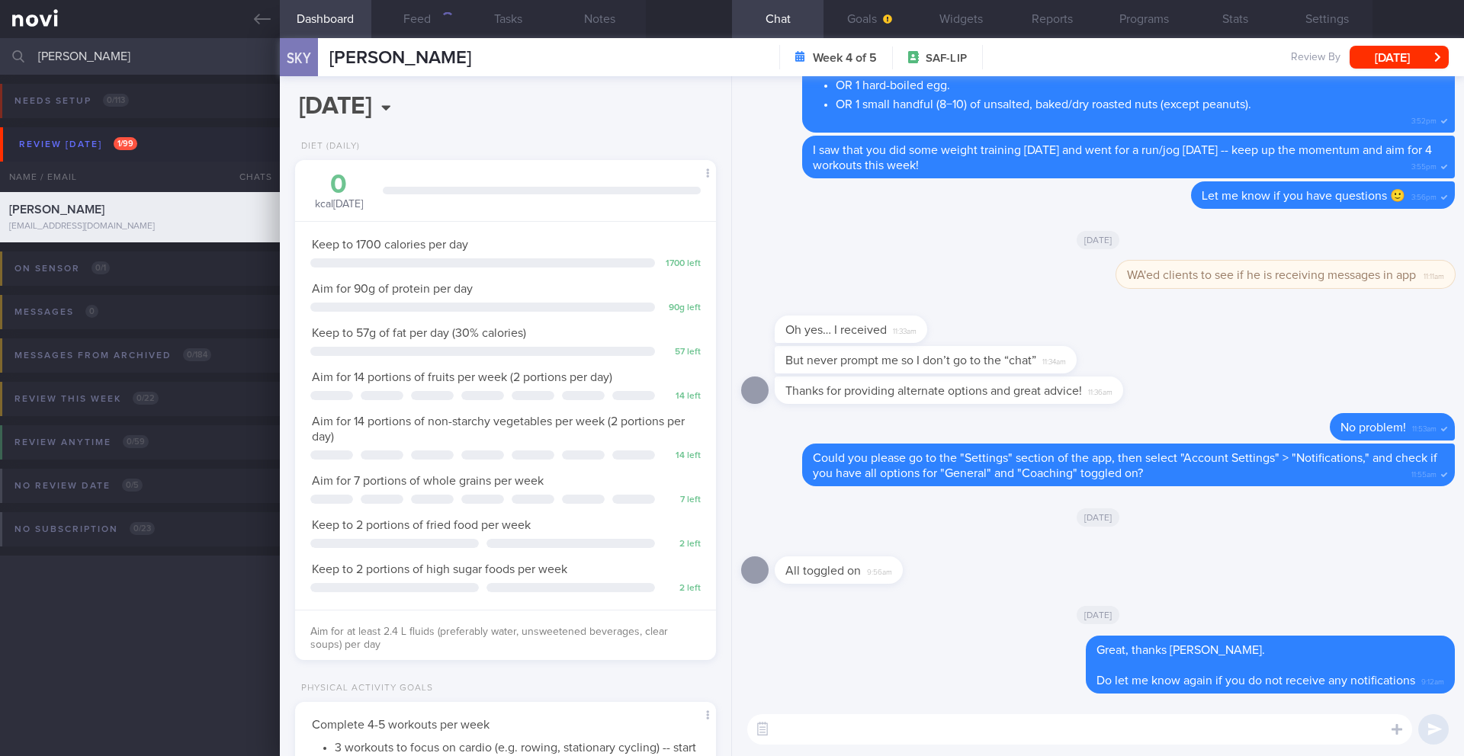
scroll to position [194, 389]
click at [420, 21] on button "Feed" at bounding box center [417, 19] width 92 height 38
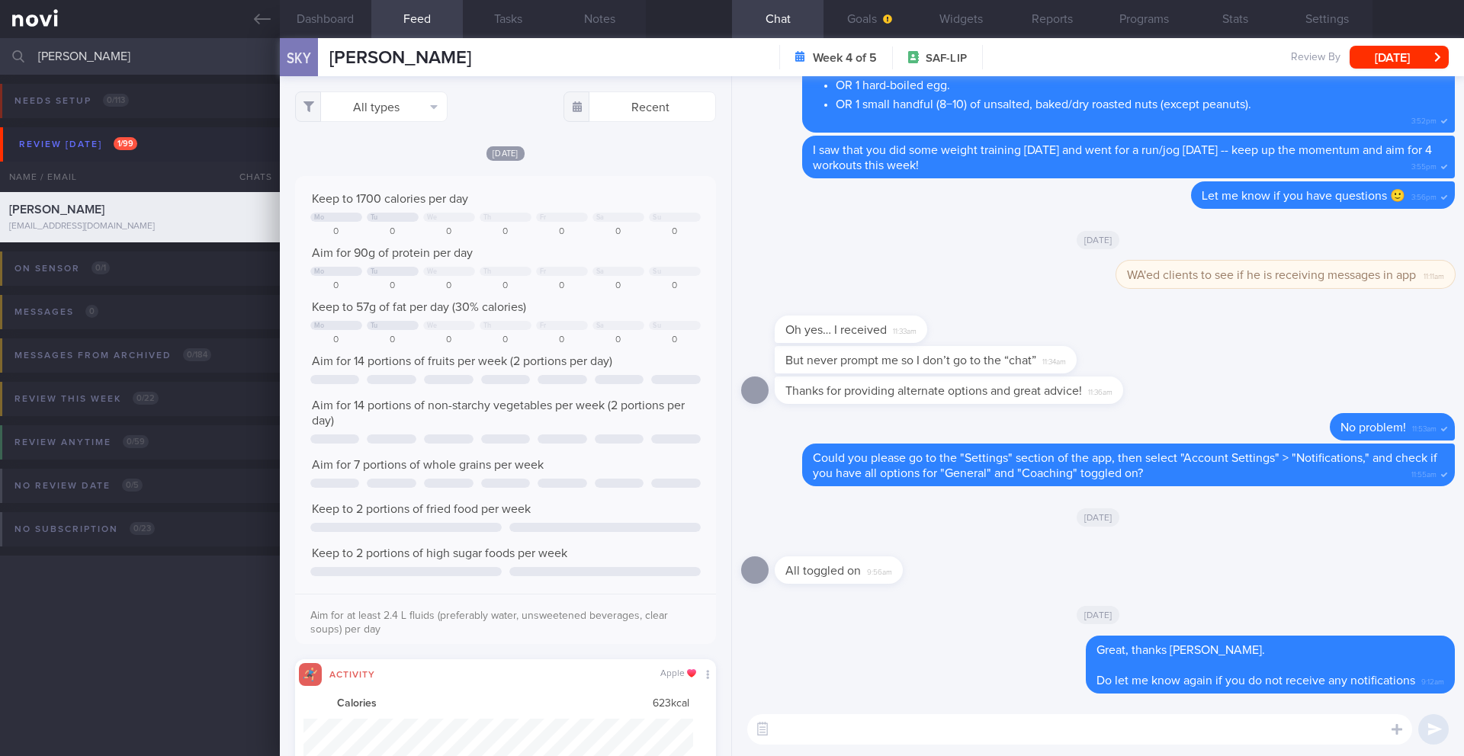
scroll to position [97, 390]
click at [95, 52] on input "[PERSON_NAME]" at bounding box center [732, 56] width 1464 height 37
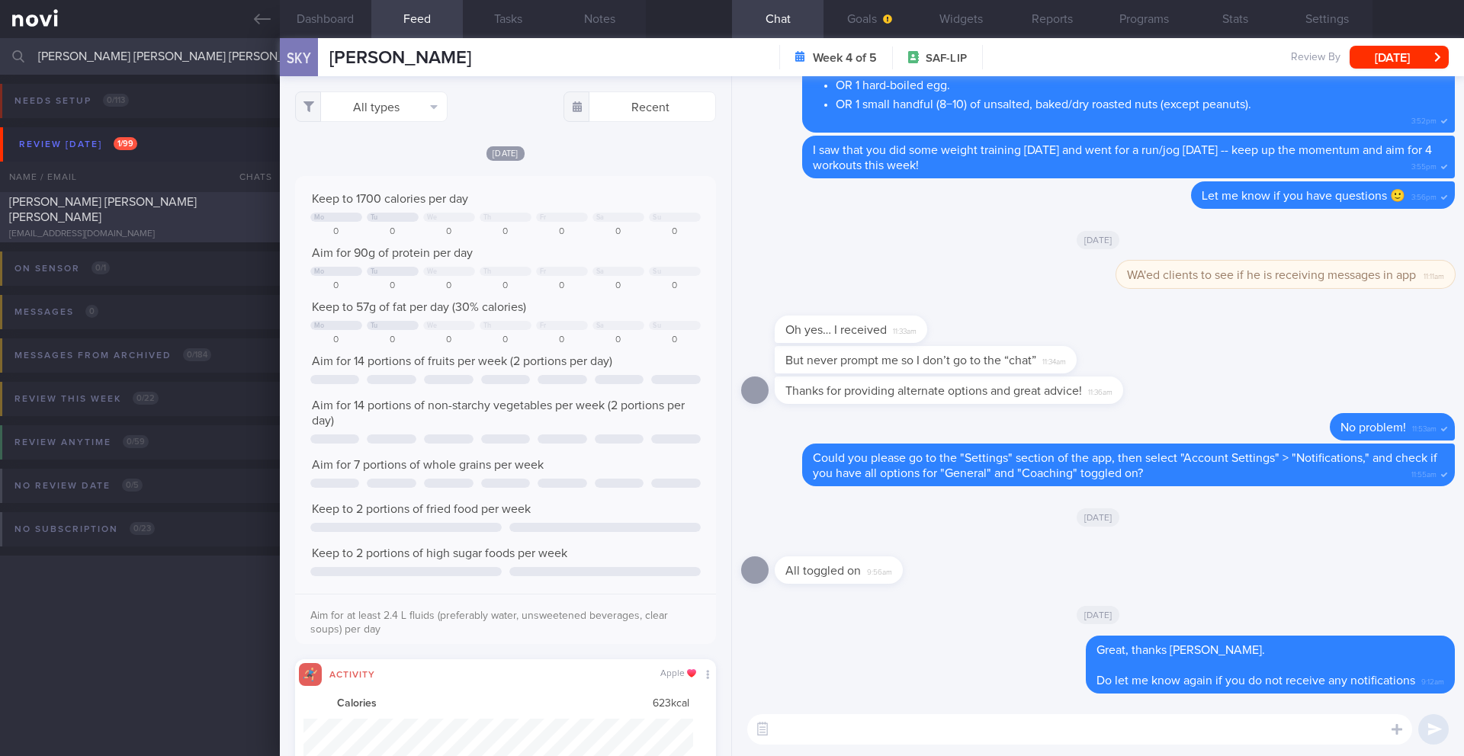
type input "[PERSON_NAME] [PERSON_NAME] [PERSON_NAME]"
click at [161, 196] on span "[PERSON_NAME] [PERSON_NAME] [PERSON_NAME]" at bounding box center [103, 209] width 188 height 27
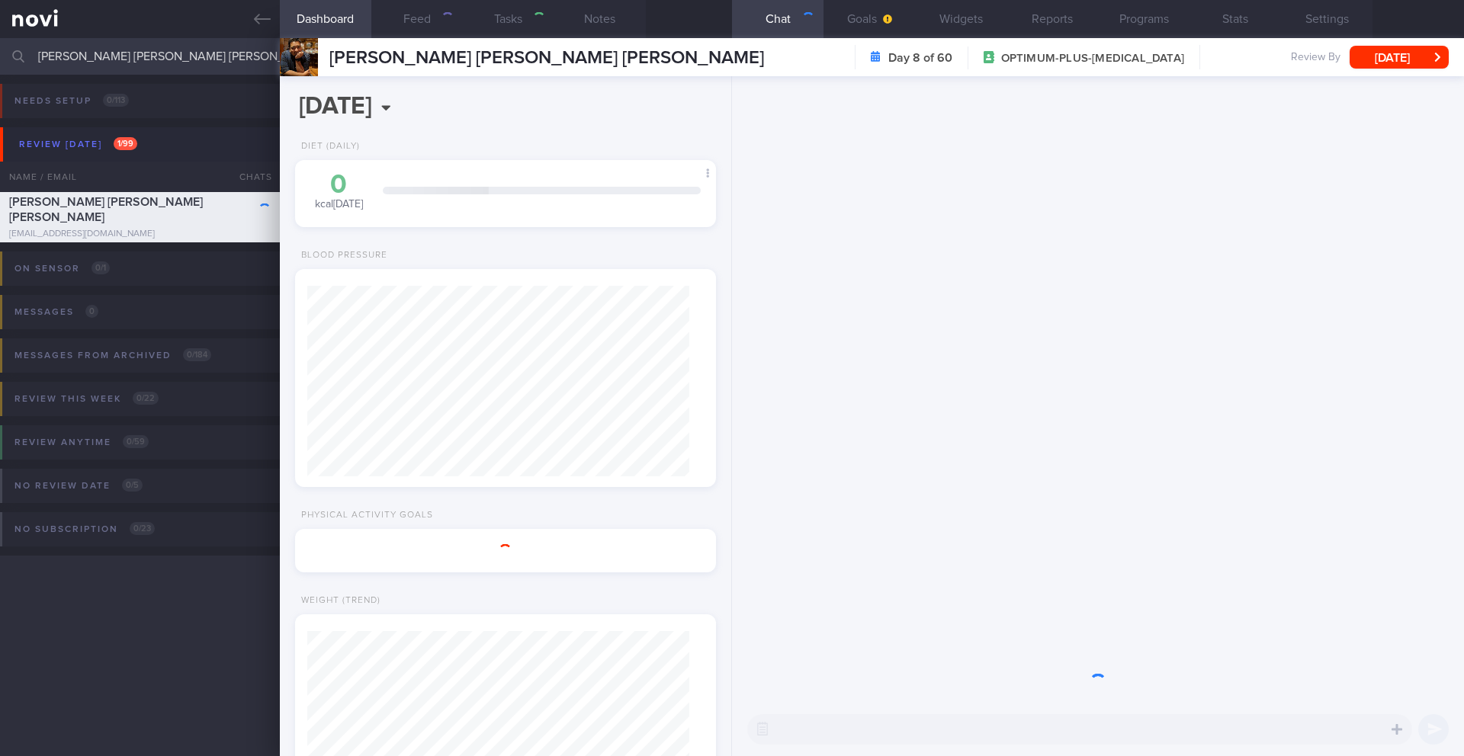
type input "14/10 Reassess nutr req"
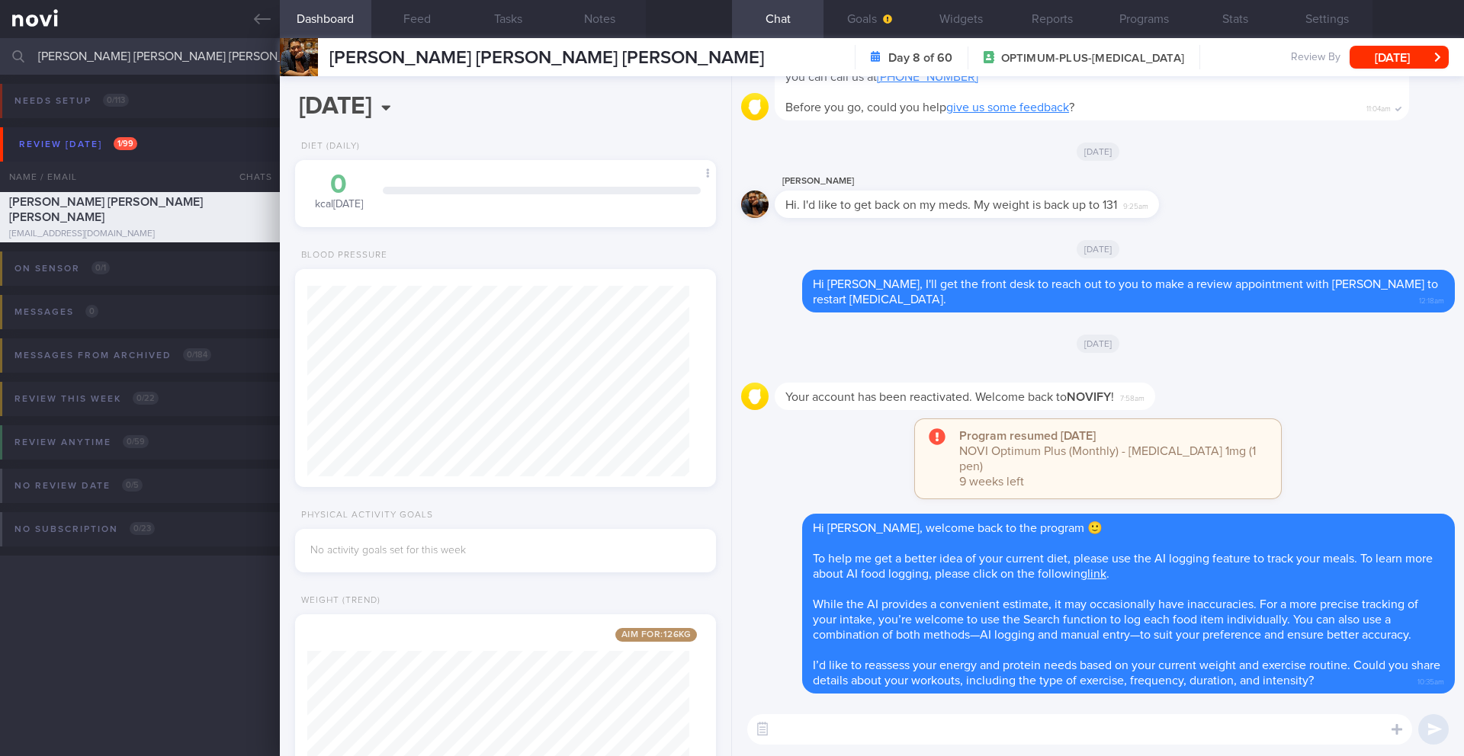
scroll to position [213, 383]
click at [1150, 20] on button "Programs" at bounding box center [1144, 19] width 92 height 38
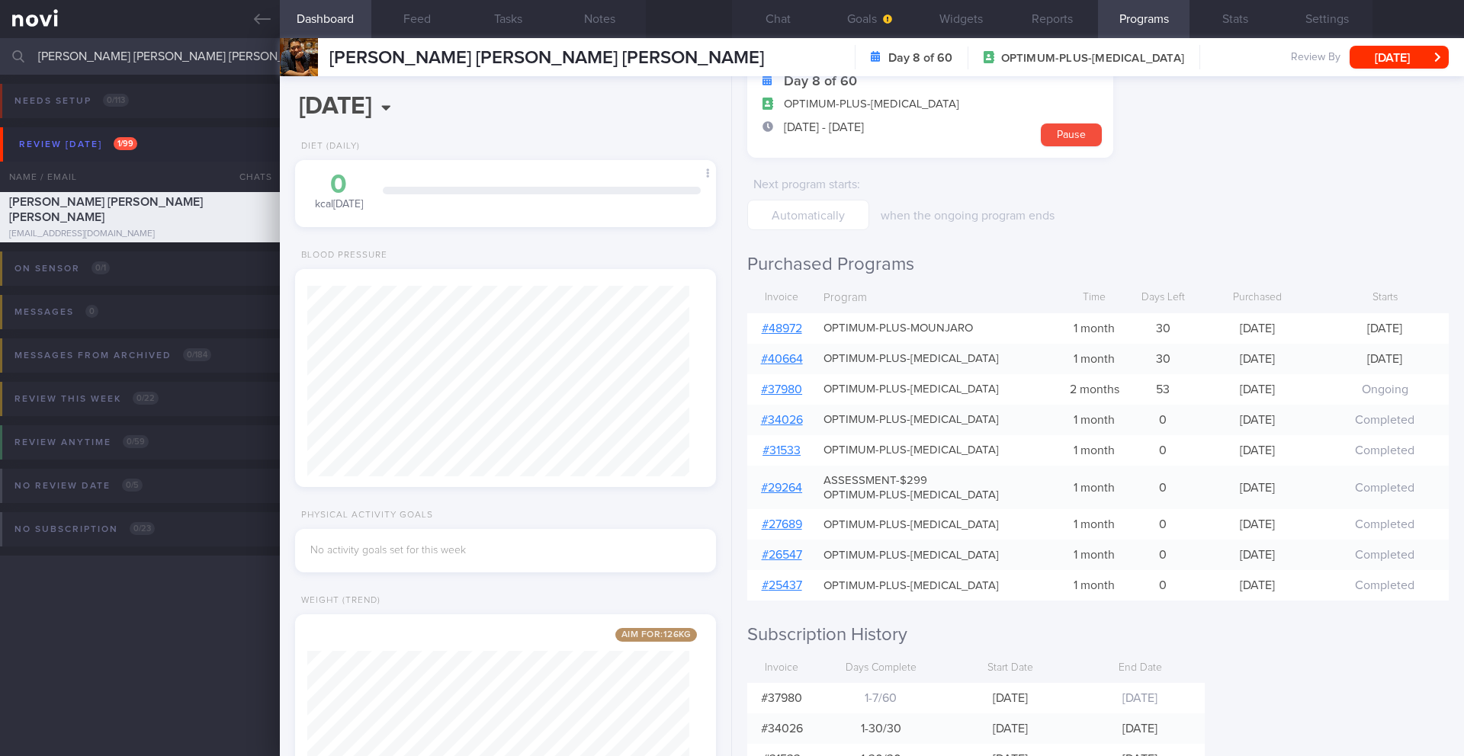
scroll to position [269, 0]
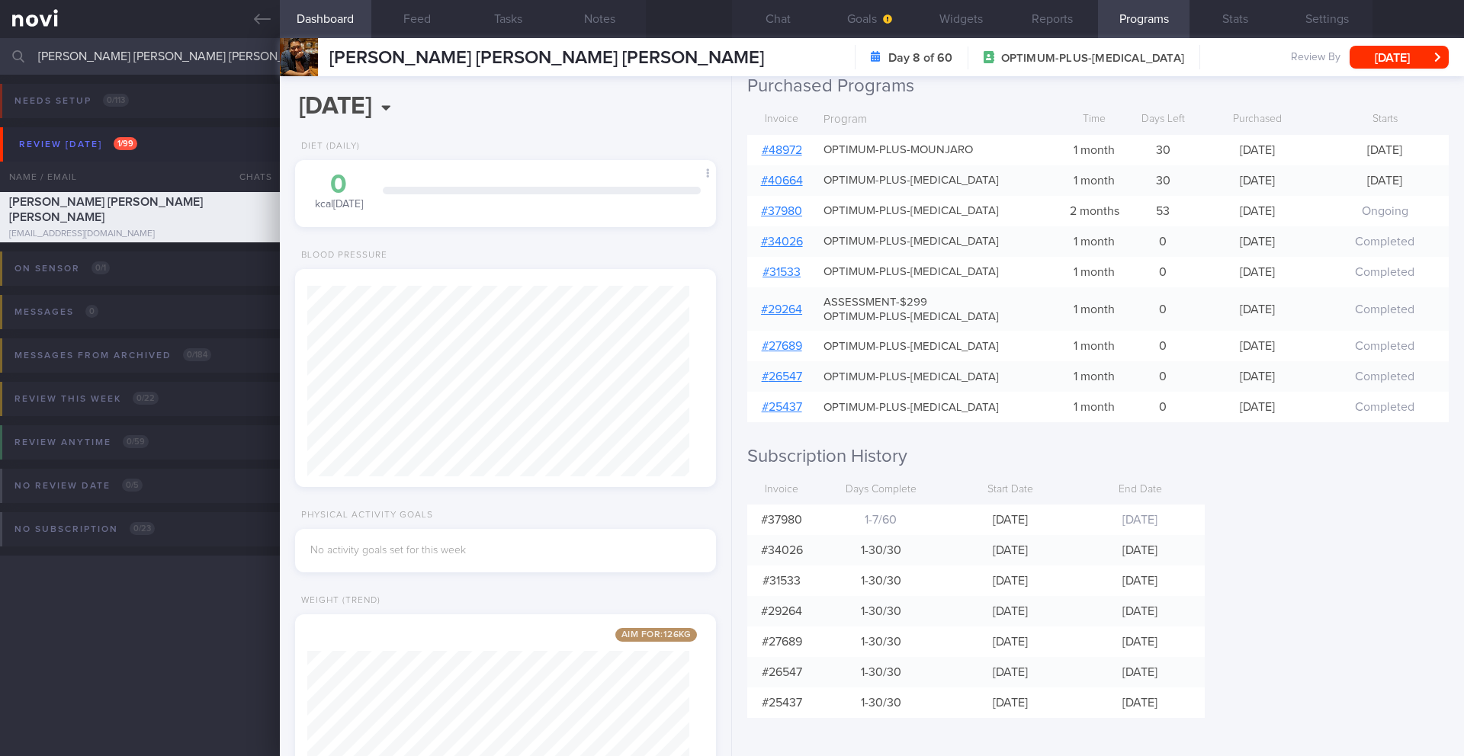
click at [188, 60] on input "[PERSON_NAME] [PERSON_NAME] [PERSON_NAME]" at bounding box center [732, 56] width 1464 height 37
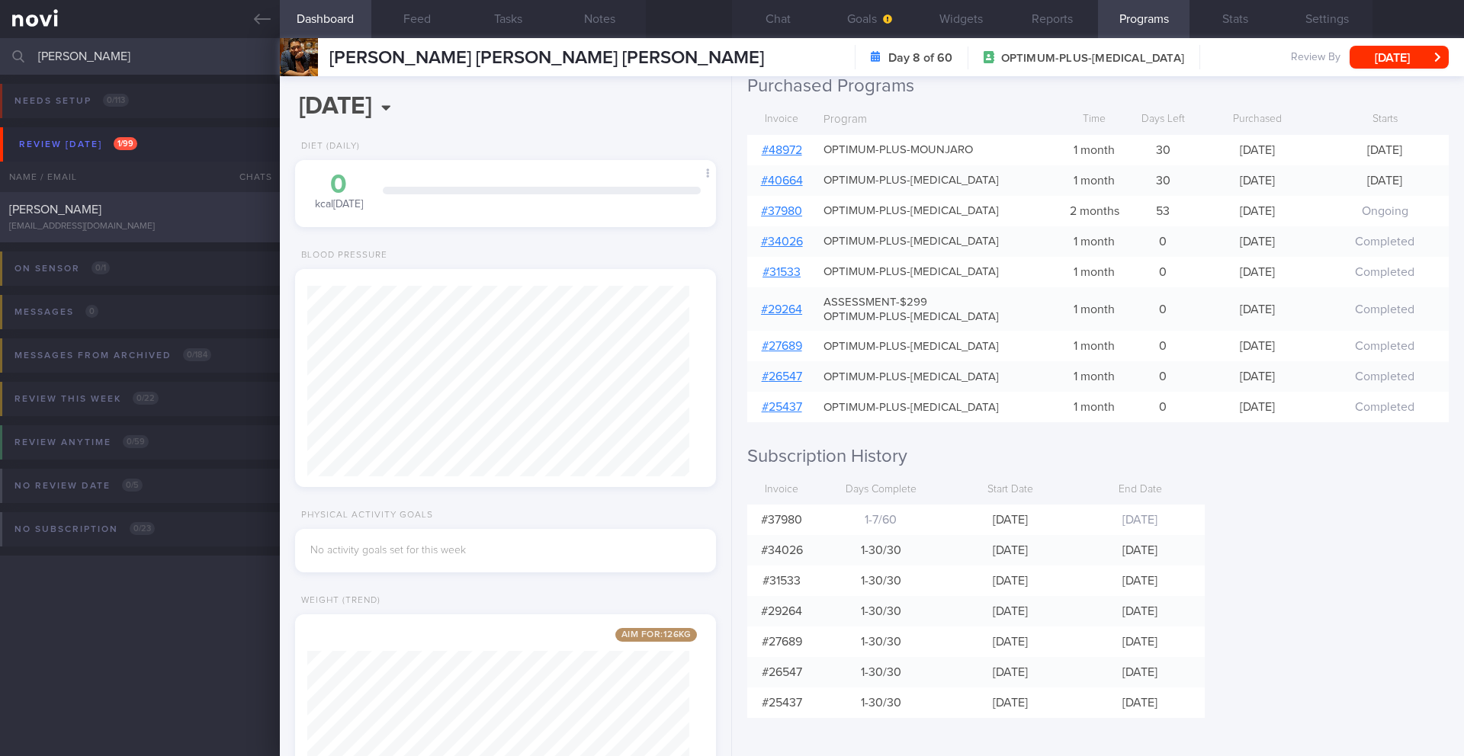
type input "[PERSON_NAME]"
click at [222, 218] on div "SWEE KENG YEONG kengyeong2003@hotmail.com" at bounding box center [140, 217] width 280 height 31
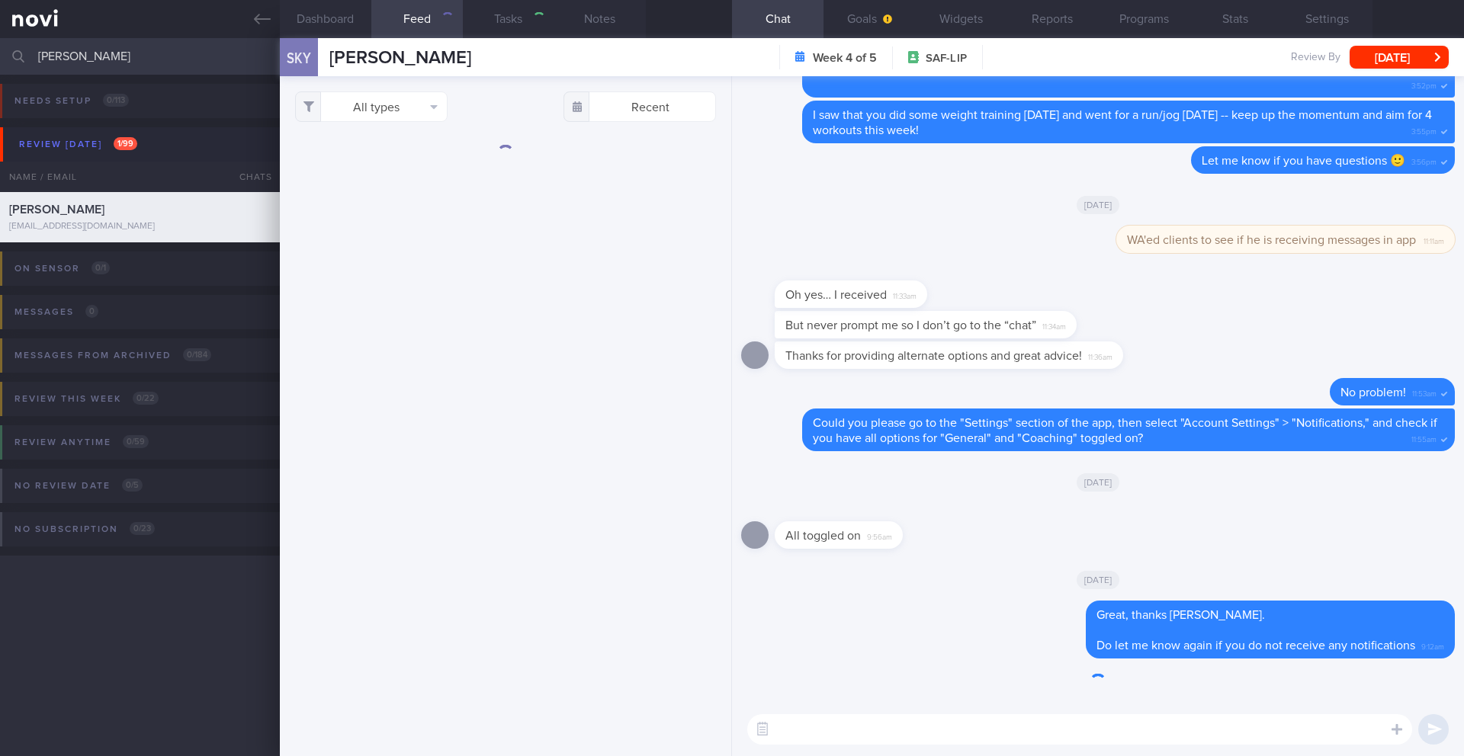
type input "14/10 SAF LIP"
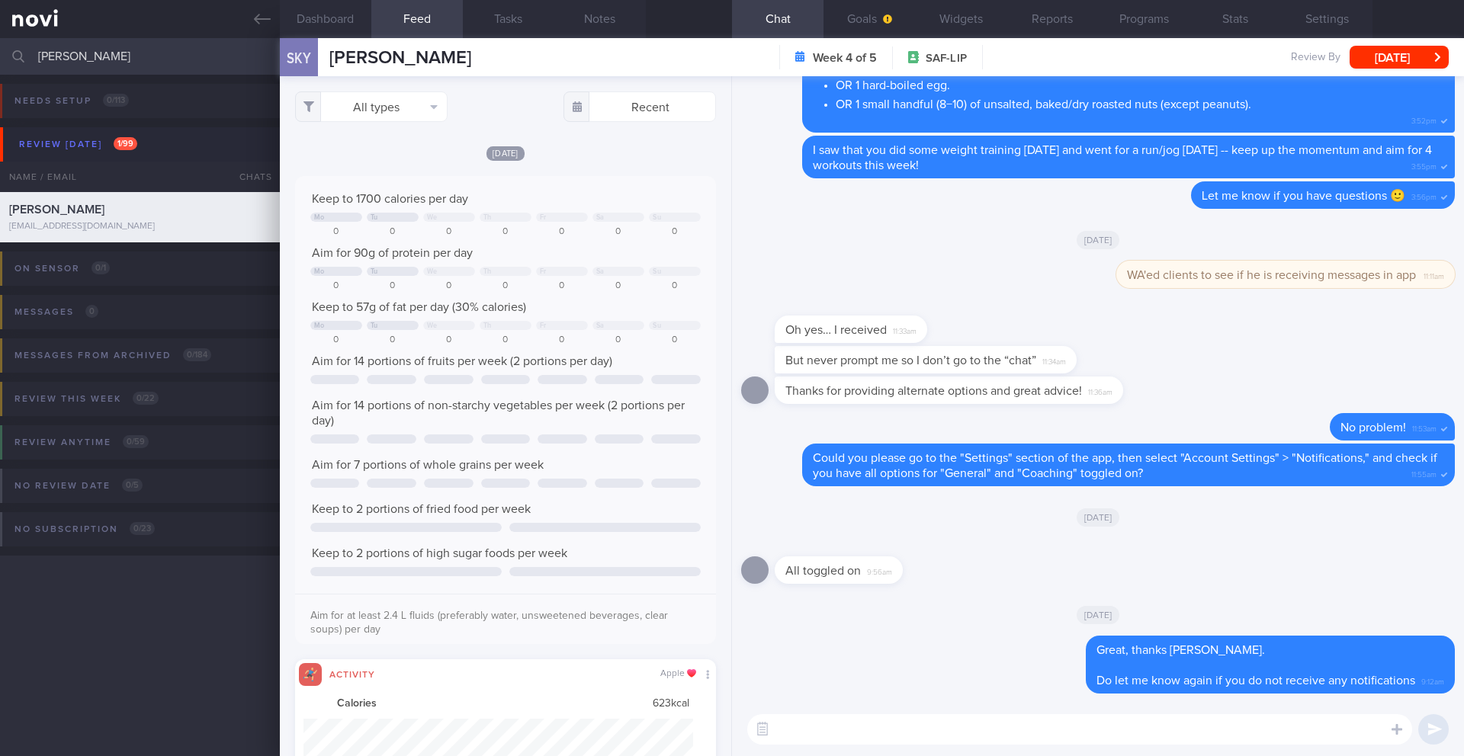
scroll to position [97, 390]
click at [339, 19] on button "Dashboard" at bounding box center [326, 19] width 92 height 38
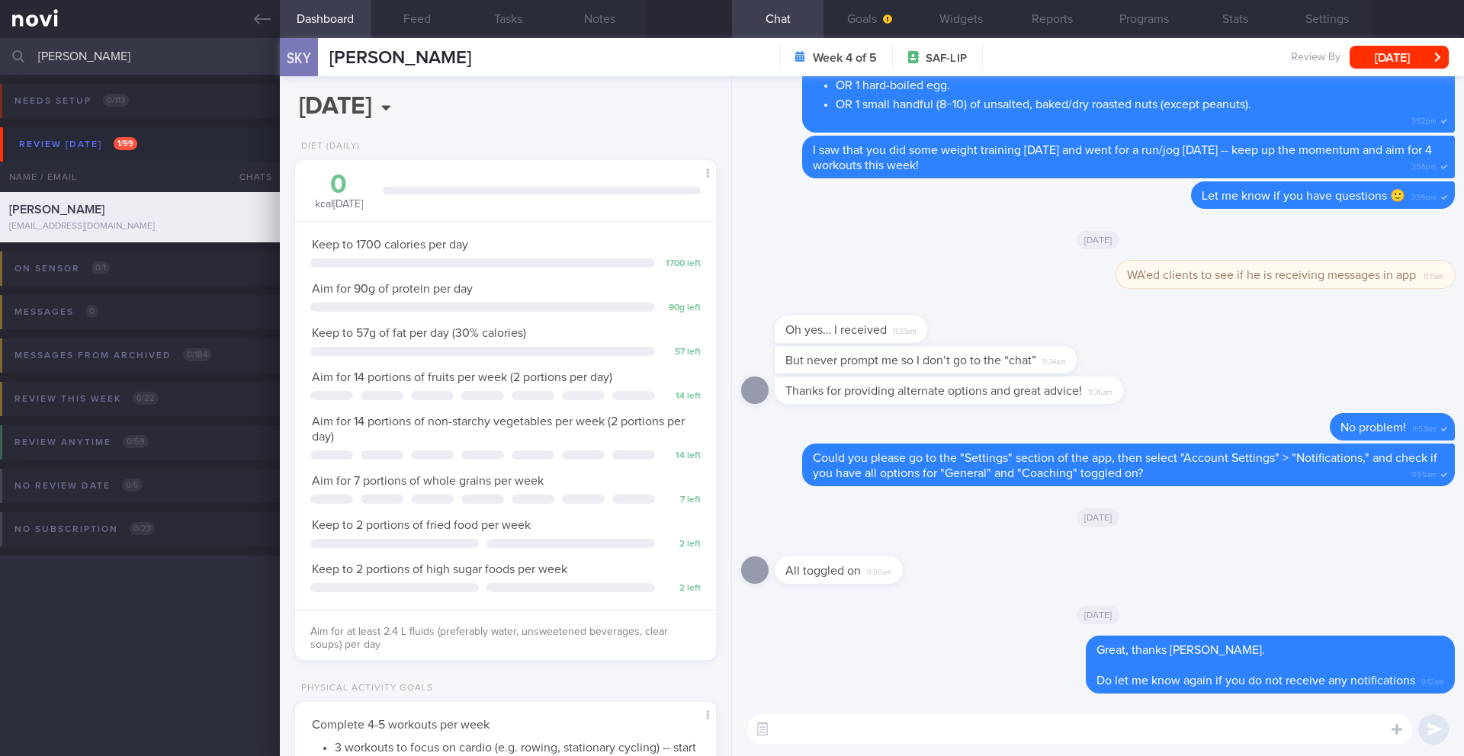
click at [1074, 724] on textarea at bounding box center [1079, 730] width 665 height 31
type textarea "Hi Ryan,"
click at [427, 12] on button "Feed" at bounding box center [417, 19] width 92 height 38
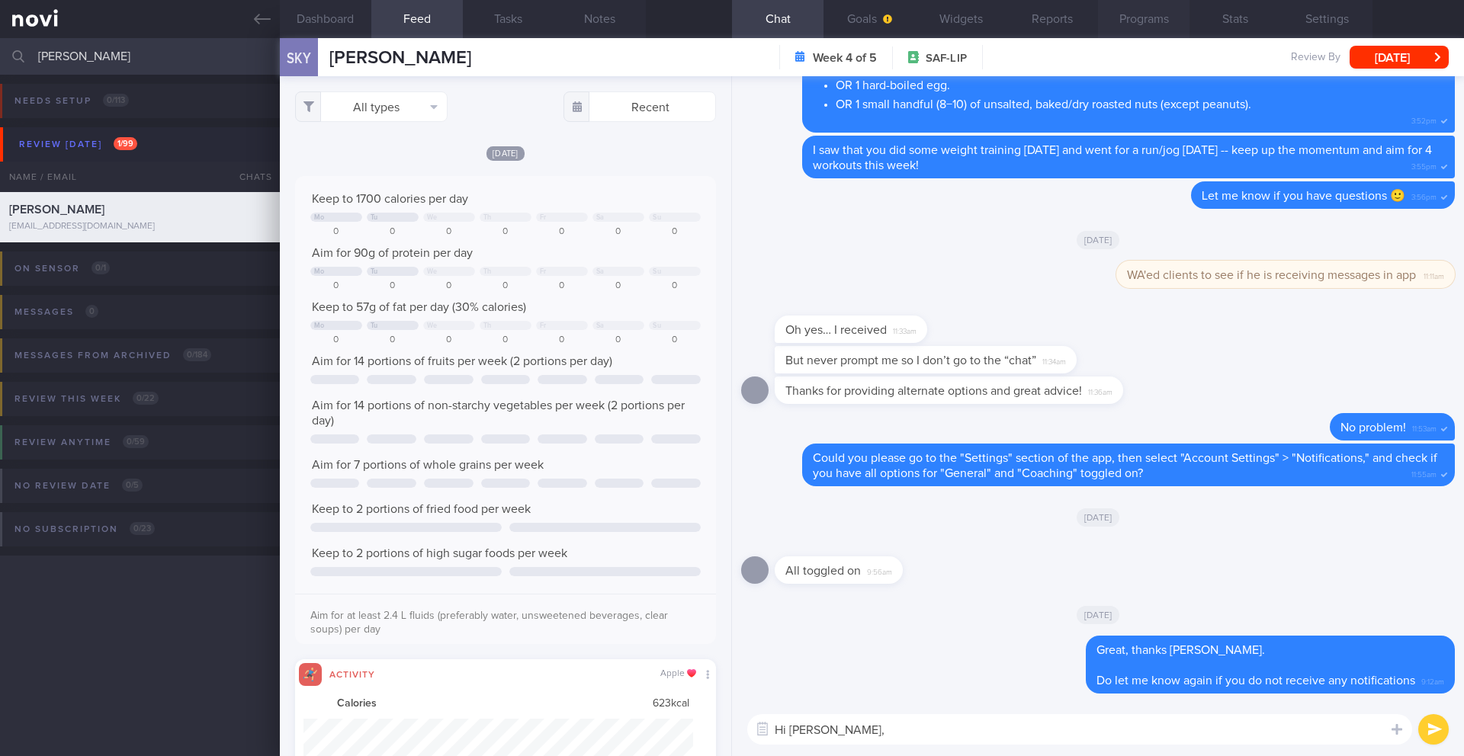
click at [1142, 21] on button "Programs" at bounding box center [1144, 19] width 92 height 38
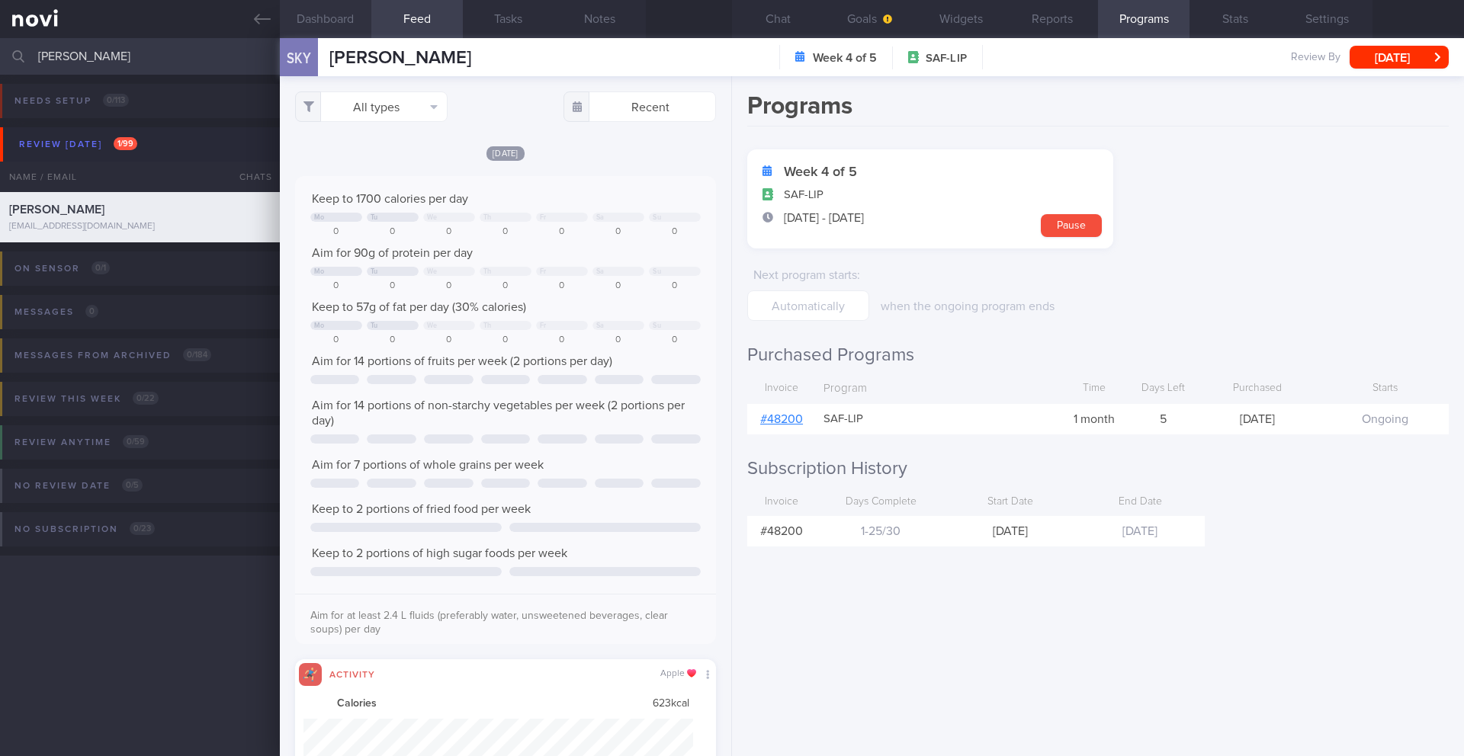
click at [337, 19] on button "Dashboard" at bounding box center [326, 19] width 92 height 38
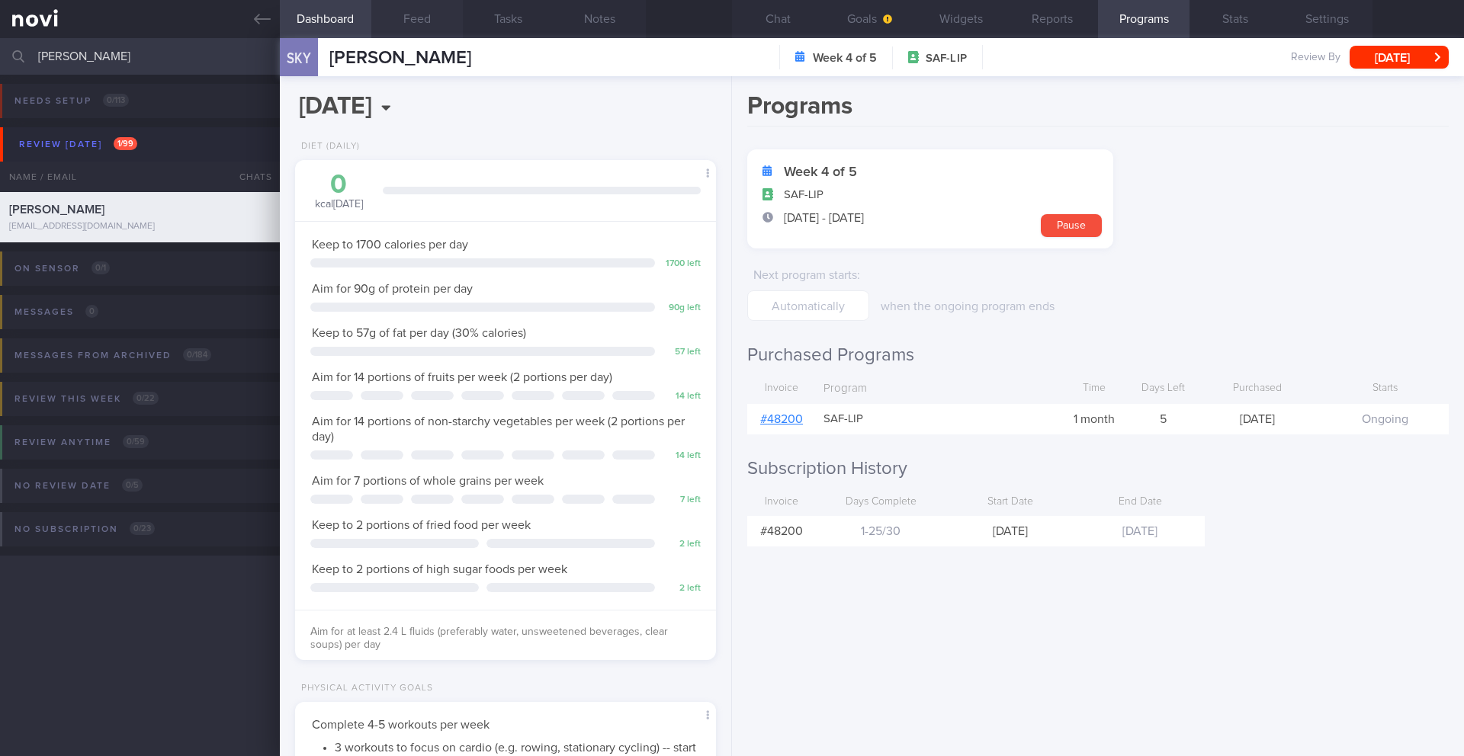
click at [398, 20] on button "Feed" at bounding box center [417, 19] width 92 height 38
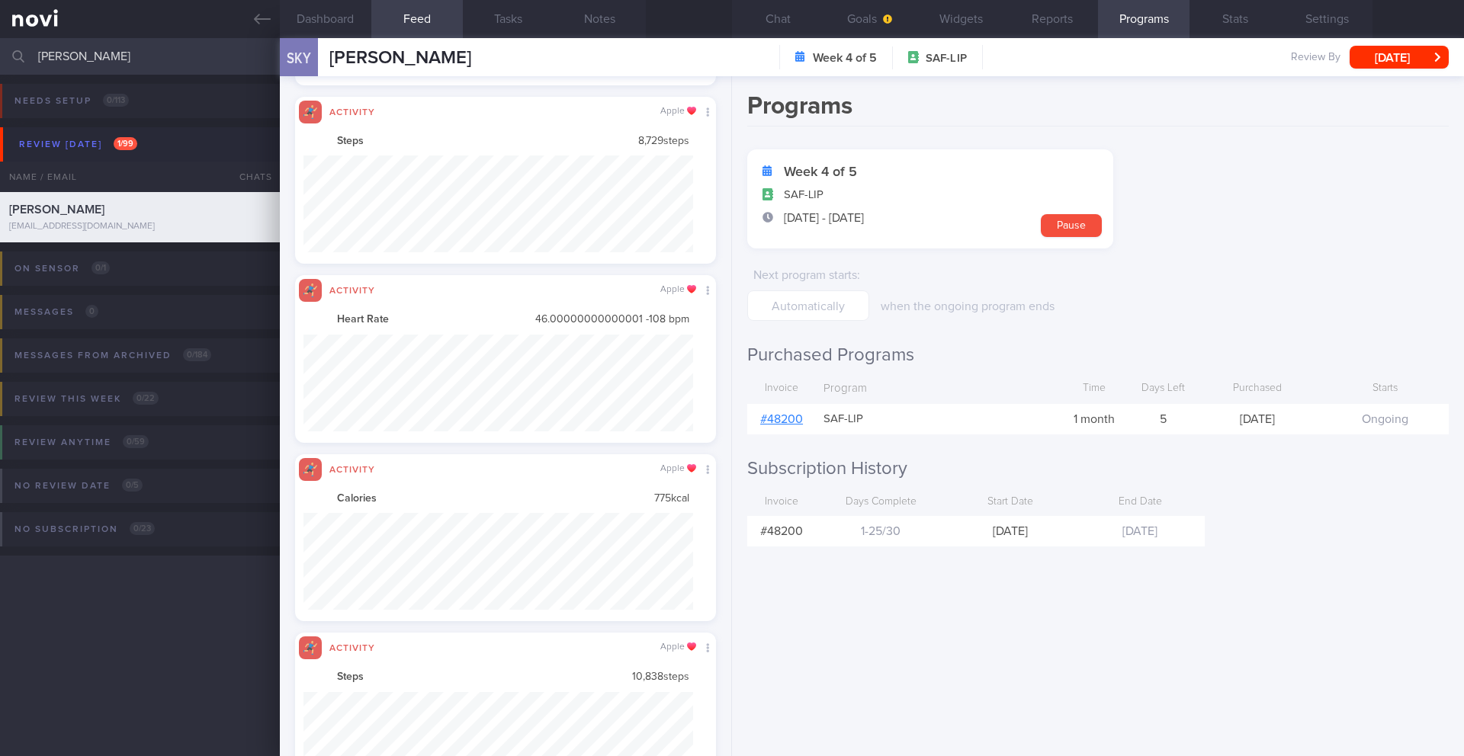
scroll to position [762452, 762160]
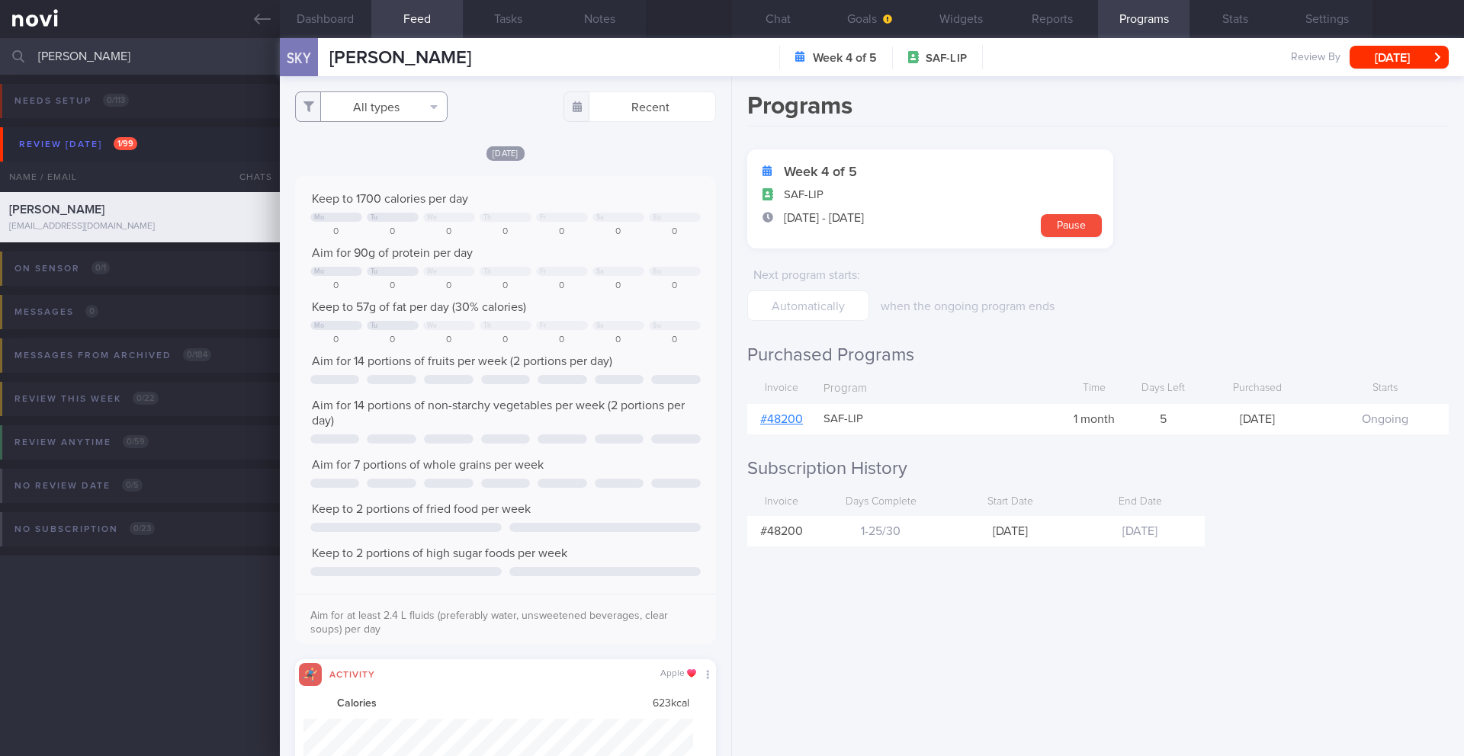
click at [400, 117] on button "All types" at bounding box center [371, 107] width 153 height 31
click at [374, 153] on button "Activity" at bounding box center [371, 159] width 151 height 23
checkbox input "false"
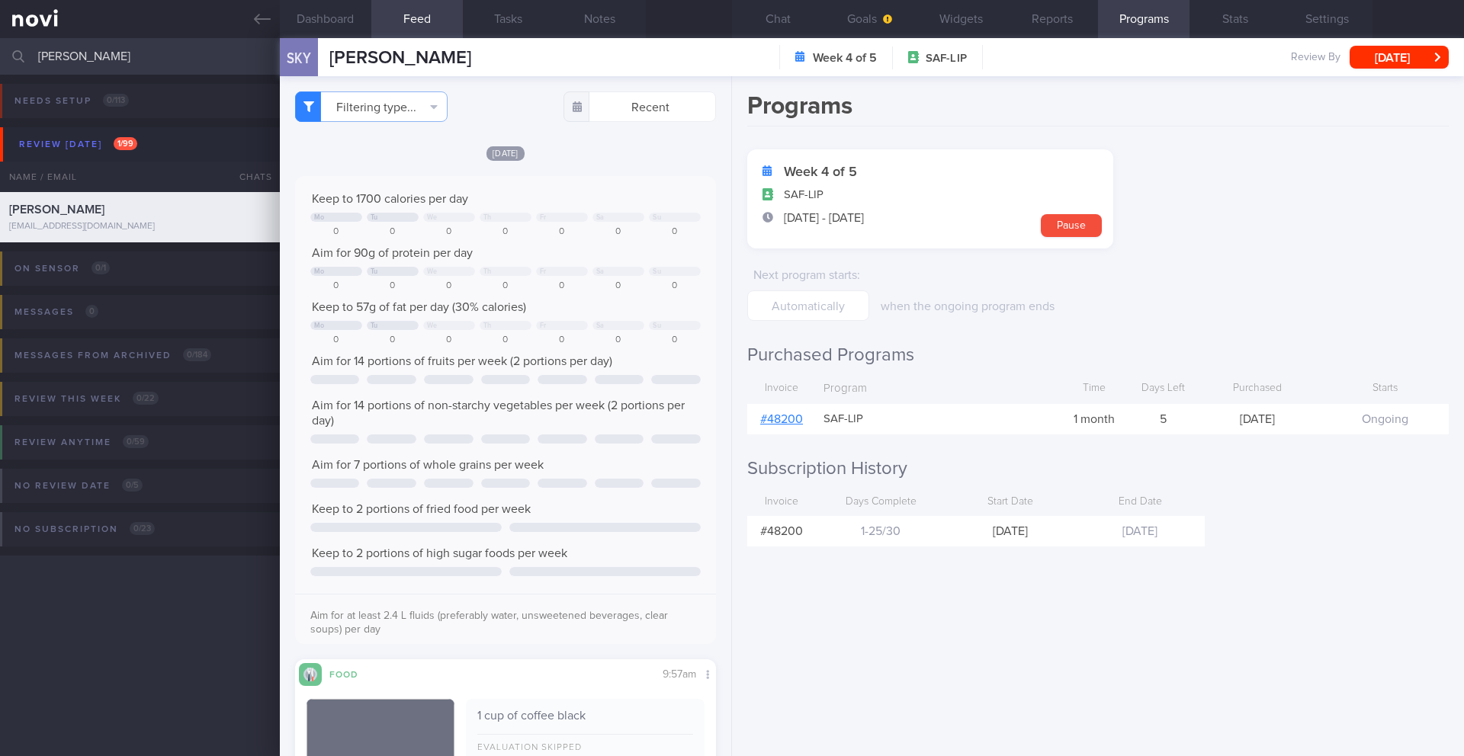
click at [644, 175] on div "Today Keep to 1700 calories per day Mo Tu We Th Fr Sa Su 0 0 0 0 0 0 0 Aim for …" at bounding box center [505, 514] width 421 height 739
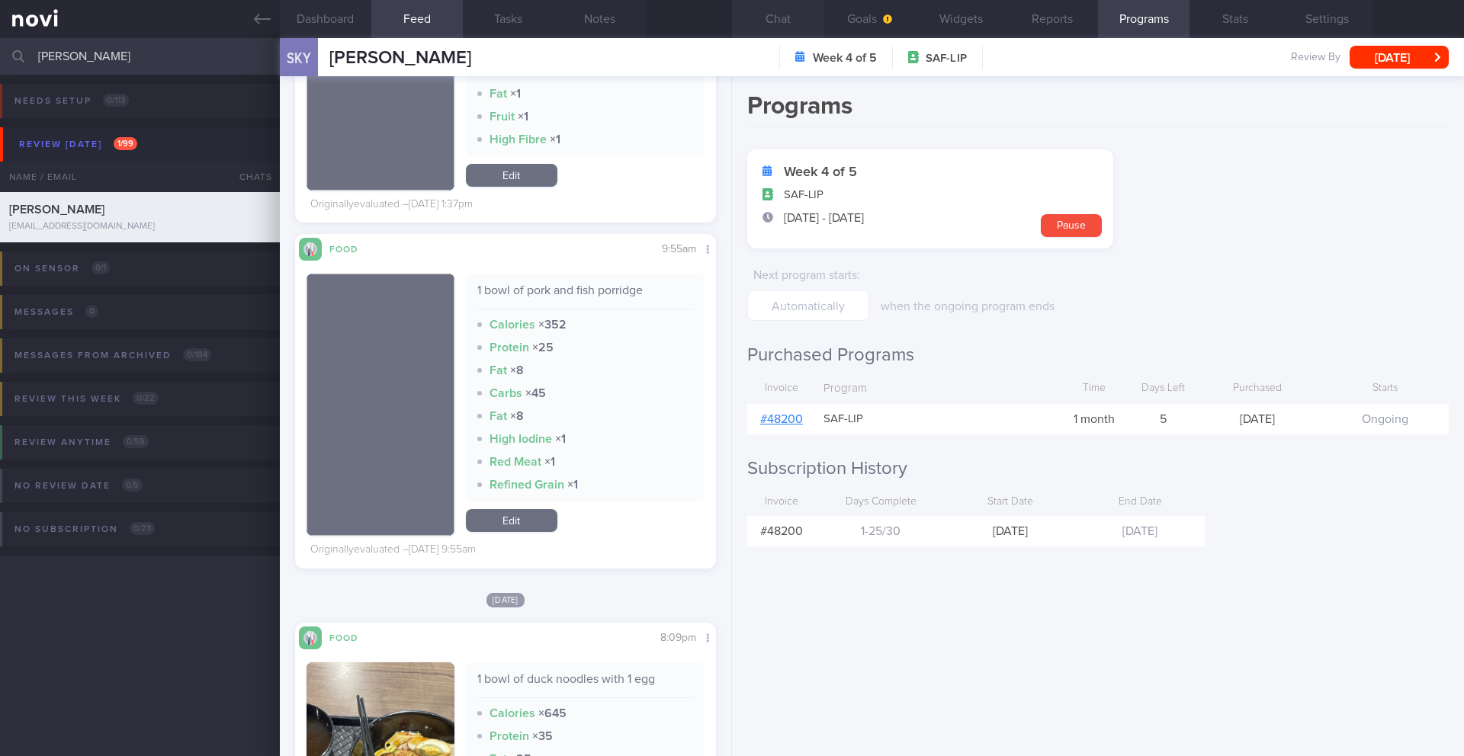
click at [783, 20] on button "Chat" at bounding box center [778, 19] width 92 height 38
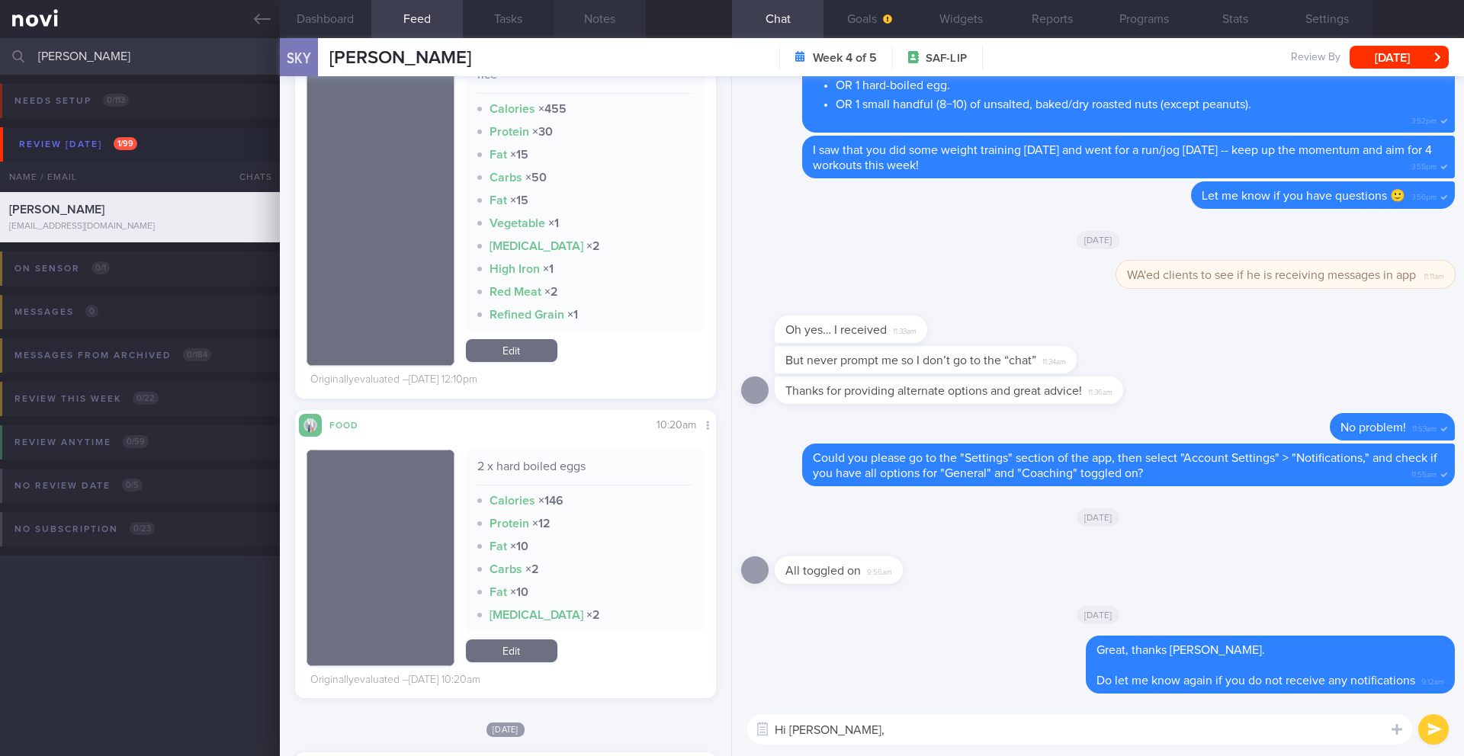
click at [590, 25] on button "Notes" at bounding box center [600, 19] width 92 height 38
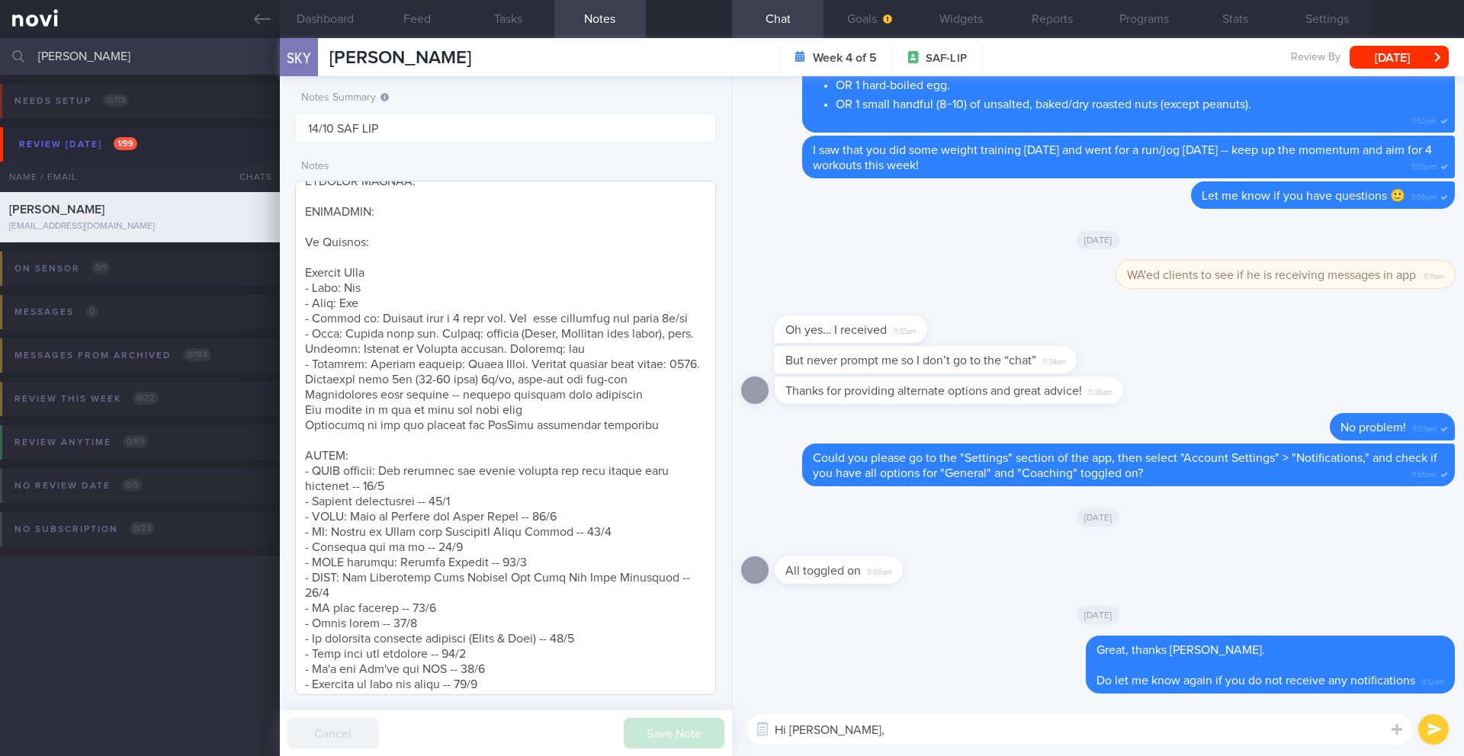
scroll to position [4, 0]
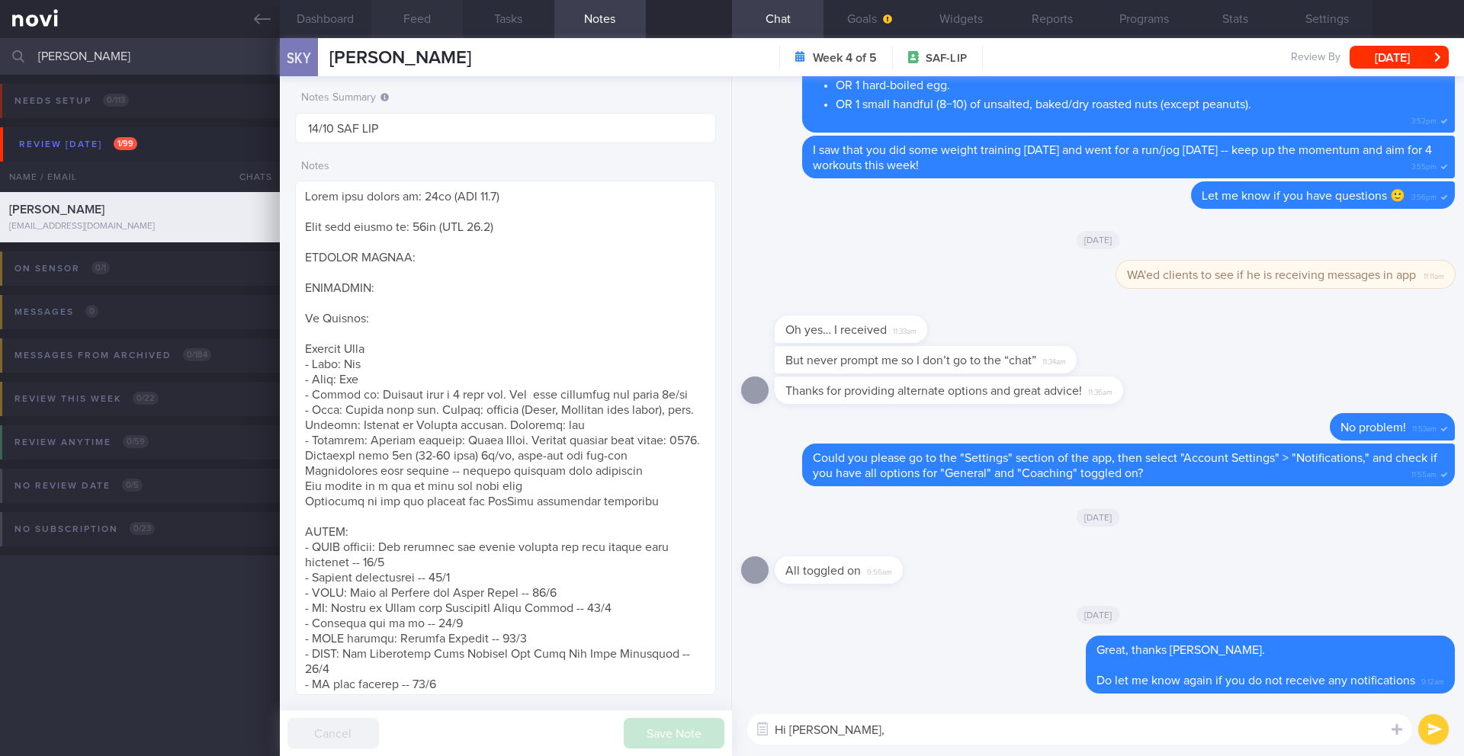
click at [416, 20] on button "Feed" at bounding box center [417, 19] width 92 height 38
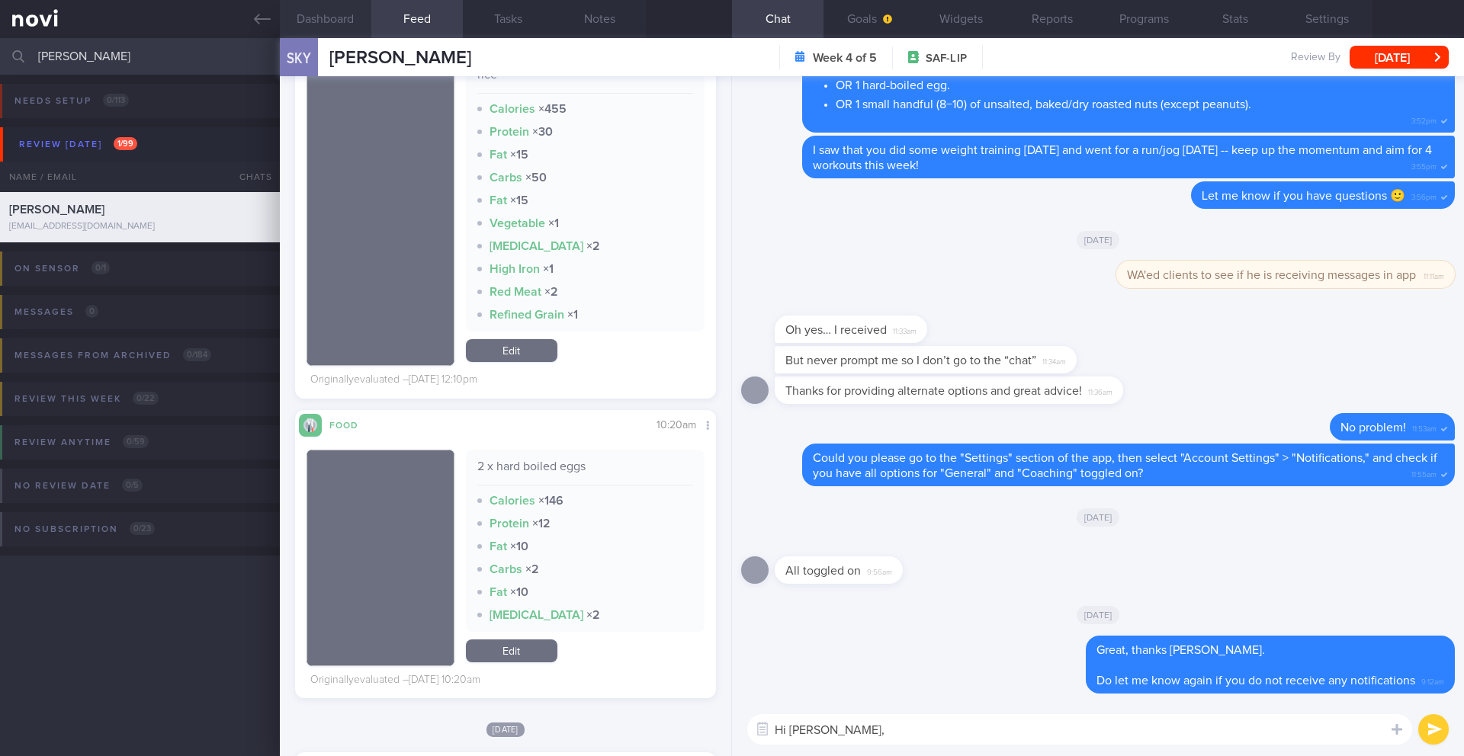
click at [340, 21] on button "Dashboard" at bounding box center [326, 19] width 92 height 38
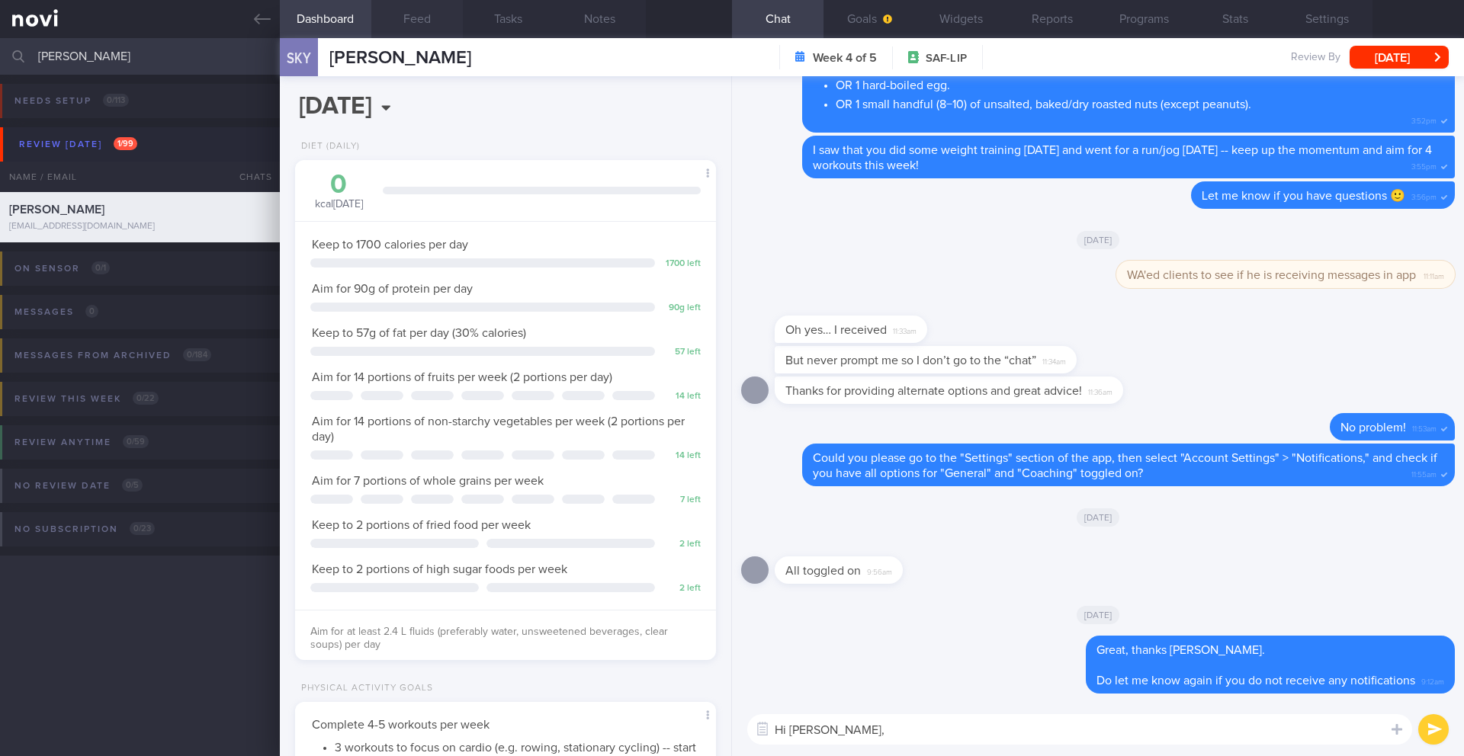
click at [424, 25] on button "Feed" at bounding box center [417, 19] width 92 height 38
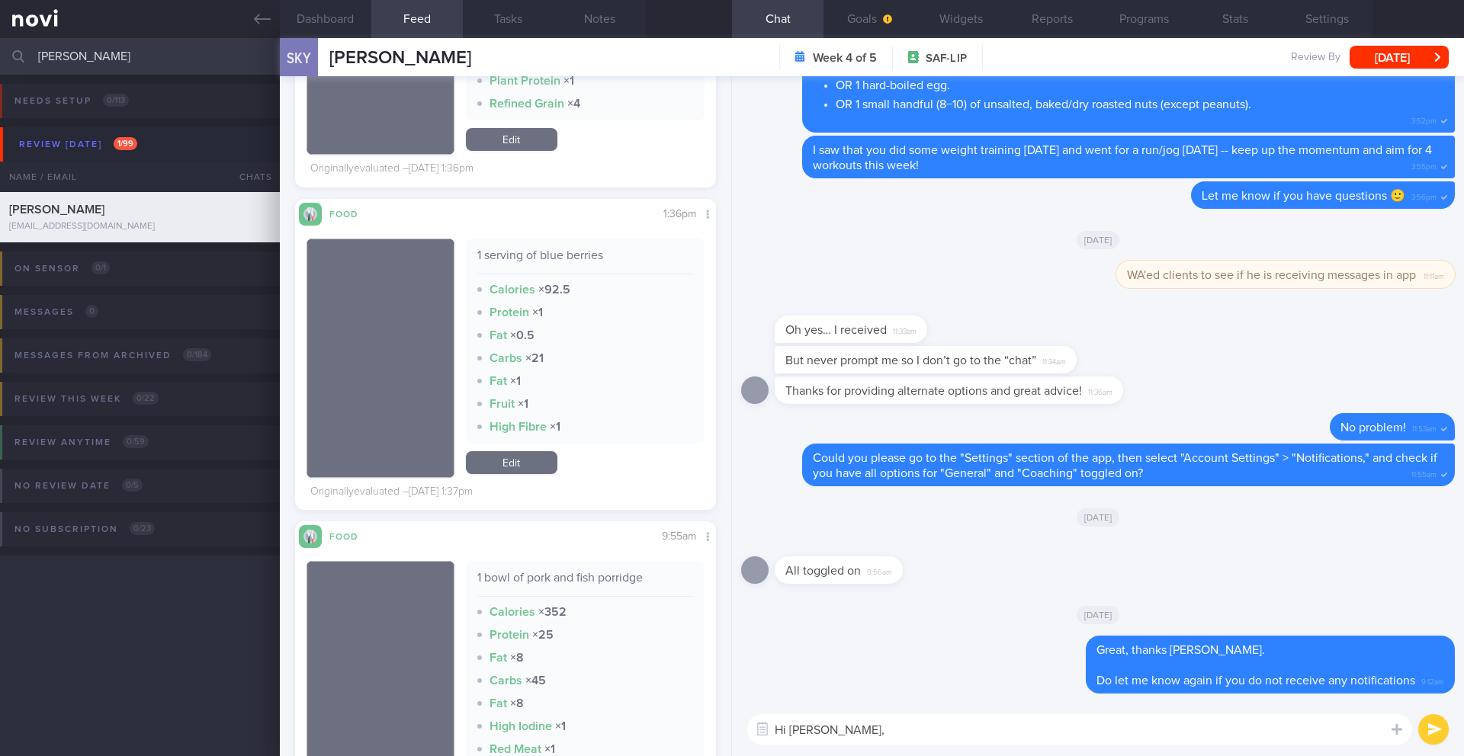
scroll to position [2118, 0]
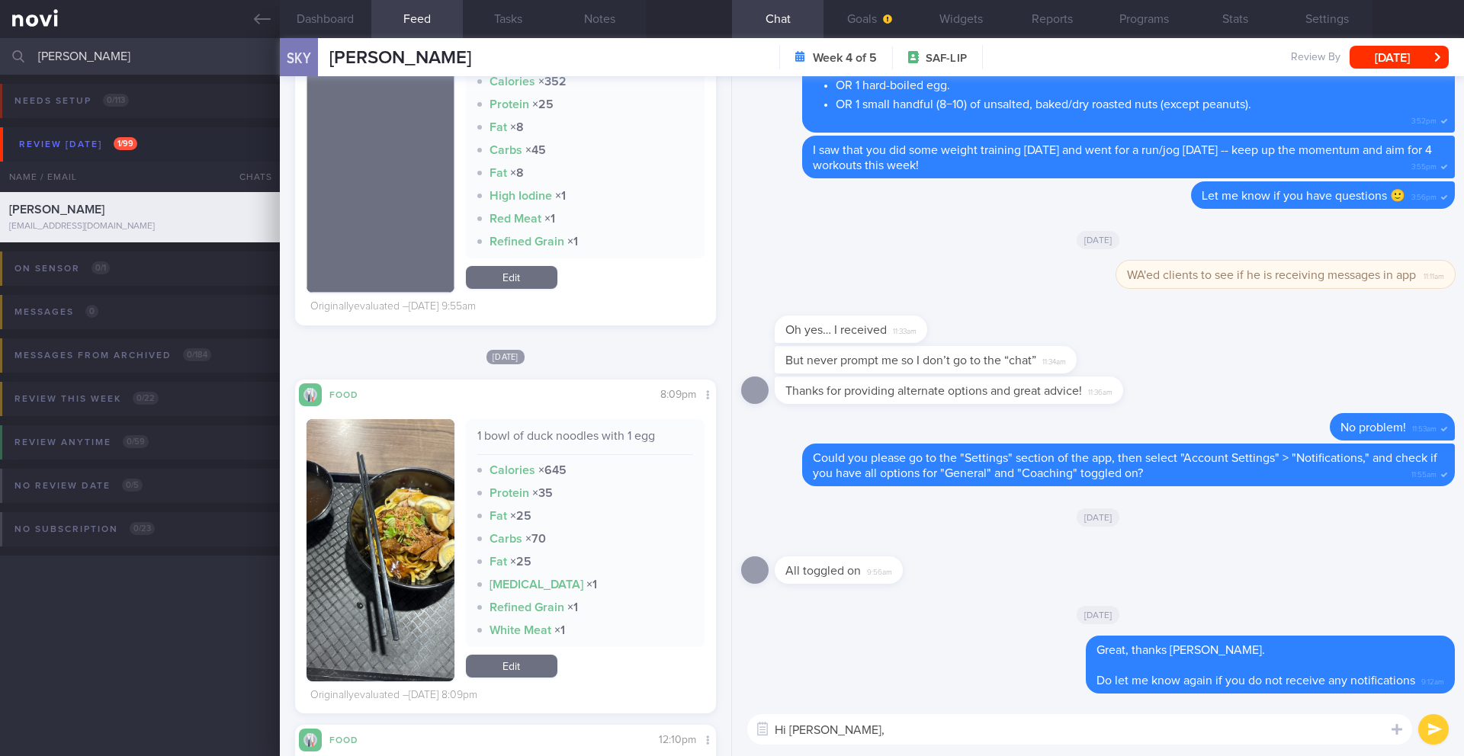
click at [901, 736] on textarea "Hi Ryan," at bounding box center [1079, 730] width 665 height 31
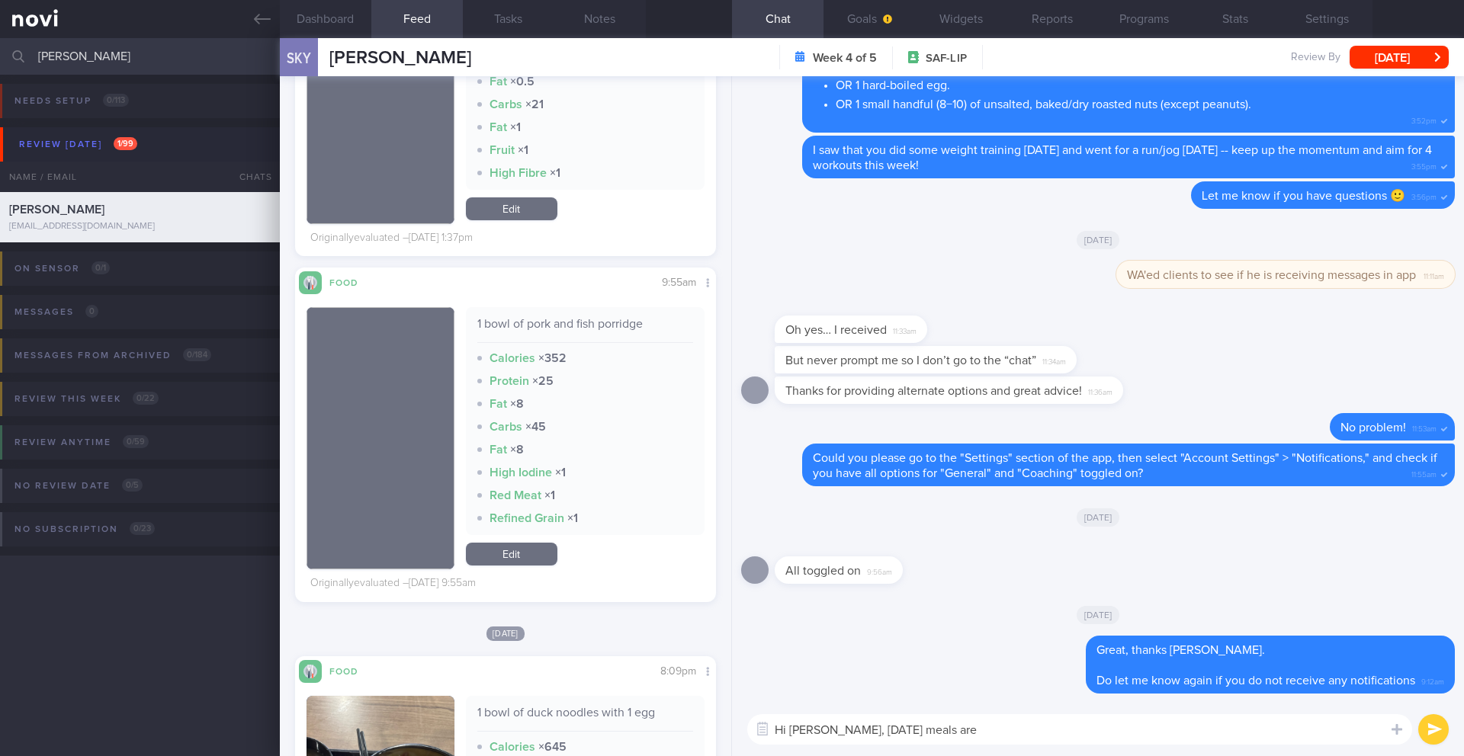
scroll to position [1839, 0]
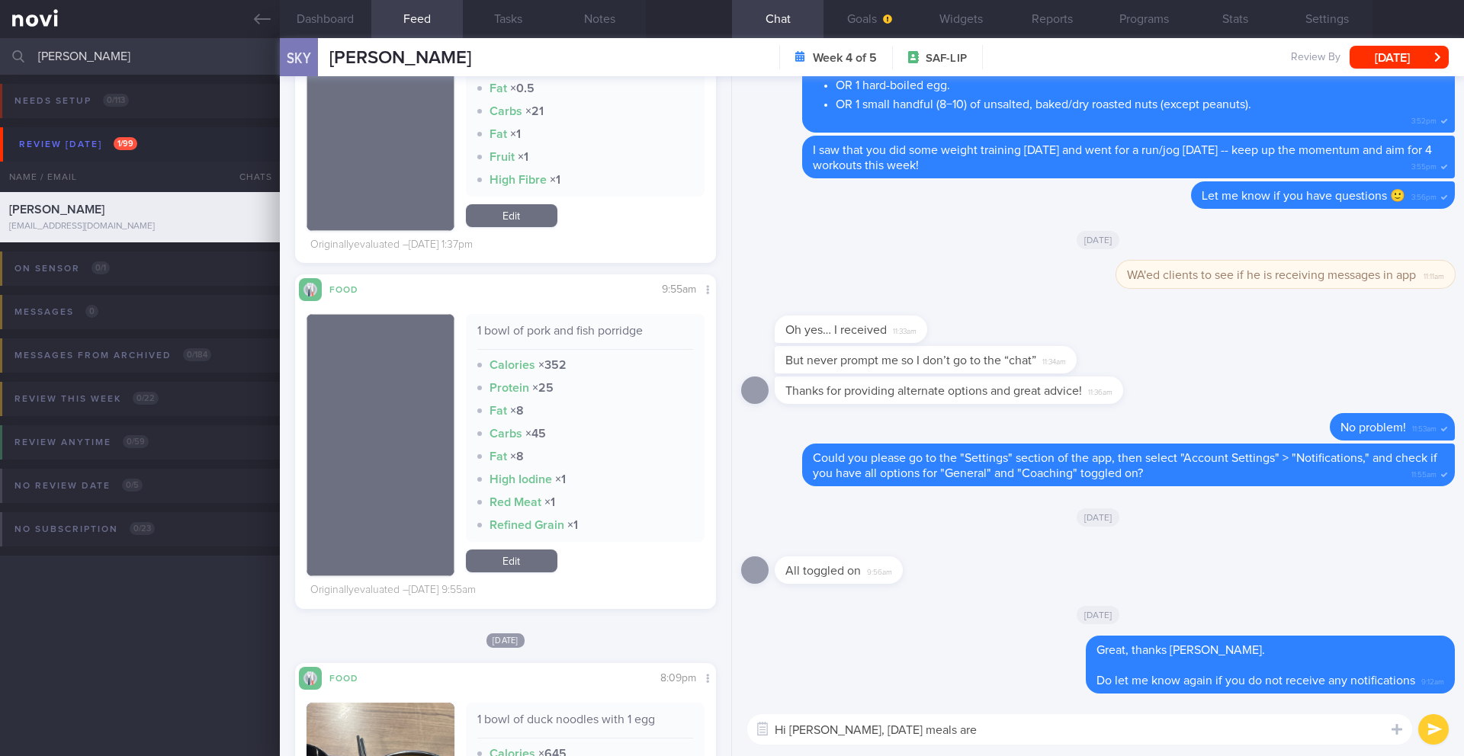
drag, startPoint x: 872, startPoint y: 731, endPoint x: 906, endPoint y: 727, distance: 33.8
click at [906, 727] on textarea "Hi Ryan, Sunday's meals are" at bounding box center [1079, 730] width 665 height 31
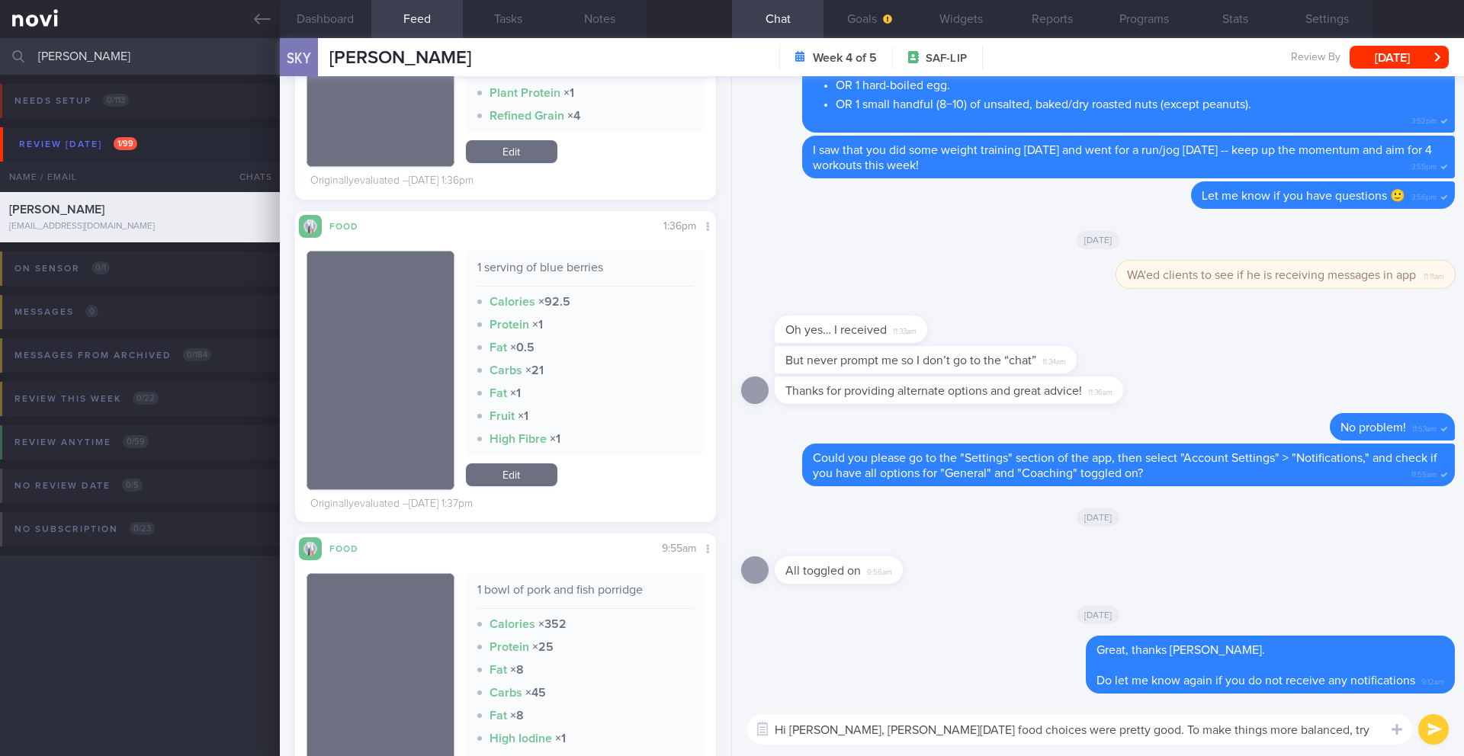
scroll to position [1612, 0]
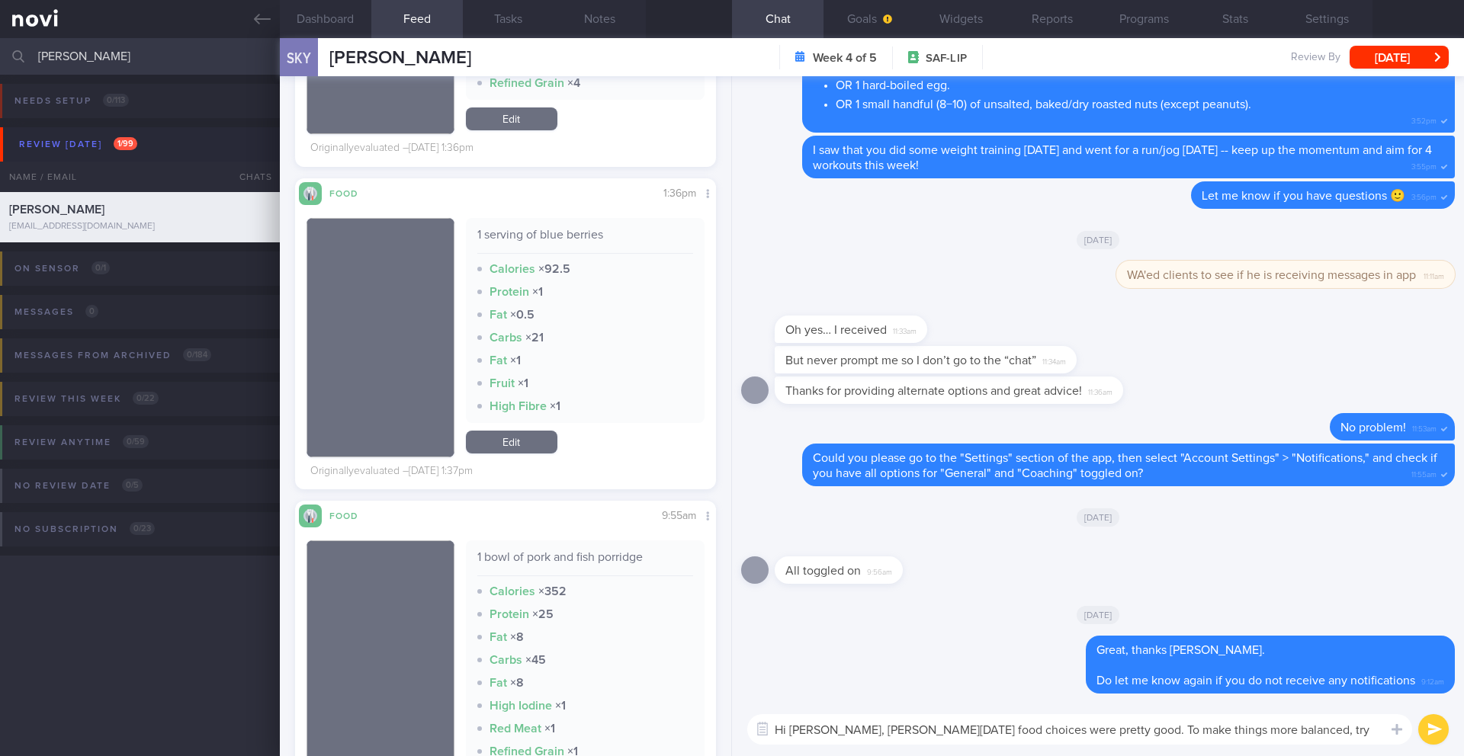
drag, startPoint x: 1233, startPoint y: 734, endPoint x: 1345, endPoint y: 735, distance: 112.1
click at [1345, 735] on textarea "Hi Ryan, Sunday's food choices were pretty good. To make things more balanced, …" at bounding box center [1079, 730] width 665 height 31
drag, startPoint x: 1043, startPoint y: 729, endPoint x: 1311, endPoint y: 732, distance: 267.7
click at [1311, 732] on textarea "Hi Ryan, Sunday's food choices were pretty good. To make things more balanced, …" at bounding box center [1079, 730] width 665 height 31
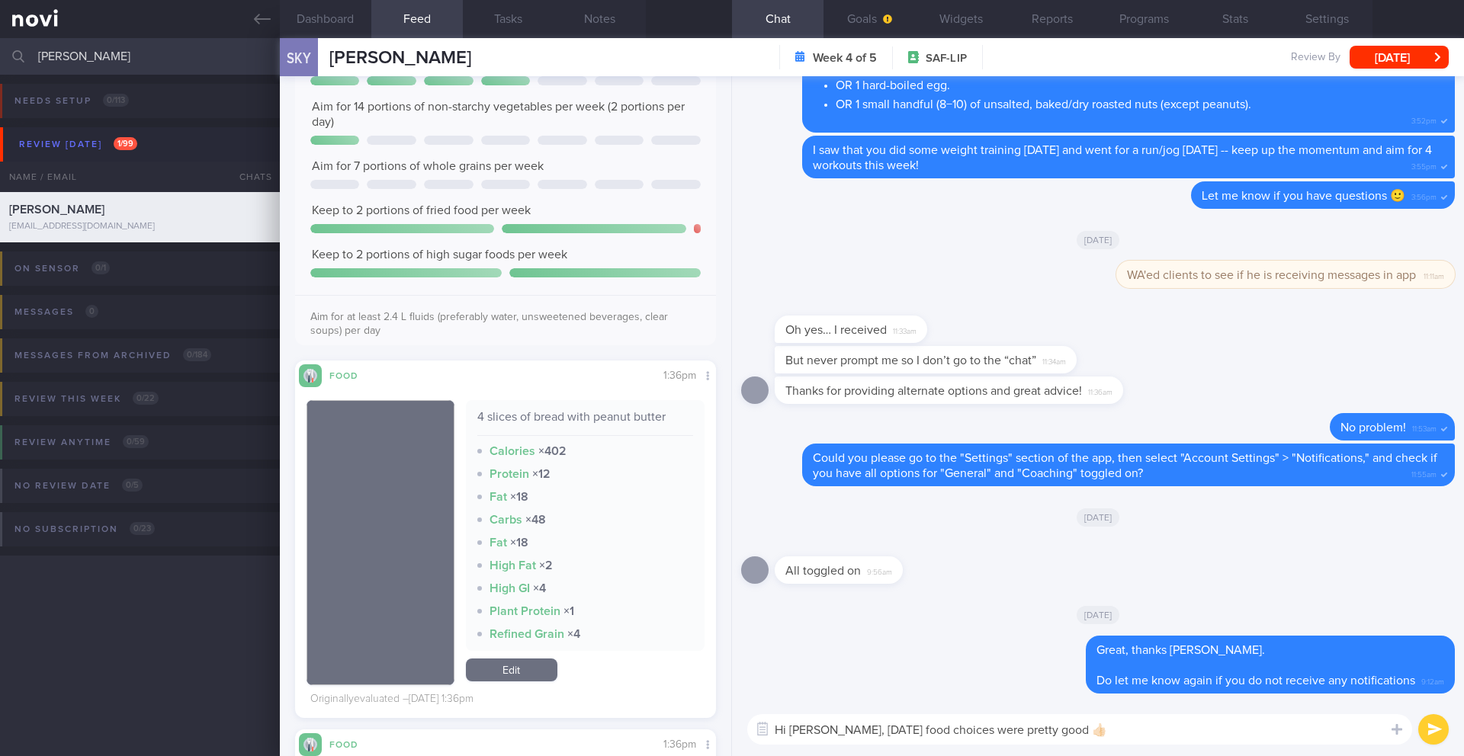
scroll to position [849, 0]
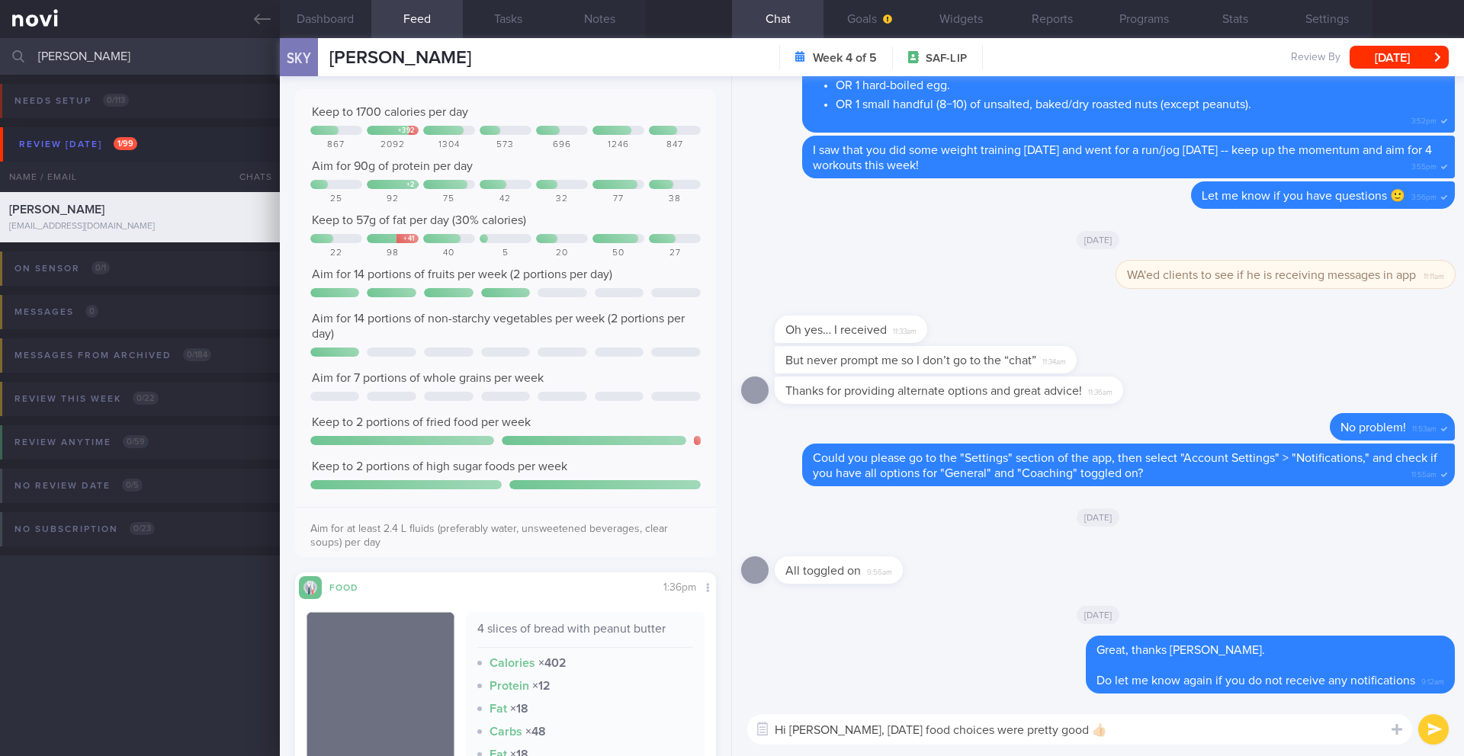
click at [1079, 732] on textarea "Hi Ryan, Sunday's food choices were pretty good 👍🏻" at bounding box center [1079, 730] width 665 height 31
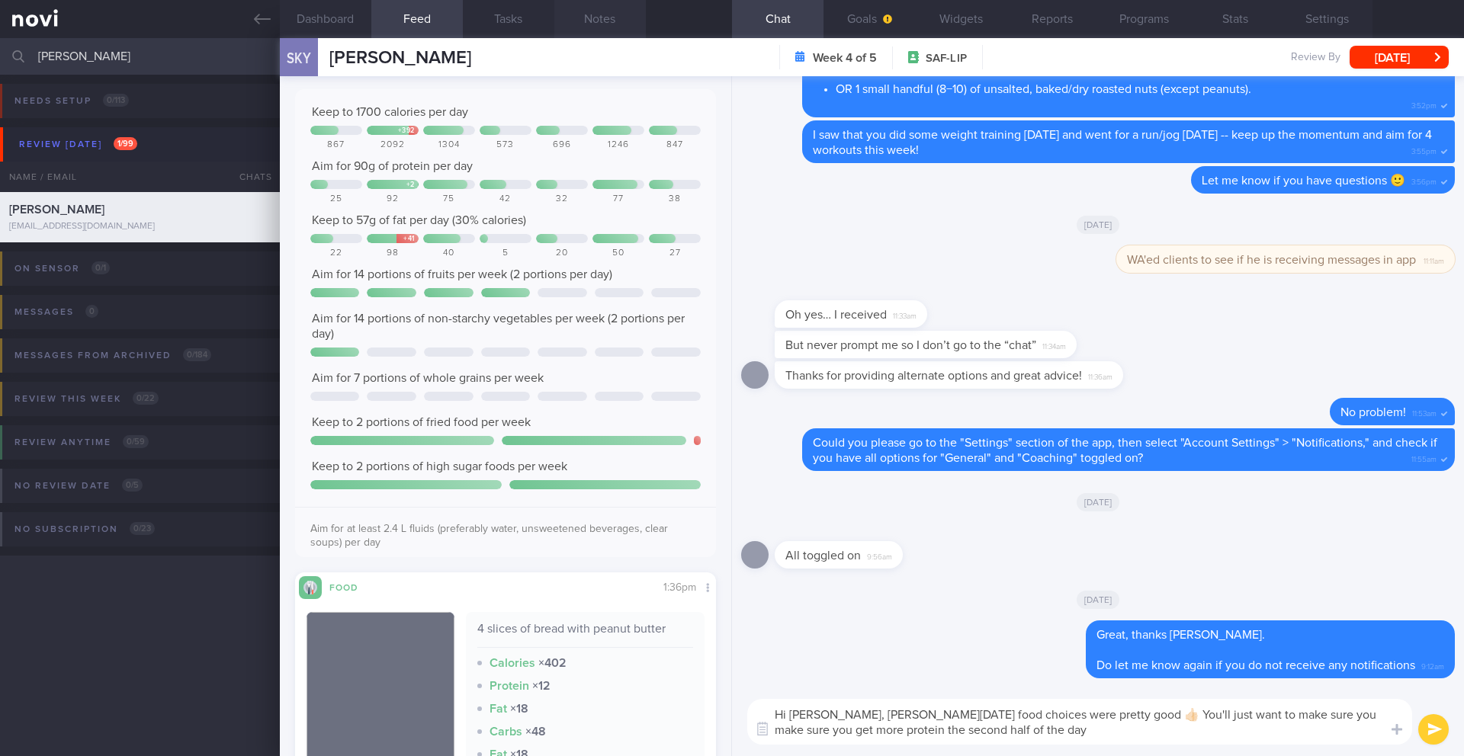
click at [602, 18] on button "Notes" at bounding box center [600, 19] width 92 height 38
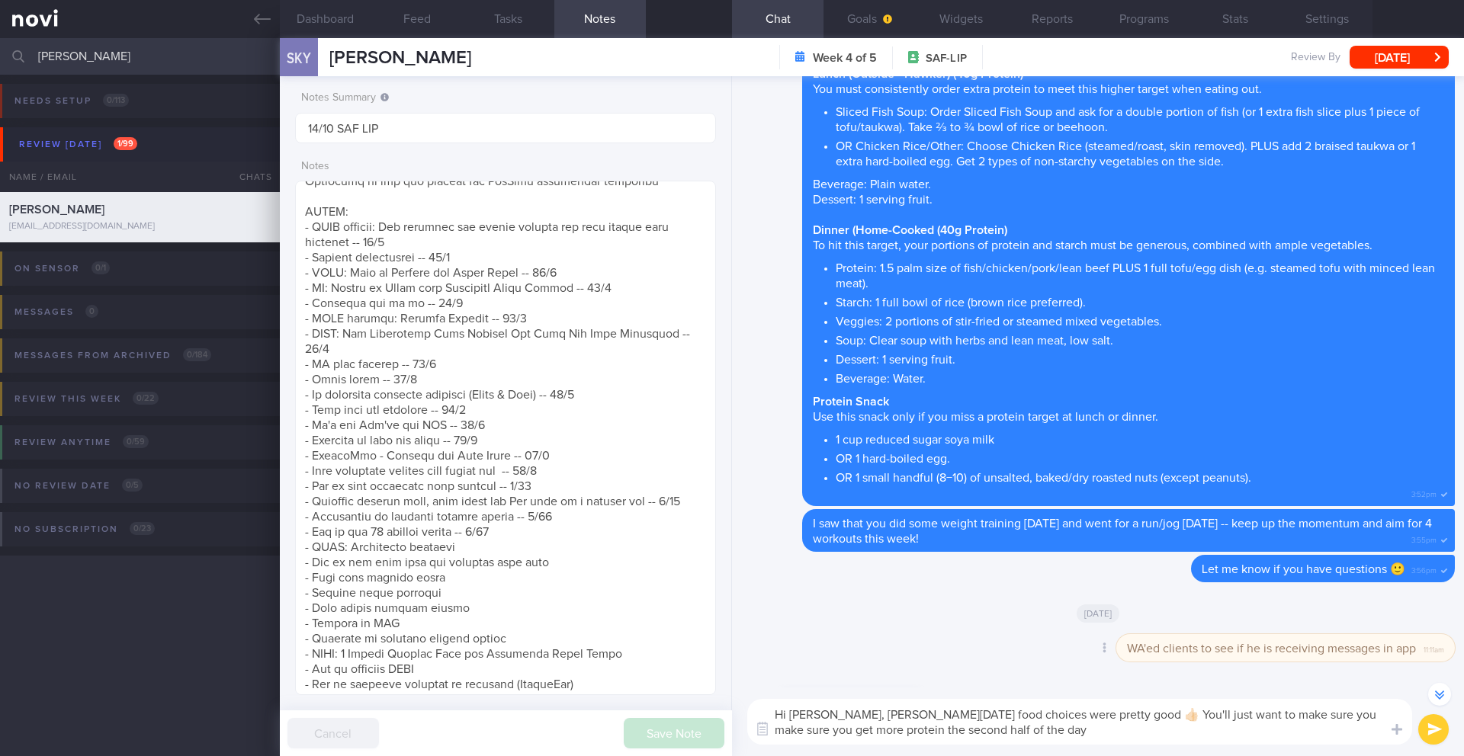
scroll to position [-424, 0]
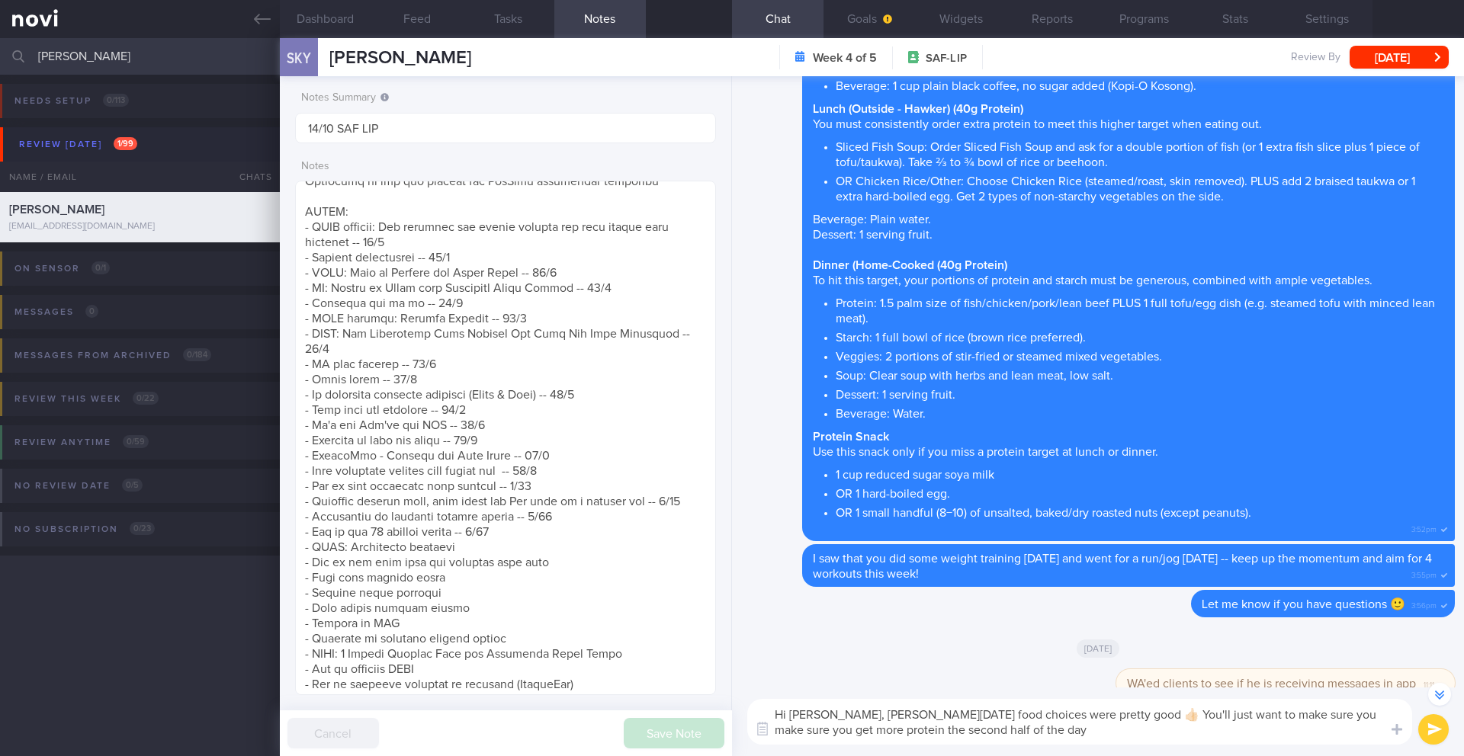
click at [1110, 740] on textarea "Hi Ryan, Sunday's food choices were pretty good 👍🏻 You'll just want to make sur…" at bounding box center [1079, 722] width 665 height 46
click at [814, 734] on textarea "Hi Ryan, Sunday's food choices were pretty good 👍🏻 You'll just want to make sur…" at bounding box center [1079, 722] width 665 height 46
click at [1289, 739] on textarea "Hi Ryan, Sunday's food choices were pretty good 👍🏻 You'll just want to make sur…" at bounding box center [1079, 722] width 665 height 46
click at [1383, 718] on div at bounding box center [1396, 729] width 27 height 29
click at [811, 733] on textarea "Hi Ryan, Sunday's food choices were pretty good 👍🏻 You'll just want to make sur…" at bounding box center [1079, 722] width 665 height 46
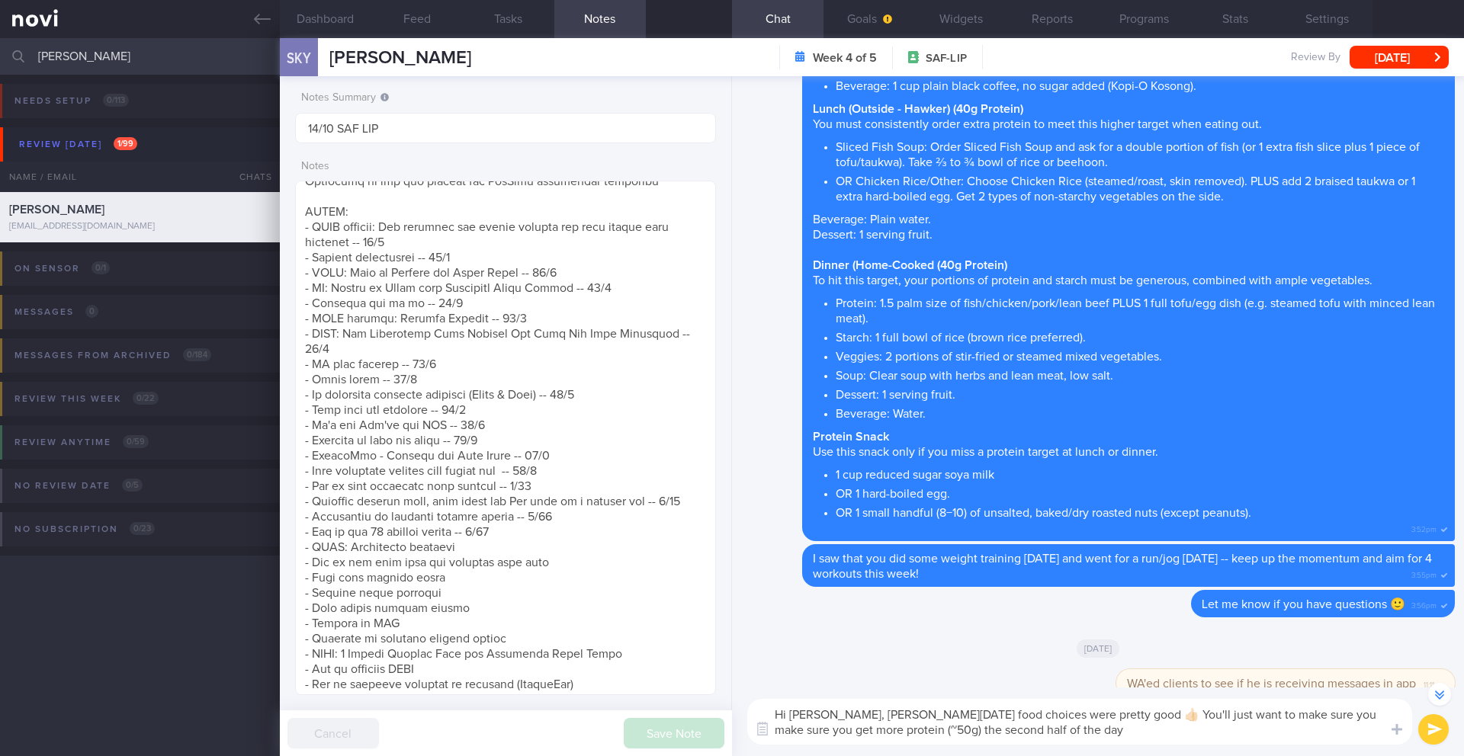
click at [1019, 731] on textarea "Hi Ryan, Sunday's food choices were pretty good 👍🏻 You'll just want to make sur…" at bounding box center [1079, 722] width 665 height 46
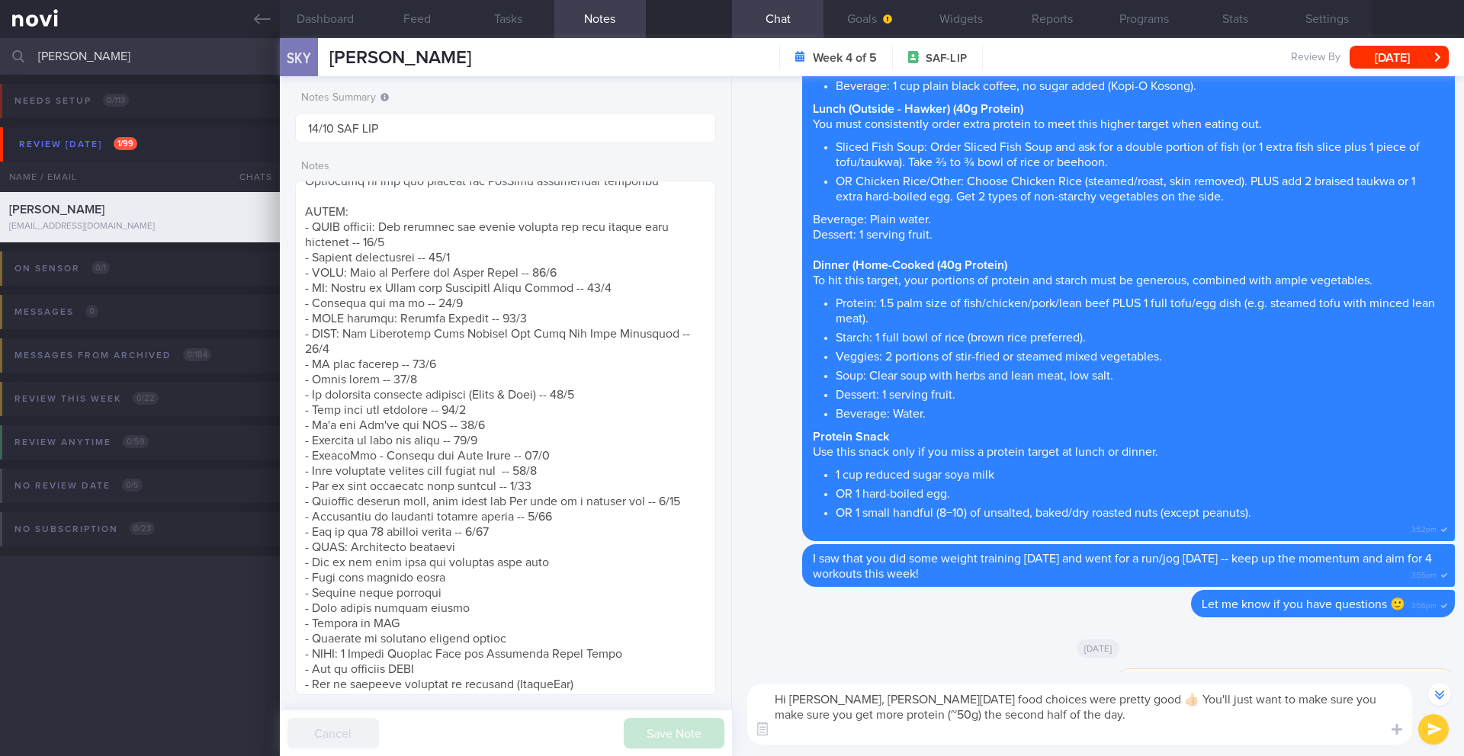
scroll to position [0, 0]
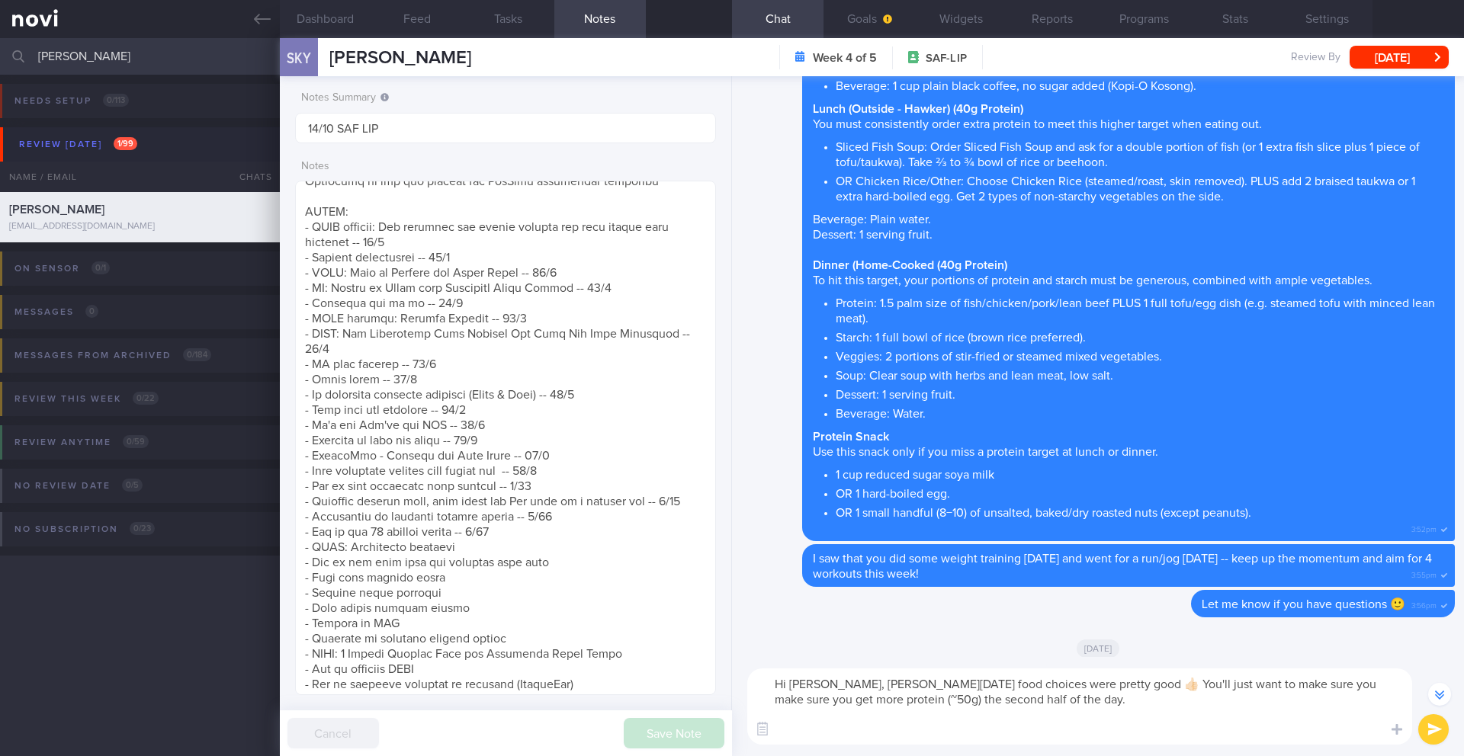
paste textarea "1.3 palm size skinless chicken/fish/lean pork/lean beef (120g cooked) OR 1.5 pa…"
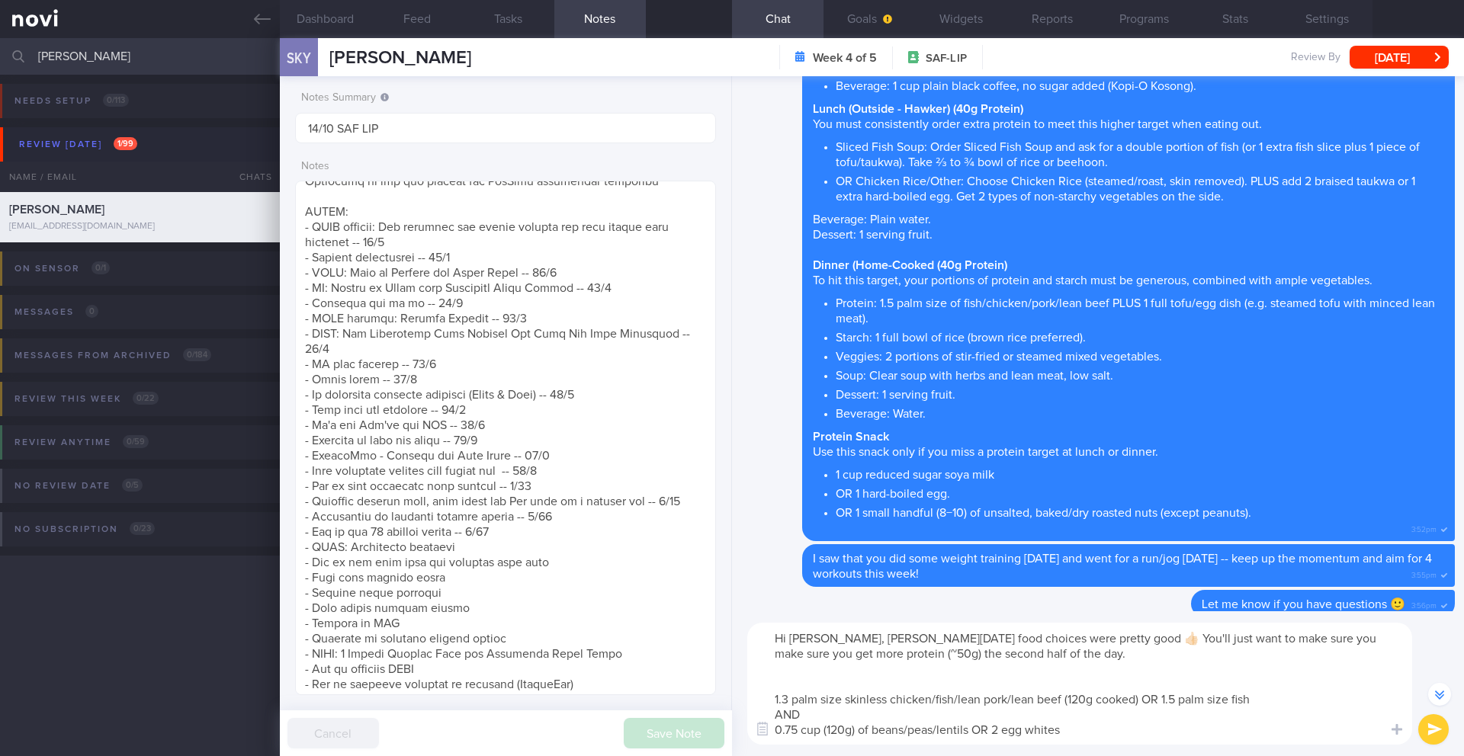
scroll to position [-515, 0]
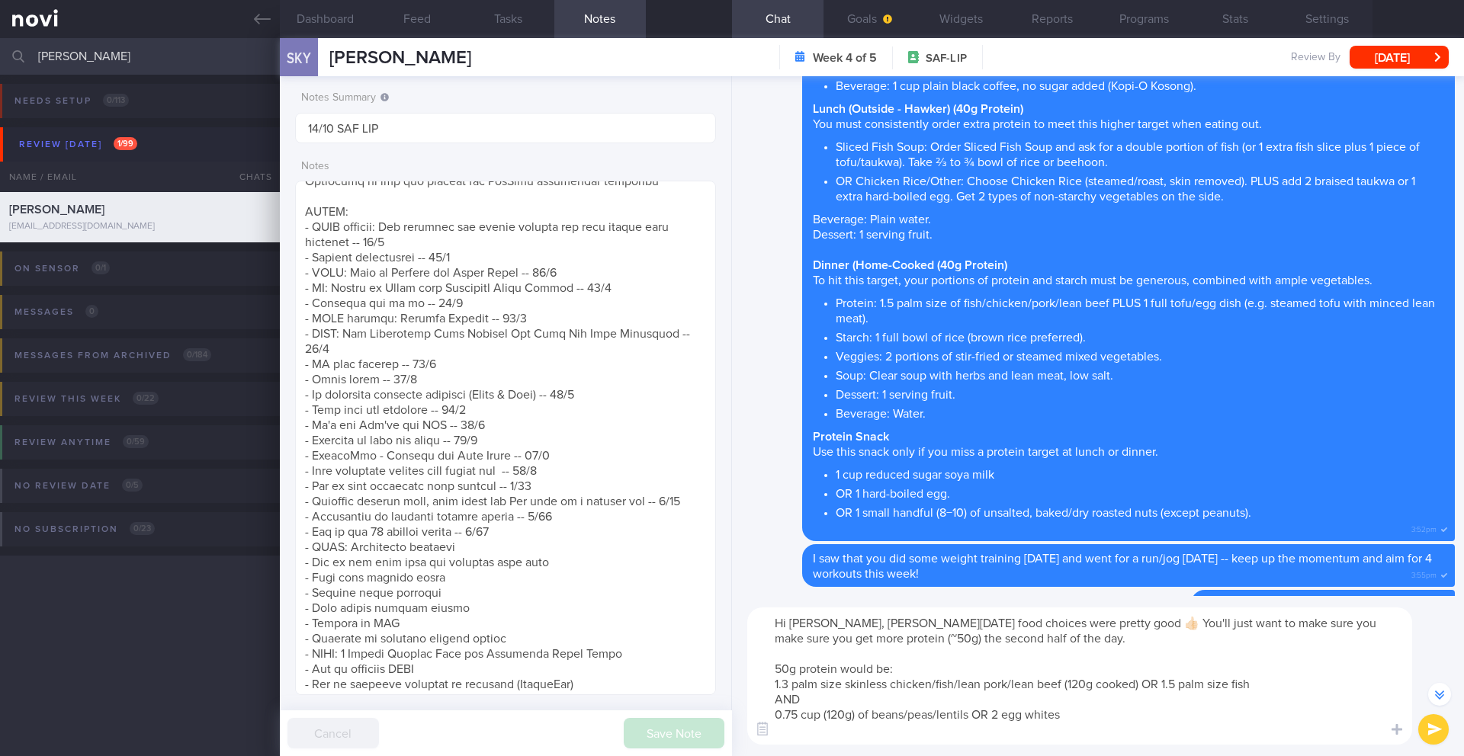
click at [1132, 716] on textarea "Hi Ryan, Sunday's food choices were pretty good 👍🏻 You'll just want to make sur…" at bounding box center [1079, 676] width 665 height 137
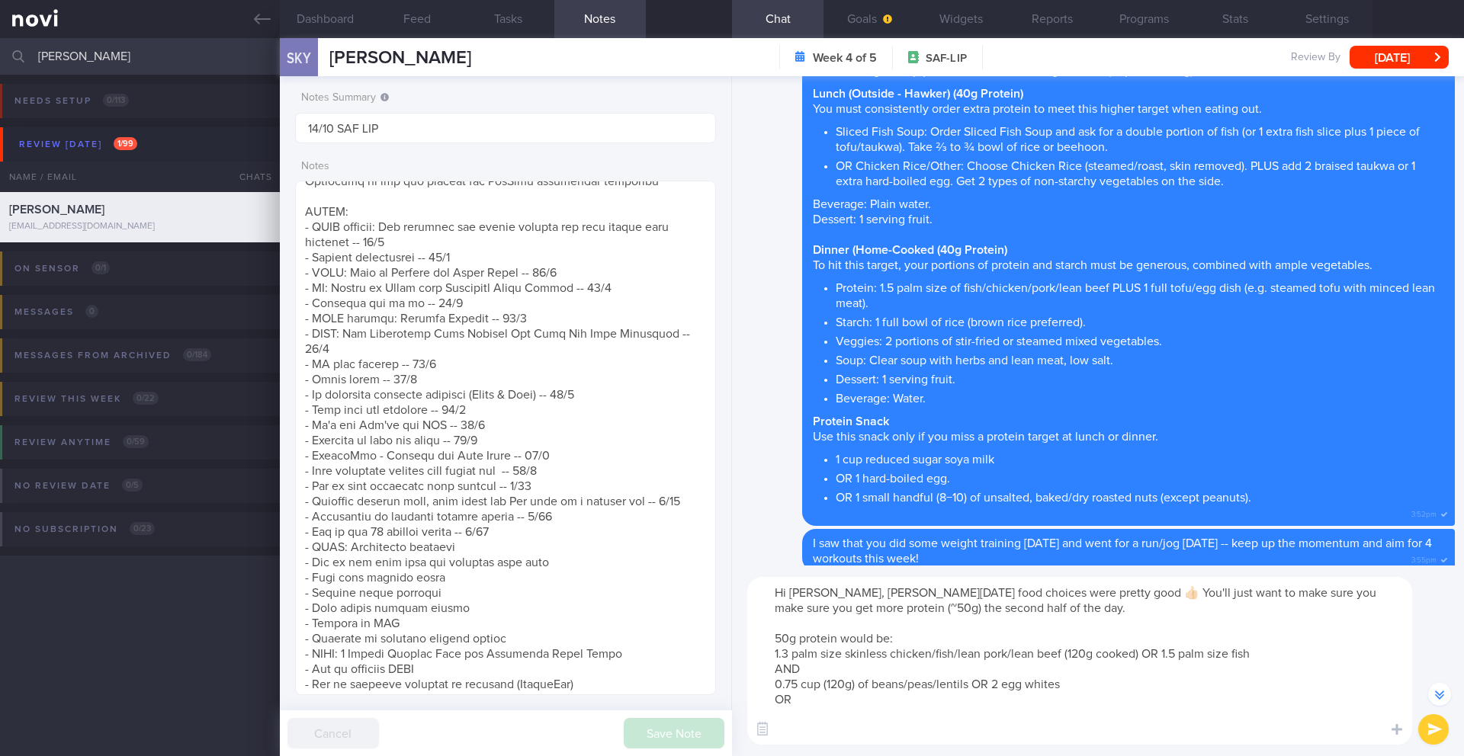
scroll to position [-546, 0]
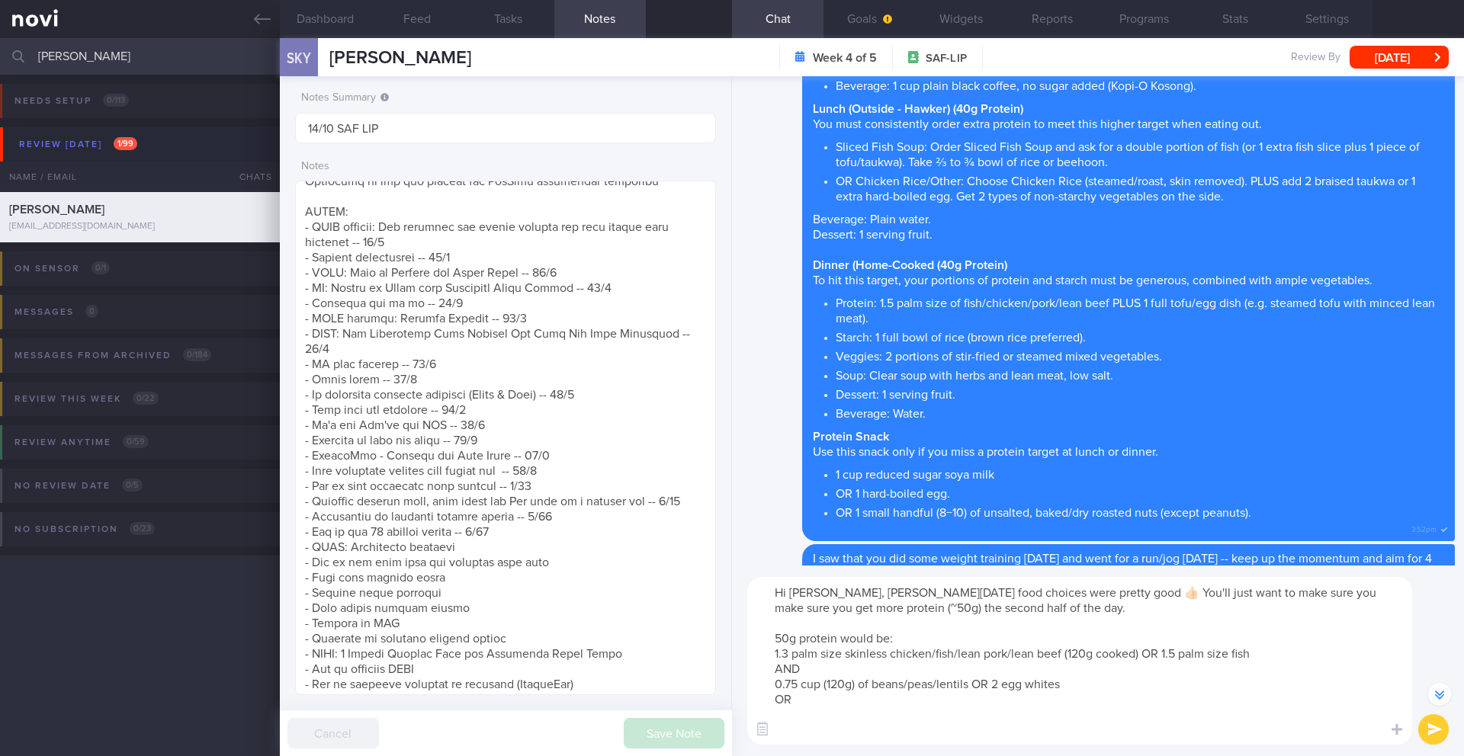
paste textarea "1.6 palm size skinless chicken/lean pork/lean beef (150g cooked) OR 2 palm size…"
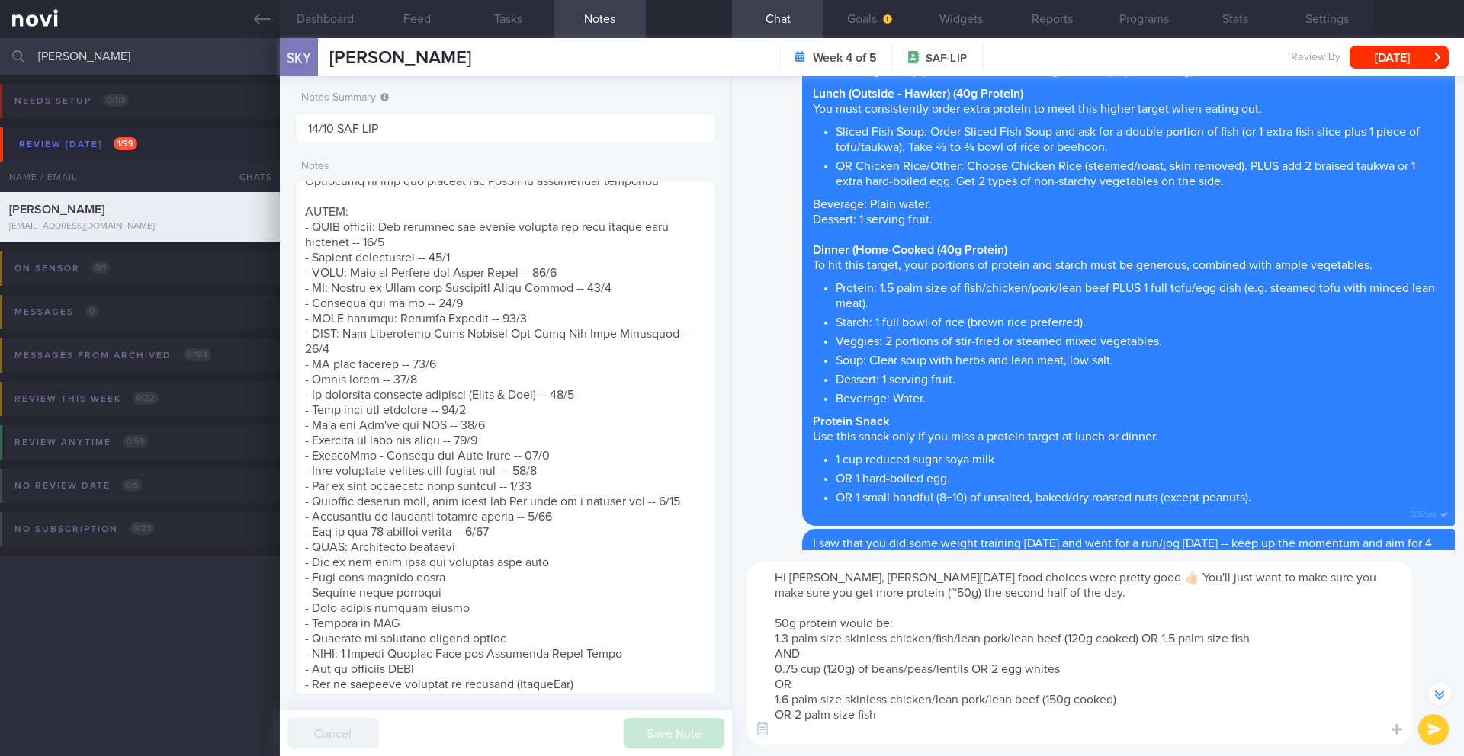
scroll to position [-561, 0]
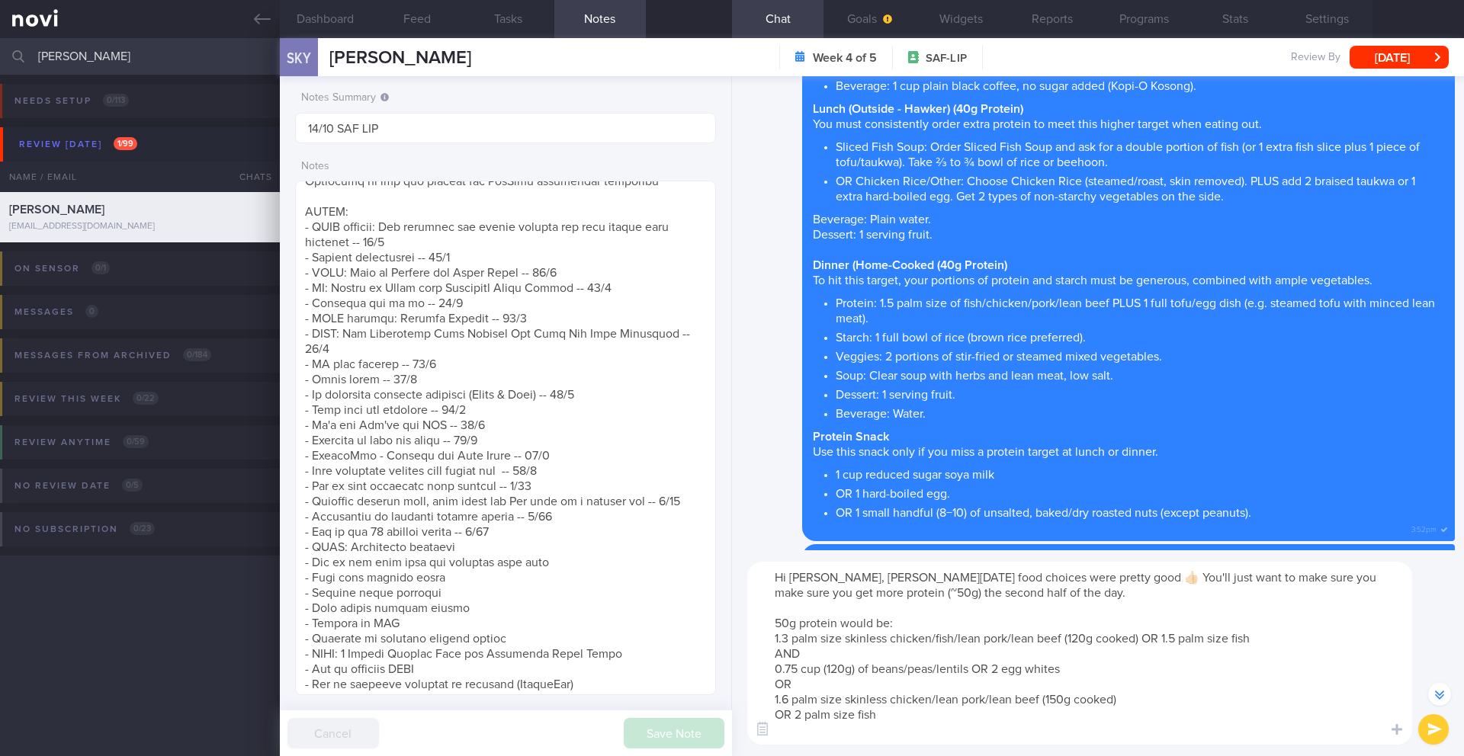
click at [926, 705] on textarea "Hi Ryan, Sunday's food choices were pretty good 👍🏻 You'll just want to make sur…" at bounding box center [1079, 653] width 665 height 183
click at [920, 712] on textarea "Hi Ryan, Sunday's food choices were pretty good 👍🏻 You'll just want to make sur…" at bounding box center [1079, 653] width 665 height 183
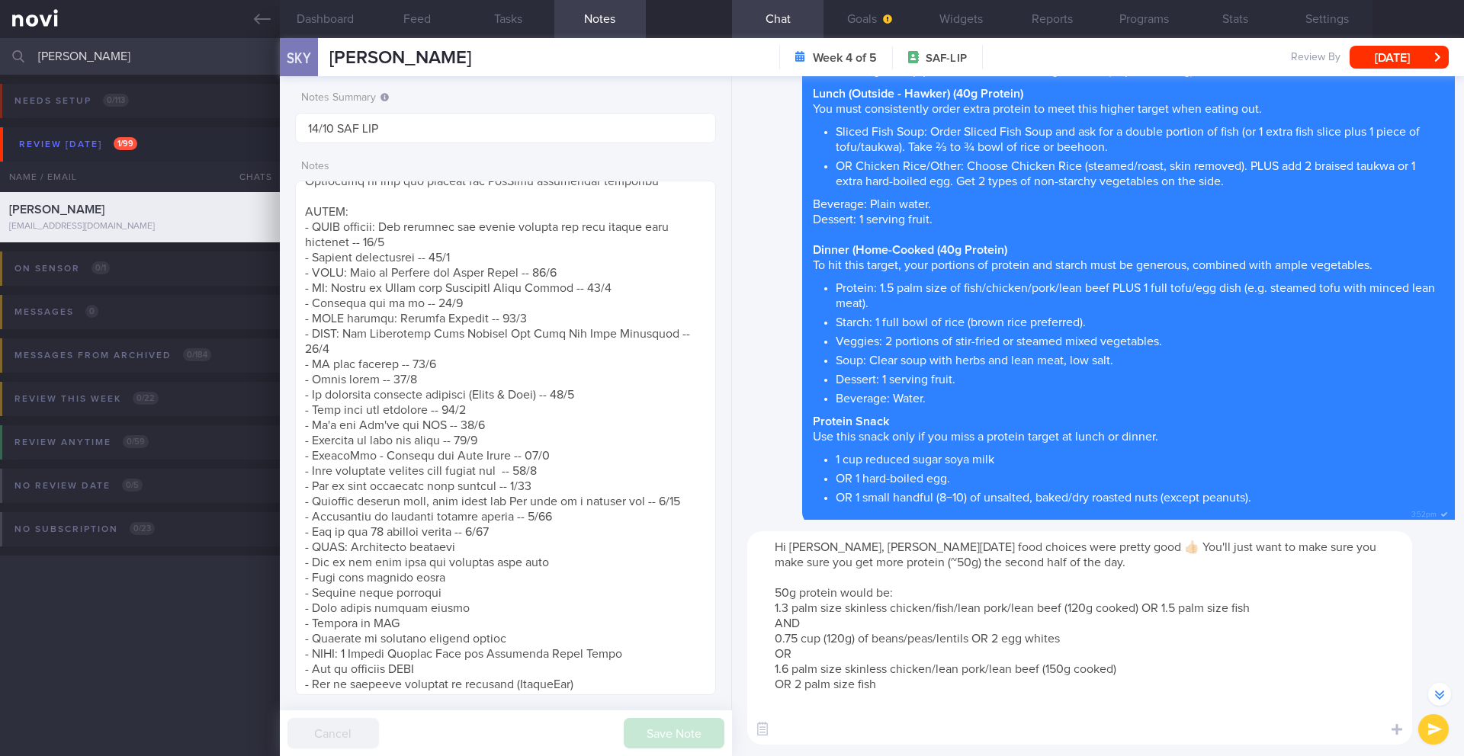
scroll to position [-592, 0]
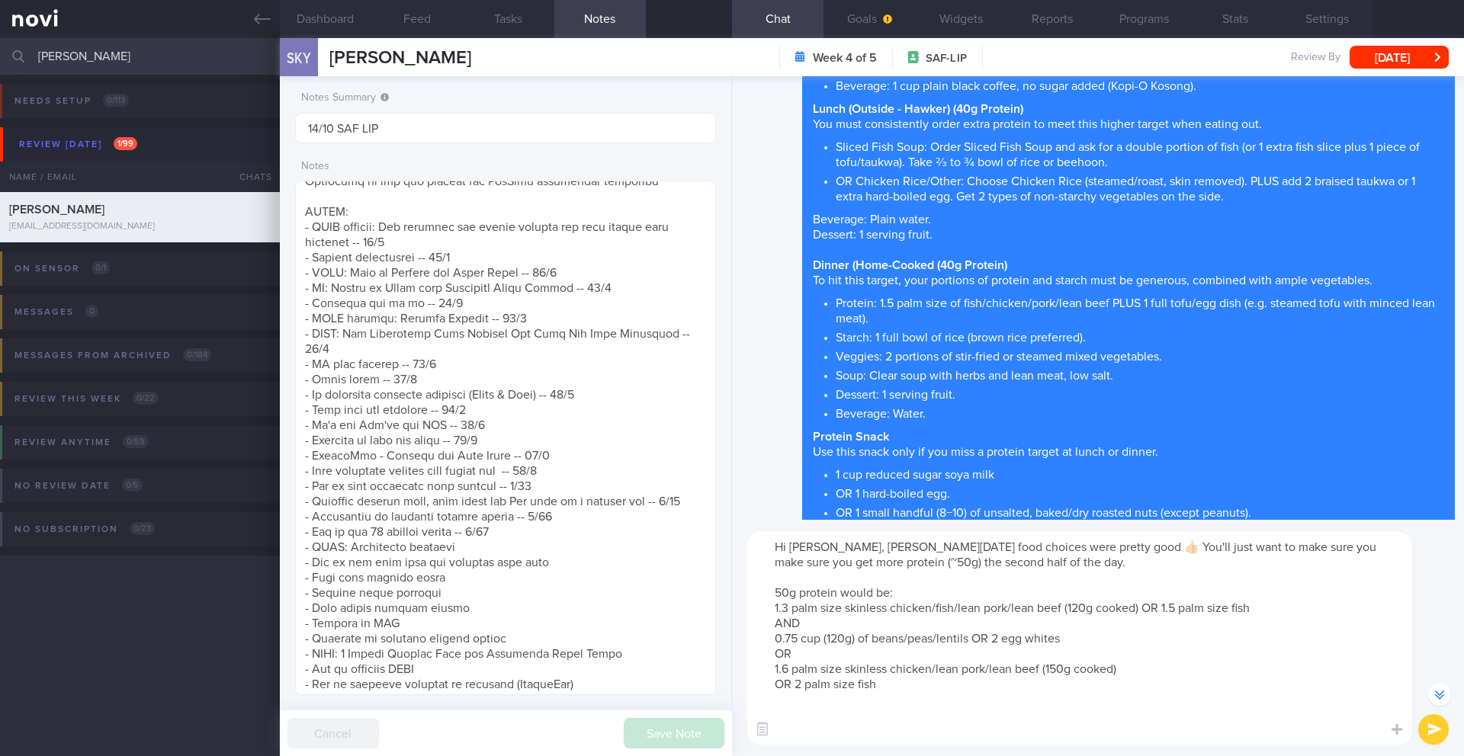
paste textarea "This is just your protein portion -- and it is assumed that you will have some …"
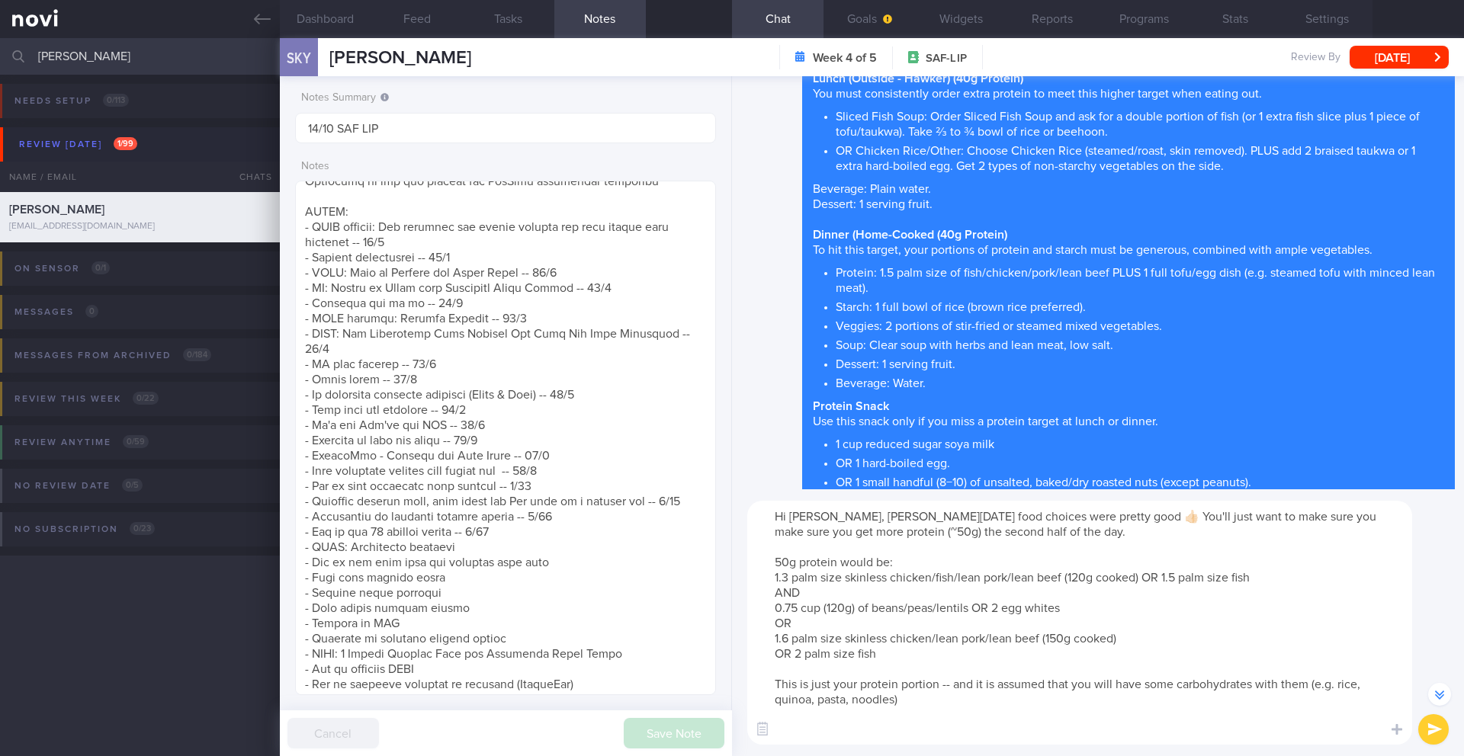
scroll to position [-622, 0]
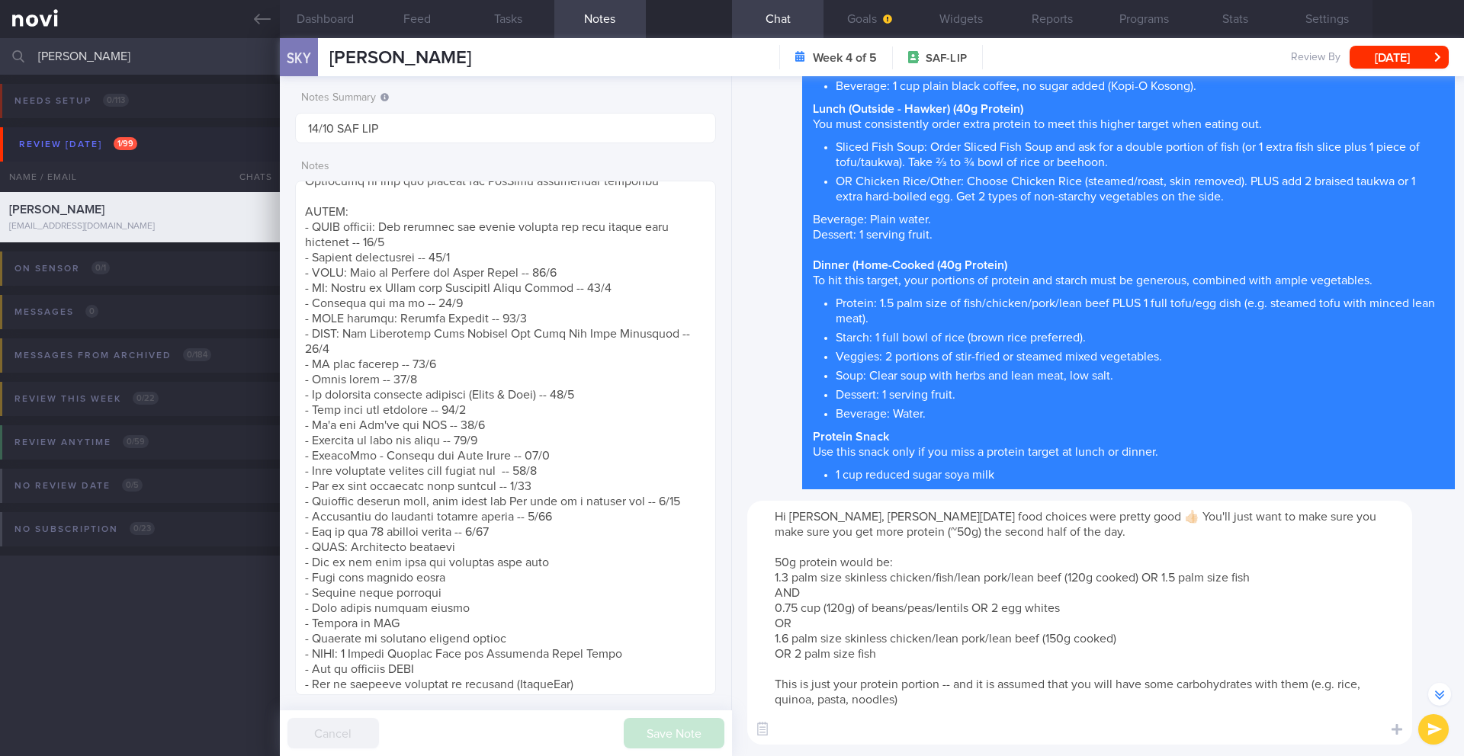
type textarea "Hi Ryan, Sunday's food choices were pretty good 👍🏻 You'll just want to make sur…"
click at [1418, 726] on button "submit" at bounding box center [1433, 730] width 31 height 31
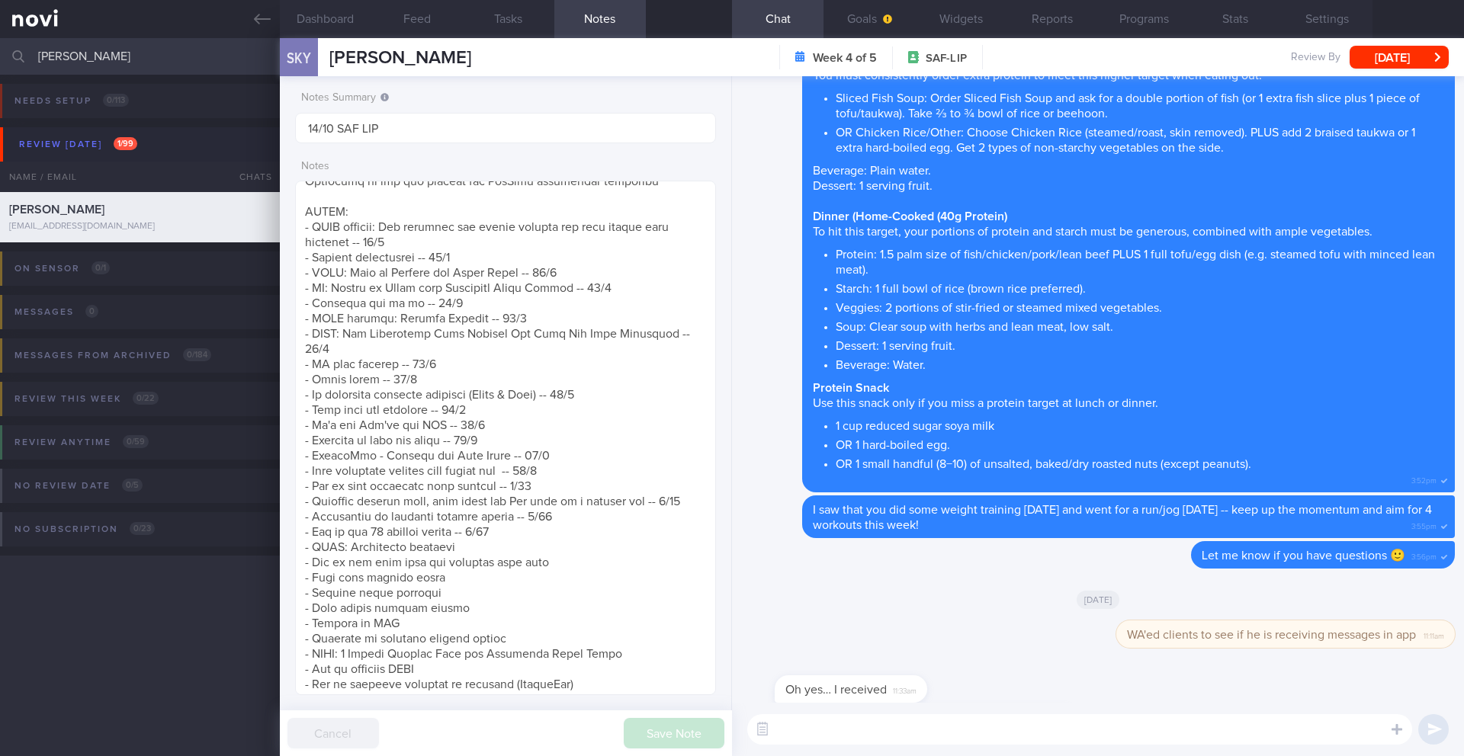
scroll to position [0, 0]
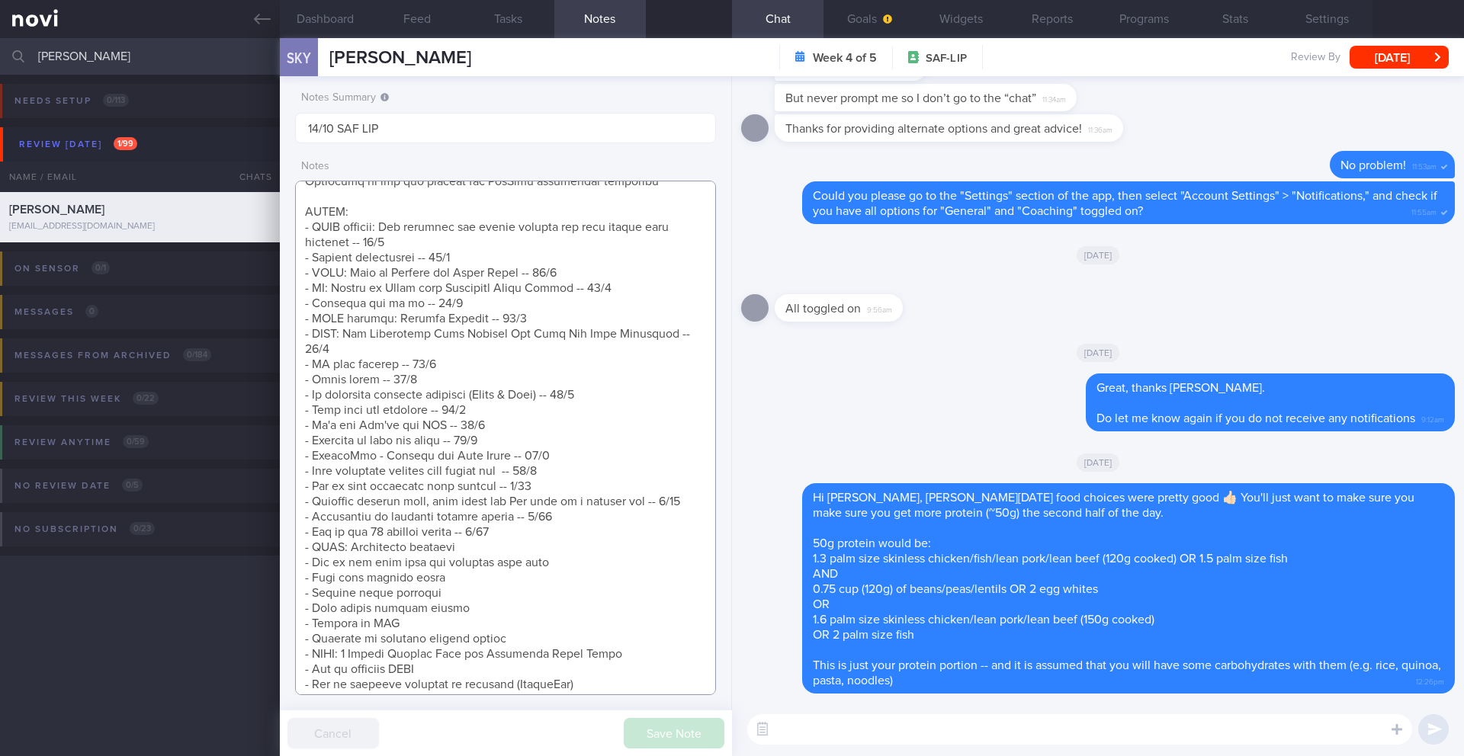
click at [547, 558] on textarea at bounding box center [505, 438] width 421 height 515
click at [546, 554] on textarea at bounding box center [505, 438] width 421 height 515
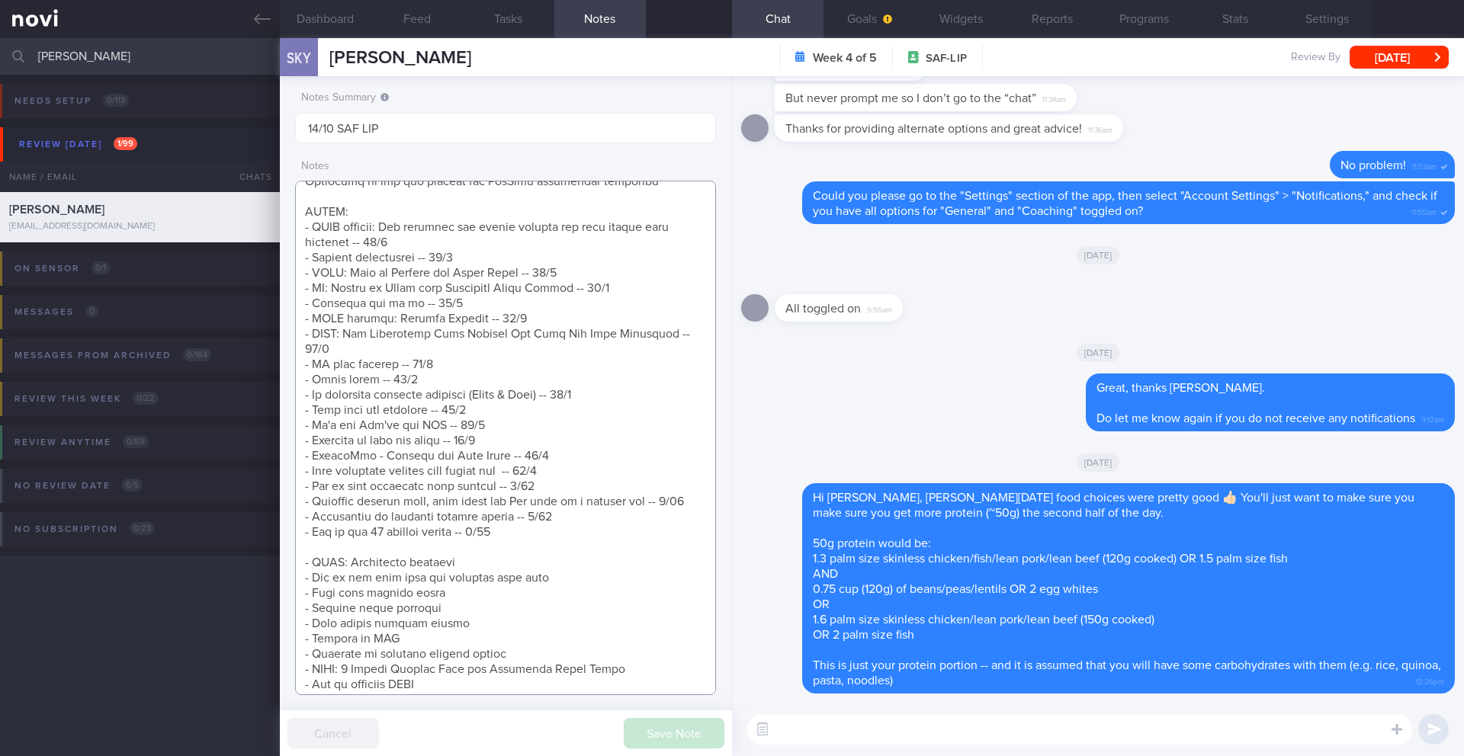
scroll to position [509, 0]
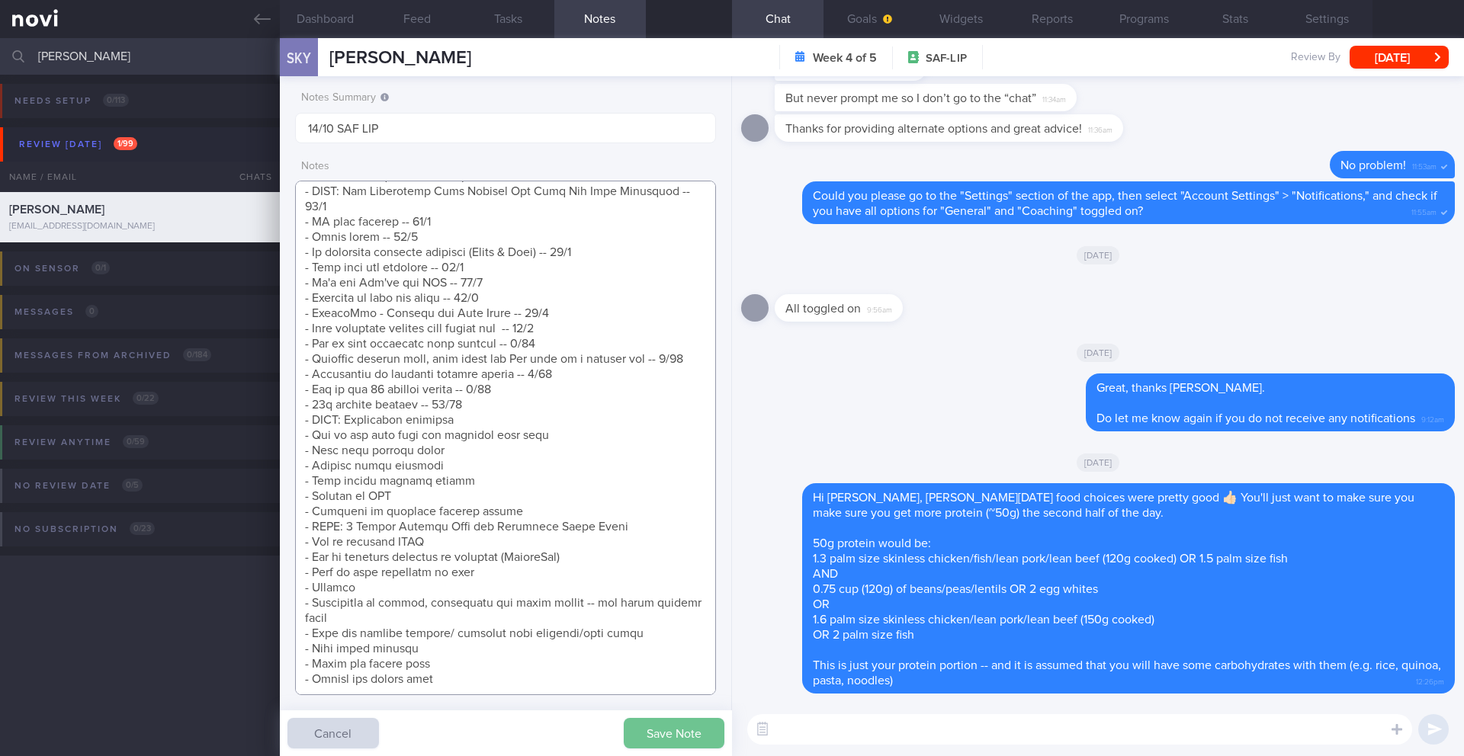
type textarea "Short term target wt: 78kg (BMI 24.9) Long term target wt: 72kg (BMI 22.9) SUPP…"
click at [718, 721] on button "Save Note" at bounding box center [674, 733] width 101 height 31
click at [427, 23] on button "Feed" at bounding box center [417, 19] width 92 height 38
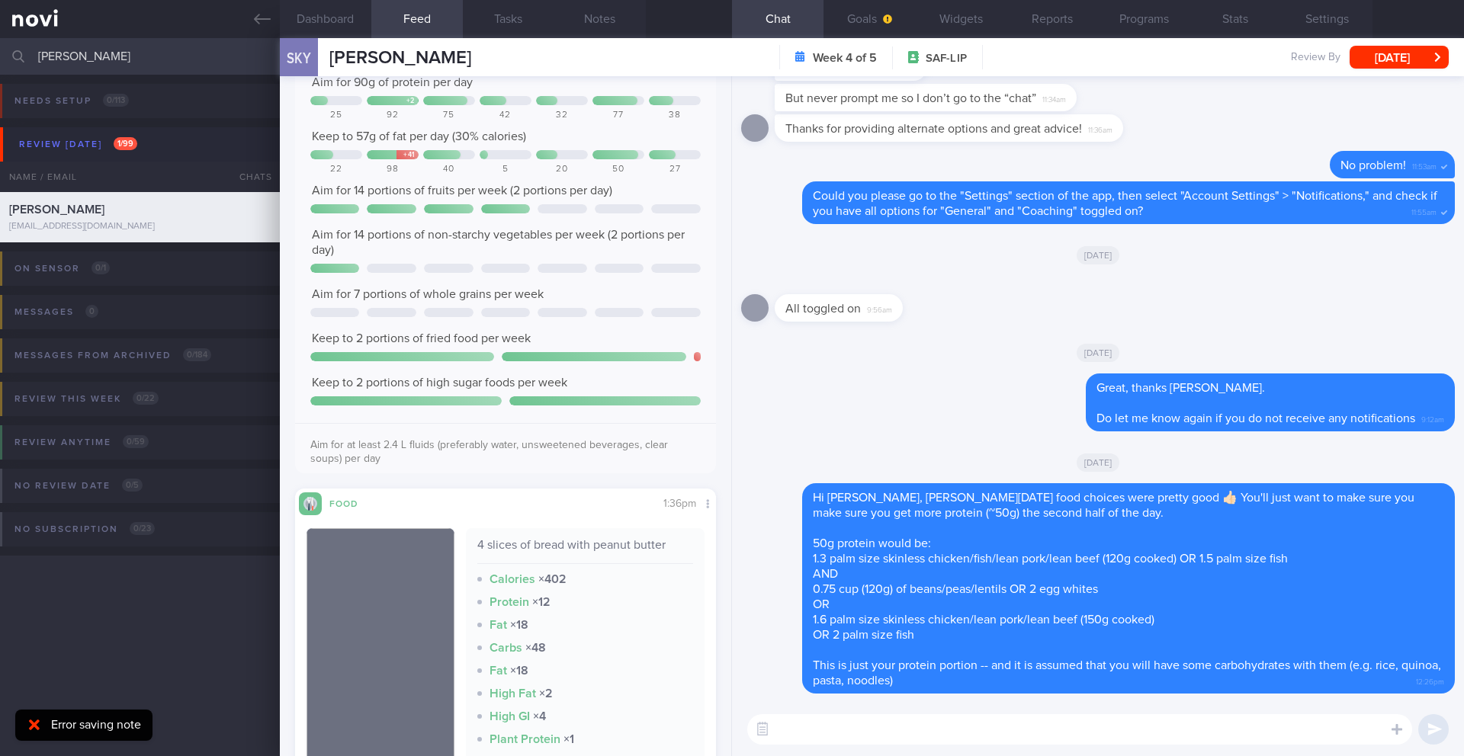
scroll to position [625, 0]
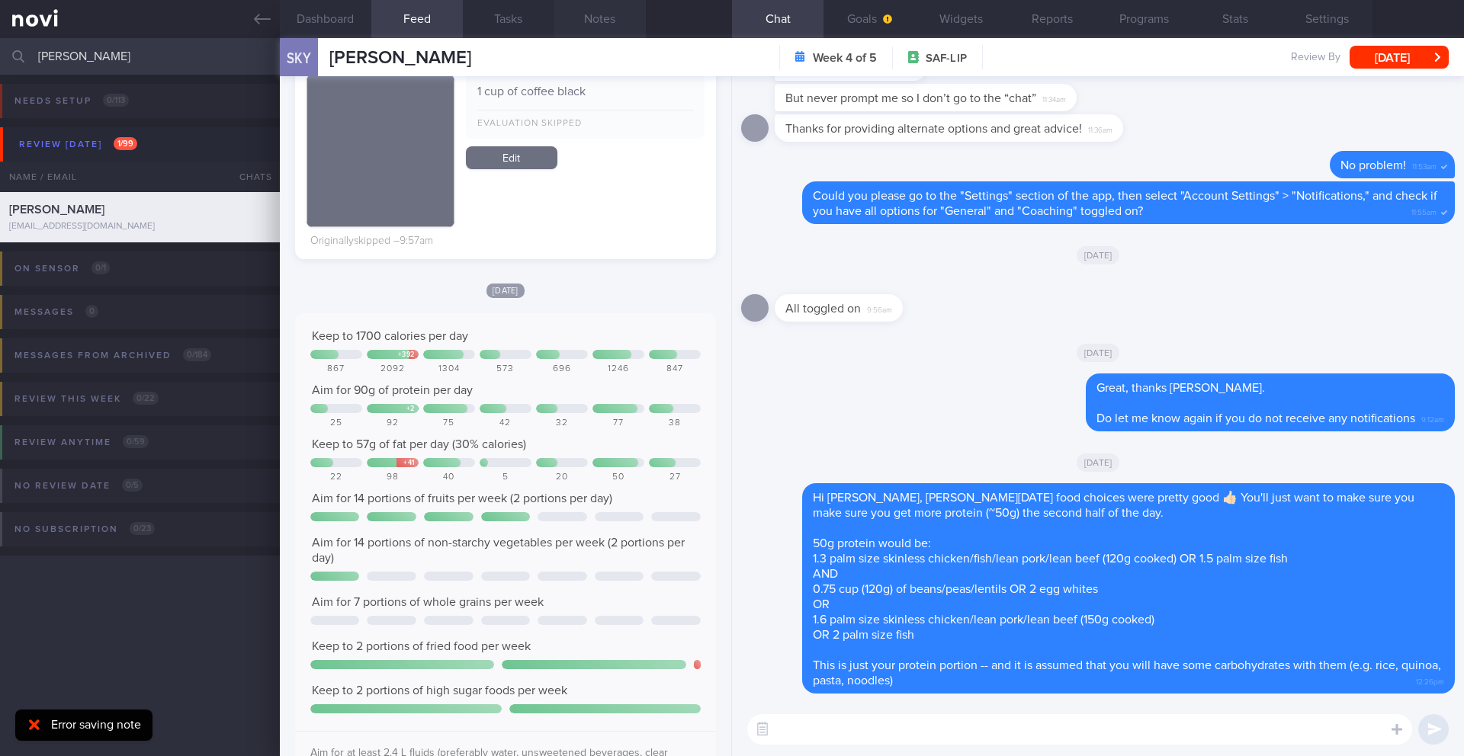
click at [593, 20] on button "Notes" at bounding box center [600, 19] width 92 height 38
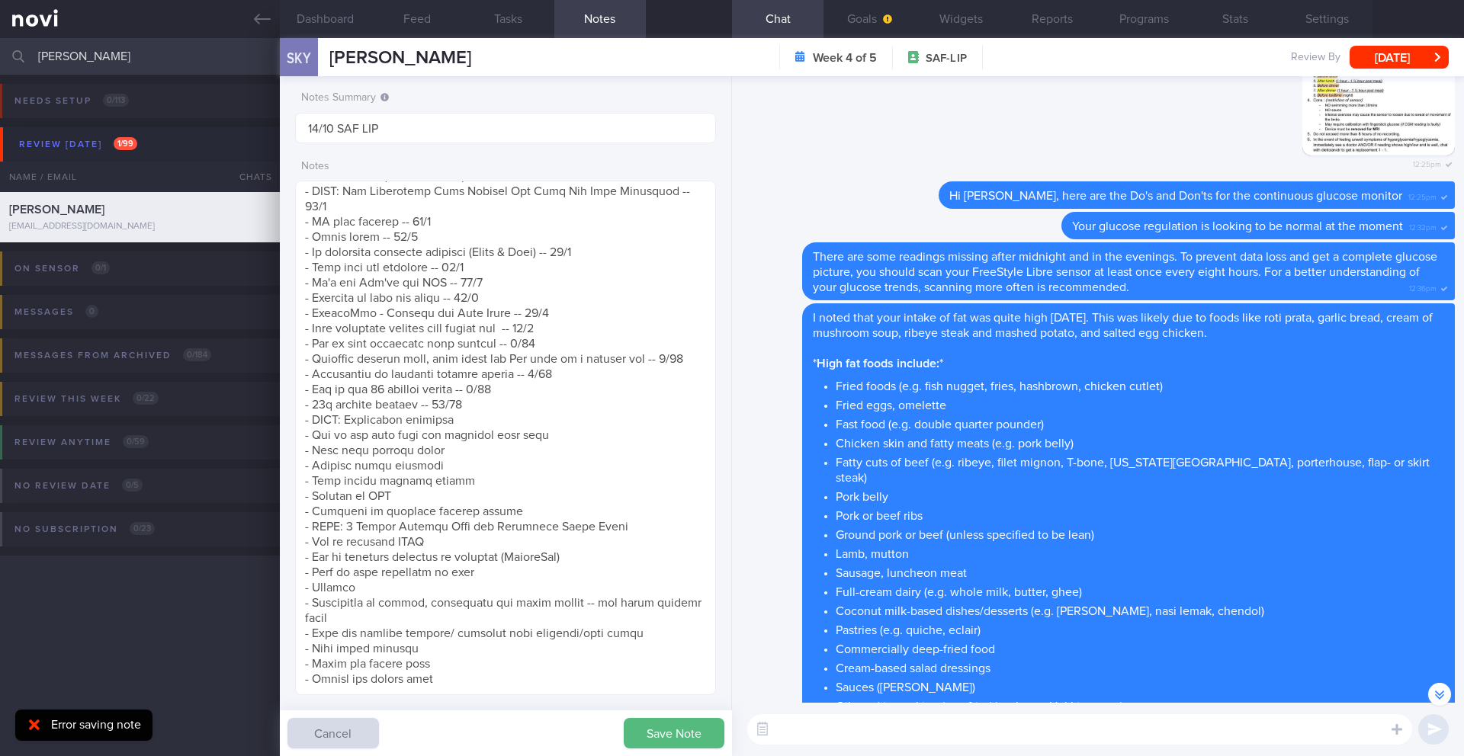
scroll to position [-3997, 0]
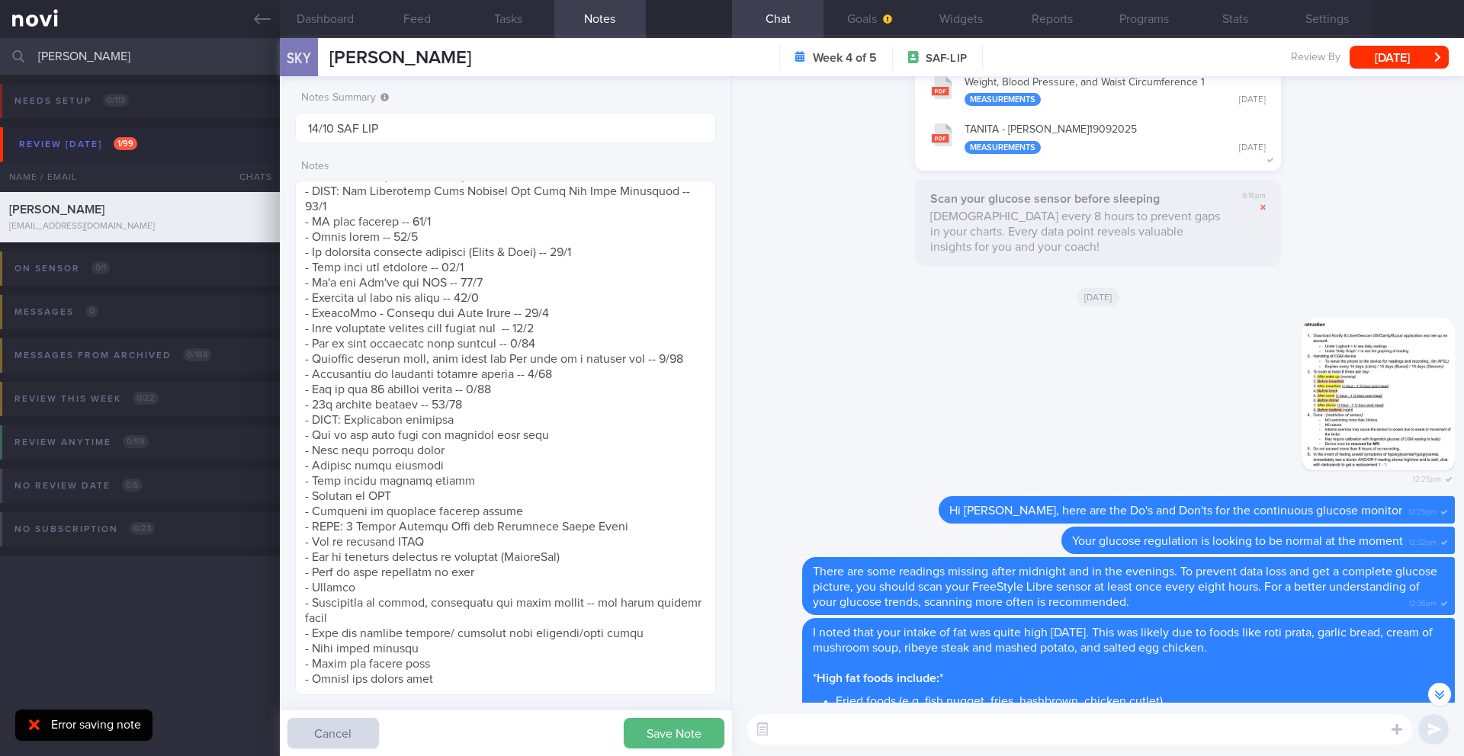
click at [879, 732] on textarea at bounding box center [1079, 730] width 665 height 31
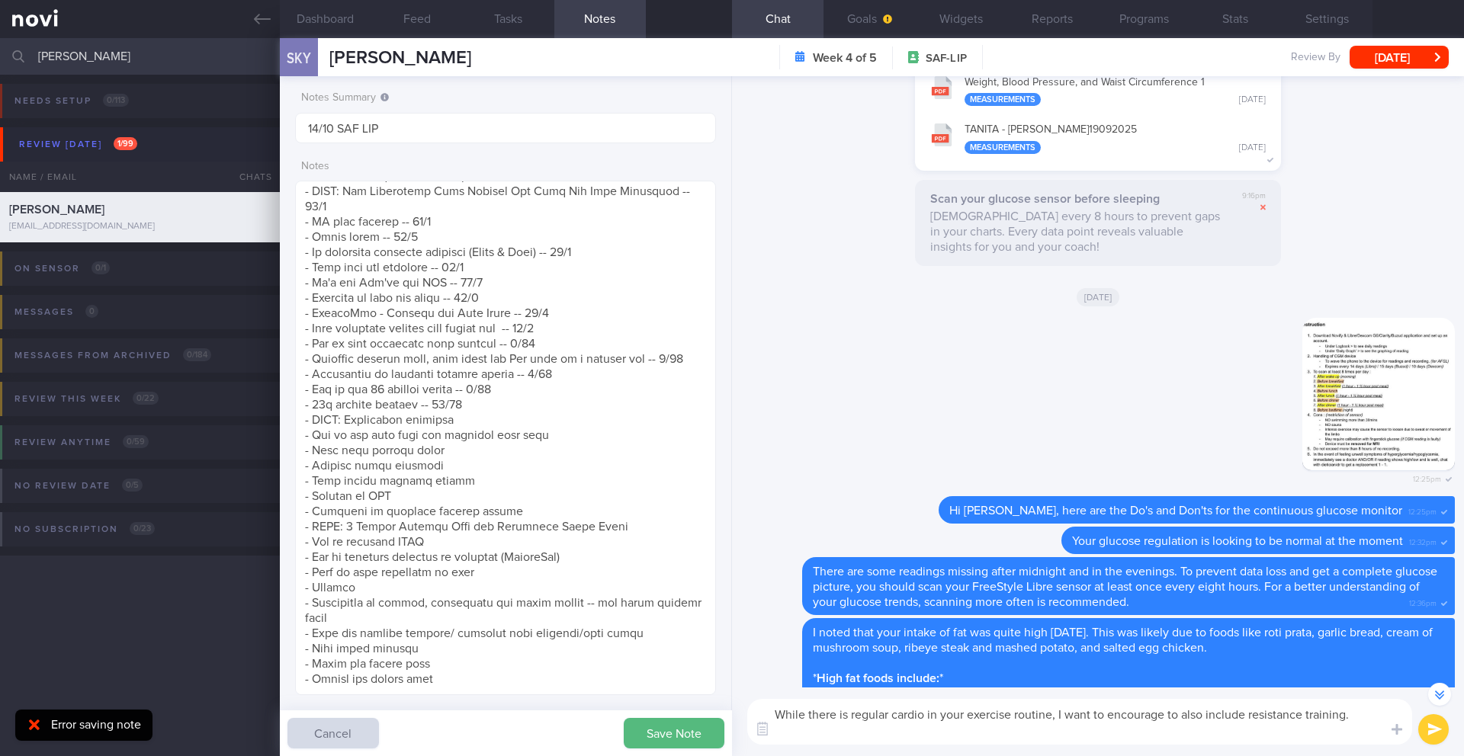
scroll to position [-4027, 0]
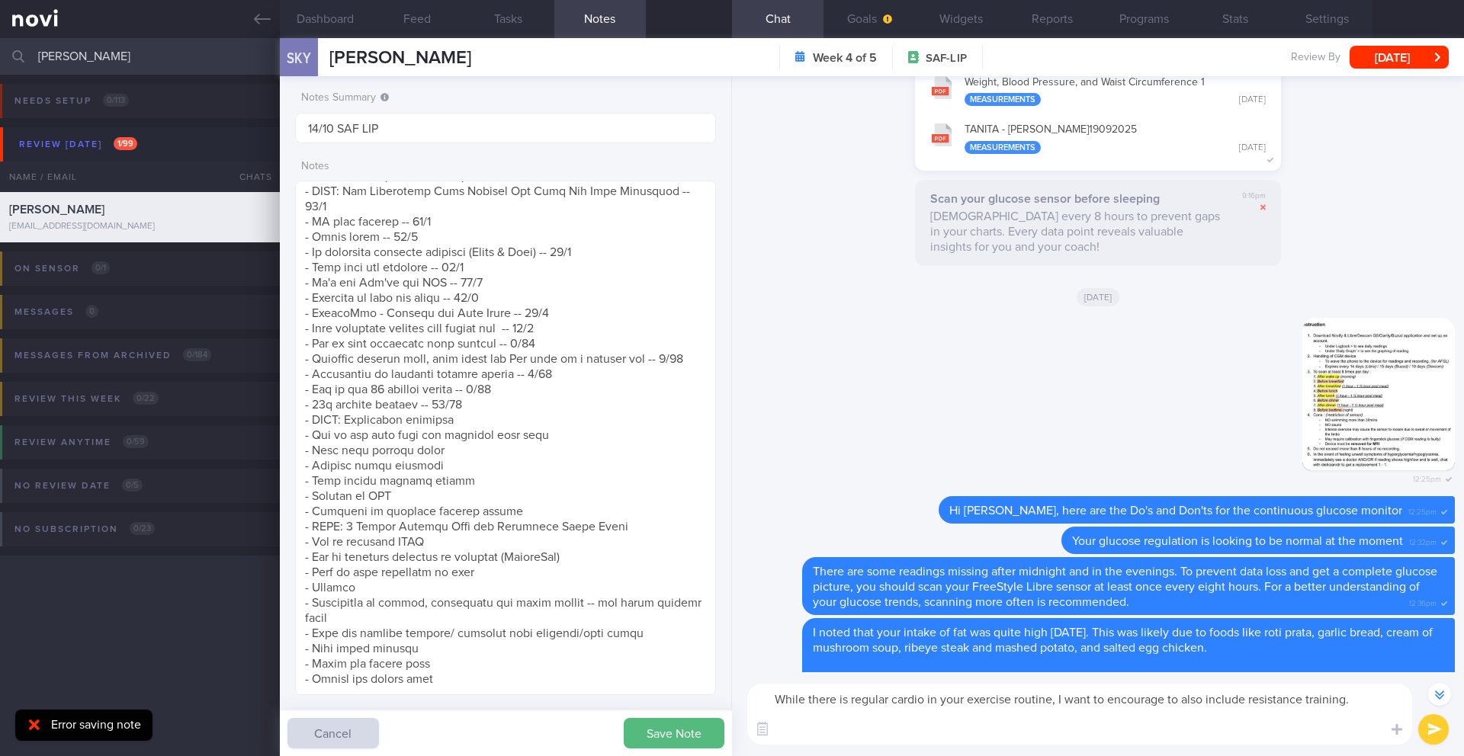
click at [834, 728] on textarea "While there is regular cardio in your exercise routine, I want to encourage to …" at bounding box center [1079, 714] width 665 height 61
paste textarea "Aim to incorporate strength training into your routine twice a week. This will …"
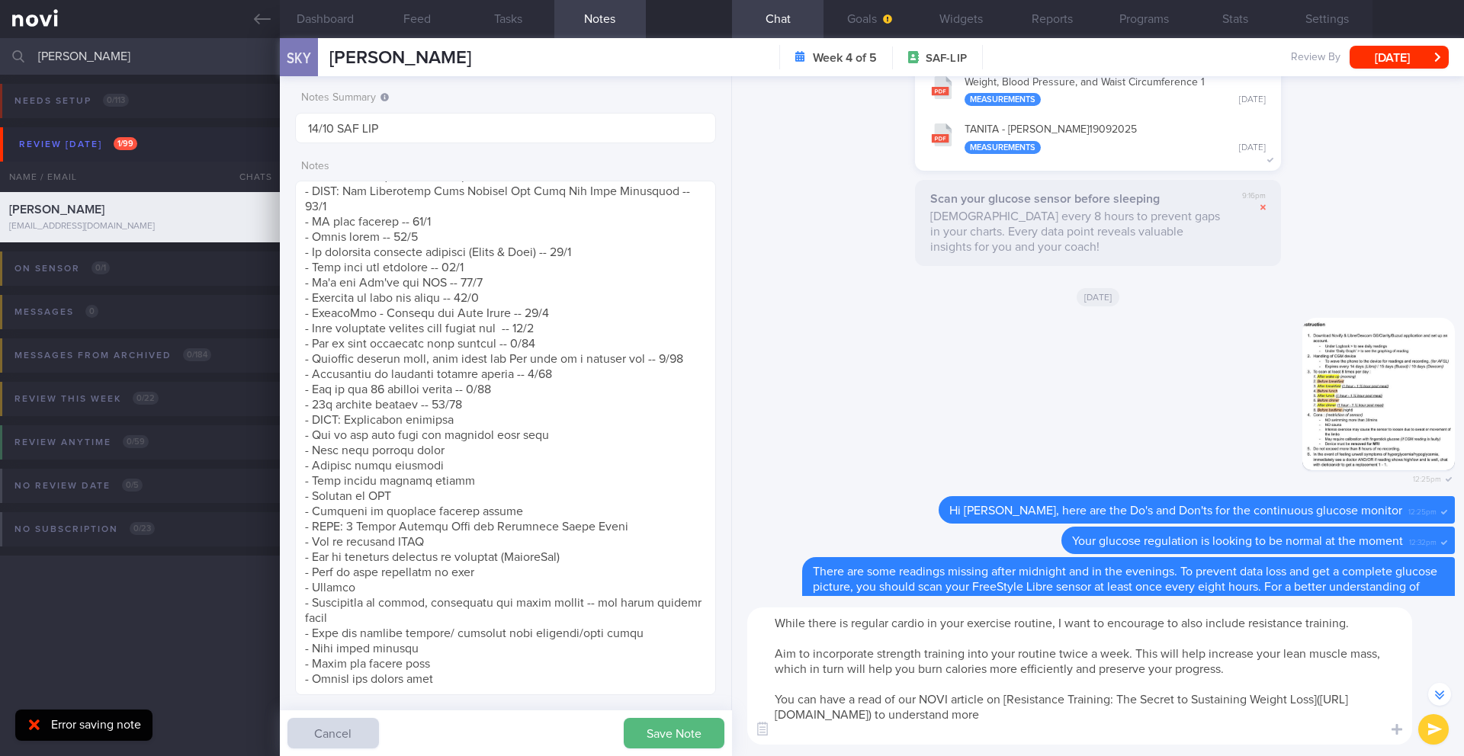
drag, startPoint x: 1305, startPoint y: 622, endPoint x: 1250, endPoint y: 625, distance: 55.0
click at [1250, 625] on textarea "While there is regular cardio in your exercise routine, I want to encourage to …" at bounding box center [1079, 676] width 665 height 137
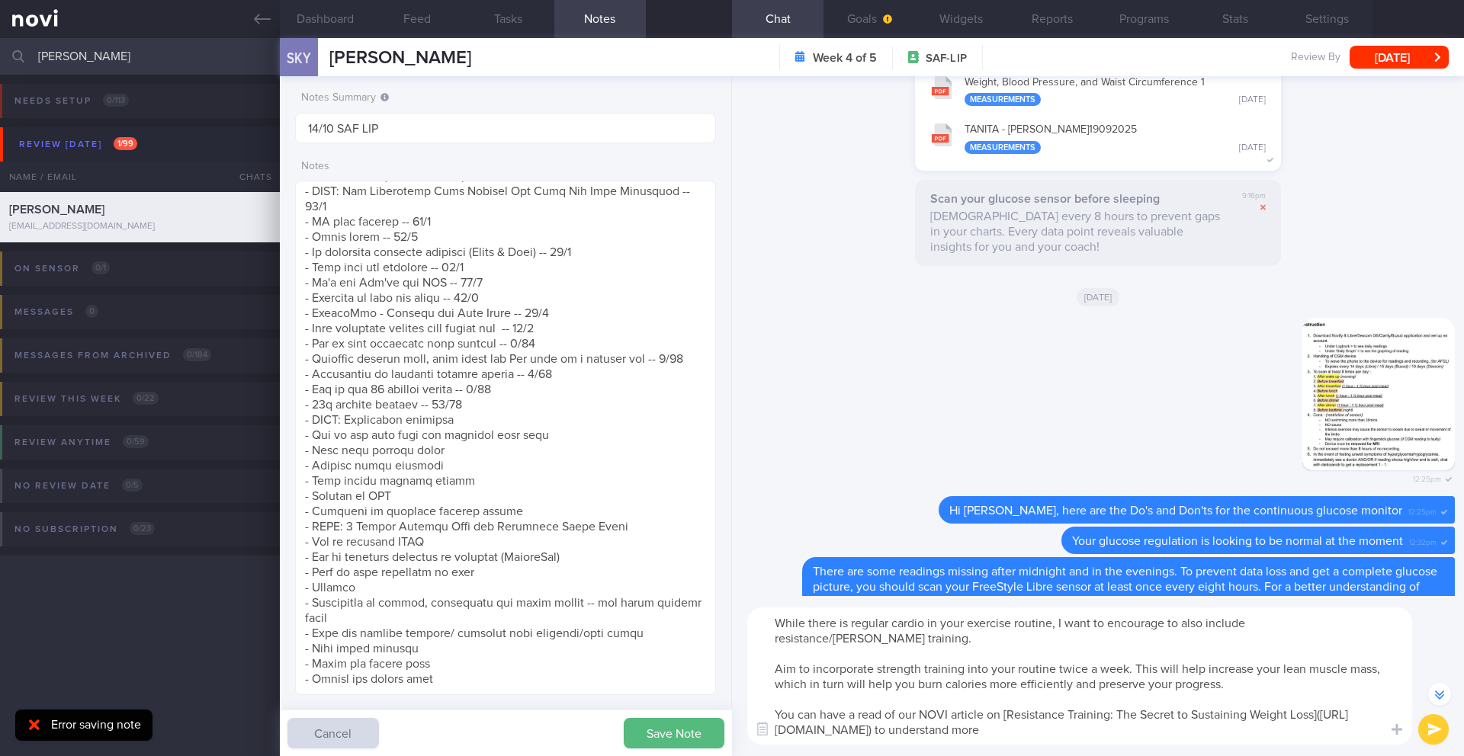
scroll to position [-4119, 0]
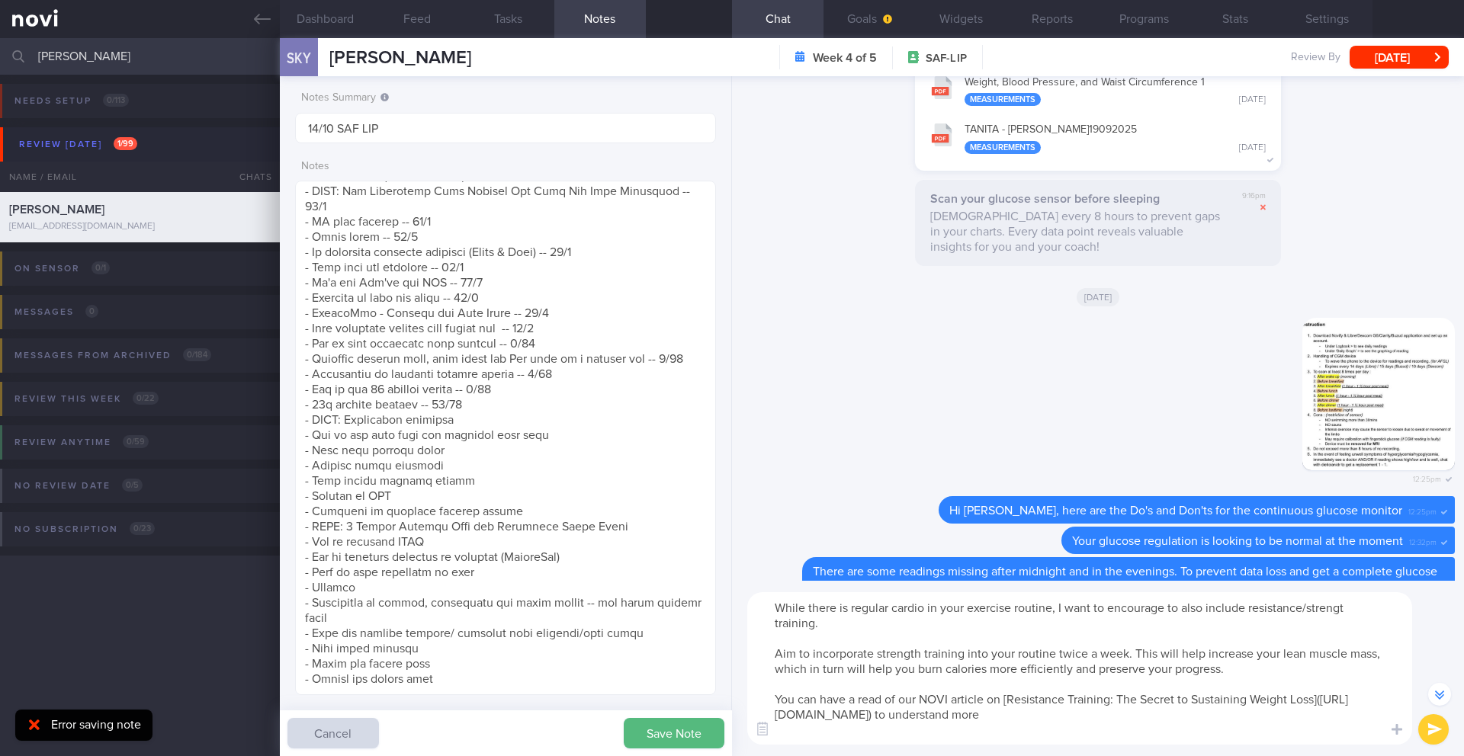
type textarea "While there is regular cardio in your exercise routine, I want to encourage to …"
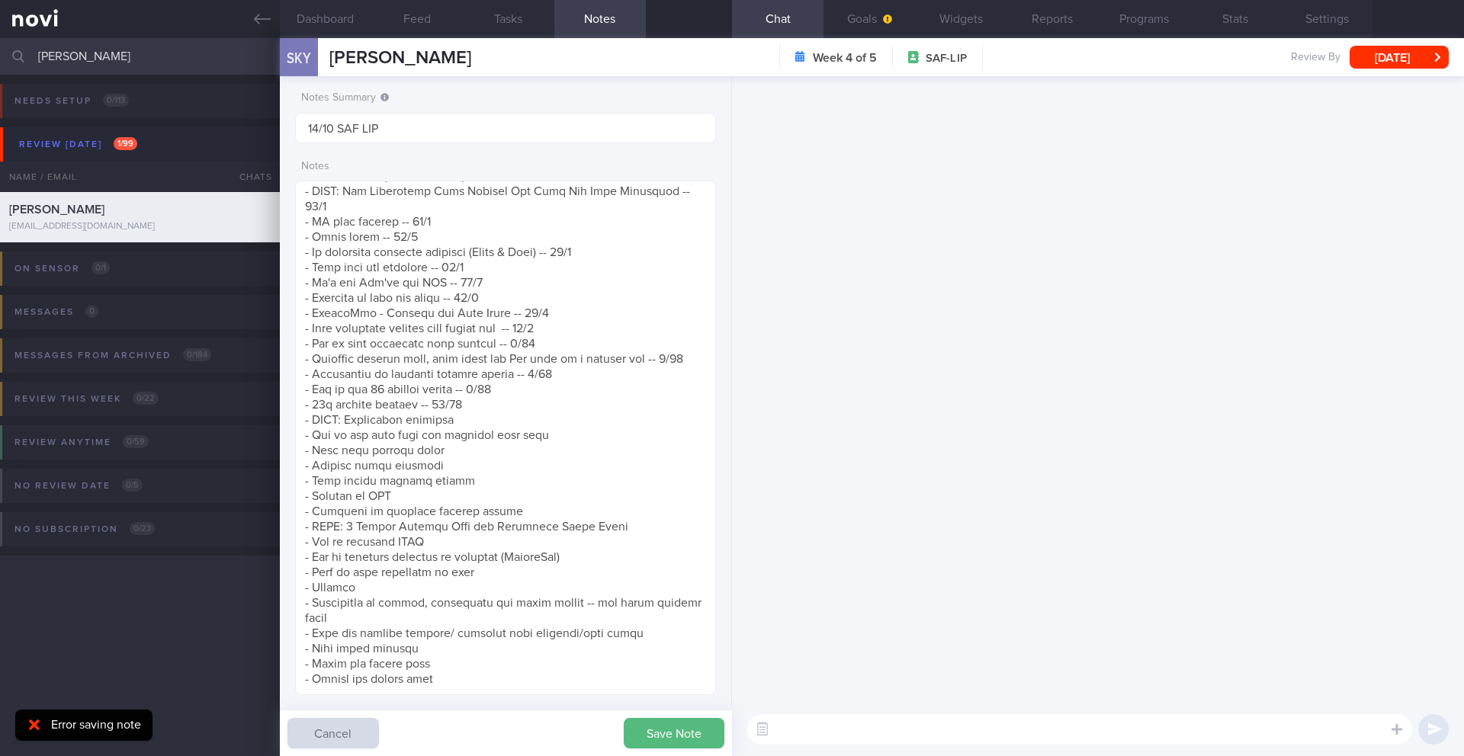
scroll to position [0, 0]
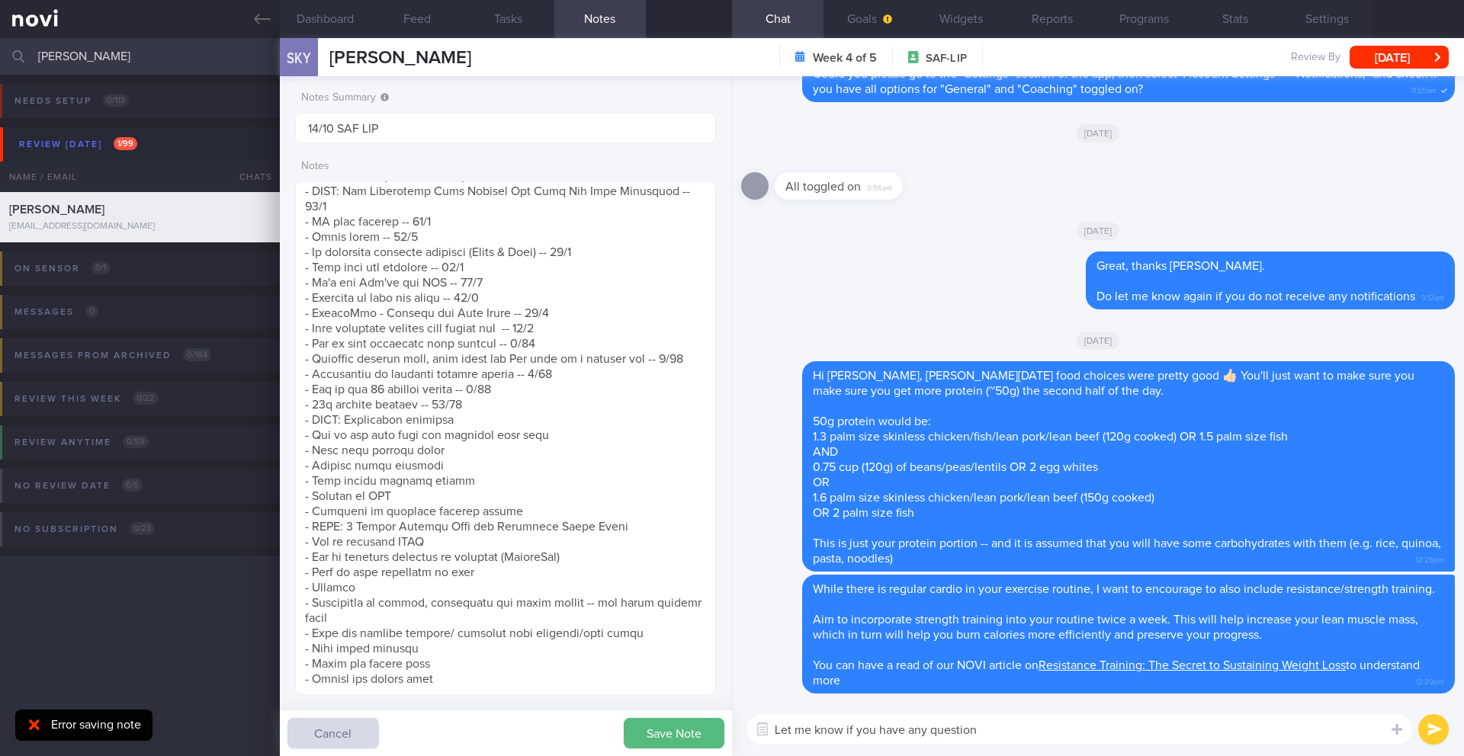
type textarea "Let me know if you have any questions"
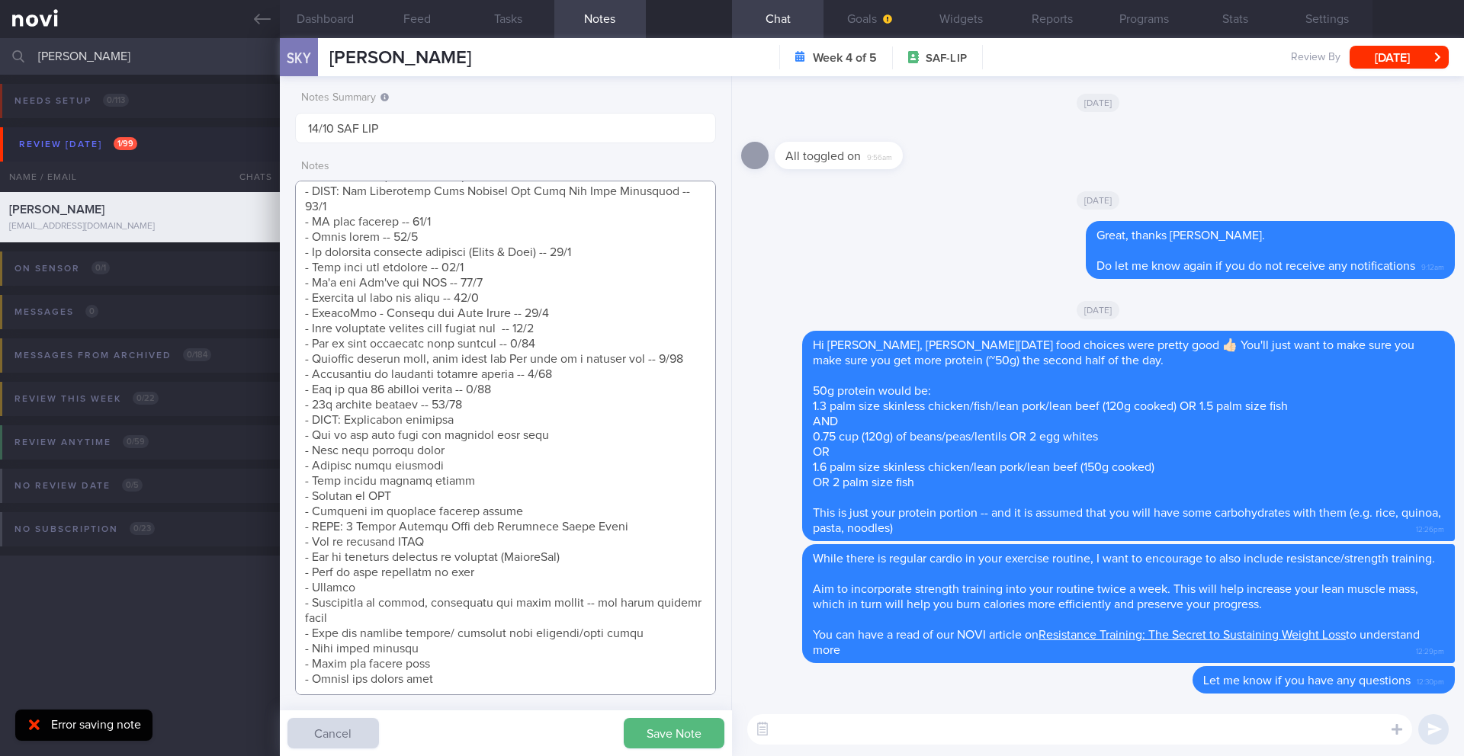
click at [525, 386] on textarea at bounding box center [505, 438] width 421 height 515
type textarea "Short term target wt: 78kg (BMI 24.9) Long term target wt: 72kg (BMI 22.9) SUPP…"
click at [645, 737] on button "Save Note" at bounding box center [674, 733] width 101 height 31
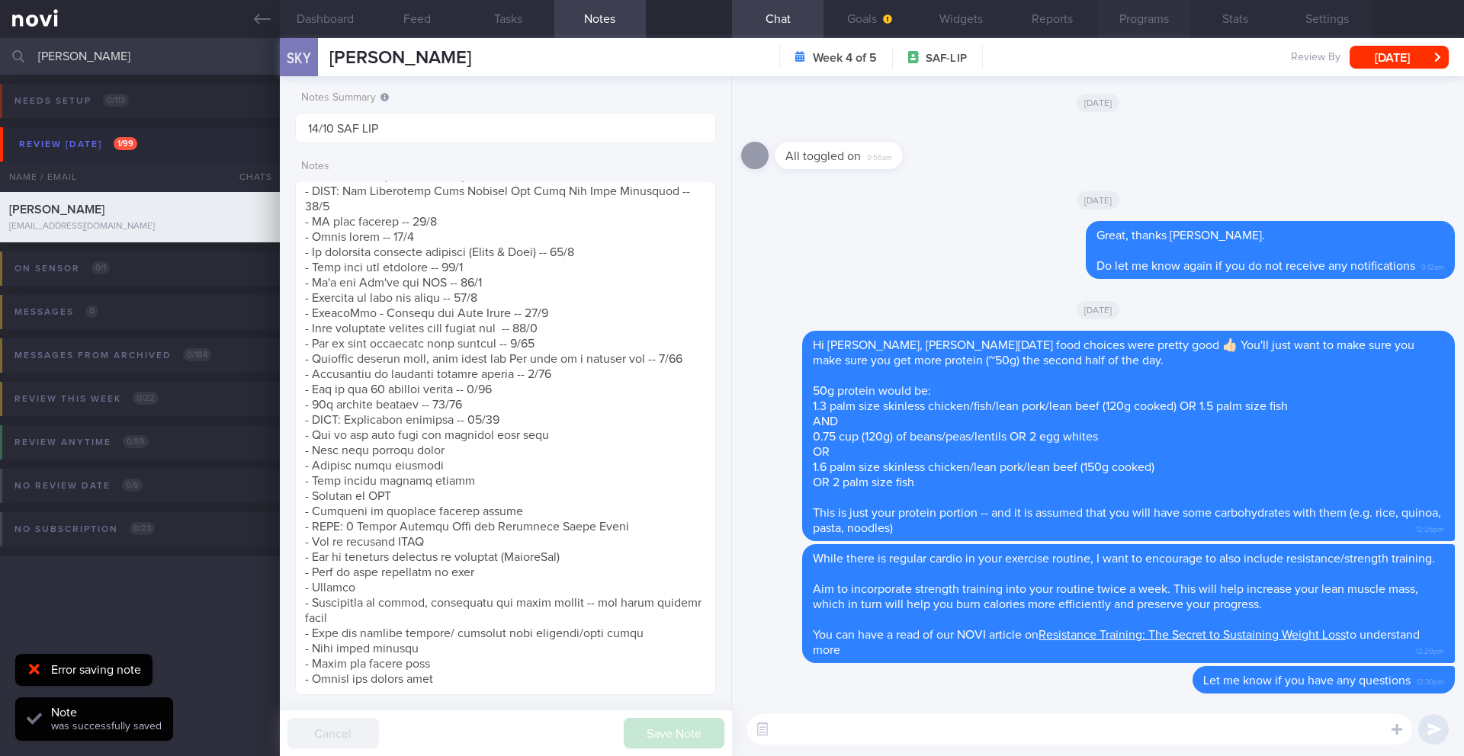
click at [1148, 22] on button "Programs" at bounding box center [1144, 19] width 92 height 38
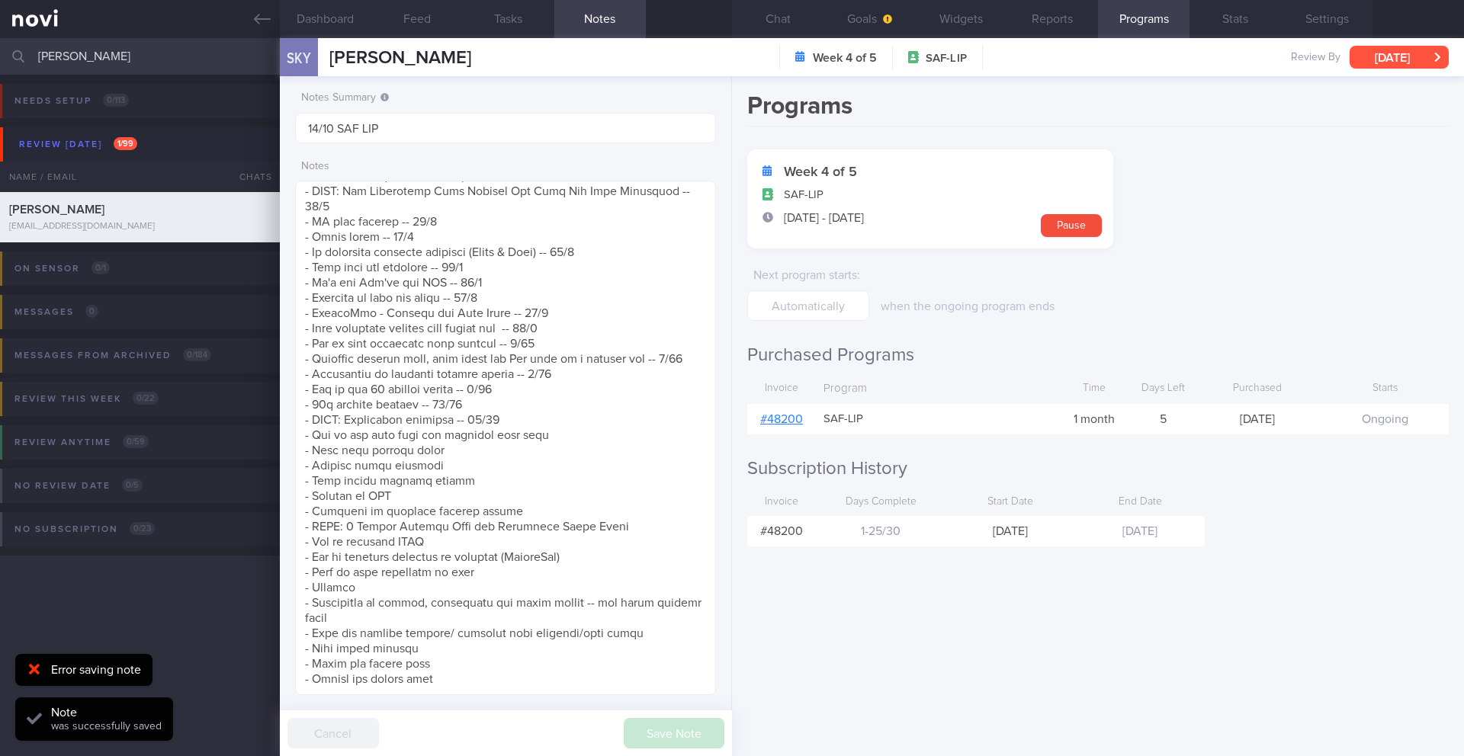
click at [1381, 53] on button "[DATE]" at bounding box center [1399, 57] width 99 height 23
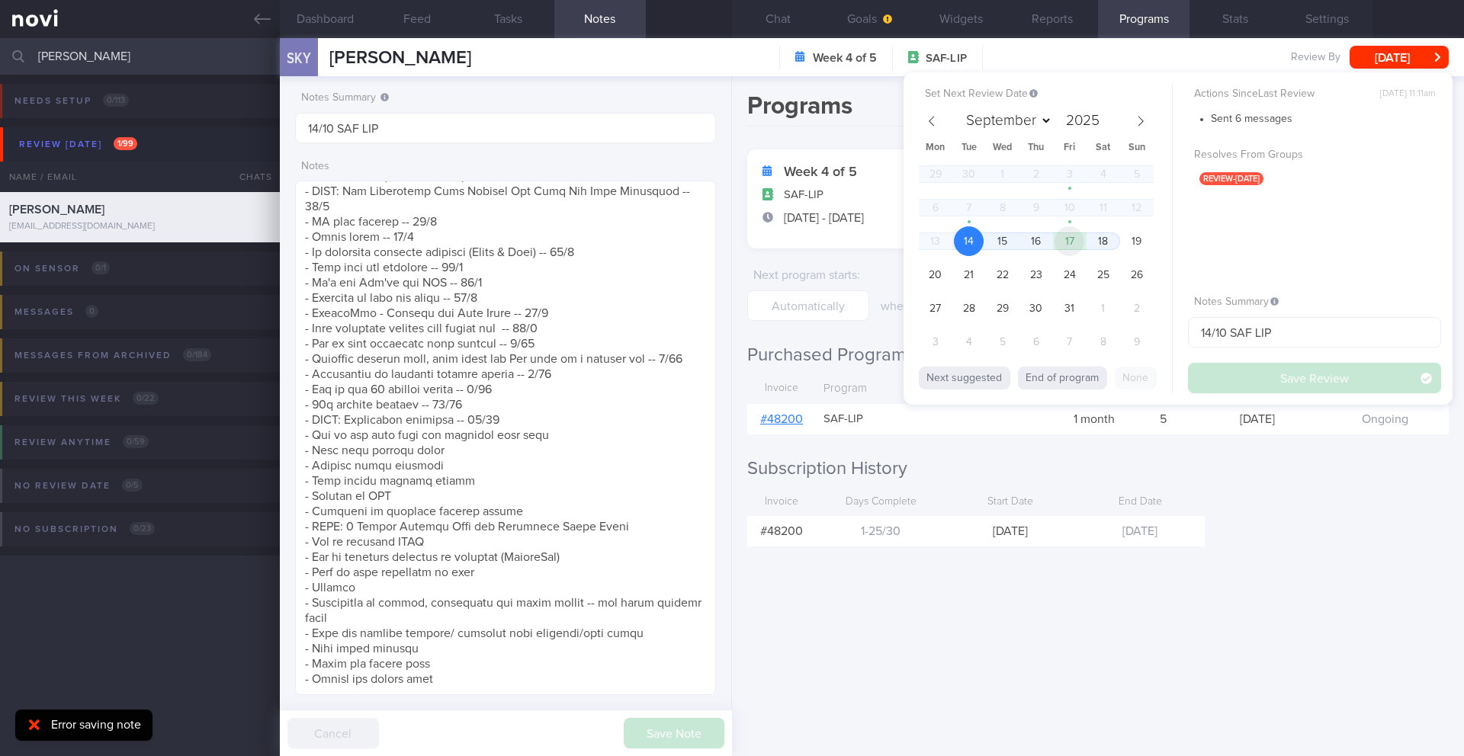
click at [1058, 240] on span "17" at bounding box center [1070, 241] width 30 height 30
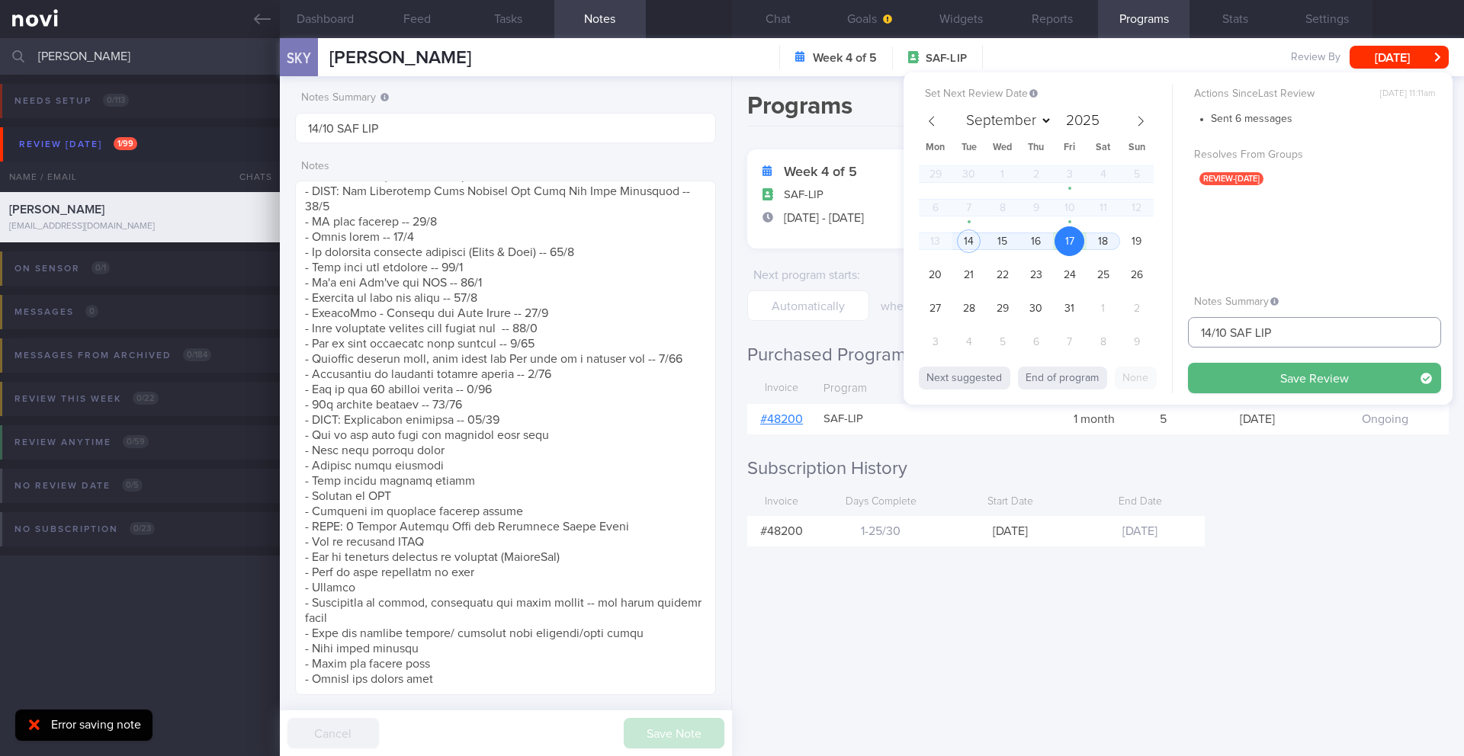
drag, startPoint x: 1212, startPoint y: 336, endPoint x: 1190, endPoint y: 337, distance: 22.9
click at [1190, 337] on input "14/10 SAF LIP" at bounding box center [1314, 332] width 253 height 31
type input "17/10 SAF LIP"
click at [1231, 383] on button "Save Review" at bounding box center [1314, 378] width 253 height 31
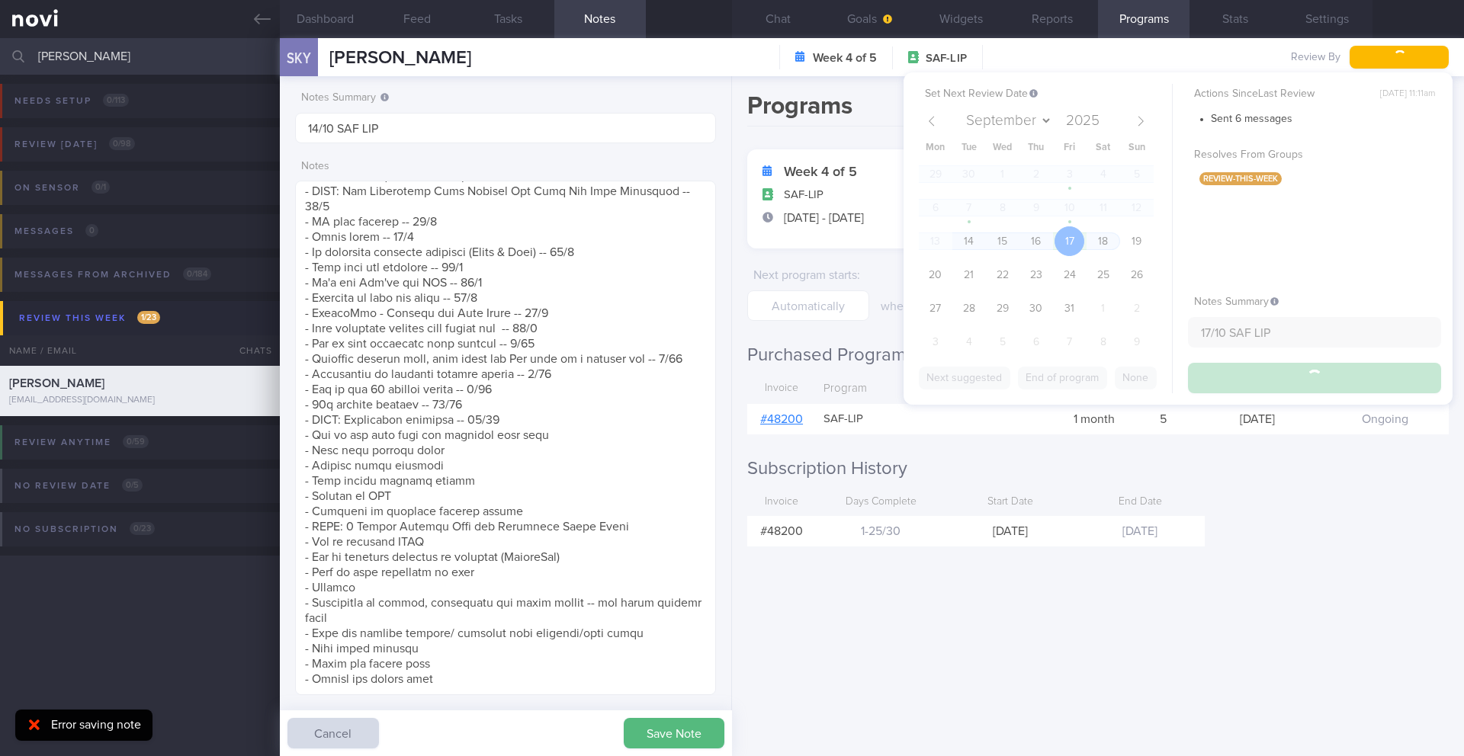
type input "17/10 SAF LIP"
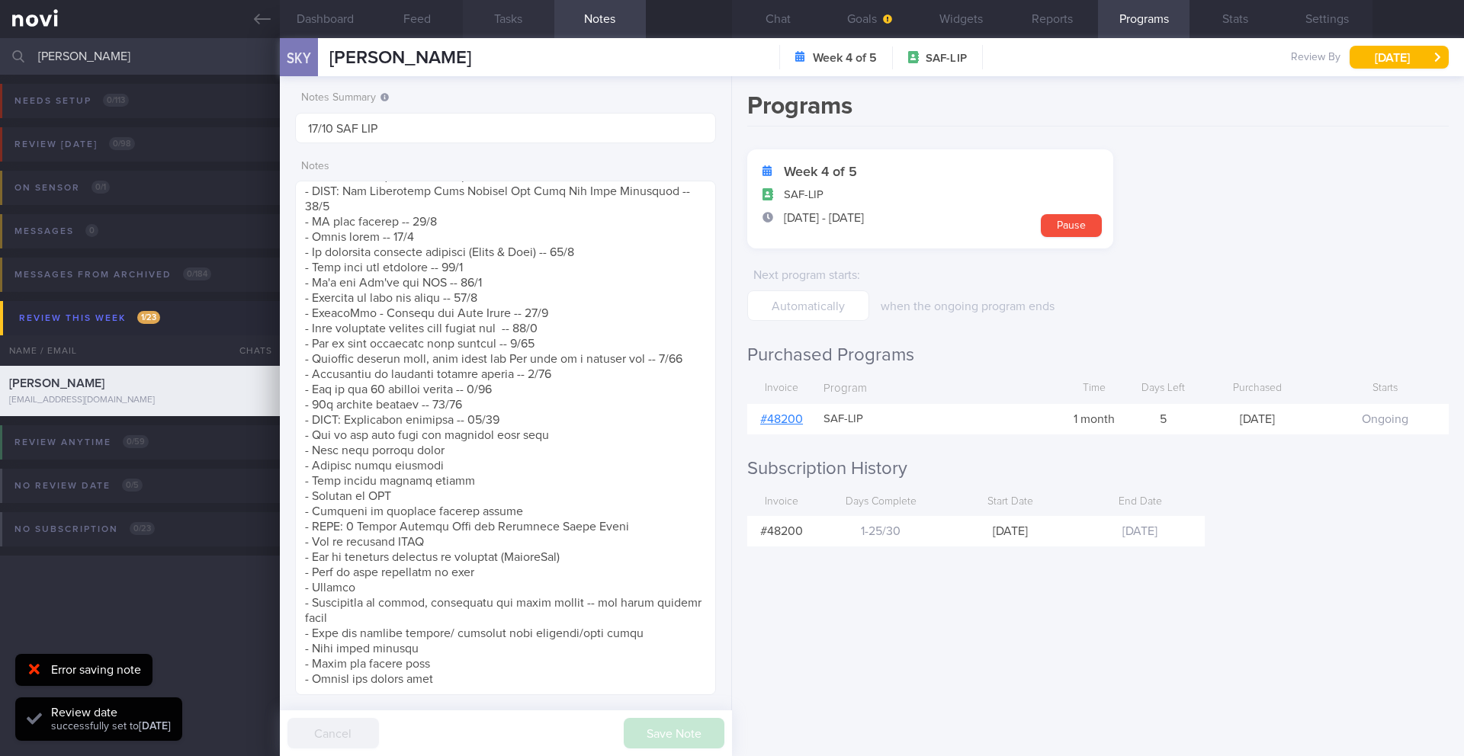
scroll to position [194, 389]
click at [160, 63] on input "[PERSON_NAME]" at bounding box center [732, 56] width 1464 height 37
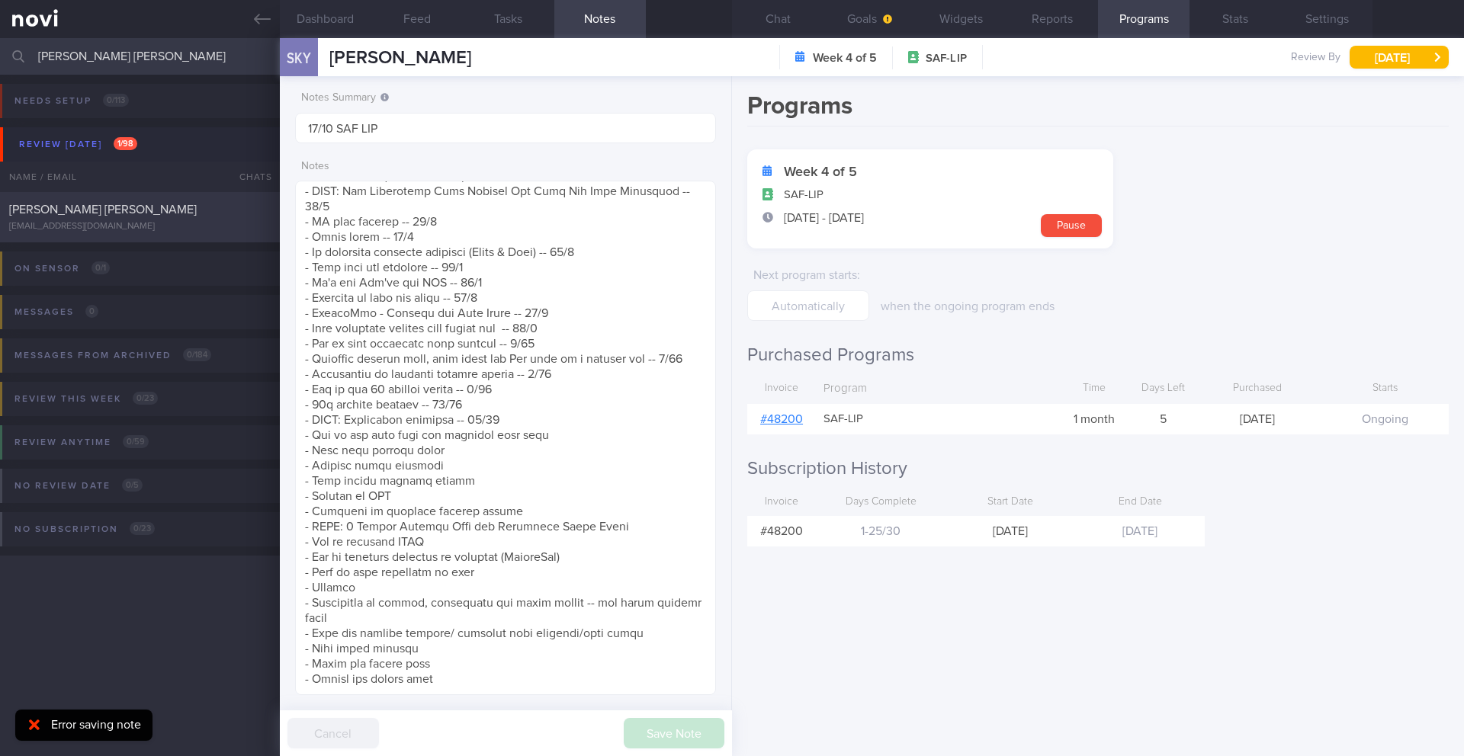
type input "[PERSON_NAME] [PERSON_NAME]"
click at [193, 226] on div "[EMAIL_ADDRESS][DOMAIN_NAME]" at bounding box center [140, 226] width 262 height 11
type input "14/10 SAF LIP"
type textarea "Taking ShortCutx Flat Tummy Shakes: Cookie Butter Crunch (meal replacement/prot…"
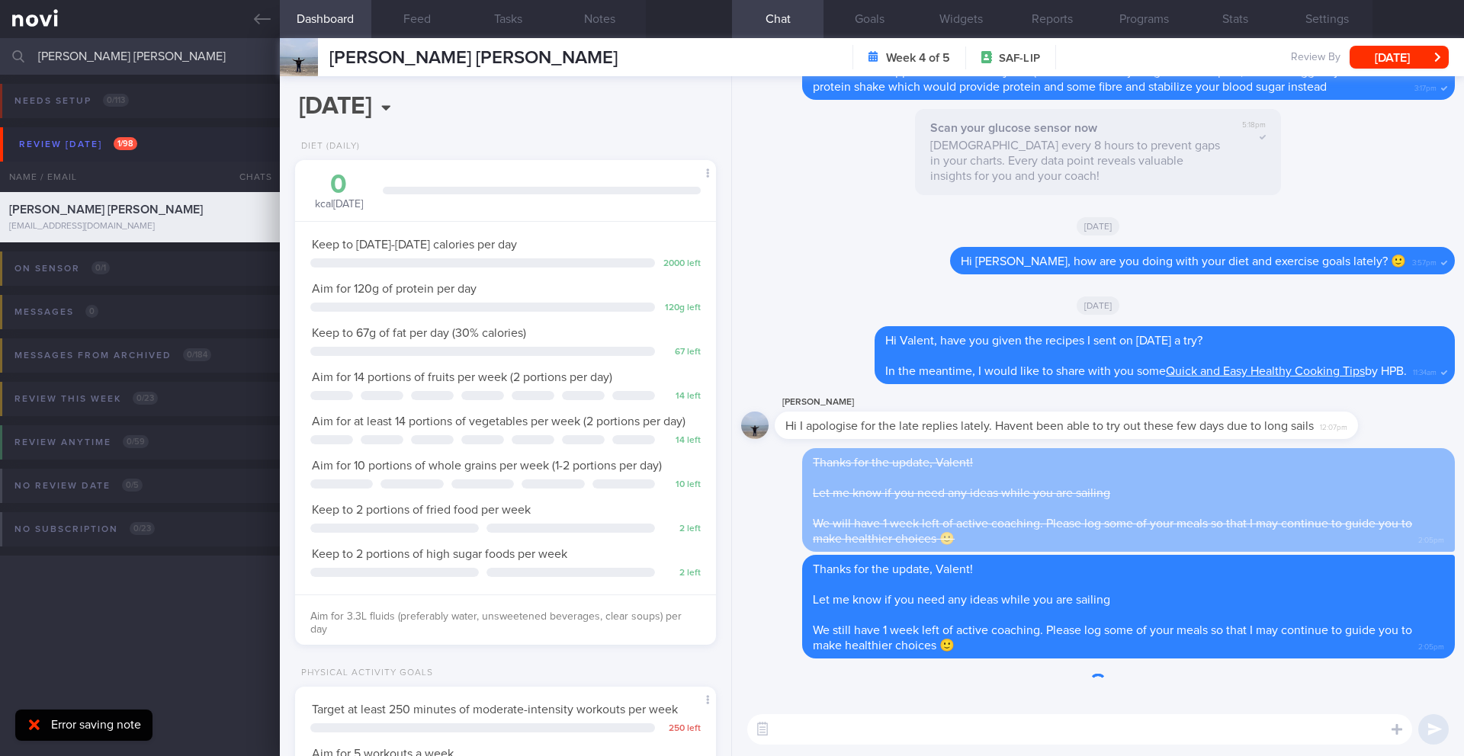
scroll to position [213, 383]
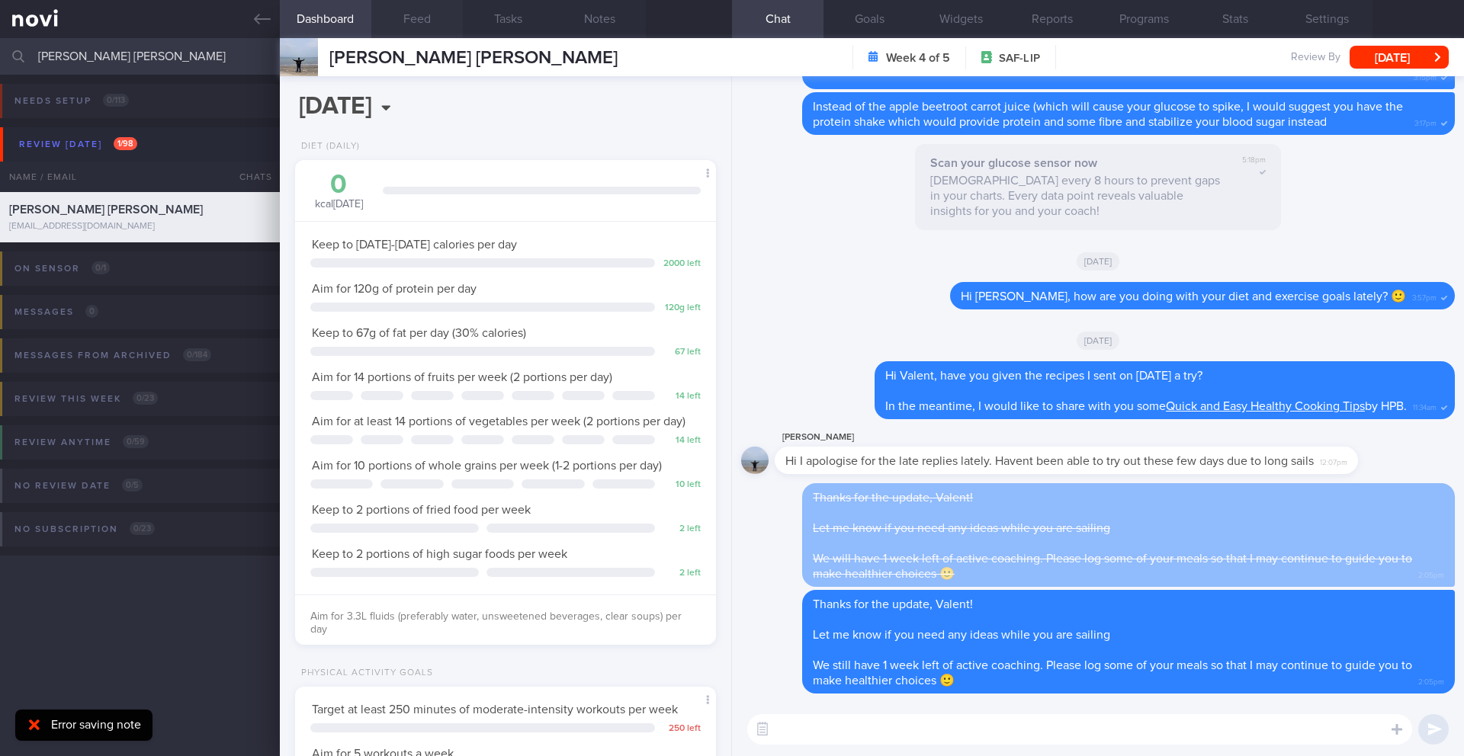
click at [417, 20] on button "Feed" at bounding box center [417, 19] width 92 height 38
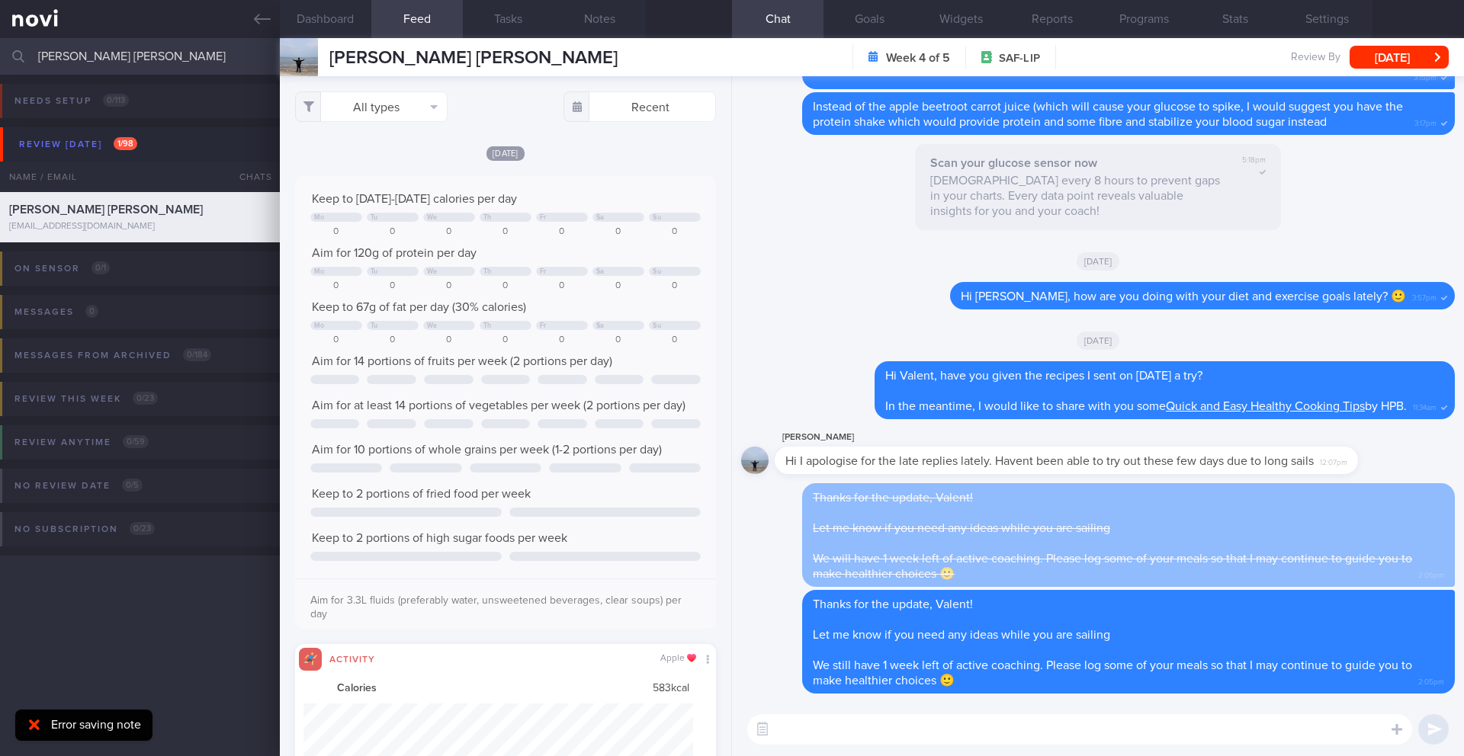
scroll to position [97, 390]
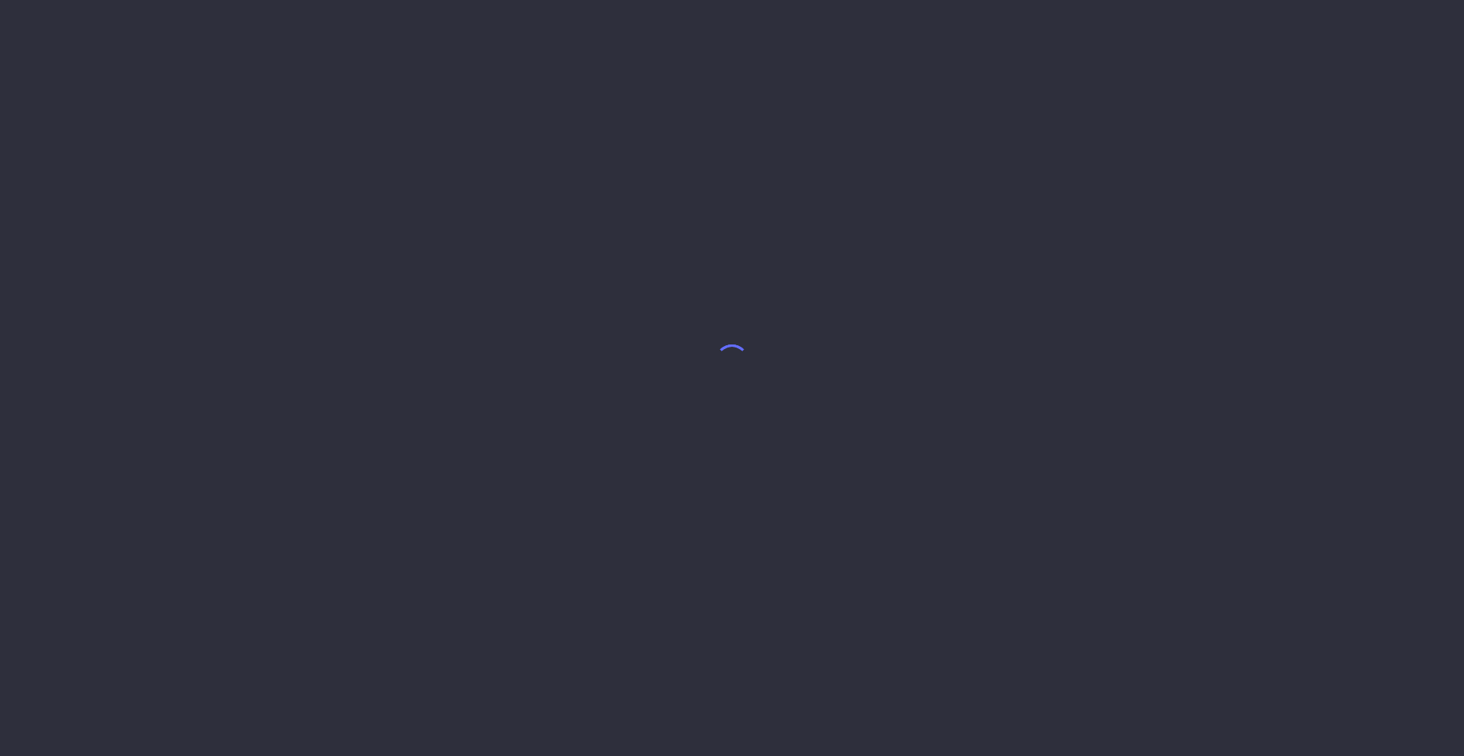
select select "9"
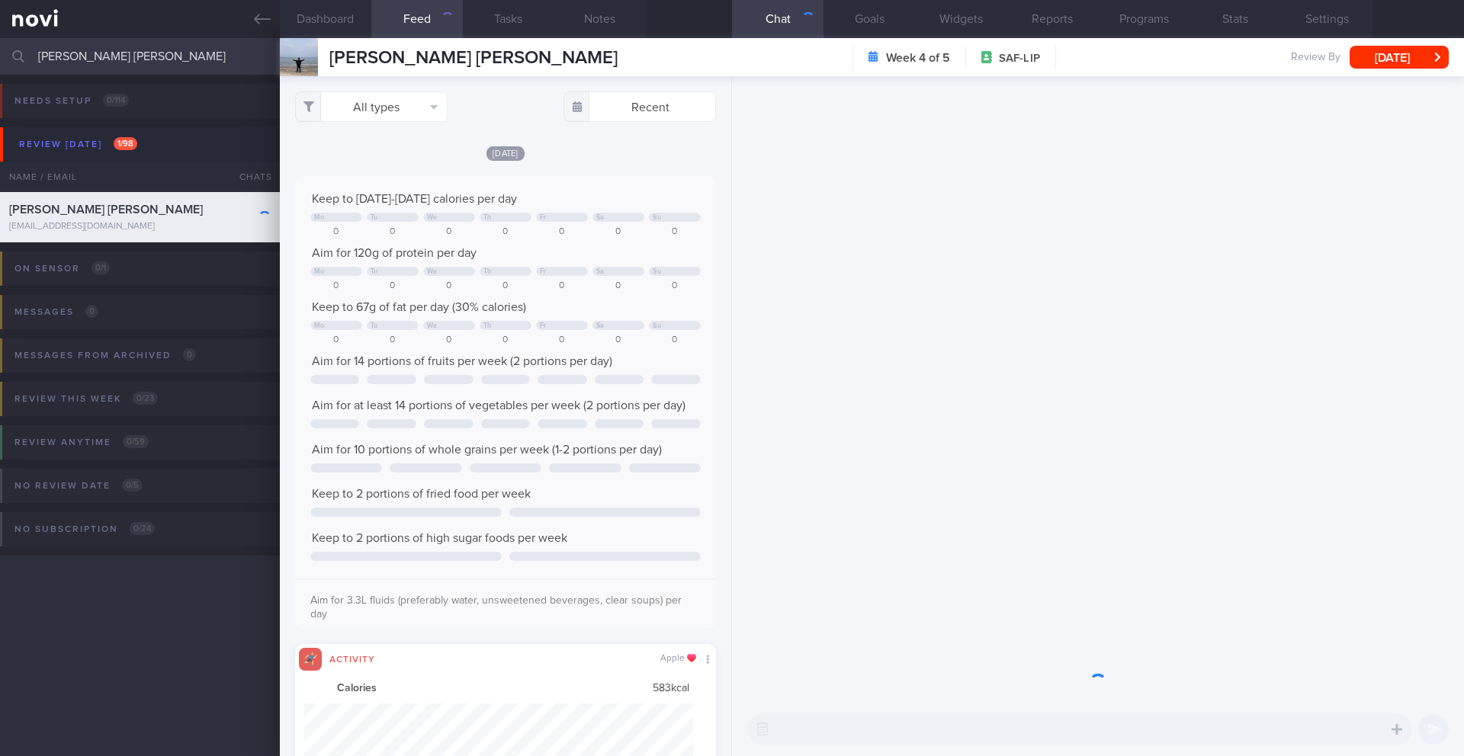
click at [101, 54] on input "[PERSON_NAME] [PERSON_NAME]" at bounding box center [732, 56] width 1464 height 37
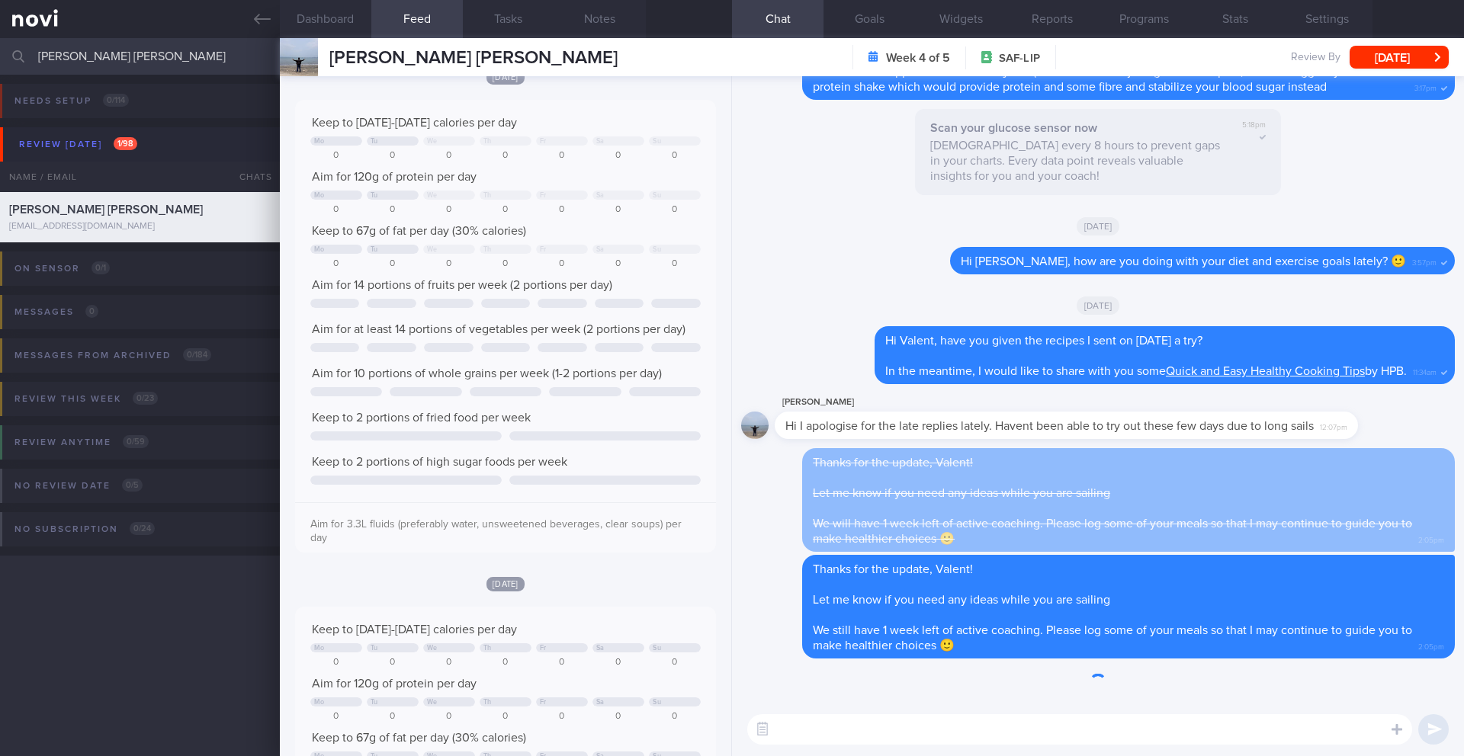
click at [101, 54] on input "[PERSON_NAME] [PERSON_NAME]" at bounding box center [732, 56] width 1464 height 37
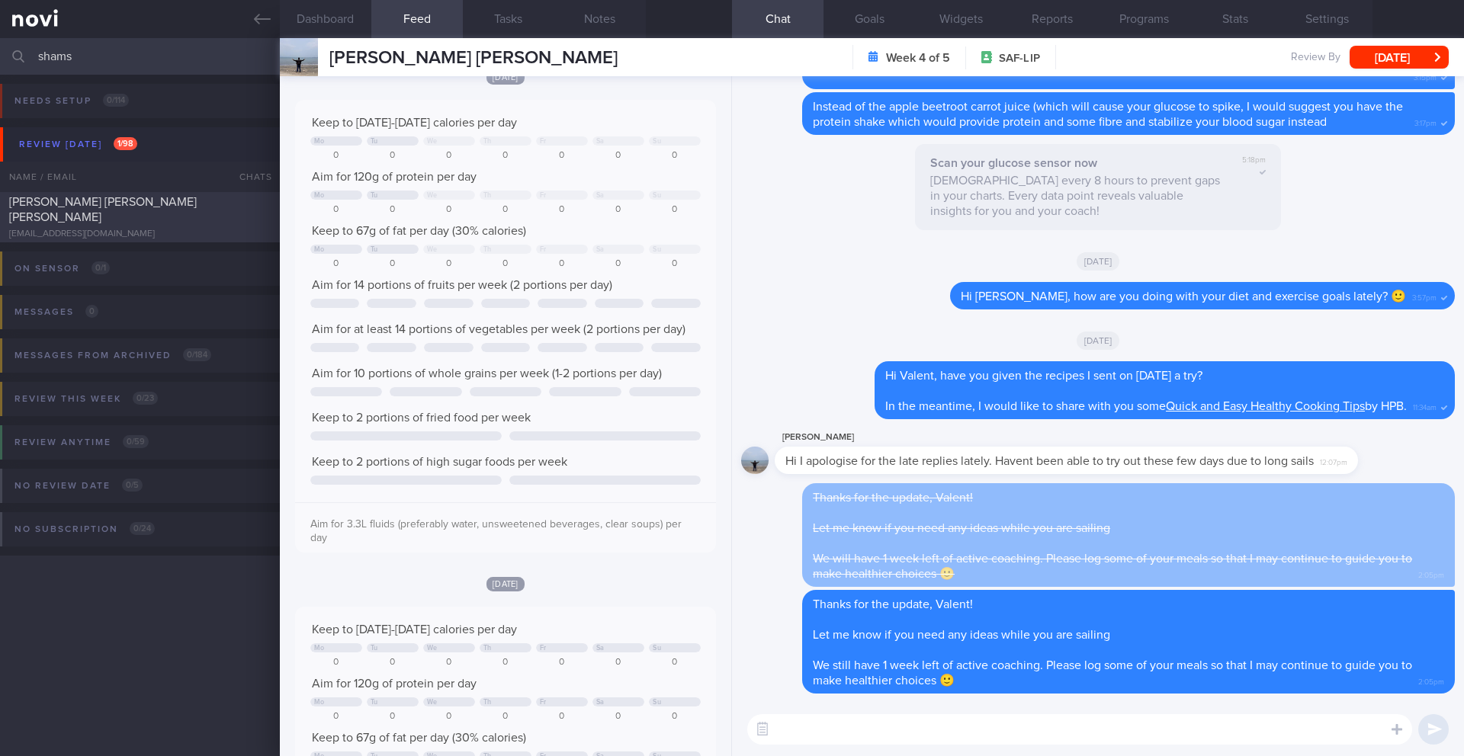
type input "shams"
click at [118, 230] on div "[EMAIL_ADDRESS][DOMAIN_NAME]" at bounding box center [140, 234] width 262 height 11
type input "14/10 Reassess nutr req"
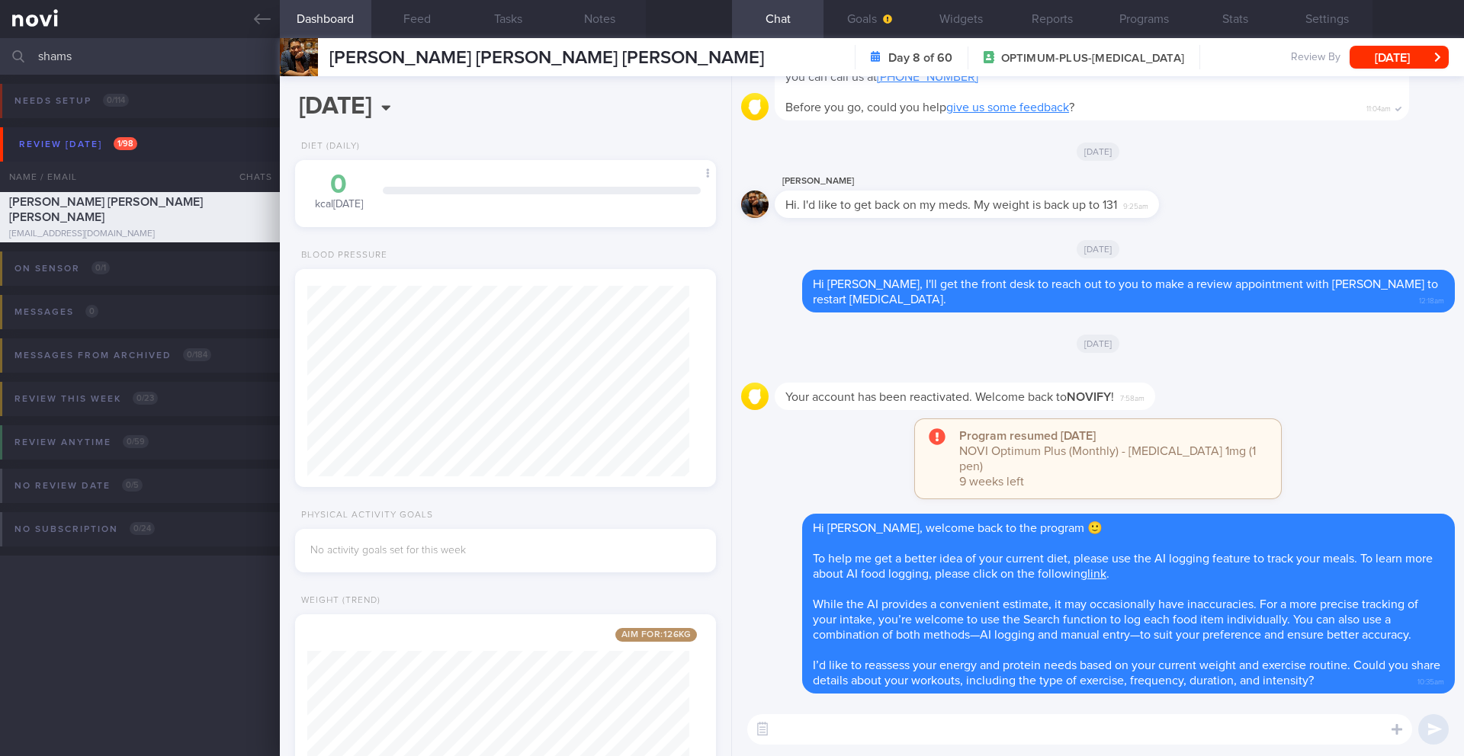
scroll to position [213, 383]
click at [1135, 27] on button "Programs" at bounding box center [1144, 19] width 92 height 38
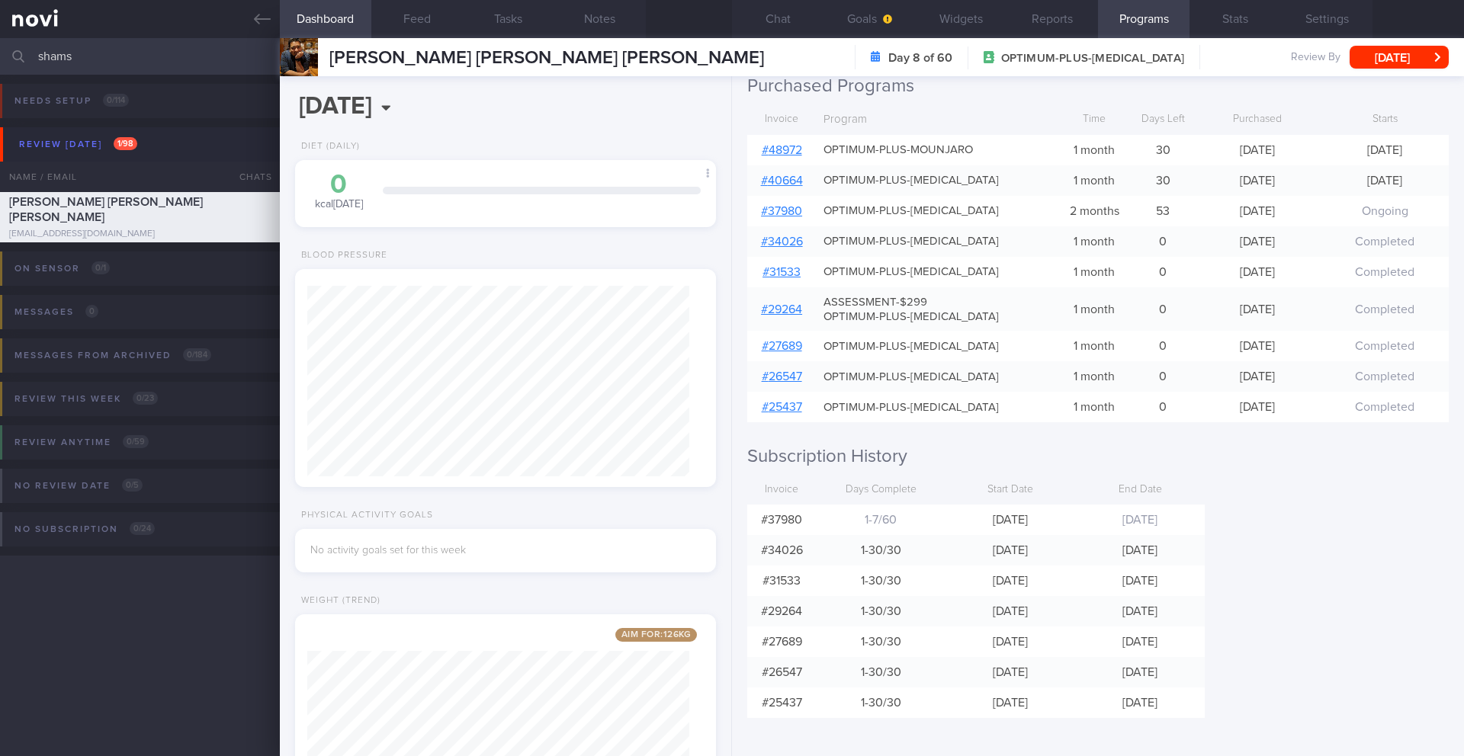
drag, startPoint x: 116, startPoint y: 65, endPoint x: 9, endPoint y: 66, distance: 106.8
click at [11, 62] on div "shams Assigned patients Assigned patients All active patients Archived patients" at bounding box center [732, 56] width 1464 height 37
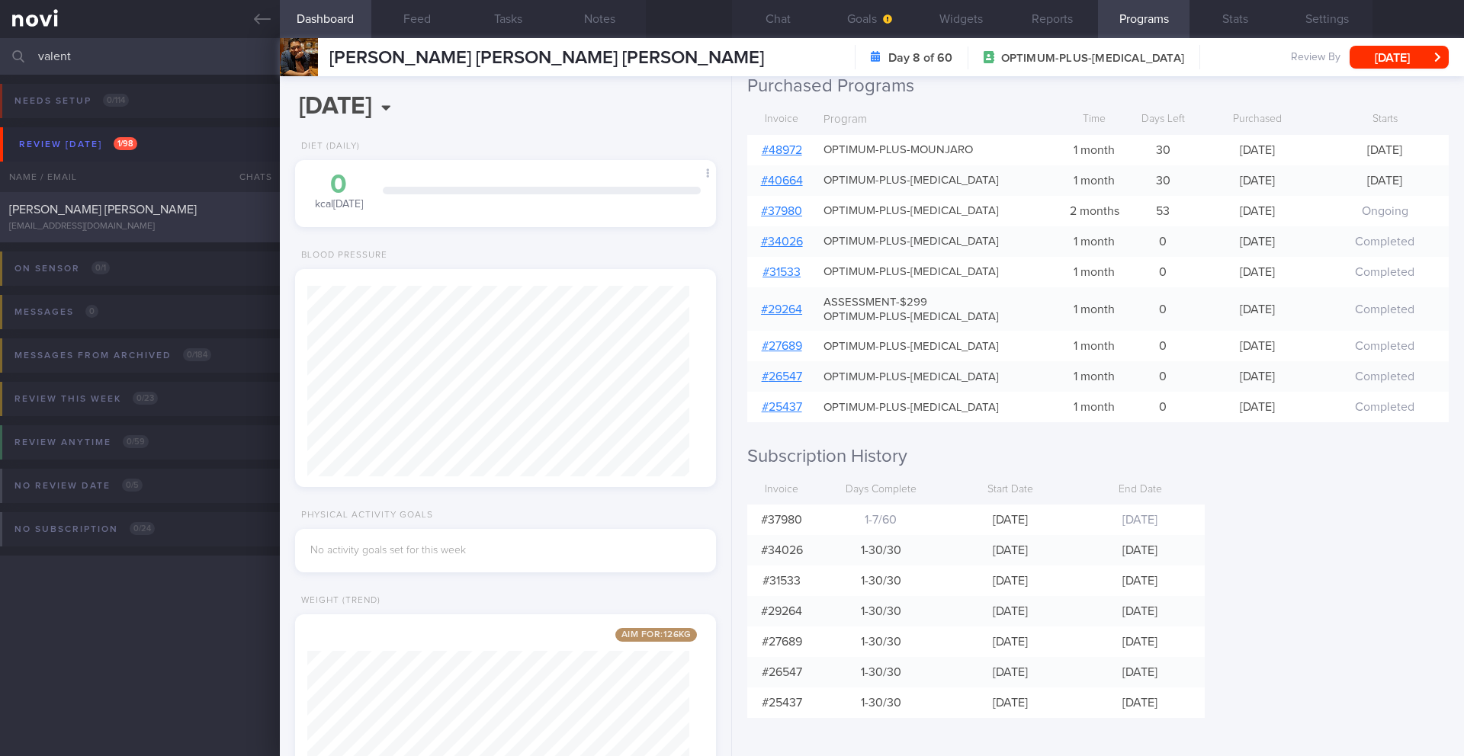
type input "valent"
click at [90, 214] on span "[PERSON_NAME] [PERSON_NAME]" at bounding box center [103, 210] width 188 height 12
type input "14/10 SAF LIP"
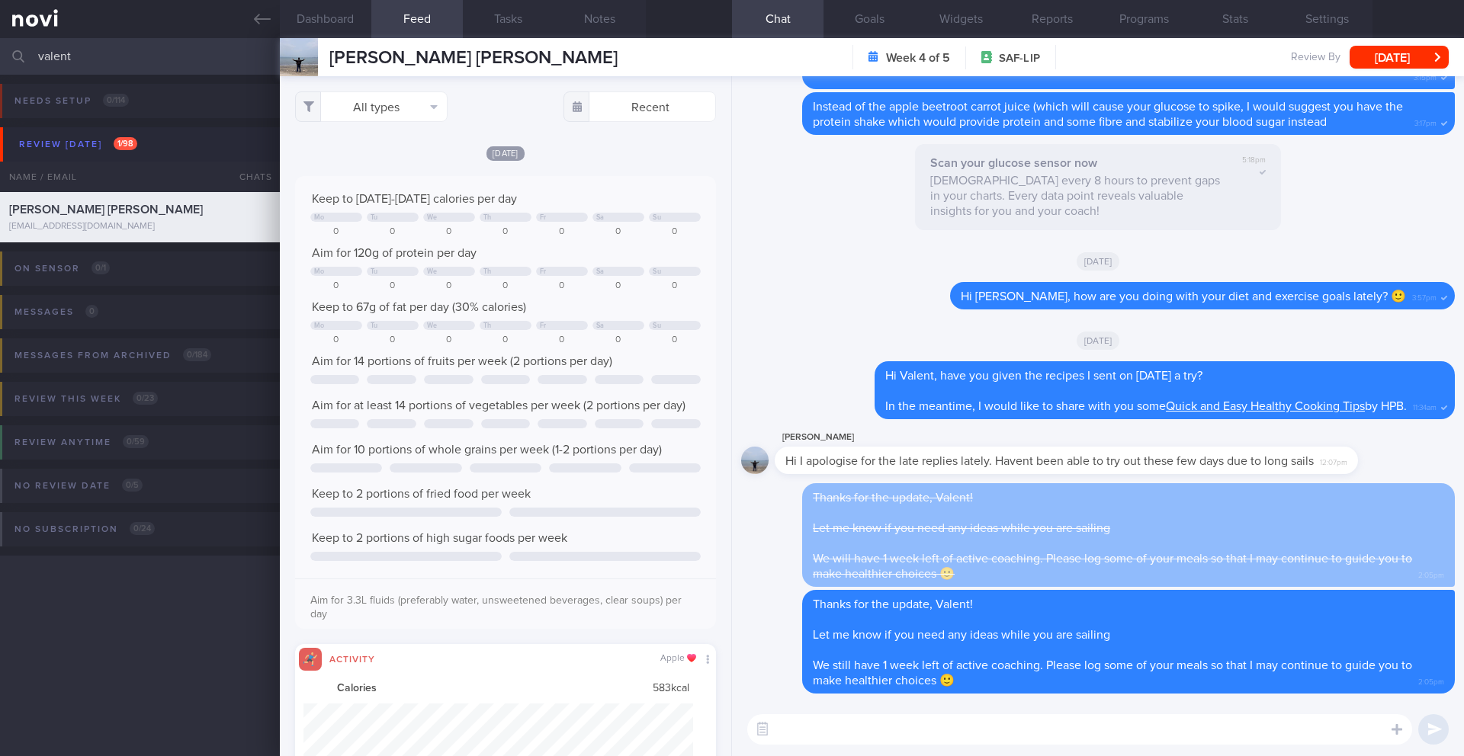
click at [935, 732] on textarea at bounding box center [1079, 730] width 665 height 31
click at [875, 731] on textarea at bounding box center [1079, 730] width 665 height 31
type textarea "Great job getting in 3 sessions of cardio last week, Valent 👍🏻"
click at [605, 28] on button "Notes" at bounding box center [600, 19] width 92 height 38
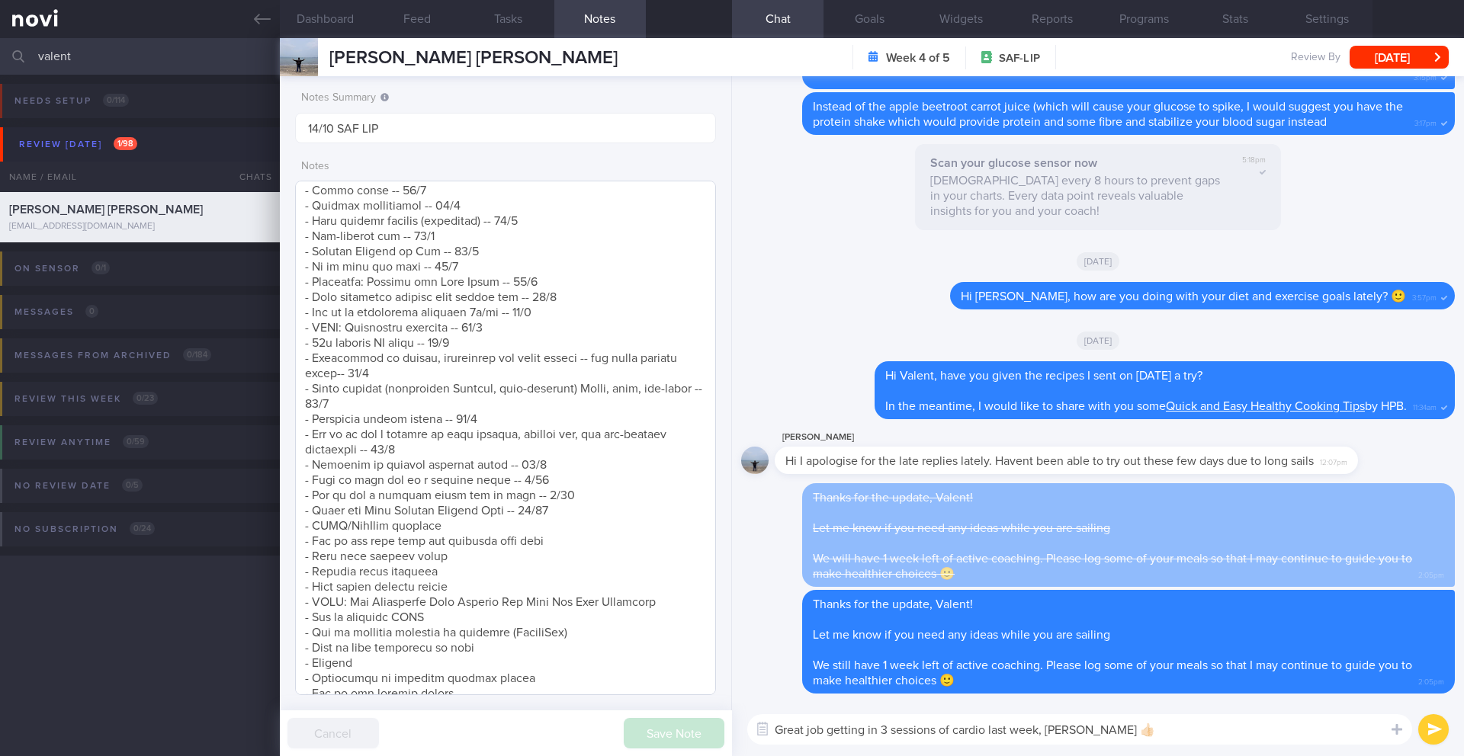
scroll to position [679, 0]
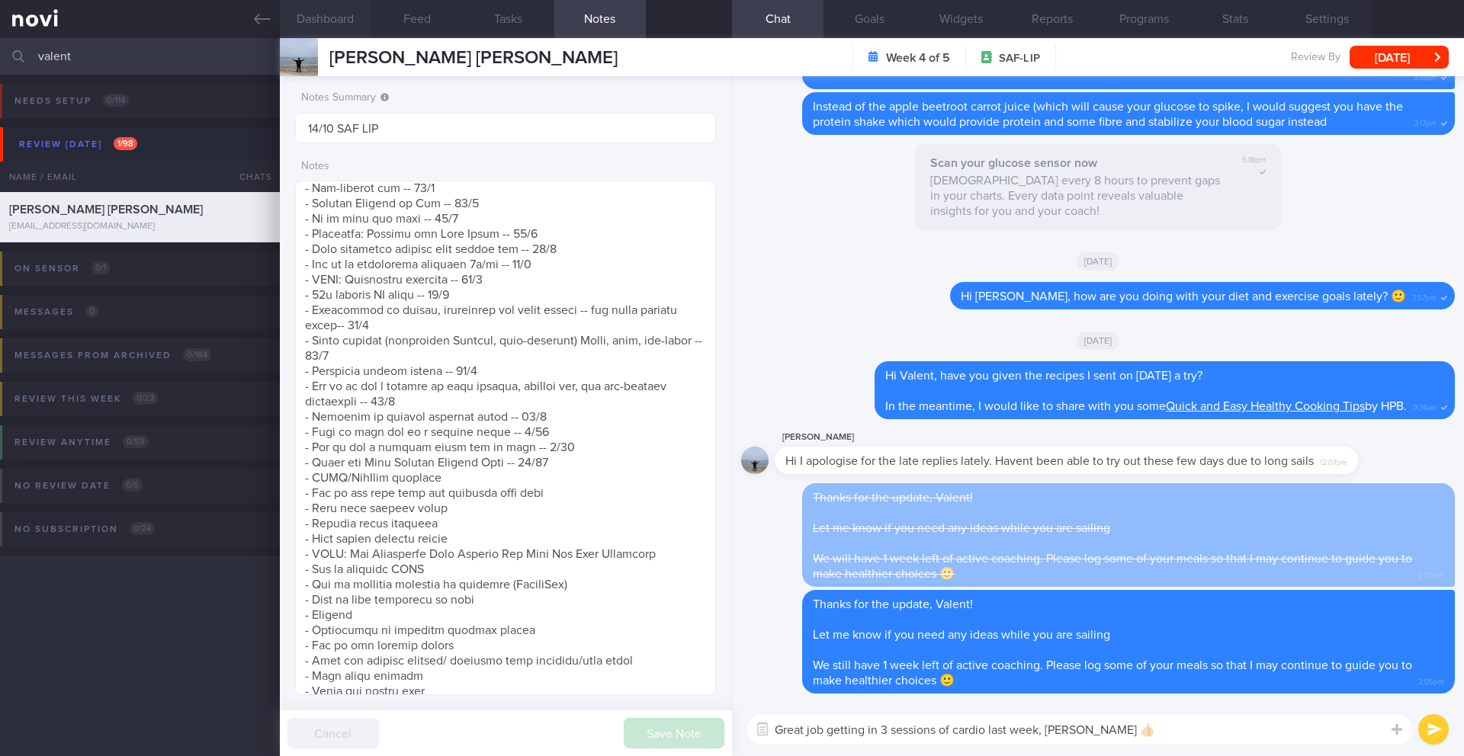
click at [345, 21] on button "Dashboard" at bounding box center [326, 19] width 92 height 38
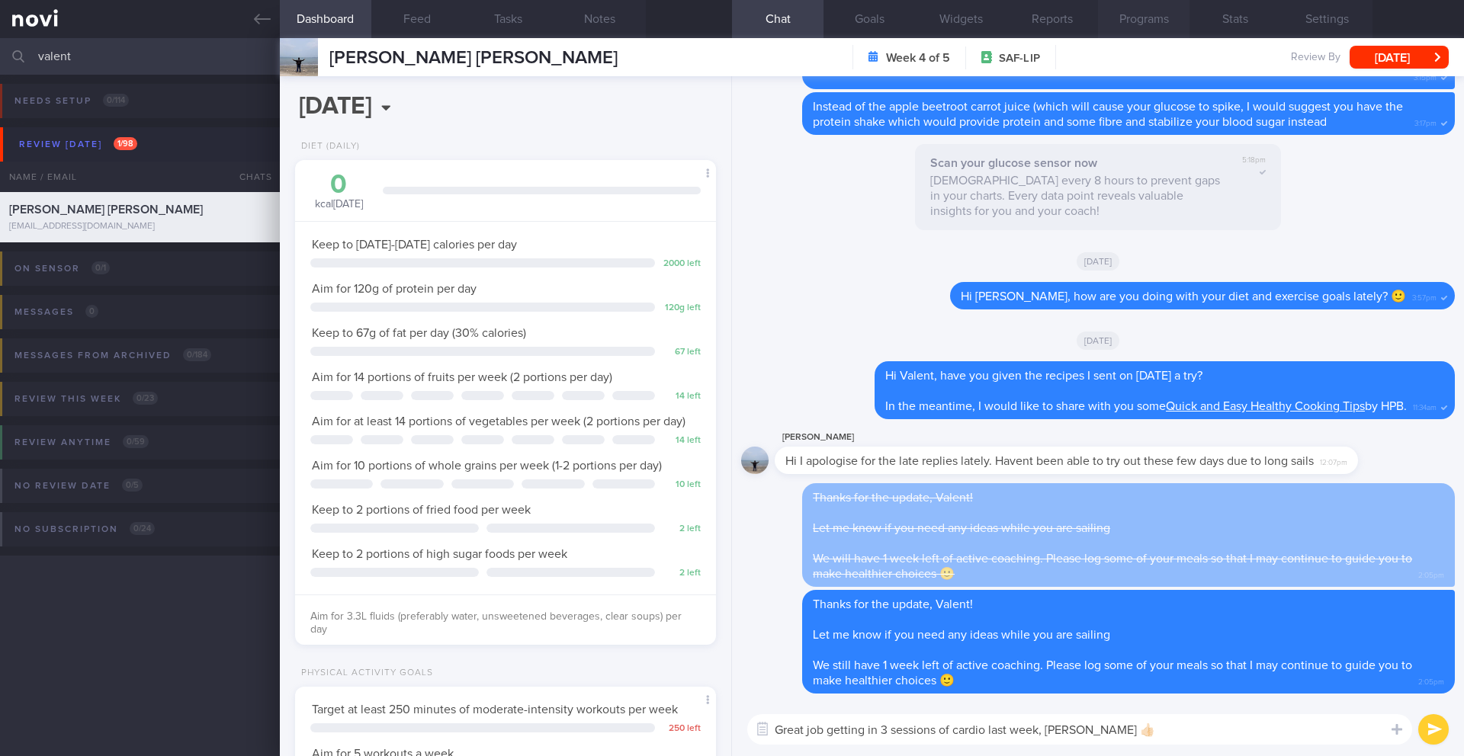
click at [1150, 17] on button "Programs" at bounding box center [1144, 19] width 92 height 38
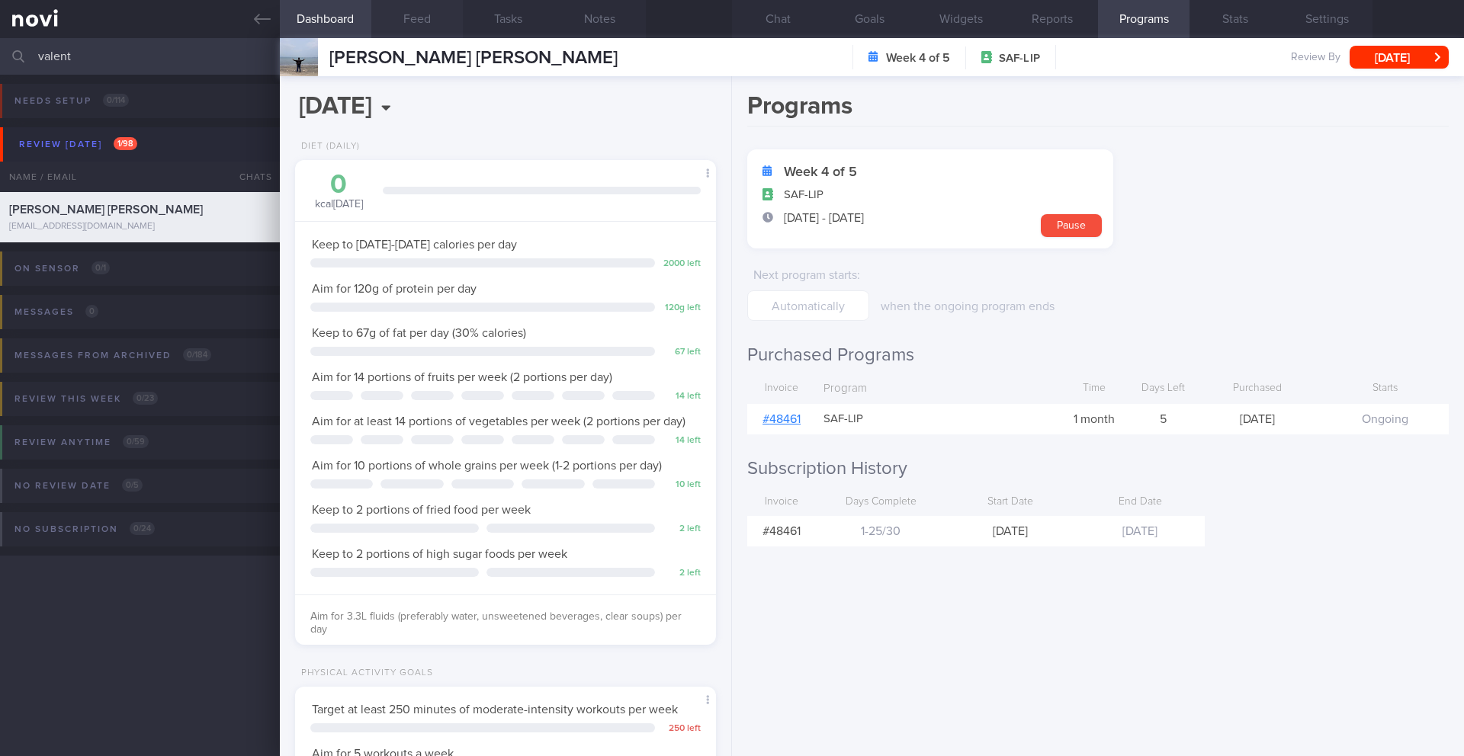
click at [410, 14] on button "Feed" at bounding box center [417, 19] width 92 height 38
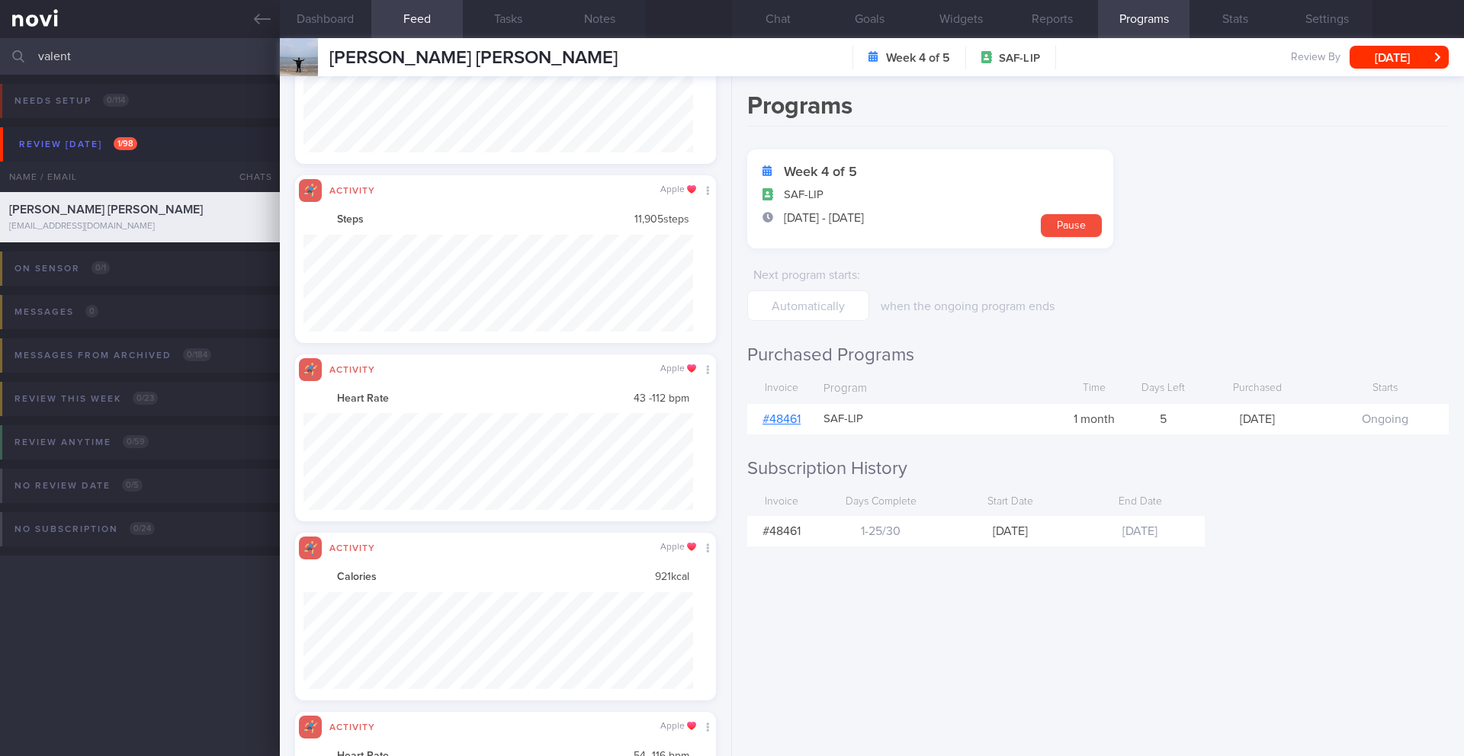
scroll to position [762452, 762160]
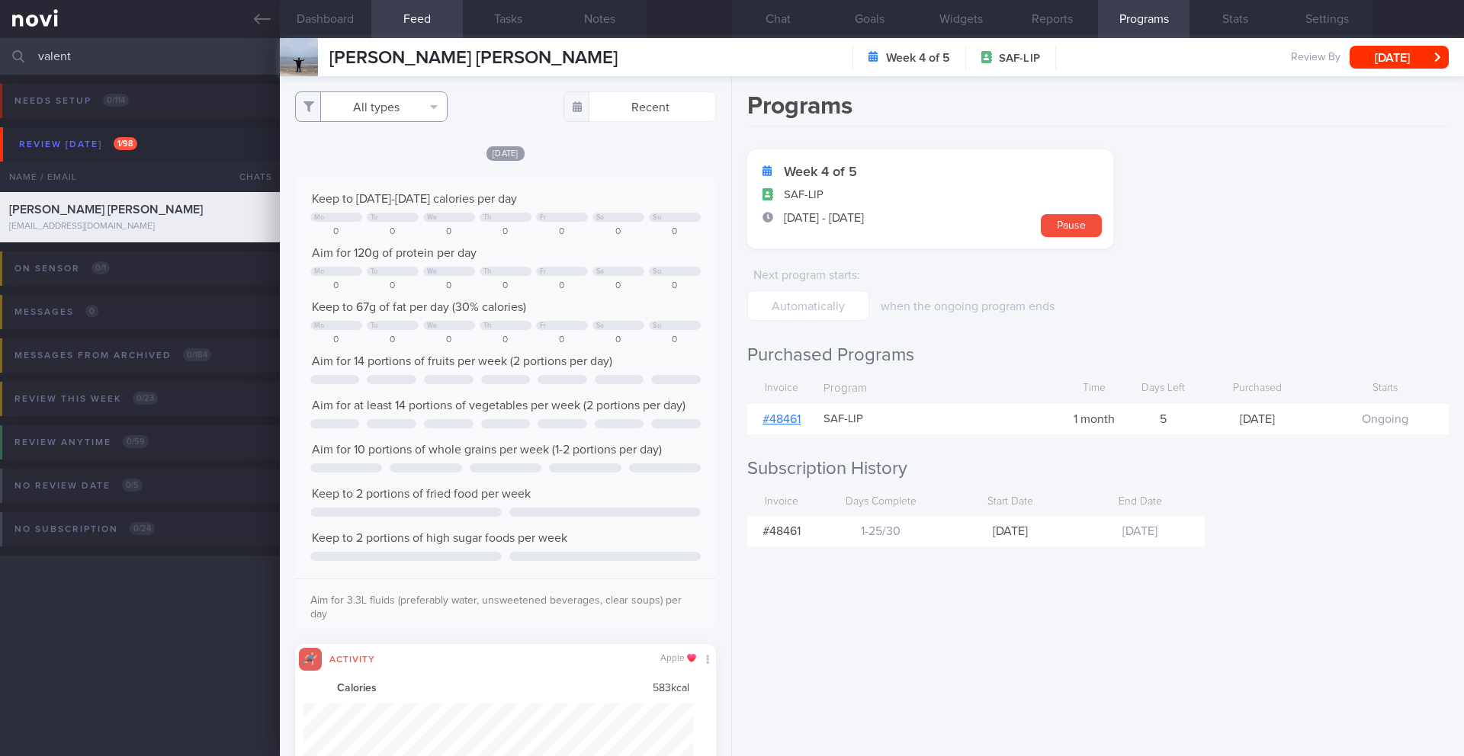
click at [399, 111] on button "All types" at bounding box center [371, 107] width 153 height 31
click at [384, 165] on button "Activity" at bounding box center [371, 159] width 151 height 23
checkbox input "false"
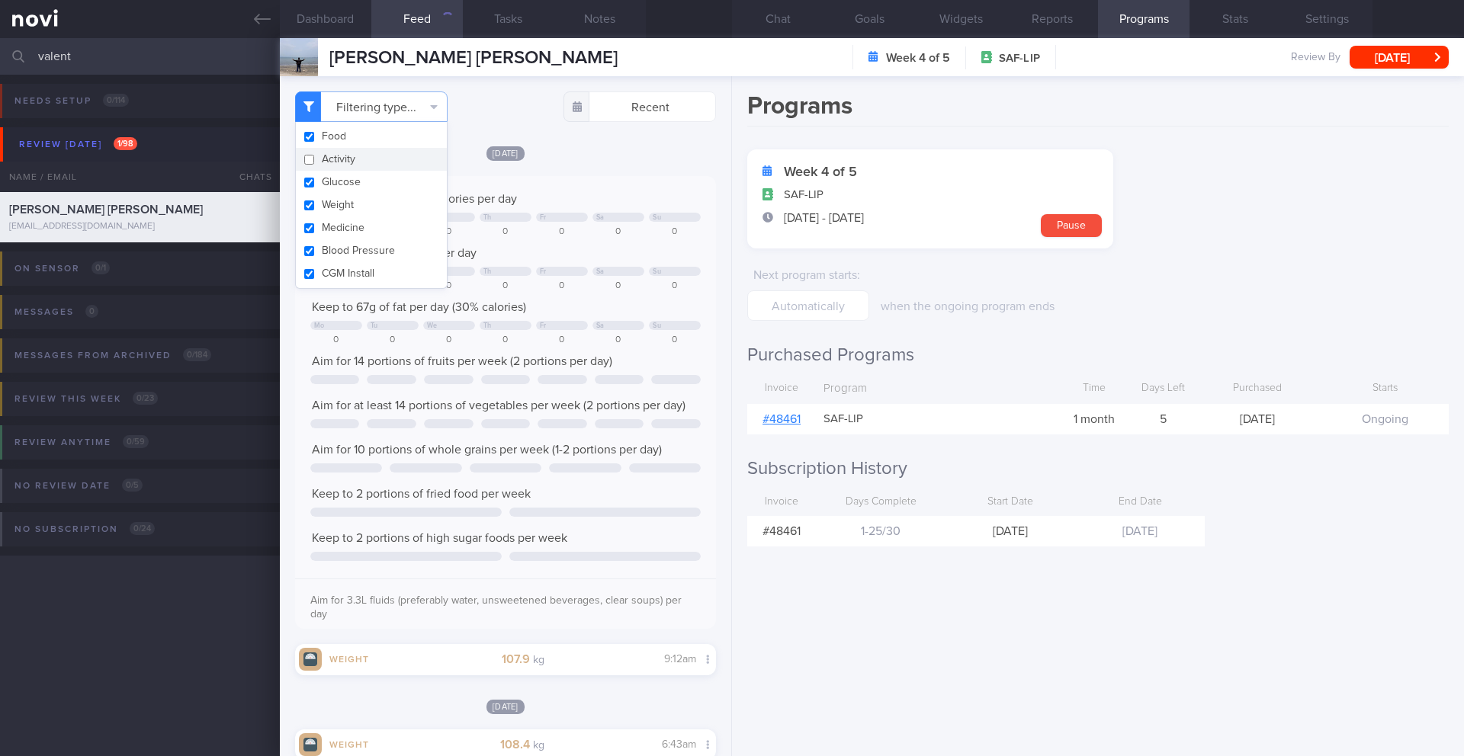
click at [586, 158] on div "[DATE]" at bounding box center [505, 153] width 421 height 16
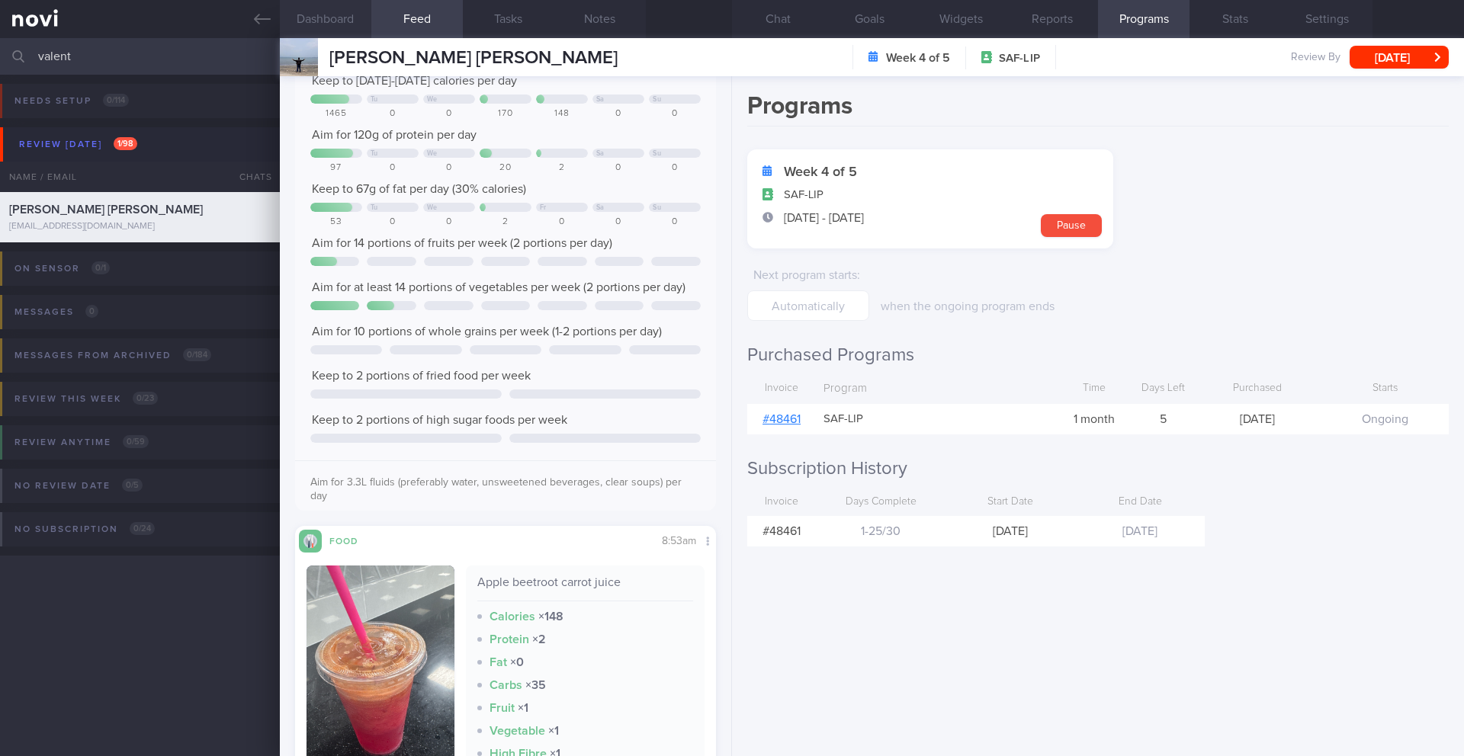
click at [353, 11] on button "Dashboard" at bounding box center [326, 19] width 92 height 38
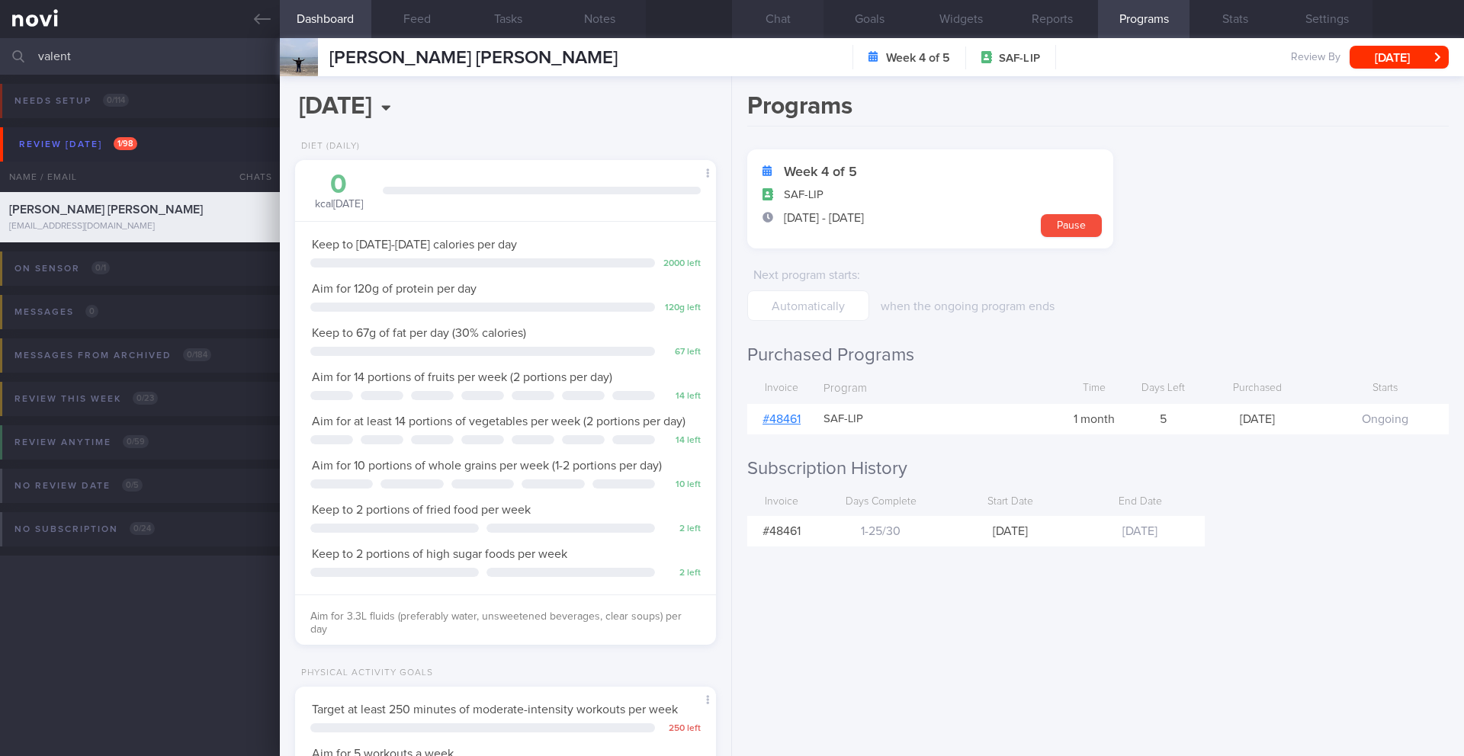
click at [787, 18] on button "Chat" at bounding box center [778, 19] width 92 height 38
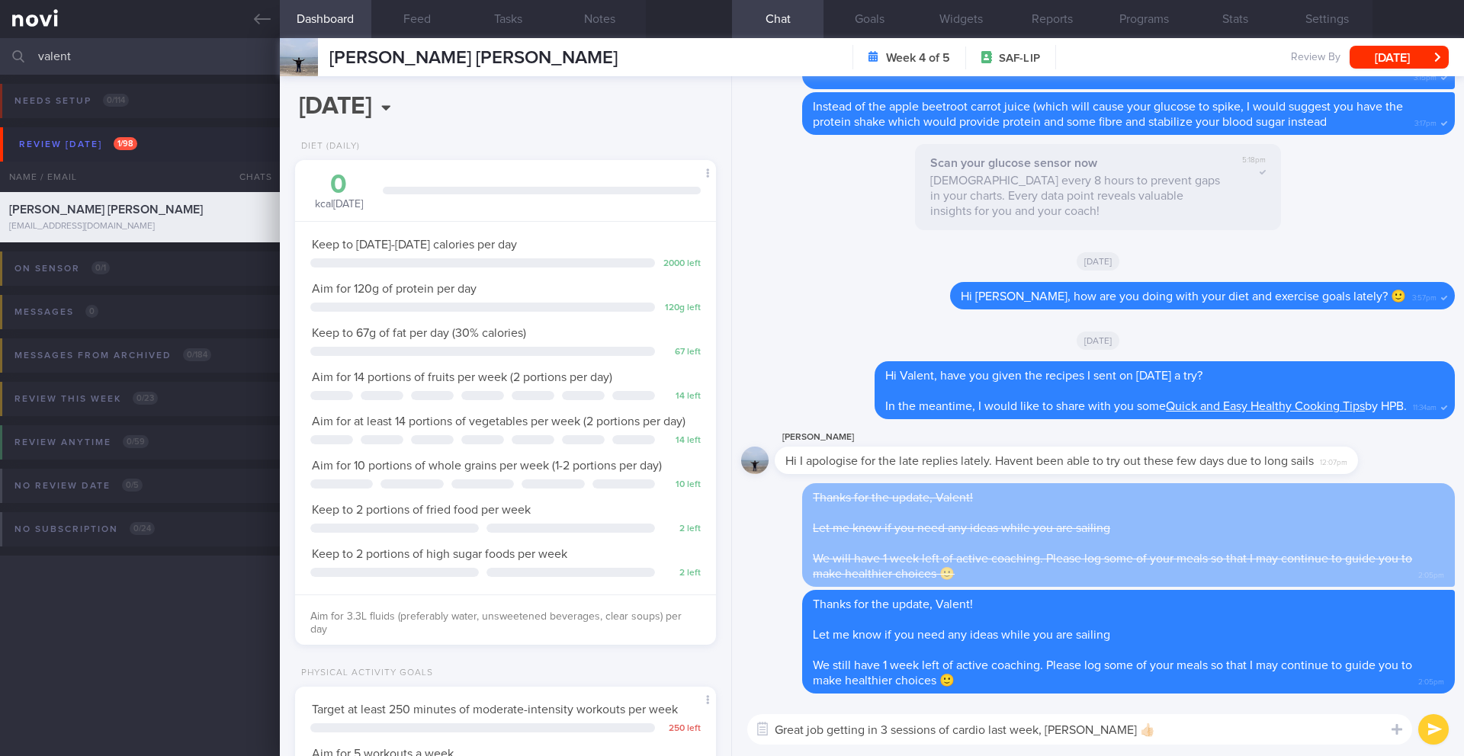
click at [1138, 734] on textarea "Great job getting in 3 sessions of cardio last week, Valent 👍🏻" at bounding box center [1079, 730] width 665 height 31
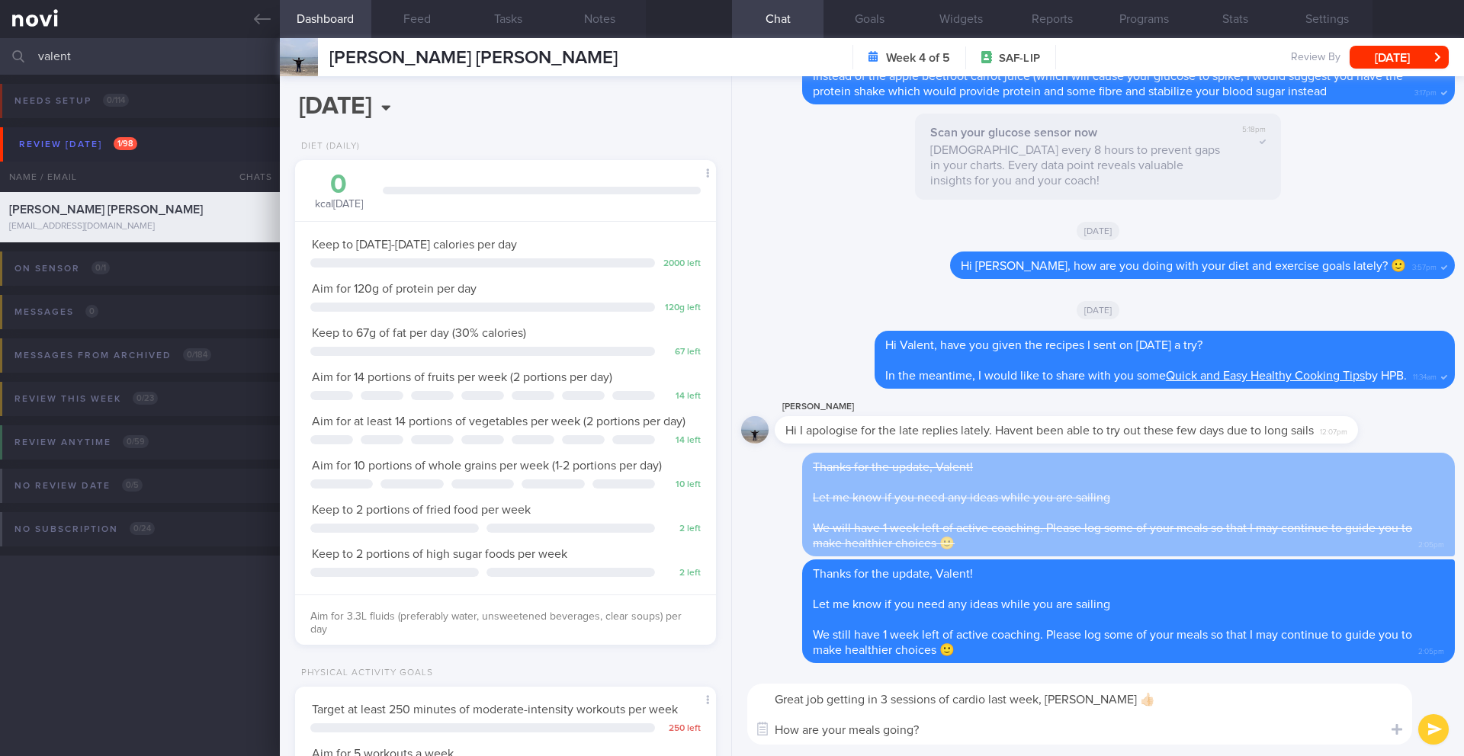
click at [1271, 708] on textarea "Great job getting in 3 sessions of cardio last week, Valent 👍🏻 How are your mea…" at bounding box center [1079, 714] width 665 height 61
click at [1375, 704] on textarea "Great job getting in 3 sessions of cardio last week, Valent 👍🏻 Be sure to incor…" at bounding box center [1079, 714] width 665 height 61
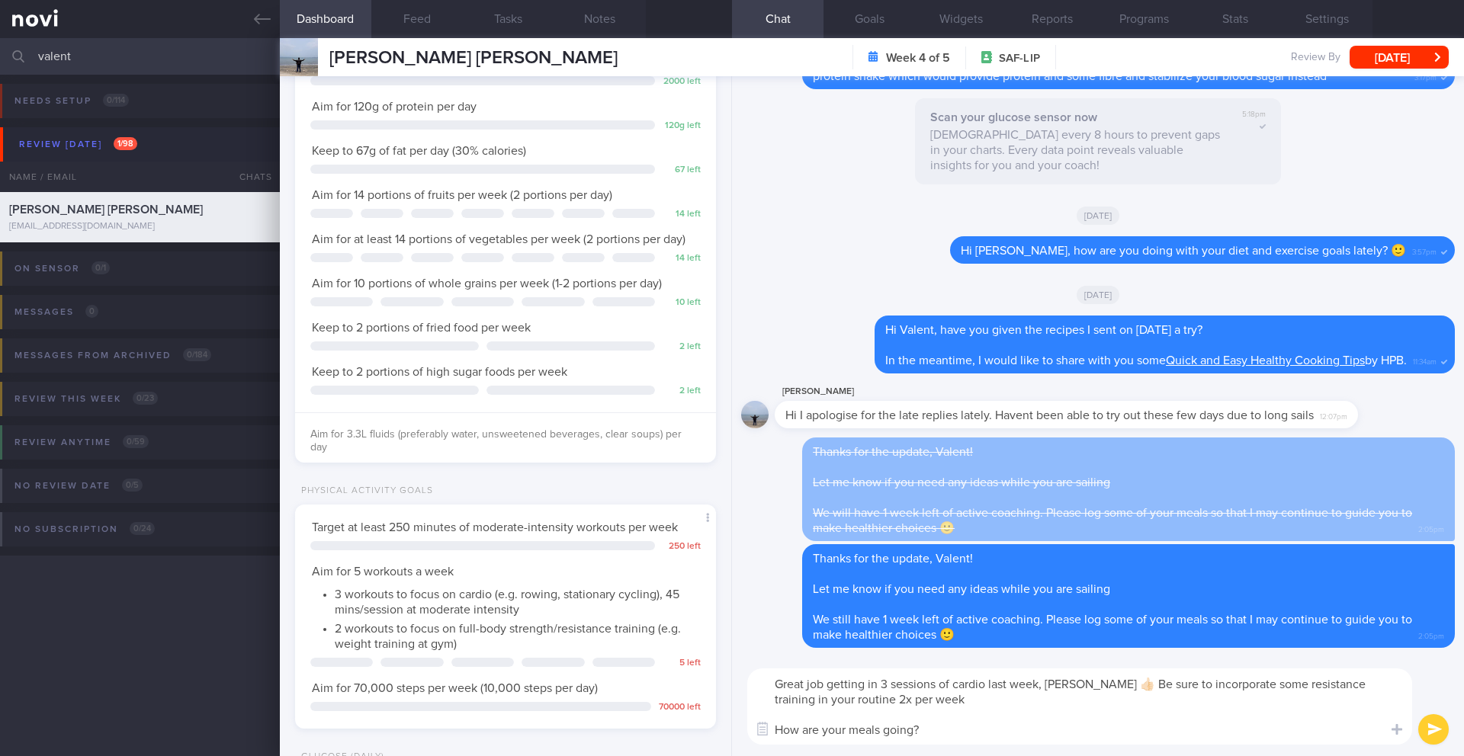
click at [1104, 684] on textarea "Great job getting in 3 sessions of cardio last week, Valent 👍🏻 Be sure to incor…" at bounding box center [1079, 707] width 665 height 76
click at [1135, 731] on textarea "Great job getting in 3 sessions of cardio last week, Valent 👍🏻 Be sure to incor…" at bounding box center [1079, 707] width 665 height 76
type textarea "Great job getting in 3 sessions of cardio last week, Valent 👍🏻 Be sure to incor…"
click at [1422, 728] on button "submit" at bounding box center [1433, 730] width 31 height 31
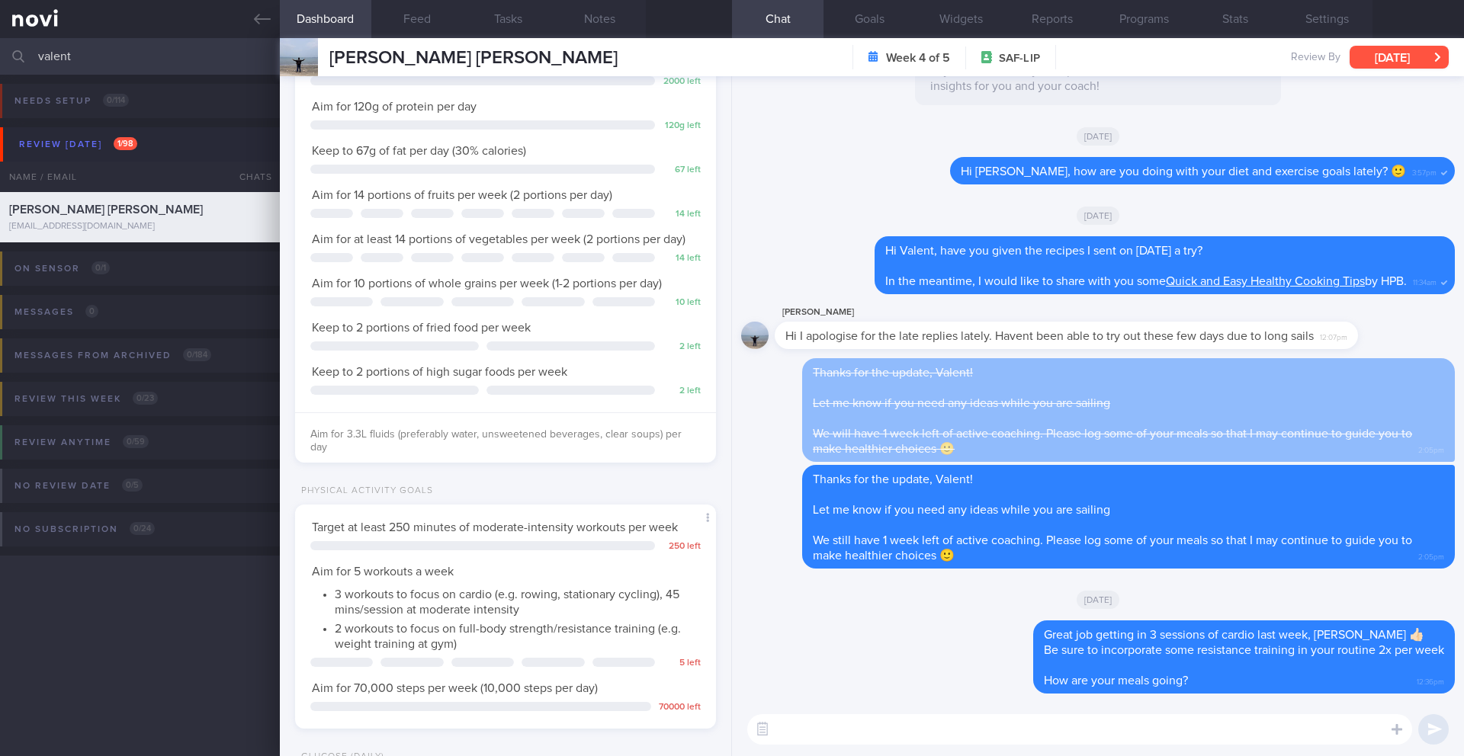
click at [1408, 48] on button "[DATE]" at bounding box center [1399, 57] width 99 height 23
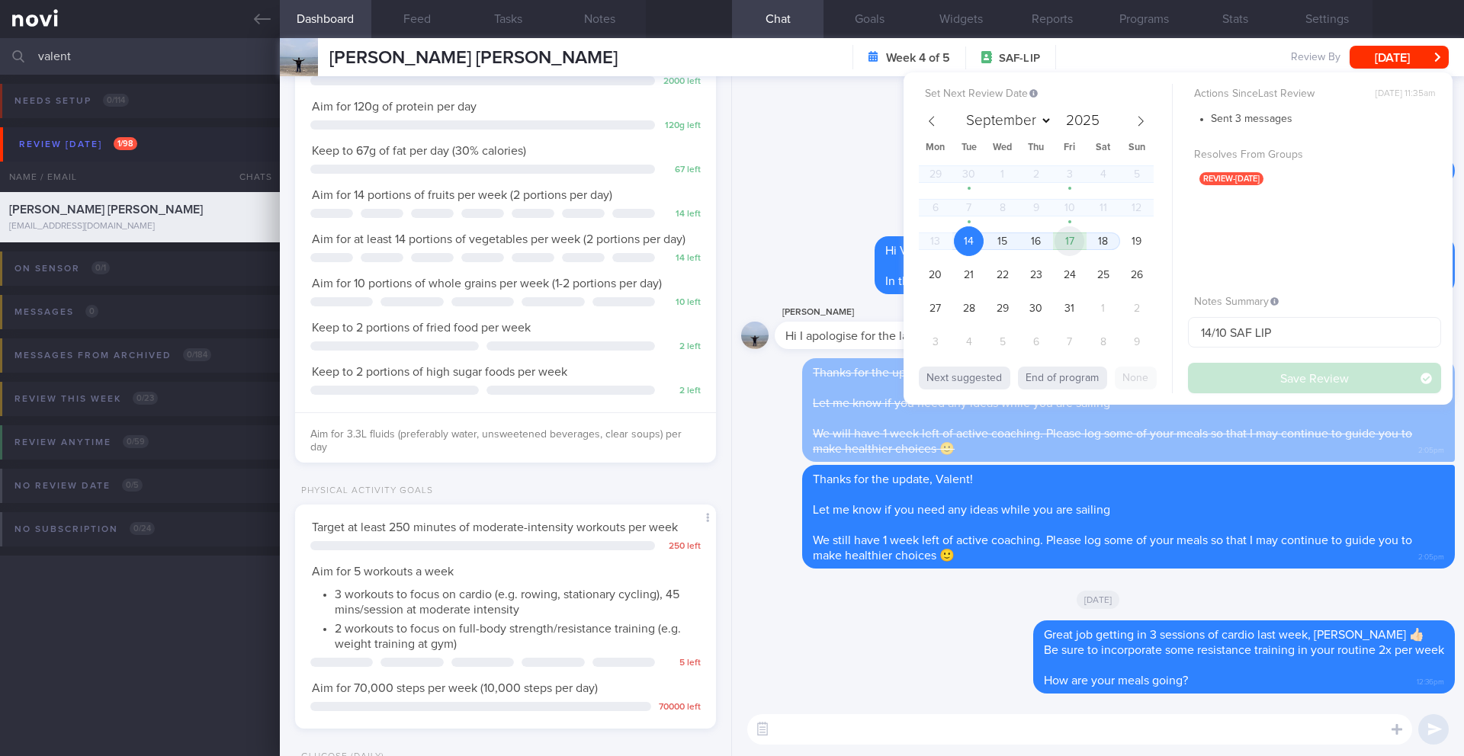
click at [1077, 234] on span "17" at bounding box center [1070, 241] width 30 height 30
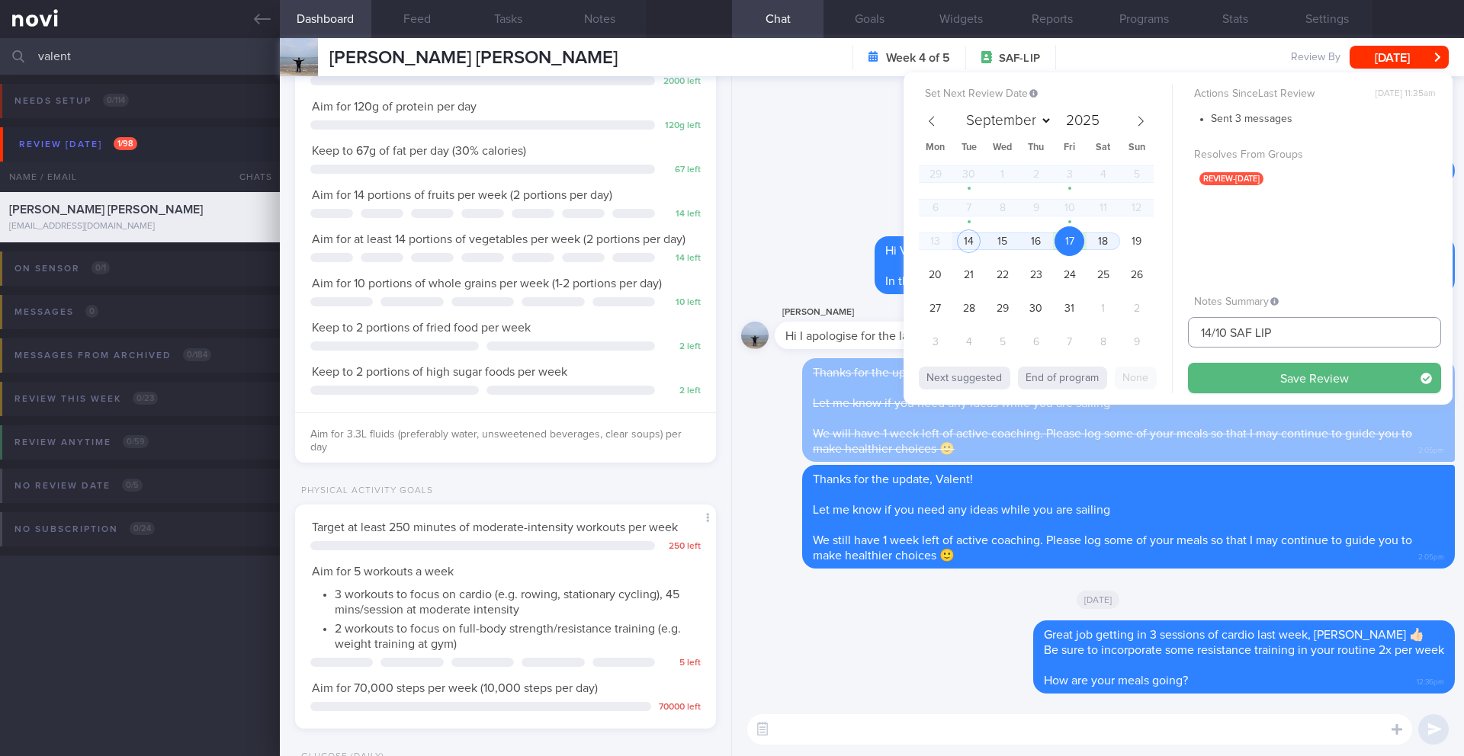
drag, startPoint x: 1211, startPoint y: 336, endPoint x: 1177, endPoint y: 336, distance: 34.3
click at [1177, 336] on div "Set Next Review Date 17 Oct 2025 September October November December 2025 Mon T…" at bounding box center [1178, 238] width 549 height 332
type input "17/10 SAF LIP"
click at [1224, 390] on button "Save Review" at bounding box center [1314, 378] width 253 height 31
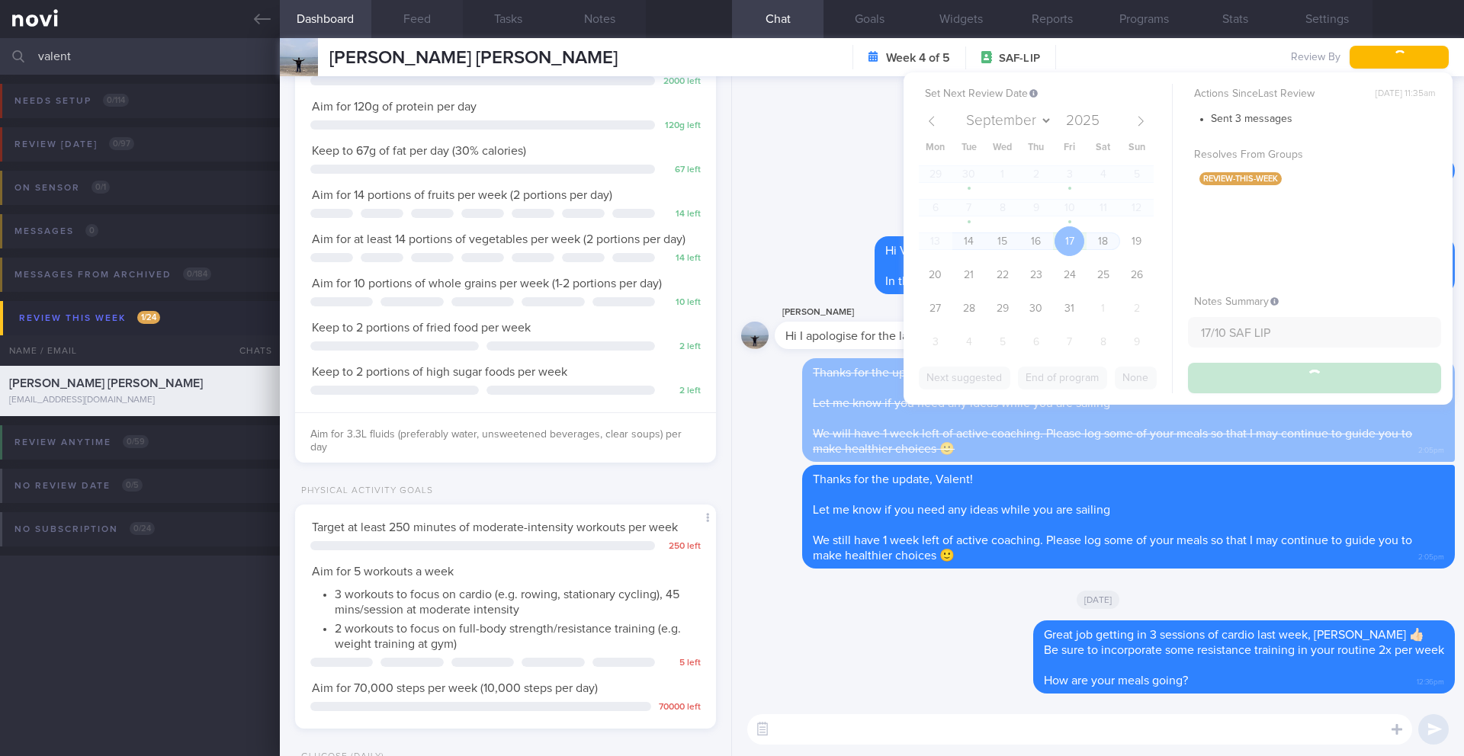
type input "17/10 SAF LIP"
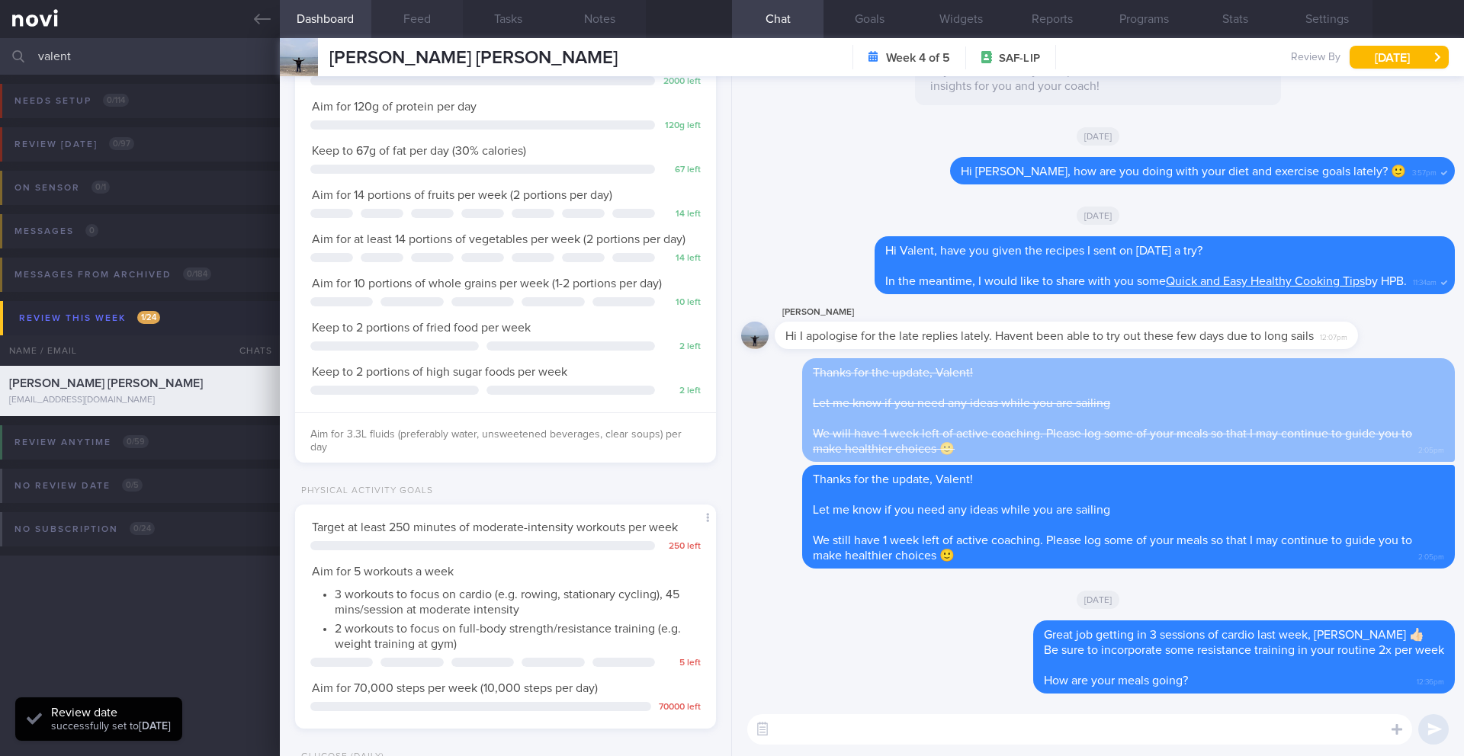
scroll to position [249, 397]
paste textarea "Your review is tomorrow, _____2025, at ______A/PM. Looking forward to seeing yo…"
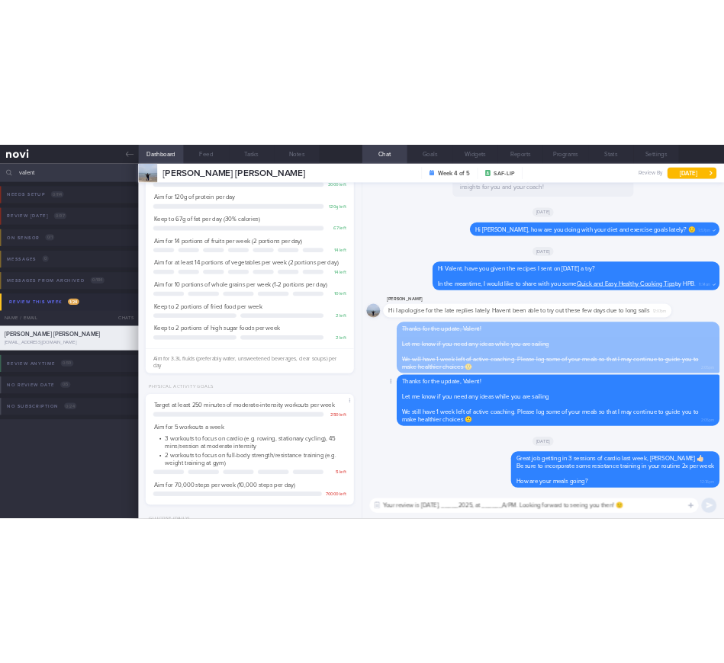
scroll to position [0, 0]
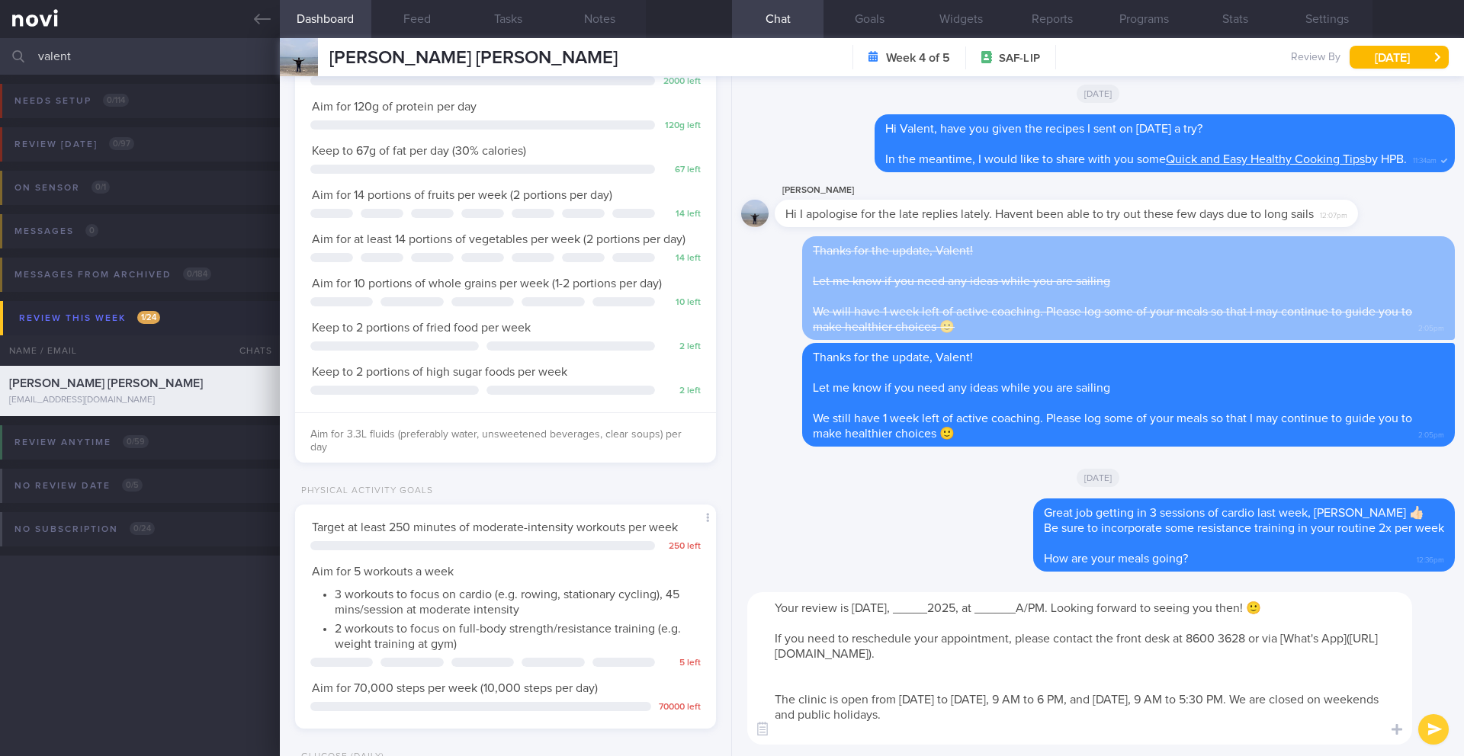
drag, startPoint x: 901, startPoint y: 609, endPoint x: 851, endPoint y: 605, distance: 49.7
click at [851, 605] on textarea "Your review is tomorrow, _____2025, at ______A/PM. Looking forward to seeing yo…" at bounding box center [1079, 669] width 665 height 153
drag, startPoint x: 947, startPoint y: 613, endPoint x: 914, endPoint y: 611, distance: 33.6
click at [914, 611] on textarea "Your review is this Friday, _____2025, at ______A/PM. Looking forward to seeing…" at bounding box center [1079, 669] width 665 height 153
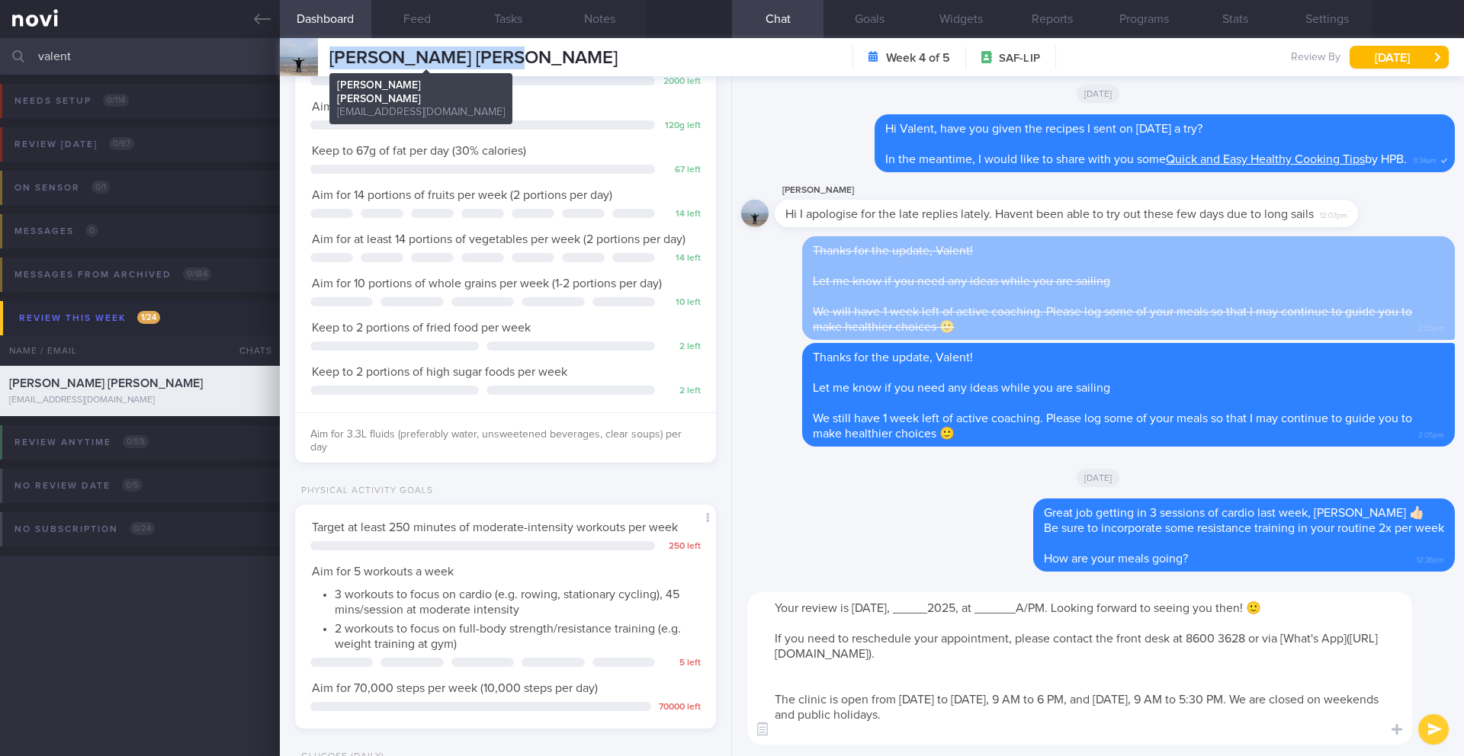
drag, startPoint x: 467, startPoint y: 56, endPoint x: 330, endPoint y: 58, distance: 136.5
click at [330, 58] on div "VALENT CHIA SHU WEI VALENT CHIA SHU WEI valentchia96@gmail.com Week 4 of 5 SAF-…" at bounding box center [872, 57] width 1184 height 38
copy span "[PERSON_NAME] [PERSON_NAME]"
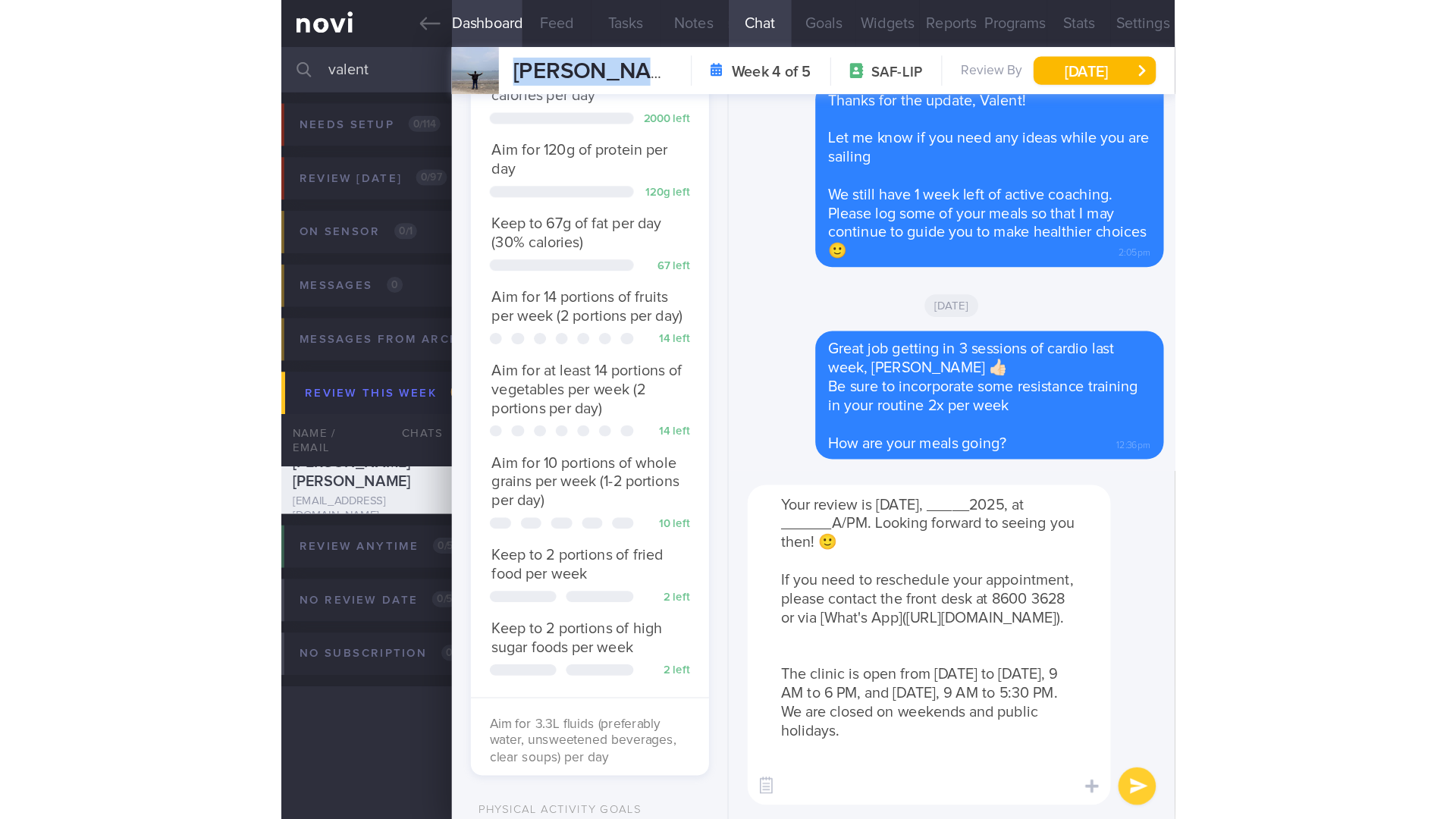
scroll to position [757824, 758230]
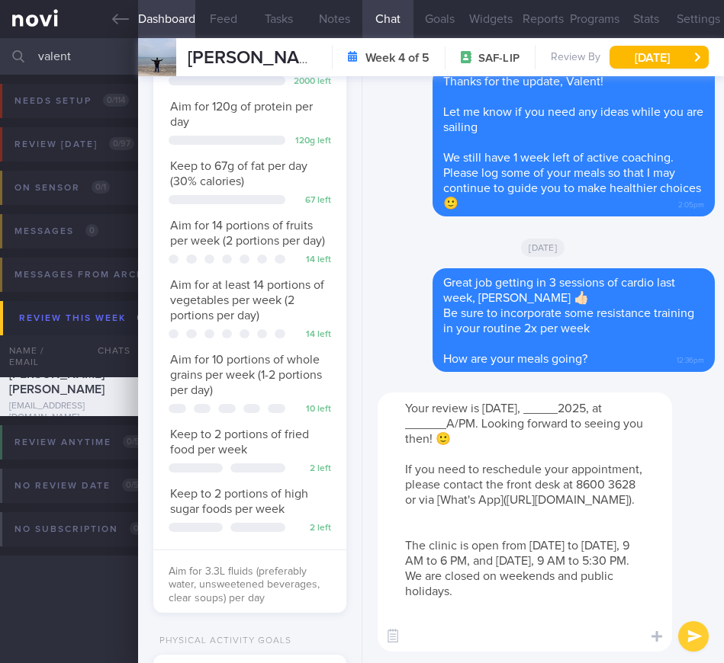
drag, startPoint x: 446, startPoint y: 425, endPoint x: 405, endPoint y: 422, distance: 41.3
click at [405, 422] on textarea "Your review is this Friday, _____2025, at ______A/PM. Looking forward to seeing…" at bounding box center [524, 522] width 294 height 259
drag, startPoint x: 575, startPoint y: 409, endPoint x: 542, endPoint y: 409, distance: 32.8
click at [542, 409] on textarea "Your review is this Friday, _____2025, at 9:30AM. Looking forward to seeing you…" at bounding box center [524, 522] width 294 height 259
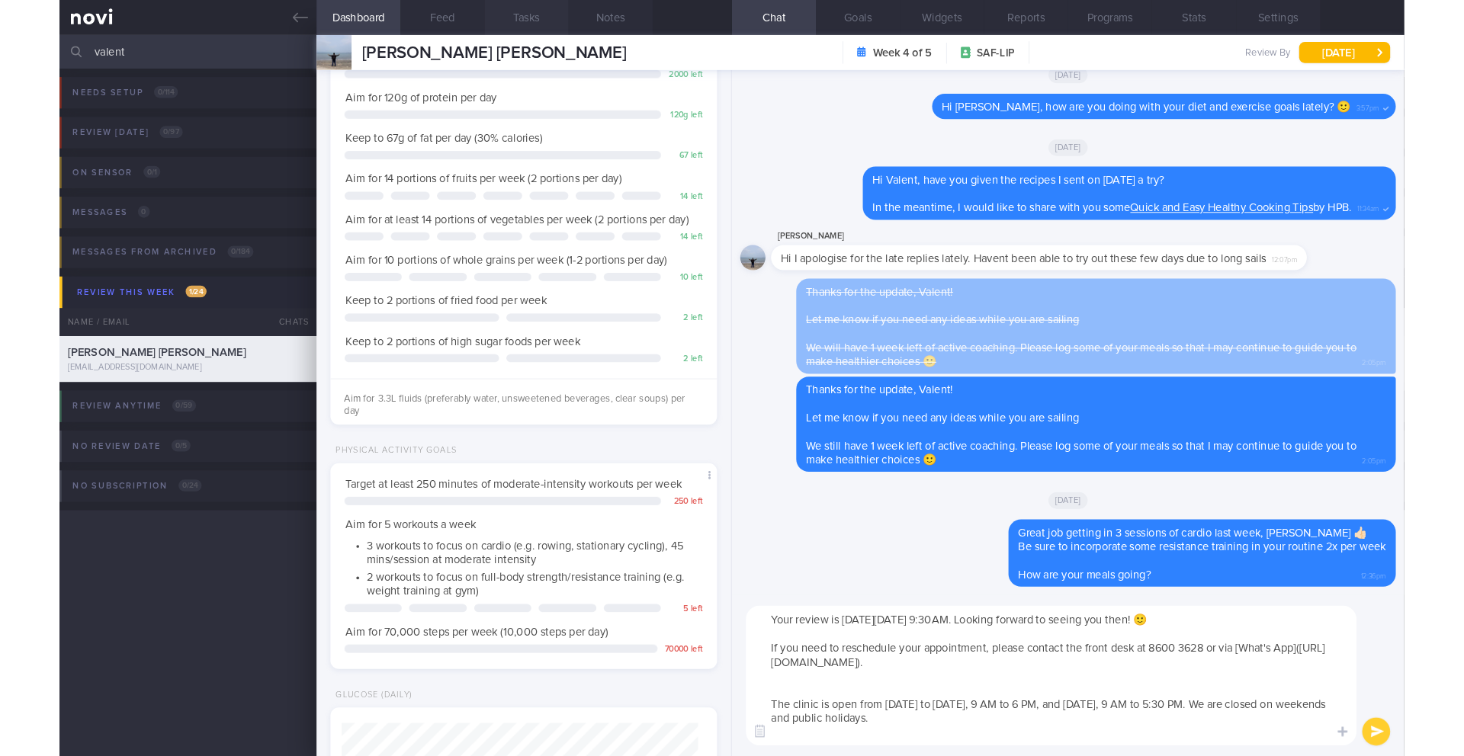
scroll to position [679, 0]
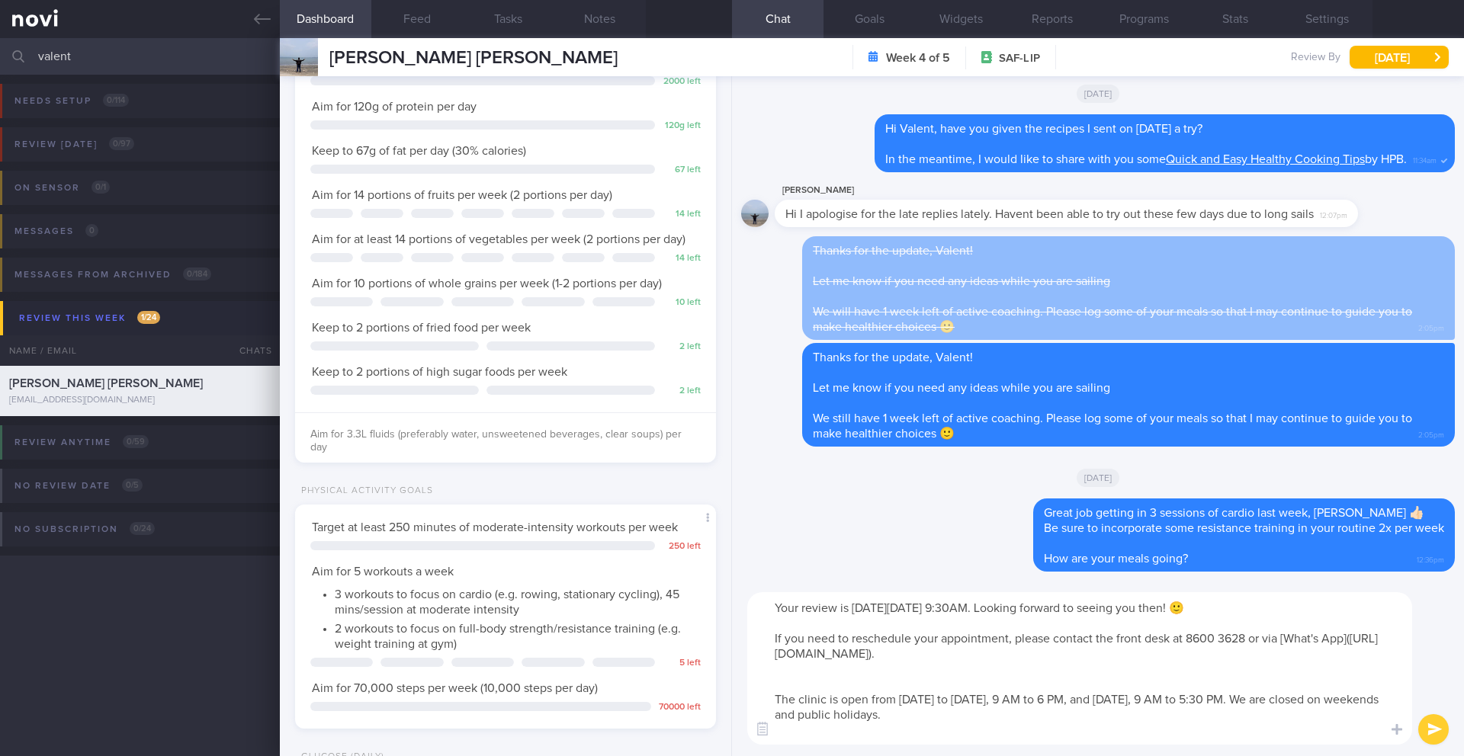
click at [840, 692] on textarea "Your review is this Friday, 17 October 2025, at 9:30AM. Looking forward to seei…" at bounding box center [1079, 669] width 665 height 153
click at [845, 682] on textarea "Your review is this Friday, 17 October 2025, at 9:30AM. Looking forward to seei…" at bounding box center [1079, 669] width 665 height 153
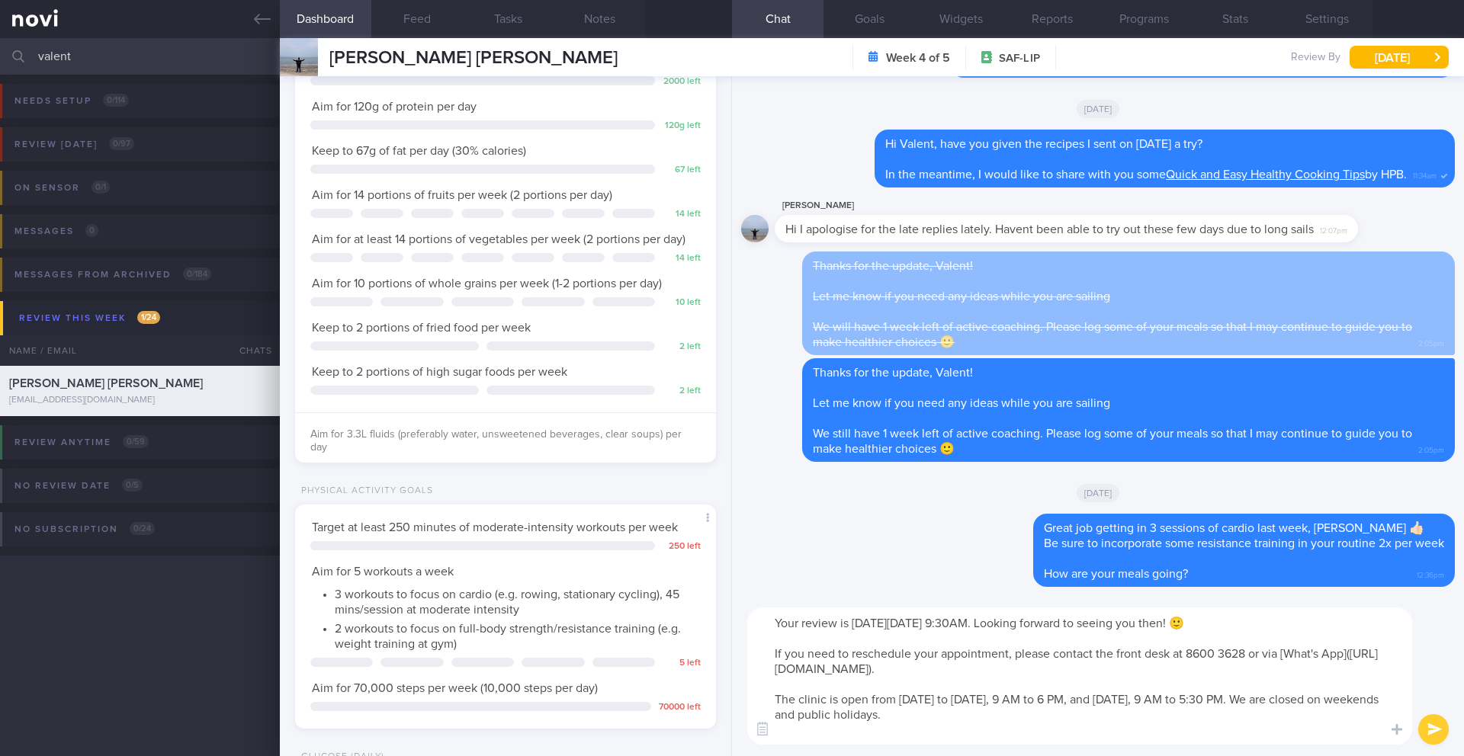
click at [777, 626] on textarea "Your review is this Friday, 17 October 2025, at 9:30AM. Looking forward to seei…" at bounding box center [1079, 676] width 665 height 137
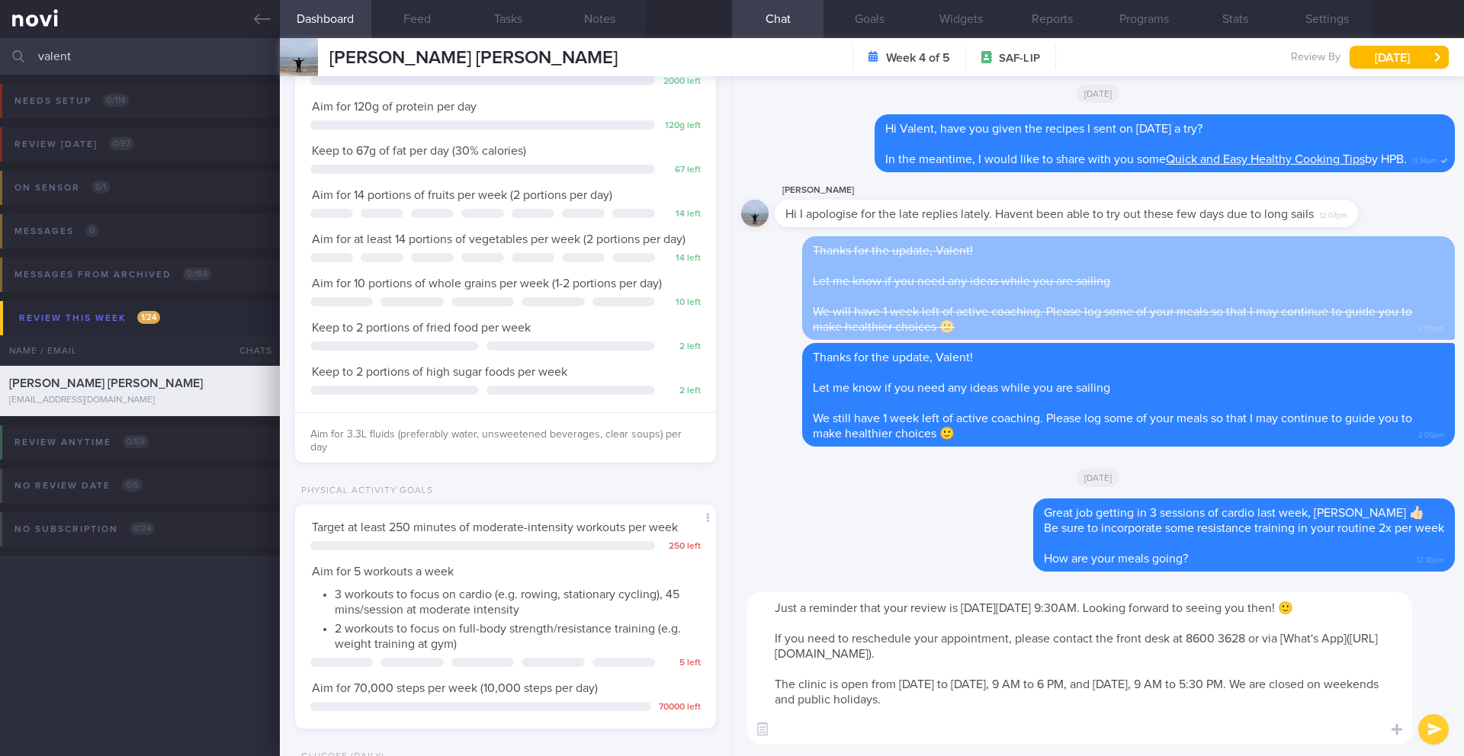
type textarea "Just a reminder that your review is this Friday, 17 October 2025, at 9:30AM. Lo…"
click at [1443, 737] on button "submit" at bounding box center [1433, 730] width 31 height 31
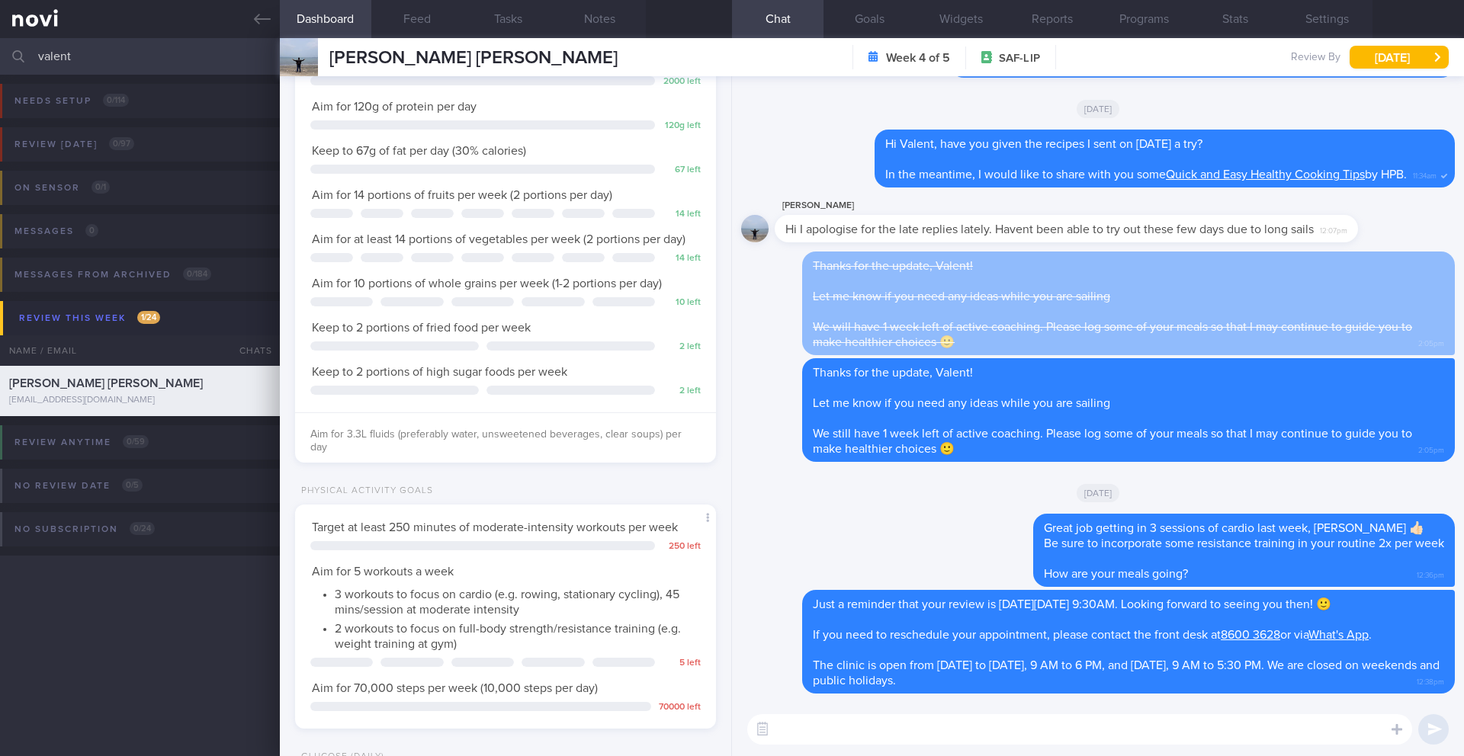
paste textarea "What Happens at Final Review The review appointment will be much quicker than t…"
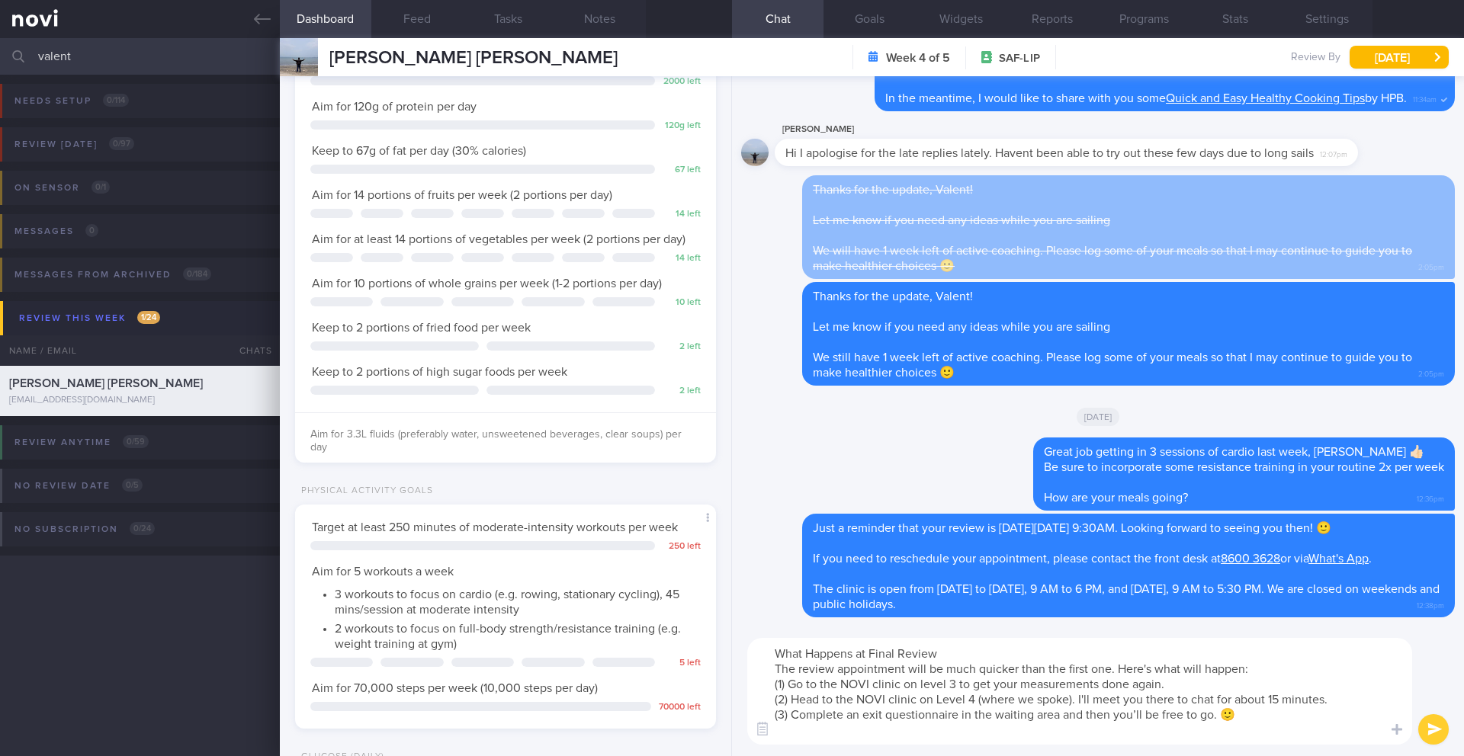
click at [873, 654] on textarea "What Happens at Final Review The review appointment will be much quicker than t…" at bounding box center [1079, 691] width 665 height 107
drag, startPoint x: 969, startPoint y: 652, endPoint x: 724, endPoint y: 640, distance: 245.1
click at [724, 641] on div "Dashboard Feed Tasks Notes Chat Goals Widgets Reports Programs Stats Settings V…" at bounding box center [872, 397] width 1184 height 718
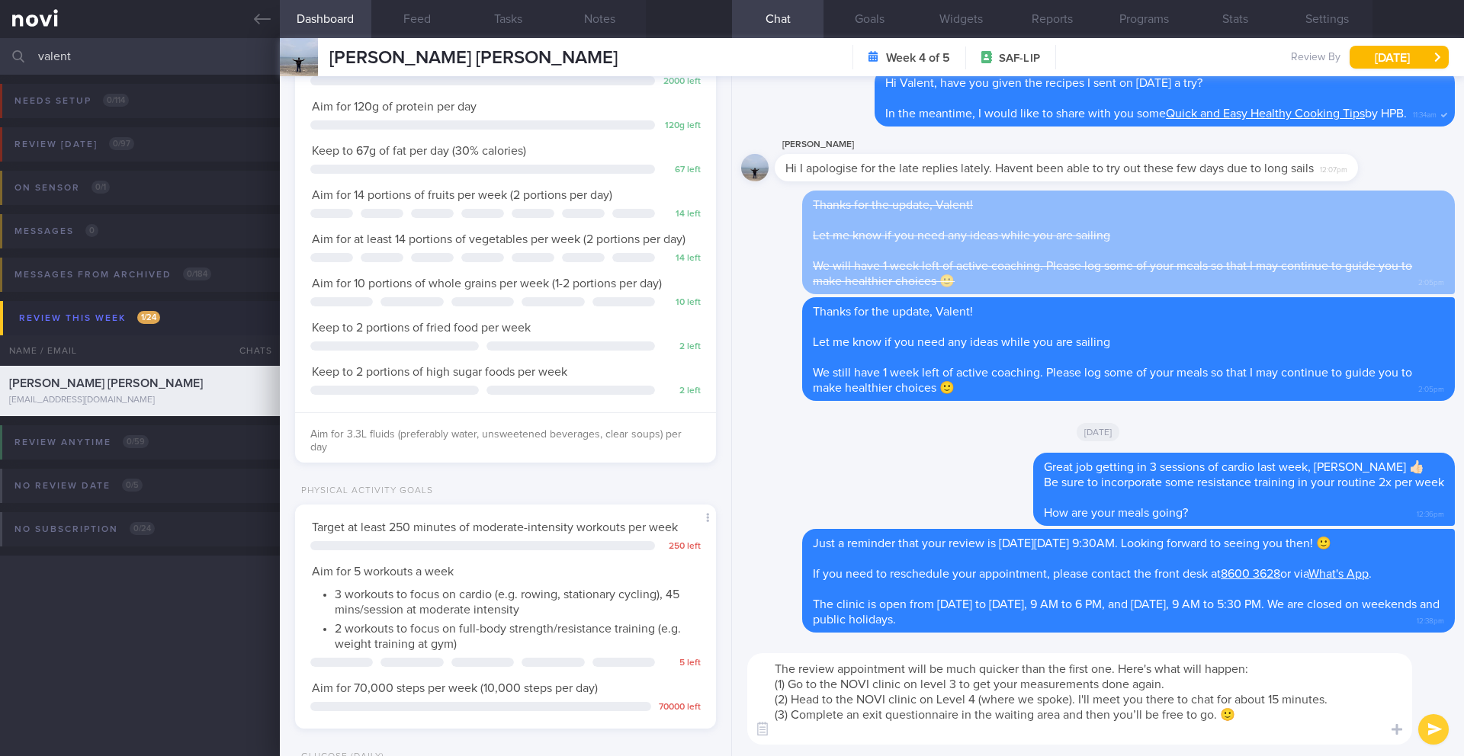
type textarea "The review appointment will be much quicker than the first one. Here's what wil…"
click at [1433, 737] on button "submit" at bounding box center [1433, 730] width 31 height 31
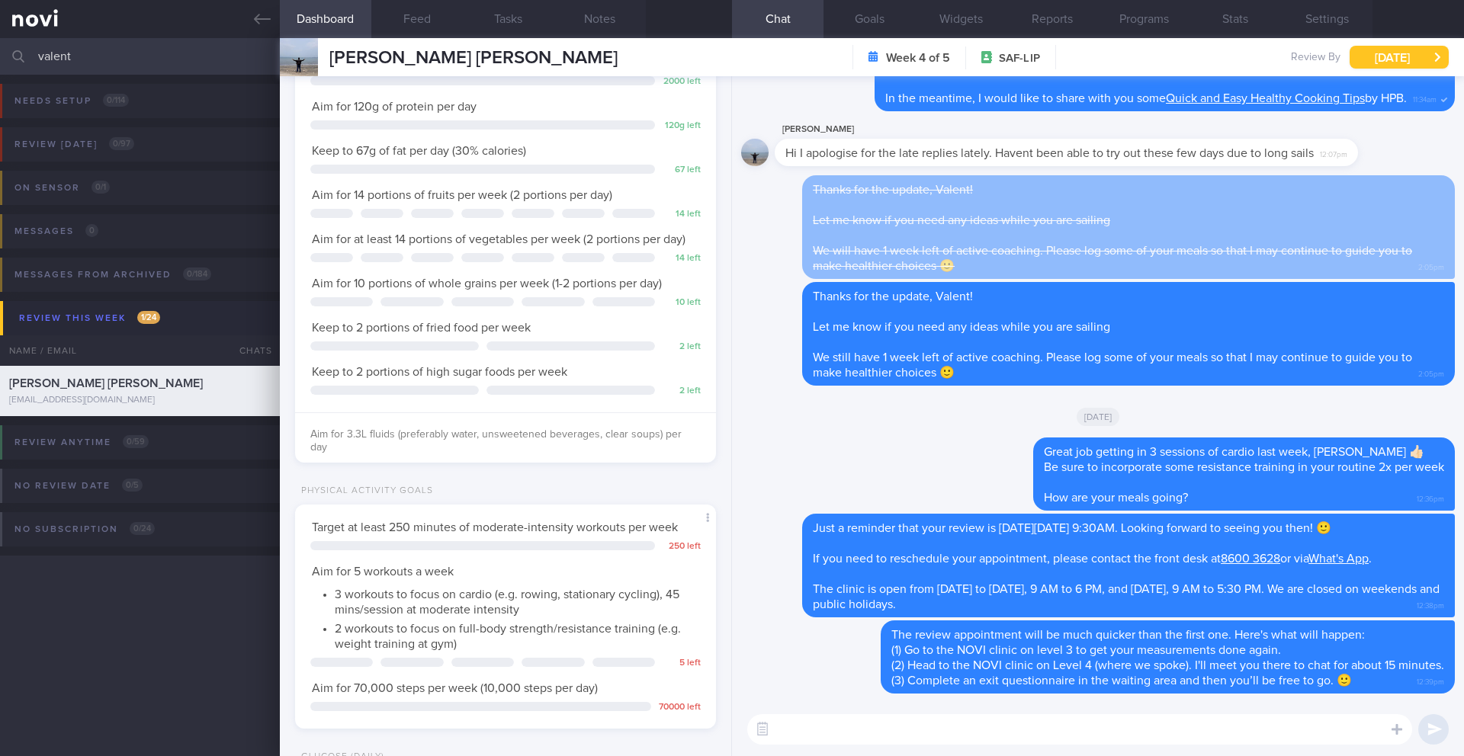
click at [1407, 58] on button "[DATE]" at bounding box center [1399, 57] width 99 height 23
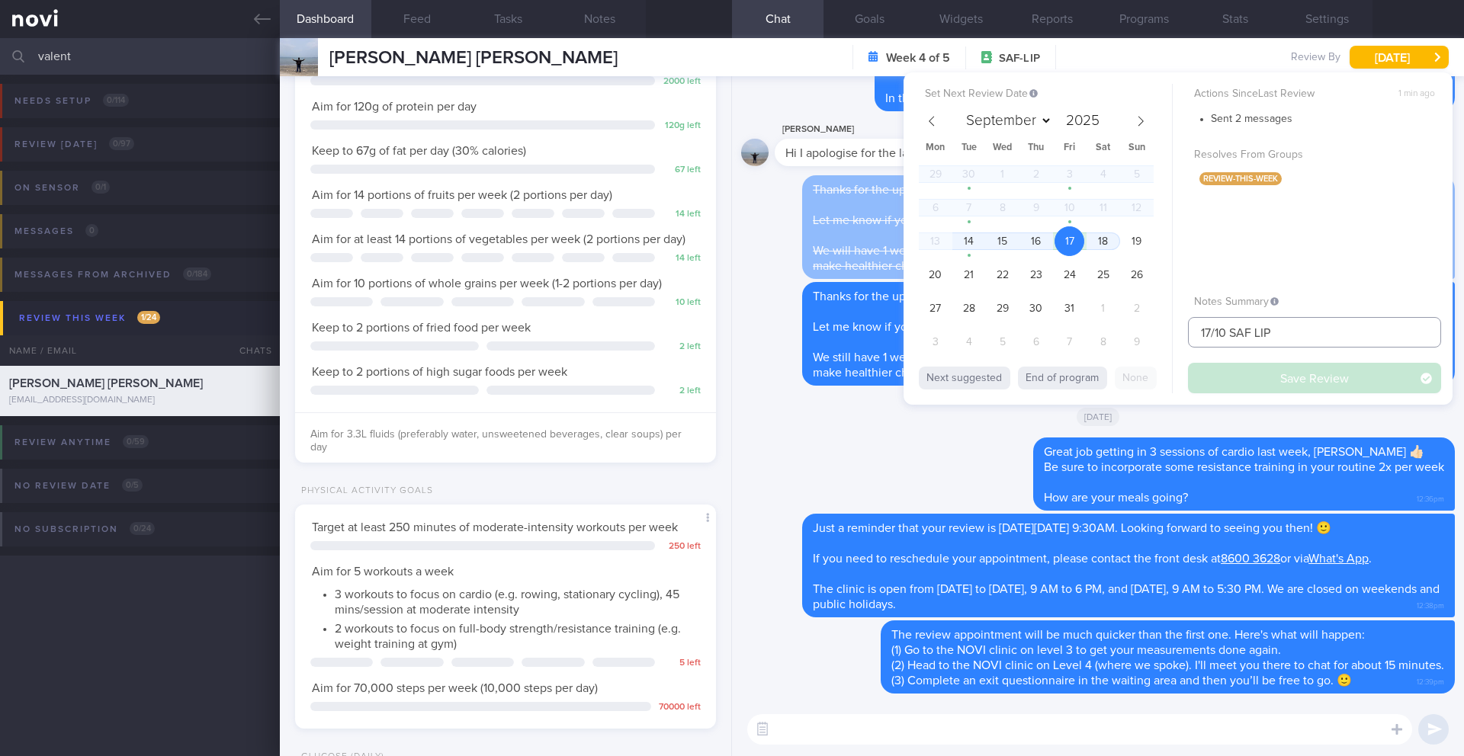
click at [1314, 334] on input "17/10 SAF LIP" at bounding box center [1314, 332] width 253 height 31
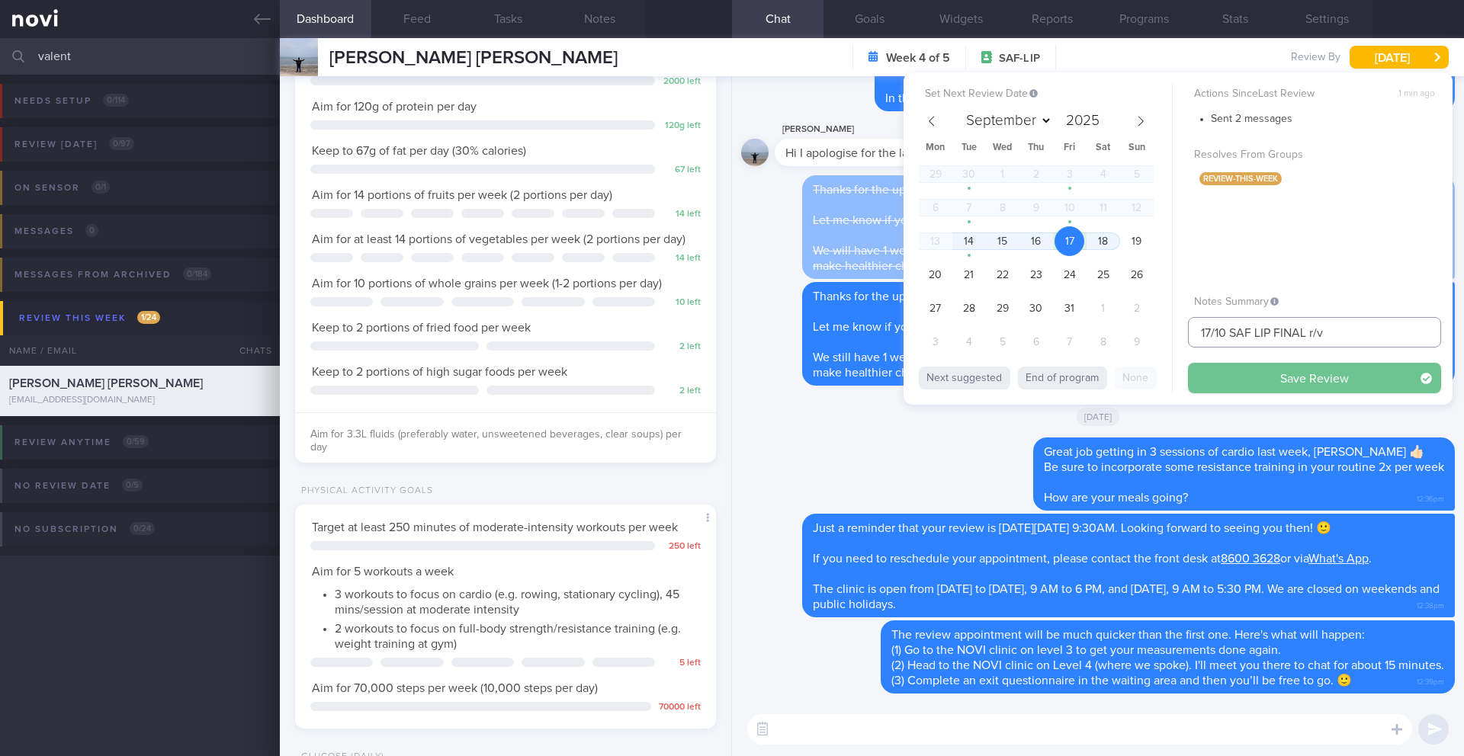
type input "17/10 SAF LIP FINAL r/v"
click at [1246, 382] on button "Save Review" at bounding box center [1314, 378] width 253 height 31
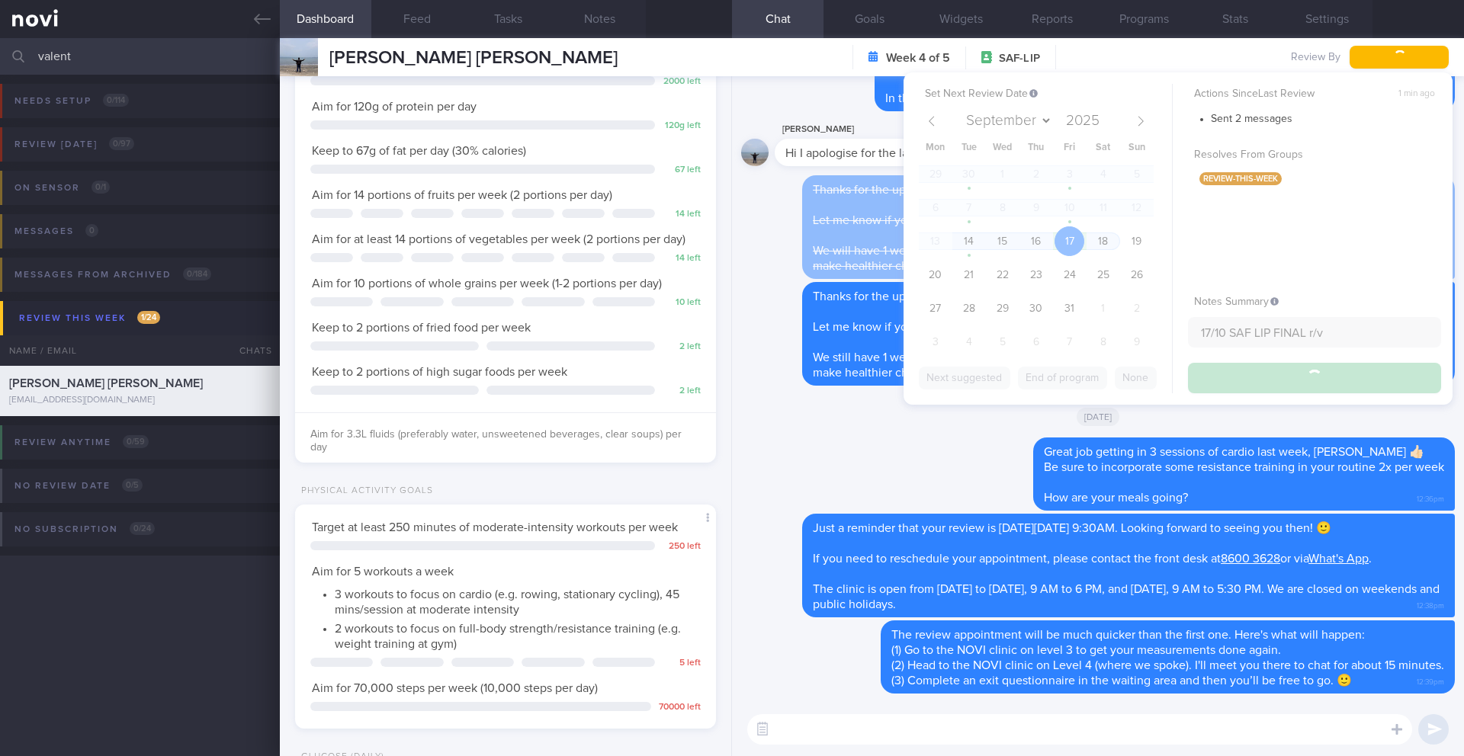
type input "17/10 SAF LIP FINAL r/v"
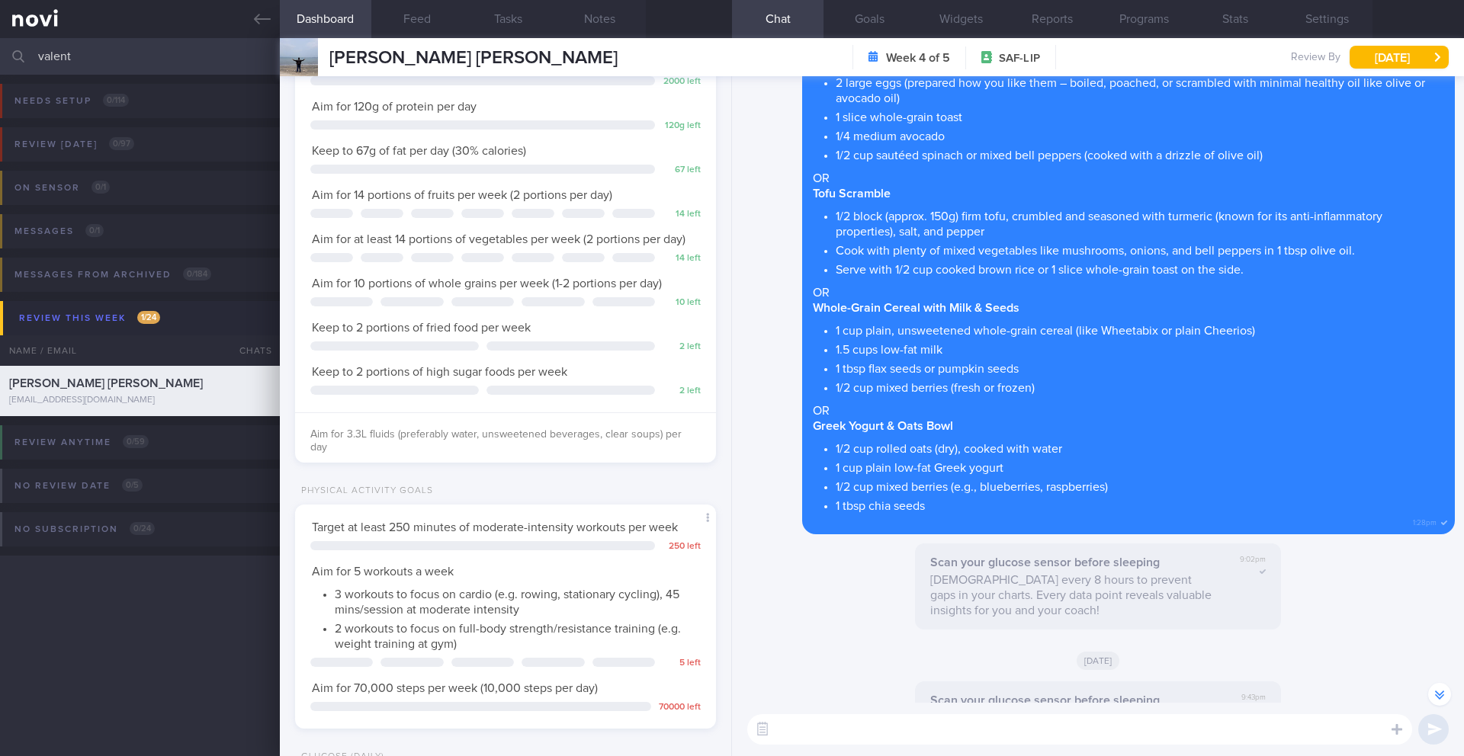
scroll to position [-4363, 0]
click at [612, 10] on button "Notes" at bounding box center [600, 19] width 92 height 38
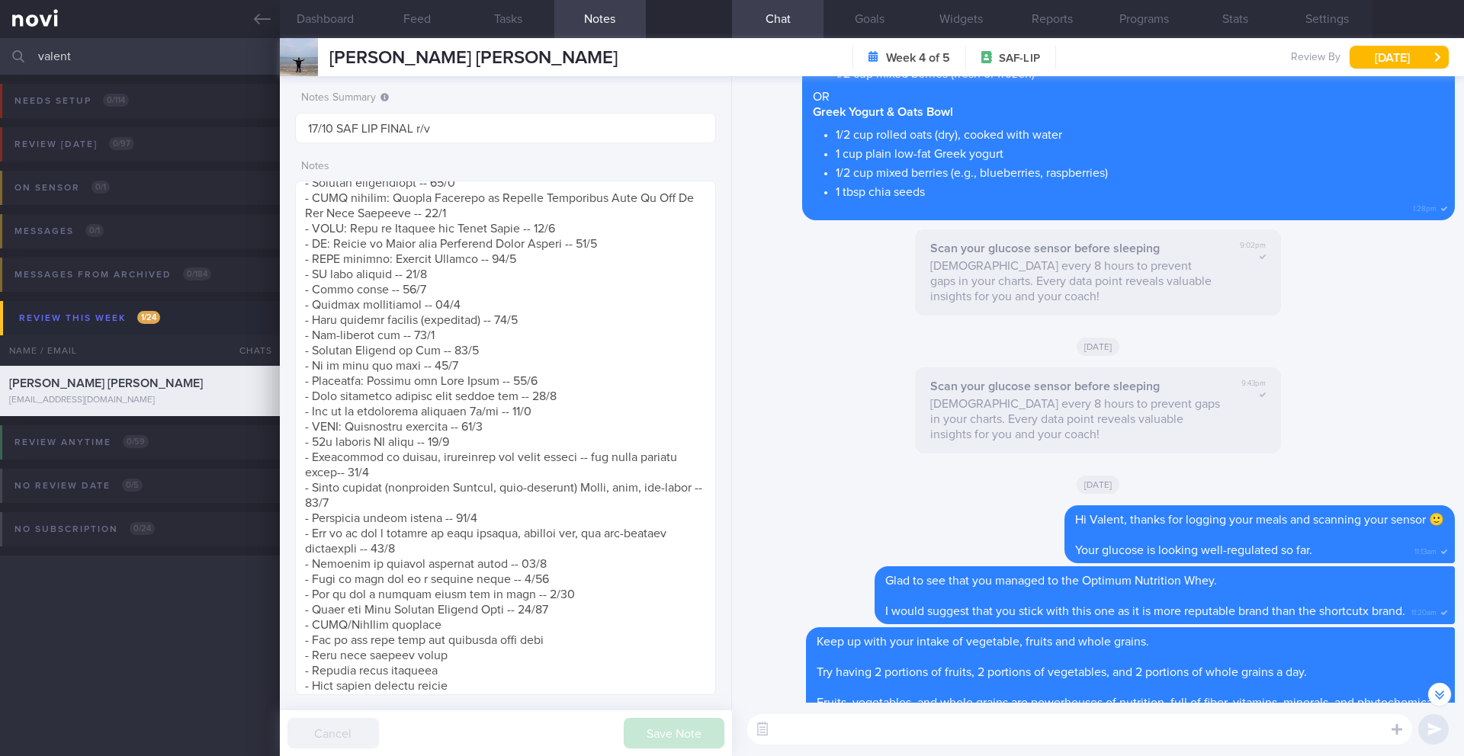
scroll to position [-4048, 0]
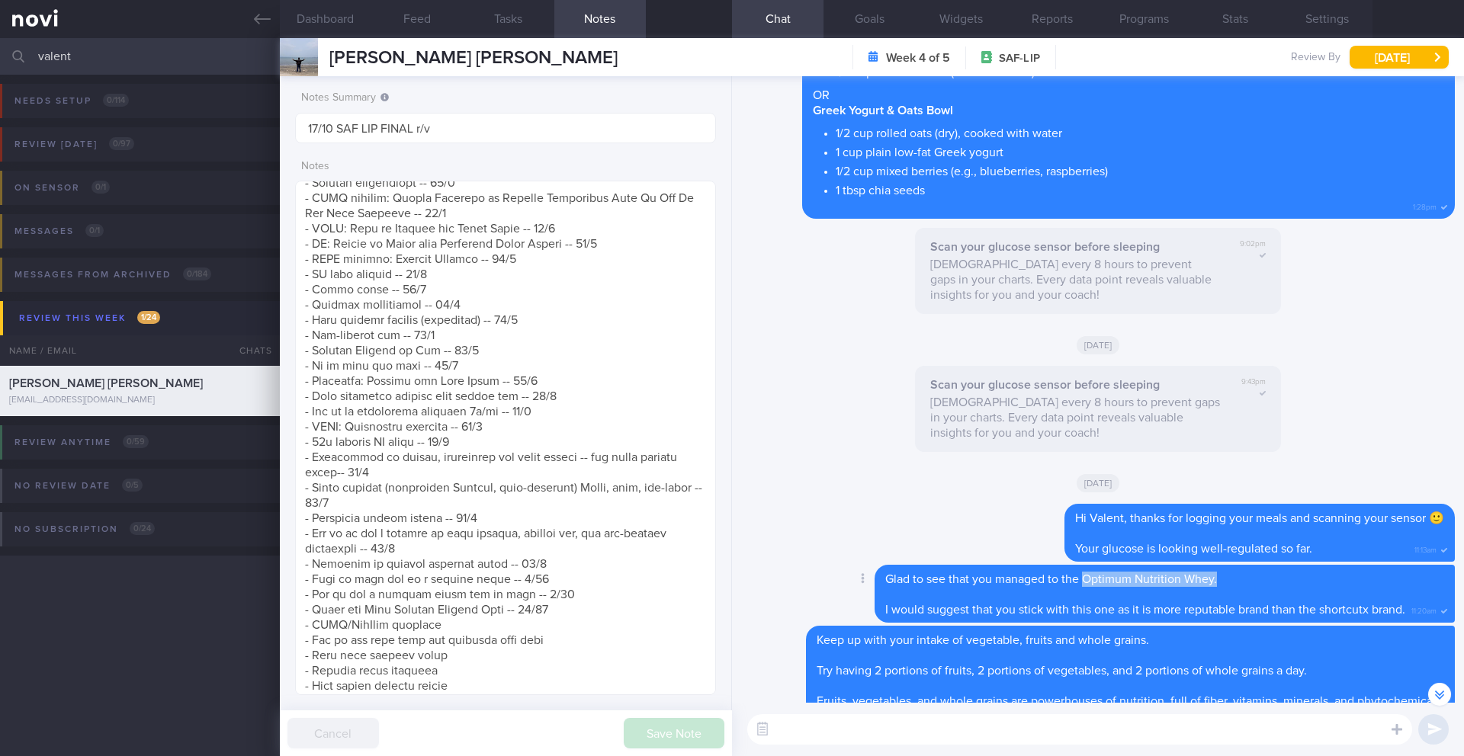
drag, startPoint x: 1204, startPoint y: 567, endPoint x: 1074, endPoint y: 567, distance: 130.4
click at [1074, 567] on div "Glad to see that you managed to the Optimum Nutrition Whey. I would suggest tha…" at bounding box center [1165, 594] width 580 height 58
copy span "Optimum Nutrition Whey."
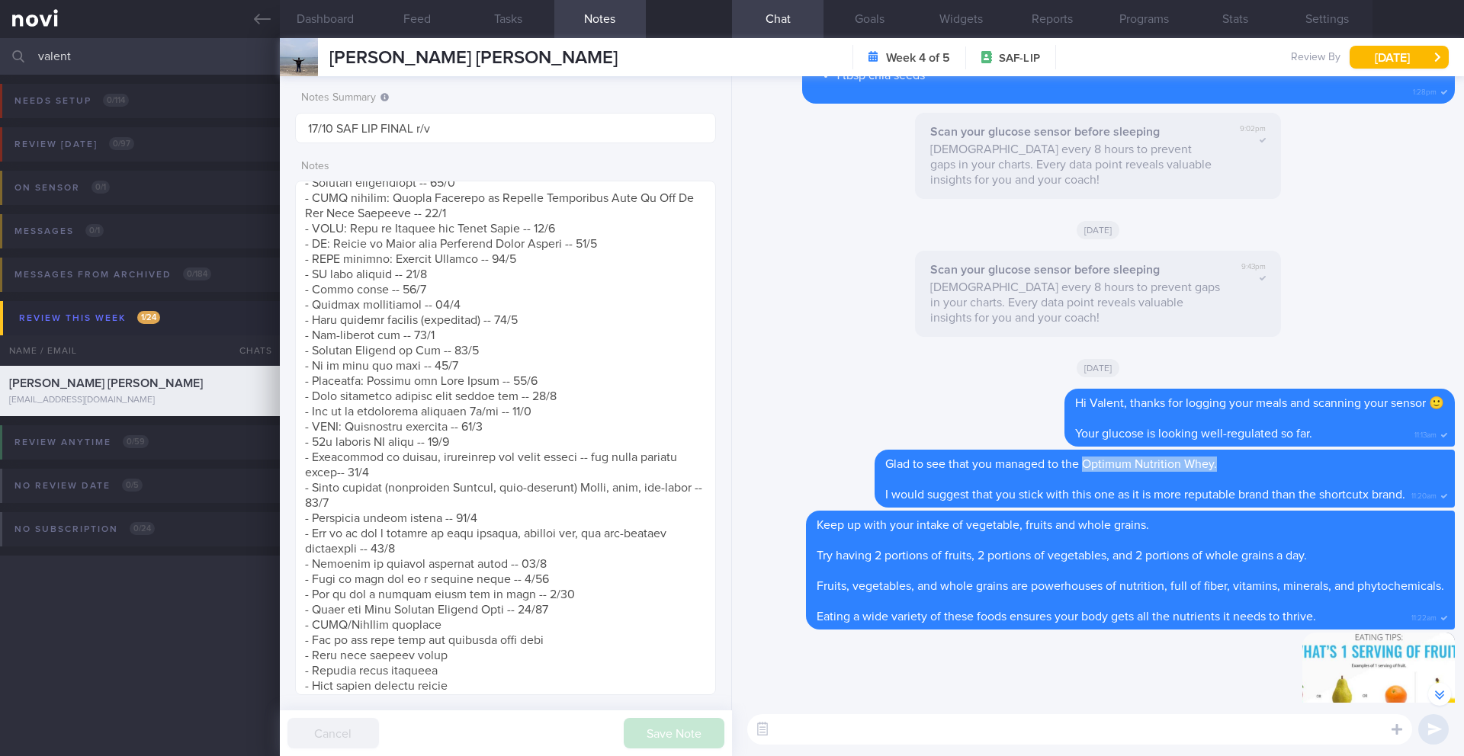
scroll to position [-3923, 0]
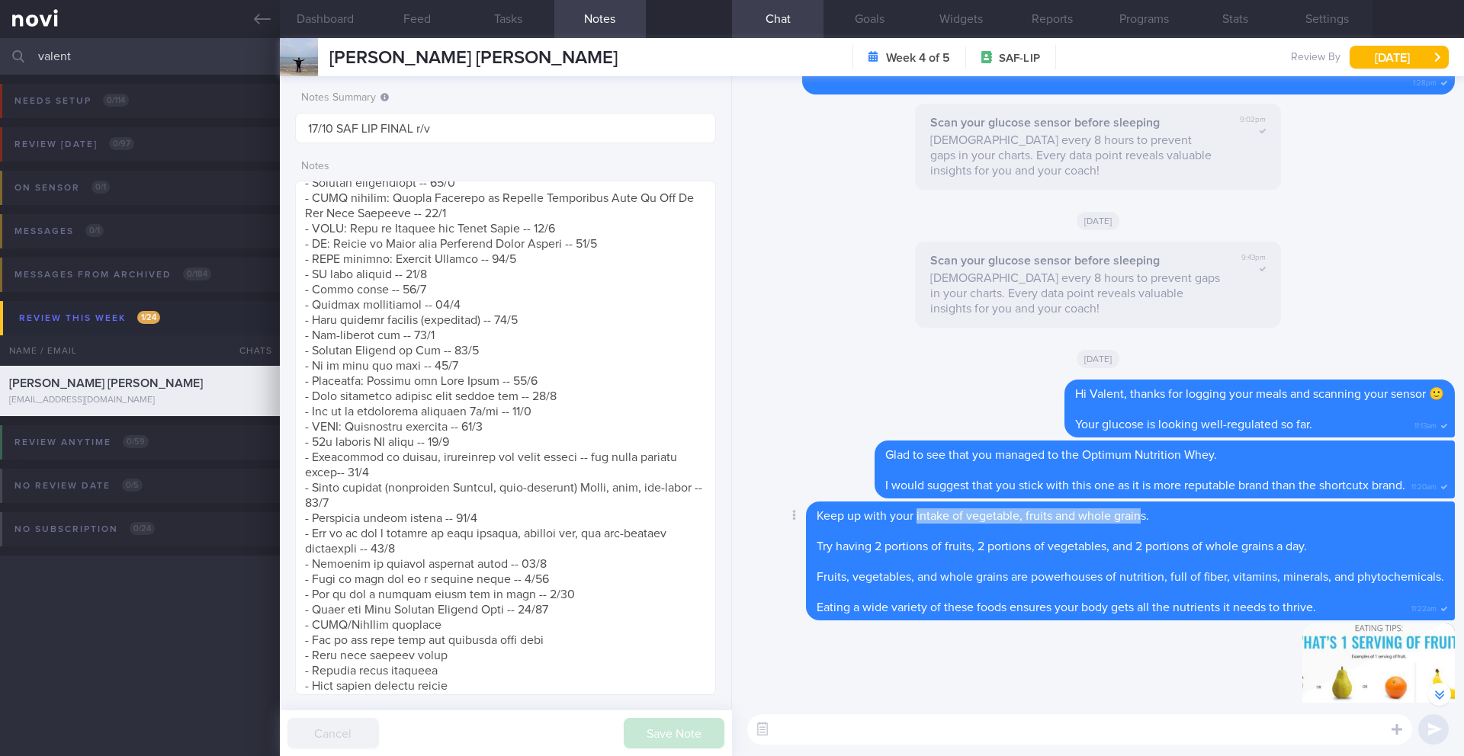
drag, startPoint x: 911, startPoint y: 502, endPoint x: 1138, endPoint y: 500, distance: 226.5
click at [1138, 510] on span "Keep up with your intake of vegetable, fruits and whole grains." at bounding box center [983, 516] width 332 height 12
drag, startPoint x: 1129, startPoint y: 499, endPoint x: 911, endPoint y: 501, distance: 217.3
click at [911, 510] on span "Keep up with your intake of vegetable, fruits and whole grains." at bounding box center [983, 516] width 332 height 12
copy span "intake of vegetable, fruits and whole grains."
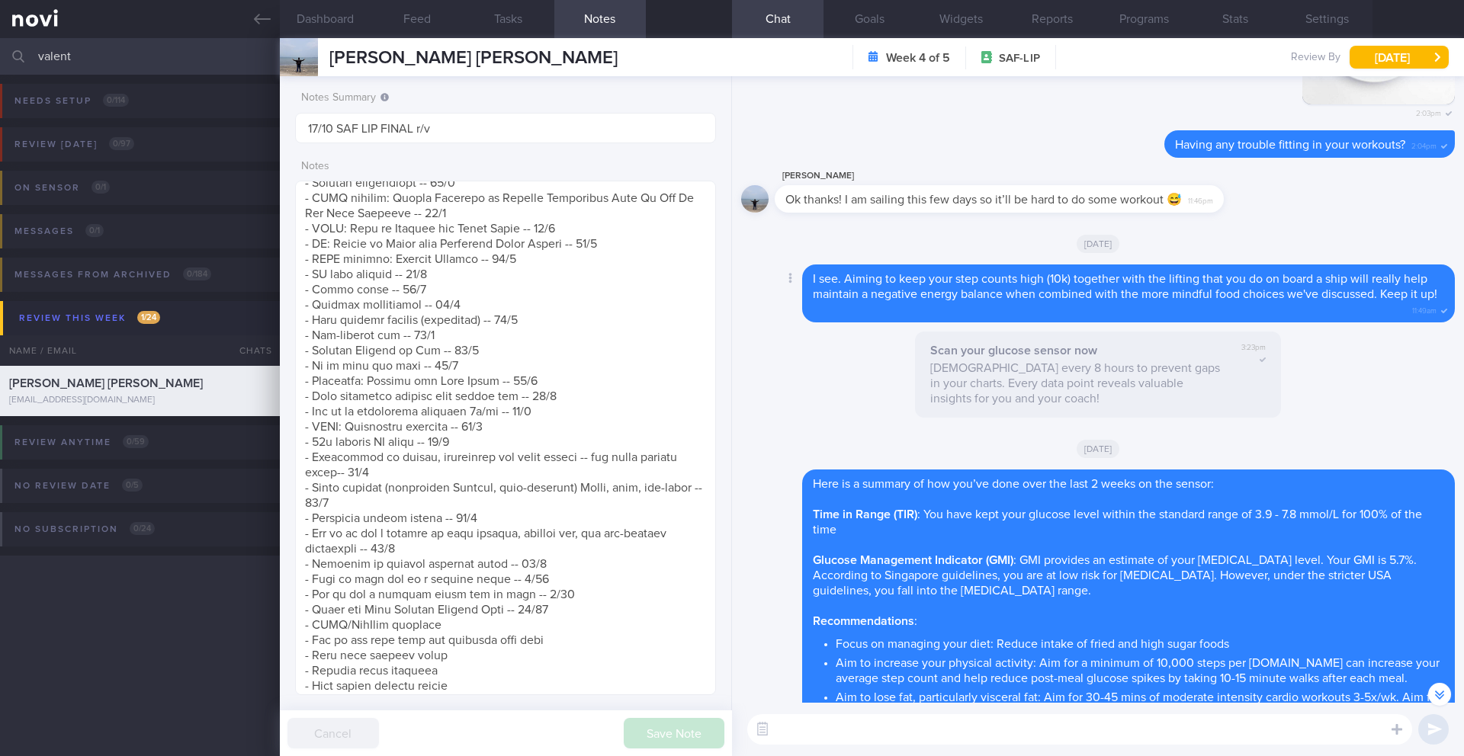
scroll to position [-1243, 0]
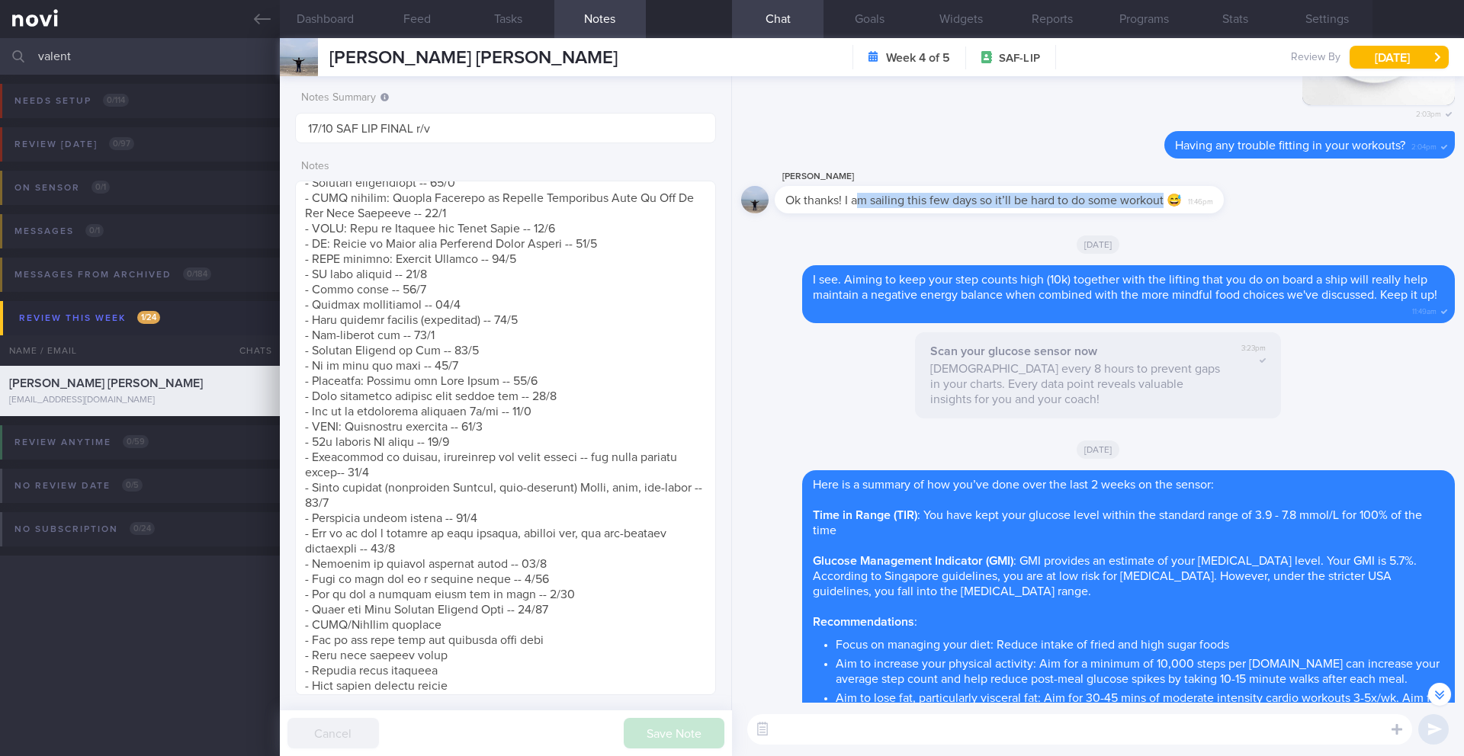
drag, startPoint x: 862, startPoint y: 201, endPoint x: 1164, endPoint y: 207, distance: 302.0
click at [1164, 207] on div "Ok thanks! I am sailing this few days so it’ll be hard to do some workout 😅 11:…" at bounding box center [999, 199] width 449 height 27
copy span "m sailing this few days so it’ll be hard to do some workout"
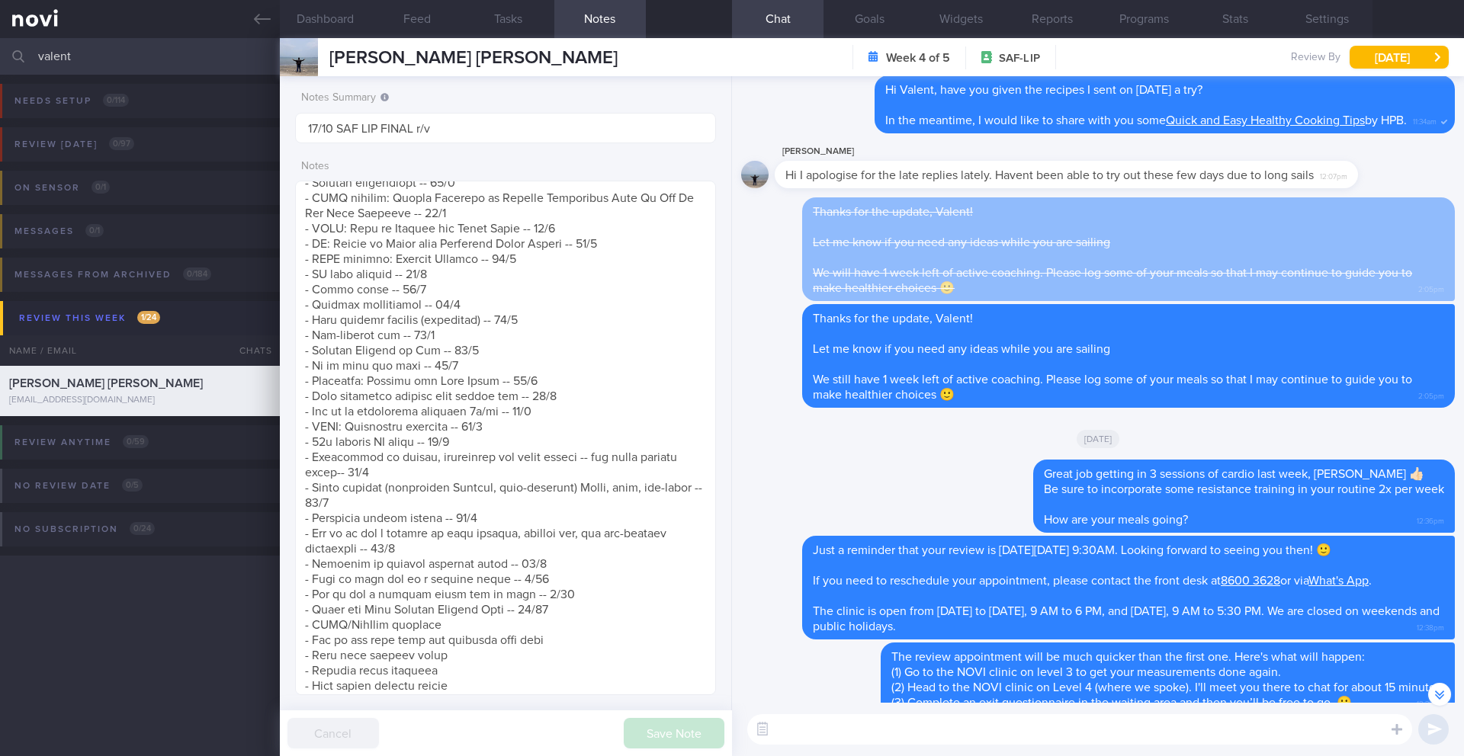
scroll to position [0, 0]
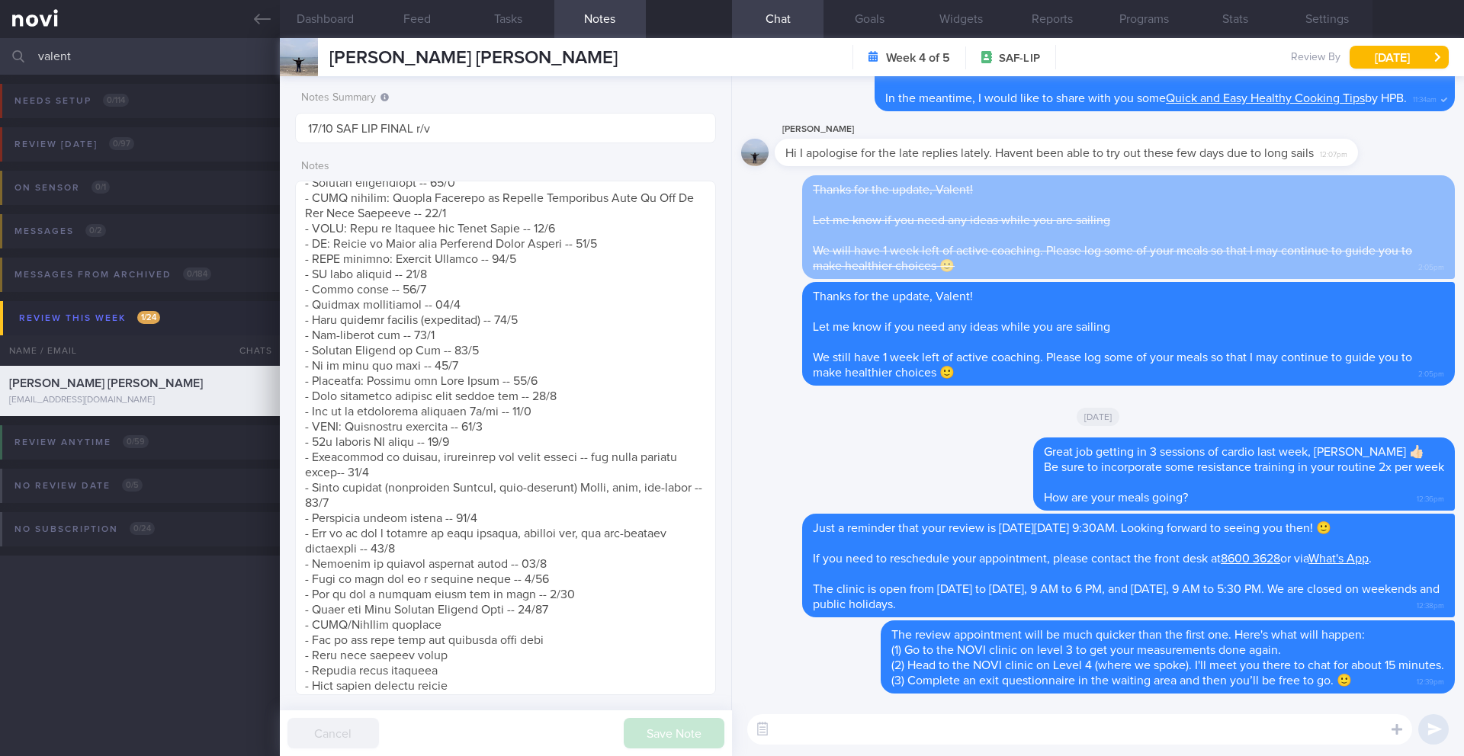
click at [156, 51] on input "valent" at bounding box center [732, 56] width 1464 height 37
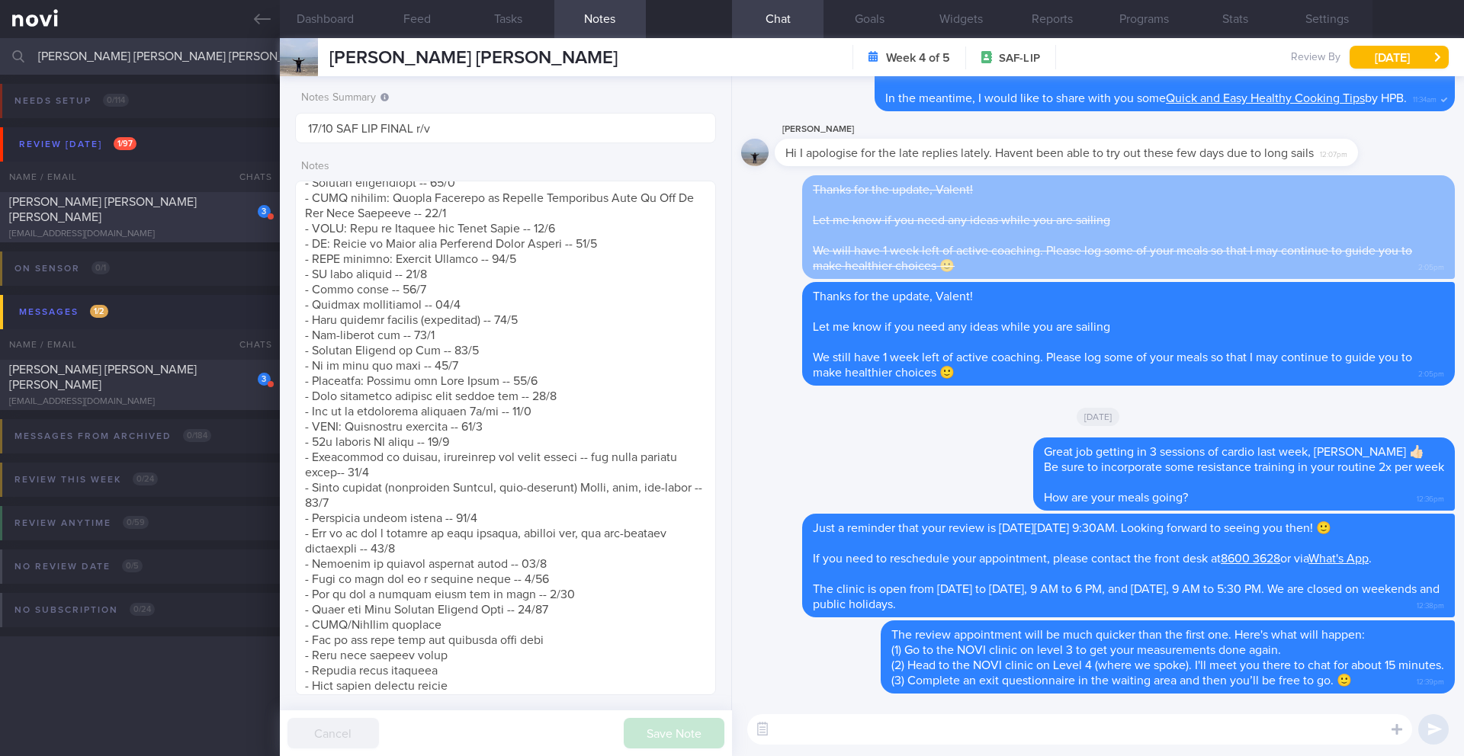
type input "hamsher Jang Bahadhur Rana Yudhishthir"
click at [183, 222] on div "[PERSON_NAME] [PERSON_NAME] [PERSON_NAME]" at bounding box center [138, 209] width 258 height 31
type input "14/10 Reassess nutr req"
type textarea "Prefers to be addressed as "Yudhi" SUPPORT NEEDED: Healthier options when eatin…"
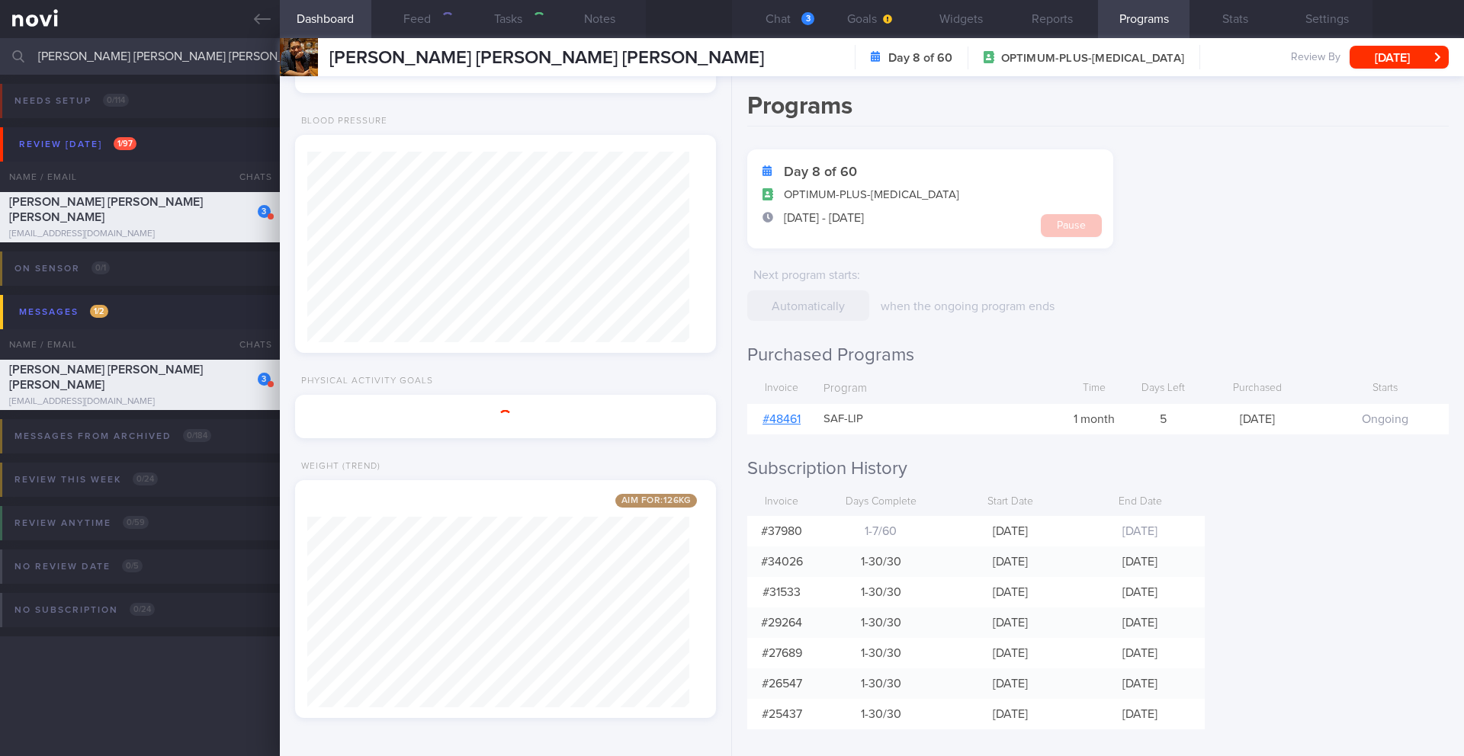
scroll to position [191, 383]
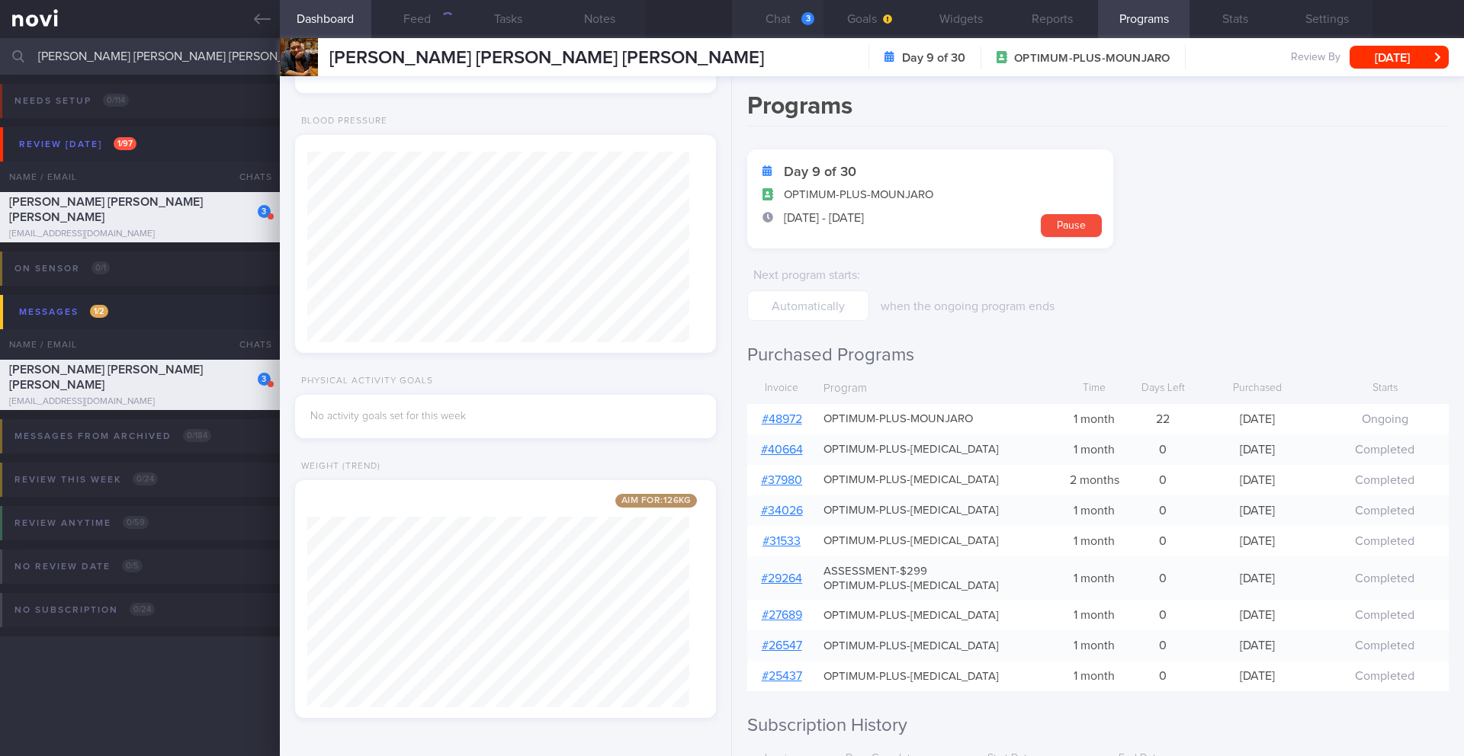
click at [772, 14] on button "Chat 3" at bounding box center [778, 19] width 92 height 38
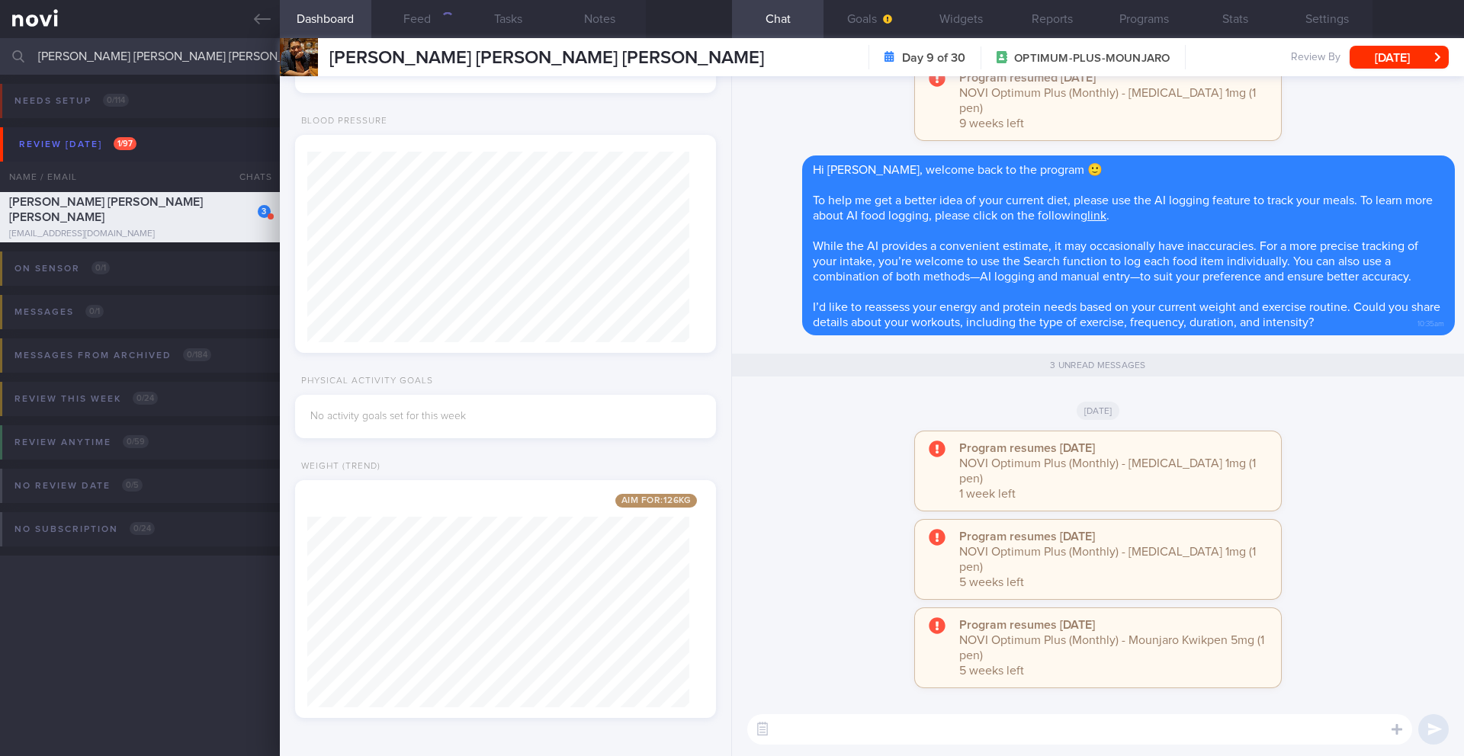
scroll to position [1, 0]
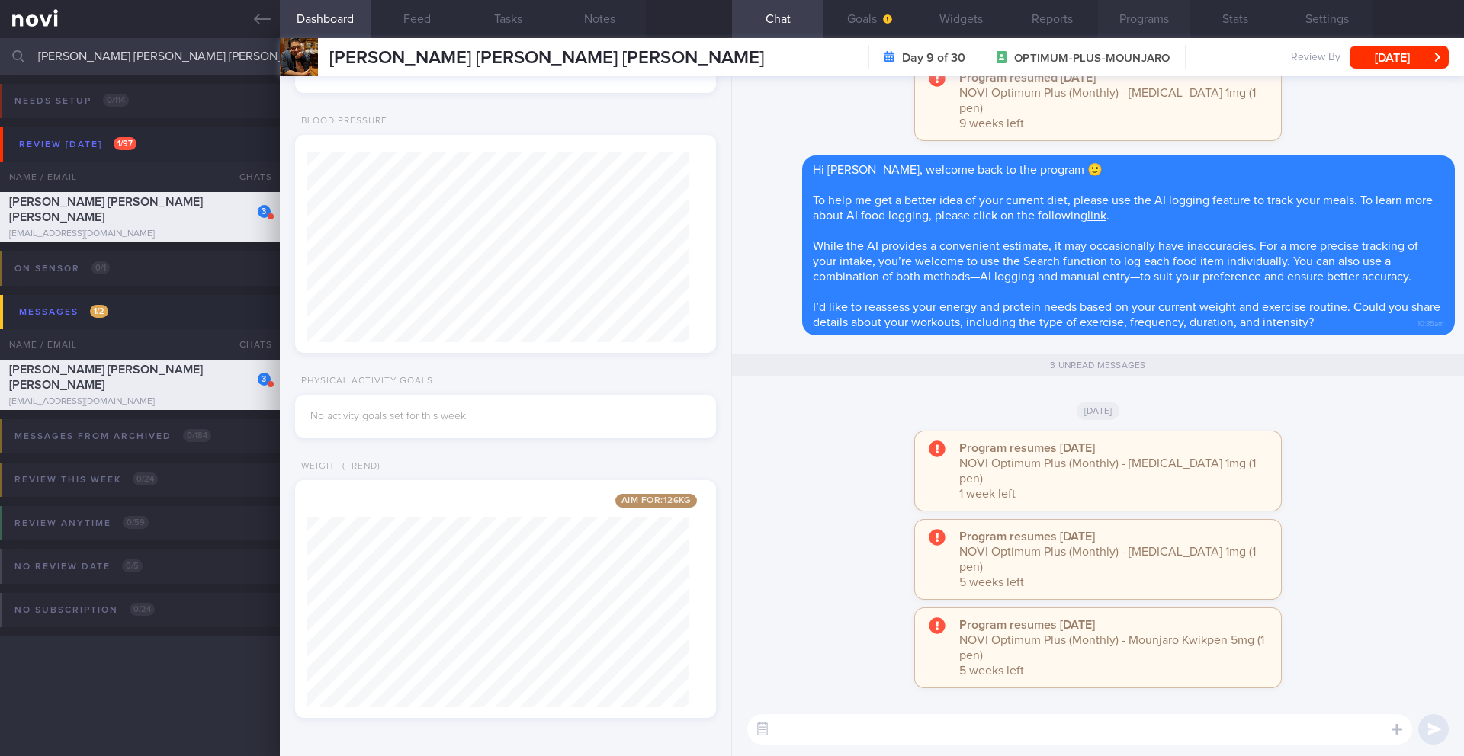
click at [1149, 24] on button "Programs" at bounding box center [1144, 19] width 92 height 38
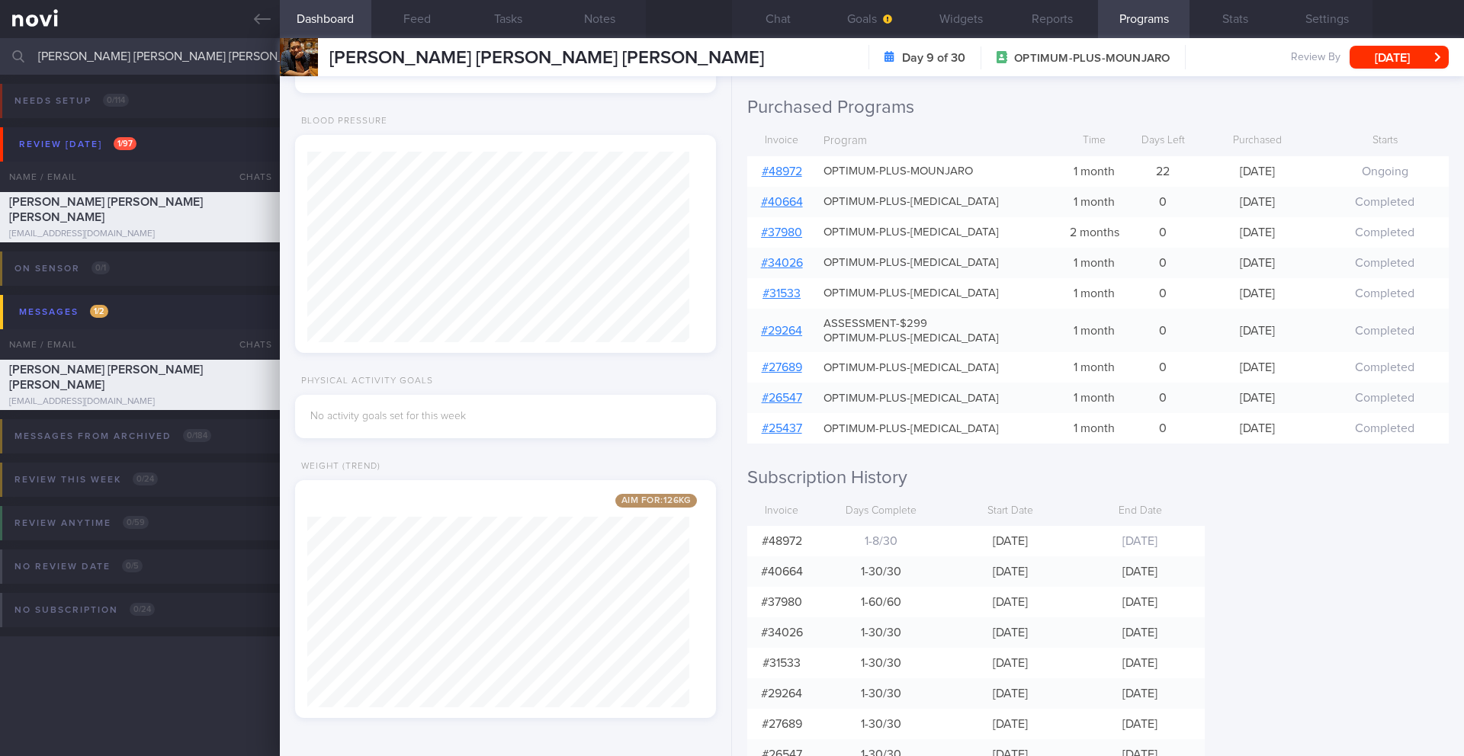
scroll to position [258, 0]
